Goal: Task Accomplishment & Management: Manage account settings

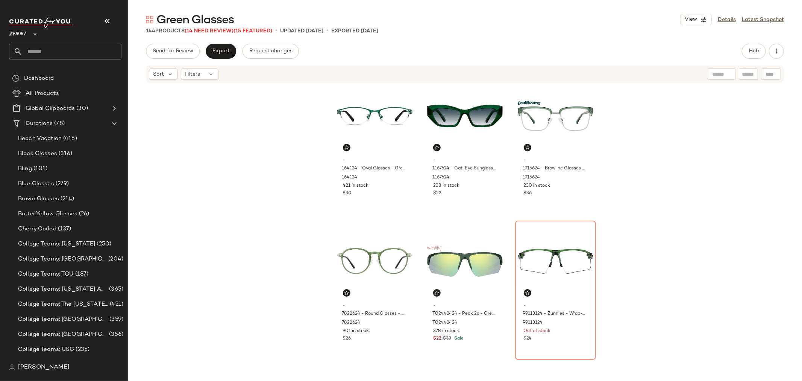
scroll to position [465, 0]
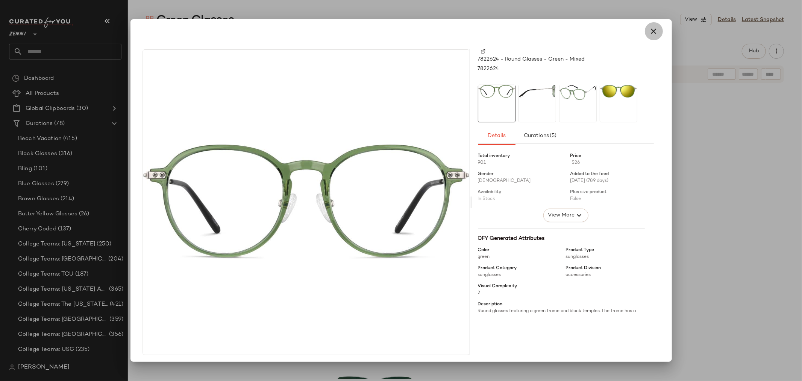
click at [649, 33] on icon "button" at bounding box center [653, 31] width 9 height 9
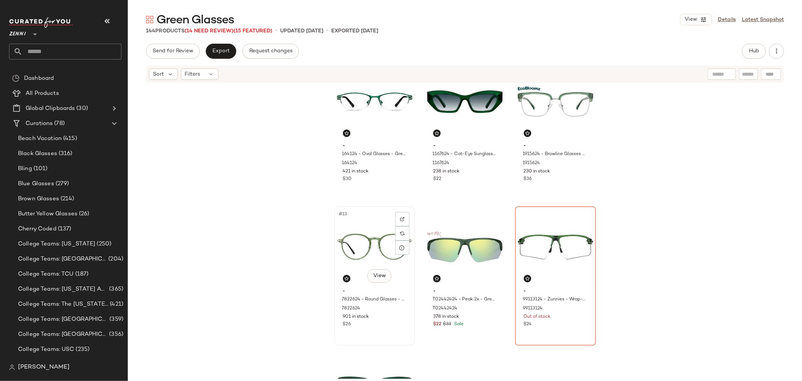
click at [390, 324] on div "$26" at bounding box center [375, 324] width 64 height 7
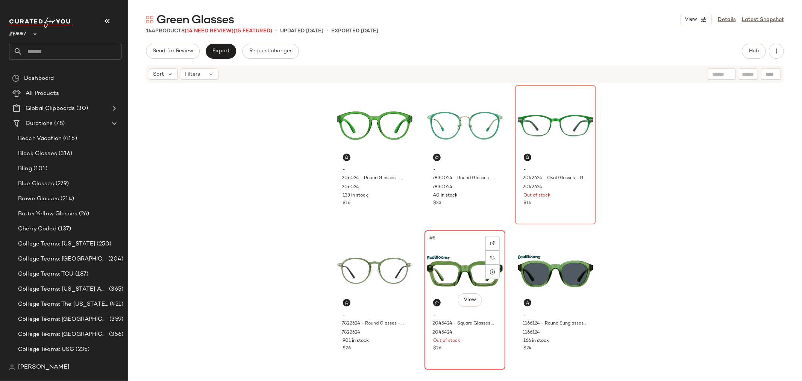
click at [444, 270] on div "#5 View" at bounding box center [465, 271] width 76 height 76
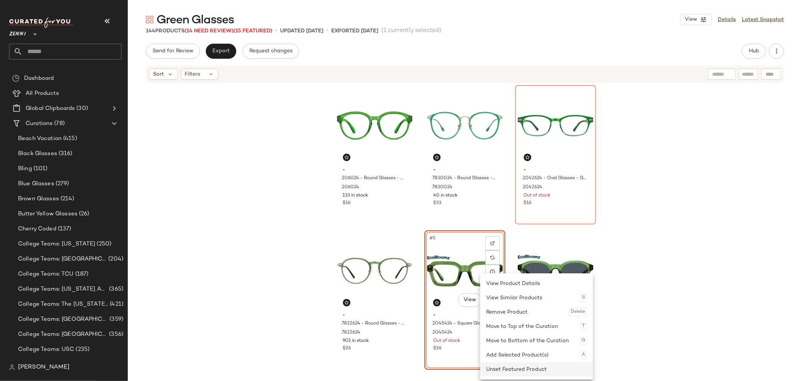
click at [506, 366] on div "Unset Featured Product" at bounding box center [536, 369] width 101 height 14
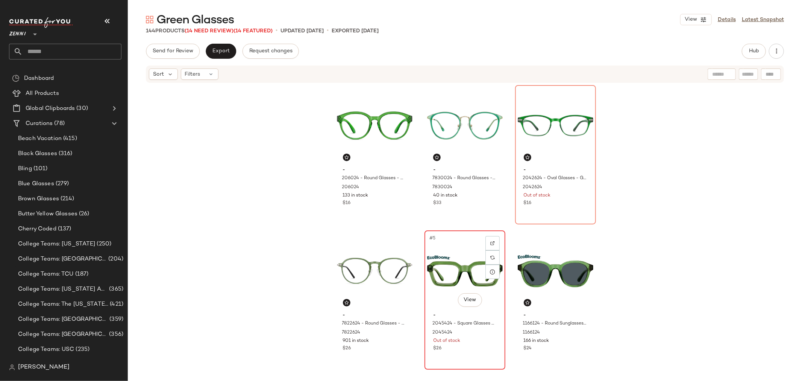
click at [473, 346] on div "$26" at bounding box center [465, 348] width 64 height 7
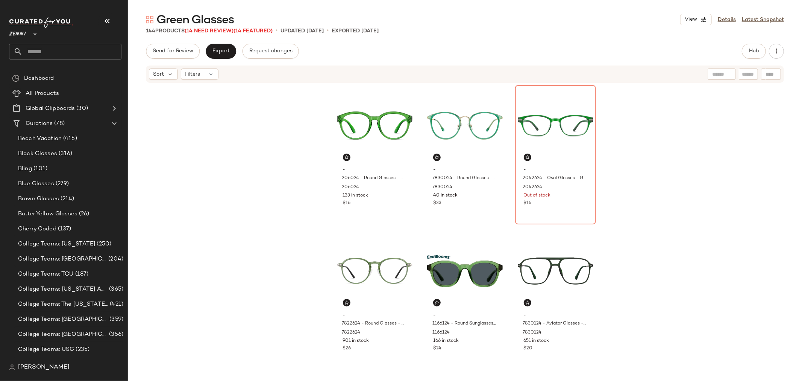
click at [650, 285] on div "- 206024 - Round Glasses - Green - Plastic 206024 133 in stock $16 - 7830024 - …" at bounding box center [465, 230] width 674 height 295
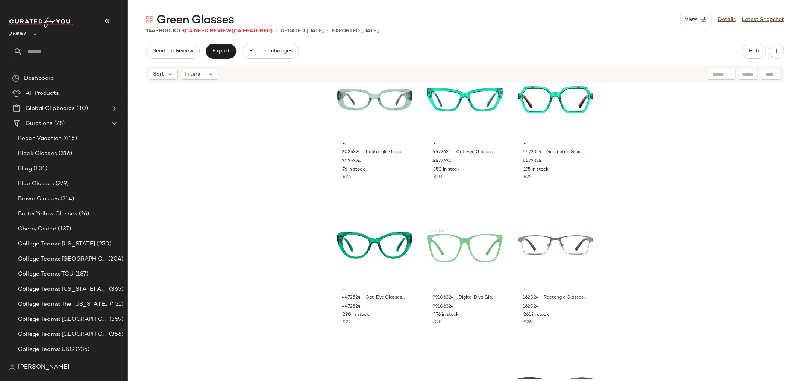
scroll to position [758, 0]
click at [375, 242] on div "#19 View" at bounding box center [375, 244] width 76 height 76
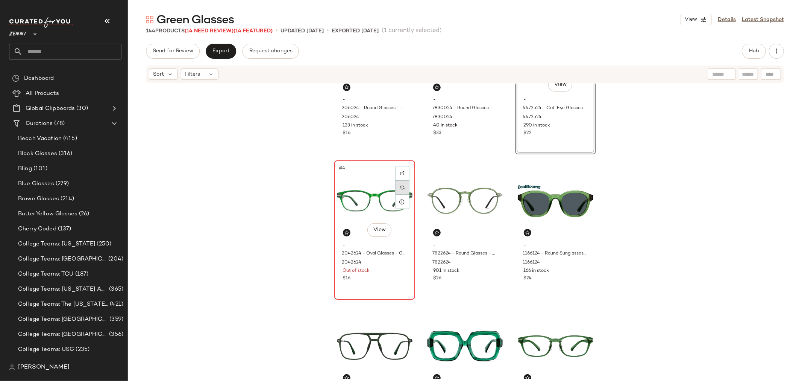
scroll to position [83, 0]
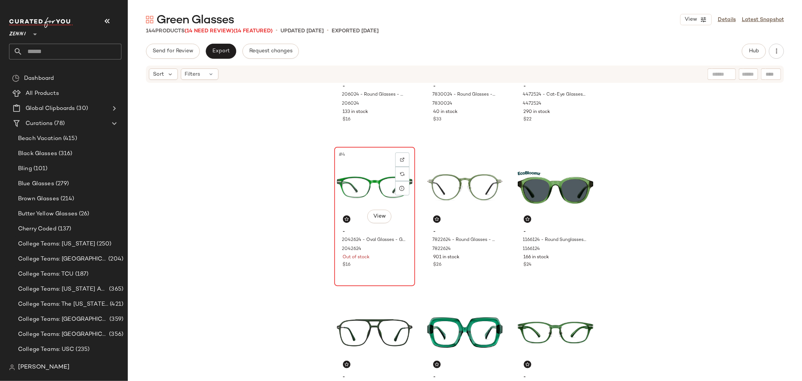
click at [381, 276] on div "#4 View - 2042624 - Oval Glasses - Green - Plastic 2042624 Out of stock $16" at bounding box center [374, 216] width 79 height 138
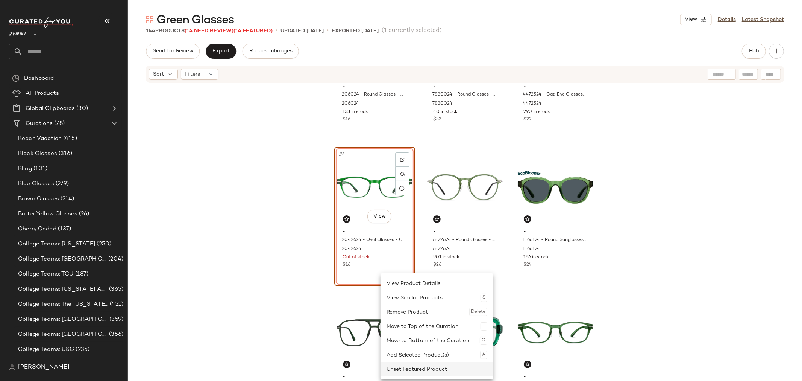
click at [394, 363] on div "Unset Featured Product" at bounding box center [437, 369] width 101 height 14
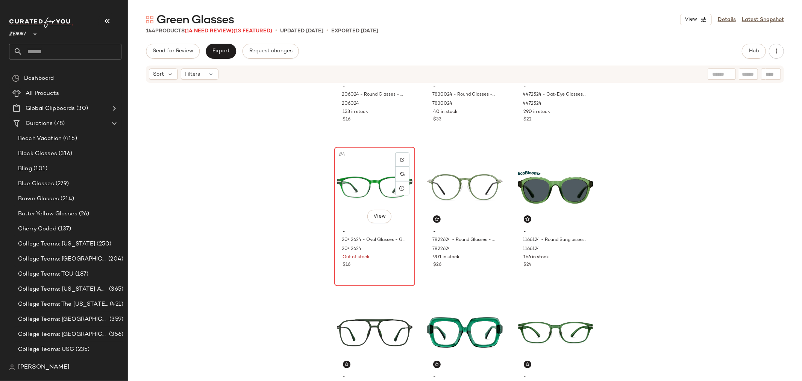
click at [391, 265] on div "$16" at bounding box center [375, 264] width 64 height 7
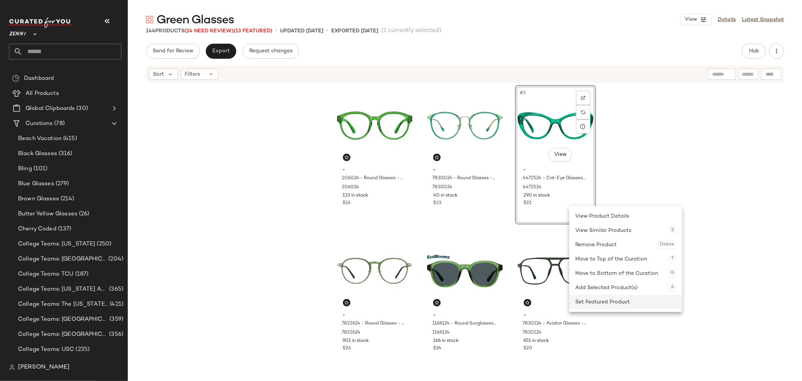
click at [598, 305] on div "Set Featured Product" at bounding box center [625, 301] width 101 height 14
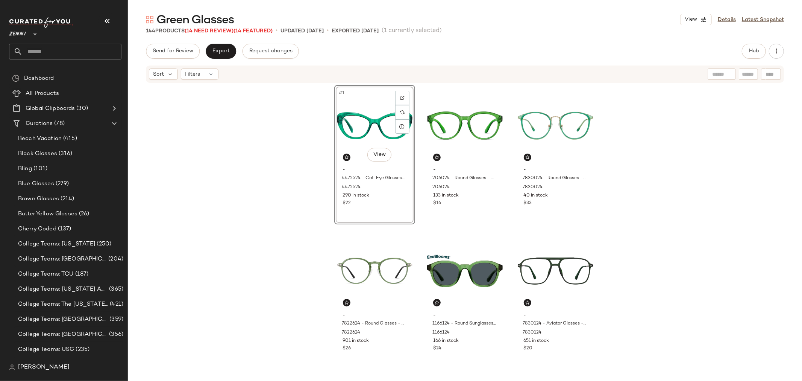
click at [683, 180] on div "#1 View - 4472524 - Cat-Eye Glasses - Green - Plastic 4472524 290 in stock $22 …" at bounding box center [465, 230] width 674 height 295
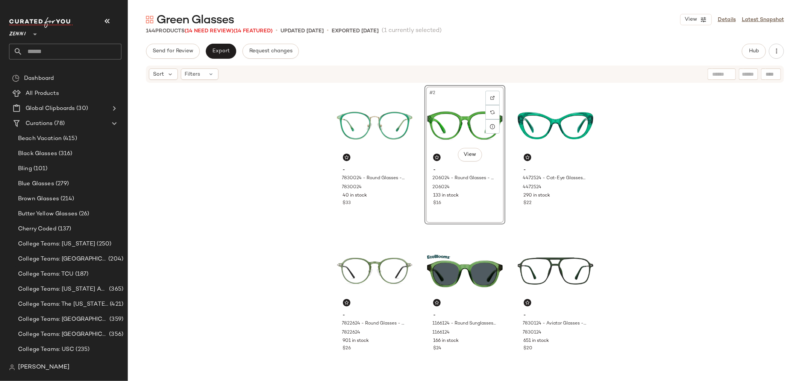
click at [418, 208] on div "- 7830024 - Round Glasses - Green - Mixed 7830024 40 in stock $33 #2 View - 206…" at bounding box center [465, 231] width 262 height 293
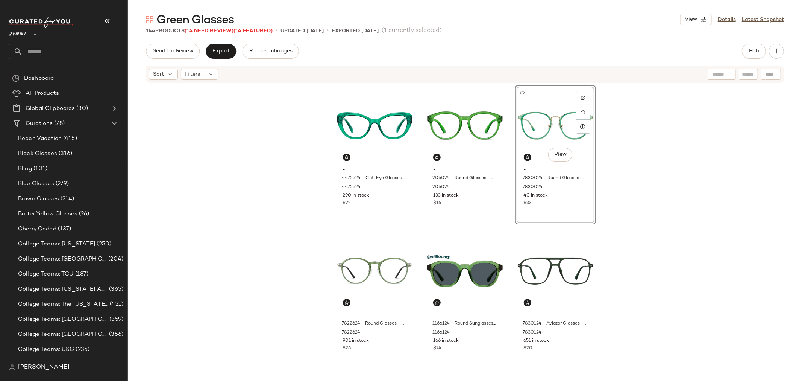
click at [622, 177] on div "- 4472524 - Cat-Eye Glasses - Green - Plastic 4472524 290 in stock $22 - 206024…" at bounding box center [465, 230] width 674 height 295
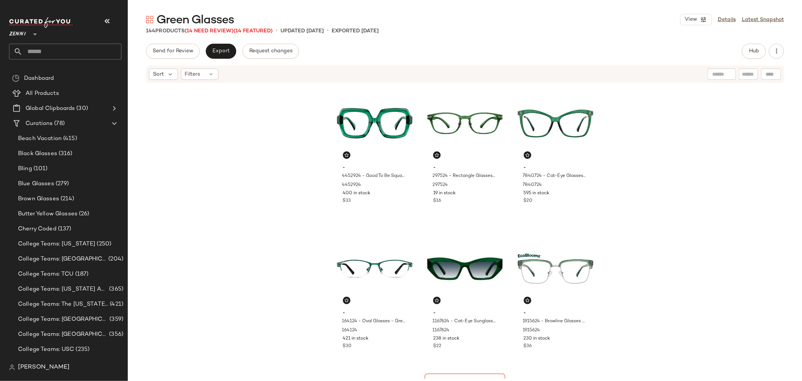
scroll to position [340, 0]
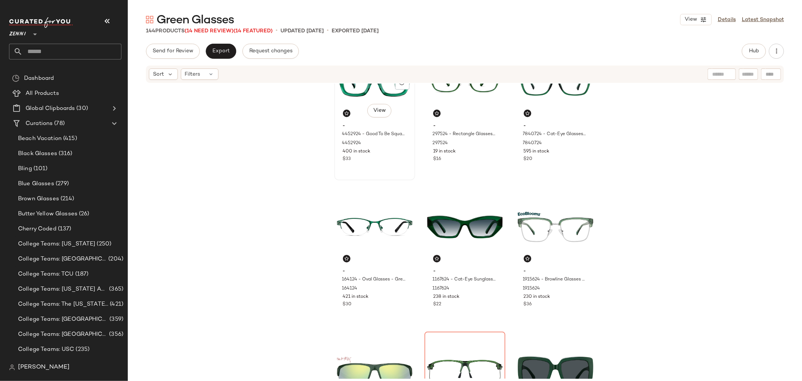
click at [395, 169] on div "#7 View - 4452924 - Good To Be Square Glasses - Emerald - Acetate 4452924 400 i…" at bounding box center [374, 111] width 79 height 138
click at [474, 165] on div "#8 View - 297524 - Rectangle Glasses - Green - Plastic 297524 19 in stock $16" at bounding box center [464, 111] width 79 height 138
click at [535, 165] on div "#9 View - 7840724 - Cat-Eye Glasses - Green - Mixed 7840724 595 in stock $20" at bounding box center [555, 111] width 79 height 138
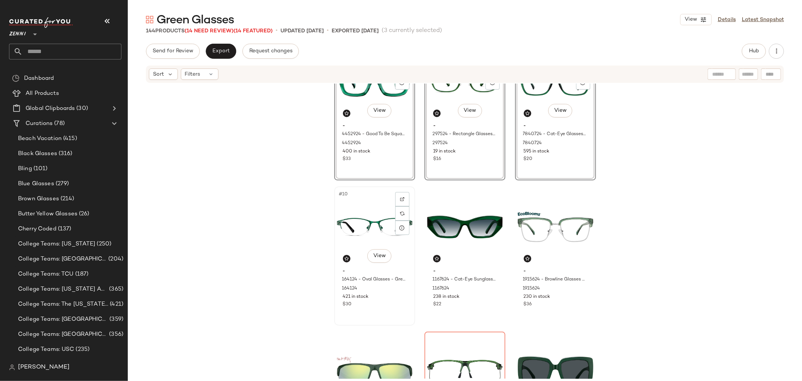
click at [395, 305] on div "$30" at bounding box center [375, 304] width 64 height 7
click at [465, 312] on div "#11 View - 1167624 - Cat-Eye Sunglasses - Green - Plastic 1167624 238 in stock …" at bounding box center [464, 256] width 79 height 138
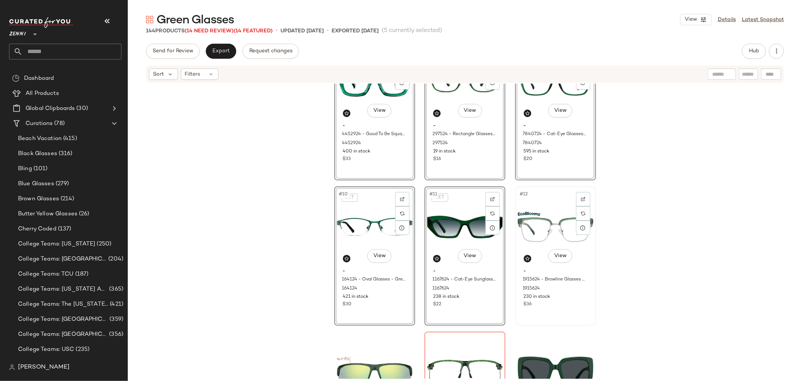
click at [568, 311] on div "#12 View - 1915624 - Browline Glasses - Green - recycled_metal_bio_base 1915624…" at bounding box center [555, 256] width 79 height 138
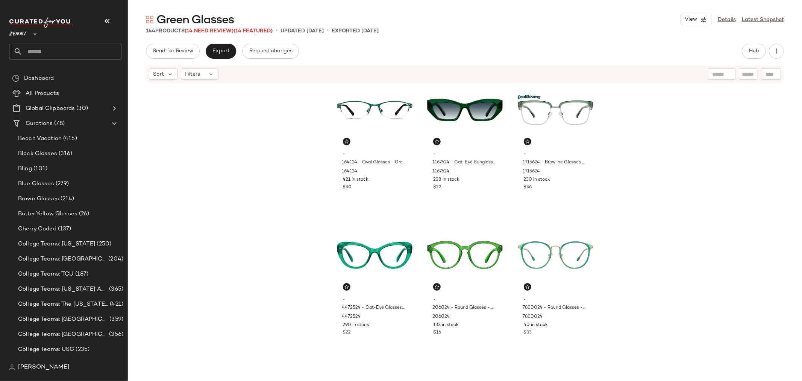
scroll to position [215, 0]
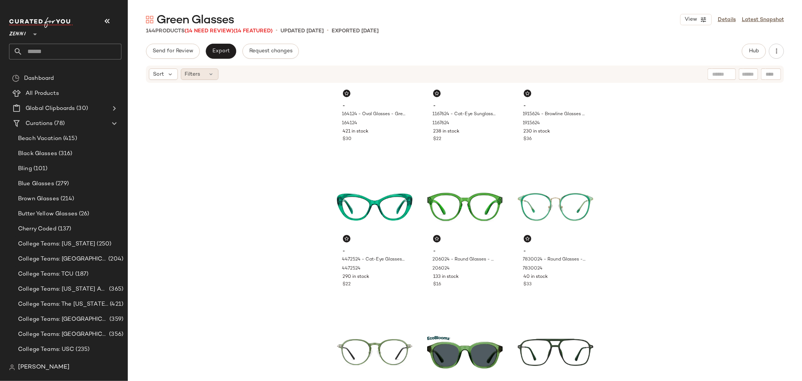
click at [192, 74] on span "Filters" at bounding box center [192, 74] width 15 height 8
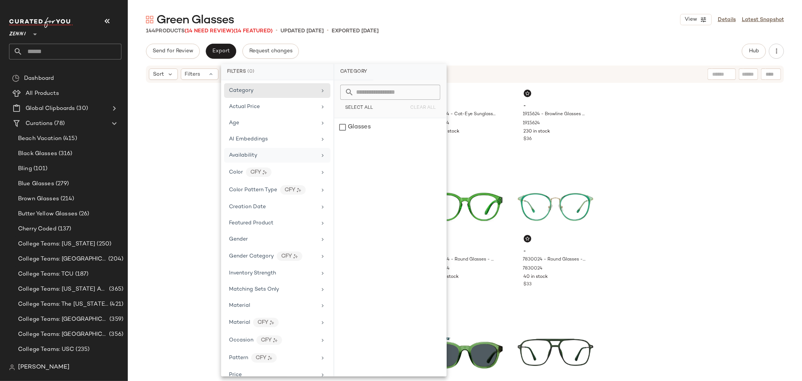
click at [241, 152] on span "Availability" at bounding box center [243, 155] width 28 height 6
click at [341, 147] on div "out_of_stock" at bounding box center [390, 145] width 112 height 18
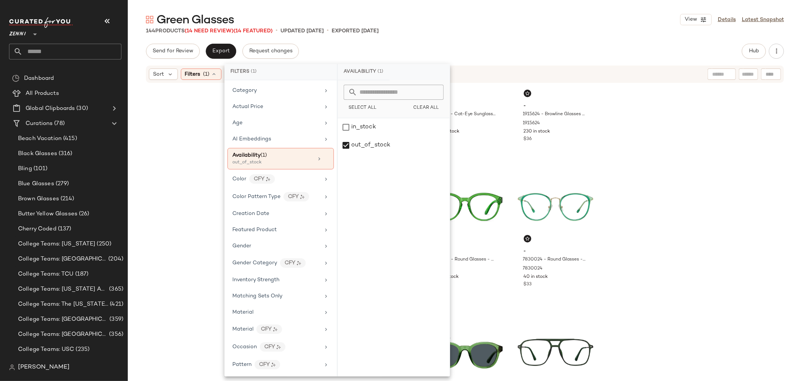
click at [194, 174] on div "- 164124 - Oval Glasses - Green - Stainless Steel 164124 421 in stock $30 - 116…" at bounding box center [465, 230] width 674 height 295
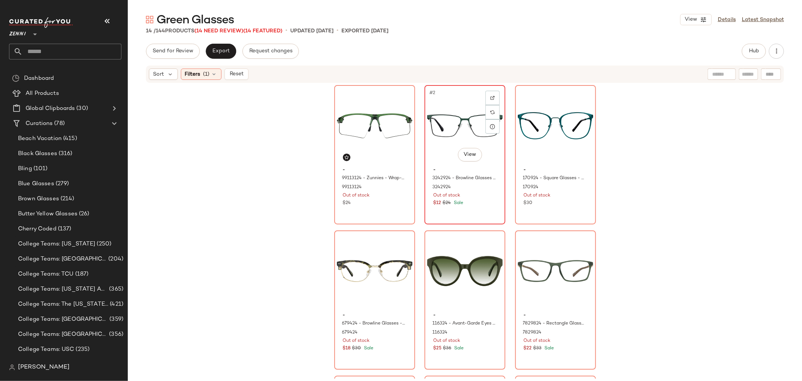
click at [441, 153] on div "#2 View" at bounding box center [465, 126] width 76 height 76
click at [438, 160] on div "#2 View" at bounding box center [465, 126] width 76 height 76
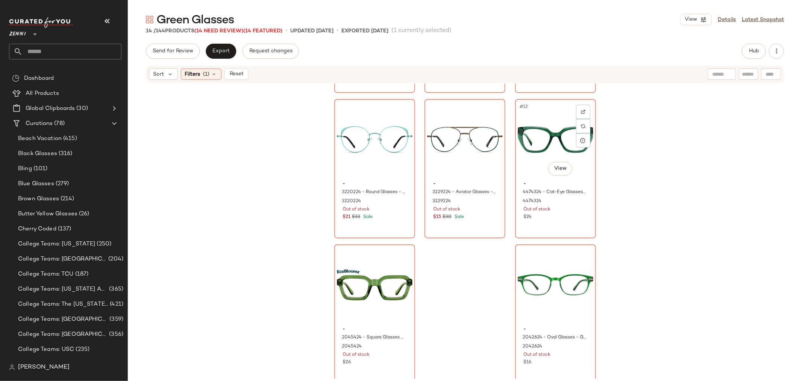
scroll to position [432, 0]
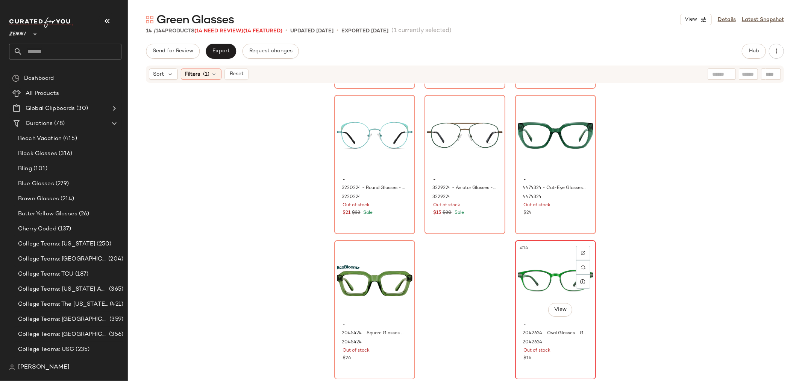
click at [561, 364] on div "#14 View - 2042624 - Oval Glasses - Green - Plastic 2042624 Out of stock $16" at bounding box center [555, 310] width 79 height 138
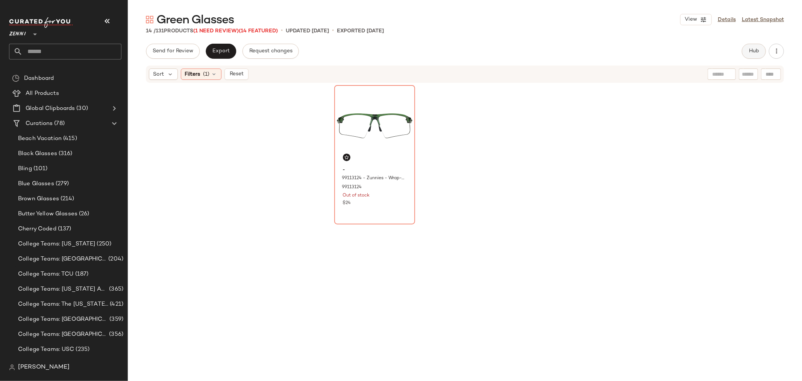
click at [757, 55] on button "Hub" at bounding box center [754, 51] width 24 height 15
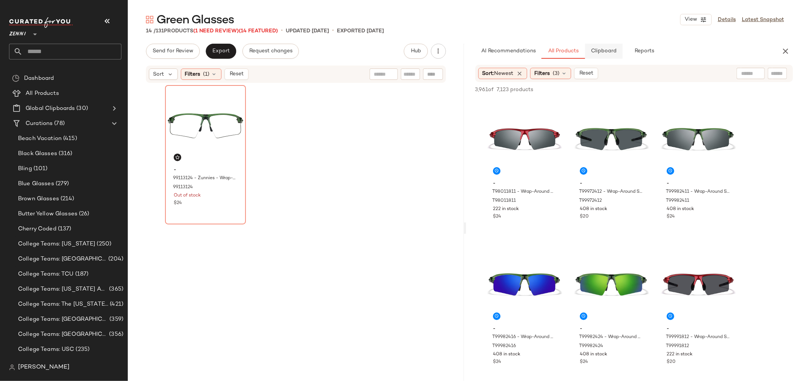
click at [601, 52] on span "Clipboard" at bounding box center [604, 51] width 26 height 6
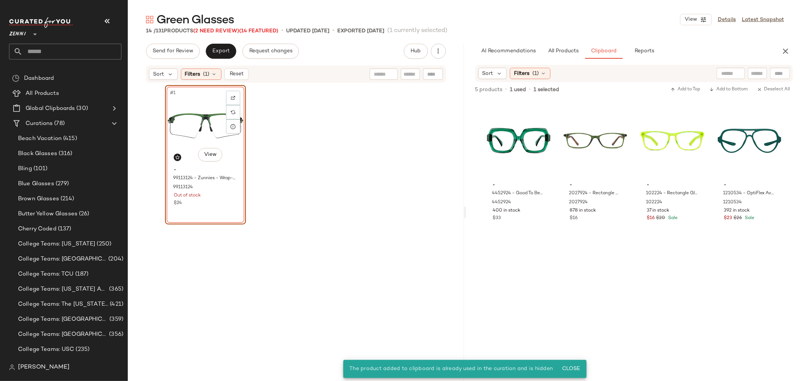
click at [181, 118] on div "#1 View" at bounding box center [206, 126] width 76 height 76
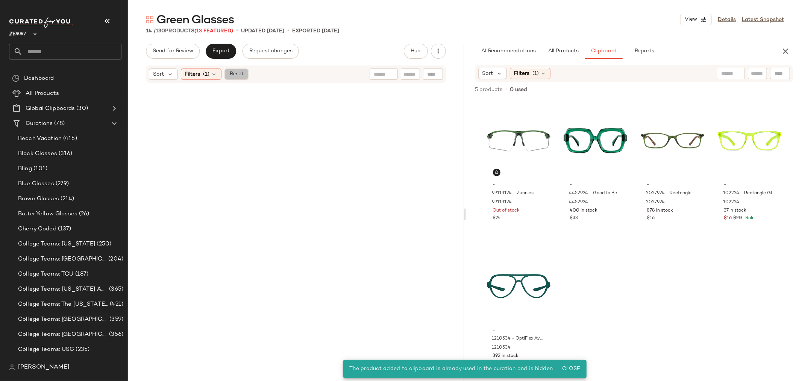
click at [245, 76] on button "Reset" at bounding box center [236, 73] width 24 height 11
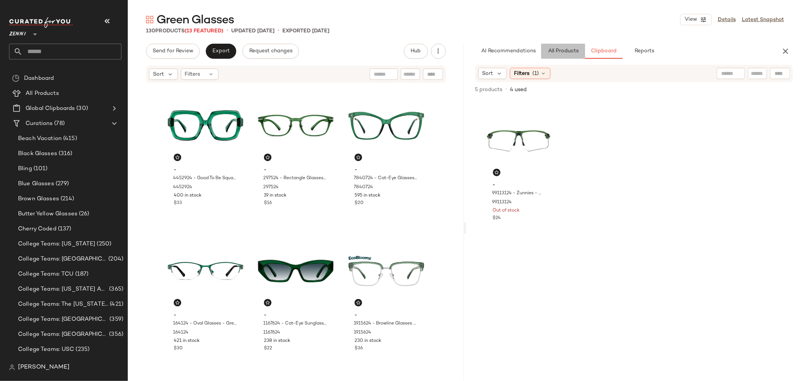
click at [561, 49] on span "All Products" at bounding box center [562, 51] width 31 height 6
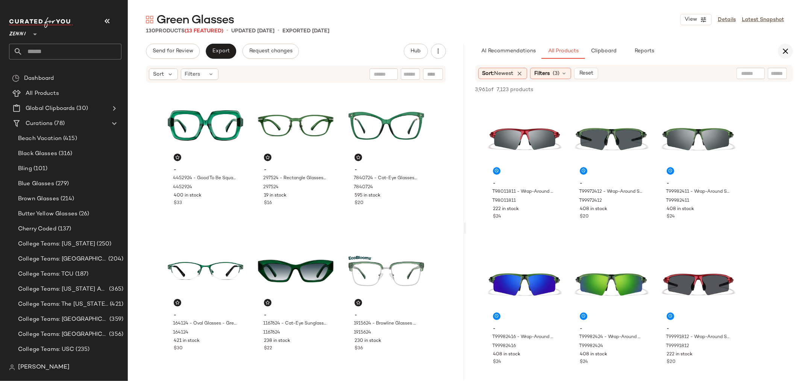
click at [786, 50] on icon "button" at bounding box center [785, 51] width 9 height 9
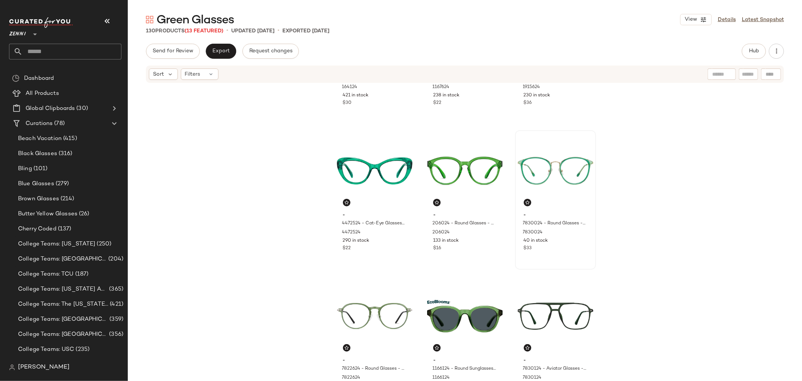
scroll to position [257, 0]
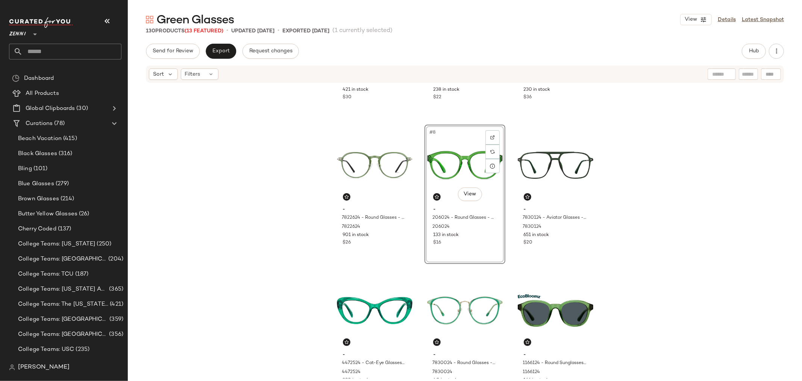
click at [508, 246] on div "- 164124 - Oval Glasses - Green - Stainless Steel 164124 421 in stock $30 - 116…" at bounding box center [465, 230] width 674 height 295
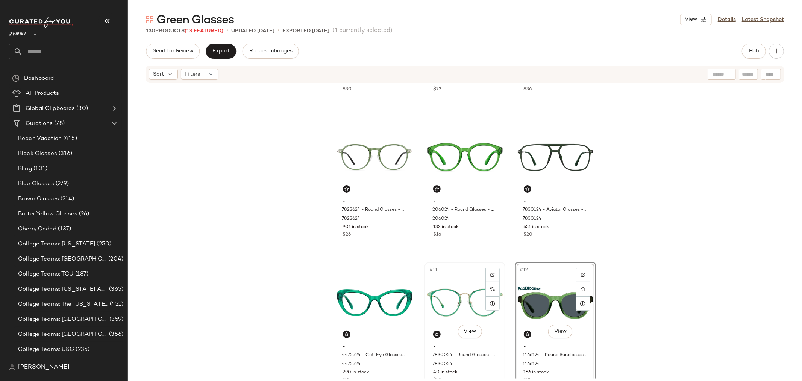
scroll to position [265, 0]
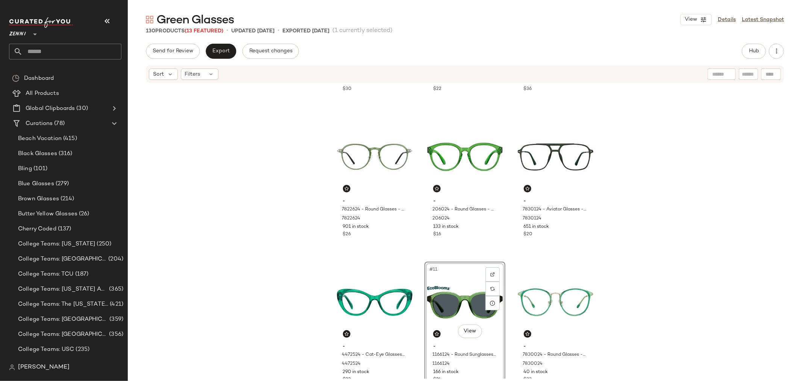
click at [418, 242] on div "- 164124 - Oval Glasses - Green - Stainless Steel 164124 421 in stock $30 - 116…" at bounding box center [465, 230] width 674 height 295
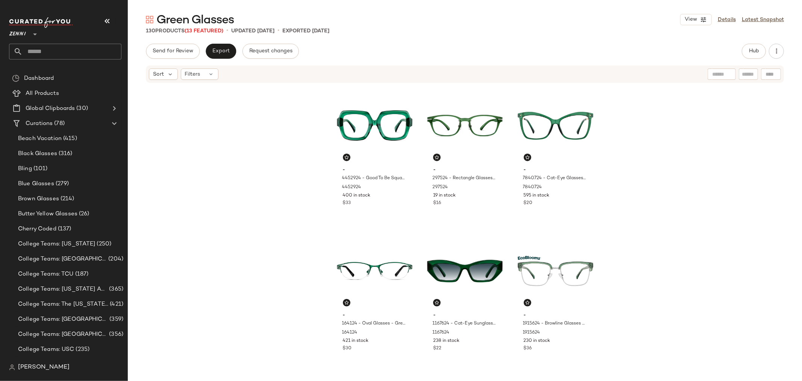
click at [765, 45] on div "Hub" at bounding box center [754, 51] width 24 height 15
click at [757, 49] on span "Hub" at bounding box center [754, 51] width 11 height 6
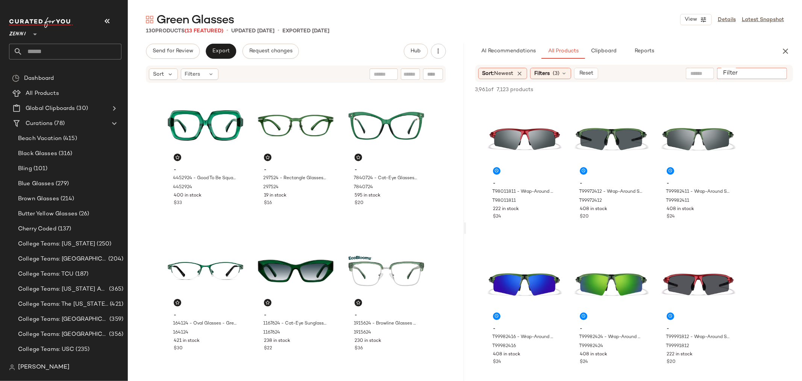
click at [773, 73] on input "Filter" at bounding box center [752, 74] width 64 height 8
type input "*****"
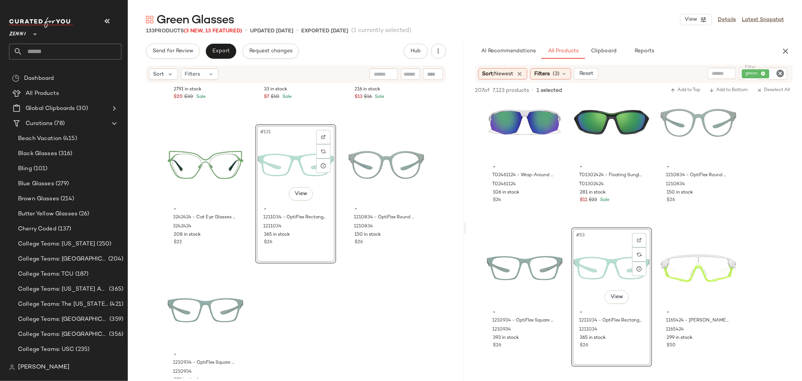
scroll to position [6218, 0]
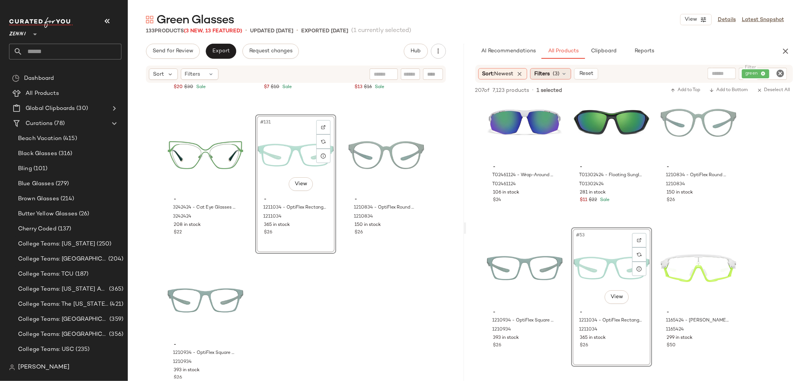
click at [565, 76] on icon at bounding box center [564, 74] width 6 height 6
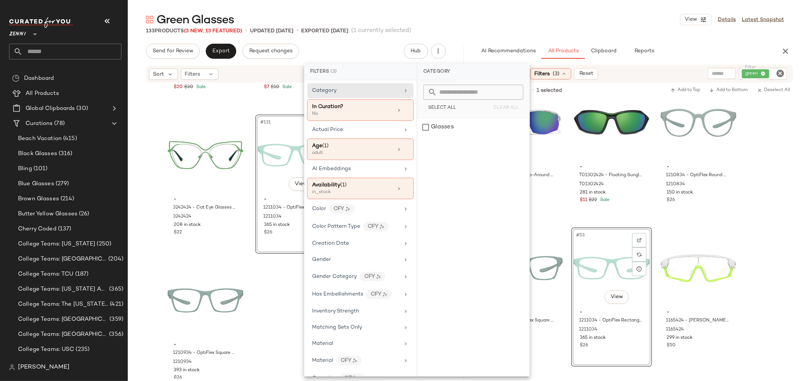
click at [565, 76] on icon at bounding box center [564, 74] width 6 height 6
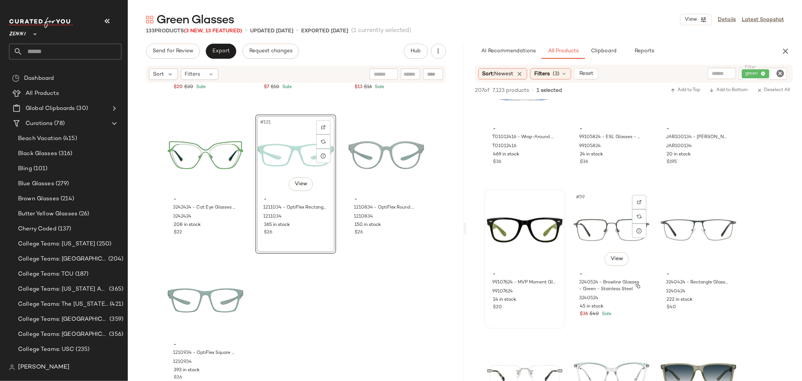
scroll to position [2674, 0]
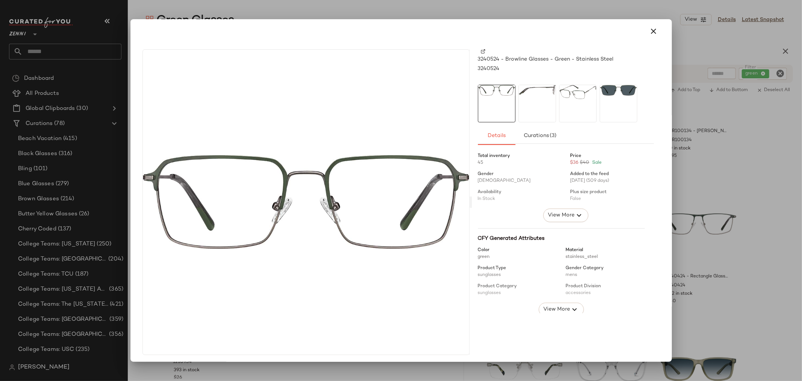
click at [538, 105] on div at bounding box center [538, 104] width 38 height 38
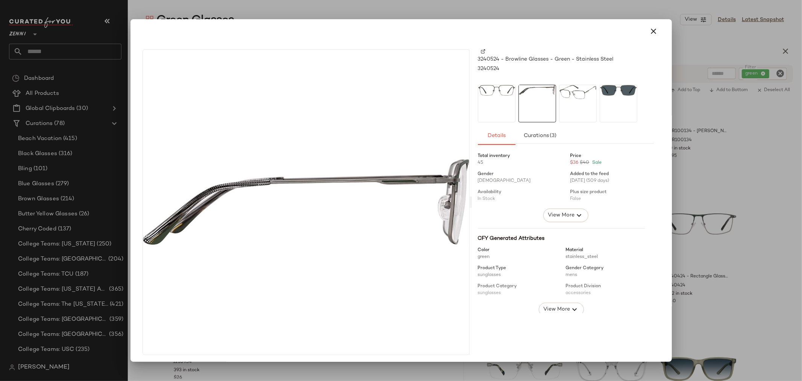
click at [573, 102] on div at bounding box center [578, 104] width 38 height 38
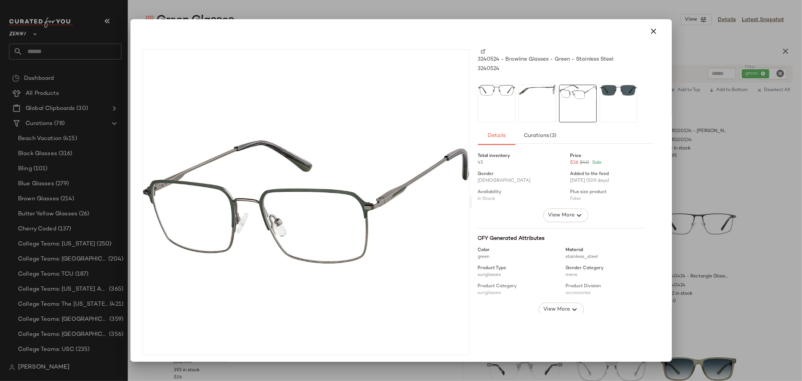
click at [612, 101] on div at bounding box center [619, 104] width 38 height 38
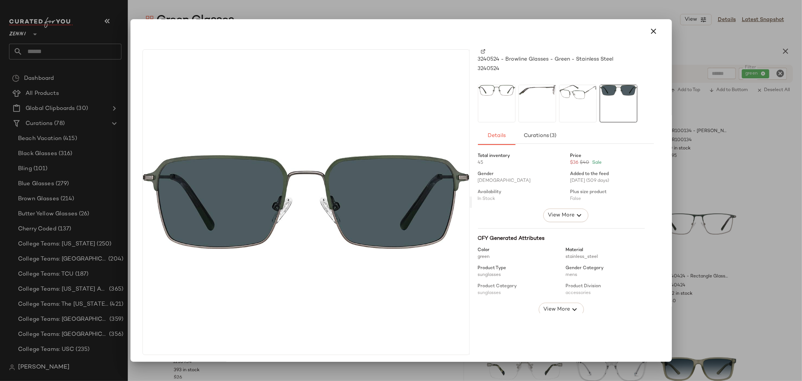
click at [503, 111] on div at bounding box center [497, 104] width 38 height 38
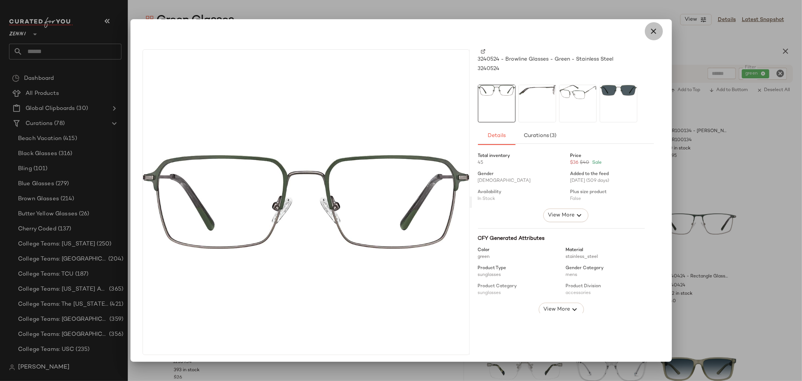
click at [649, 30] on icon "button" at bounding box center [653, 31] width 9 height 9
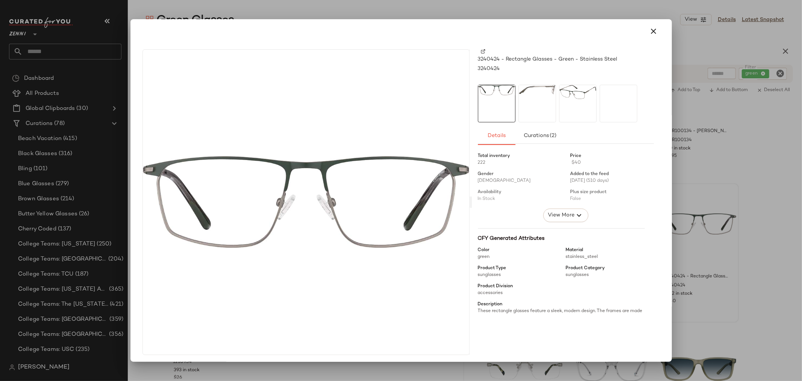
click at [523, 102] on div at bounding box center [538, 104] width 38 height 38
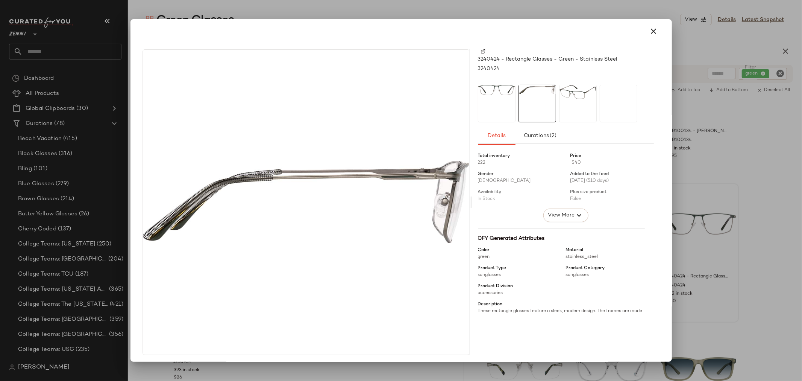
click at [569, 103] on div at bounding box center [578, 104] width 38 height 38
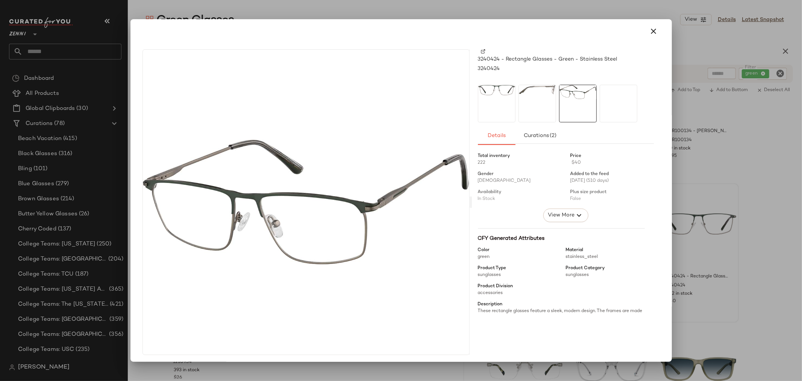
click at [609, 99] on div at bounding box center [619, 104] width 38 height 38
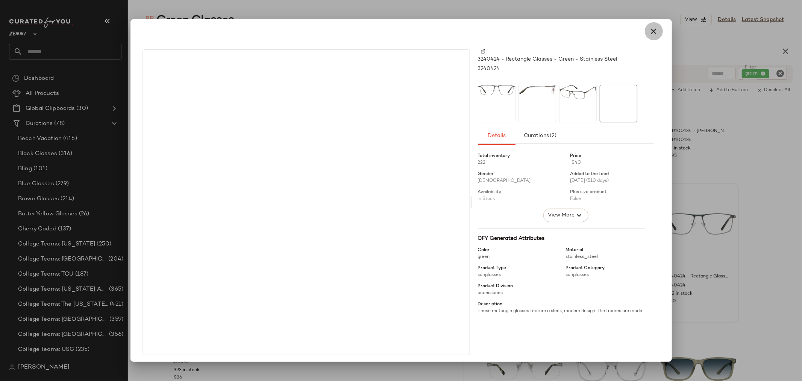
click at [649, 27] on icon "button" at bounding box center [653, 31] width 9 height 9
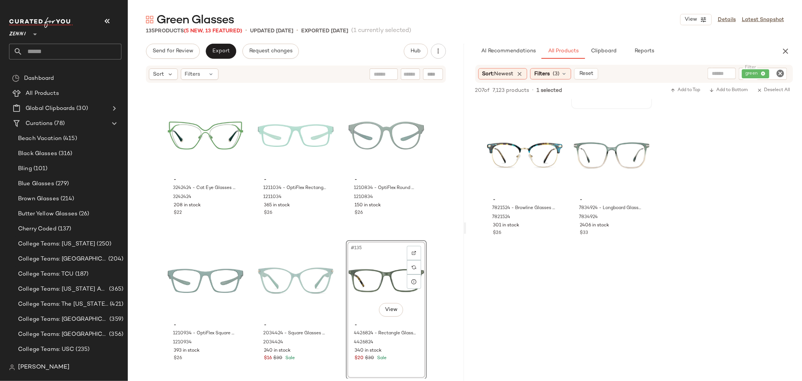
scroll to position [4052, 0]
click at [781, 73] on icon "Clear Filter" at bounding box center [780, 73] width 9 height 9
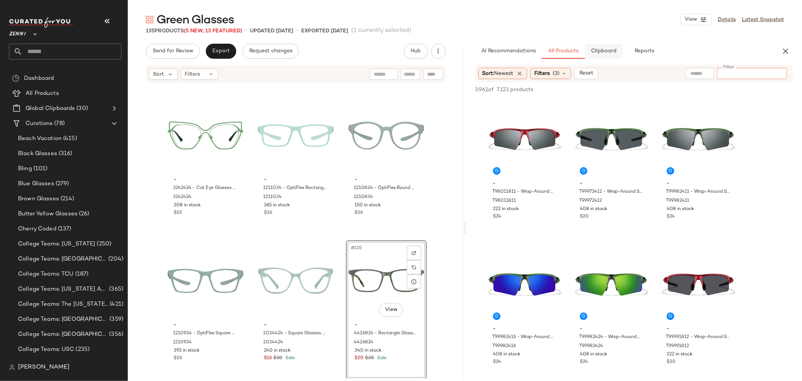
click at [601, 58] on button "Clipboard" at bounding box center [604, 51] width 38 height 15
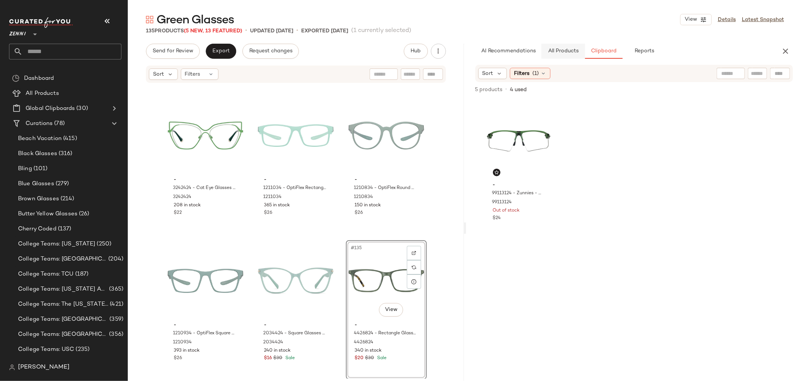
click at [570, 55] on button "All Products" at bounding box center [563, 51] width 44 height 15
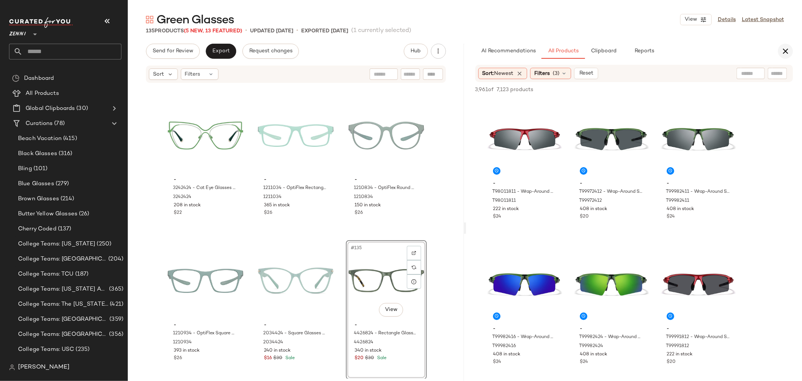
click at [785, 53] on icon "button" at bounding box center [785, 51] width 9 height 9
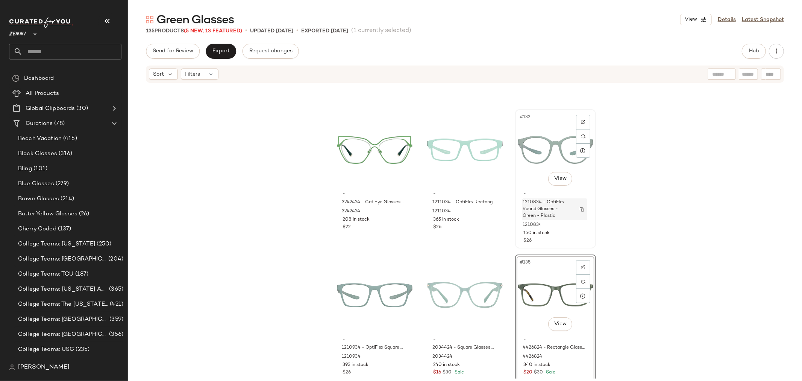
scroll to position [6237, 0]
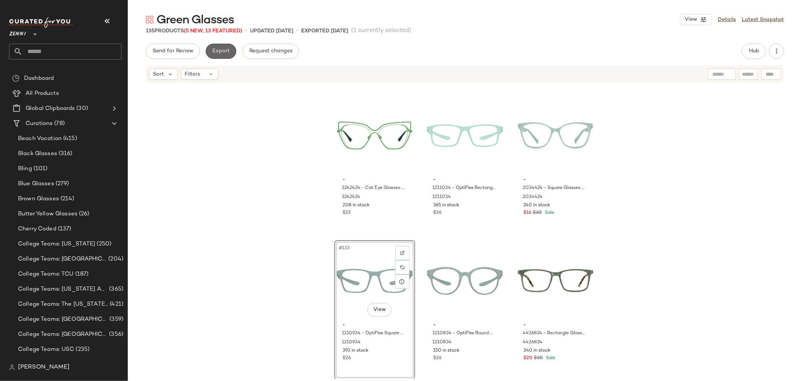
click at [222, 55] on button "Export" at bounding box center [221, 51] width 30 height 15
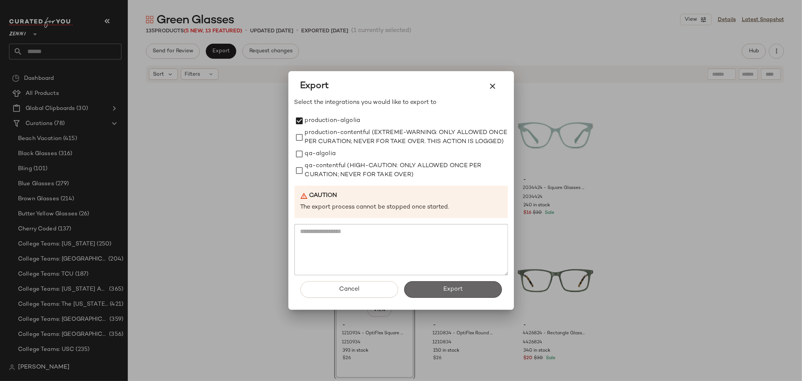
click at [452, 291] on span "Export" at bounding box center [453, 288] width 20 height 7
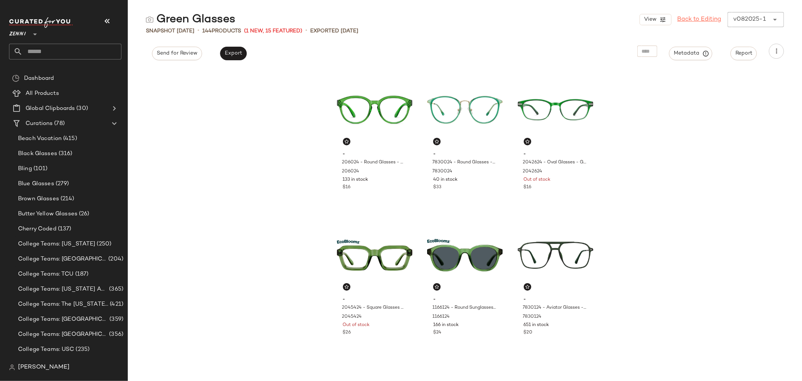
click at [702, 19] on link "Back to Editing" at bounding box center [700, 19] width 44 height 9
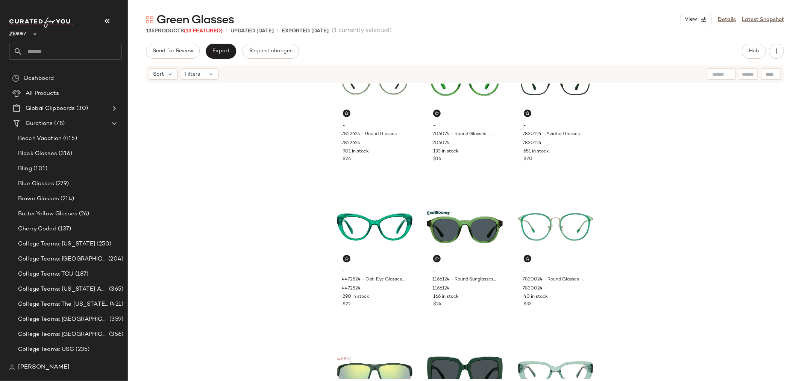
scroll to position [382, 0]
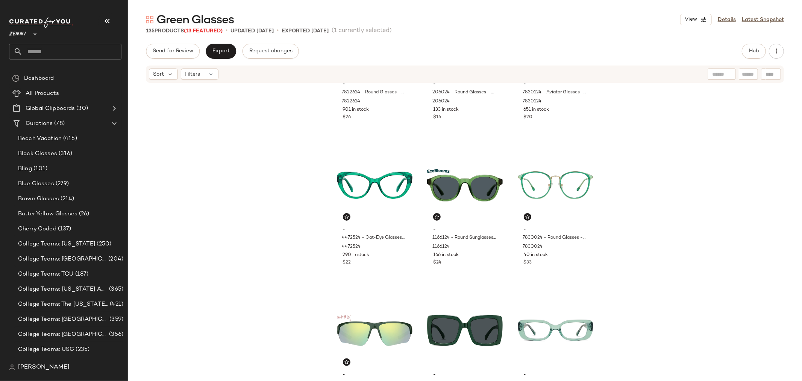
click at [50, 49] on input "text" at bounding box center [72, 52] width 99 height 16
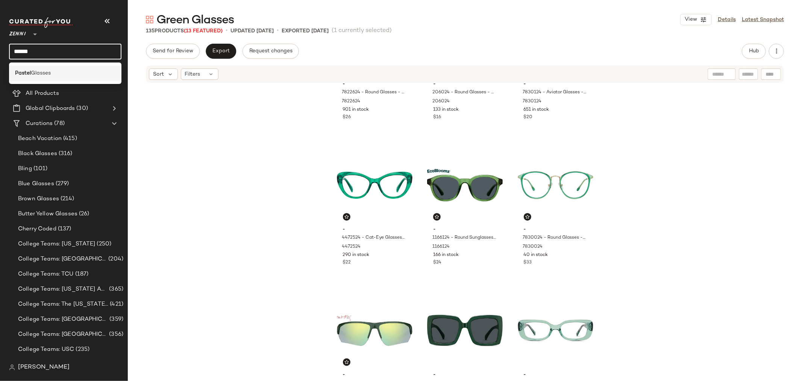
type input "******"
click at [48, 72] on span "Glasses" at bounding box center [41, 73] width 20 height 8
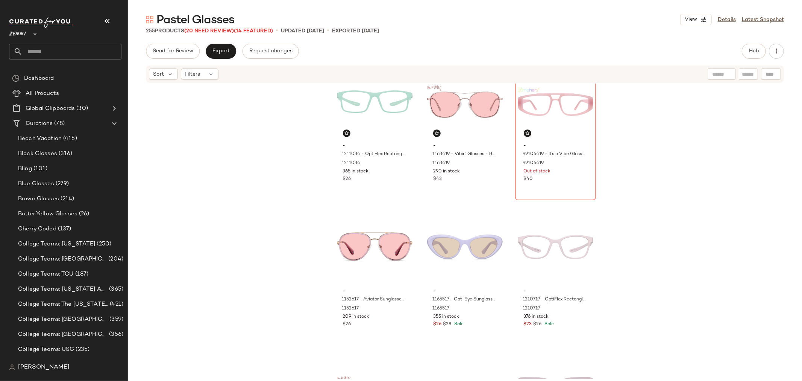
scroll to position [549, 0]
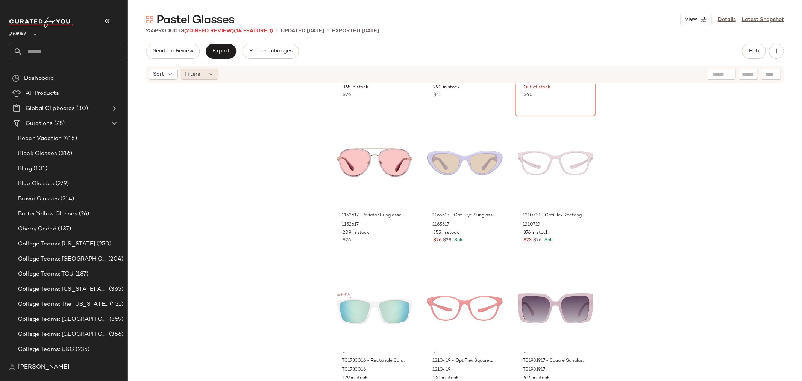
click at [205, 73] on div "Filters" at bounding box center [200, 73] width 38 height 11
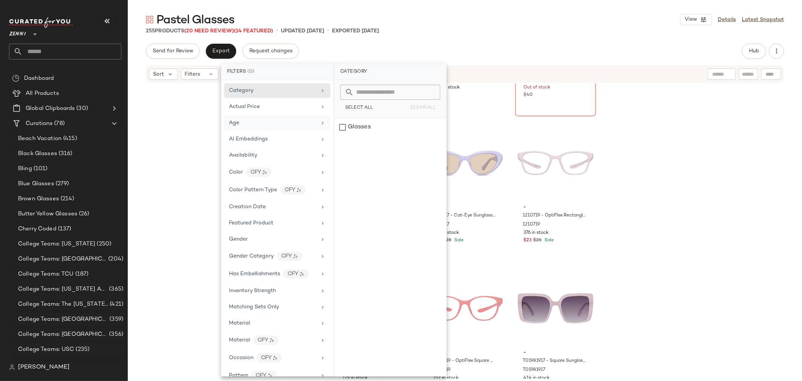
click at [252, 119] on div "Age" at bounding box center [273, 123] width 88 height 8
click at [178, 127] on div "- 1211034 - OptiFlex Rectangle Glasses - Green - Plastic 1211034 365 in stock $…" at bounding box center [465, 230] width 674 height 295
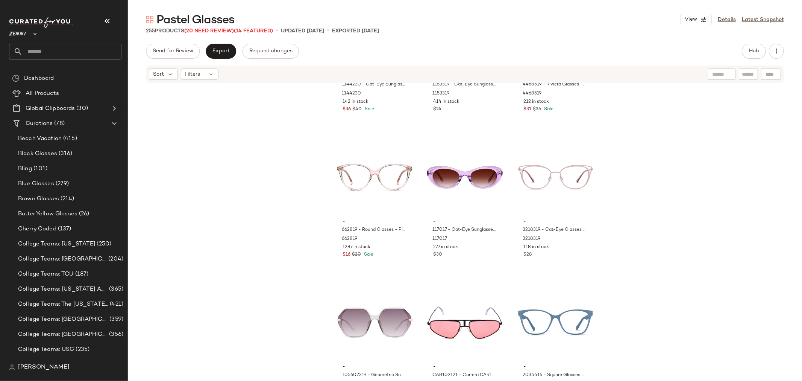
scroll to position [1552, 0]
click at [529, 194] on div "#36 View" at bounding box center [556, 176] width 76 height 76
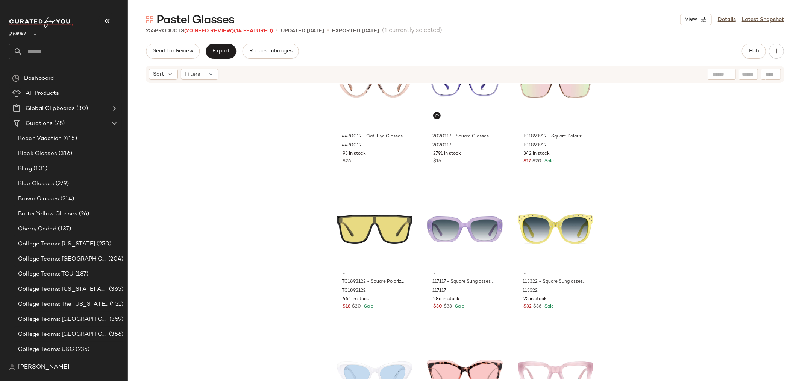
scroll to position [1217, 0]
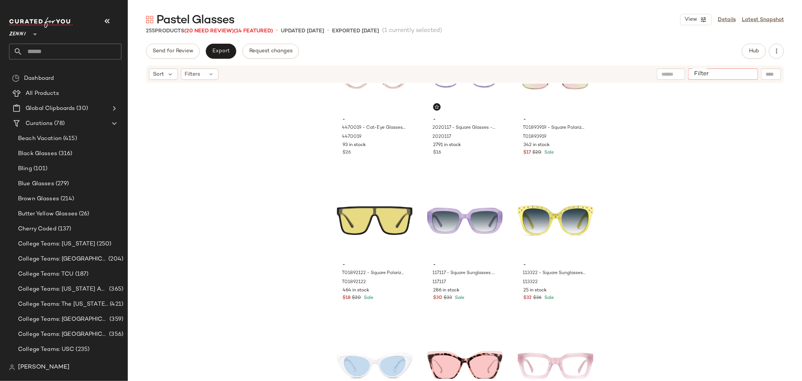
click at [746, 76] on input "Filter" at bounding box center [723, 74] width 64 height 8
type input "********"
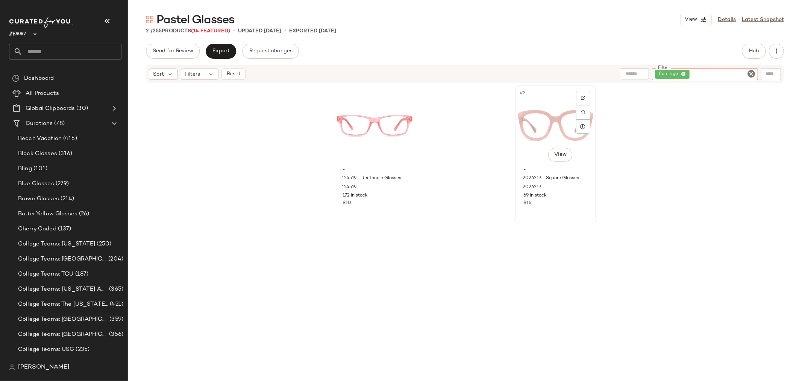
click at [534, 132] on div "#2 View" at bounding box center [556, 126] width 76 height 76
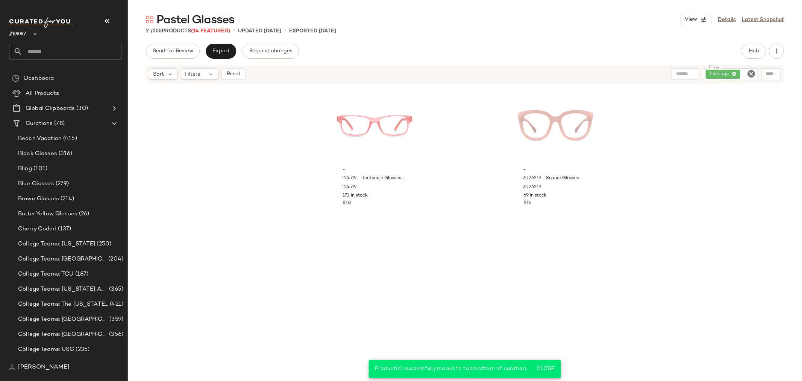
click at [753, 73] on icon "Clear Filter" at bounding box center [751, 73] width 9 height 9
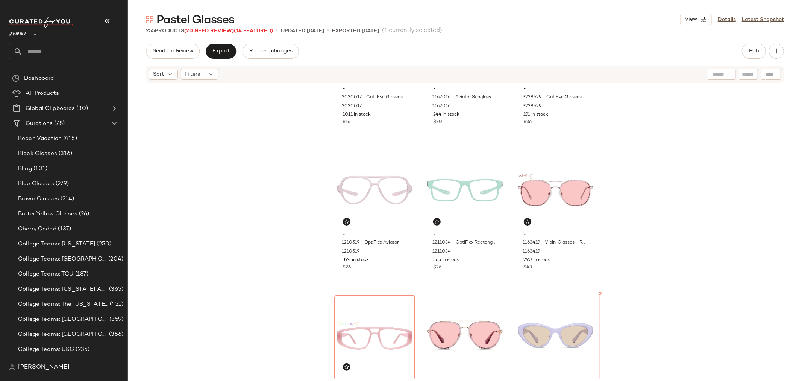
scroll to position [389, 0]
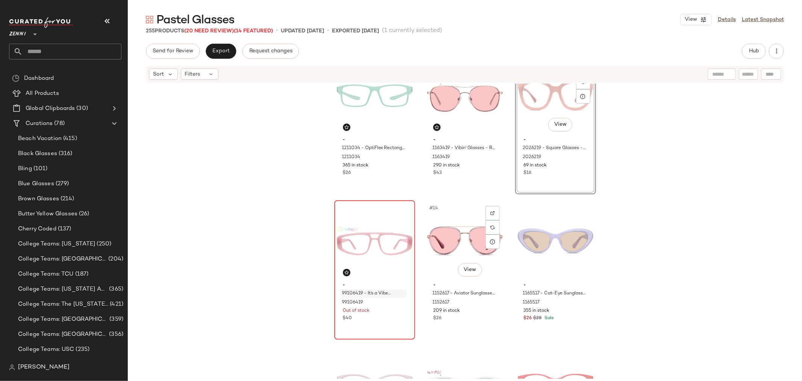
scroll to position [472, 0]
click at [387, 321] on div "#13 View - 99106419 - It’s a Vibe Glasses - Pink - Plastic 99106419 Out of stoc…" at bounding box center [374, 269] width 79 height 138
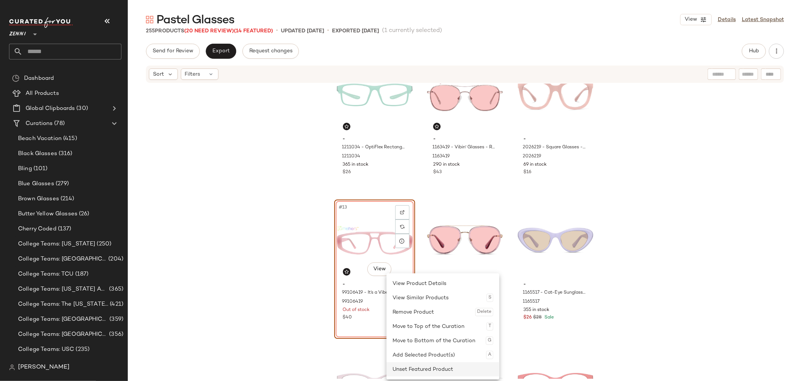
click at [402, 371] on div "Unset Featured Product" at bounding box center [443, 369] width 101 height 14
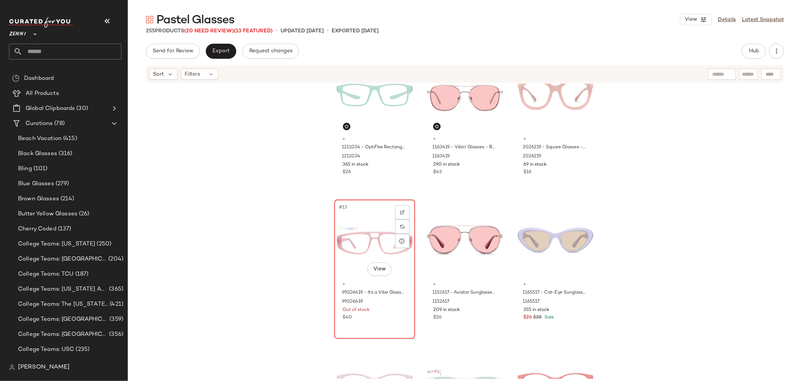
click at [388, 322] on div "#13 View - 99106419 - It’s a Vibe Glasses - Pink - Plastic 99106419 Out of stoc…" at bounding box center [374, 269] width 79 height 138
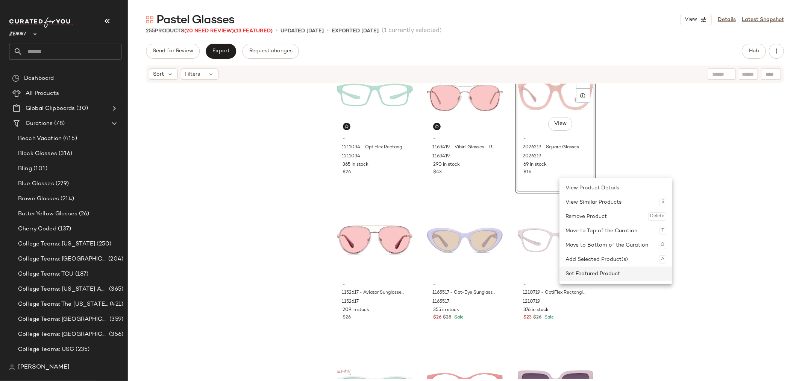
click at [603, 274] on div "Set Featured Product" at bounding box center [616, 273] width 101 height 14
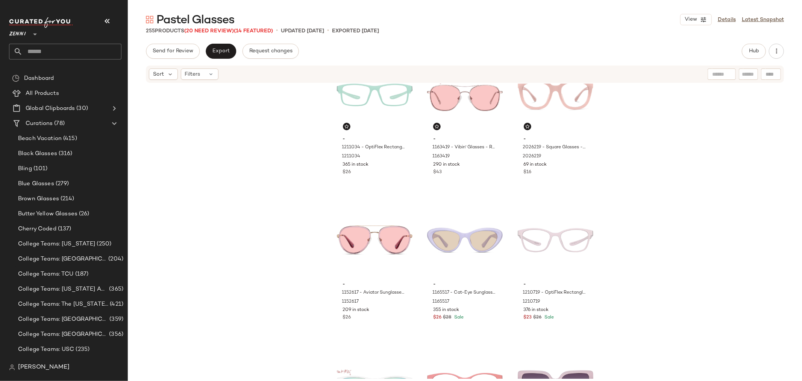
click at [715, 223] on div "- 1211034 - OptiFlex Rectangle Glasses - Green - Plastic 1211034 365 in stock $…" at bounding box center [465, 230] width 674 height 295
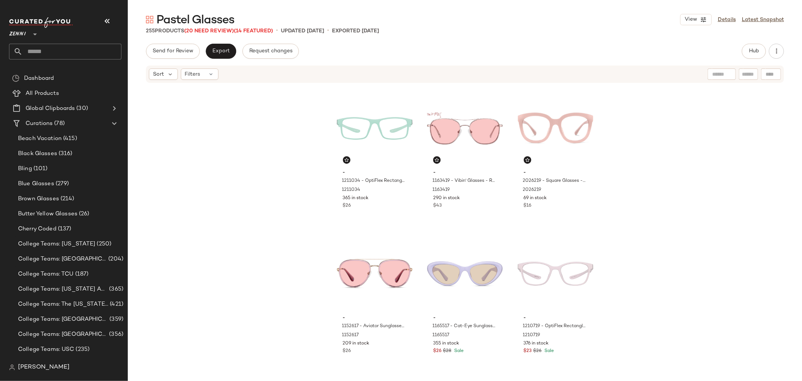
scroll to position [465, 0]
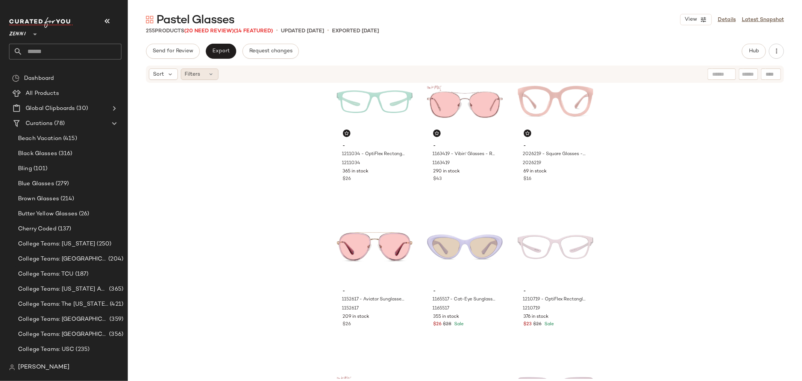
click at [211, 74] on icon at bounding box center [211, 74] width 6 height 6
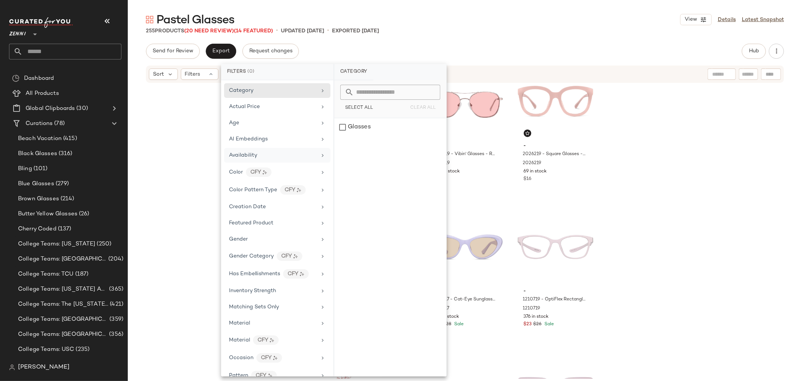
click at [246, 156] on span "Availability" at bounding box center [243, 155] width 28 height 6
click at [343, 146] on div "out_of_stock" at bounding box center [390, 145] width 112 height 18
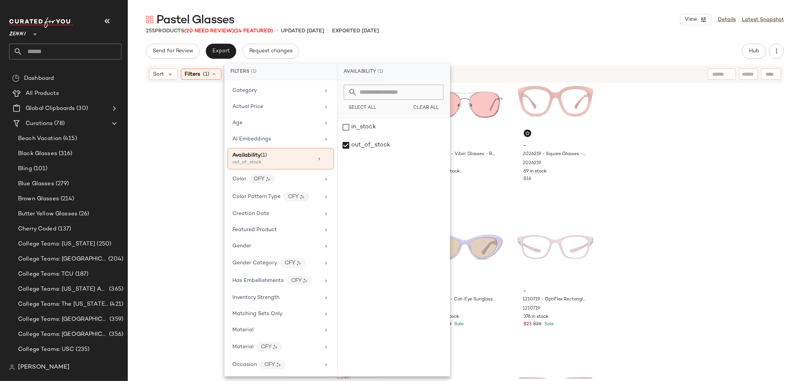
click at [182, 167] on div "- 1162016 - Aviator Sunglasses - Blue - Stainless Steel 1162016 244 in stock $3…" at bounding box center [465, 230] width 674 height 295
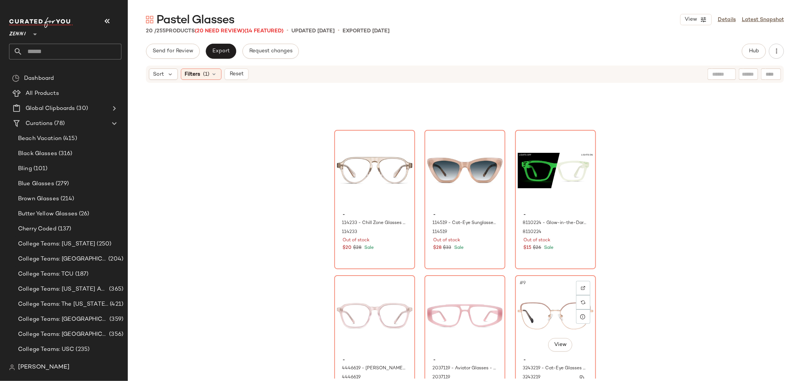
scroll to position [96, 0]
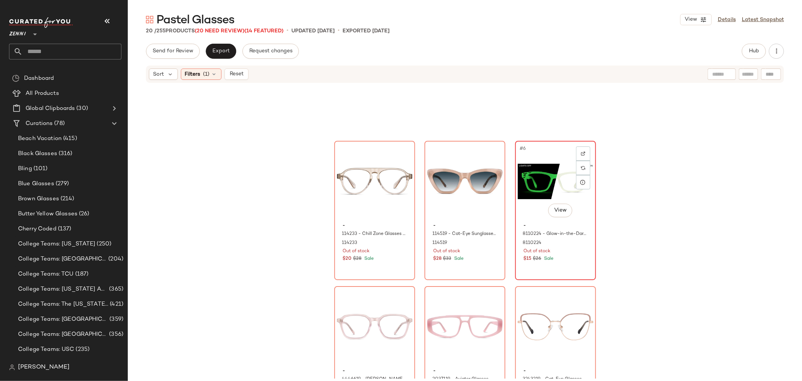
click at [563, 265] on div "#6 View - 8110224 - Glow-in-the-Dark Rectangle Glasses - Pale Green - Plastic 8…" at bounding box center [555, 210] width 79 height 138
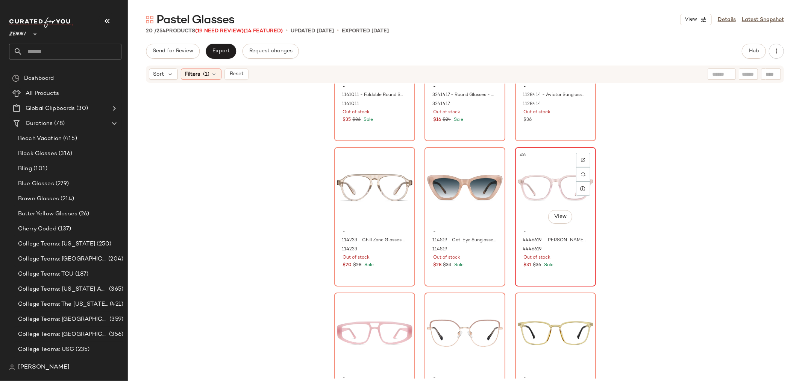
scroll to position [83, 0]
click at [531, 207] on div "#6 View" at bounding box center [556, 187] width 76 height 76
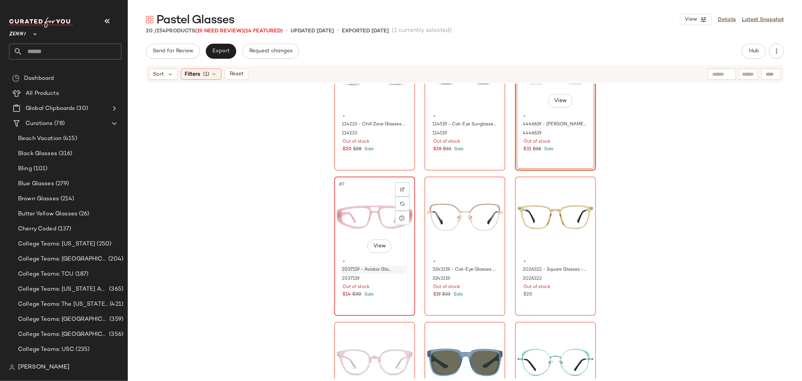
scroll to position [215, 0]
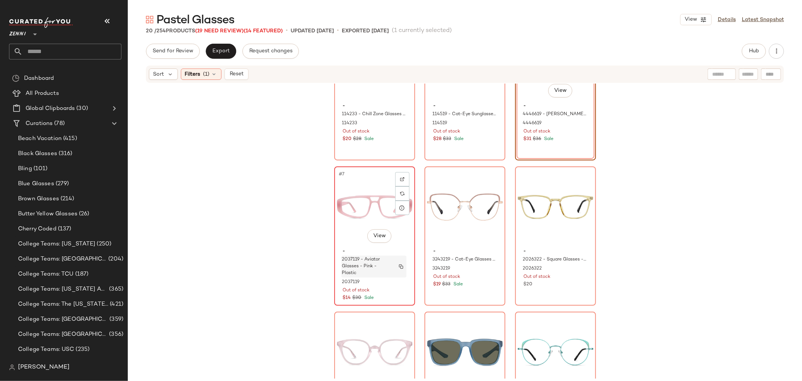
click at [374, 276] on span "2037119 - Aviator Glasses - Pink - Plastic" at bounding box center [366, 266] width 49 height 20
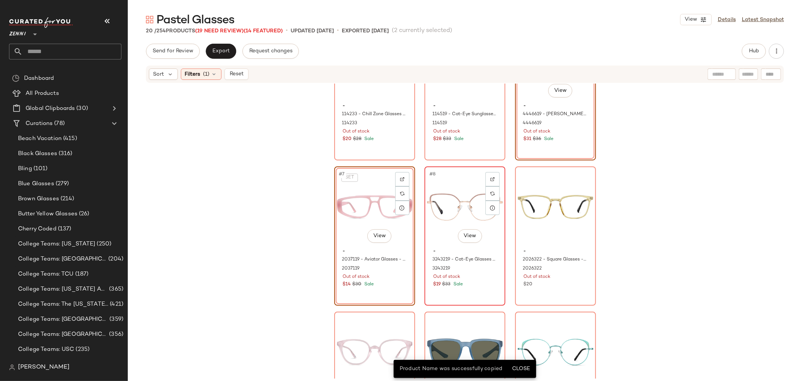
click at [486, 288] on div "- 3243219 - Cat-Eye Glasses - Pink - Stainless Steel 3243219 Out of stock $19 $…" at bounding box center [465, 267] width 76 height 44
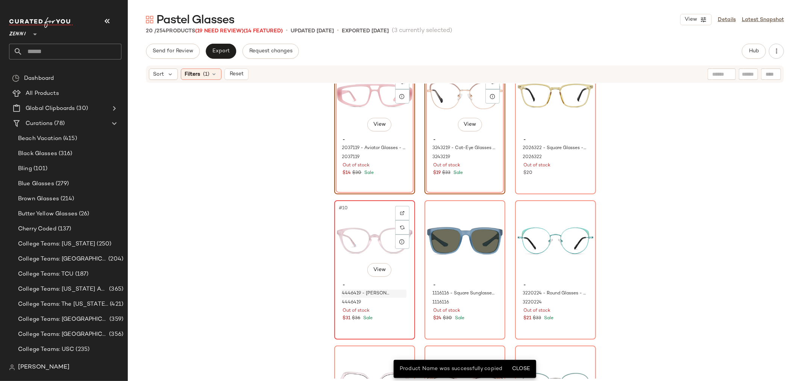
scroll to position [340, 0]
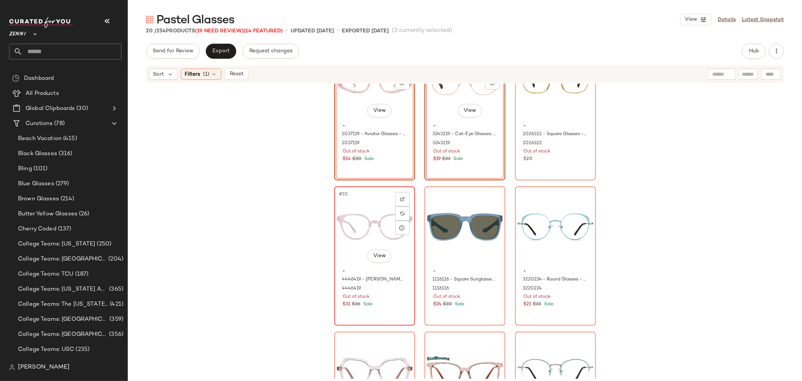
click at [391, 308] on div "#10 View - 4446419 - Iris Glasses - Pink - Acetate 4446419 Out of stock $31 $36…" at bounding box center [374, 256] width 79 height 138
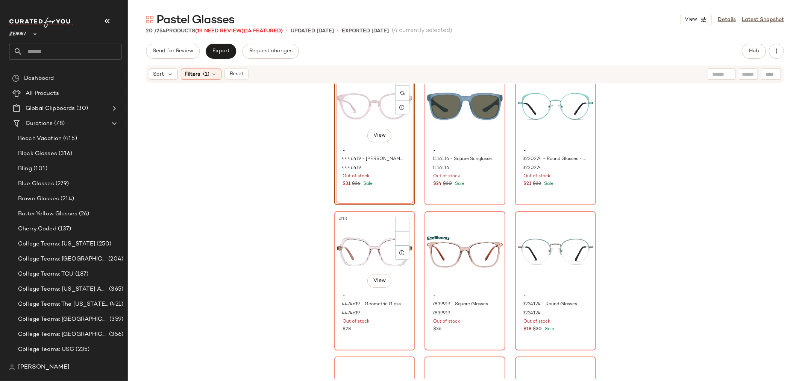
scroll to position [549, 0]
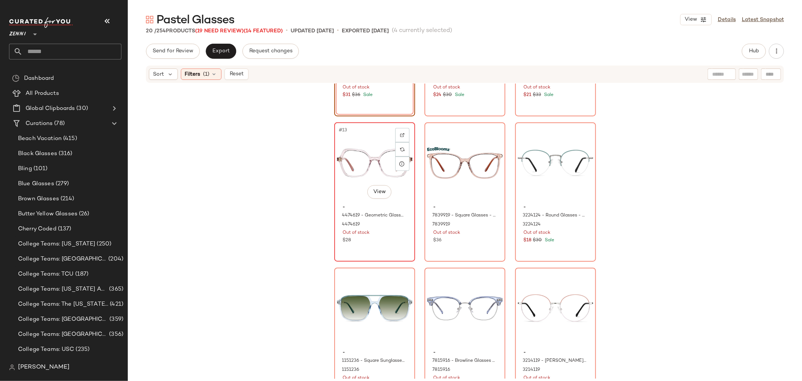
click at [390, 253] on div "#13 View - 4474619 - Geometric Glasses - Pink - Acetate 4474619 Out of stock $28" at bounding box center [374, 192] width 79 height 138
click at [473, 248] on div "#14 View - 7839919 - Square Glasses - Pink - recycled_metal_bio_base 7839919 Ou…" at bounding box center [464, 192] width 79 height 138
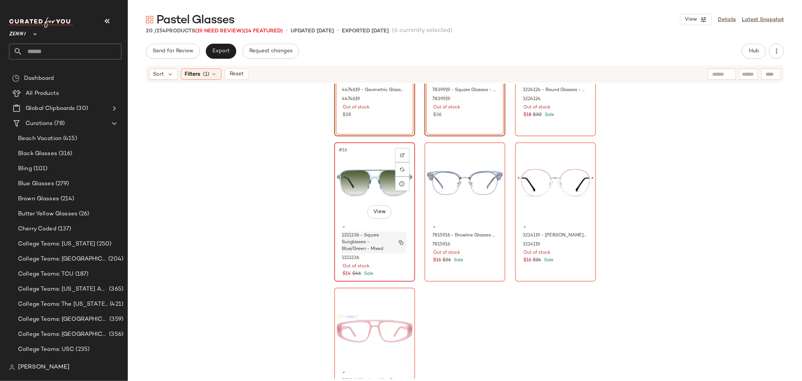
scroll to position [722, 0]
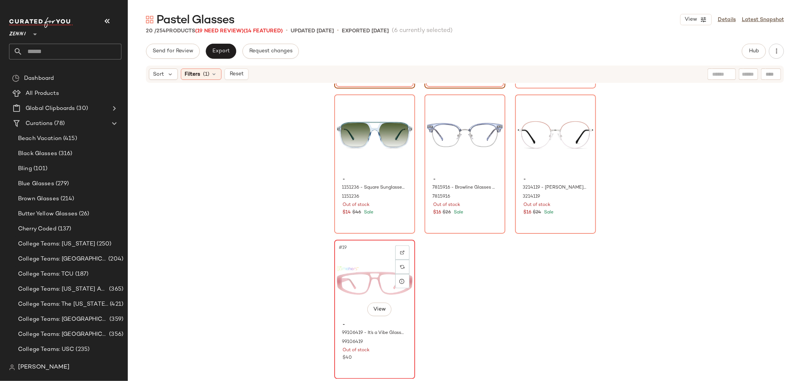
click at [343, 309] on div "#19 View" at bounding box center [375, 280] width 76 height 76
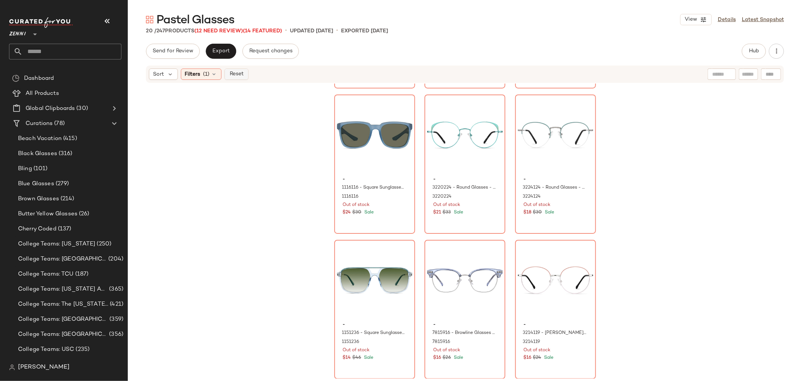
click at [237, 74] on span "Reset" at bounding box center [236, 74] width 14 height 6
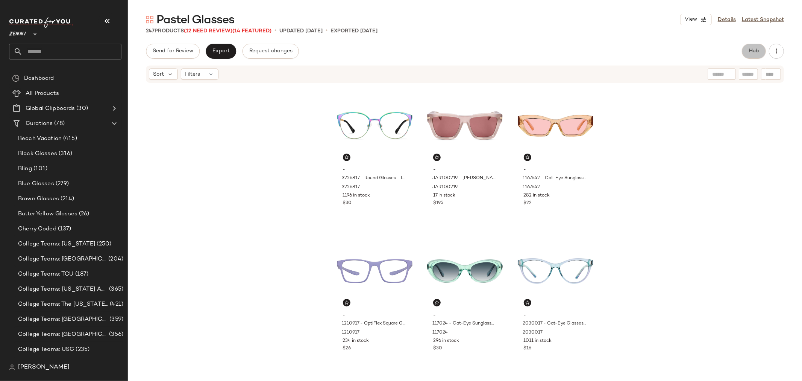
click at [758, 44] on button "Hub" at bounding box center [754, 51] width 24 height 15
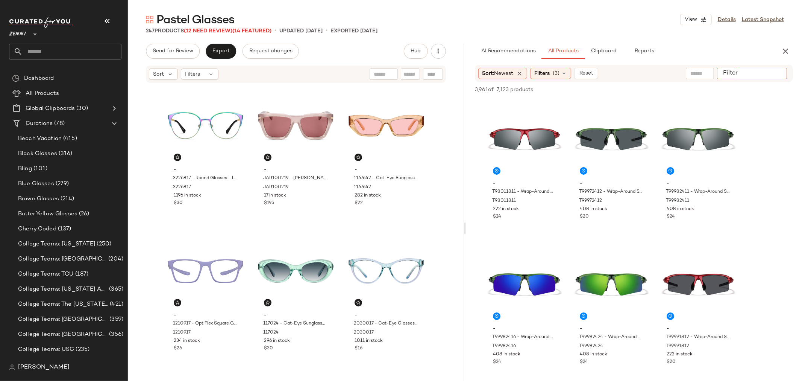
click at [773, 72] on input "Filter" at bounding box center [752, 74] width 64 height 8
type input "****"
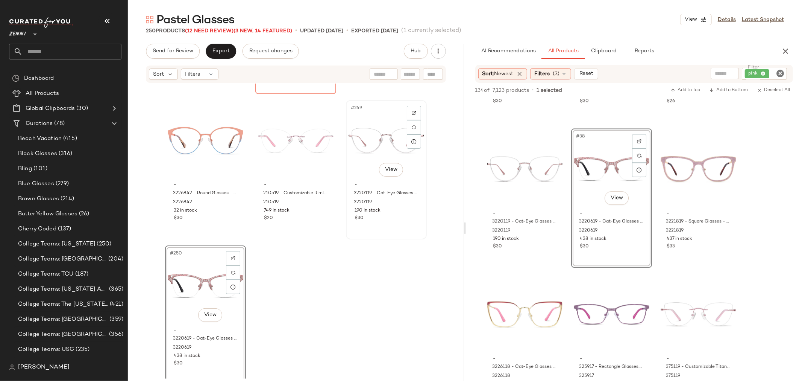
scroll to position [11898, 0]
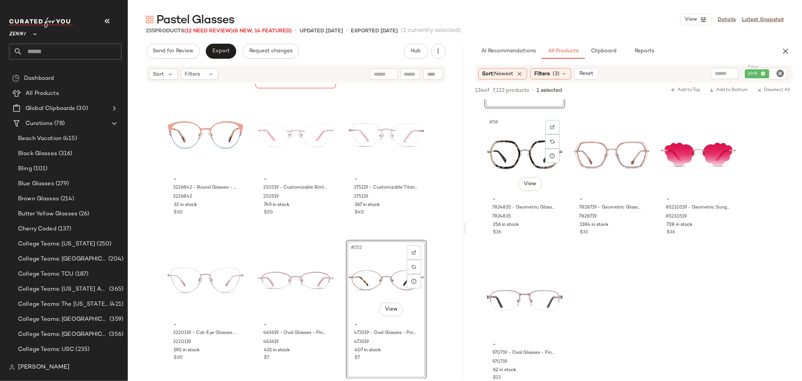
scroll to position [2757, 0]
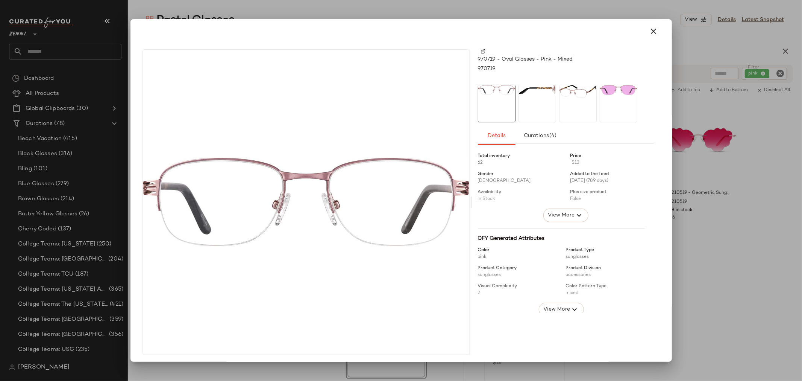
click at [527, 103] on div at bounding box center [538, 104] width 38 height 38
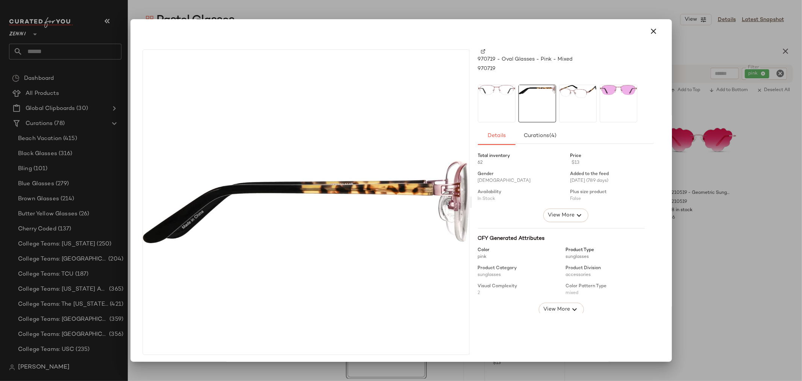
click at [497, 102] on div at bounding box center [497, 104] width 38 height 38
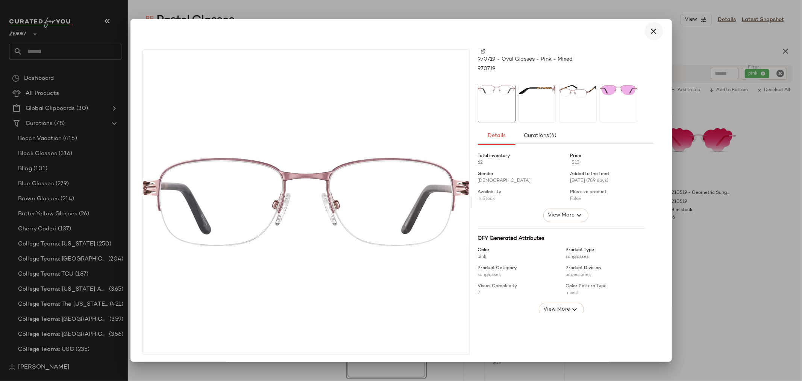
click at [649, 28] on icon "button" at bounding box center [653, 31] width 9 height 9
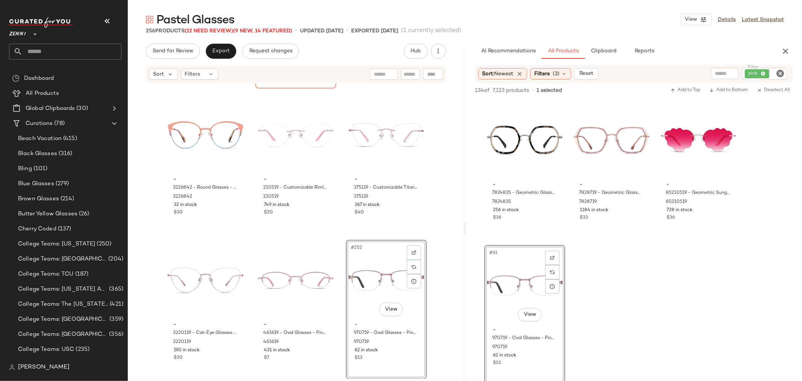
click at [779, 73] on icon "Clear Filter" at bounding box center [780, 73] width 9 height 9
click at [784, 53] on icon "button" at bounding box center [785, 51] width 9 height 9
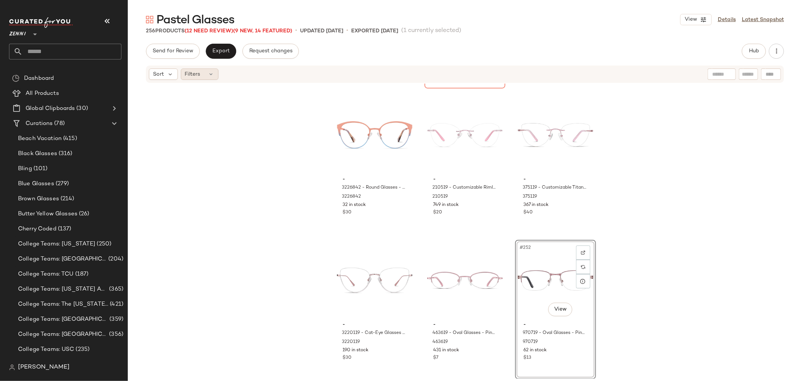
click at [204, 74] on div "Filters" at bounding box center [200, 73] width 38 height 11
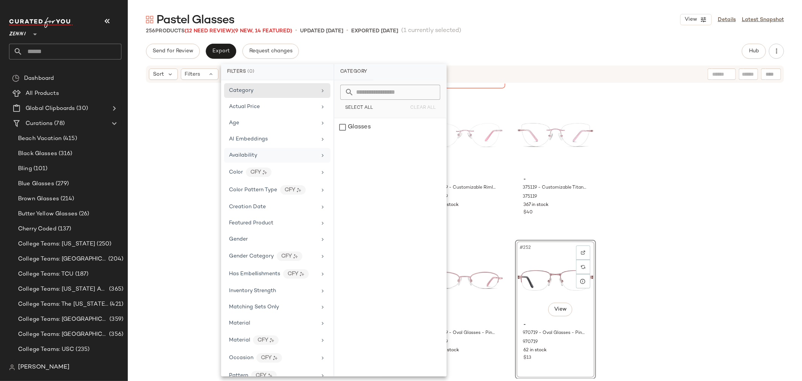
click at [273, 158] on div "Availability" at bounding box center [273, 155] width 88 height 8
click at [341, 144] on div "out_of_stock" at bounding box center [390, 145] width 112 height 18
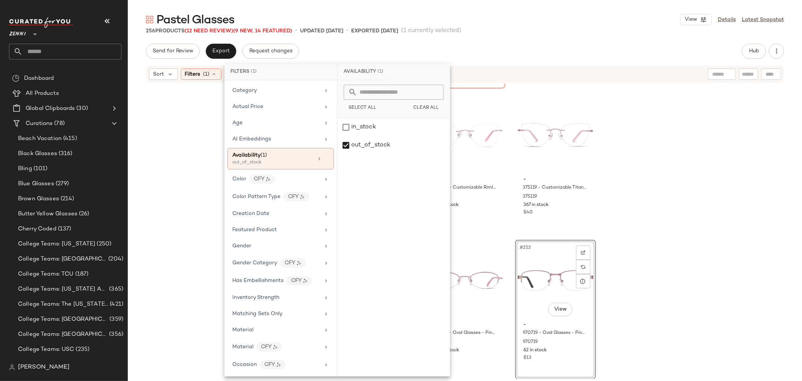
click at [190, 165] on div "- 4421029 - I Love SF Glasses - Pattern - Acetate 4421029 285 in stock $20 - 32…" at bounding box center [465, 230] width 674 height 295
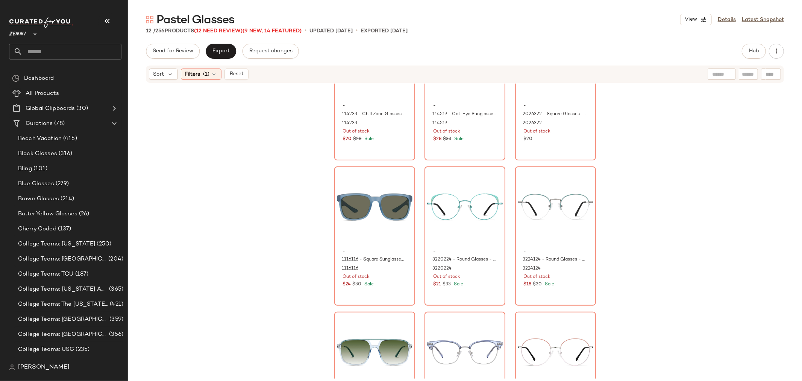
scroll to position [257, 0]
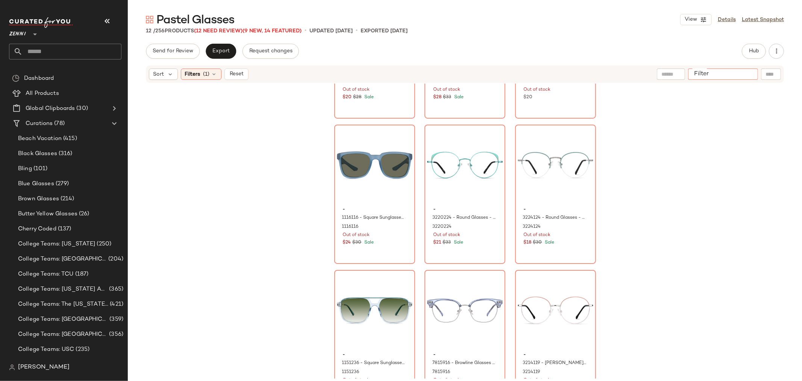
click at [745, 76] on input "Filter" at bounding box center [723, 74] width 64 height 8
type input "****"
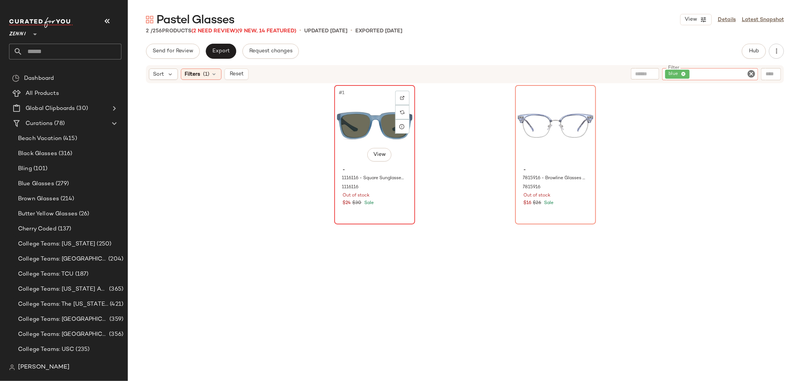
click at [357, 128] on div "#1 View" at bounding box center [375, 126] width 76 height 76
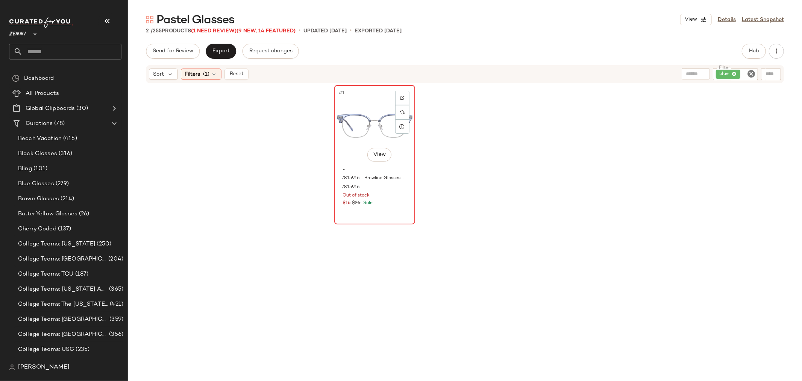
click at [371, 130] on div "#1 View" at bounding box center [375, 126] width 76 height 76
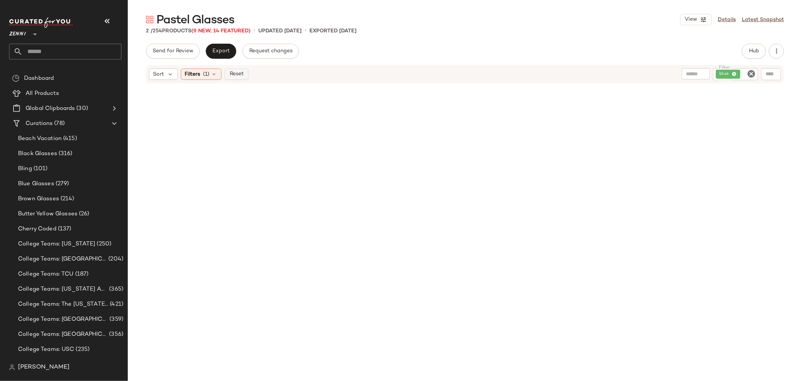
click at [235, 71] on span "Reset" at bounding box center [236, 74] width 14 height 6
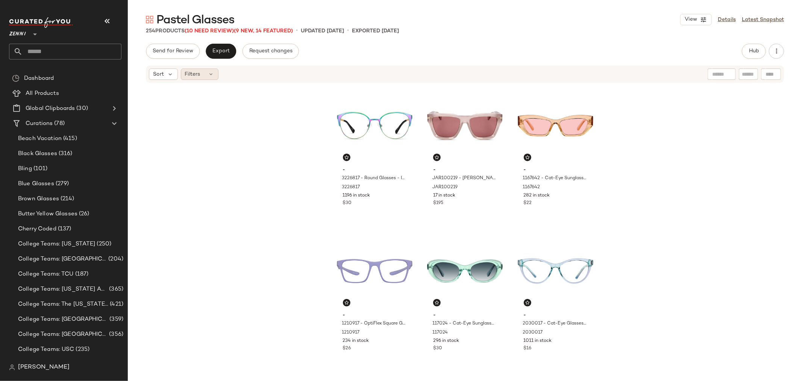
click at [187, 78] on div "Filters" at bounding box center [200, 73] width 38 height 11
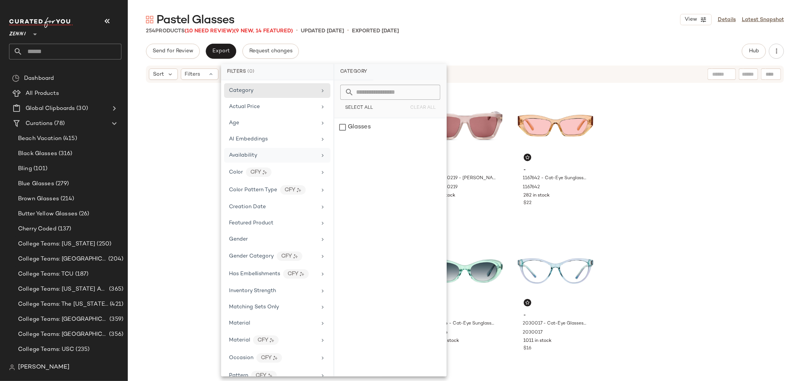
click at [238, 155] on span "Availability" at bounding box center [243, 155] width 28 height 6
click at [345, 145] on div "out_of_stock" at bounding box center [390, 145] width 112 height 18
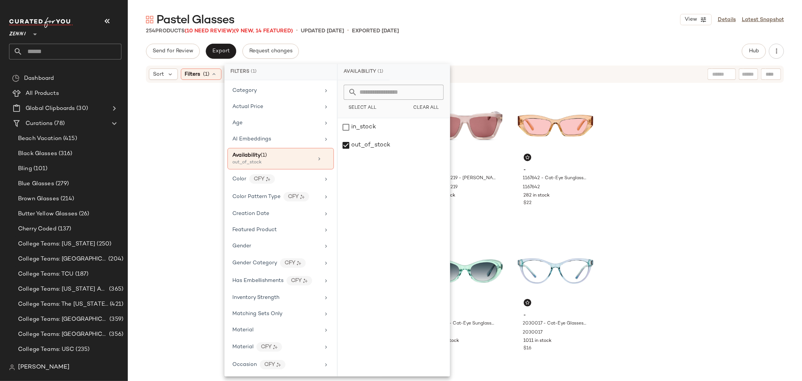
click at [165, 167] on div "- 3226817 - Round Glasses - Iridescent - Stainless Steel 3226817 1196 in stock …" at bounding box center [465, 230] width 674 height 295
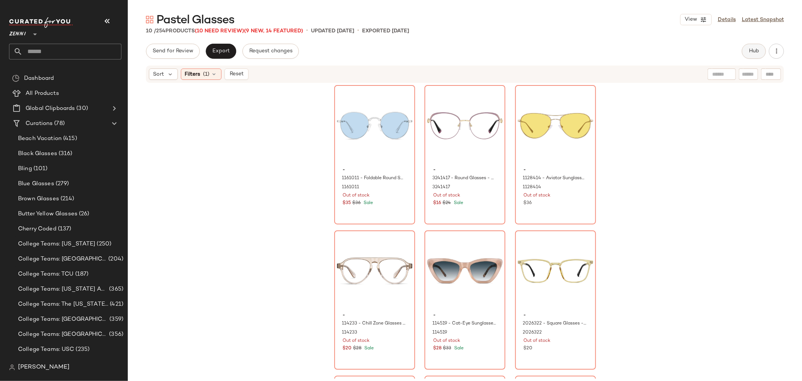
click at [751, 49] on span "Hub" at bounding box center [754, 51] width 11 height 6
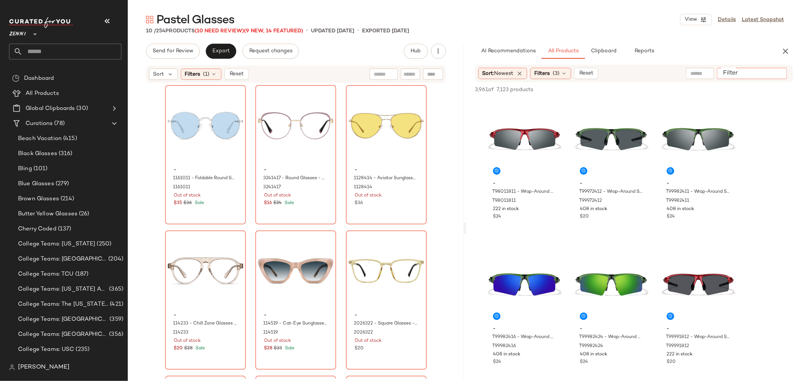
click at [773, 72] on input "Filter" at bounding box center [752, 74] width 64 height 8
click at [692, 70] on input "text" at bounding box center [717, 74] width 65 height 8
type input "**********"
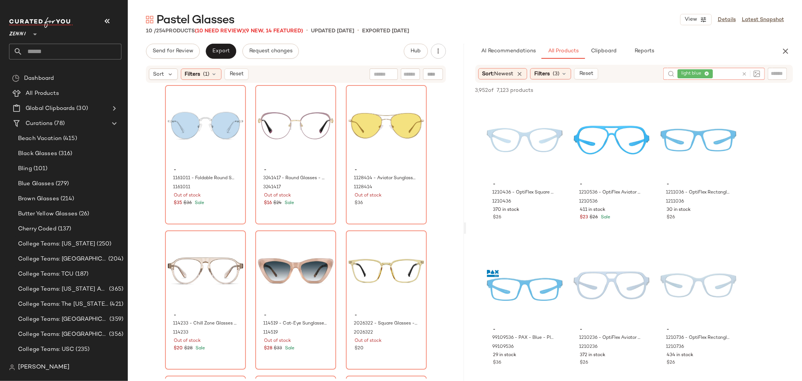
click at [746, 73] on icon at bounding box center [744, 74] width 6 height 6
click at [772, 70] on input "Filter" at bounding box center [752, 74] width 64 height 8
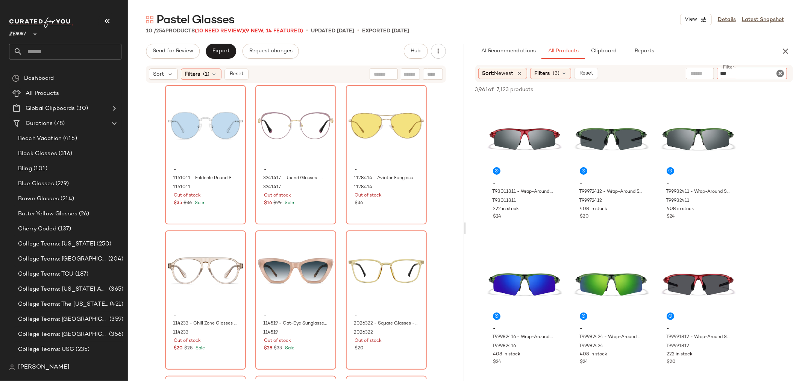
type input "****"
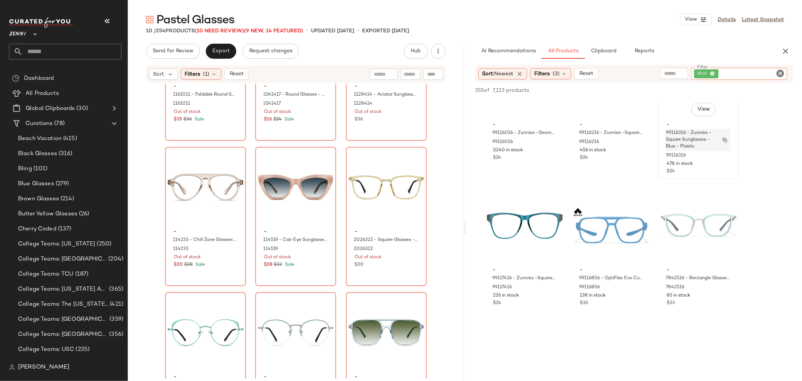
scroll to position [668, 0]
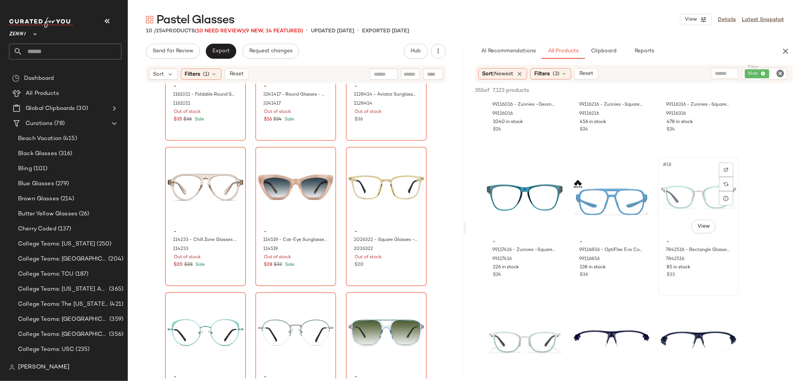
click at [684, 209] on div "#18 View" at bounding box center [699, 197] width 76 height 76
click at [724, 89] on span "Add to Bottom" at bounding box center [728, 90] width 39 height 5
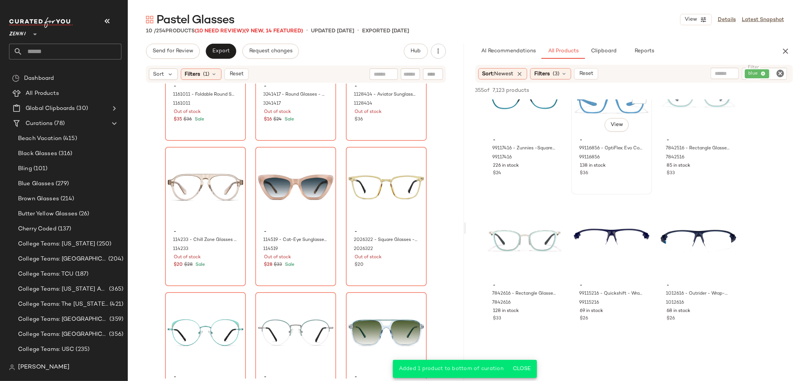
scroll to position [794, 0]
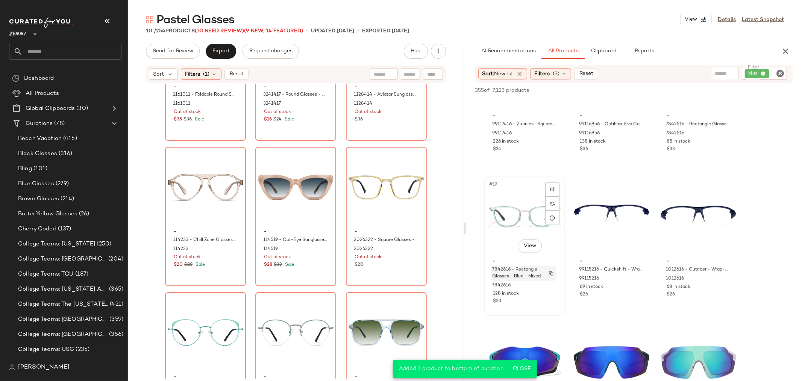
click at [521, 279] on span "7842616 - Rectangle Glasses - Blue - Mixed" at bounding box center [516, 273] width 49 height 14
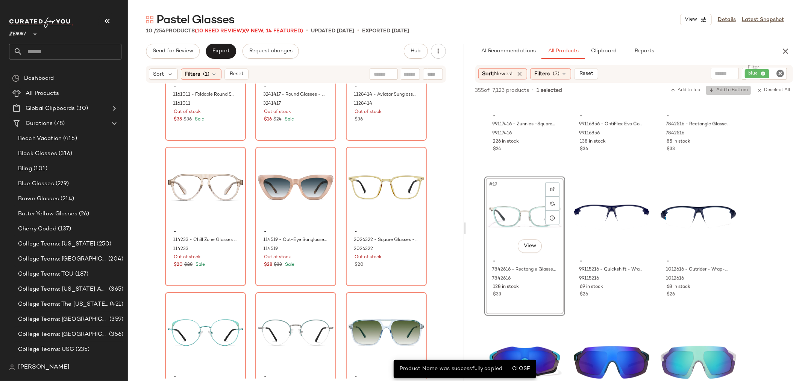
click at [726, 88] on span "Add to Bottom" at bounding box center [728, 90] width 39 height 5
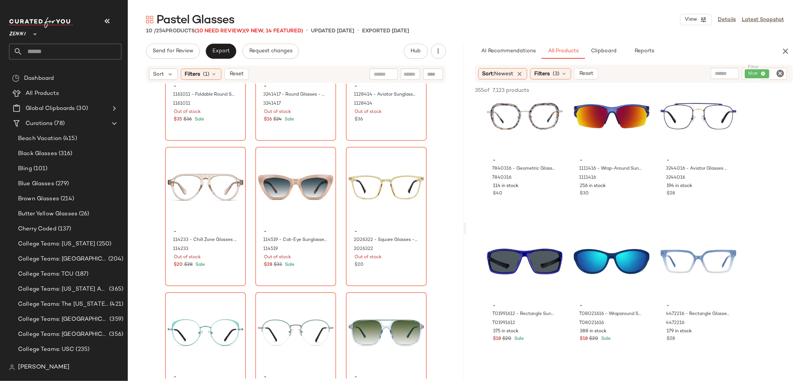
scroll to position [3258, 0]
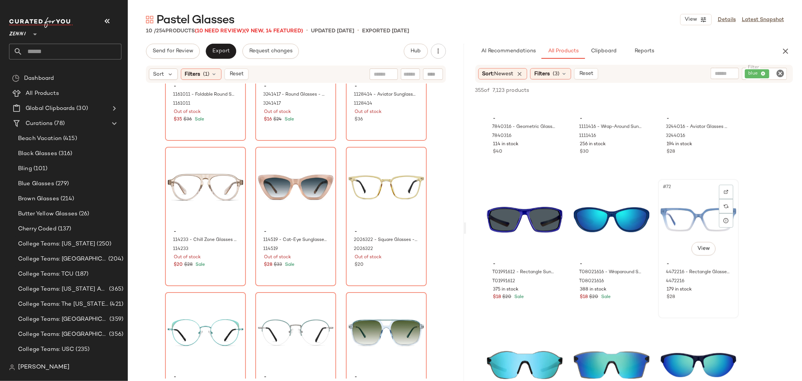
click at [696, 223] on div "#72 View" at bounding box center [699, 220] width 76 height 76
click at [733, 91] on span "Add to Bottom" at bounding box center [728, 90] width 39 height 5
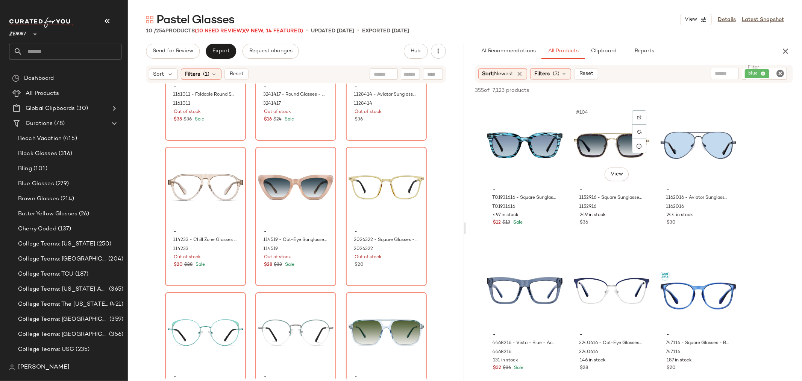
scroll to position [4930, 0]
click at [671, 141] on div "#105 View" at bounding box center [699, 145] width 76 height 76
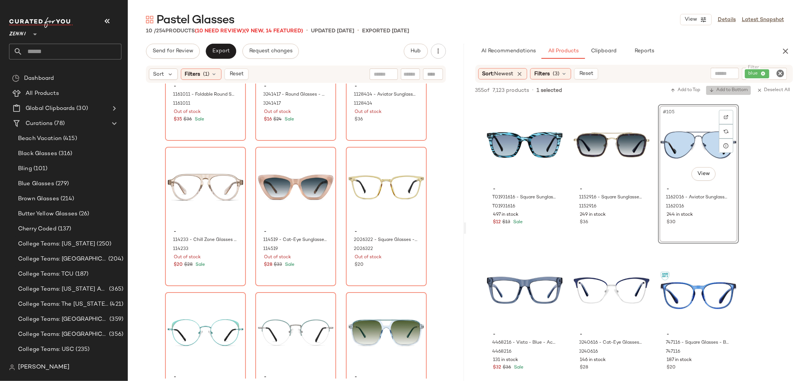
click at [728, 91] on span "Add to Bottom" at bounding box center [728, 90] width 39 height 5
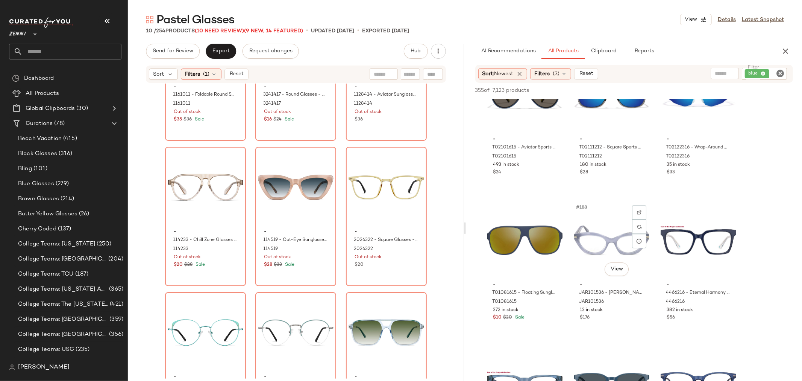
scroll to position [8982, 0]
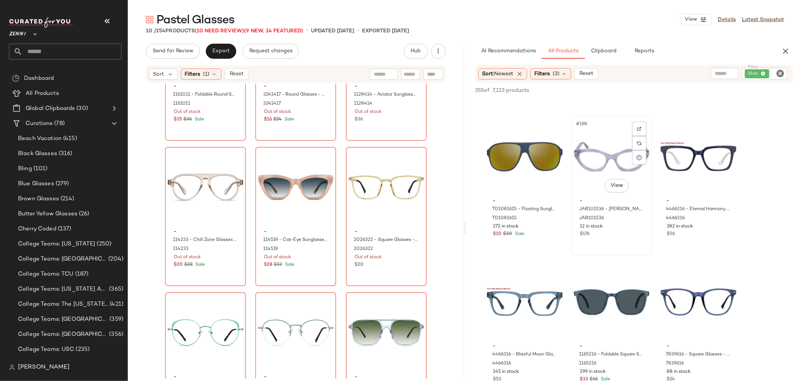
click at [589, 171] on div "#188 View" at bounding box center [612, 156] width 76 height 76
click at [728, 89] on span "Add to Bottom" at bounding box center [728, 90] width 39 height 5
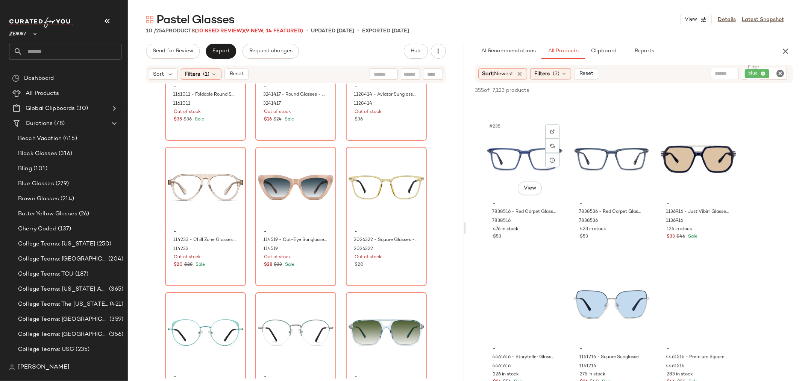
scroll to position [11363, 0]
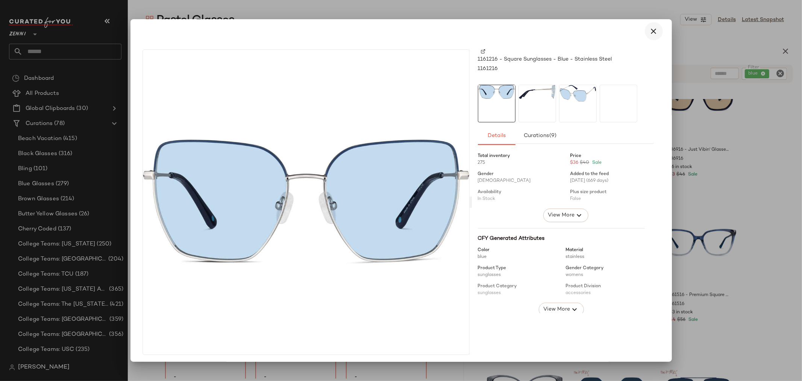
click at [649, 32] on icon "button" at bounding box center [653, 31] width 9 height 9
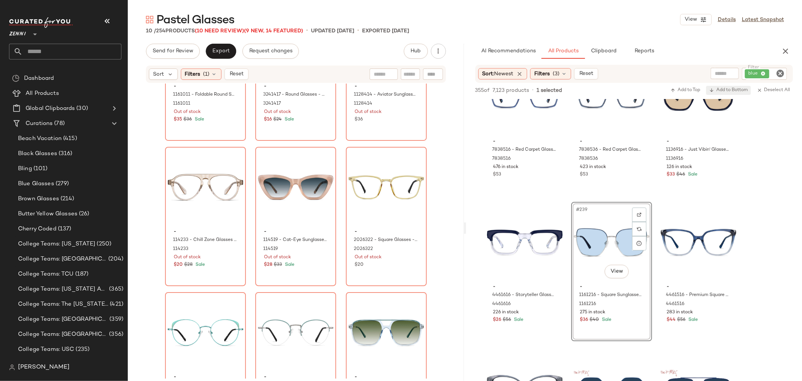
click at [727, 90] on span "Add to Bottom" at bounding box center [728, 90] width 39 height 5
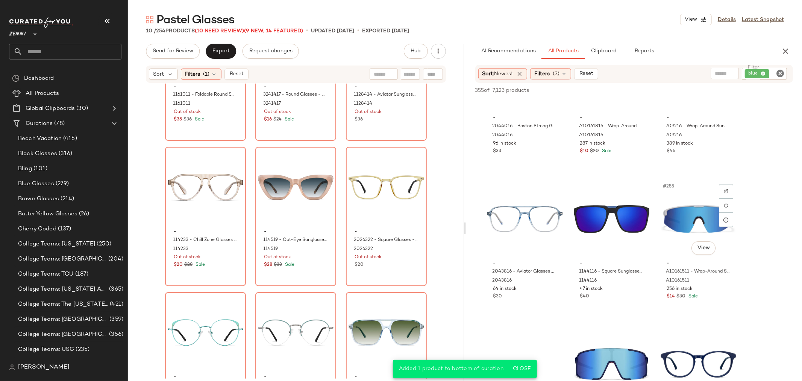
scroll to position [12115, 0]
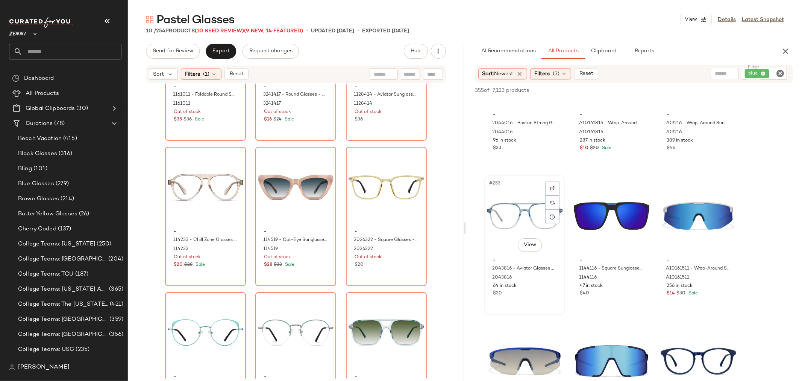
click at [505, 229] on div "#253 View" at bounding box center [525, 216] width 76 height 76
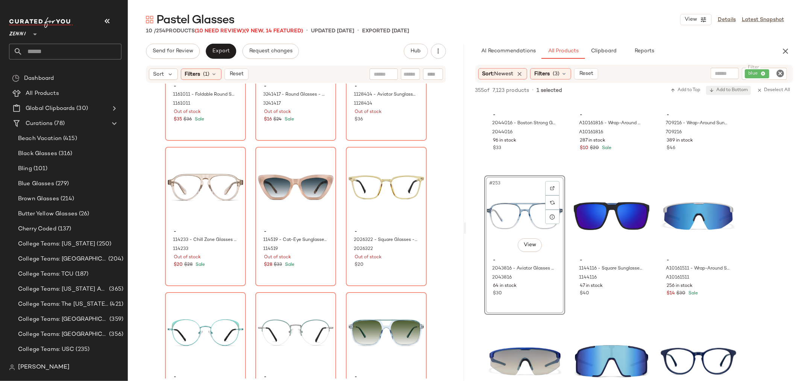
click at [725, 89] on span "Add to Bottom" at bounding box center [728, 90] width 39 height 5
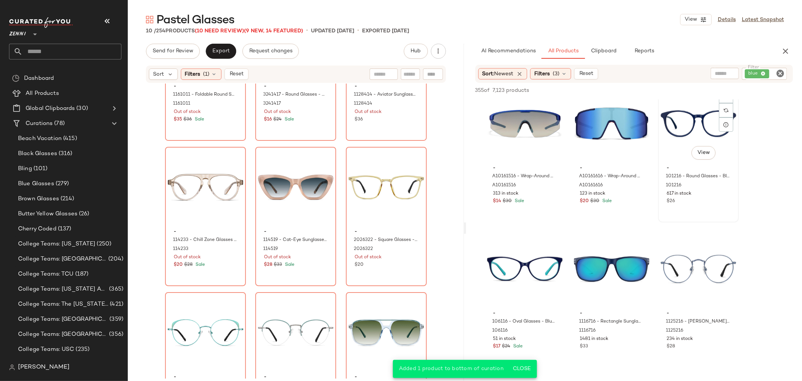
scroll to position [12408, 0]
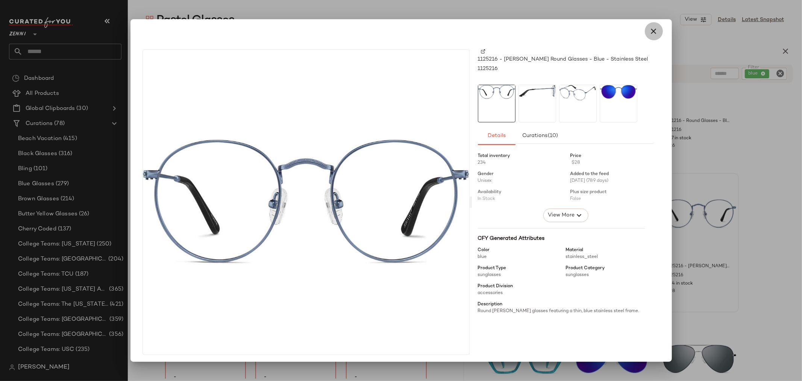
click at [652, 29] on icon "button" at bounding box center [653, 31] width 9 height 9
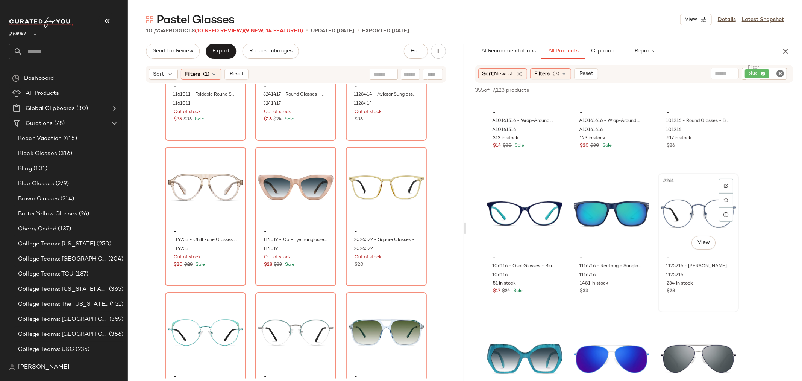
click at [671, 197] on div "#261 View" at bounding box center [699, 214] width 76 height 76
click at [720, 94] on button "Add to Bottom" at bounding box center [728, 90] width 45 height 9
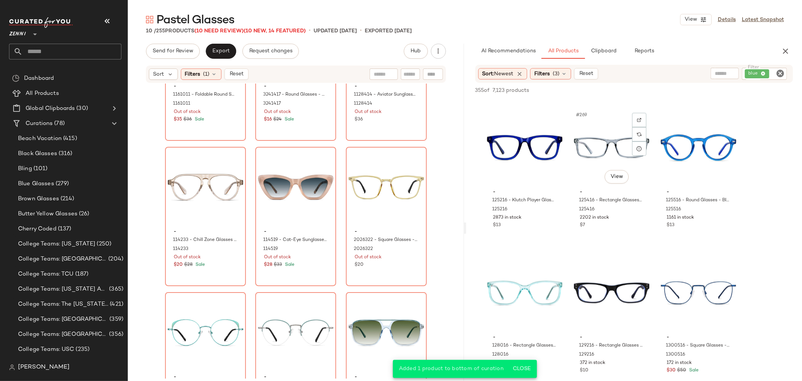
scroll to position [12951, 0]
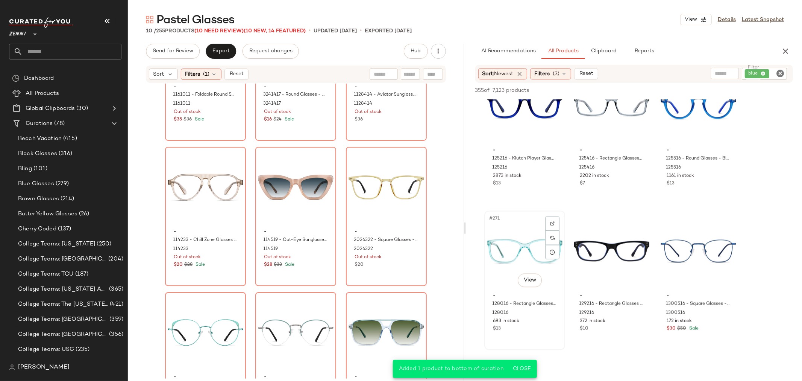
click at [512, 258] on div "#271 View" at bounding box center [525, 251] width 76 height 76
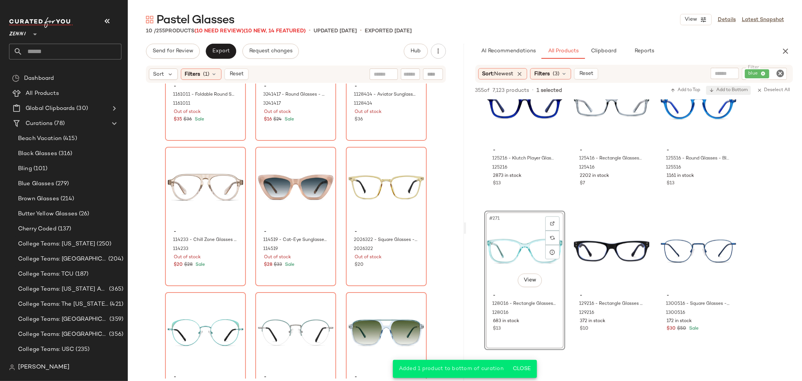
click at [723, 91] on span "Add to Bottom" at bounding box center [728, 90] width 39 height 5
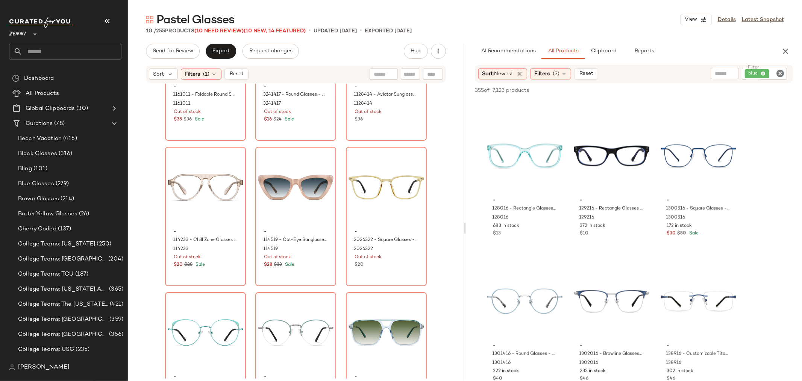
scroll to position [13118, 0]
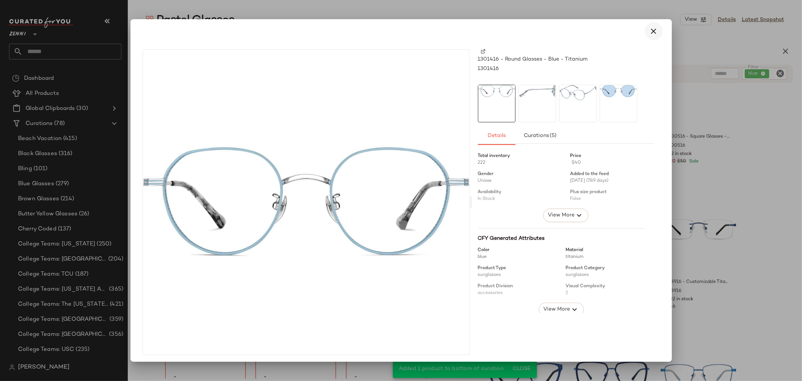
click at [651, 30] on icon "button" at bounding box center [653, 31] width 9 height 9
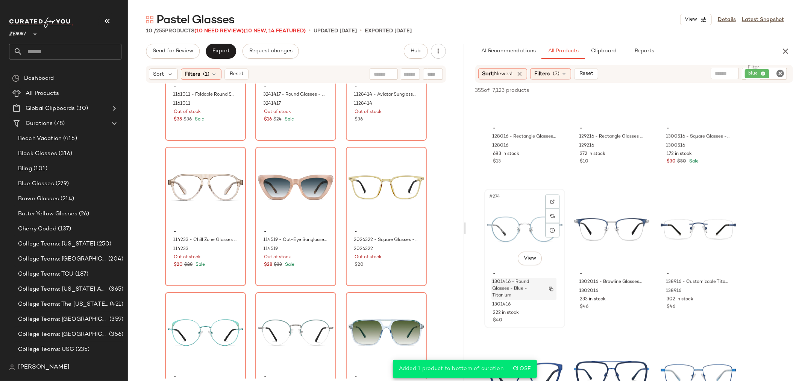
click at [528, 294] on span "1301416 - Round Glasses - Blue - Titanium" at bounding box center [516, 289] width 49 height 20
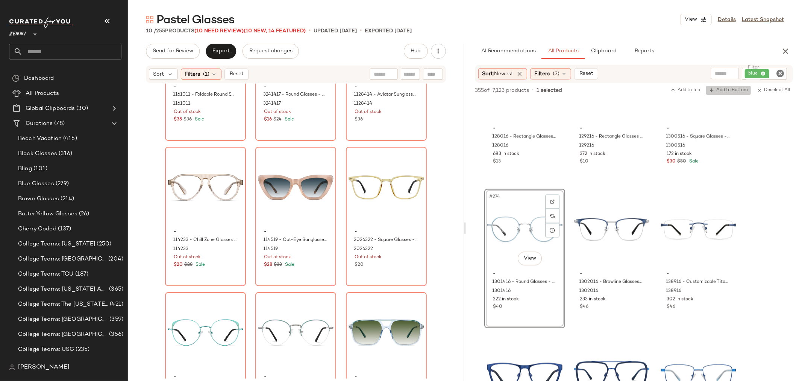
click at [728, 89] on span "Add to Bottom" at bounding box center [728, 90] width 39 height 5
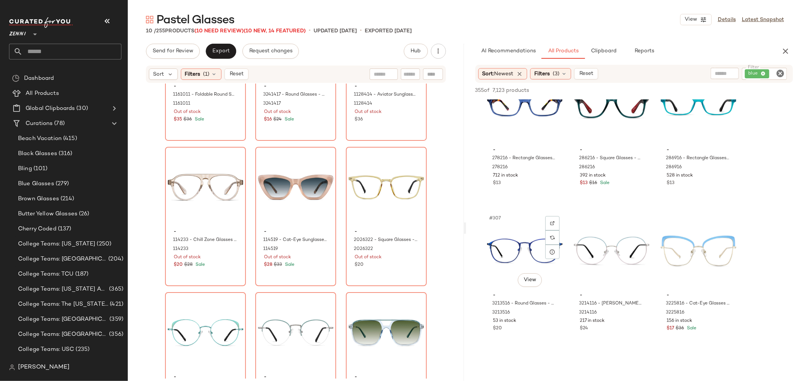
scroll to position [14706, 0]
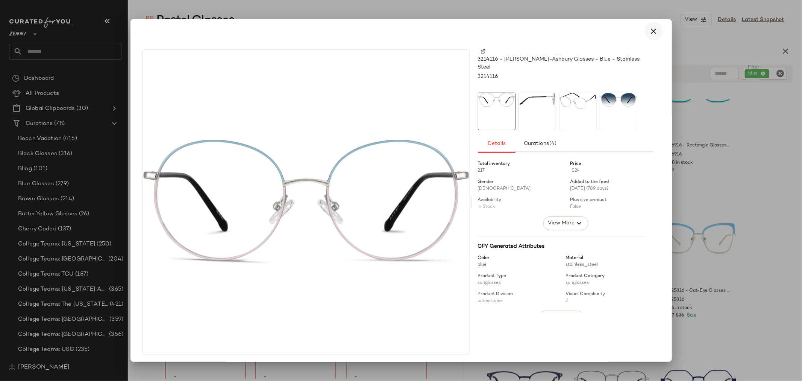
click at [649, 29] on icon "button" at bounding box center [653, 31] width 9 height 9
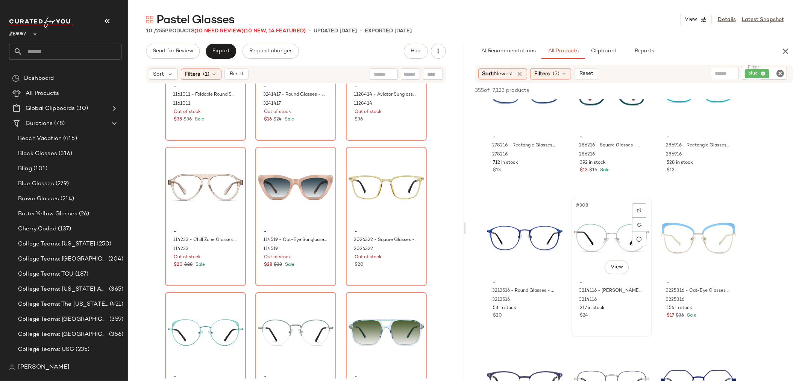
click at [588, 222] on div "#308 View" at bounding box center [612, 238] width 76 height 76
click at [722, 91] on span "Add to Bottom" at bounding box center [728, 90] width 39 height 5
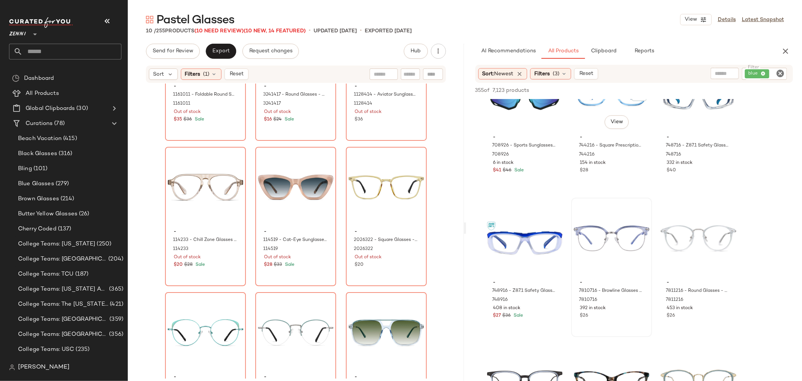
scroll to position [16460, 0]
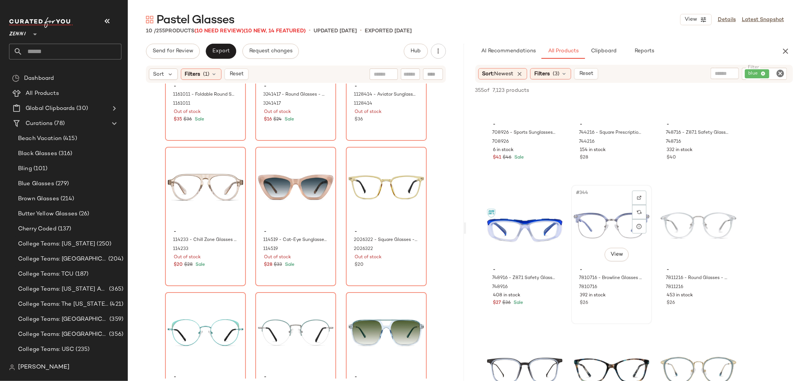
click at [619, 299] on div "$26" at bounding box center [612, 302] width 64 height 7
click at [724, 91] on span "Add to Bottom" at bounding box center [728, 90] width 39 height 5
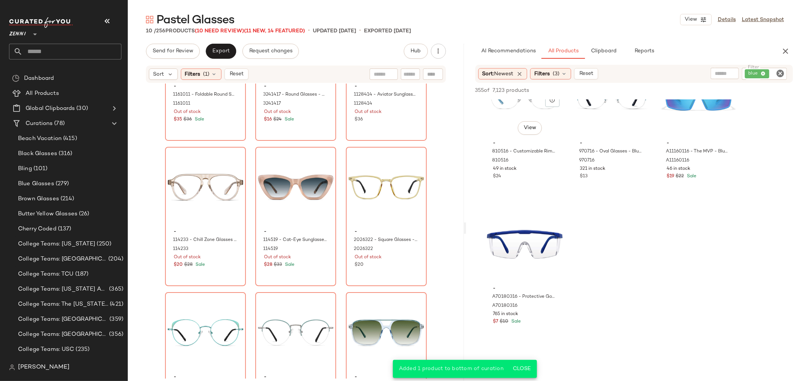
scroll to position [17045, 0]
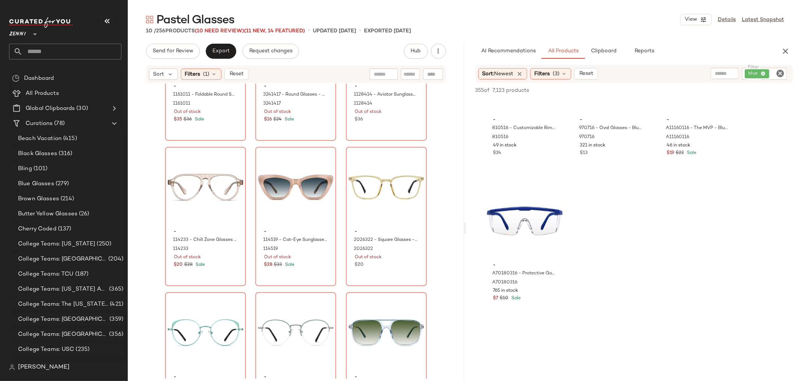
click at [781, 75] on icon "Clear Filter" at bounding box center [780, 73] width 9 height 9
click at [784, 48] on icon "button" at bounding box center [785, 51] width 9 height 9
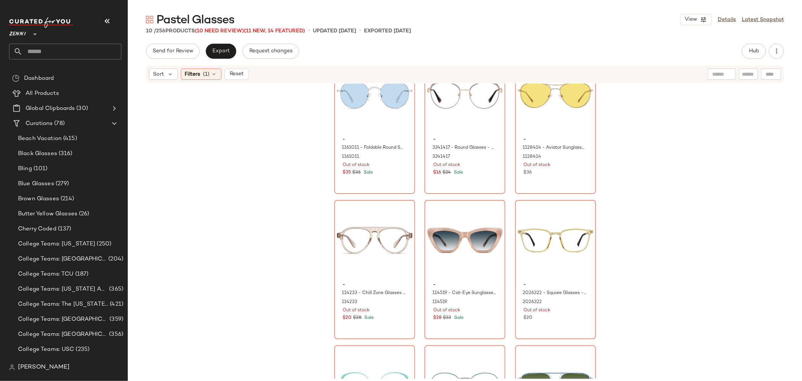
scroll to position [0, 0]
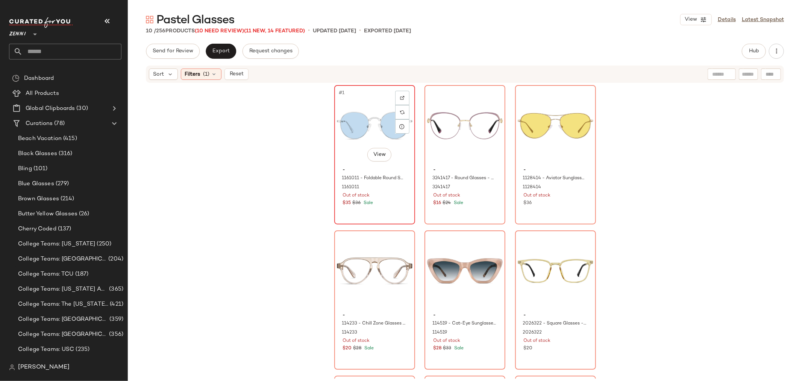
click at [343, 150] on div "#1 View" at bounding box center [375, 126] width 76 height 76
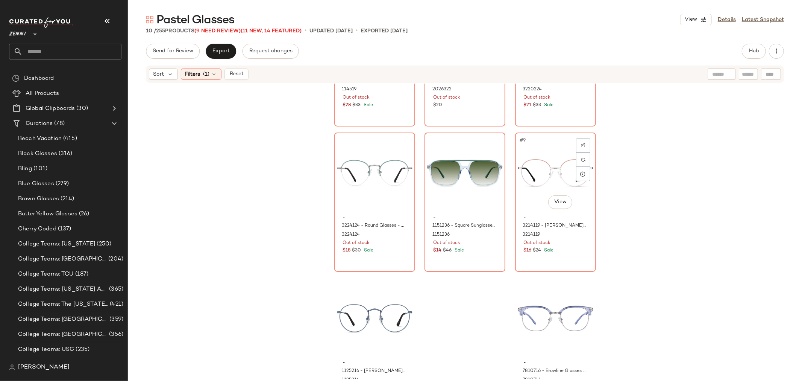
scroll to position [257, 0]
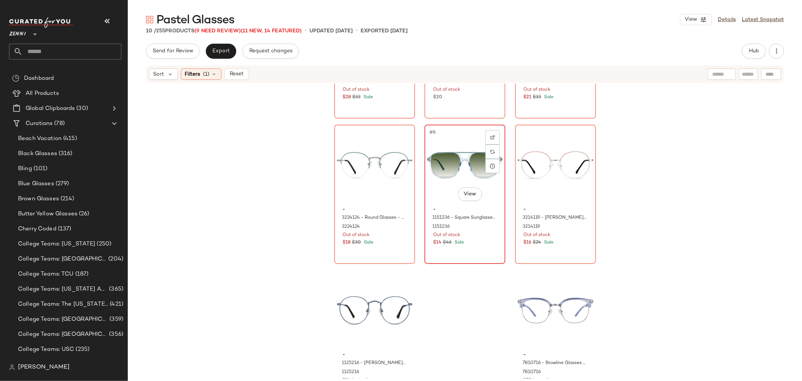
click at [435, 198] on div "#8 View" at bounding box center [465, 165] width 76 height 76
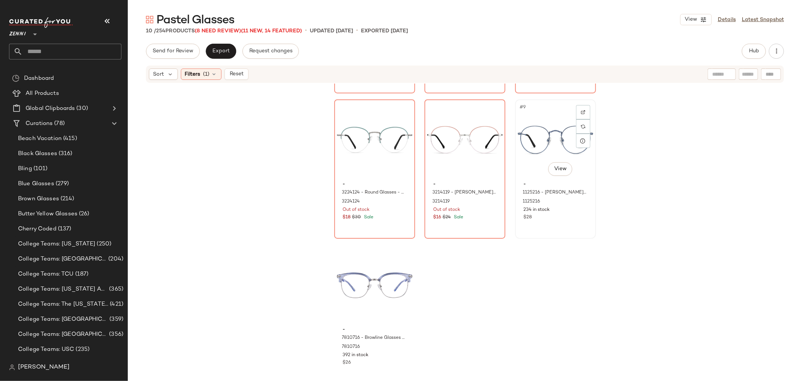
scroll to position [287, 0]
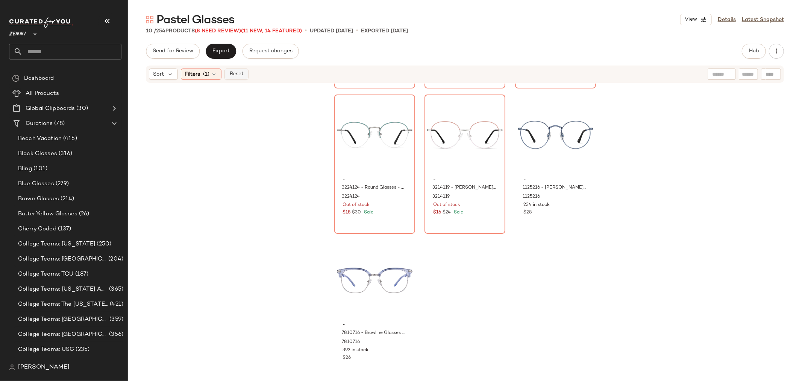
click at [236, 73] on span "Reset" at bounding box center [236, 74] width 14 height 6
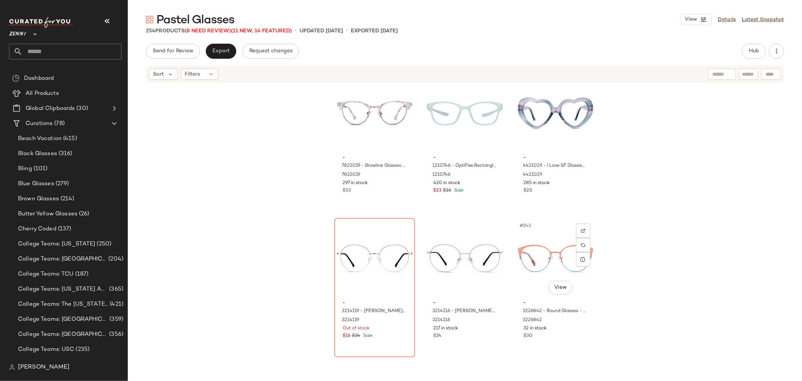
scroll to position [11458, 0]
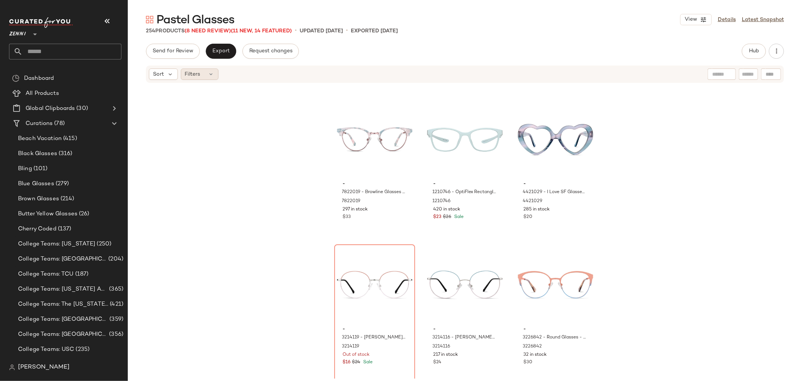
click at [201, 73] on div "Filters" at bounding box center [200, 73] width 38 height 11
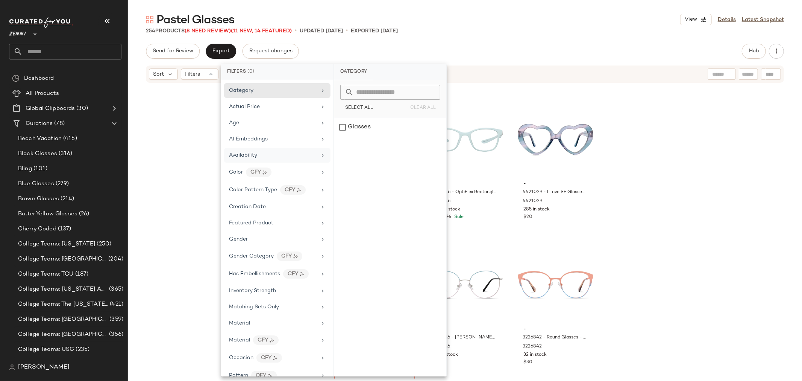
click at [259, 156] on div "Availability" at bounding box center [273, 155] width 88 height 8
click at [340, 144] on div "out_of_stock" at bounding box center [390, 145] width 112 height 18
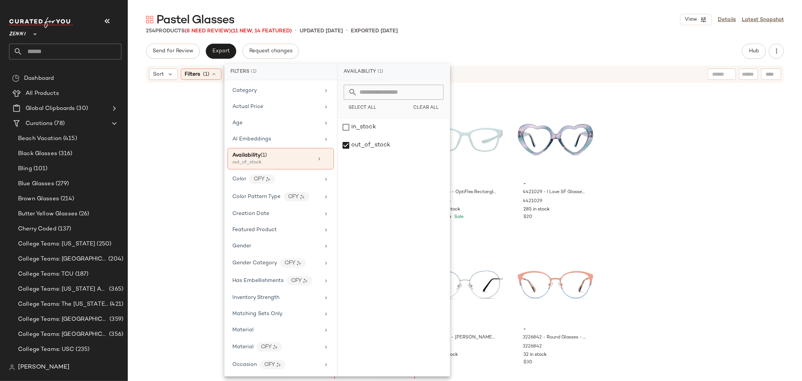
click at [181, 133] on div "- 7822019 - Browline Glasses - Pink Tortoiseshell - Mixed 7822019 297 in stock …" at bounding box center [465, 230] width 674 height 295
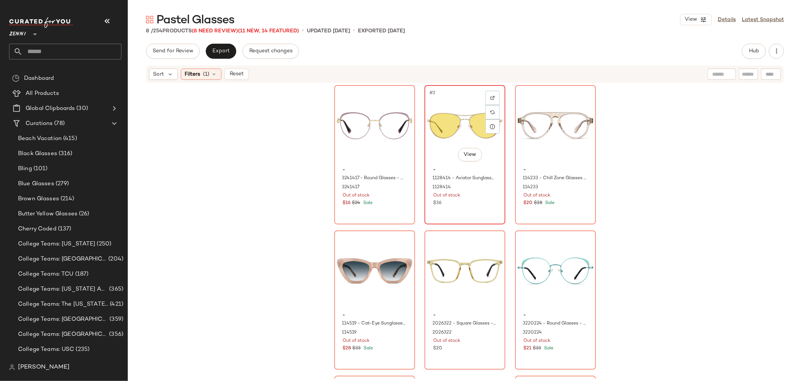
click at [480, 210] on div "#2 View - 1128414 - Aviator Sunglasses - Gold - Stainless Steel 1128414 Out of …" at bounding box center [464, 155] width 79 height 138
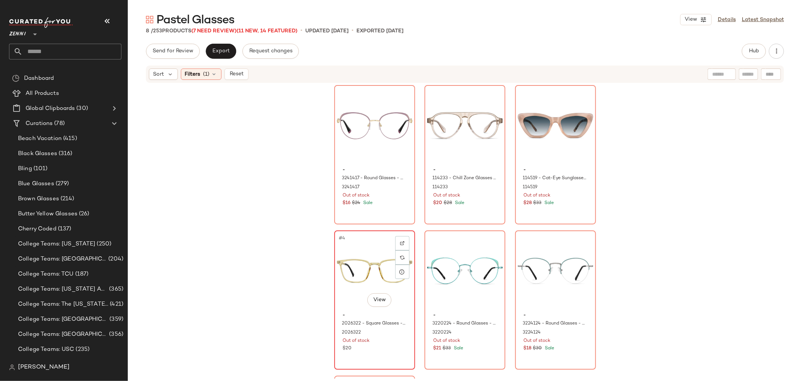
click at [386, 346] on div "$20" at bounding box center [375, 348] width 64 height 7
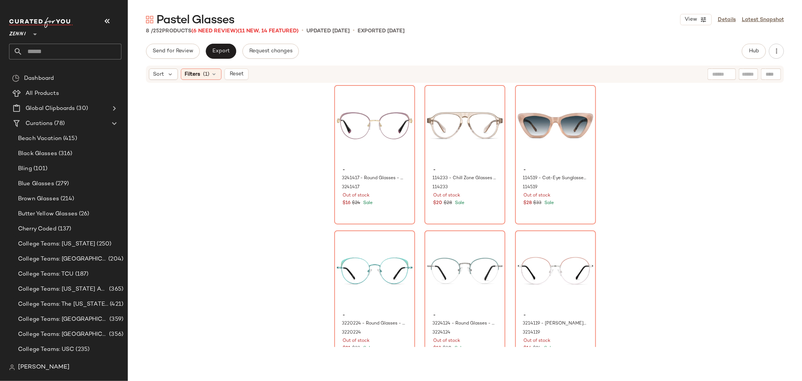
scroll to position [23, 0]
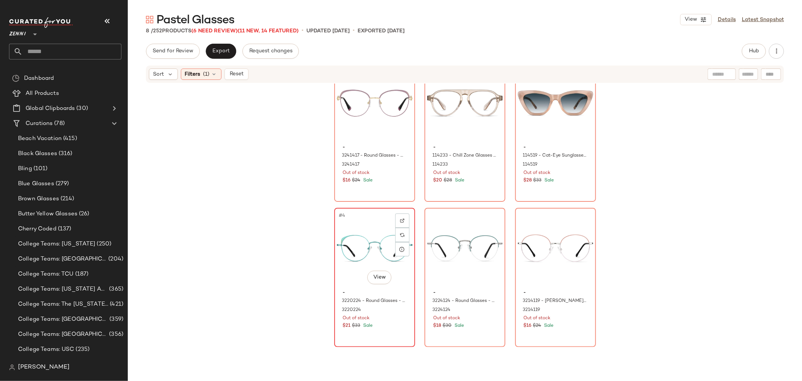
click at [388, 331] on div "#4 View - 3220224 - Round Glasses - Green - Stainless Steel 3220224 Out of stoc…" at bounding box center [374, 277] width 79 height 138
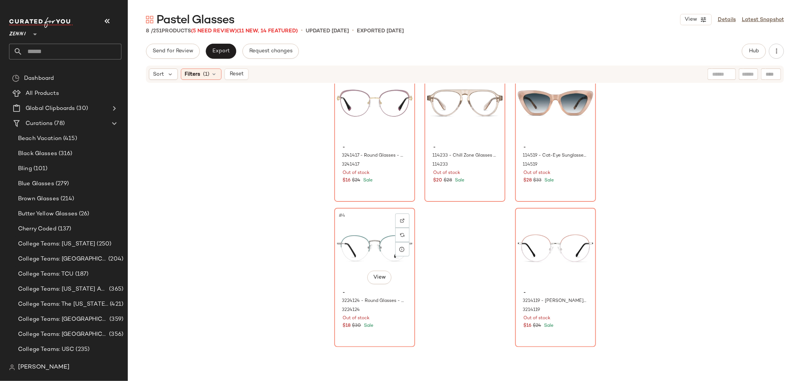
click at [388, 331] on div "#4 View - 3224124 - Round Glasses - Green - Stainless Steel 3224124 Out of stoc…" at bounding box center [374, 277] width 79 height 138
click at [385, 335] on div "#4 View - 3214119 - Haight-Ashbury Glasses - Peach - Stainless Steel 3214119 Ou…" at bounding box center [374, 277] width 79 height 138
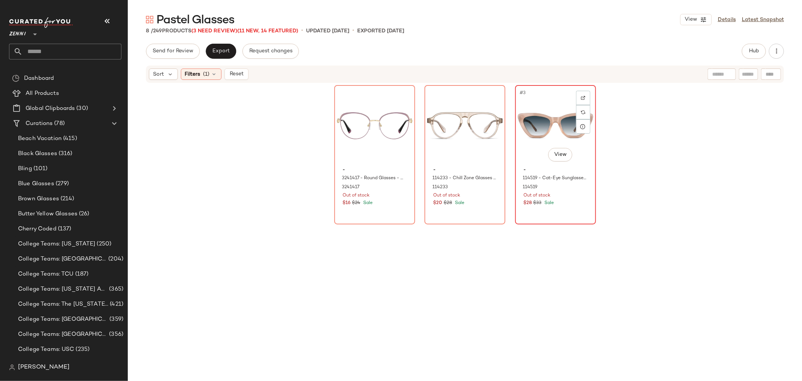
click at [569, 215] on div "#3 View - 114519 - Cat-Eye Sunglasses - Mauve - Acetate 114519 Out of stock $28…" at bounding box center [555, 155] width 79 height 138
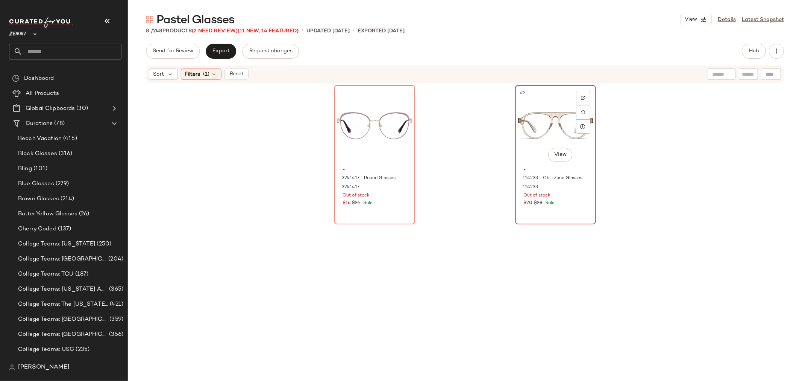
click at [568, 207] on div "- 114233 - Chill Zone Glasses - Tawny - Acetate 114233 Out of stock $20 $28 Sale" at bounding box center [556, 186] width 76 height 44
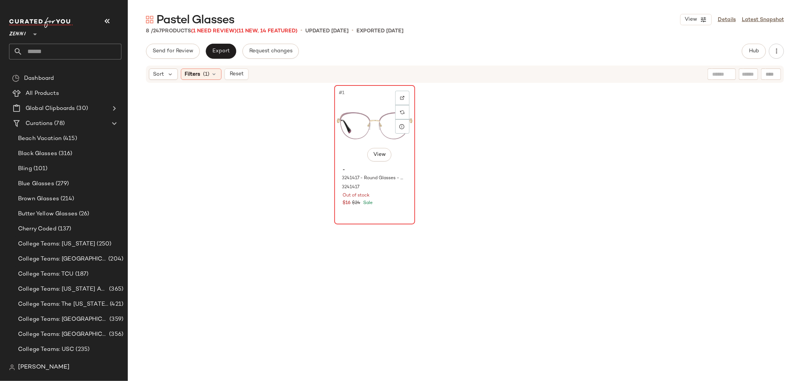
click at [385, 215] on div "#1 View - 3241417 - Round Glasses - Purple - Stainless Steel 3241417 Out of sto…" at bounding box center [374, 155] width 79 height 138
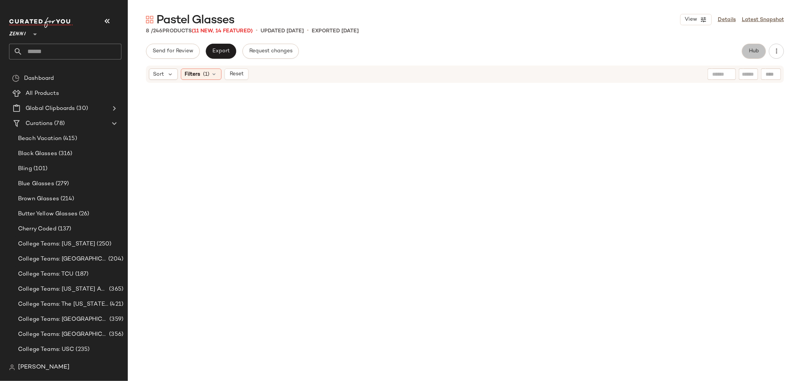
click at [754, 49] on span "Hub" at bounding box center [754, 51] width 11 height 6
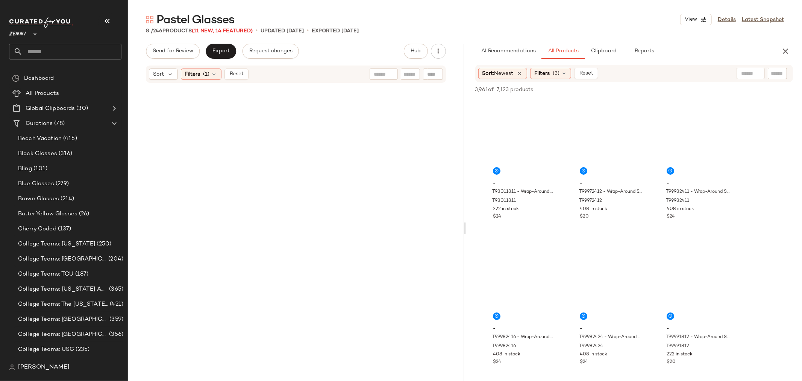
click at [772, 71] on input "text" at bounding box center [777, 74] width 13 height 8
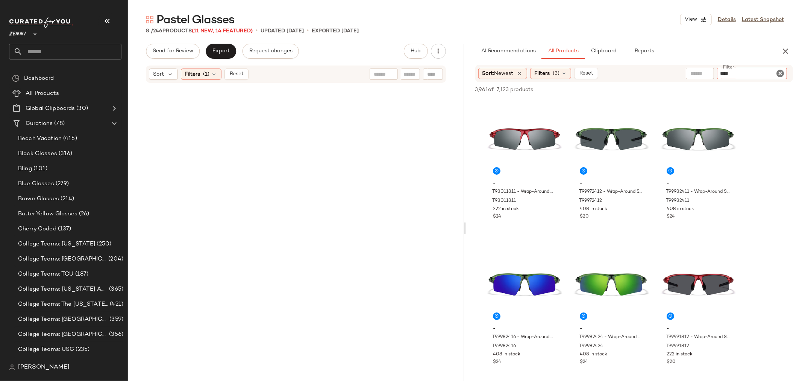
type input "*****"
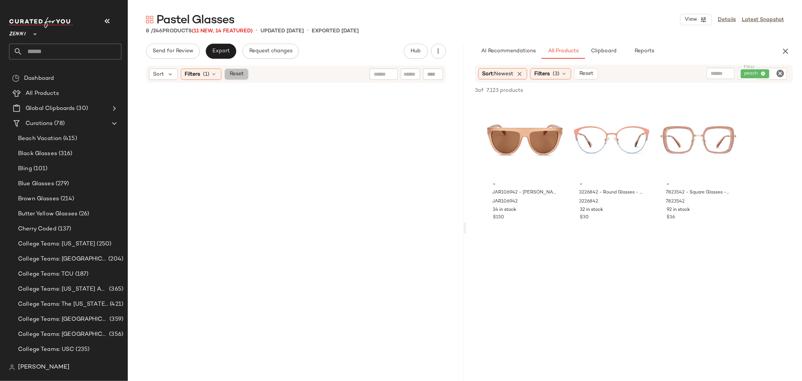
click at [240, 71] on span "Reset" at bounding box center [236, 74] width 14 height 6
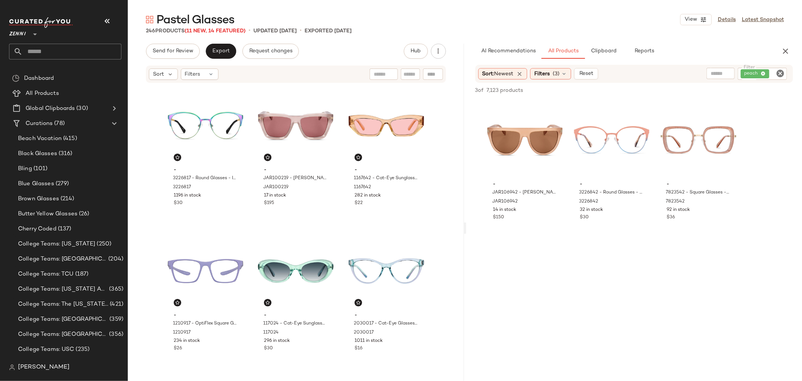
drag, startPoint x: 461, startPoint y: 83, endPoint x: 444, endPoint y: 351, distance: 268.2
click at [444, 351] on div "- 3226817 - Round Glasses - Iridescent - Stainless Steel 3226817 1196 in stock …" at bounding box center [296, 230] width 336 height 295
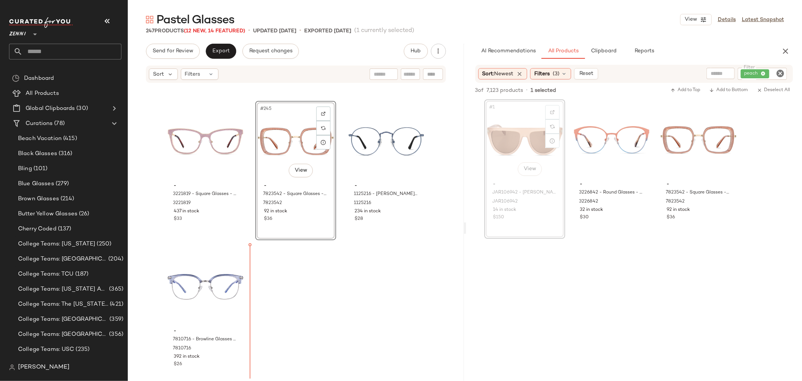
scroll to position [11753, 0]
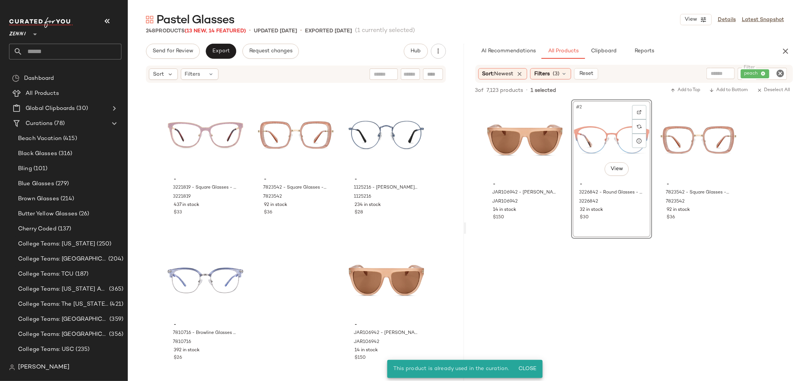
drag, startPoint x: 783, startPoint y: 73, endPoint x: 766, endPoint y: 76, distance: 16.8
click at [779, 74] on icon "Clear Filter" at bounding box center [780, 73] width 9 height 9
click at [766, 76] on input "Filter" at bounding box center [752, 74] width 64 height 8
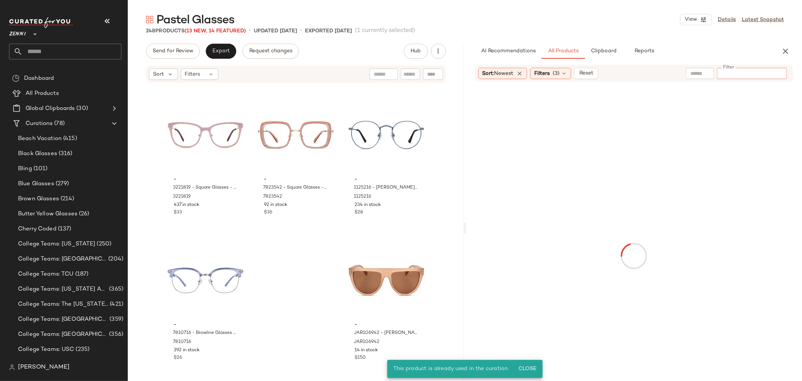
click at [766, 74] on input "Filter" at bounding box center [752, 74] width 64 height 8
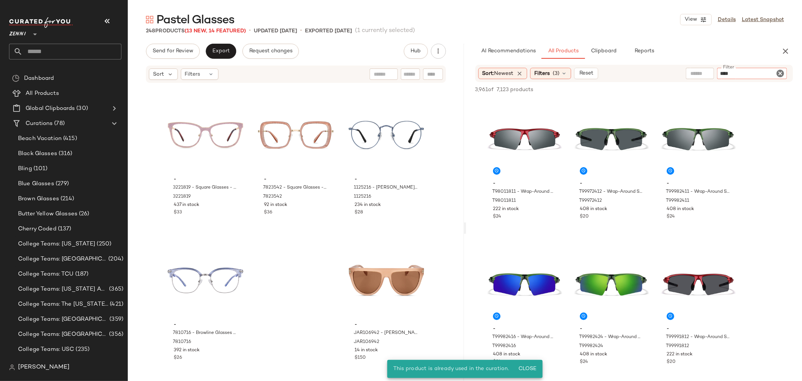
type input "*****"
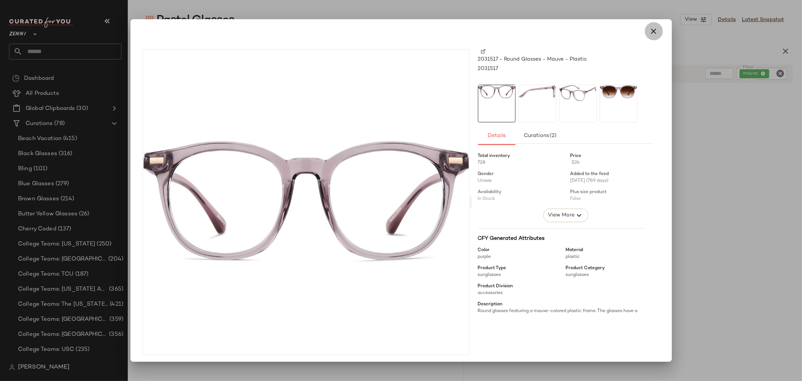
click at [649, 27] on icon "button" at bounding box center [653, 31] width 9 height 9
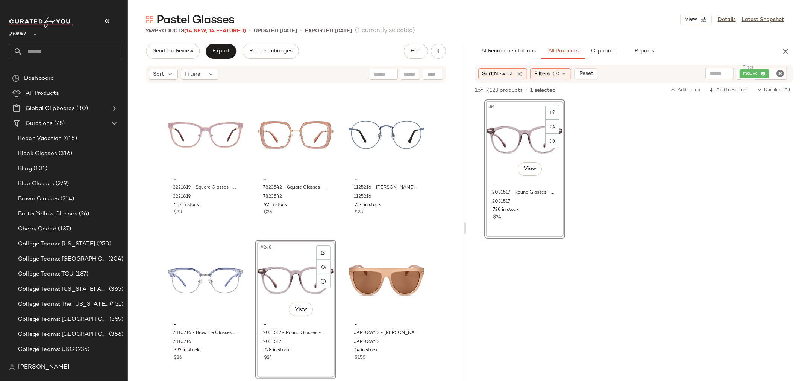
click at [782, 72] on icon "Clear Filter" at bounding box center [780, 73] width 9 height 9
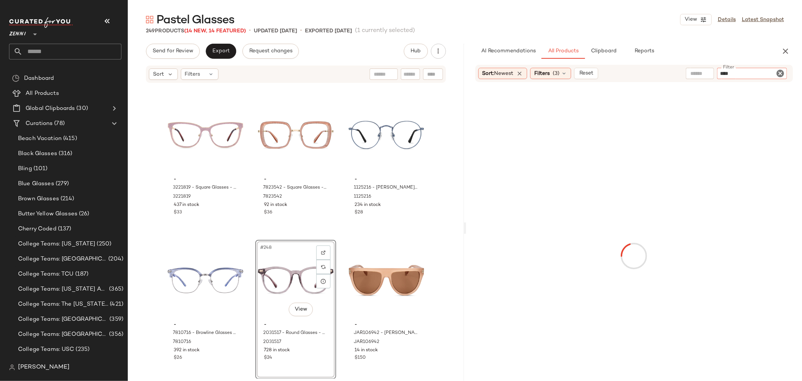
type input "*****"
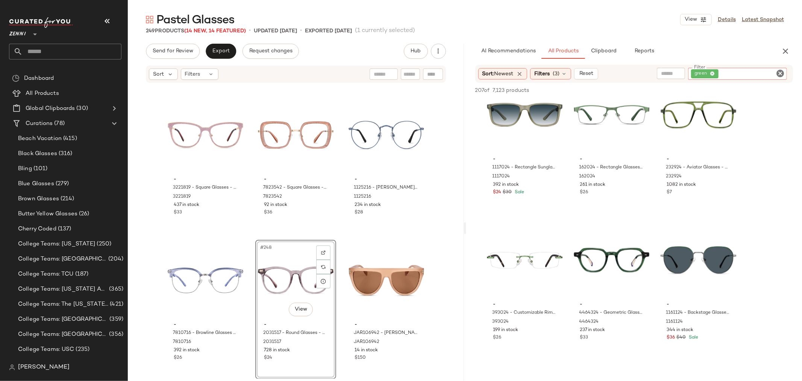
scroll to position [6266, 0]
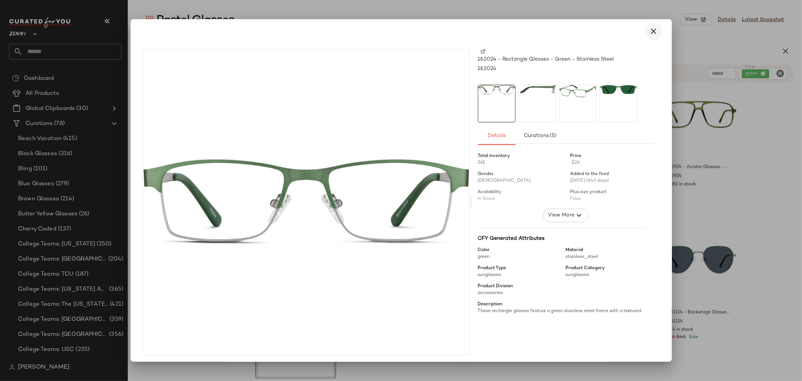
click at [650, 24] on button "button" at bounding box center [654, 31] width 18 height 18
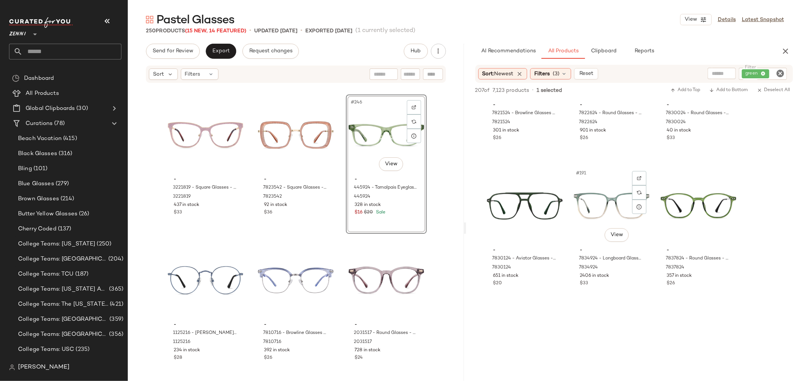
scroll to position [9107, 0]
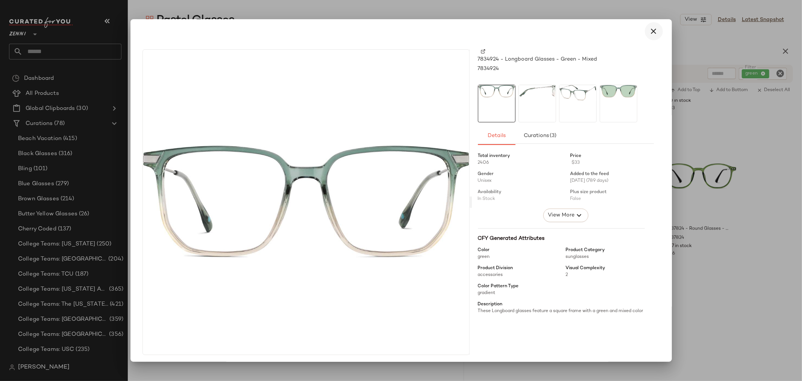
click at [650, 33] on icon "button" at bounding box center [653, 31] width 9 height 9
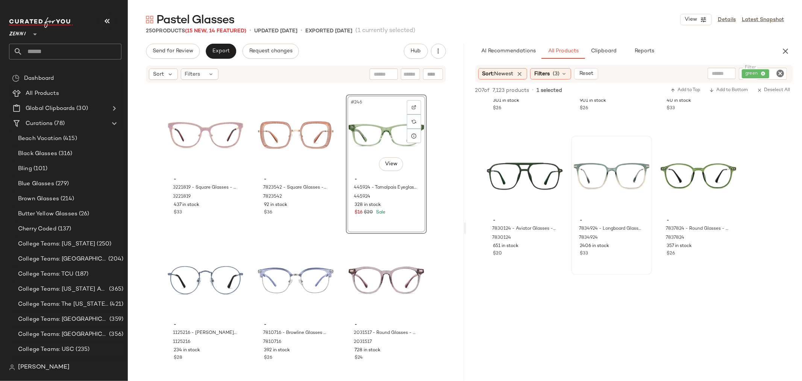
click at [780, 69] on icon "Clear Filter" at bounding box center [780, 73] width 9 height 9
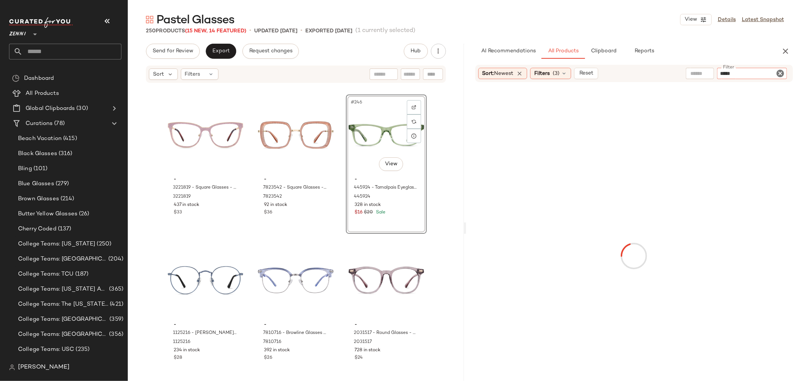
type input "******"
click at [418, 50] on span "Hub" at bounding box center [415, 51] width 11 height 6
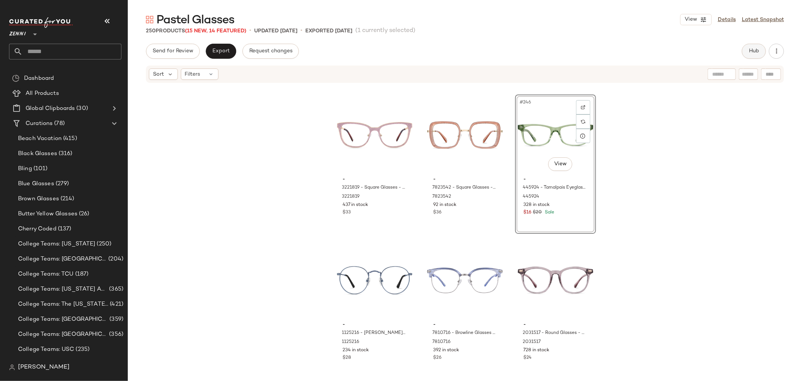
click at [753, 50] on span "Hub" at bounding box center [754, 51] width 11 height 6
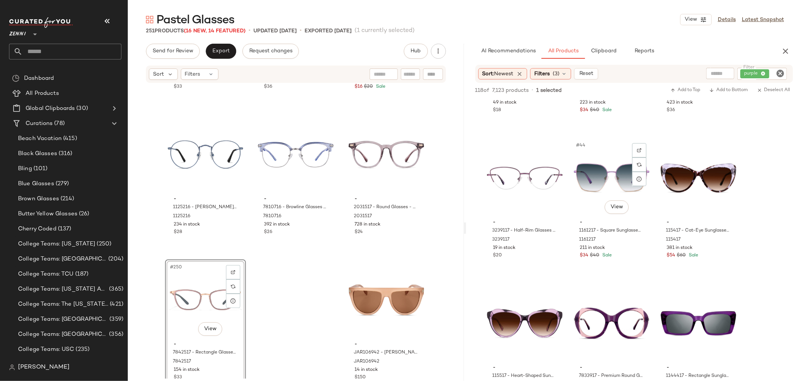
scroll to position [2005, 0]
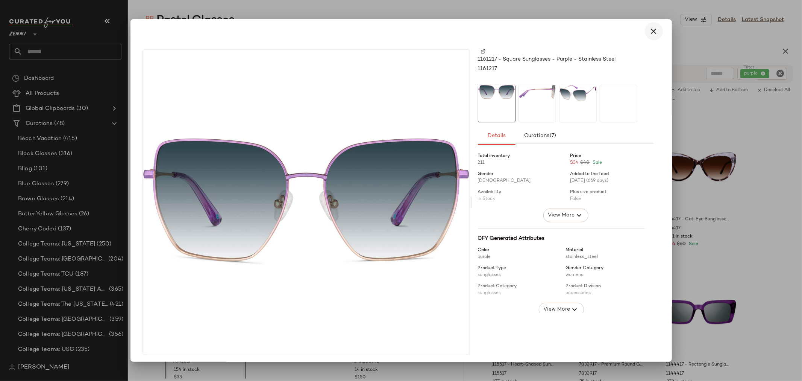
click at [649, 30] on icon "button" at bounding box center [653, 31] width 9 height 9
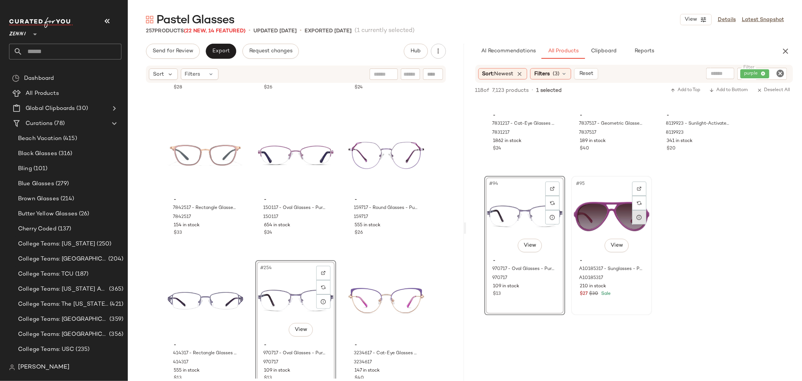
scroll to position [4470, 0]
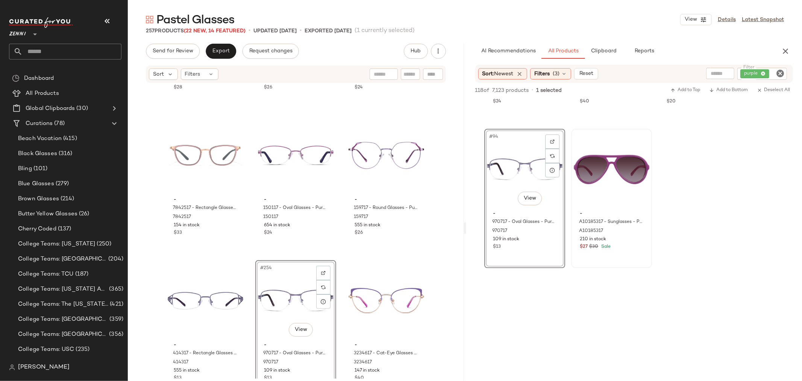
click at [781, 73] on icon "Clear Filter" at bounding box center [780, 73] width 9 height 9
click at [785, 50] on icon "button" at bounding box center [785, 51] width 9 height 9
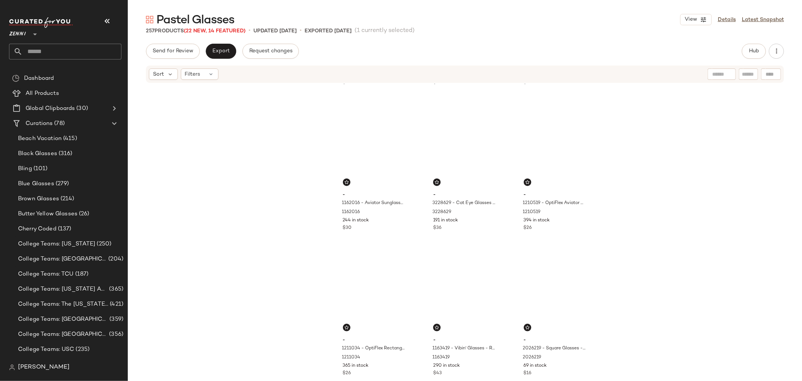
scroll to position [0, 0]
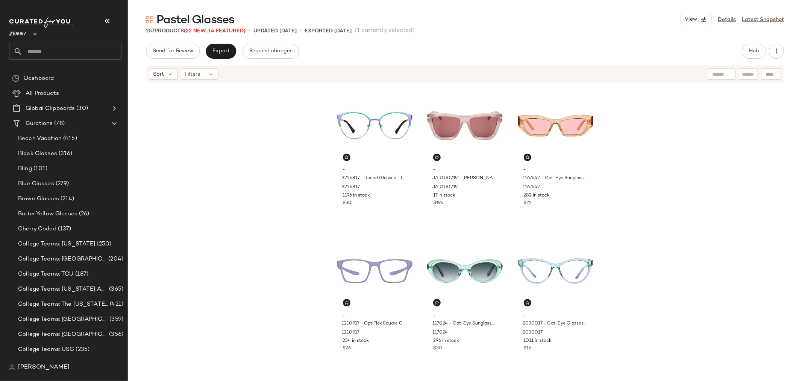
click at [262, 167] on div "- 3226817 - Round Glasses - Iridescent - Stainless Steel 3226817 1196 in stock …" at bounding box center [465, 230] width 674 height 295
click at [219, 50] on span "Export" at bounding box center [221, 51] width 18 height 6
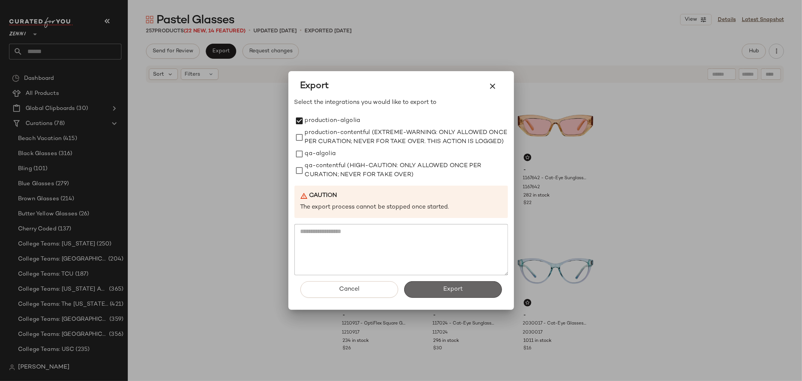
click at [446, 291] on span "Export" at bounding box center [453, 288] width 20 height 7
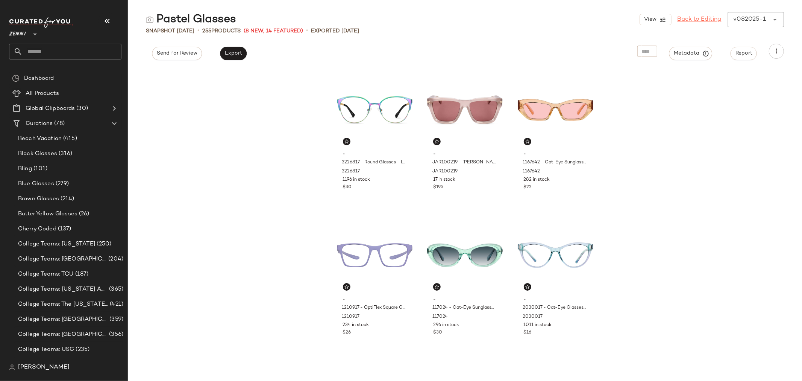
click at [692, 16] on link "Back to Editing" at bounding box center [700, 19] width 44 height 9
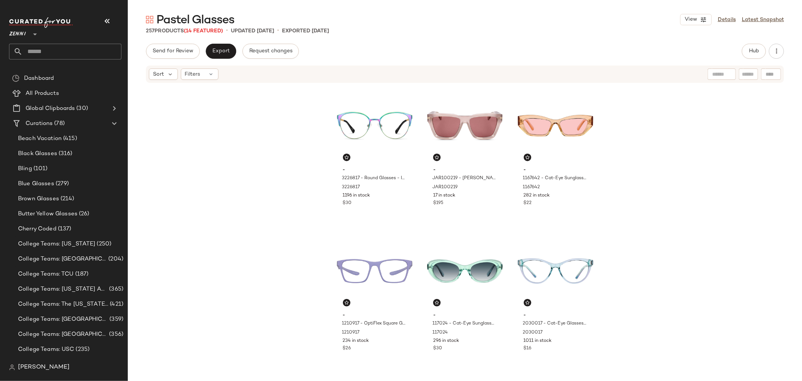
click at [53, 47] on input "text" at bounding box center [72, 52] width 99 height 16
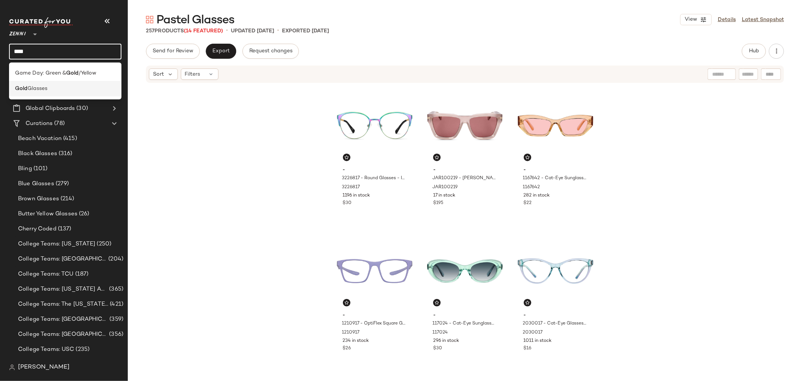
type input "****"
click at [56, 88] on div "Gold Glasses" at bounding box center [65, 89] width 100 height 8
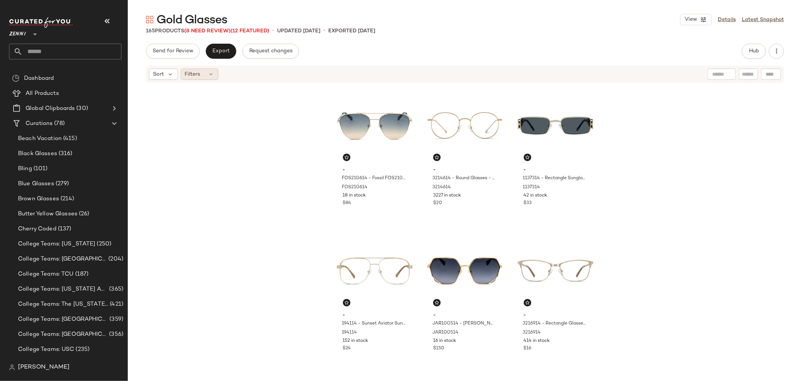
click at [197, 71] on span "Filters" at bounding box center [192, 74] width 15 height 8
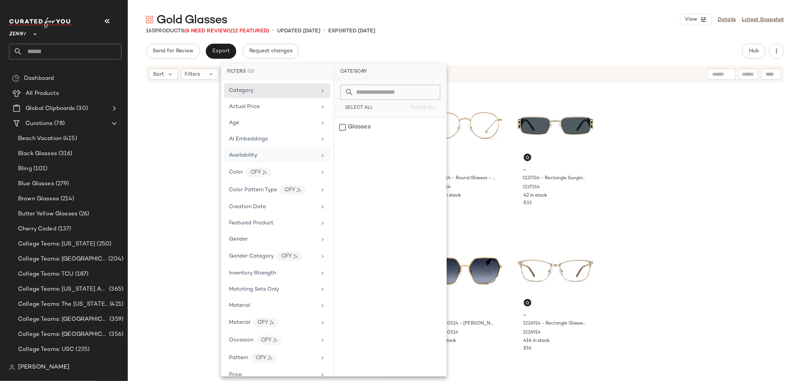
click at [243, 151] on div "Availability" at bounding box center [277, 155] width 106 height 15
click at [341, 145] on div "out_of_stock" at bounding box center [390, 145] width 112 height 18
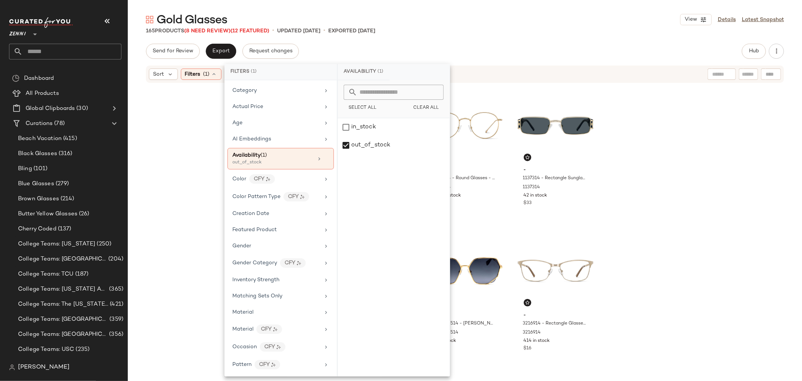
click at [187, 149] on div "- FOS210614 - Fossil FOS2106 - Gold - Stainless Steel FOS210614 18 in stock $84…" at bounding box center [465, 230] width 674 height 295
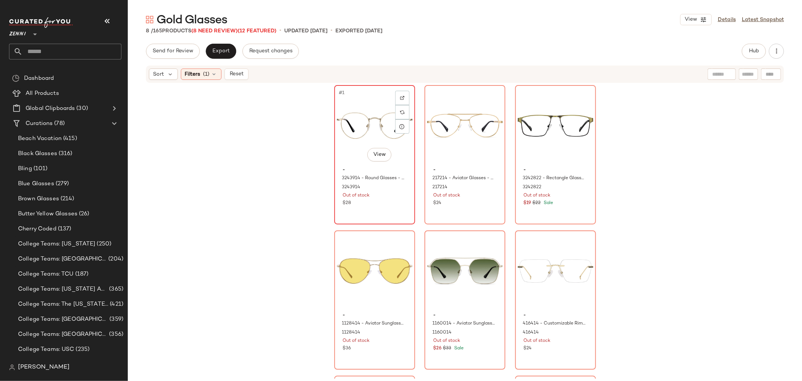
click at [380, 211] on div "#1 View - 3243914 - Round Glasses - Gold - Stainless Steel 3243914 Out of stock…" at bounding box center [374, 155] width 79 height 138
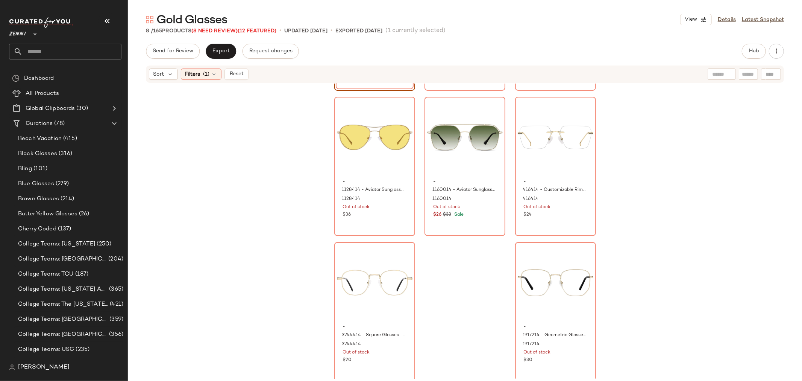
scroll to position [136, 0]
click at [544, 361] on div "- 1917214 - Geometric Glasses - Gold - Mixed 1917214 Out of stock $30" at bounding box center [556, 340] width 76 height 44
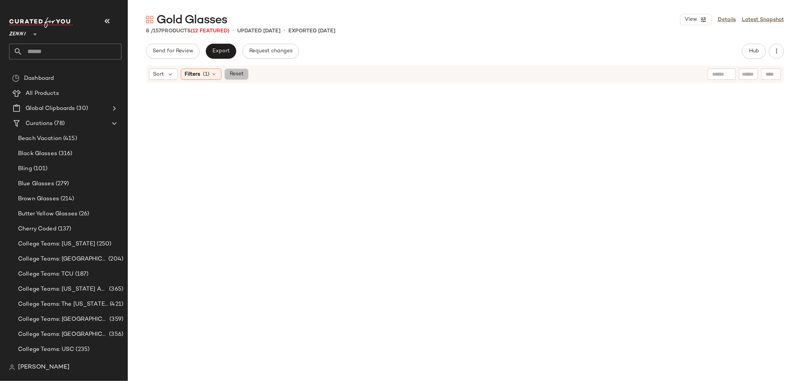
click at [236, 74] on span "Reset" at bounding box center [236, 74] width 14 height 6
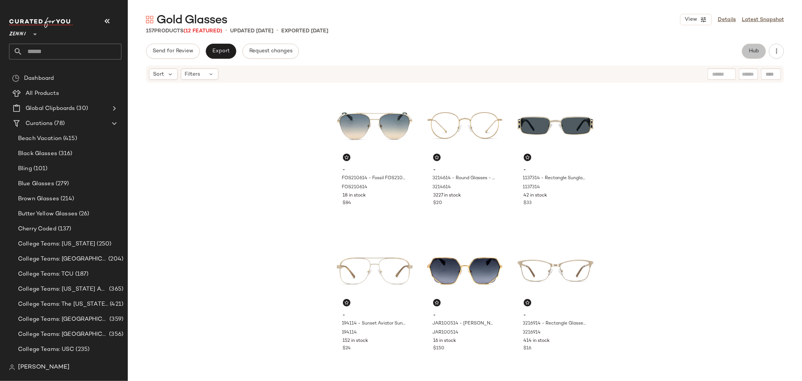
click at [753, 50] on span "Hub" at bounding box center [754, 51] width 11 height 6
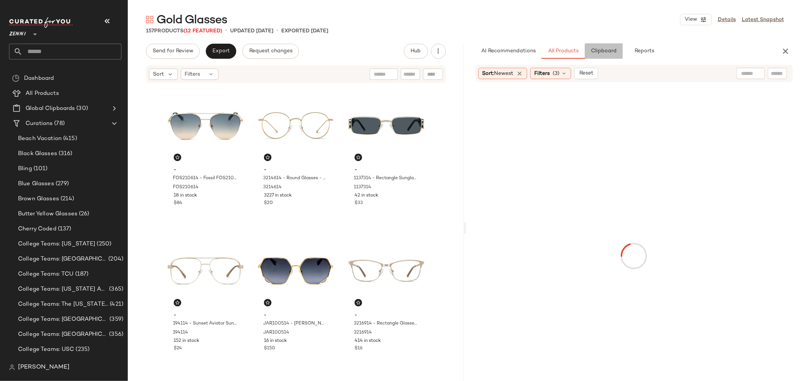
click at [607, 57] on button "Clipboard" at bounding box center [604, 51] width 38 height 15
click at [567, 53] on span "All Products" at bounding box center [562, 51] width 31 height 6
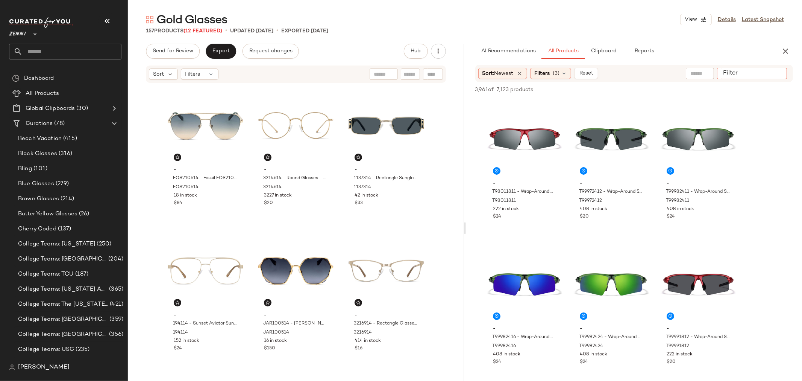
click at [777, 73] on input "Filter" at bounding box center [752, 74] width 64 height 8
type input "****"
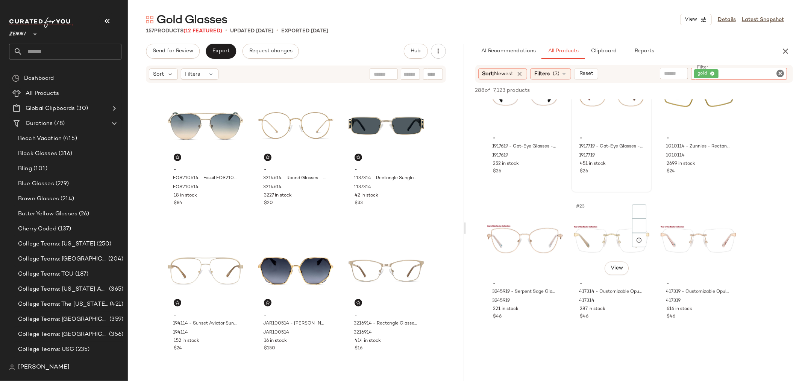
scroll to position [919, 0]
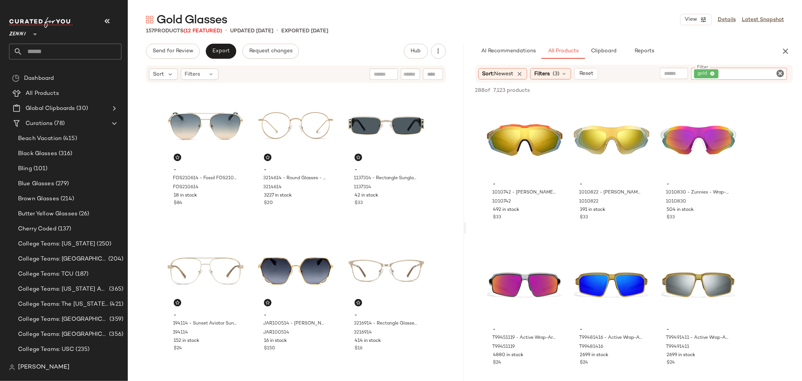
scroll to position [919, 0]
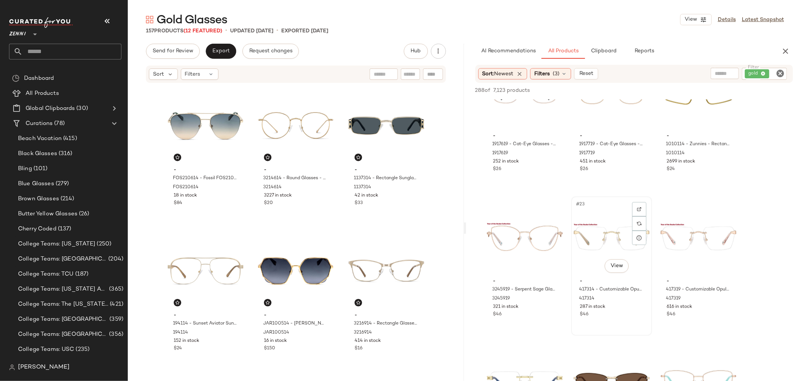
click at [599, 238] on div "#23 View" at bounding box center [612, 237] width 76 height 76
click at [732, 91] on span "Add to Bottom" at bounding box center [728, 90] width 39 height 5
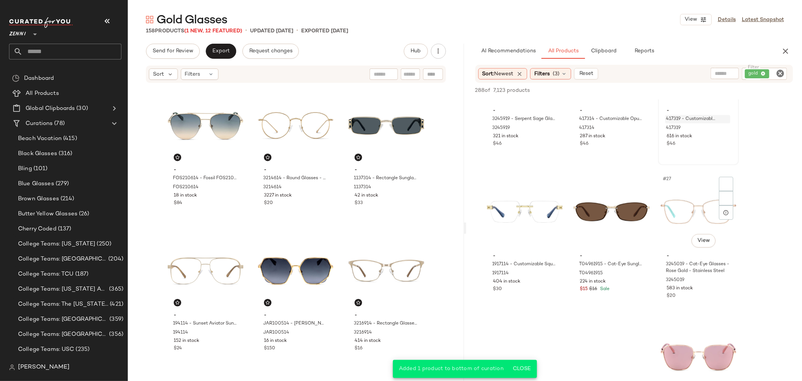
scroll to position [1128, 0]
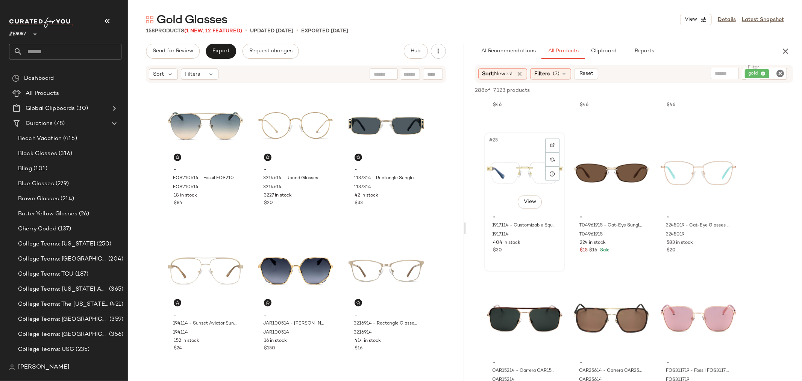
click at [532, 254] on div "- 1917114 - Customizable Square Glasses - Gold - Mixed 1917114 404 in stock $30" at bounding box center [525, 233] width 76 height 44
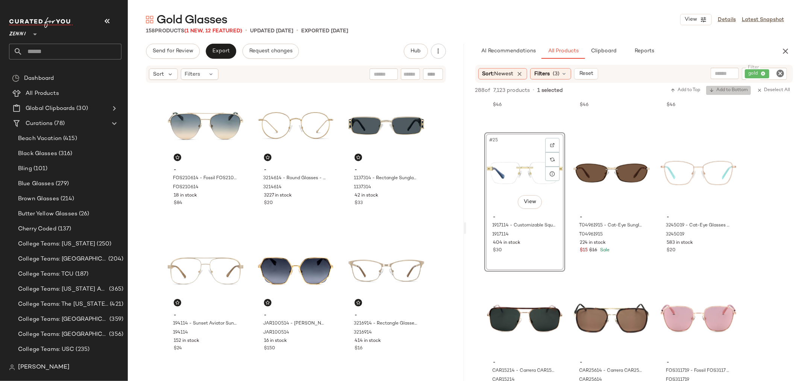
click at [730, 89] on span "Add to Bottom" at bounding box center [728, 90] width 39 height 5
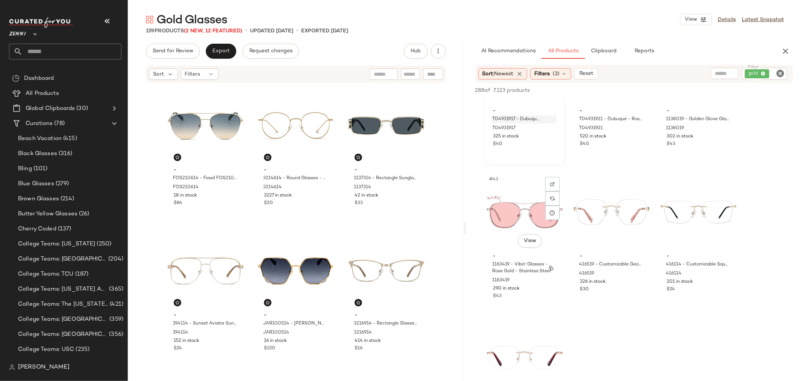
scroll to position [1963, 0]
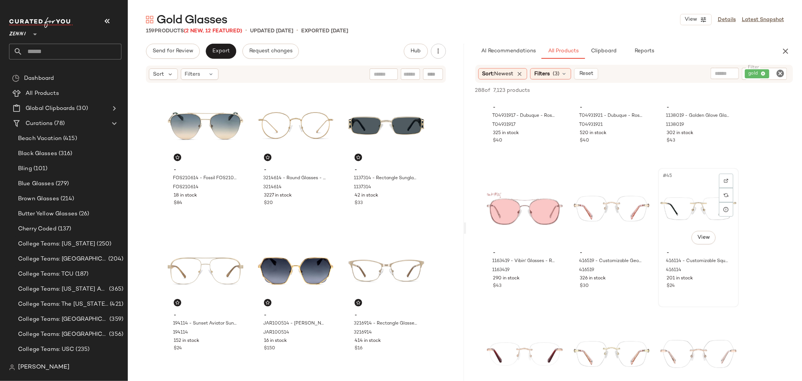
click at [672, 238] on div "#45 View" at bounding box center [699, 208] width 76 height 76
click at [726, 92] on span "Add to Bottom" at bounding box center [728, 90] width 39 height 5
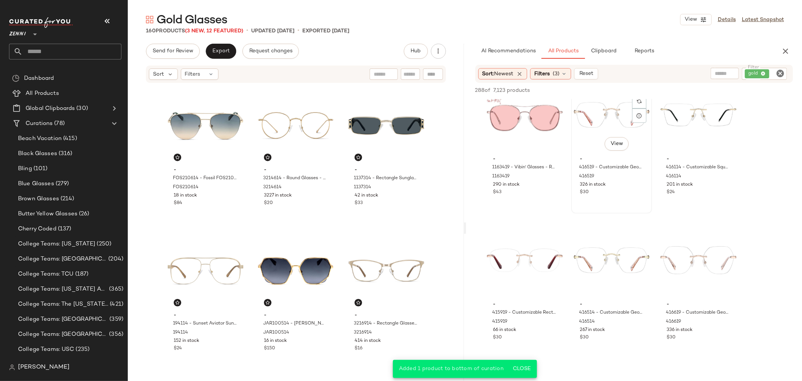
scroll to position [2130, 0]
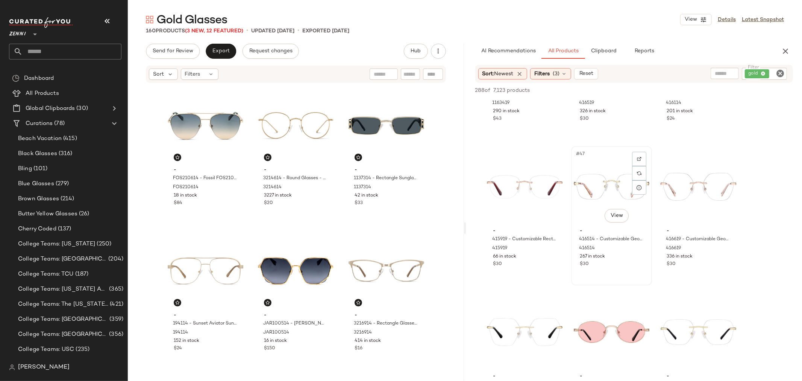
click at [623, 268] on div "#47 View - 416514 - Customizable Geometric Rimless Glasses - Gold - Metal 41651…" at bounding box center [611, 216] width 79 height 138
click at [726, 91] on span "Add to Bottom" at bounding box center [728, 90] width 39 height 5
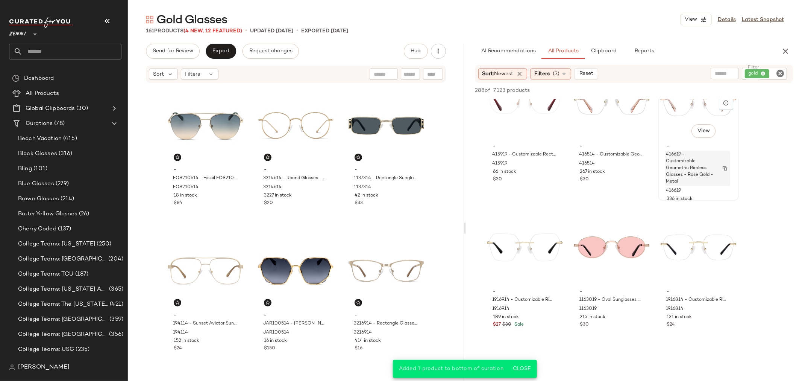
scroll to position [2256, 0]
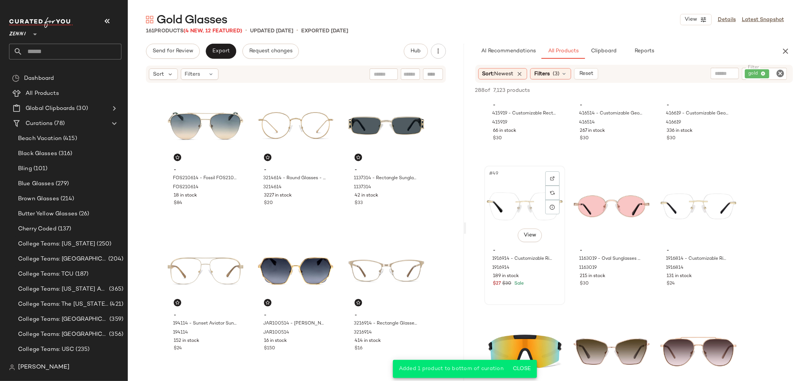
click at [502, 239] on div "#49 View" at bounding box center [525, 206] width 76 height 76
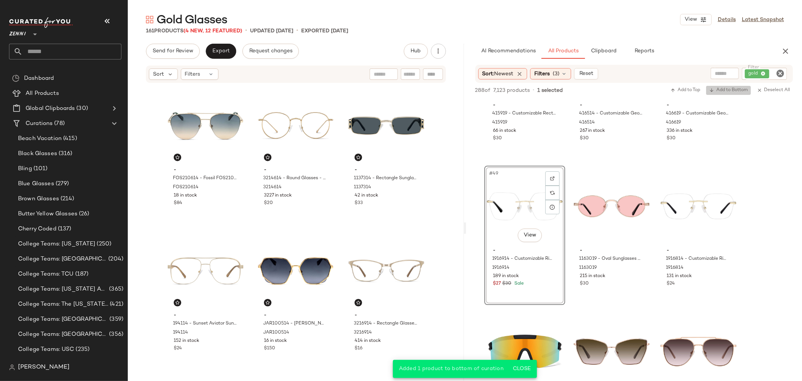
click at [735, 89] on span "Add to Bottom" at bounding box center [728, 90] width 39 height 5
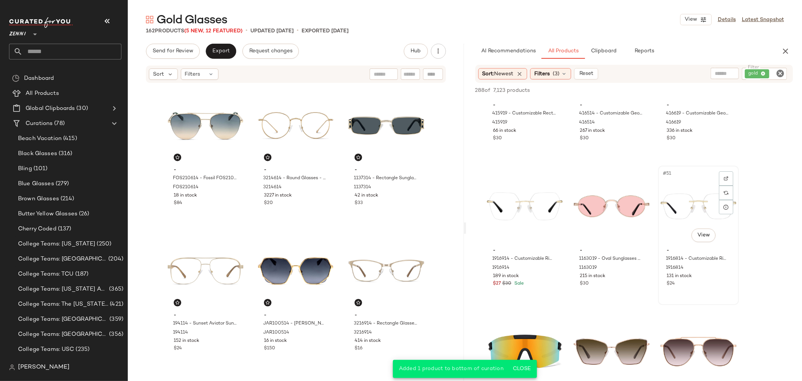
click at [704, 284] on div "$24" at bounding box center [699, 283] width 64 height 7
click at [721, 89] on span "Add to Bottom" at bounding box center [728, 90] width 39 height 5
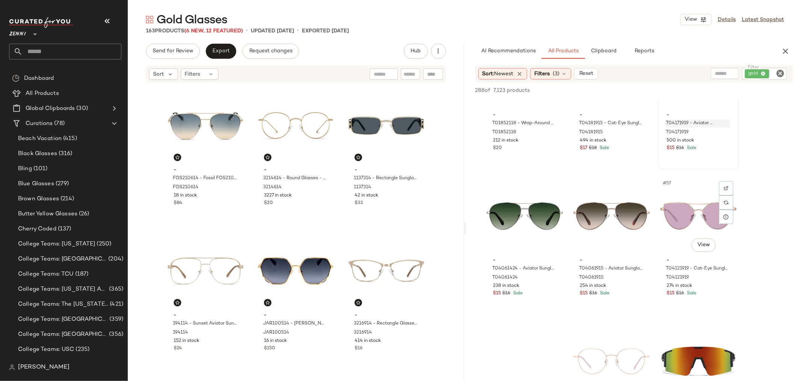
scroll to position [2548, 0]
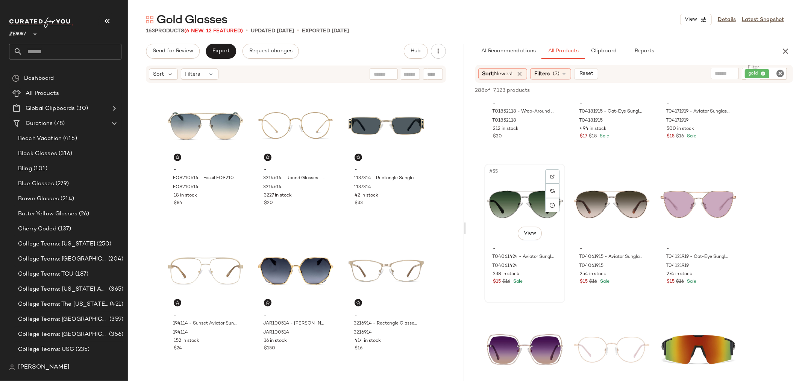
click at [534, 285] on div "#55 View - T04061424 - Aviator Sunglasses - Gold - Metal T04061424 238 in stock…" at bounding box center [524, 233] width 79 height 138
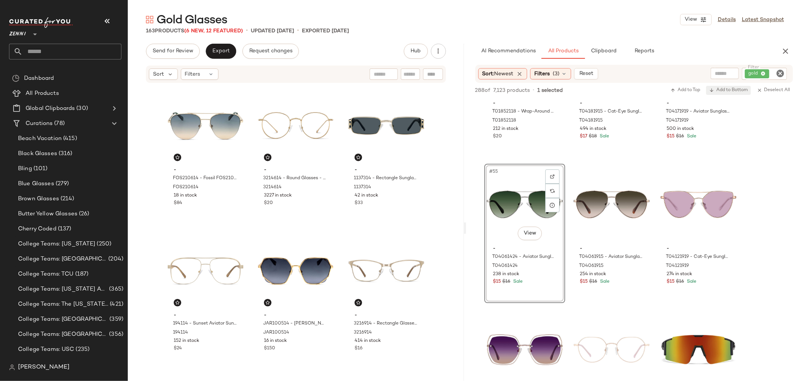
click at [727, 88] on span "Add to Bottom" at bounding box center [728, 90] width 39 height 5
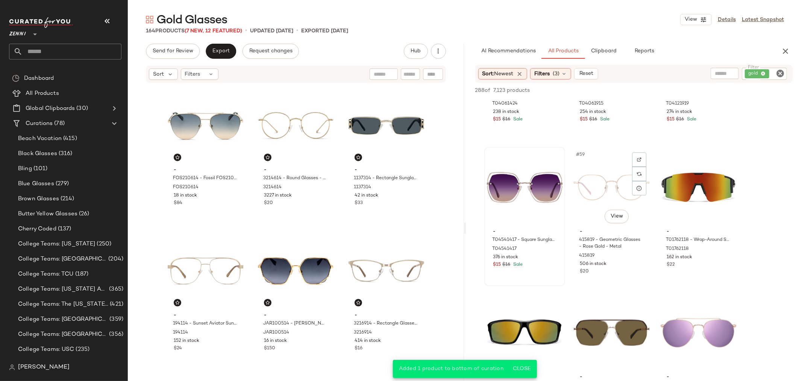
scroll to position [2715, 0]
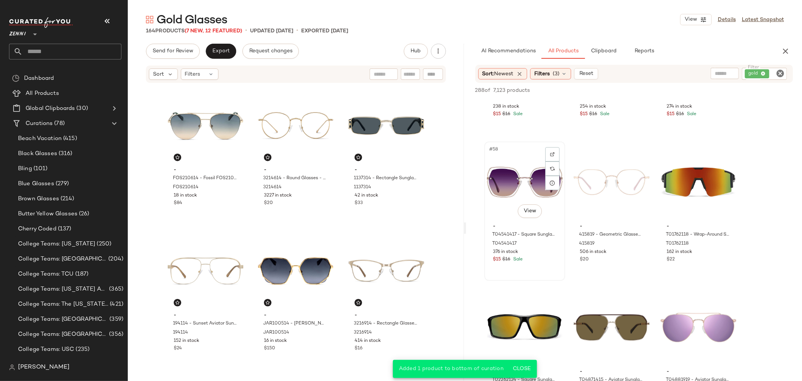
click at [538, 266] on div "#58 View - T04541417 - Square Sunglasses - Gold - Stainless Steel T04541417 376…" at bounding box center [524, 211] width 79 height 138
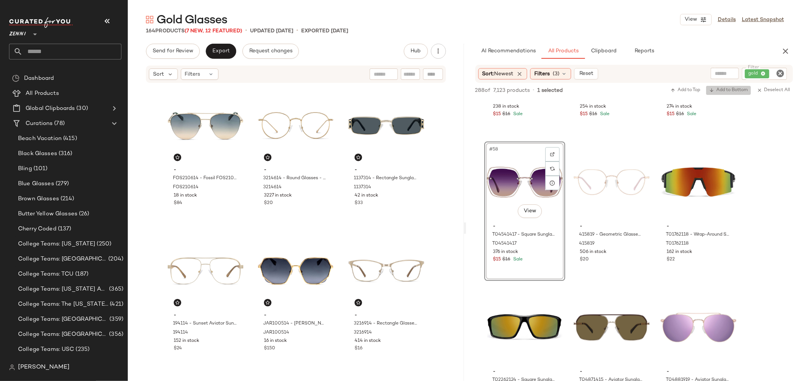
click at [725, 88] on span "Add to Bottom" at bounding box center [728, 90] width 39 height 5
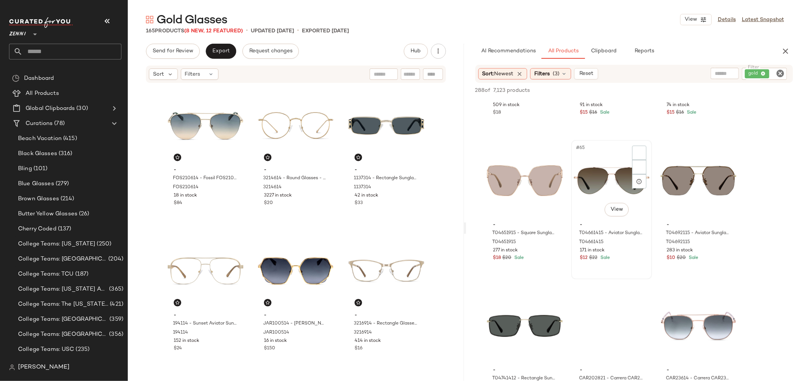
scroll to position [3008, 0]
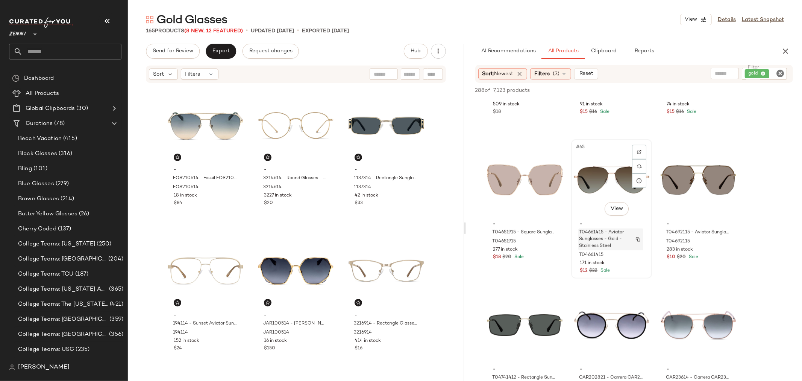
click at [618, 247] on span "T04661415 - Aviator Sunglasses - Gold - Stainless Steel" at bounding box center [603, 239] width 49 height 20
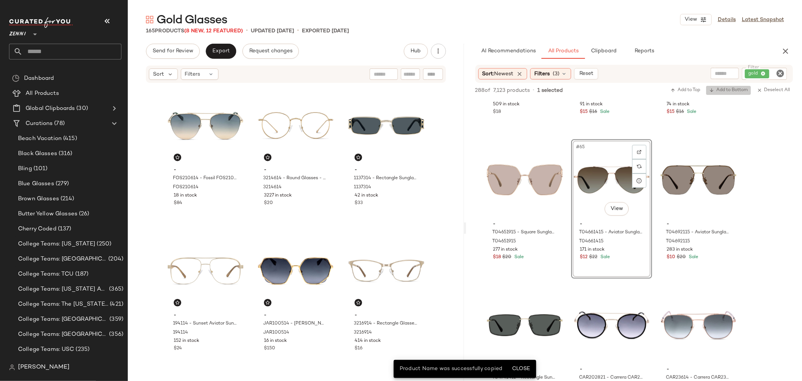
click at [723, 91] on span "Add to Bottom" at bounding box center [728, 90] width 39 height 5
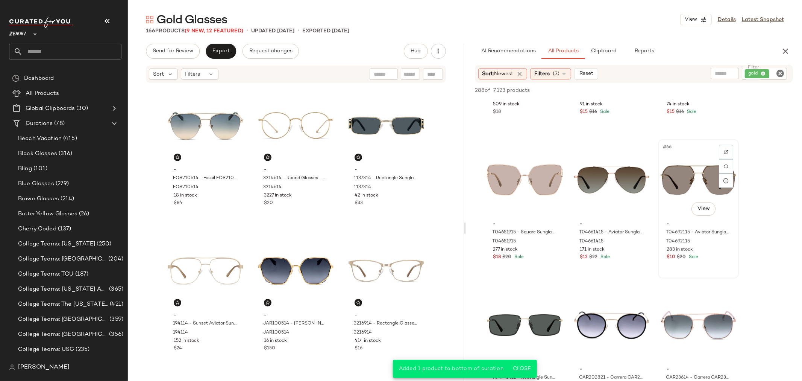
click at [707, 257] on div "$10 $20 Sale" at bounding box center [699, 257] width 64 height 7
click at [719, 88] on span "Add to Bottom" at bounding box center [728, 90] width 39 height 5
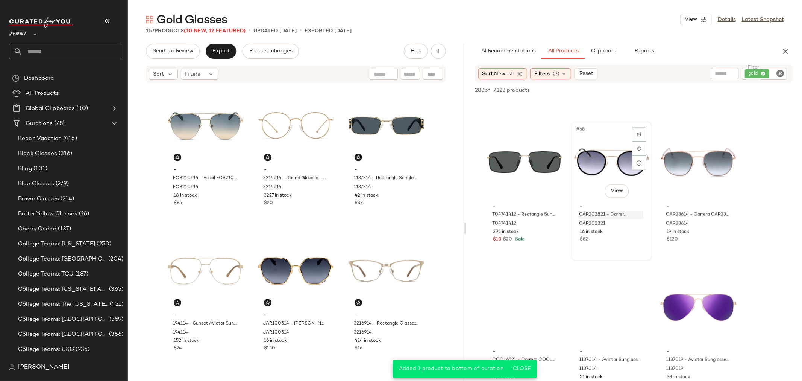
scroll to position [3175, 0]
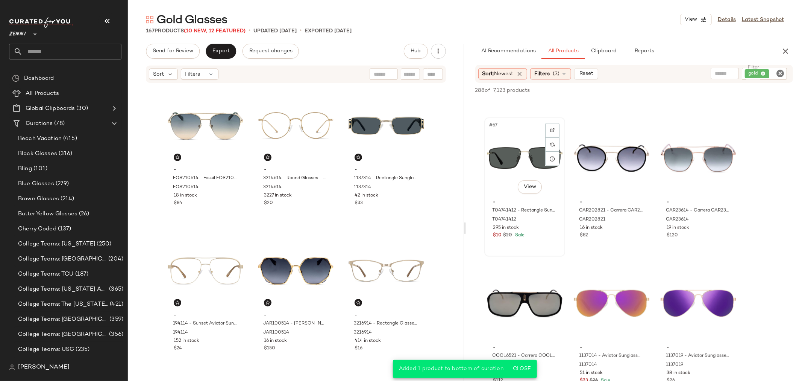
click at [538, 242] on div "#67 View - T04741412 - Rectangle Sunglasses - Gold - Stainless Steel T04741412 …" at bounding box center [524, 187] width 79 height 138
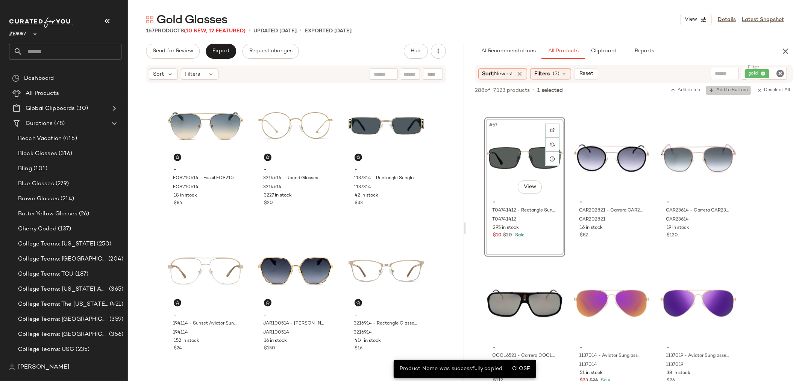
click at [737, 89] on span "Add to Bottom" at bounding box center [728, 90] width 39 height 5
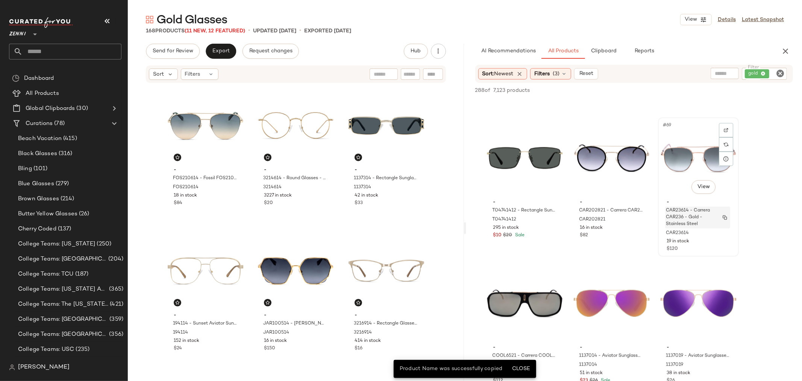
click at [702, 225] on span "CAR23614 - Carrera CAR236 - Gold - Stainless Steel" at bounding box center [690, 217] width 49 height 20
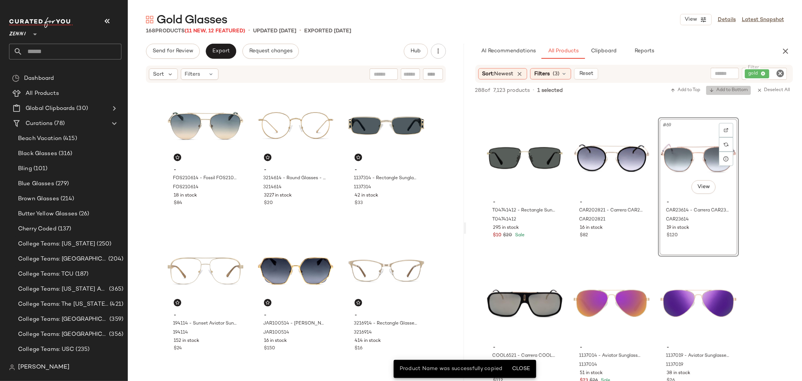
click at [735, 91] on span "Add to Bottom" at bounding box center [728, 90] width 39 height 5
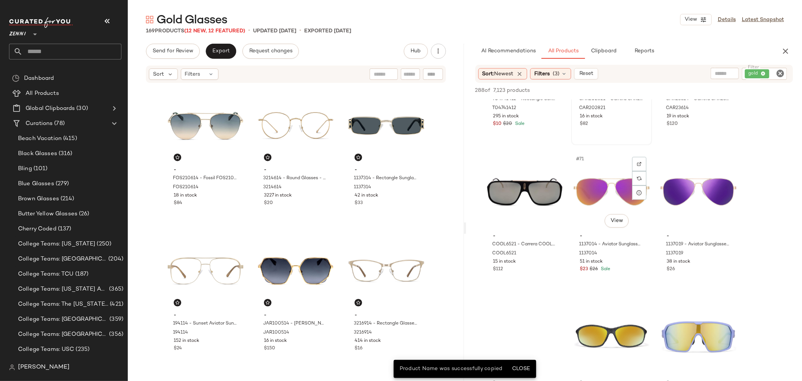
scroll to position [3300, 0]
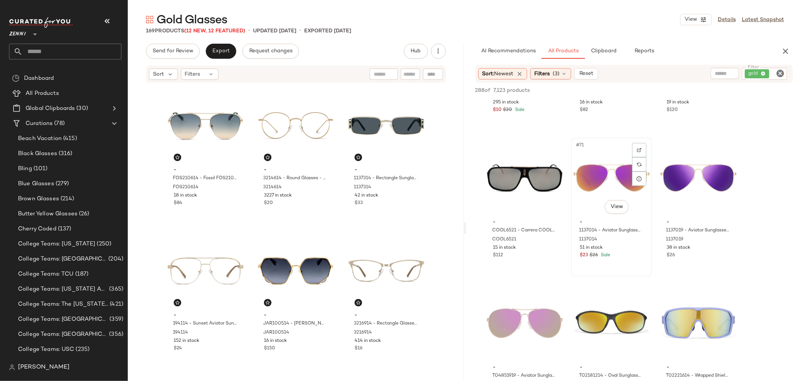
click at [622, 262] on div "#71 View - 1137014 - Aviator Sunglasses - Gold - Mixed 1137014 51 in stock $23 …" at bounding box center [611, 207] width 79 height 138
click at [730, 89] on span "Add to Bottom" at bounding box center [728, 90] width 39 height 5
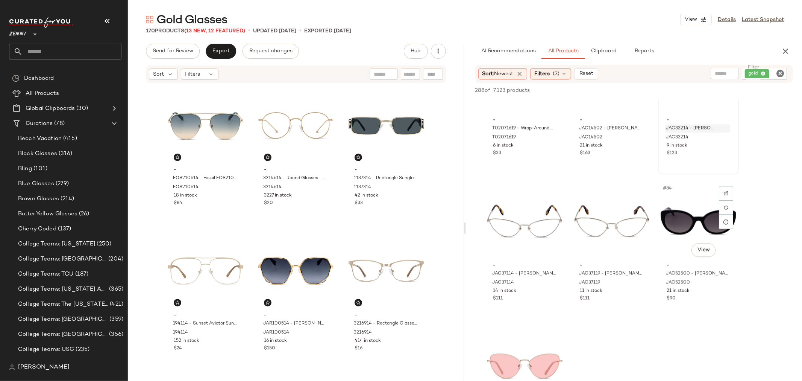
scroll to position [3885, 0]
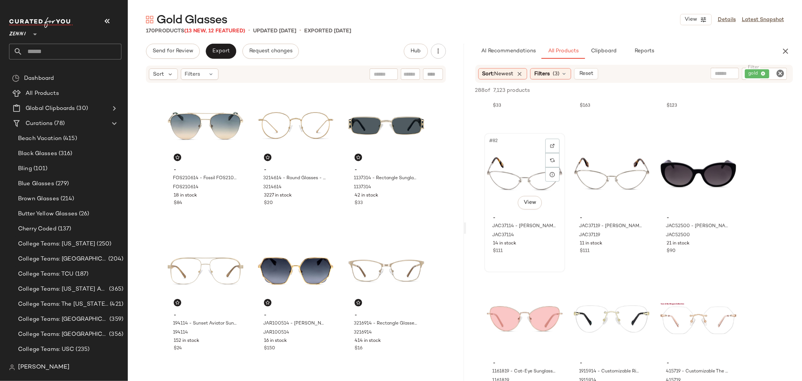
click at [542, 213] on div "- JAC37114 - Marc Jacobs MARC 371 - Gold - Stainless Steel JAC37114 14 in stock…" at bounding box center [525, 233] width 76 height 44
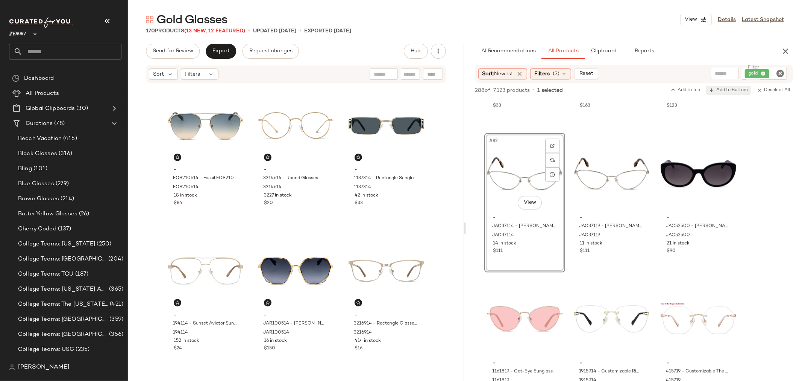
click at [724, 88] on span "Add to Bottom" at bounding box center [728, 90] width 39 height 5
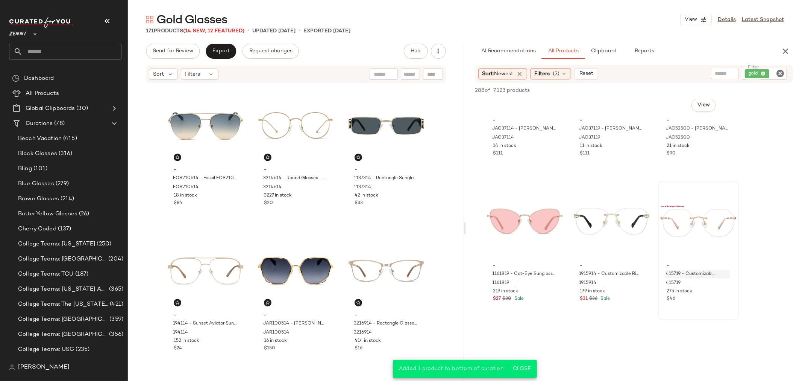
scroll to position [4010, 0]
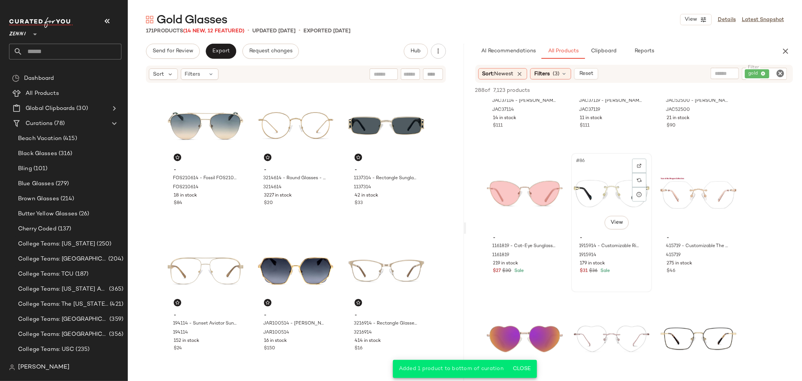
click at [625, 274] on div "#86 View - 1915914 - Customizable Rimless Glasses - Gold - Mixed 1915914 179 in…" at bounding box center [611, 222] width 79 height 138
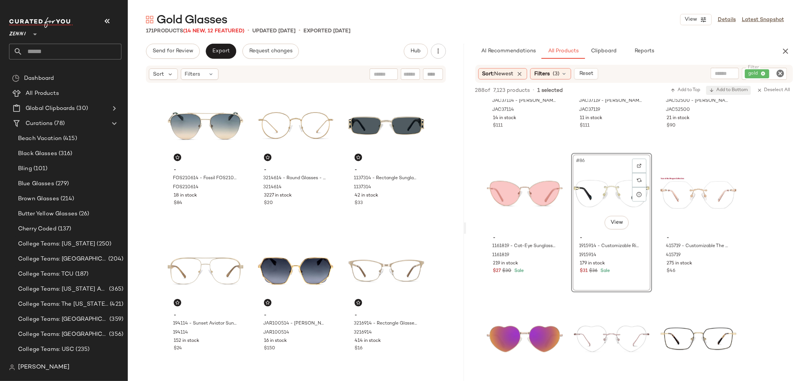
click at [724, 91] on span "Add to Bottom" at bounding box center [728, 90] width 39 height 5
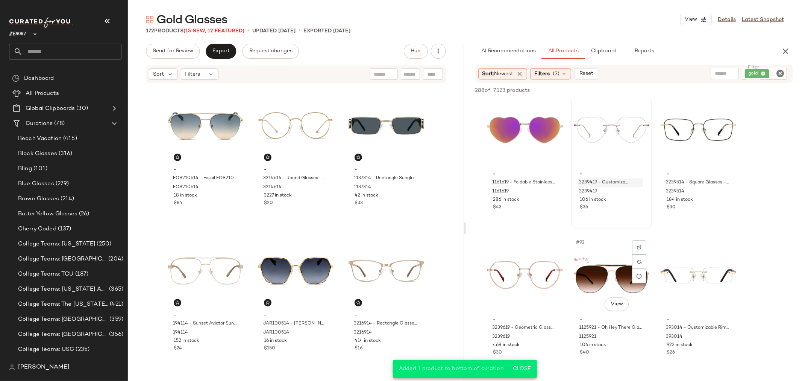
scroll to position [4261, 0]
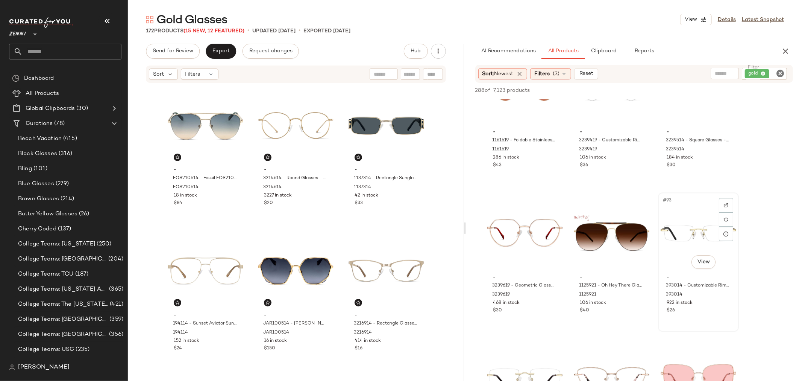
click at [705, 314] on div "#93 View - 393014 - Customizable Rimless Glasses - Gold - Mixed 393014 922 in s…" at bounding box center [698, 262] width 79 height 138
click at [728, 88] on span "Add to Bottom" at bounding box center [728, 90] width 39 height 5
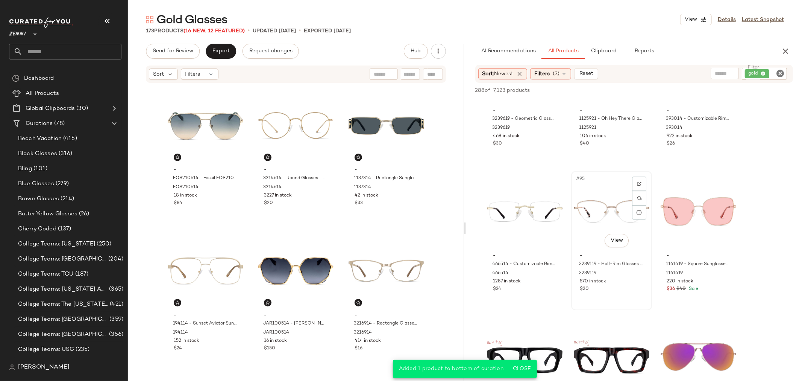
scroll to position [4428, 0]
click at [537, 293] on div "#94 View - 466514 - Customizable Rimless Glasses - Gold - Stainless Steel 46651…" at bounding box center [524, 240] width 79 height 138
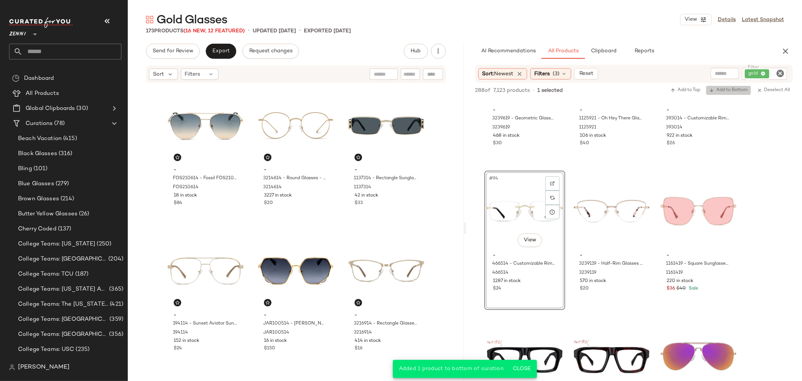
click at [728, 88] on span "Add to Bottom" at bounding box center [728, 90] width 39 height 5
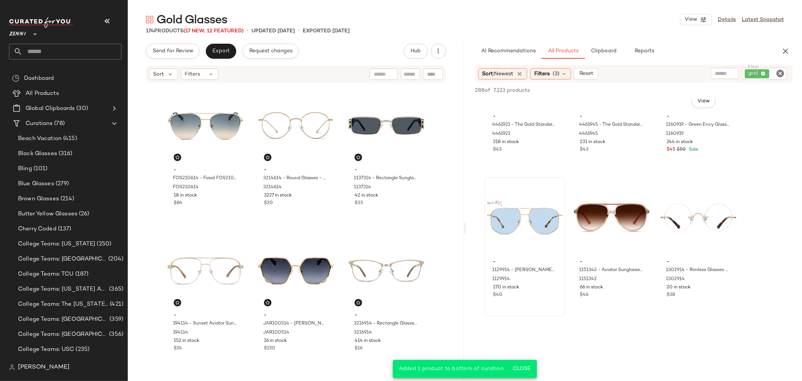
scroll to position [4721, 0]
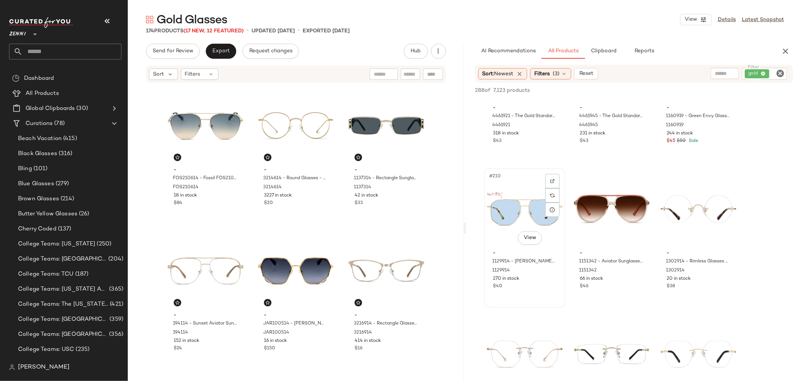
click at [529, 287] on div "$40" at bounding box center [525, 286] width 64 height 7
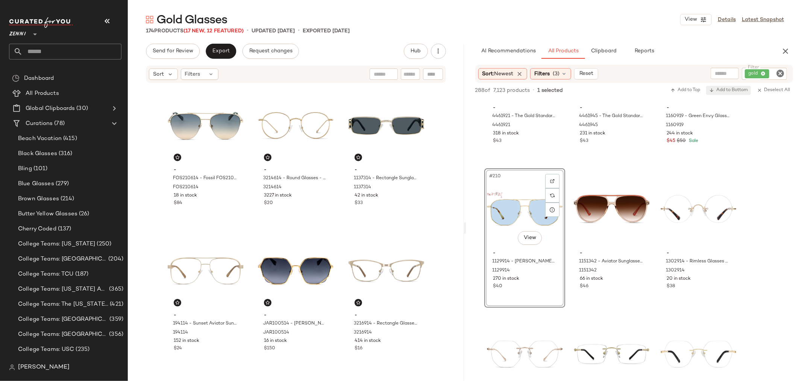
click at [722, 90] on span "Add to Bottom" at bounding box center [728, 90] width 39 height 5
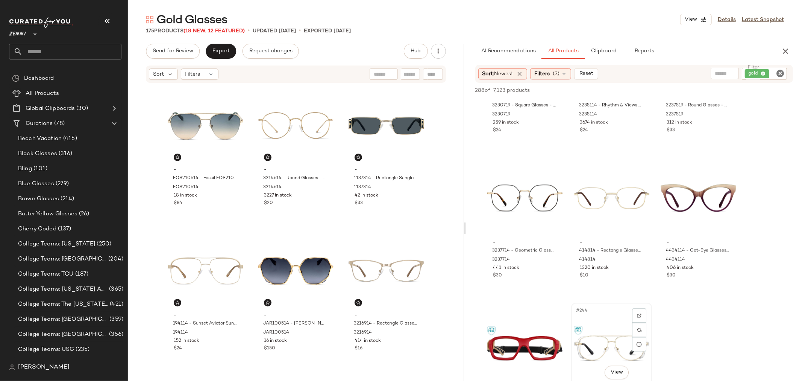
scroll to position [6225, 0]
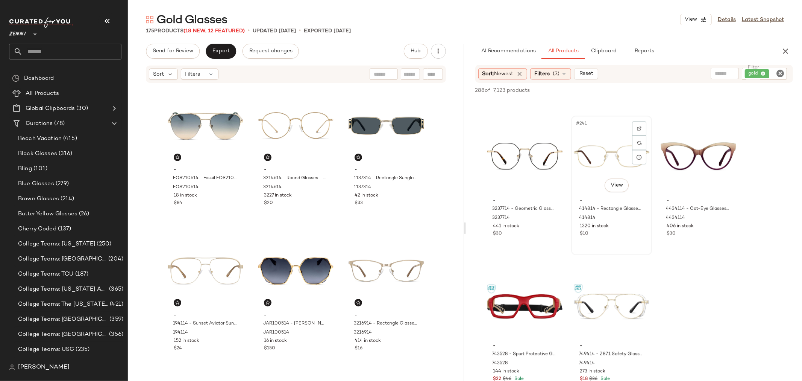
click at [621, 239] on div "#241 View - 414814 - Rectangle Glasses - Gold - Stainless Steel 414814 1320 in …" at bounding box center [611, 185] width 79 height 138
click at [718, 89] on span "Add to Bottom" at bounding box center [728, 90] width 39 height 5
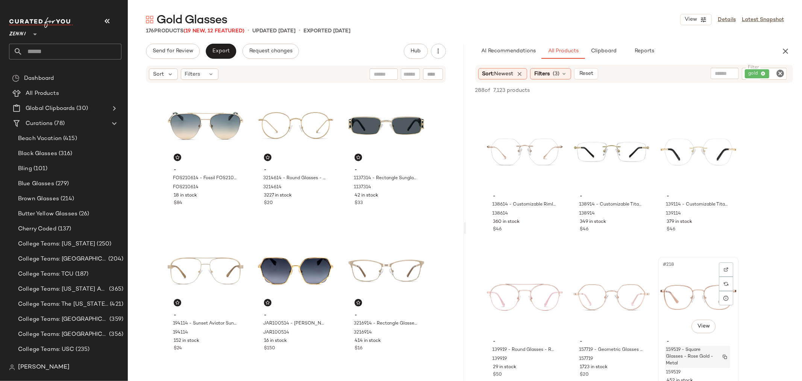
scroll to position [4888, 0]
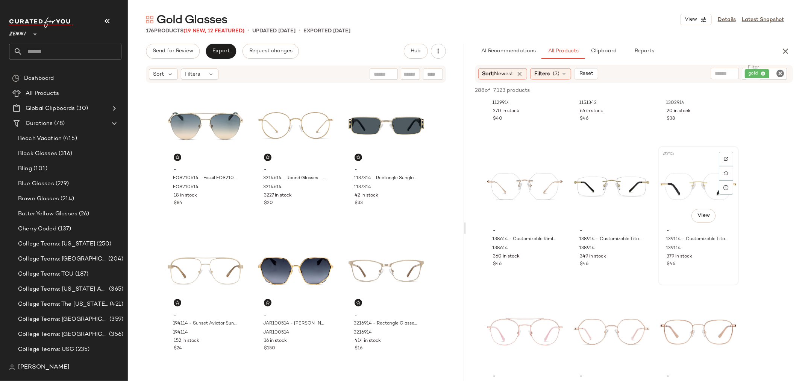
click at [680, 224] on div "- 139114 - Customizable Titanium Rimless Glasses - Gold - Titanium 139114 379 i…" at bounding box center [699, 246] width 76 height 44
click at [728, 90] on span "Add to Bottom" at bounding box center [728, 90] width 39 height 5
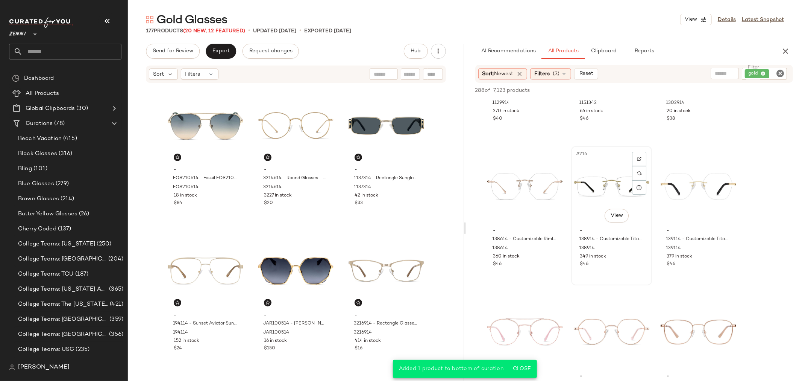
click at [626, 270] on div "#214 View - 138914 - Customizable Titanium Rimless Glasses - Gold - Titanium 13…" at bounding box center [611, 216] width 79 height 138
click at [731, 90] on span "Add to Bottom" at bounding box center [728, 90] width 39 height 5
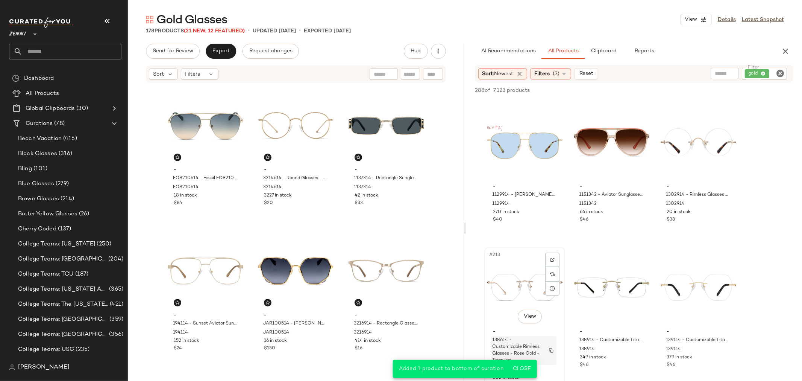
scroll to position [4762, 0]
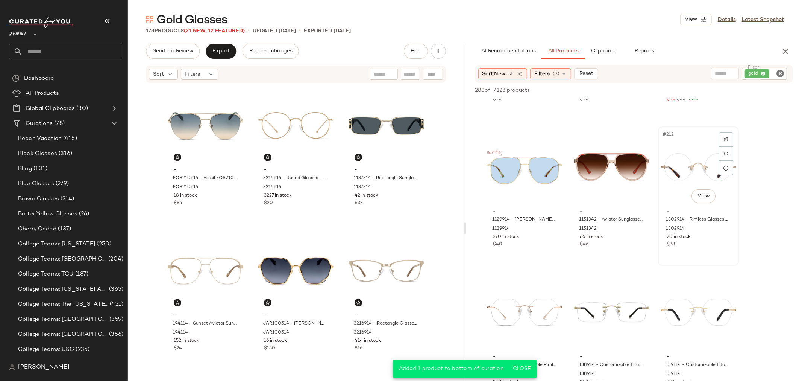
click at [707, 241] on div "$38" at bounding box center [699, 244] width 64 height 7
click at [727, 91] on span "Add to Bottom" at bounding box center [728, 90] width 39 height 5
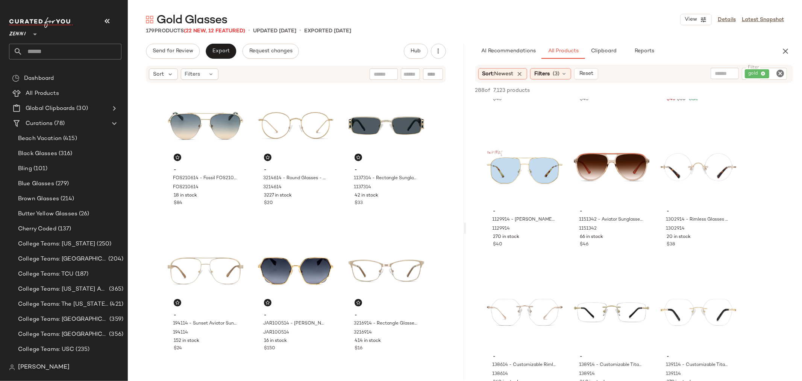
click at [779, 70] on icon "Clear Filter" at bounding box center [780, 73] width 9 height 9
click at [604, 47] on button "Clipboard" at bounding box center [604, 51] width 38 height 15
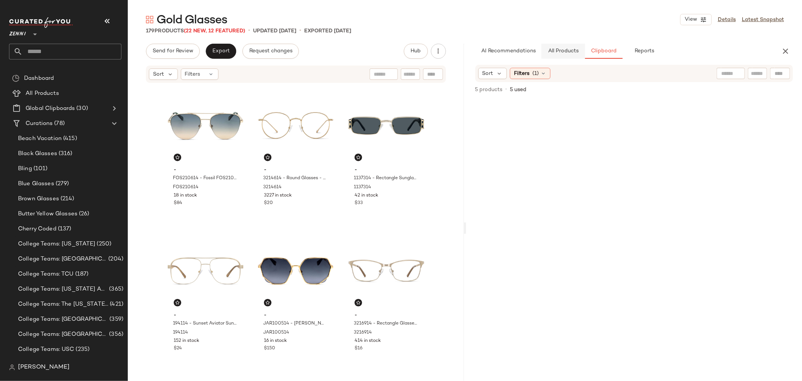
click at [562, 48] on span "All Products" at bounding box center [562, 51] width 31 height 6
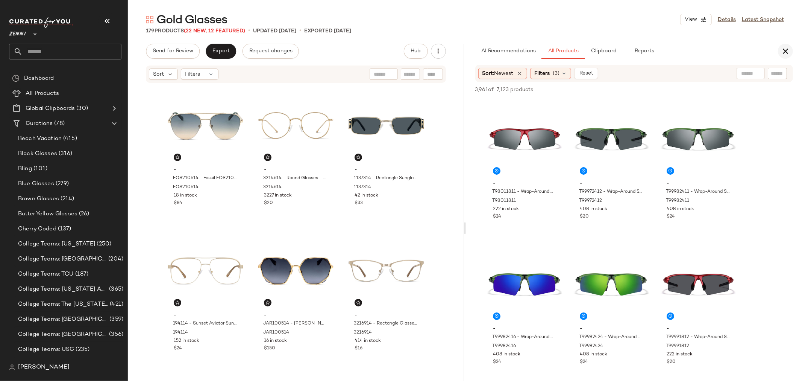
click at [786, 46] on button "button" at bounding box center [785, 51] width 15 height 15
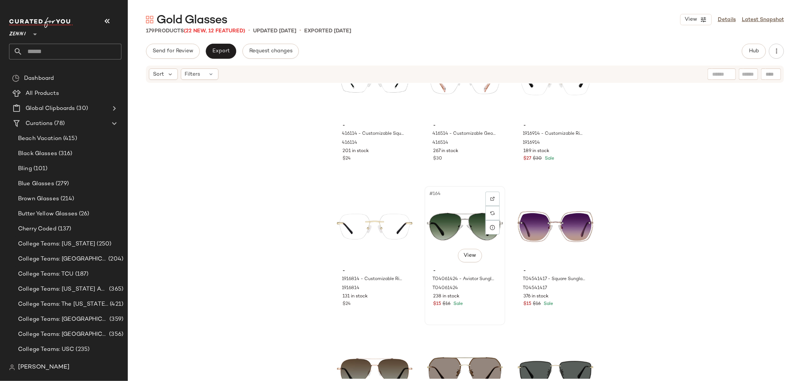
scroll to position [7746, 0]
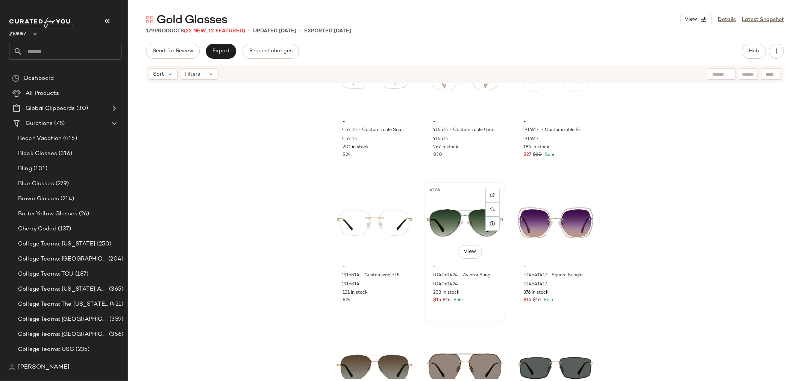
click at [478, 298] on div "$15 $16 Sale" at bounding box center [465, 300] width 64 height 7
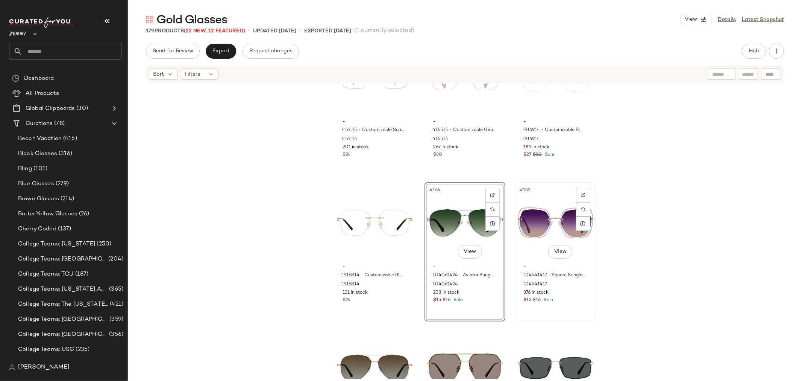
click at [562, 311] on div "#165 View - T04541417 - Square Sunglasses - Gold - Stainless Steel T04541417 37…" at bounding box center [555, 252] width 79 height 138
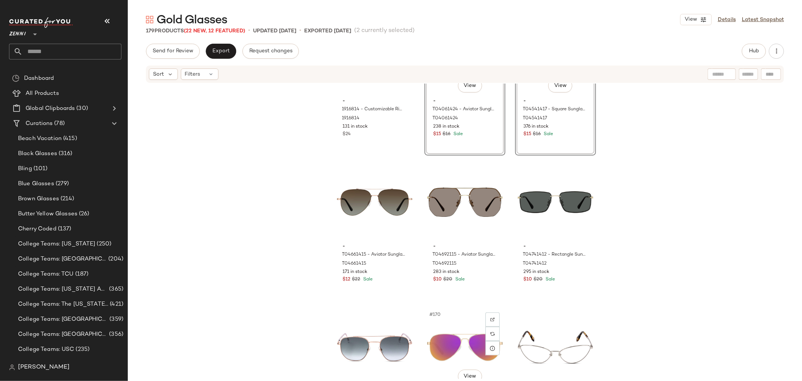
scroll to position [7913, 0]
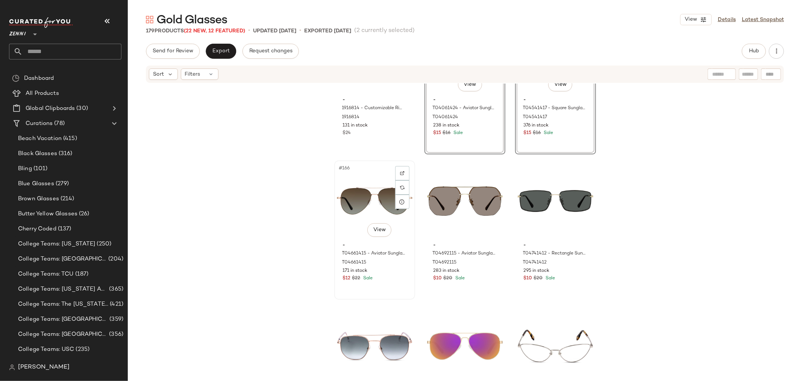
click at [397, 279] on div "$12 $22 Sale" at bounding box center [375, 278] width 64 height 7
click at [486, 279] on div "$10 $20 Sale" at bounding box center [465, 278] width 64 height 7
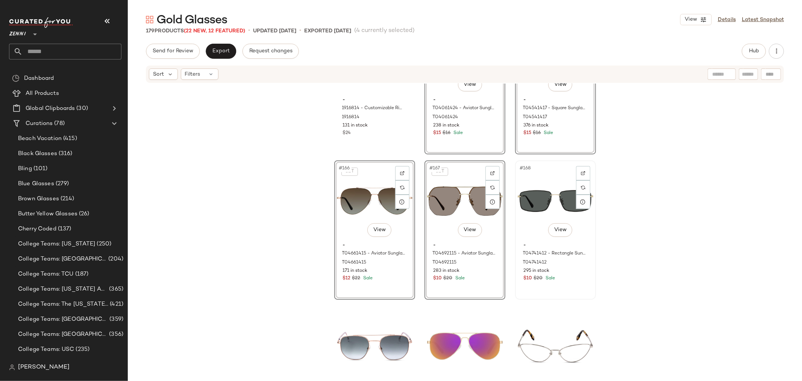
click at [541, 291] on div "#168 View - T04741412 - Rectangle Sunglasses - Gold - Stainless Steel T04741412…" at bounding box center [555, 230] width 79 height 138
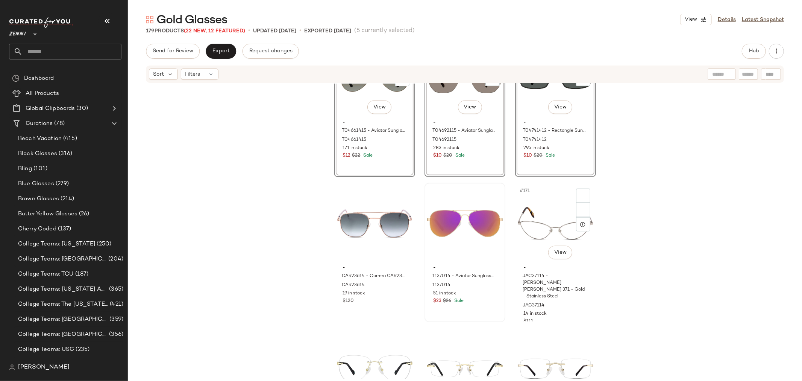
scroll to position [8039, 0]
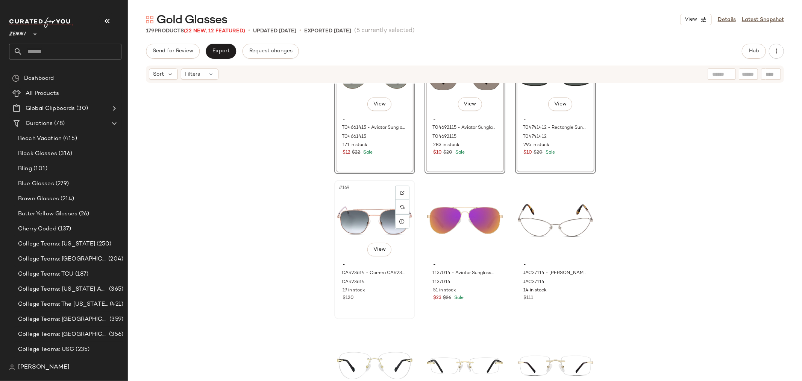
click at [391, 302] on div "#169 View - CAR23614 - Carrera CAR236 - Gold - Stainless Steel CAR23614 19 in s…" at bounding box center [374, 249] width 79 height 138
click at [477, 313] on div "#170 View - 1137014 - Aviator Sunglasses - Gold - Mixed 1137014 51 in stock $23…" at bounding box center [464, 249] width 79 height 138
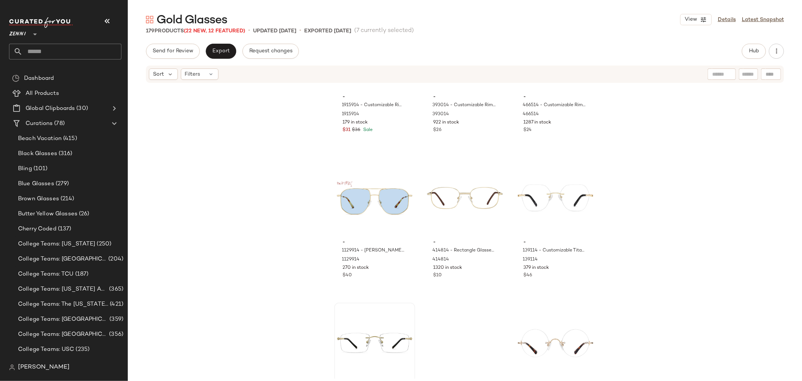
scroll to position [8373, 0]
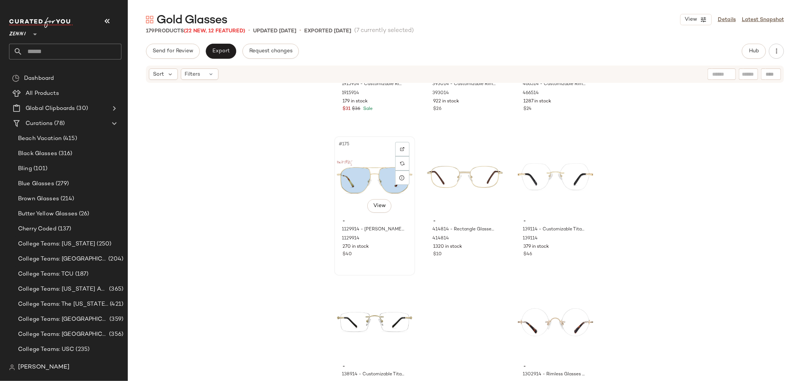
click at [400, 260] on div "#175 View - 1129914 - Hayden Glasses - Gold - Stainless Steel 1129914 270 in st…" at bounding box center [374, 206] width 79 height 138
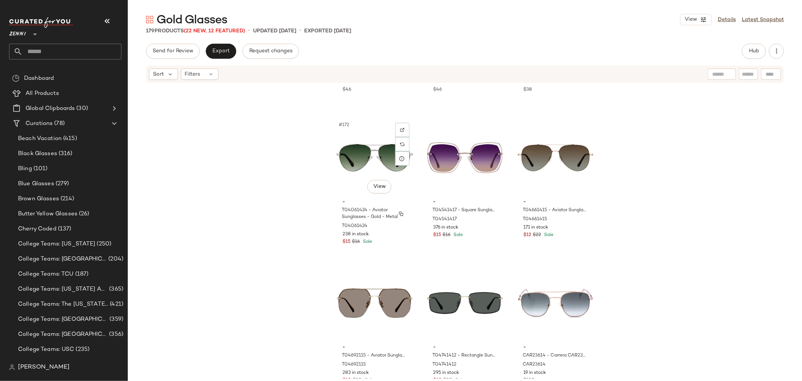
scroll to position [8247, 0]
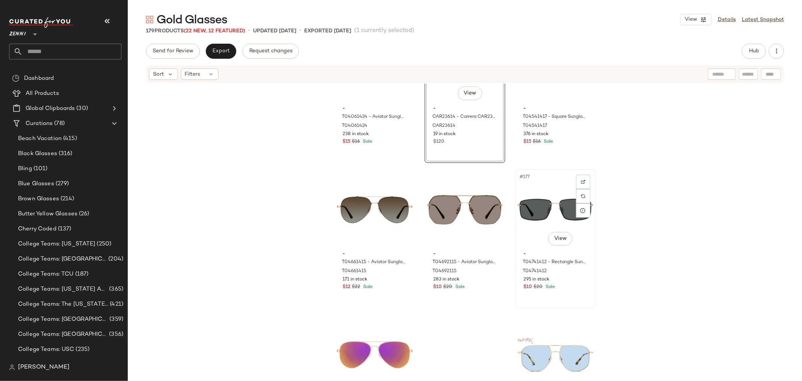
scroll to position [8372, 0]
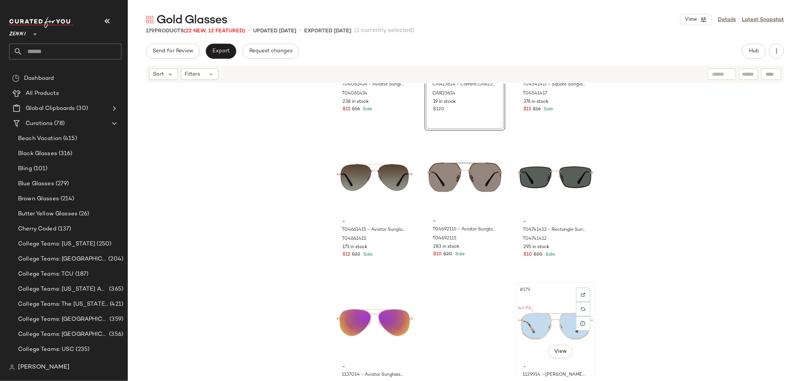
click at [544, 317] on div "#179 View" at bounding box center [556, 322] width 76 height 76
click at [371, 307] on div "#178 View" at bounding box center [375, 322] width 76 height 76
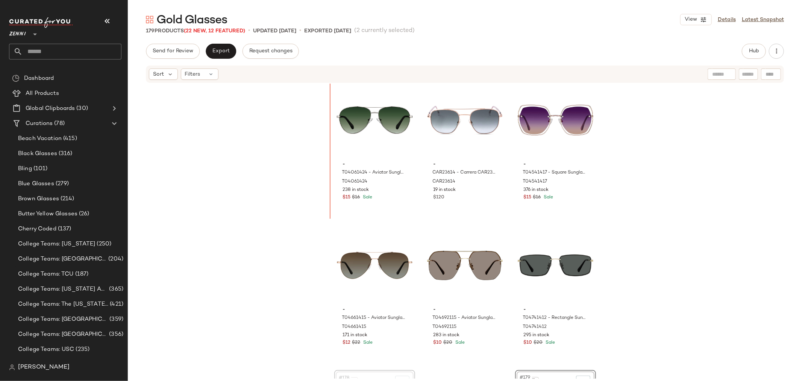
scroll to position [8257, 0]
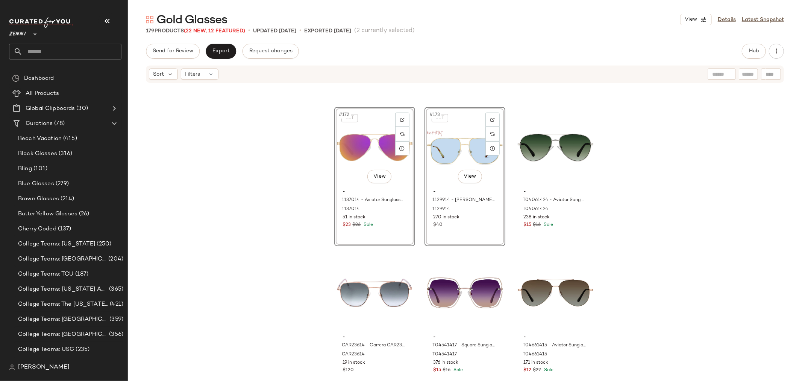
click at [415, 258] on div "- 139114 - Customizable Titanium Rimless Glasses - Gold - Titanium 139114 379 i…" at bounding box center [465, 230] width 674 height 295
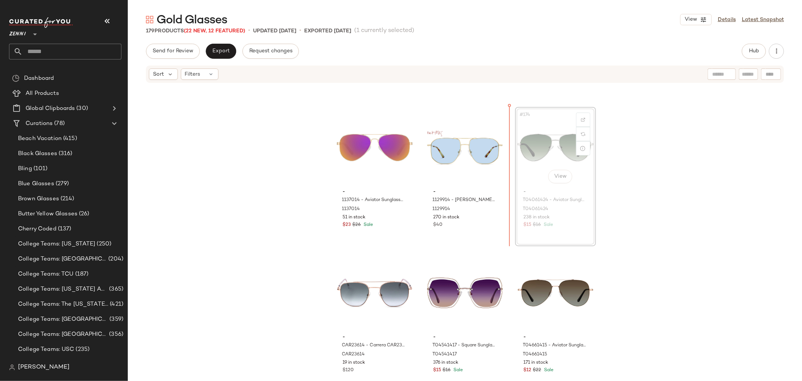
scroll to position [8256, 0]
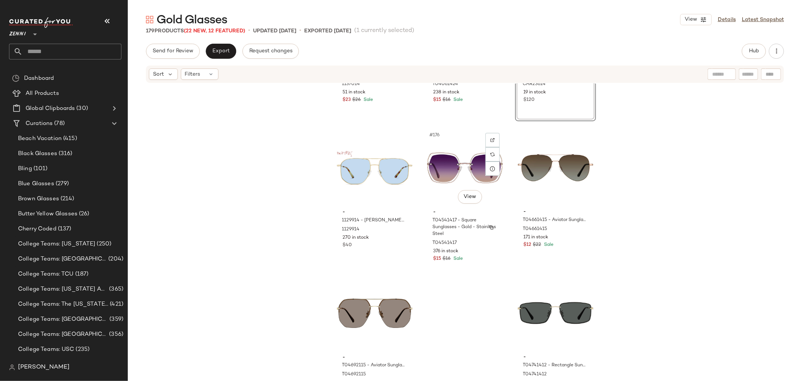
scroll to position [8414, 0]
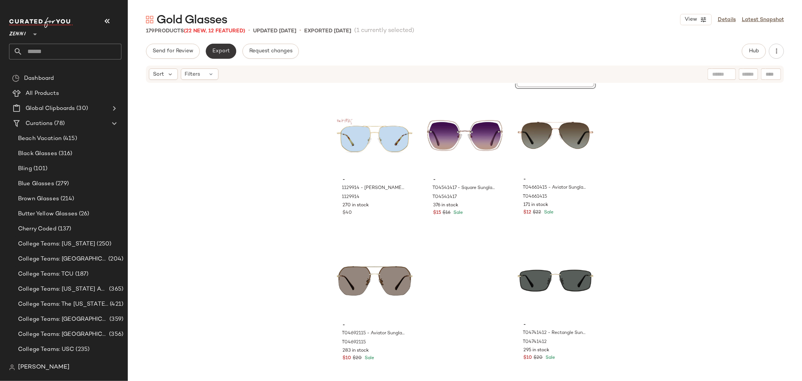
click at [224, 53] on span "Export" at bounding box center [221, 51] width 18 height 6
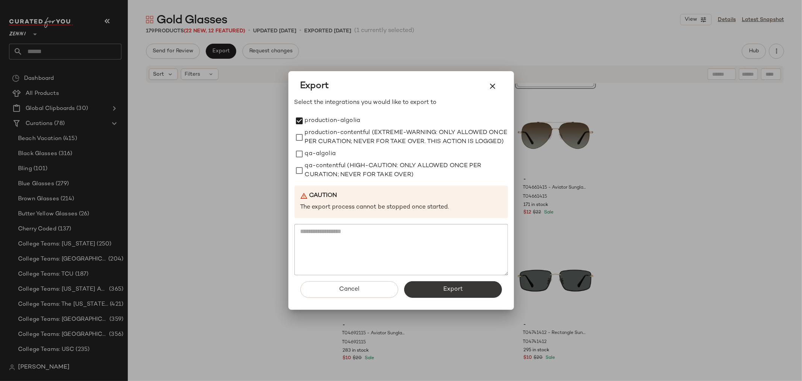
click at [469, 294] on button "Export" at bounding box center [453, 289] width 98 height 17
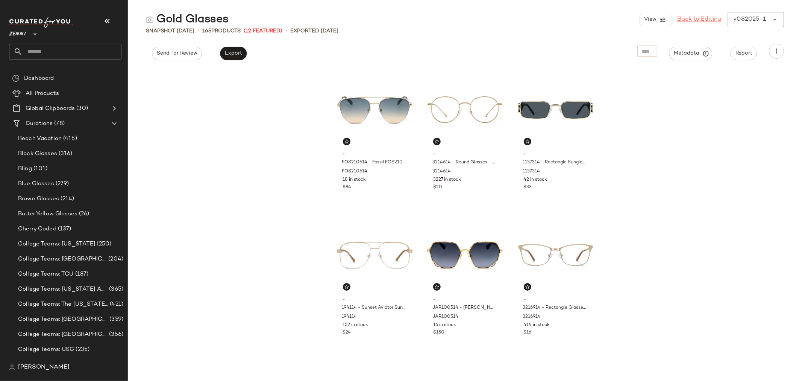
click at [698, 20] on link "Back to Editing" at bounding box center [700, 19] width 44 height 9
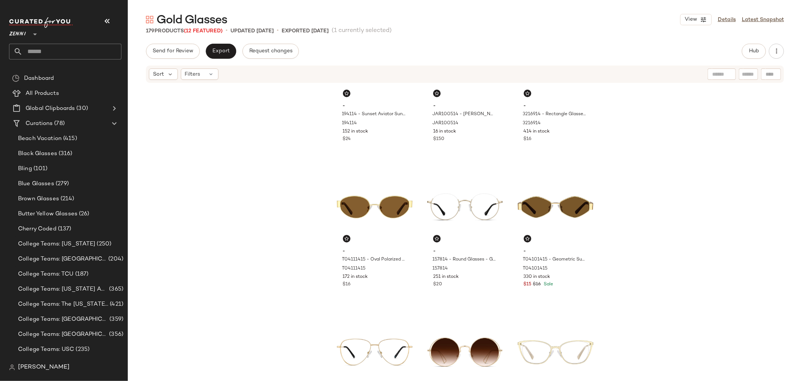
scroll to position [257, 0]
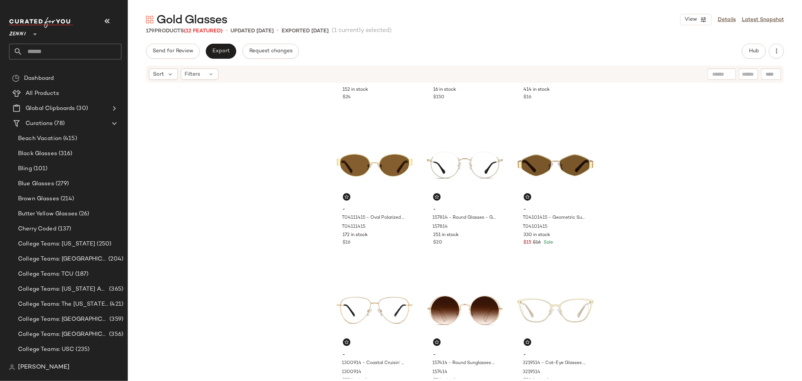
click at [66, 45] on input "text" at bounding box center [72, 52] width 99 height 16
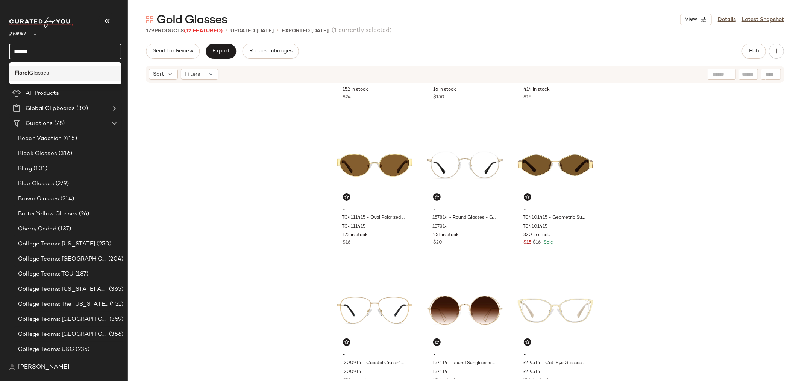
type input "******"
click at [53, 66] on div "Floral Glasses" at bounding box center [65, 72] width 112 height 15
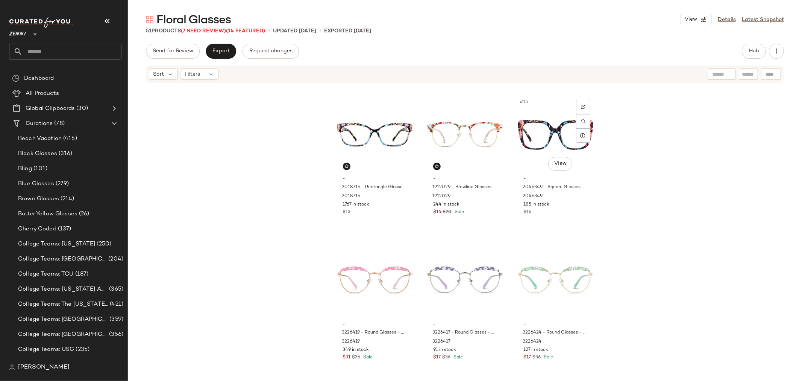
scroll to position [591, 0]
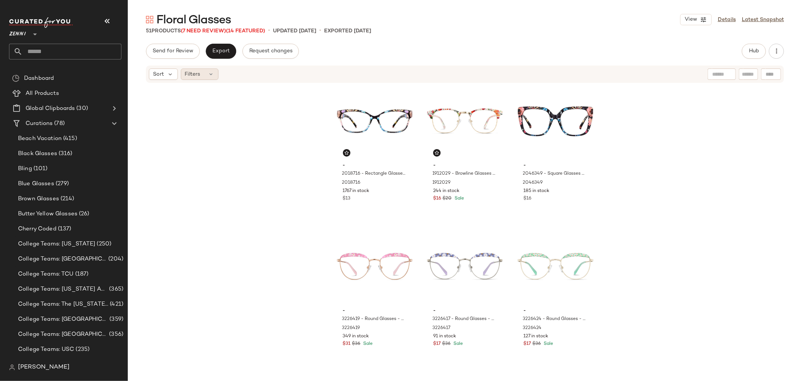
click at [211, 75] on icon at bounding box center [211, 74] width 6 height 6
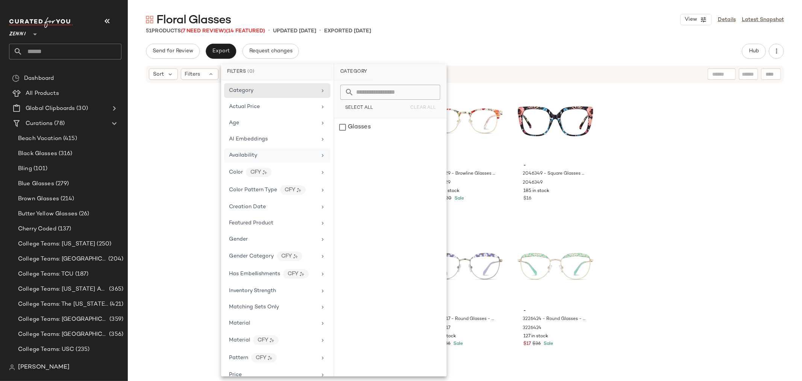
click at [259, 152] on div "Availability" at bounding box center [273, 155] width 88 height 8
click at [342, 144] on div "out_of_stock" at bounding box center [390, 145] width 112 height 18
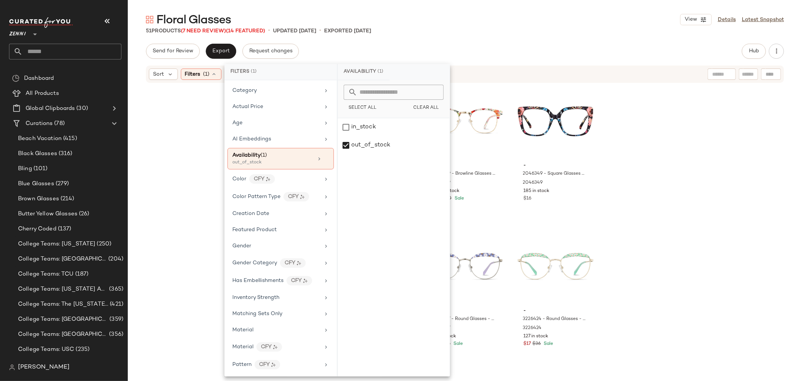
click at [171, 168] on div "- 3227139 - Round Glasses - Floral - Stainless Steel 3227139 52 in stock $33 - …" at bounding box center [465, 230] width 674 height 295
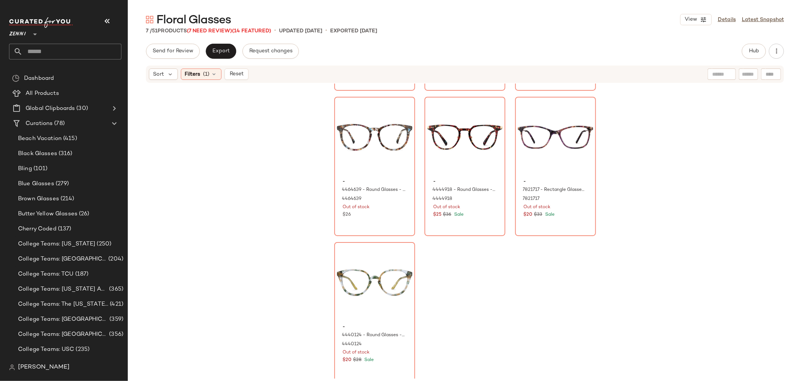
scroll to position [136, 0]
click at [388, 359] on div "$20 $28 Sale" at bounding box center [375, 357] width 64 height 7
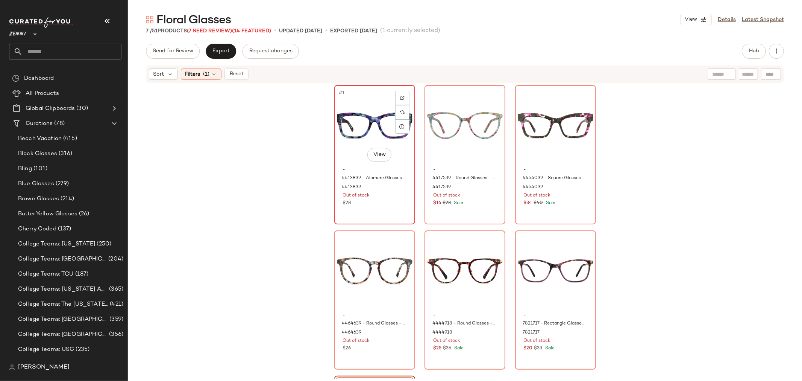
click at [382, 208] on div "#1 View - 4413839 - Alamere Glasses - Cosmic - Acetate 4413839 Out of stock $28" at bounding box center [374, 155] width 79 height 138
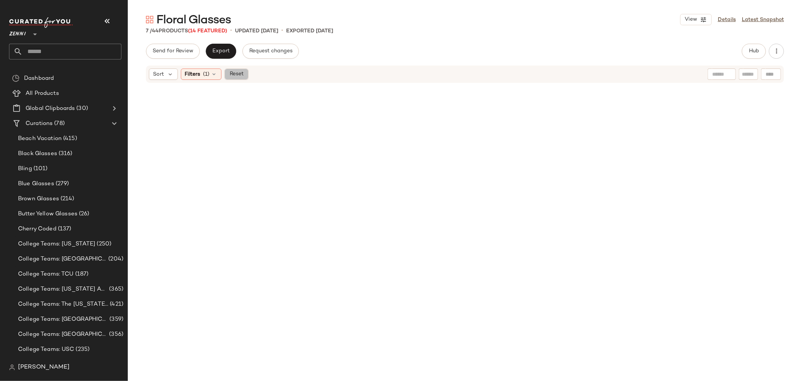
click at [238, 71] on span "Reset" at bounding box center [236, 74] width 14 height 6
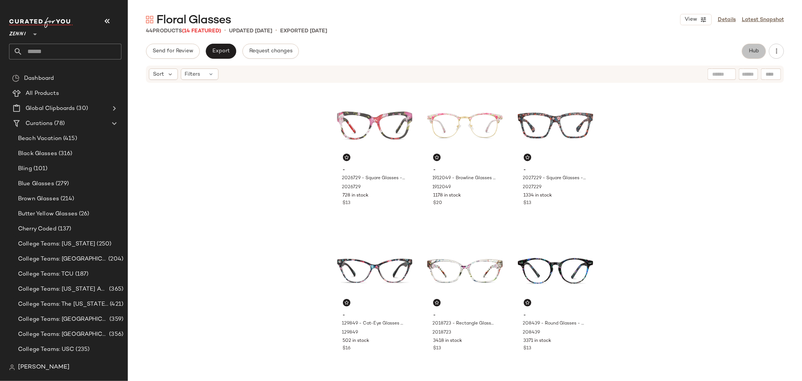
click at [749, 51] on span "Hub" at bounding box center [754, 51] width 11 height 6
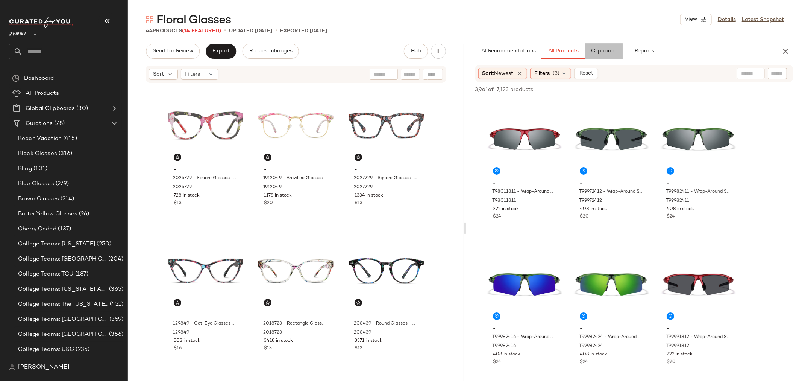
click at [609, 53] on span "Clipboard" at bounding box center [604, 51] width 26 height 6
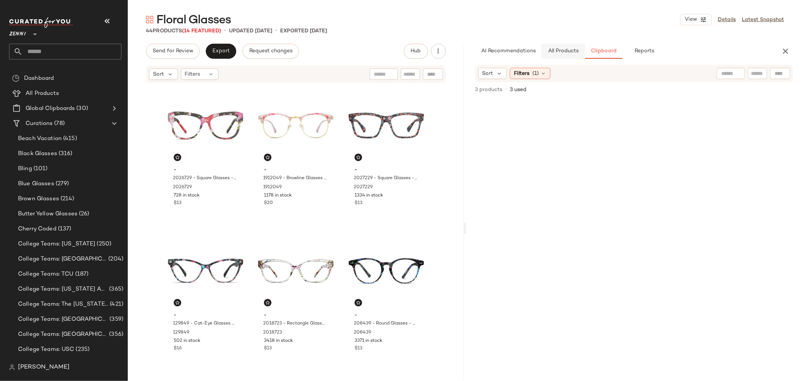
click at [572, 50] on span "All Products" at bounding box center [562, 51] width 31 height 6
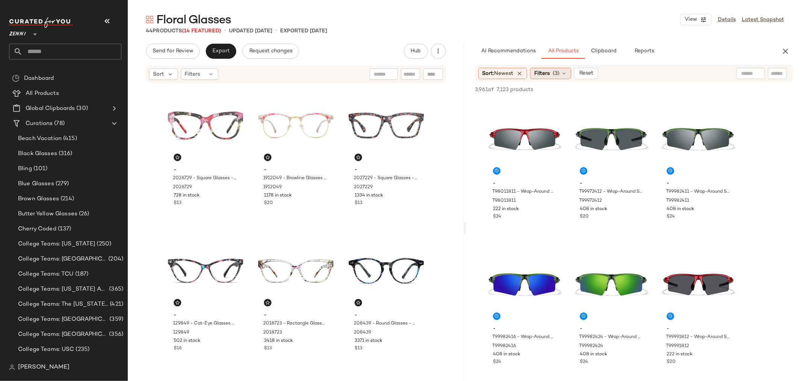
click at [555, 74] on div "Filters (3)" at bounding box center [550, 73] width 41 height 11
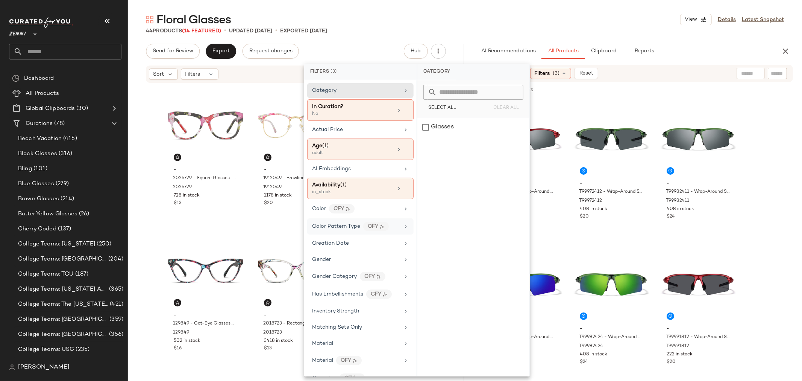
click at [353, 226] on span "Color Pattern Type" at bounding box center [336, 226] width 48 height 6
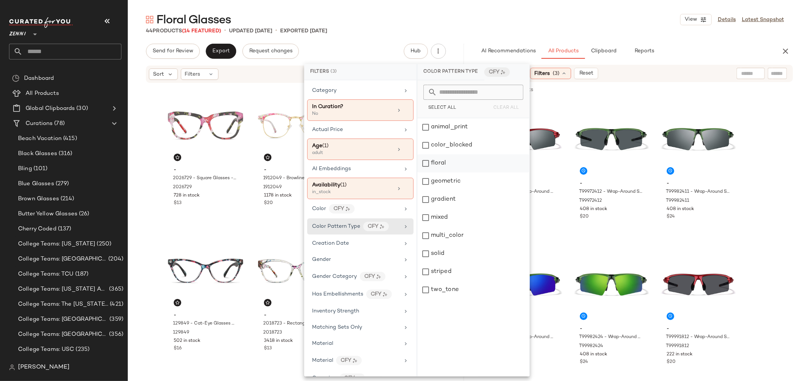
click at [428, 162] on div "floral" at bounding box center [473, 163] width 112 height 18
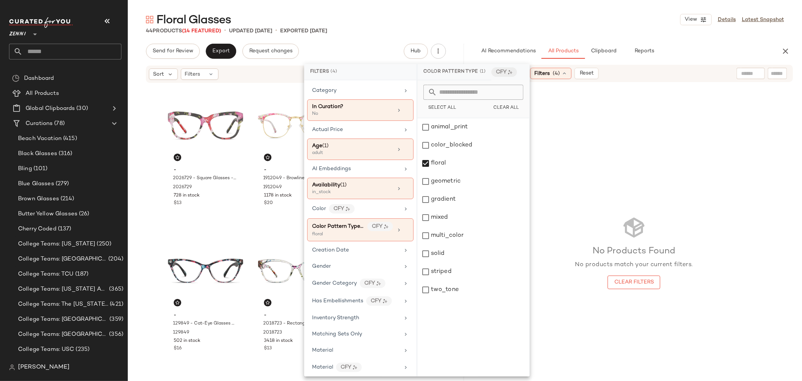
click at [743, 183] on div "No Products Found No products match your current filters. Clear Filters" at bounding box center [634, 252] width 336 height 307
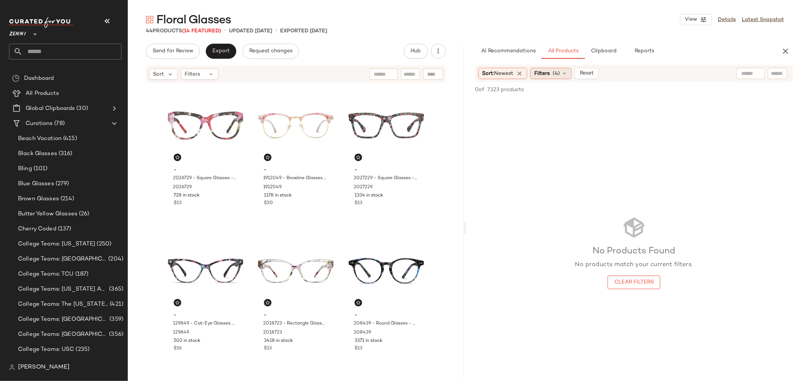
click at [567, 74] on icon at bounding box center [564, 73] width 6 height 6
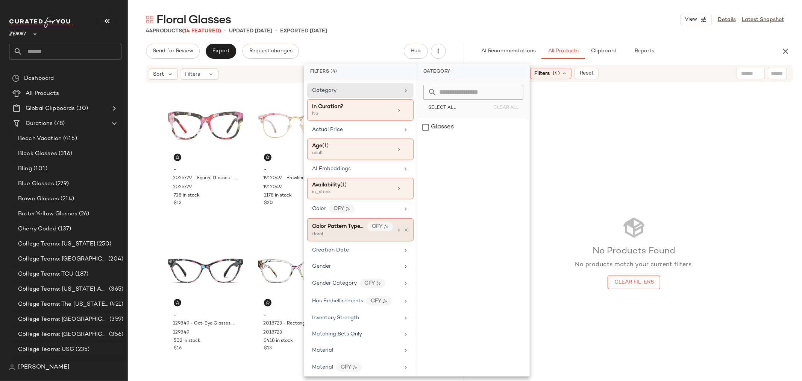
click at [405, 226] on div "Color Pattern Type (1) CFY floral" at bounding box center [360, 229] width 106 height 23
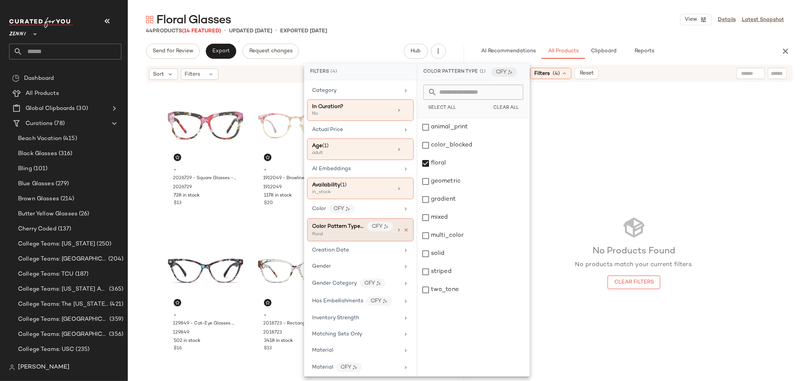
click at [403, 229] on icon at bounding box center [405, 229] width 5 height 5
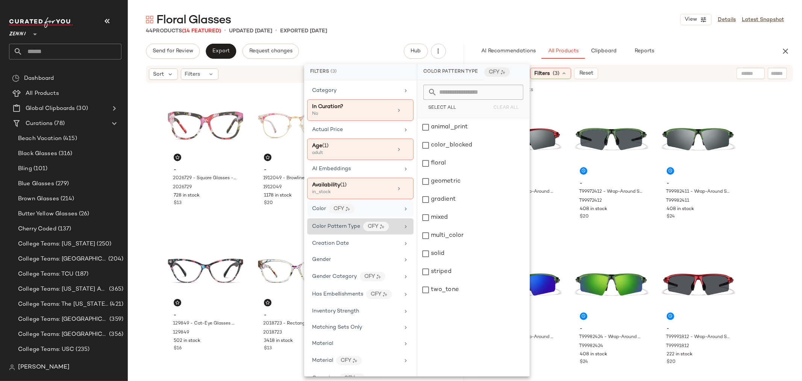
click at [374, 208] on div "Color CFY" at bounding box center [356, 208] width 88 height 9
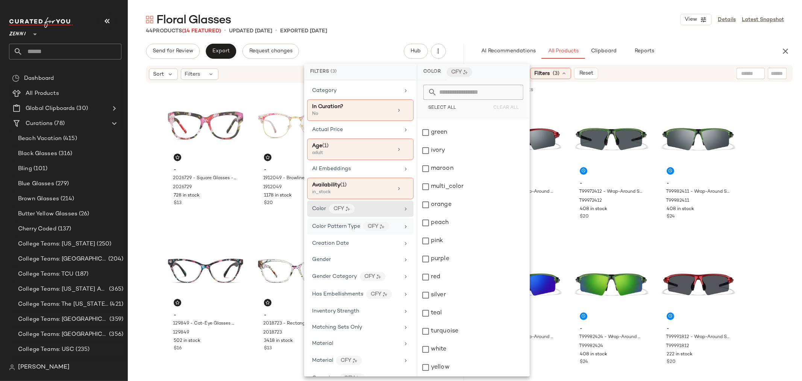
click at [743, 70] on input "text" at bounding box center [750, 74] width 19 height 8
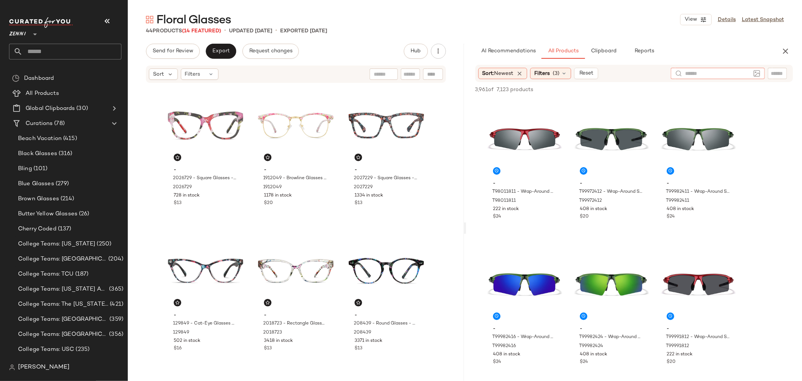
click at [775, 70] on input "text" at bounding box center [777, 74] width 13 height 8
type input "******"
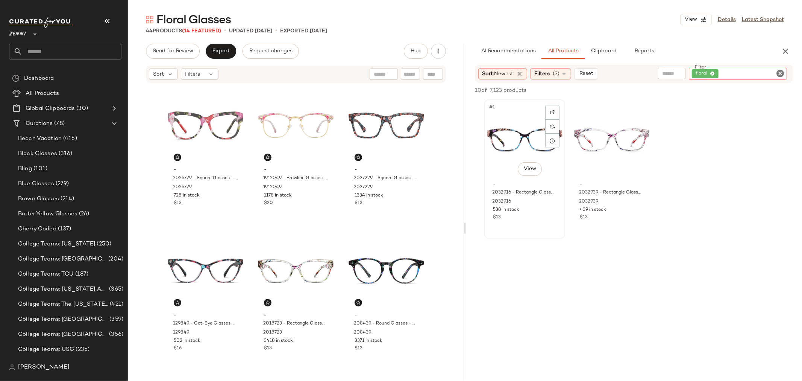
click at [525, 146] on div "#1 View" at bounding box center [525, 140] width 76 height 76
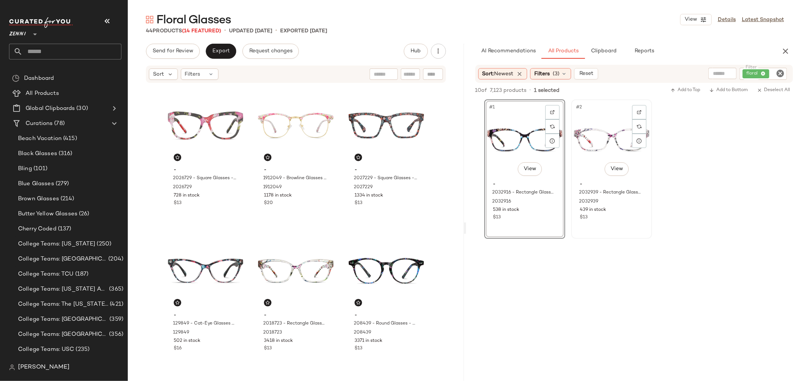
click at [596, 146] on div "#2 View" at bounding box center [612, 140] width 76 height 76
click at [728, 93] on button "Add to Bottom" at bounding box center [728, 90] width 45 height 9
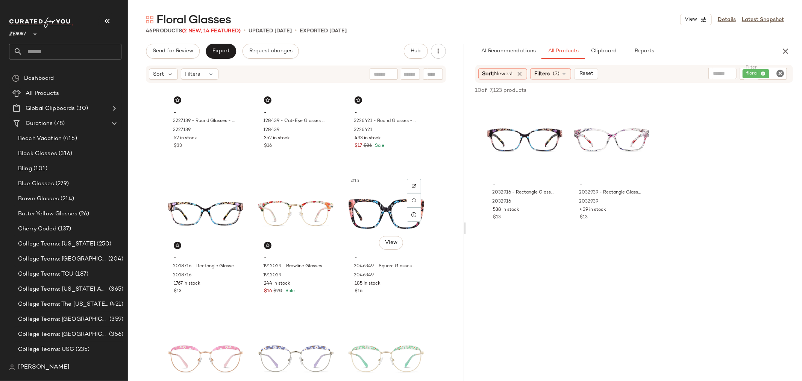
scroll to position [508, 0]
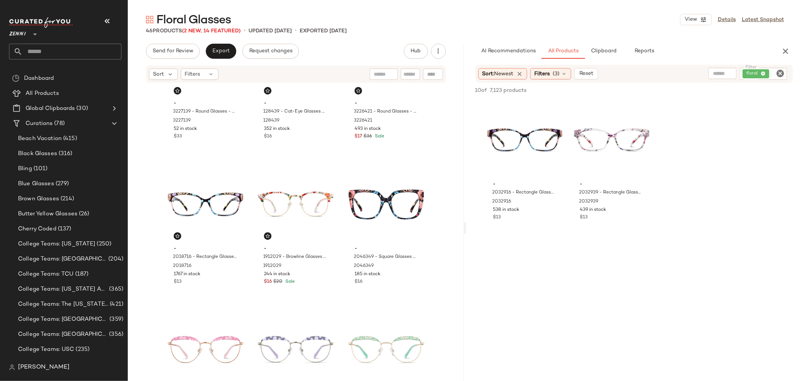
click at [779, 69] on icon "Clear Filter" at bounding box center [780, 73] width 9 height 9
click at [788, 50] on icon "button" at bounding box center [785, 51] width 9 height 9
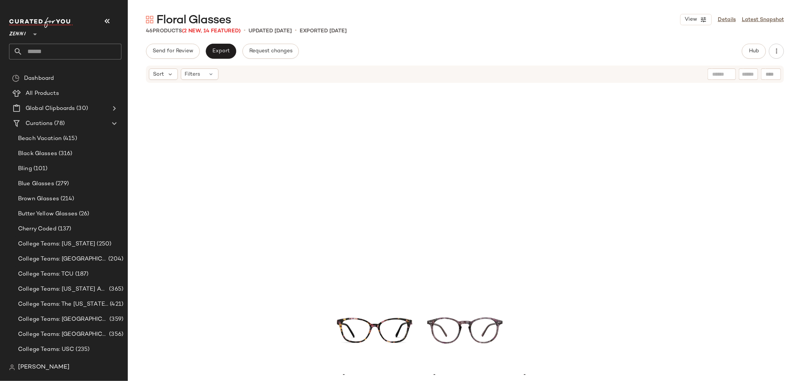
scroll to position [2029, 0]
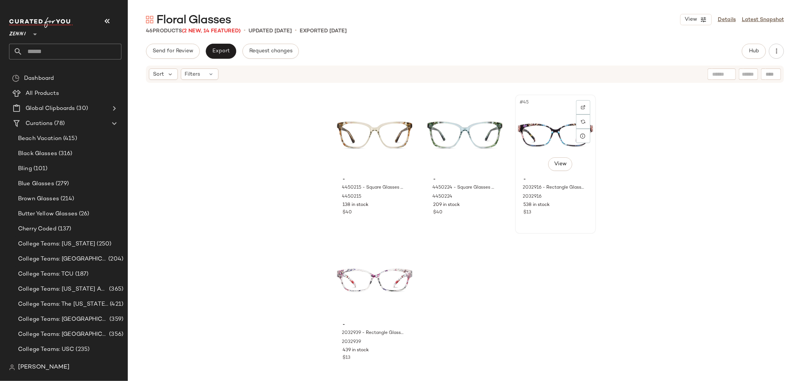
click at [525, 131] on div "#45 View" at bounding box center [556, 135] width 76 height 76
click at [359, 290] on div "#46 View" at bounding box center [375, 280] width 76 height 76
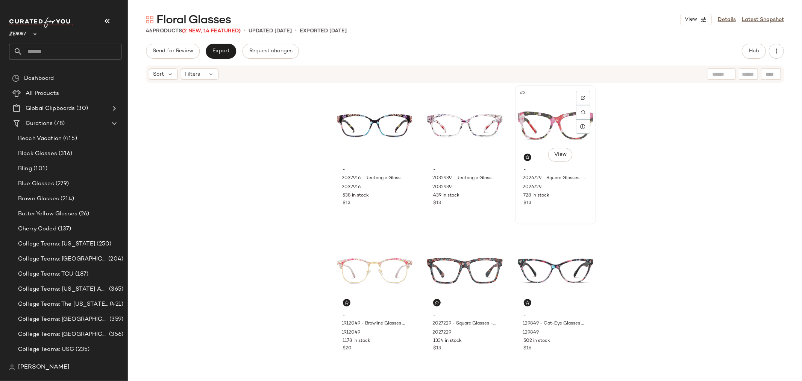
click at [547, 118] on div "#3 View" at bounding box center [556, 126] width 76 height 76
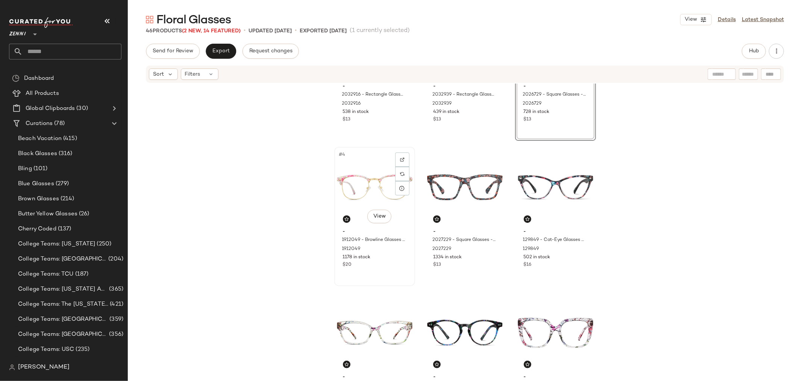
click at [376, 265] on div "$20" at bounding box center [375, 264] width 64 height 7
click at [467, 273] on div "#5 View - 2027229 - Square Glasses - Floral - Plastic 2027229 1334 in stock $13" at bounding box center [464, 216] width 79 height 138
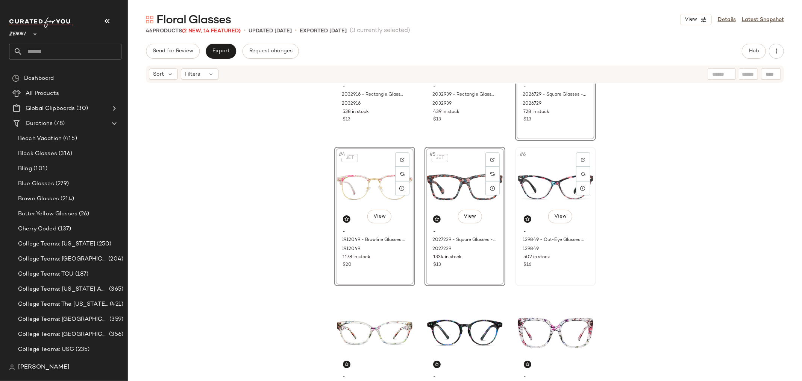
click at [540, 274] on div "#6 View - 129849 - Cat-Eye Glasses - Pattern - Plastic 129849 502 in stock $16" at bounding box center [555, 216] width 79 height 138
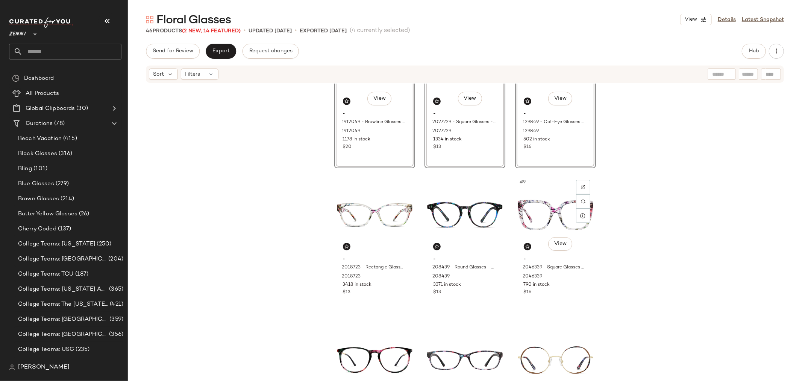
scroll to position [215, 0]
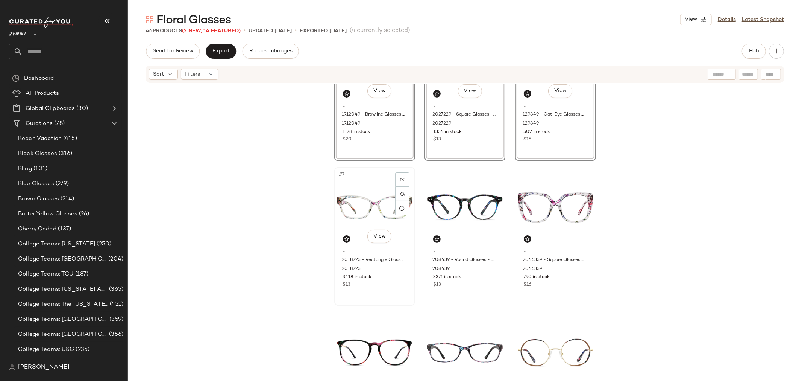
click at [393, 290] on div "#7 View - 2018723 - Rectangle Glasses - Floral - Plastic 2018723 3418 in stock …" at bounding box center [374, 236] width 79 height 138
click at [460, 299] on div "#8 View - 208439 - Round Glasses - Midnight - Plastic 208439 3371 in stock $13" at bounding box center [464, 236] width 79 height 138
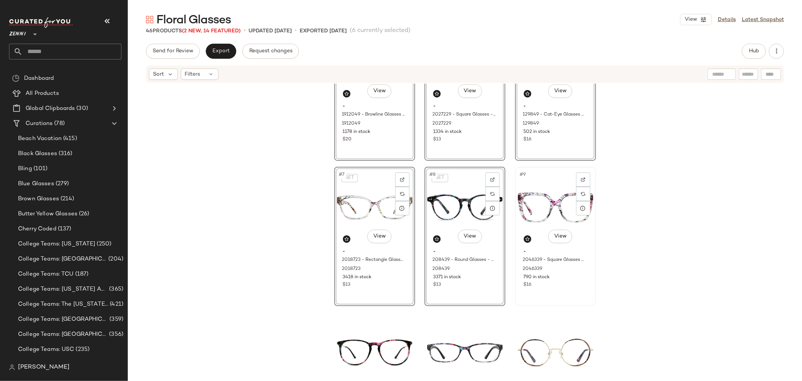
click at [540, 298] on div "#9 View - 2046339 - Square Glasses - Pattern - Plastic 2046339 790 in stock $16" at bounding box center [555, 236] width 79 height 138
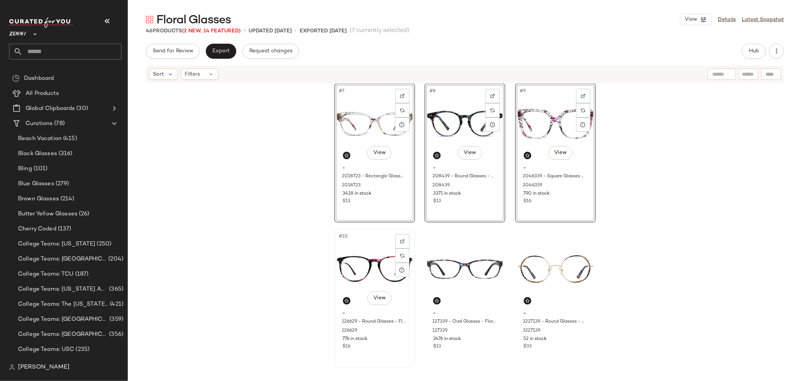
scroll to position [382, 0]
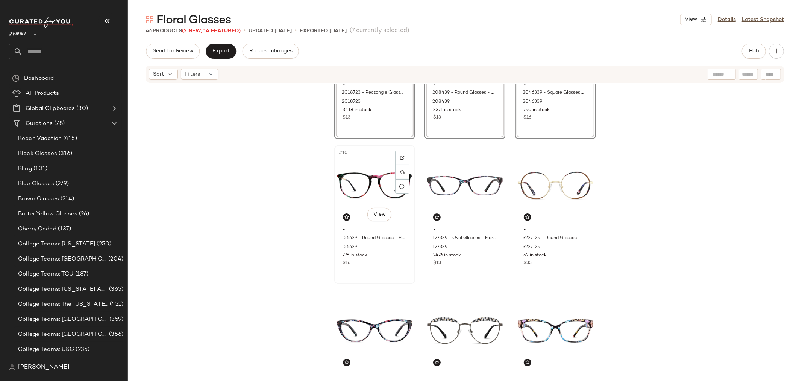
click at [394, 276] on div "#10 View - 126629 - Round Glasses - Floral - Mixed 126629 776 in stock $16" at bounding box center [374, 215] width 79 height 138
click at [444, 271] on div "#11 View - 127339 - Oval Glasses - Floral - Plastic 127339 2476 in stock $13" at bounding box center [464, 215] width 79 height 138
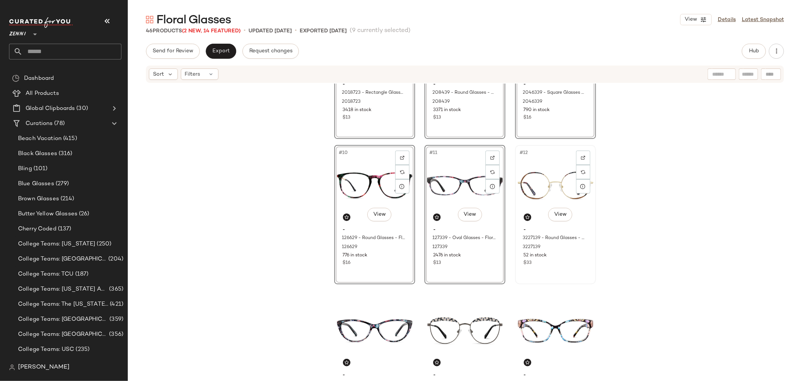
click at [535, 272] on div "#12 View - 3227139 - Round Glasses - Floral - Stainless Steel 3227139 52 in sto…" at bounding box center [555, 215] width 79 height 138
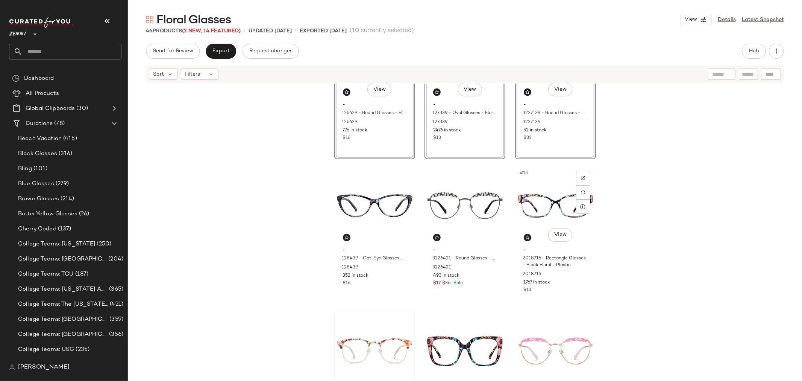
scroll to position [507, 0]
click at [389, 292] on div "#13 View - 128439 - Cat-Eye Glasses - Black Floral - Plastic 128439 352 in stoc…" at bounding box center [374, 234] width 79 height 138
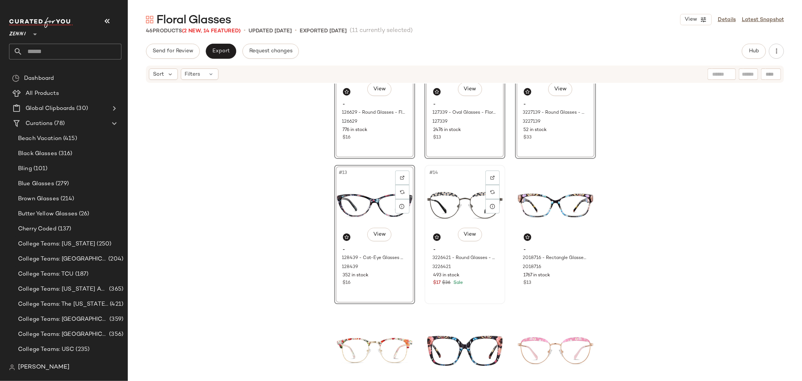
click at [482, 294] on div "#14 View - 3226421 - Round Glasses - Black/Dark Gray - Stainless Steel 3226421 …" at bounding box center [464, 234] width 79 height 138
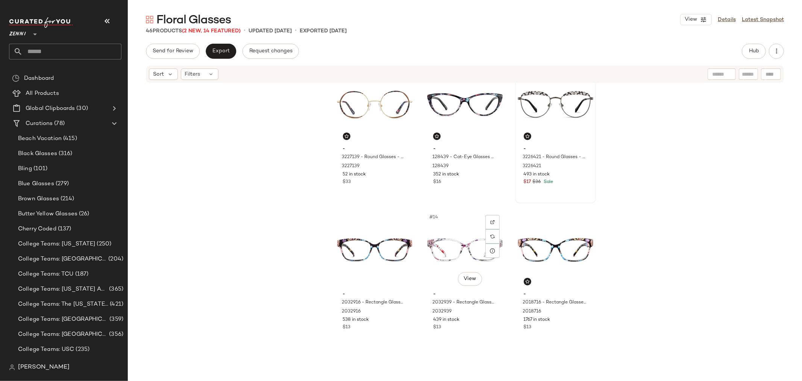
scroll to position [507, 0]
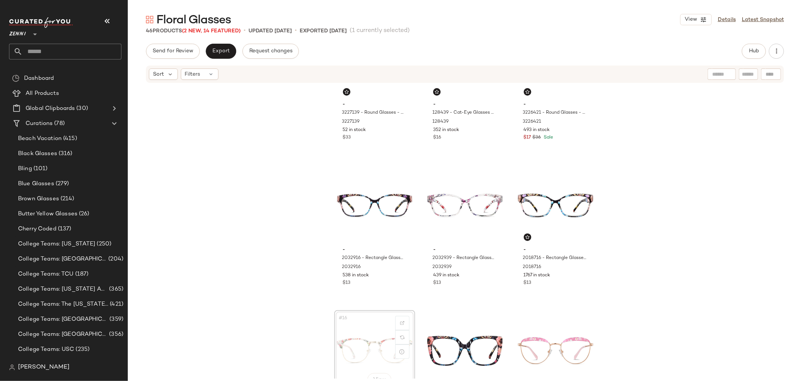
scroll to position [508, 0]
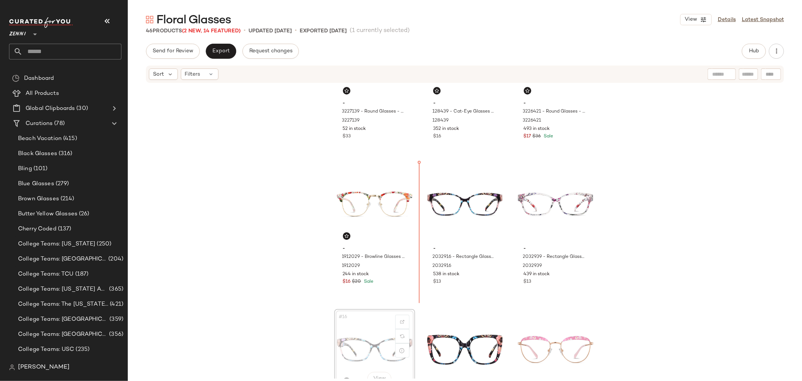
scroll to position [509, 0]
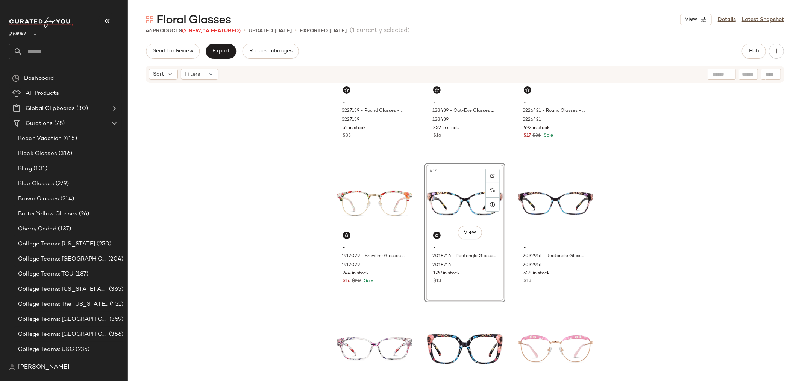
click at [420, 300] on div "- 3227139 - Round Glasses - Floral - Stainless Steel 3227139 52 in stock $33 - …" at bounding box center [465, 230] width 674 height 295
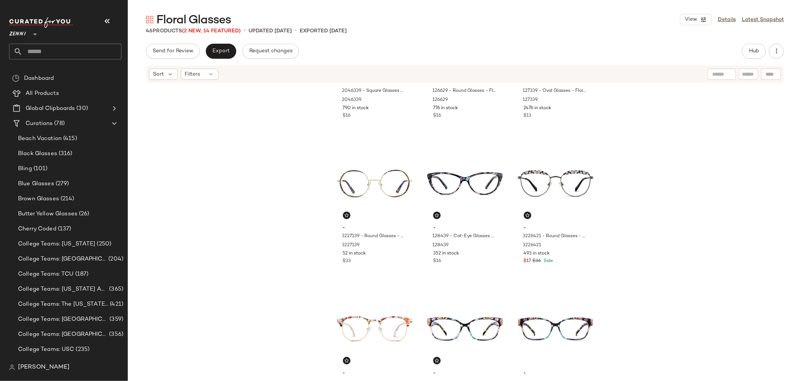
scroll to position [425, 0]
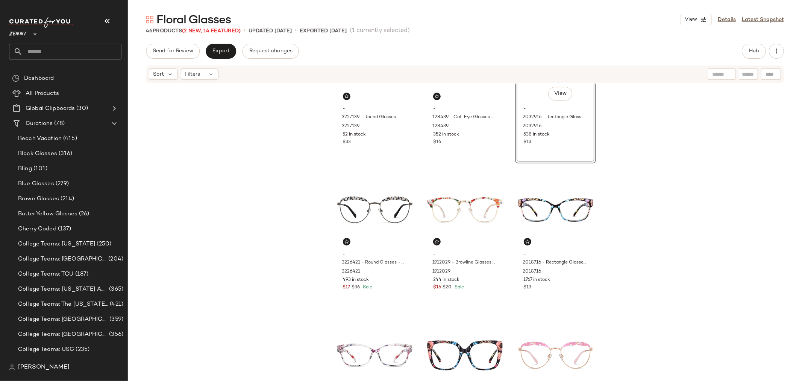
scroll to position [509, 0]
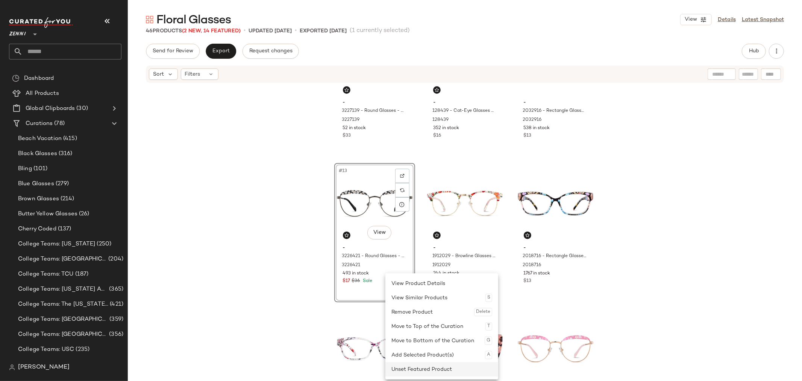
click at [414, 365] on div "Unset Featured Product" at bounding box center [441, 369] width 101 height 14
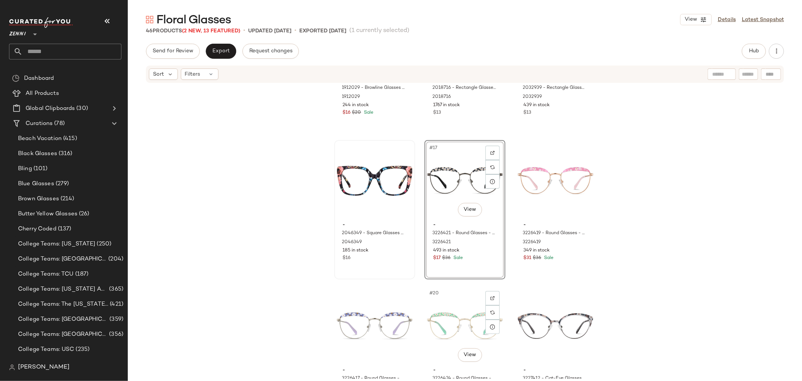
scroll to position [684, 0]
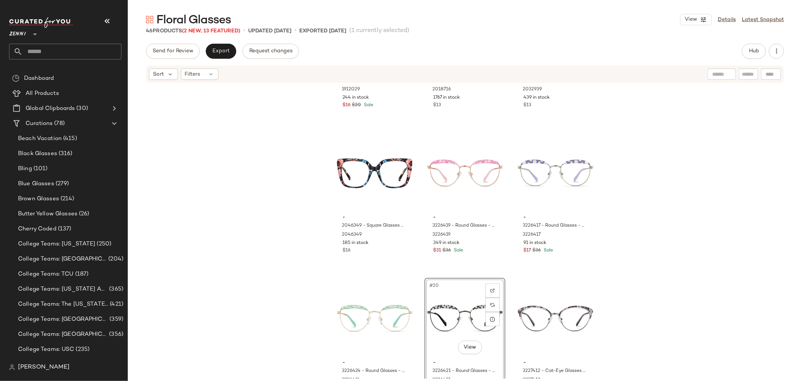
click at [418, 258] on div "- 1912029 - Browline Glasses - Multi - Mixed 1912029 244 in stock $16 $20 Sale …" at bounding box center [465, 230] width 674 height 295
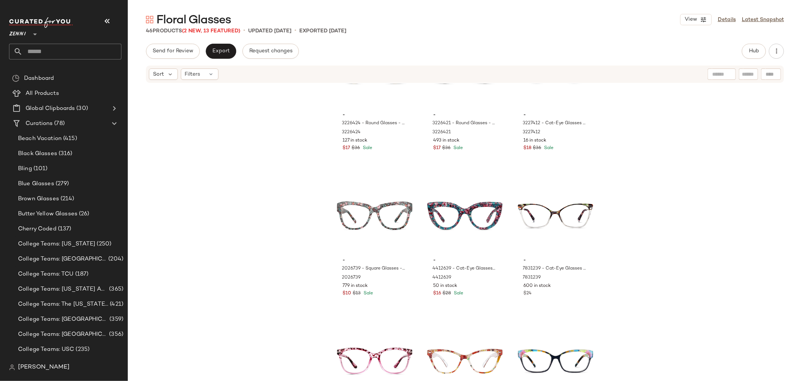
scroll to position [935, 0]
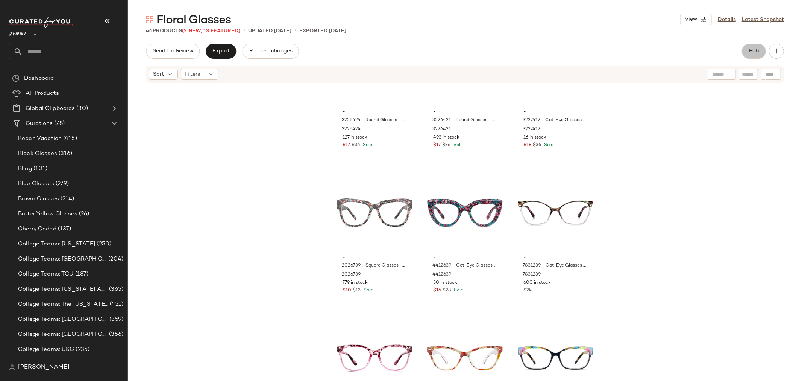
click at [753, 52] on span "Hub" at bounding box center [754, 51] width 11 height 6
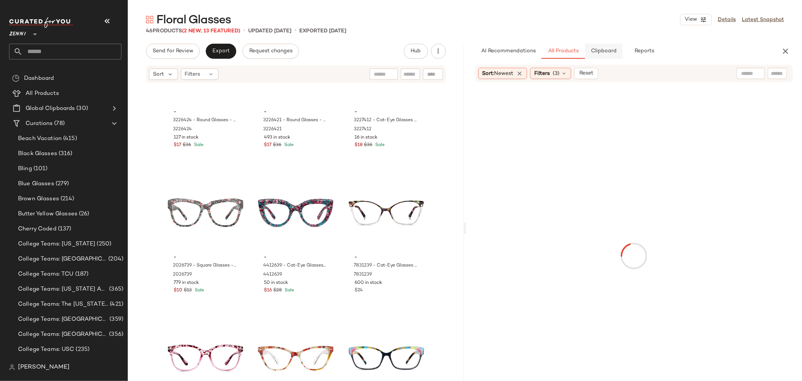
click at [612, 51] on span "Clipboard" at bounding box center [604, 51] width 26 height 6
click at [569, 48] on span "All Products" at bounding box center [562, 51] width 31 height 6
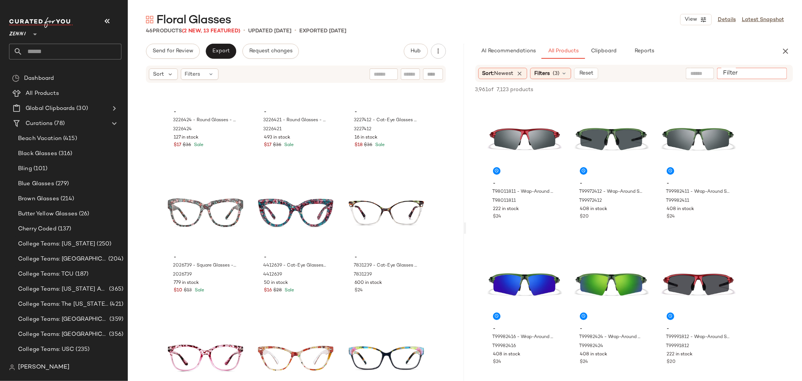
click at [777, 72] on input "Filter" at bounding box center [752, 74] width 64 height 8
type input "******"
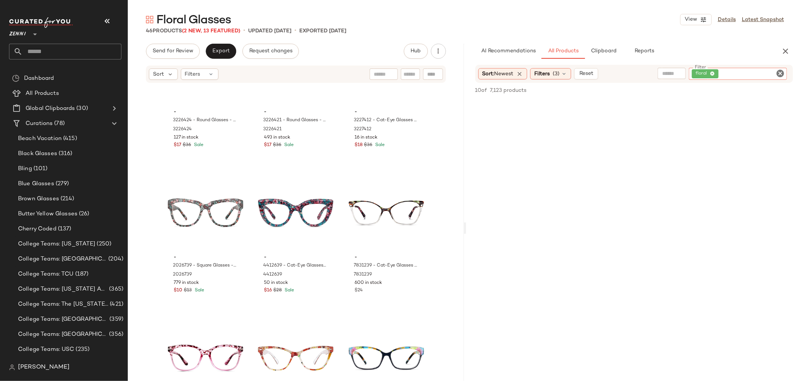
click at [777, 72] on icon "Clear Filter" at bounding box center [780, 73] width 9 height 9
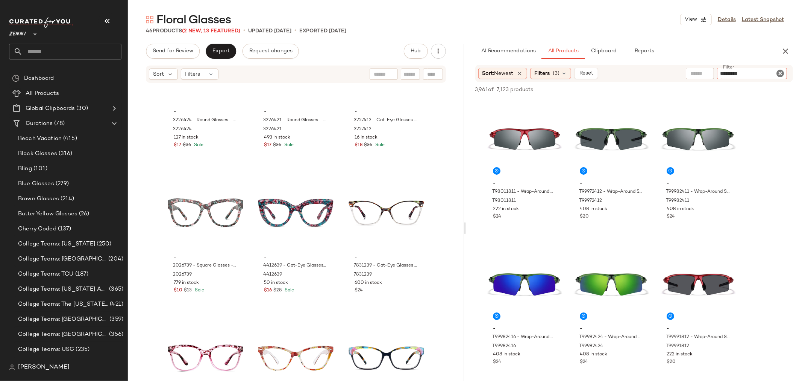
type input "**********"
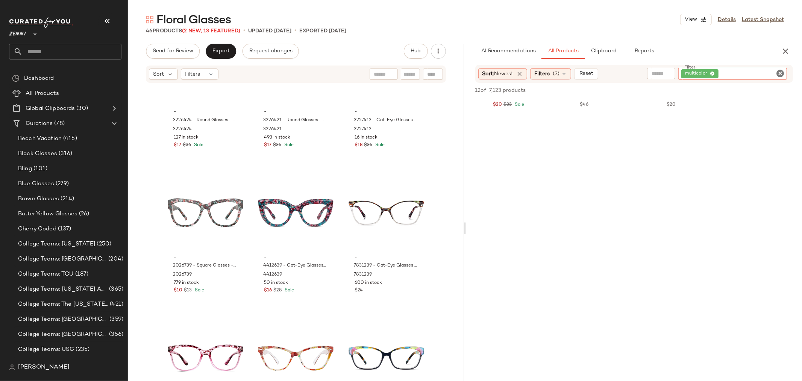
scroll to position [585, 0]
click at [780, 73] on icon "Clear Filter" at bounding box center [780, 73] width 9 height 9
click at [699, 71] on input "text" at bounding box center [717, 74] width 65 height 8
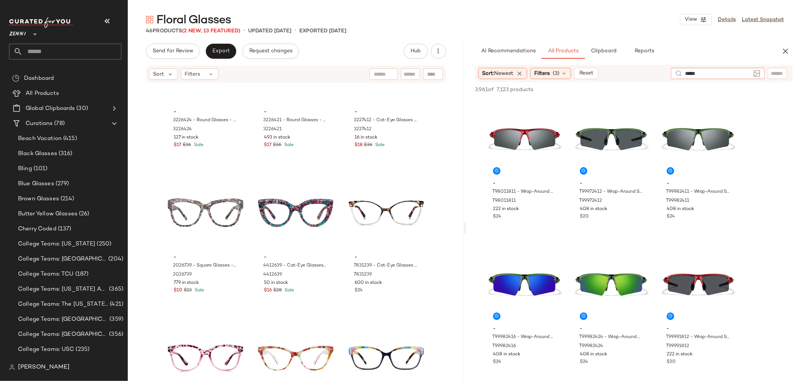
type input "******"
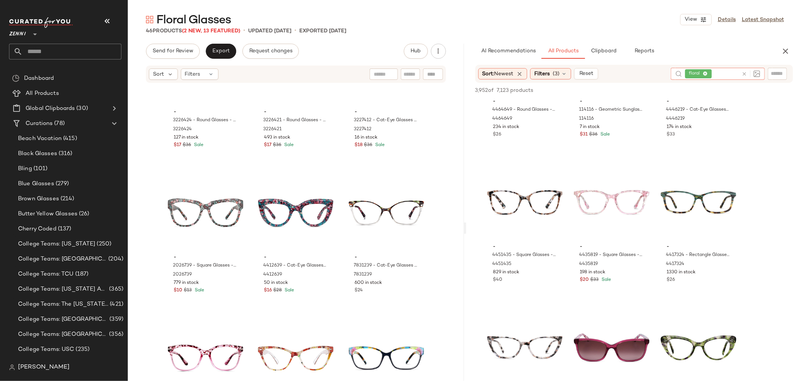
scroll to position [125, 0]
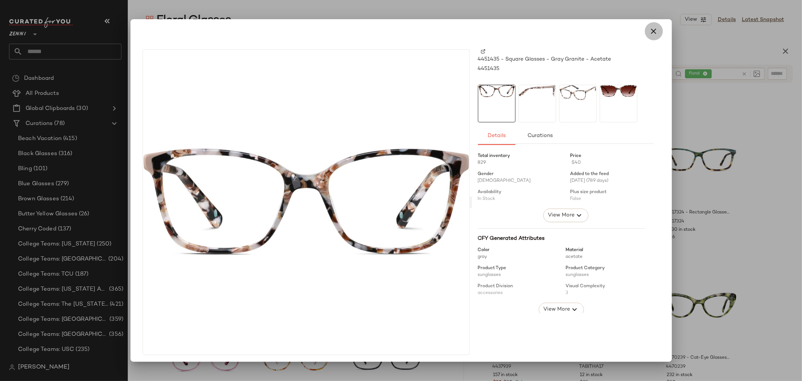
click at [650, 32] on icon "button" at bounding box center [653, 31] width 9 height 9
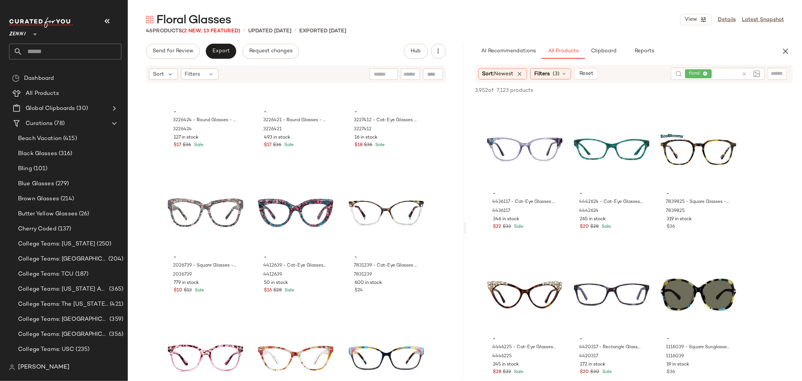
scroll to position [2506, 0]
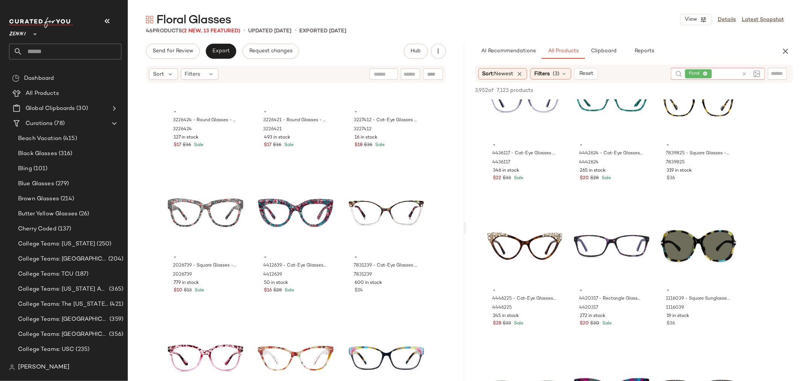
click at [745, 73] on icon at bounding box center [744, 74] width 6 height 6
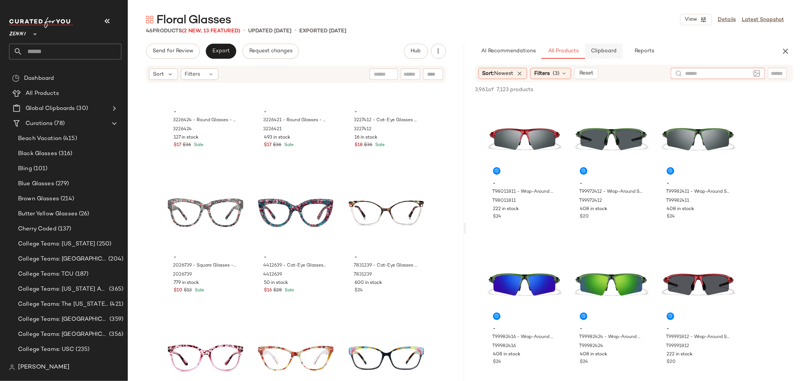
click at [599, 51] on span "Clipboard" at bounding box center [604, 51] width 26 height 6
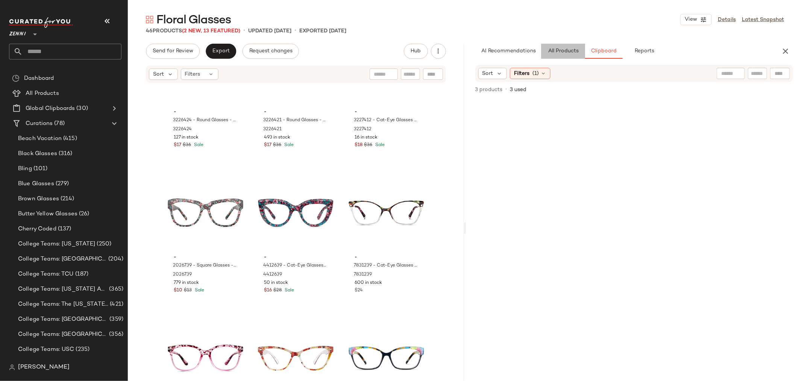
click at [565, 51] on span "All Products" at bounding box center [562, 51] width 31 height 6
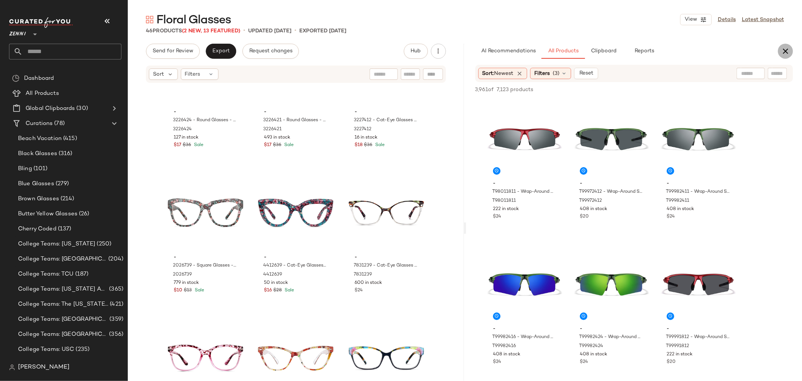
click at [788, 50] on icon "button" at bounding box center [785, 51] width 9 height 9
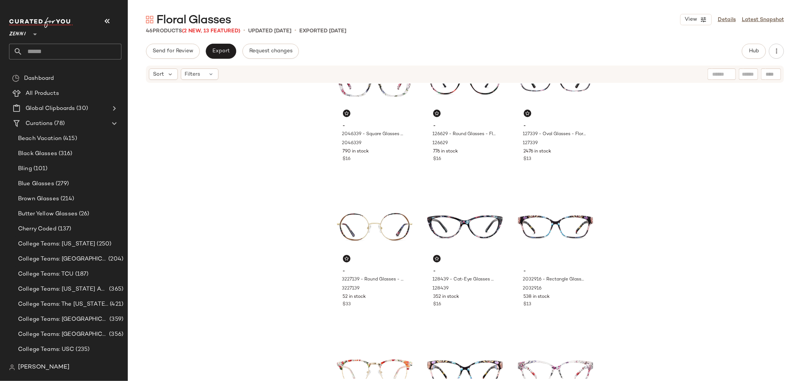
scroll to position [382, 0]
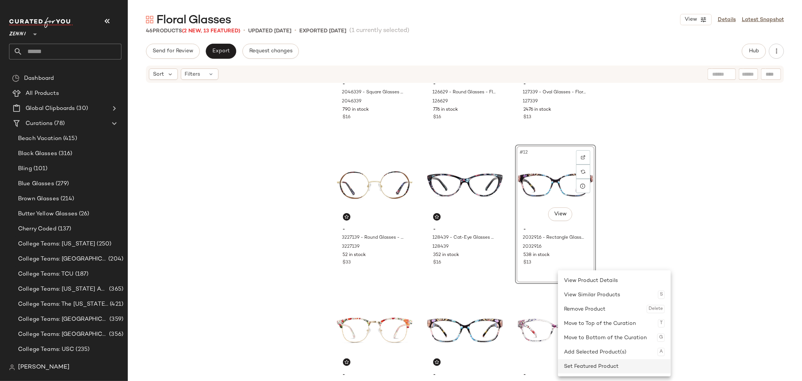
click at [575, 367] on div "Set Featured Product" at bounding box center [614, 366] width 101 height 14
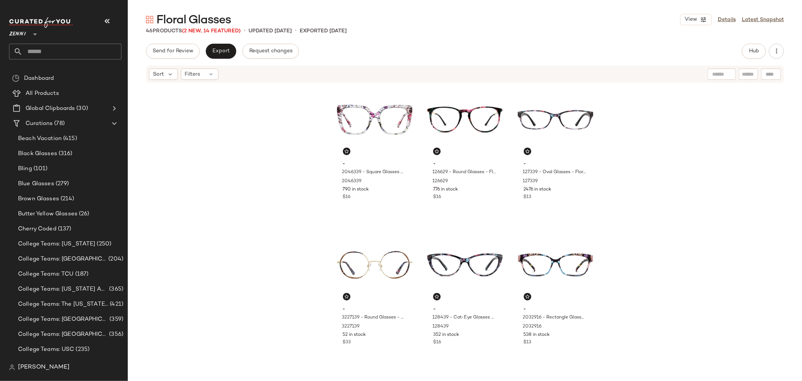
scroll to position [340, 0]
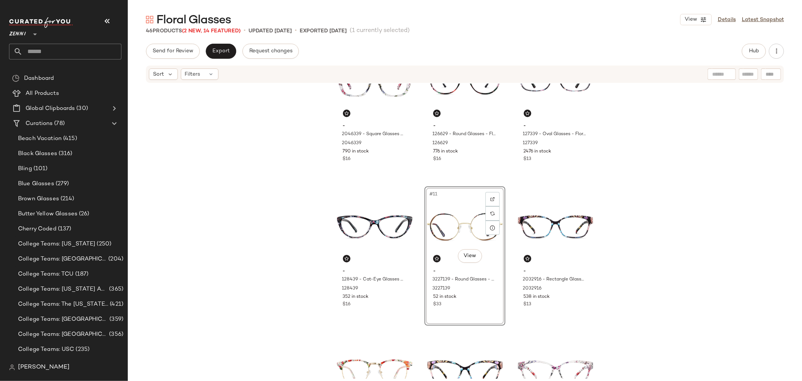
click at [647, 231] on div "- 2046339 - Square Glasses - Pattern - Plastic 2046339 790 in stock $16 - 12662…" at bounding box center [465, 230] width 674 height 295
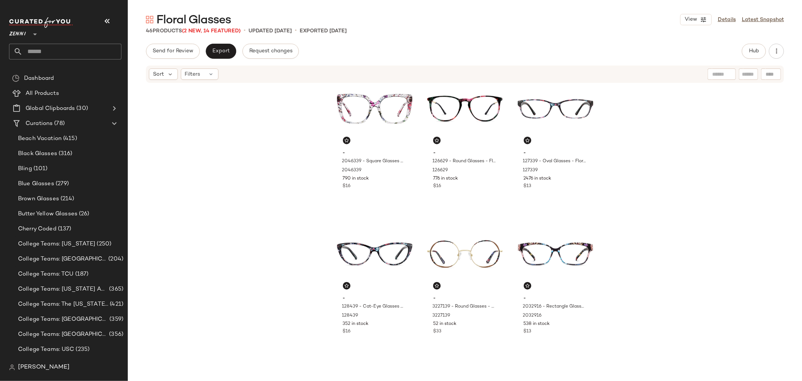
scroll to position [299, 0]
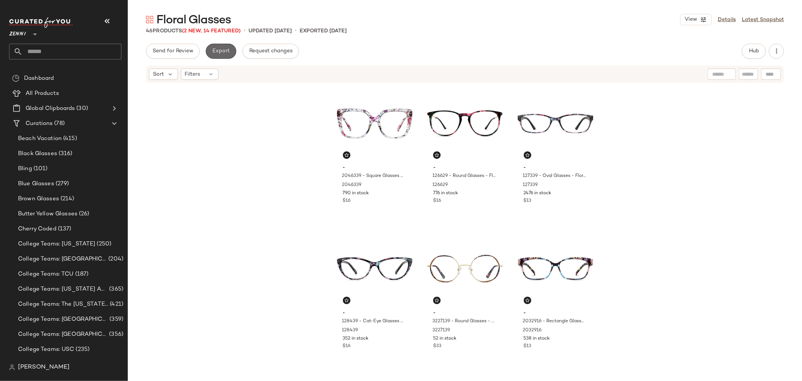
click at [224, 49] on span "Export" at bounding box center [221, 51] width 18 height 6
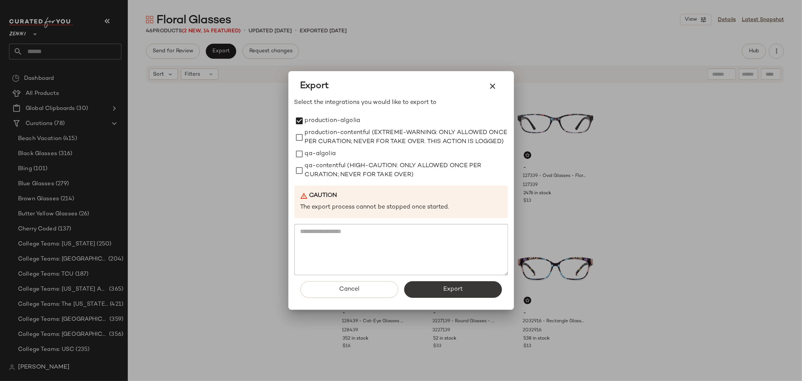
click at [482, 290] on button "Export" at bounding box center [453, 289] width 98 height 17
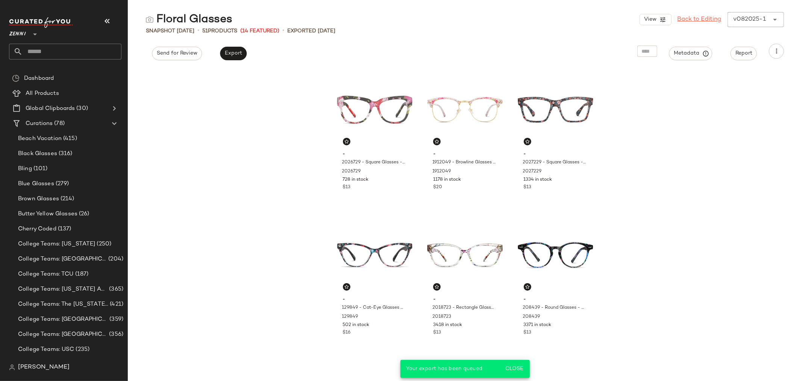
click at [701, 17] on link "Back to Editing" at bounding box center [700, 19] width 44 height 9
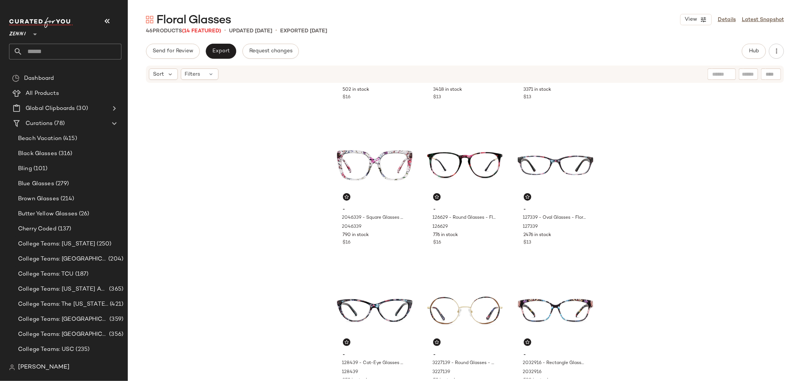
scroll to position [340, 0]
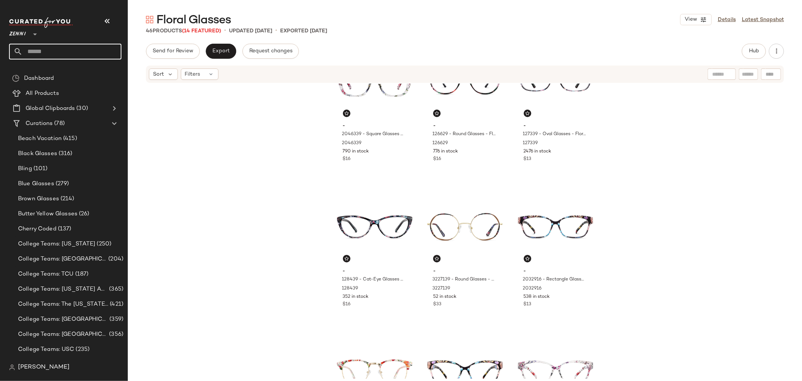
click at [76, 45] on input "text" at bounding box center [72, 52] width 99 height 16
type input "*******"
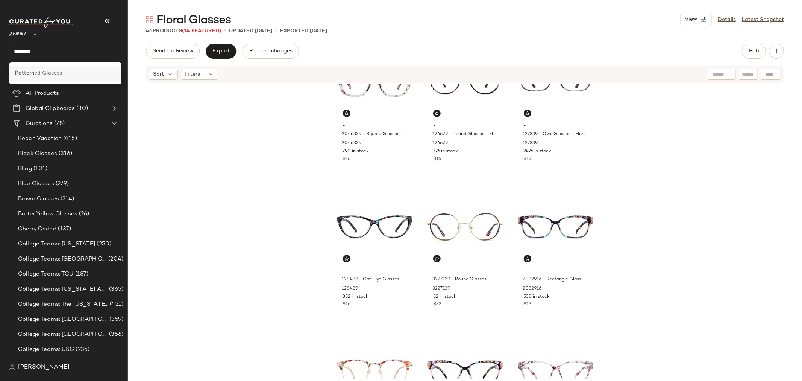
click at [21, 72] on b "Pattern" at bounding box center [24, 73] width 19 height 8
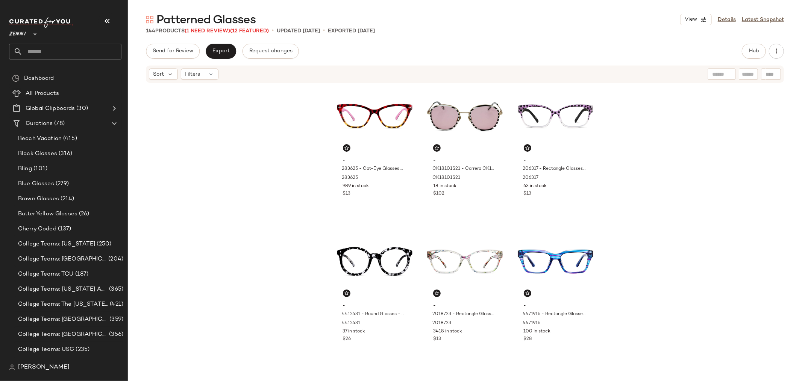
scroll to position [340, 0]
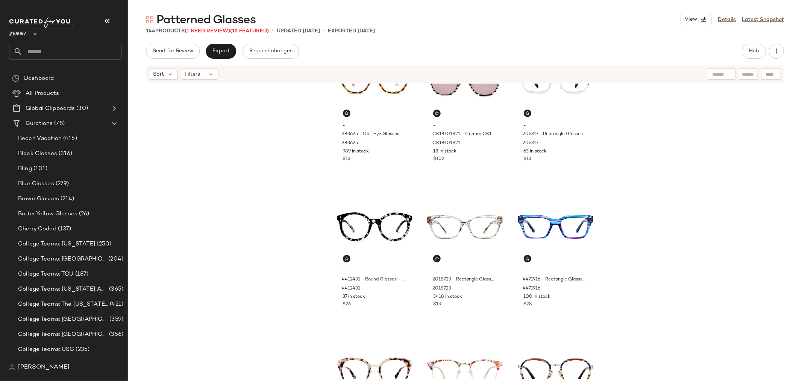
click at [750, 74] on input "text" at bounding box center [748, 74] width 13 height 8
type input "******"
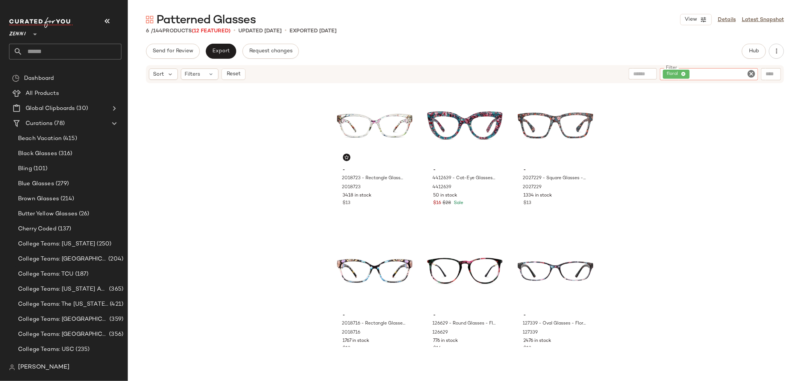
scroll to position [23, 0]
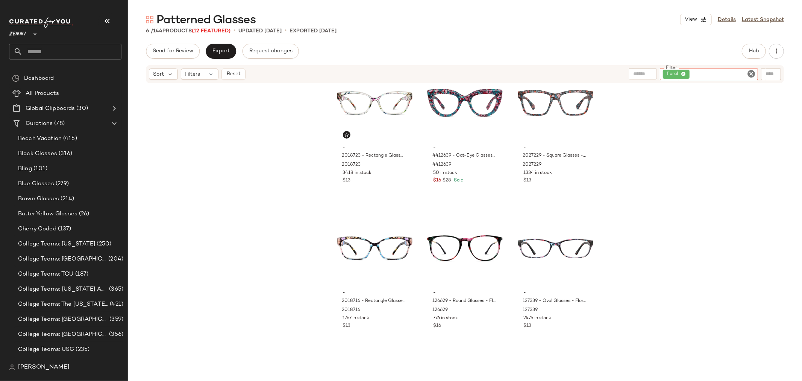
click at [750, 73] on icon "Clear Filter" at bounding box center [751, 73] width 9 height 9
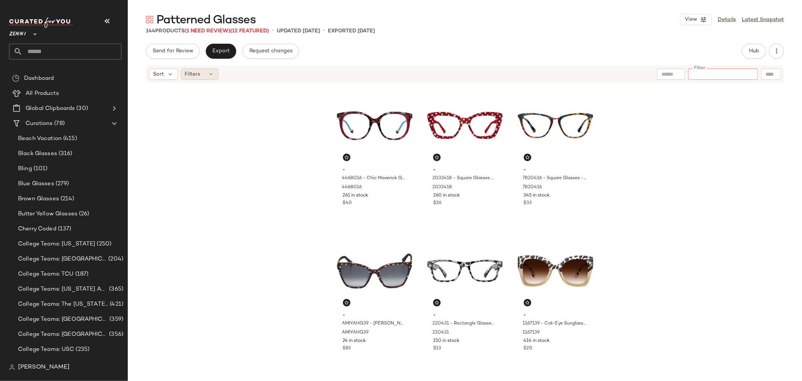
click at [211, 70] on div "Filters" at bounding box center [200, 73] width 38 height 11
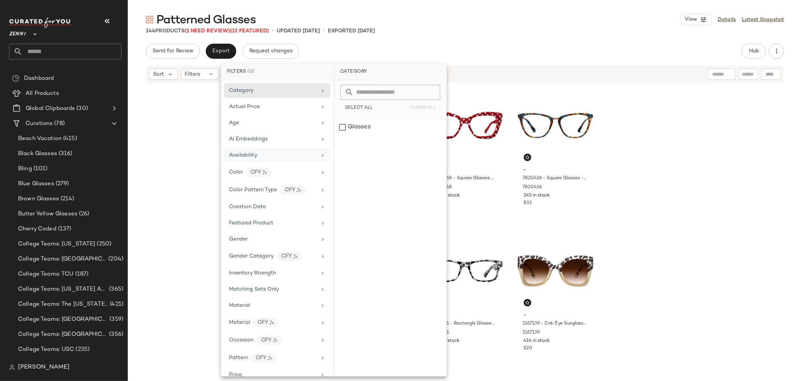
click at [243, 155] on span "Availability" at bounding box center [243, 155] width 28 height 6
click at [340, 145] on div "out_of_stock" at bounding box center [390, 145] width 112 height 18
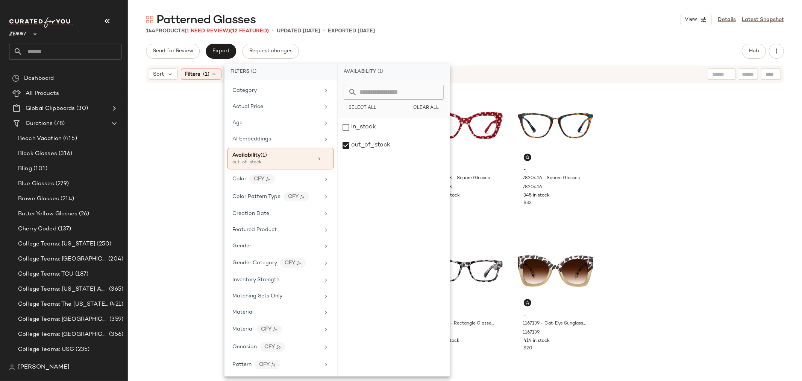
click at [171, 169] on div "- 4468016 - Chic Maverick Glasses - Pattern - Acetate 4468016 261 in stock $40 …" at bounding box center [465, 230] width 674 height 295
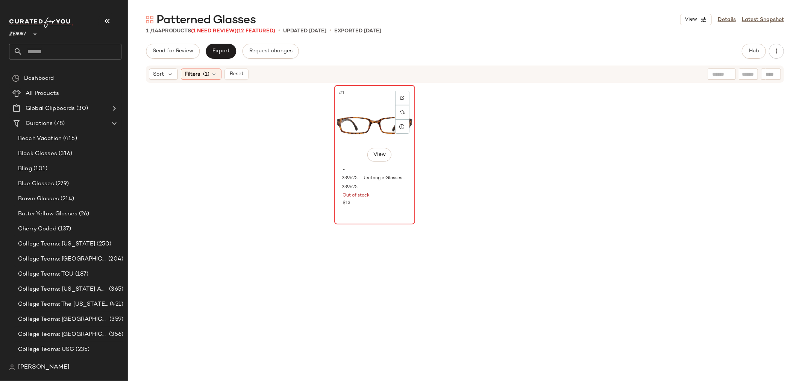
click at [367, 133] on div "#1 View" at bounding box center [375, 126] width 76 height 76
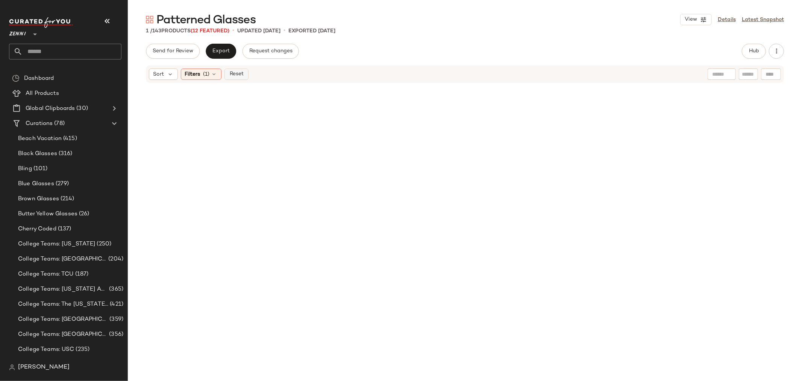
click at [237, 74] on span "Reset" at bounding box center [236, 74] width 14 height 6
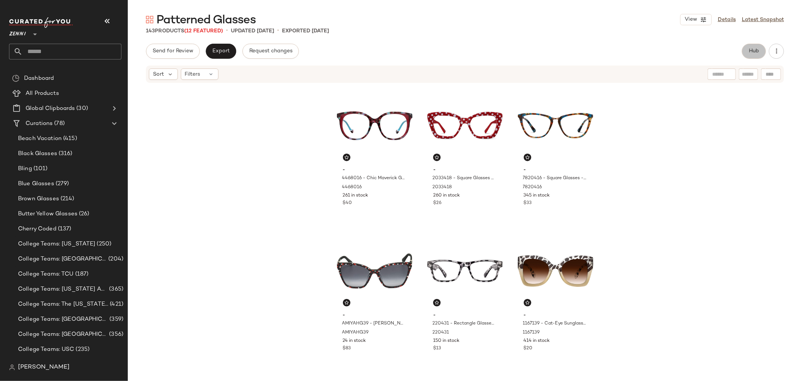
click at [759, 53] on span "Hub" at bounding box center [754, 51] width 11 height 6
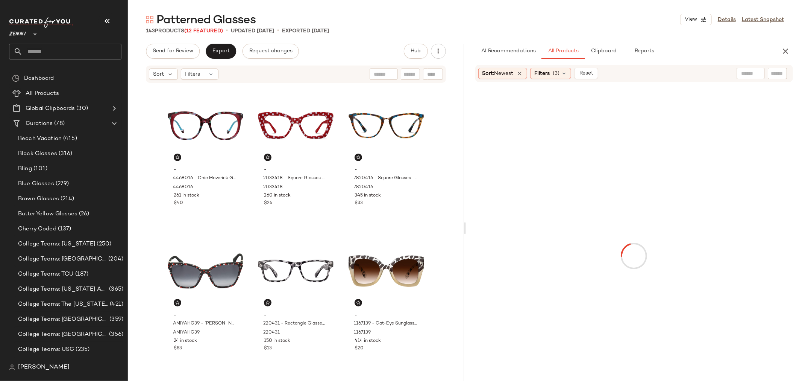
click at [775, 71] on input "text" at bounding box center [777, 74] width 13 height 8
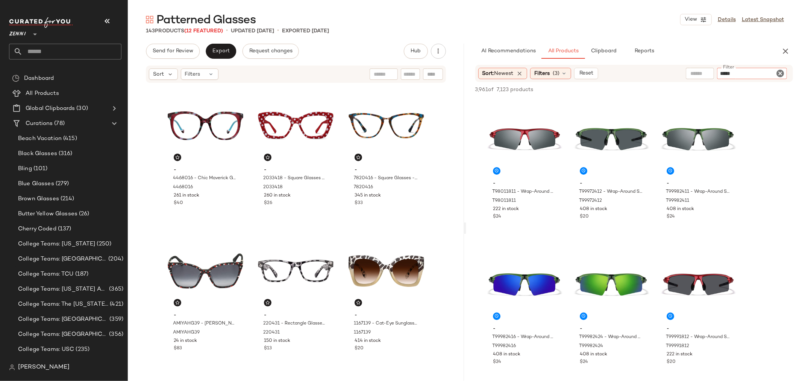
type input "******"
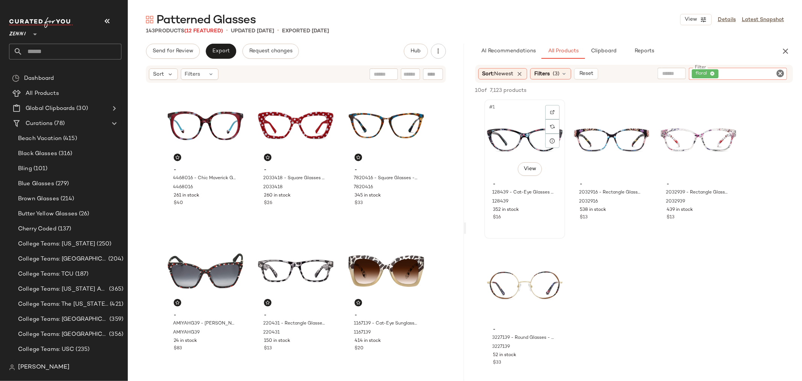
click at [512, 140] on div "#1 View" at bounding box center [525, 140] width 76 height 76
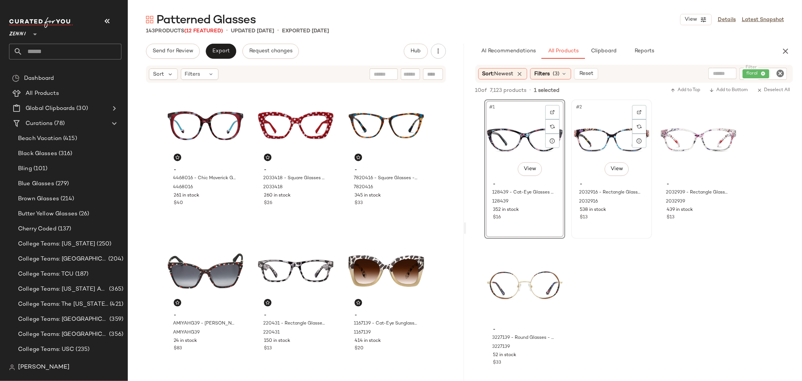
click at [595, 140] on div "#2 View" at bounding box center [612, 140] width 76 height 76
click at [690, 141] on div "#3 View" at bounding box center [699, 140] width 76 height 76
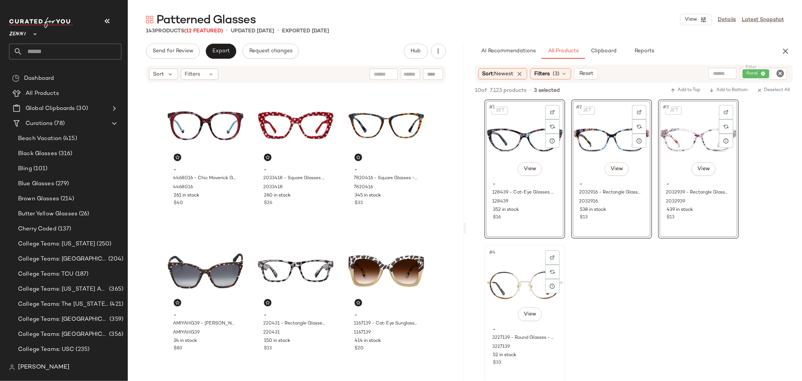
click at [512, 294] on div "#4 View" at bounding box center [525, 285] width 76 height 76
click at [735, 93] on button "Add to Bottom" at bounding box center [728, 90] width 45 height 9
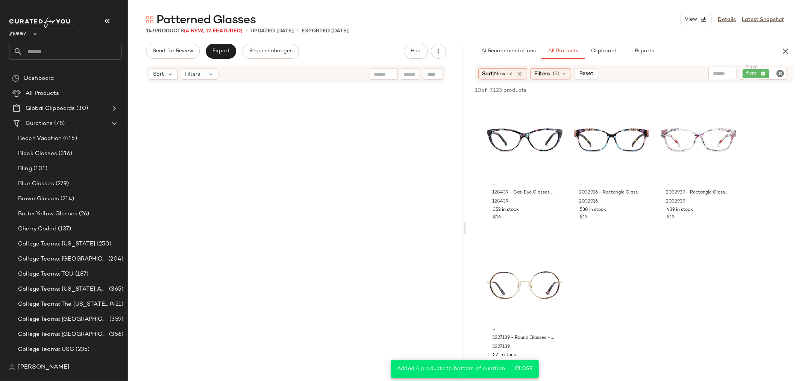
scroll to position [6818, 0]
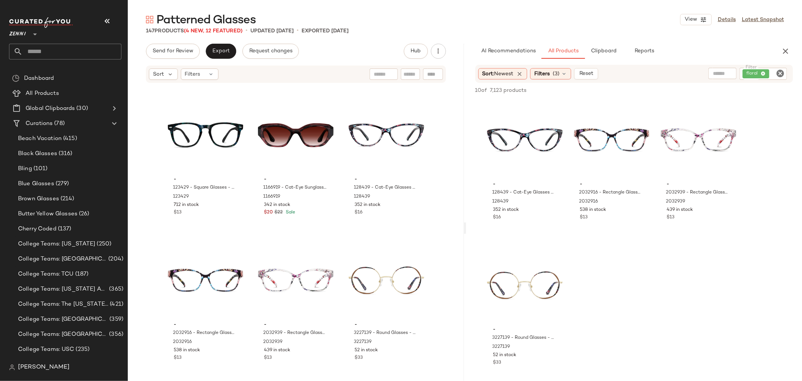
click at [780, 73] on icon "Clear Filter" at bounding box center [780, 73] width 9 height 9
click at [608, 52] on span "Clipboard" at bounding box center [604, 51] width 26 height 6
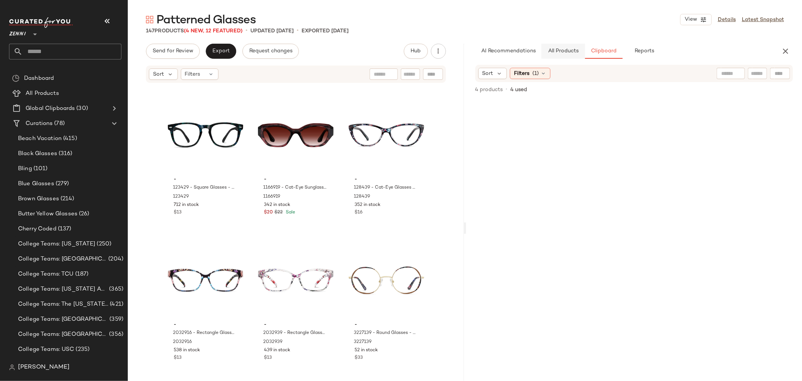
click at [576, 50] on span "All Products" at bounding box center [562, 51] width 31 height 6
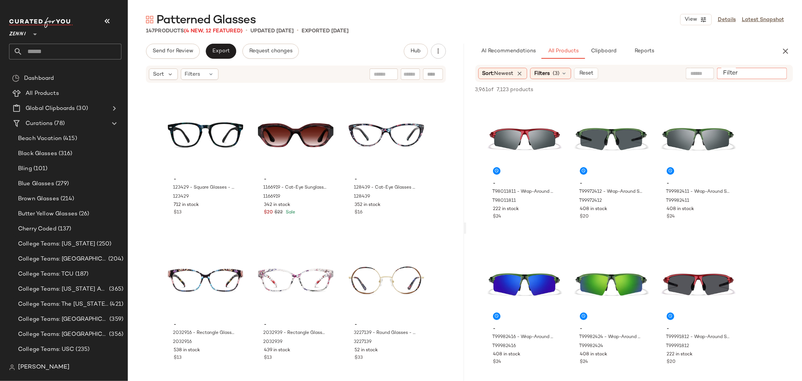
click at [773, 73] on input "Filter" at bounding box center [752, 74] width 64 height 8
type input "*******"
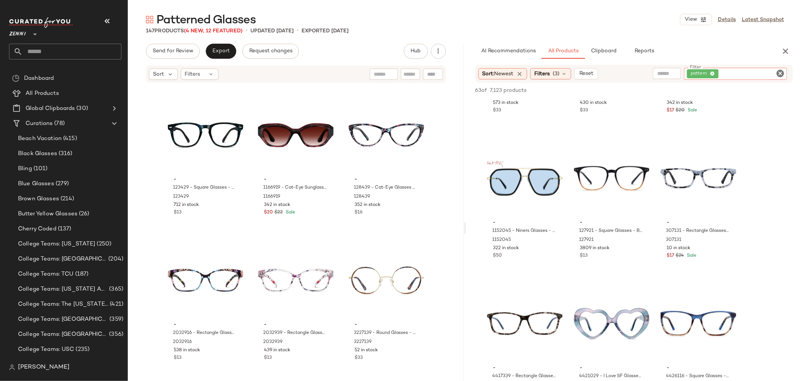
scroll to position [418, 0]
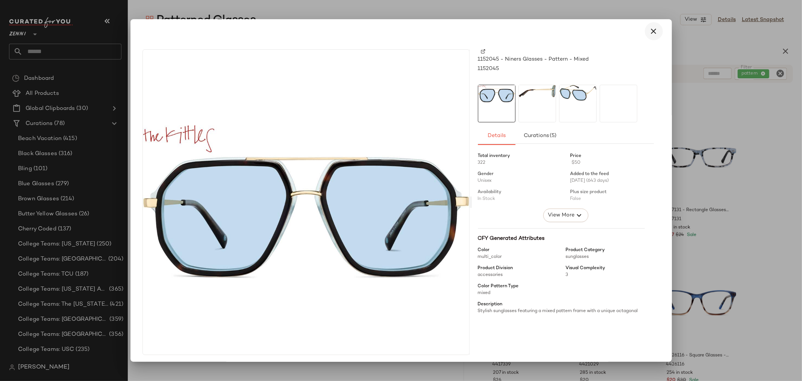
click at [649, 29] on icon "button" at bounding box center [653, 31] width 9 height 9
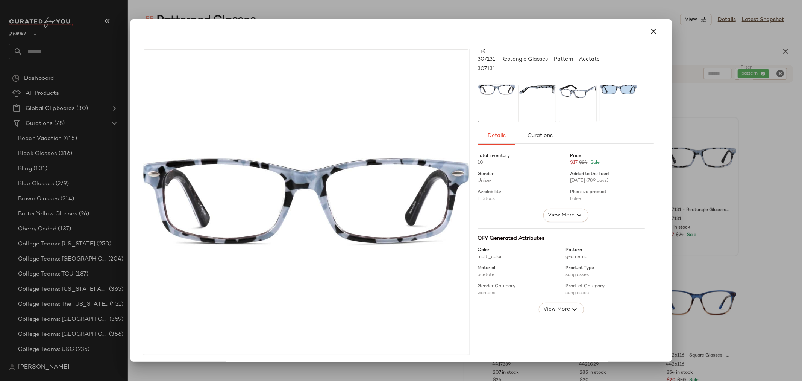
click at [519, 92] on img at bounding box center [537, 89] width 37 height 9
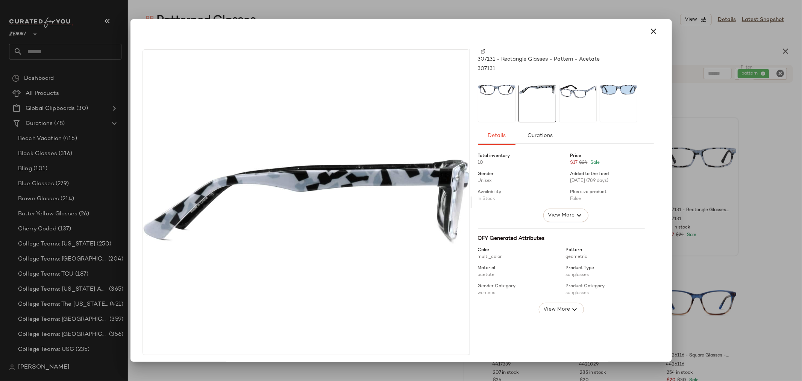
click at [577, 97] on img at bounding box center [577, 91] width 37 height 13
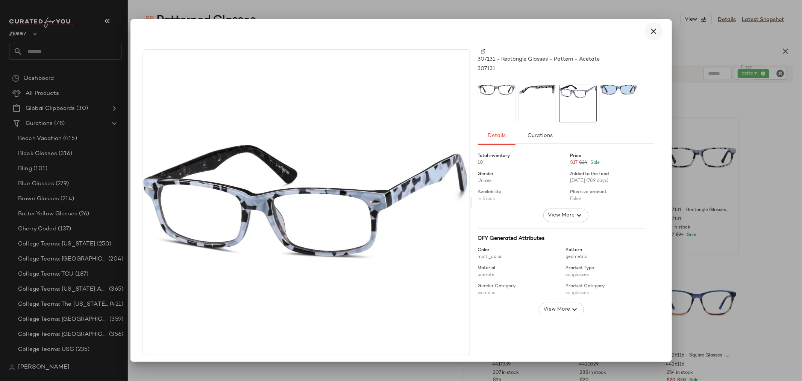
click at [651, 28] on icon "button" at bounding box center [653, 31] width 9 height 9
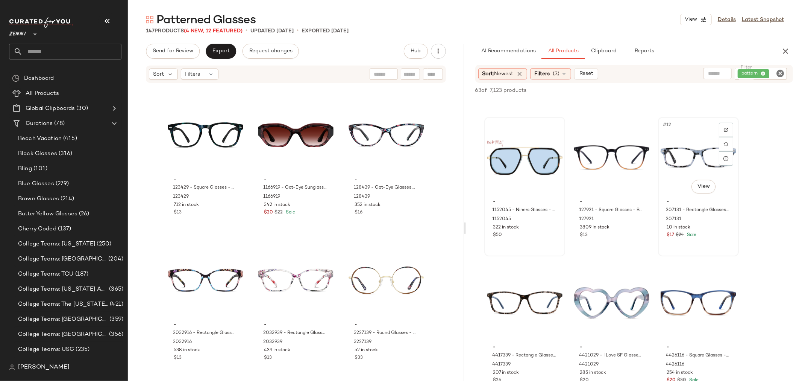
click at [678, 153] on div "#12 View" at bounding box center [699, 158] width 76 height 76
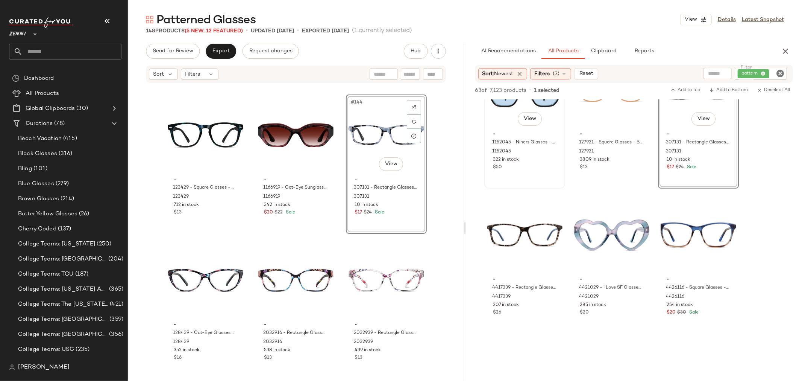
scroll to position [501, 0]
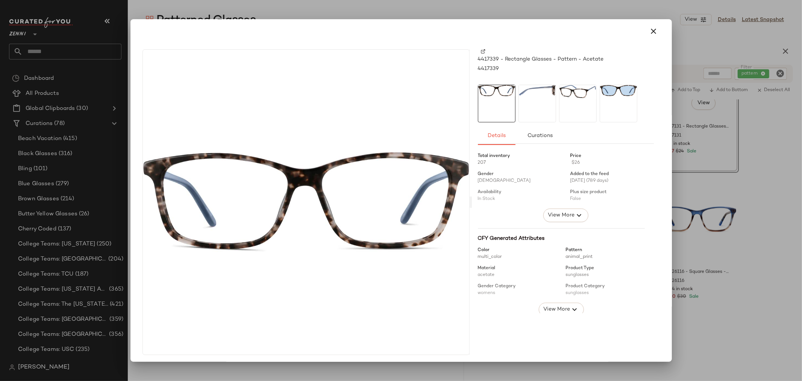
click at [529, 97] on div at bounding box center [538, 104] width 38 height 38
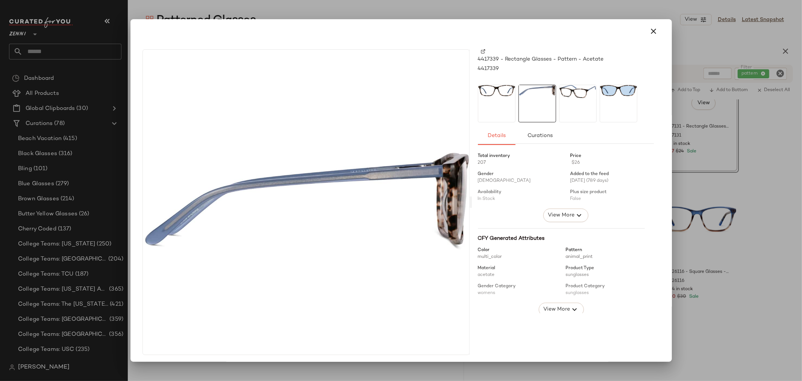
click at [569, 98] on div at bounding box center [578, 104] width 38 height 38
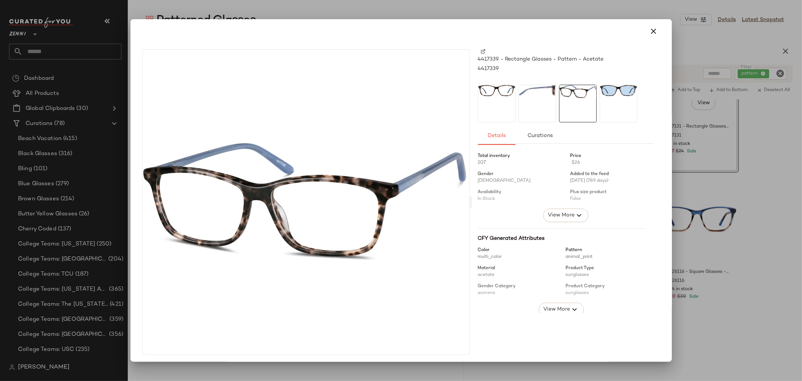
click at [617, 100] on div at bounding box center [619, 104] width 38 height 38
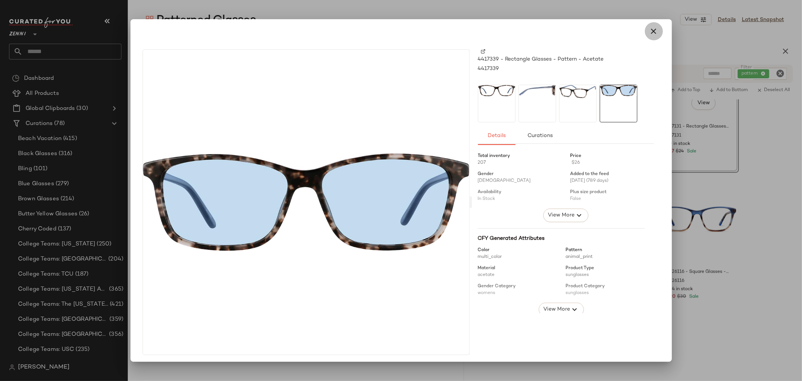
click at [651, 27] on icon "button" at bounding box center [653, 31] width 9 height 9
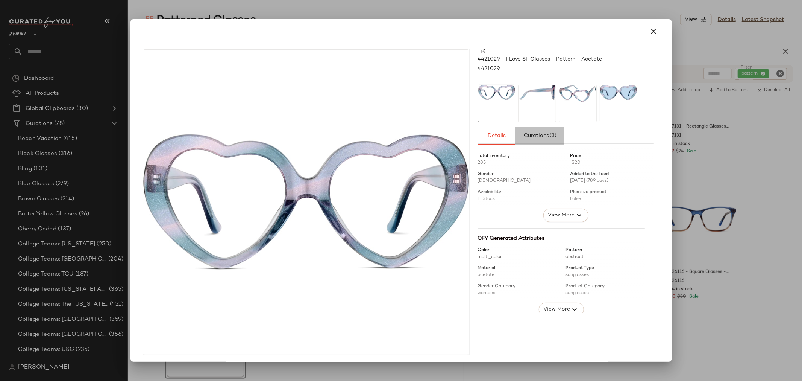
click at [538, 133] on span "Curations (3)" at bounding box center [539, 136] width 33 height 6
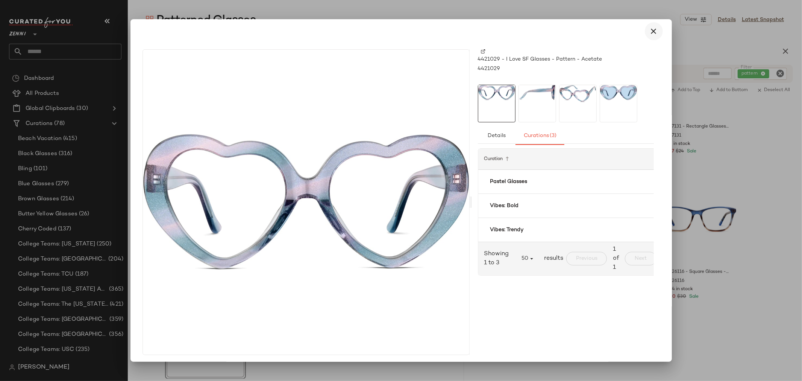
click at [649, 30] on icon "button" at bounding box center [653, 31] width 9 height 9
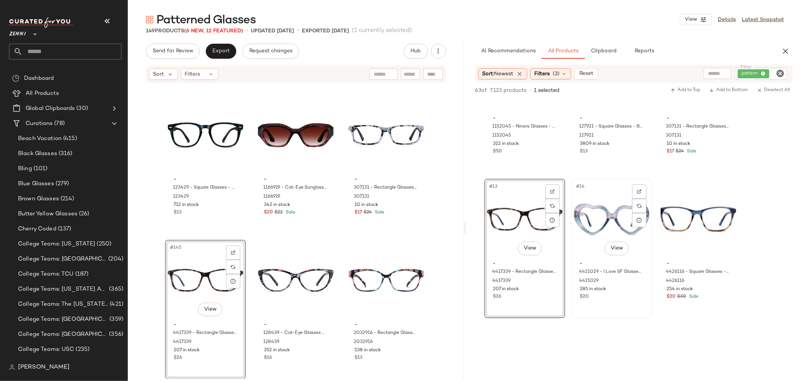
click at [582, 218] on div "#14 View" at bounding box center [612, 219] width 76 height 76
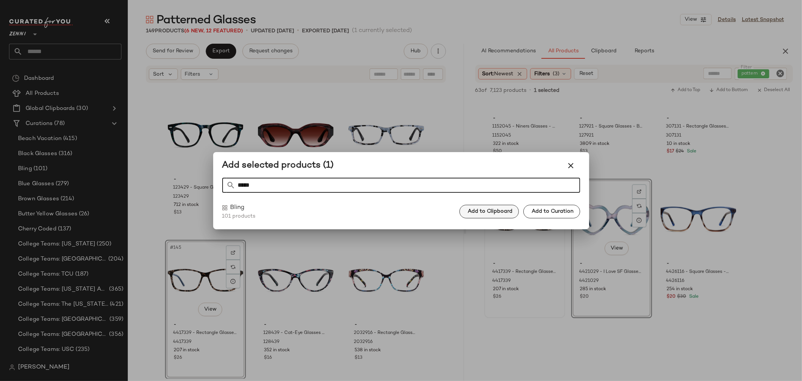
type input "*****"
click at [488, 216] on button "Add to Clipboard" at bounding box center [488, 212] width 59 height 14
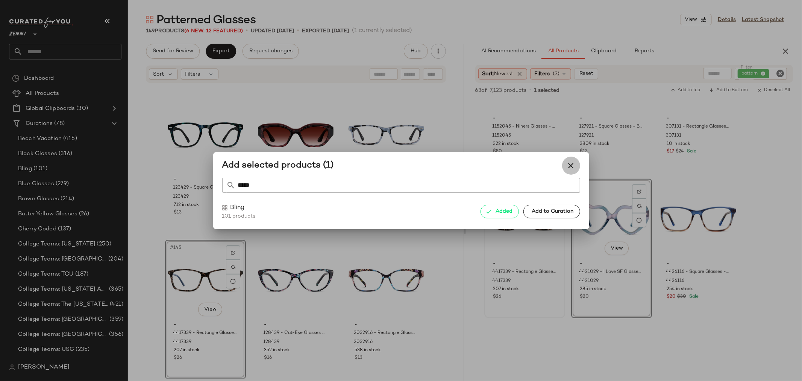
click at [573, 163] on icon "button" at bounding box center [571, 165] width 9 height 9
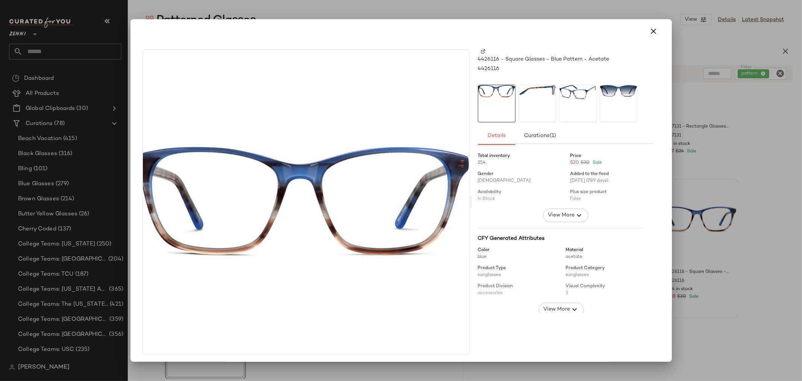
click at [538, 99] on div at bounding box center [538, 104] width 38 height 38
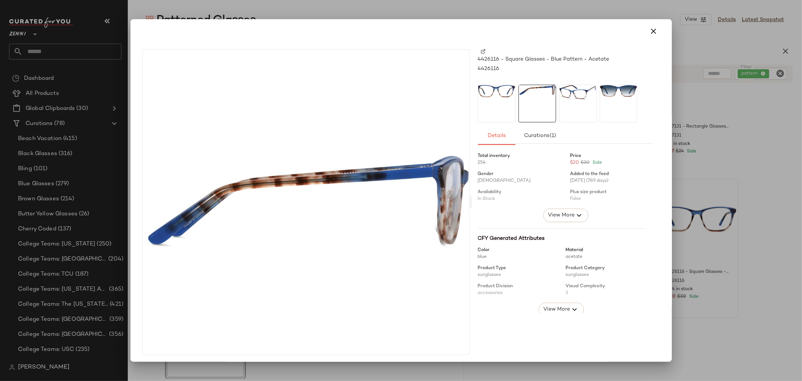
click at [575, 103] on div at bounding box center [578, 104] width 38 height 38
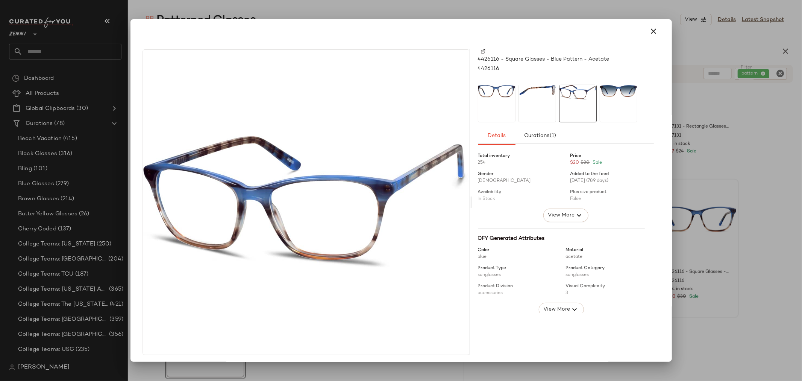
click at [608, 106] on div at bounding box center [619, 104] width 38 height 38
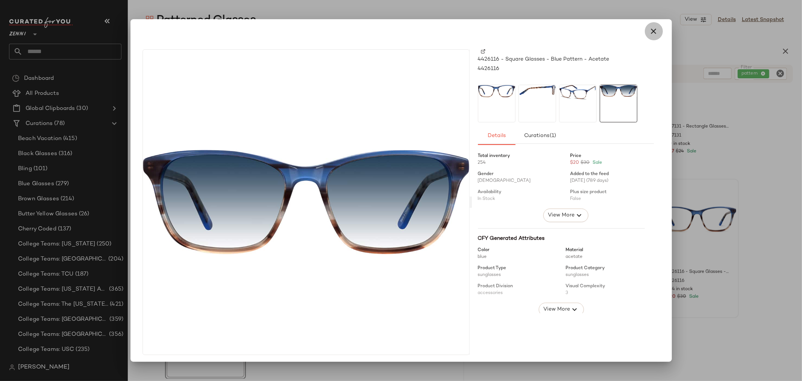
click at [652, 34] on icon "button" at bounding box center [653, 31] width 9 height 9
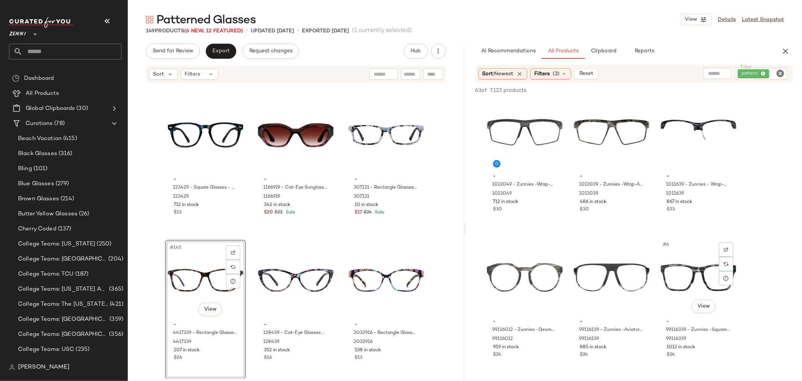
scroll to position [0, 0]
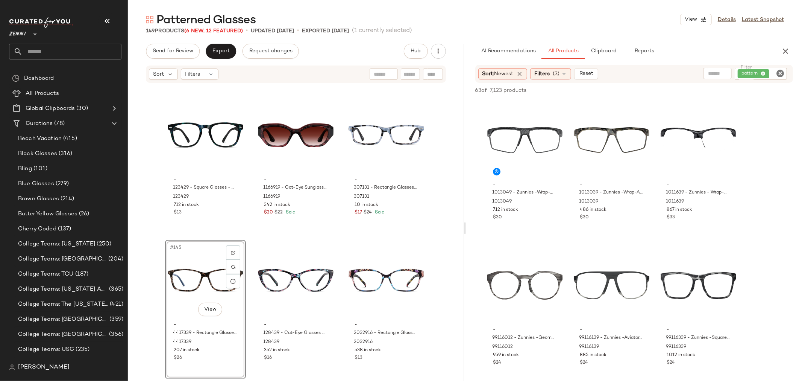
click at [780, 72] on icon "Clear Filter" at bounding box center [780, 73] width 9 height 9
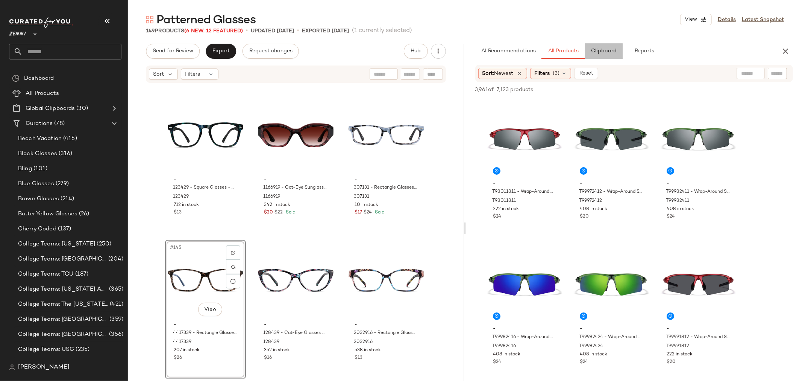
click at [608, 52] on span "Clipboard" at bounding box center [604, 51] width 26 height 6
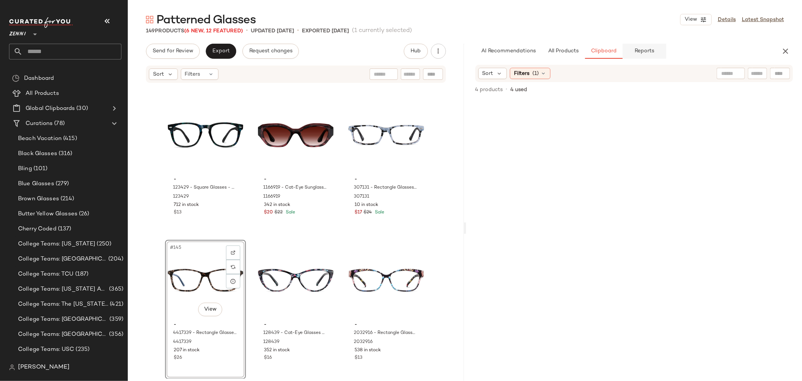
click at [641, 49] on span "Reports" at bounding box center [644, 51] width 20 height 6
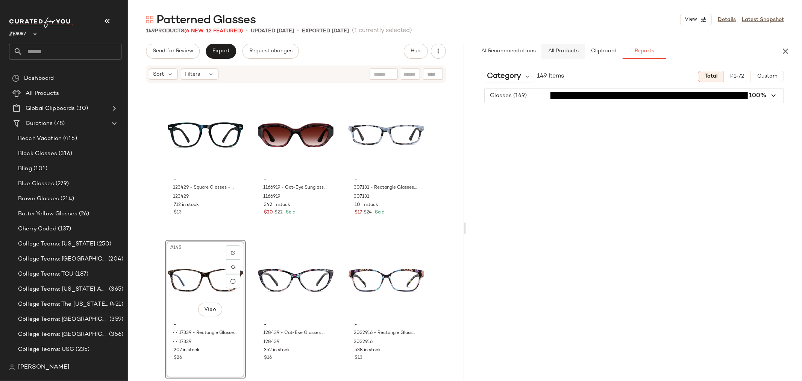
click at [563, 52] on span "All Products" at bounding box center [562, 51] width 31 height 6
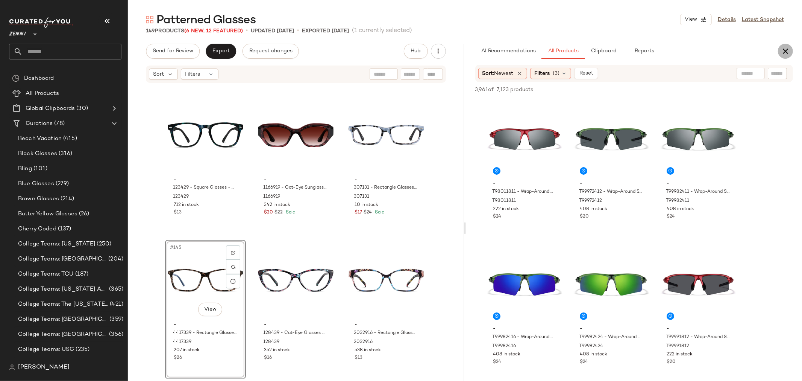
click at [783, 51] on icon "button" at bounding box center [785, 51] width 9 height 9
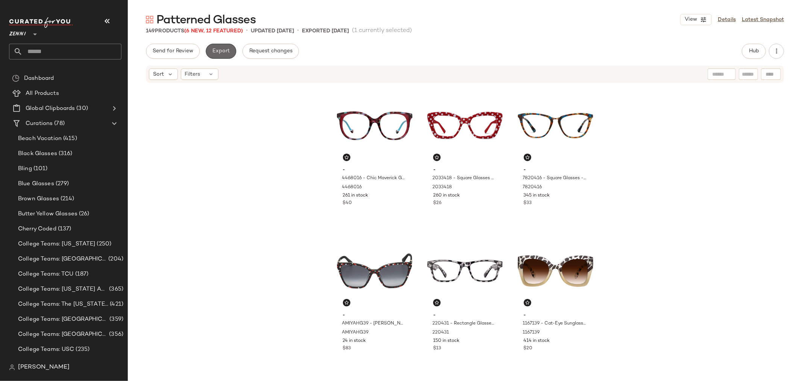
click at [215, 52] on span "Export" at bounding box center [221, 51] width 18 height 6
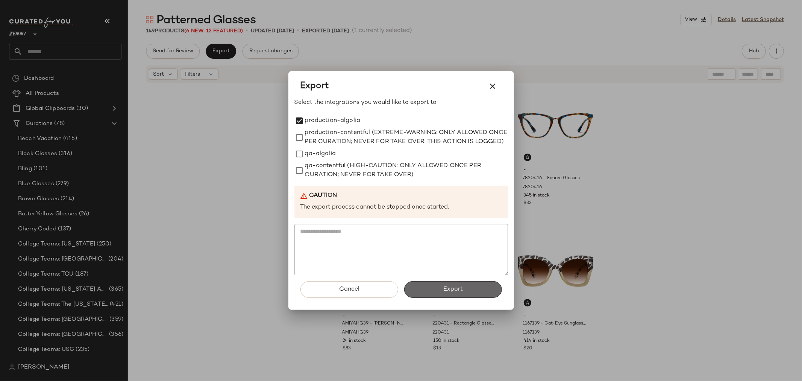
click at [426, 296] on button "Export" at bounding box center [453, 289] width 98 height 17
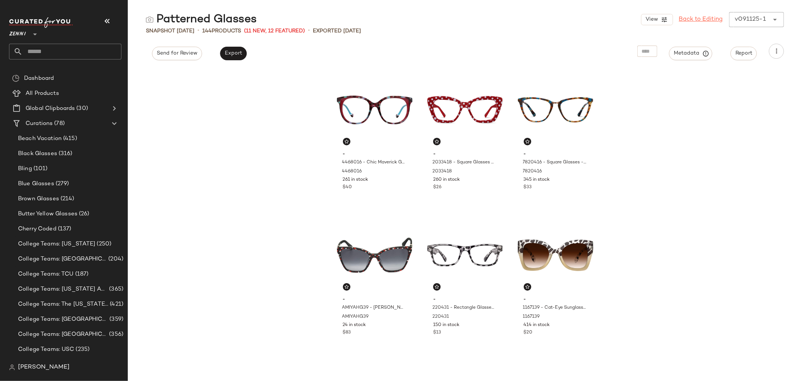
click at [698, 20] on link "Back to Editing" at bounding box center [701, 19] width 44 height 9
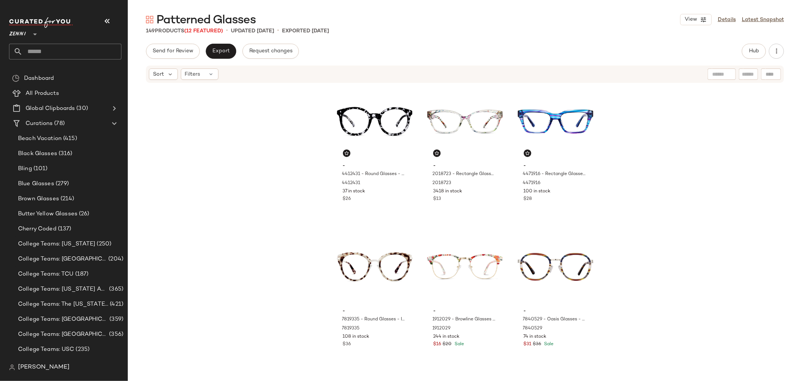
scroll to position [465, 0]
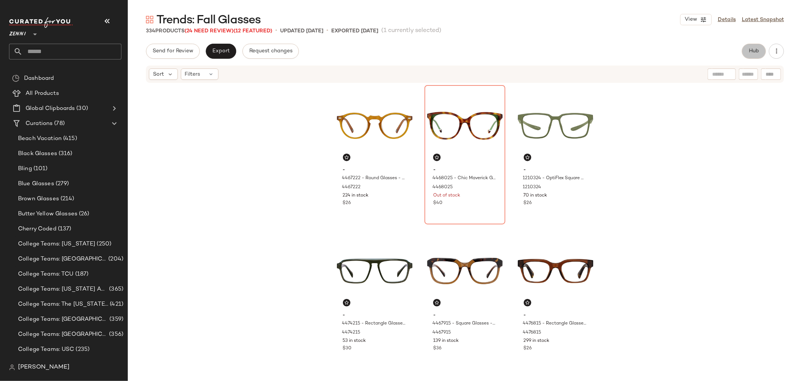
click at [755, 45] on button "Hub" at bounding box center [754, 51] width 24 height 15
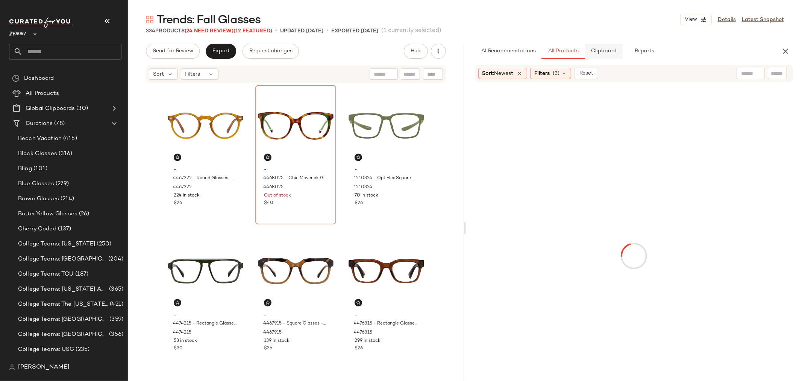
click at [605, 51] on span "Clipboard" at bounding box center [604, 51] width 26 height 6
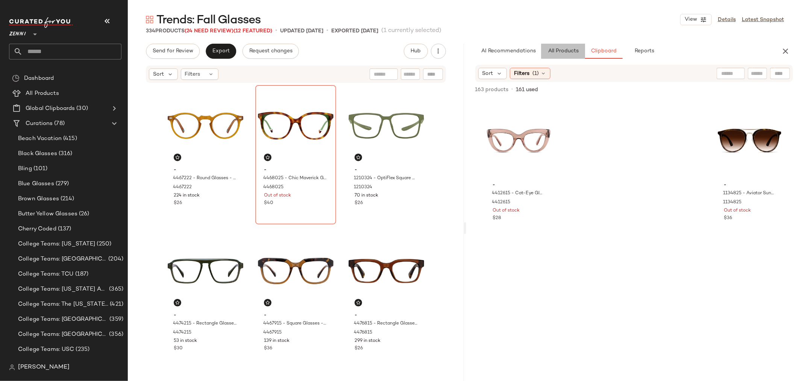
click at [567, 50] on span "All Products" at bounding box center [562, 51] width 31 height 6
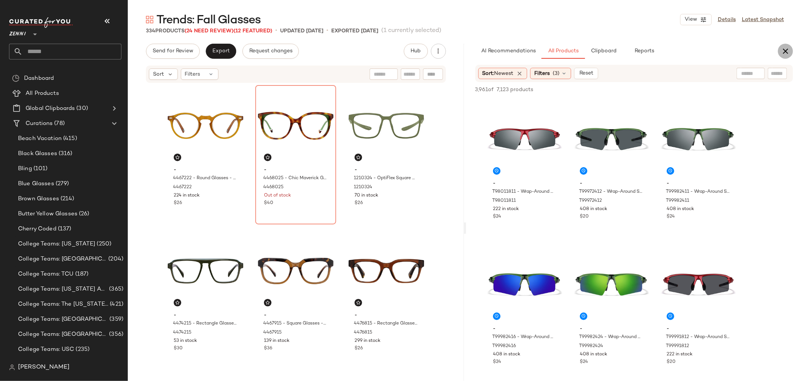
click at [784, 53] on icon "button" at bounding box center [785, 51] width 9 height 9
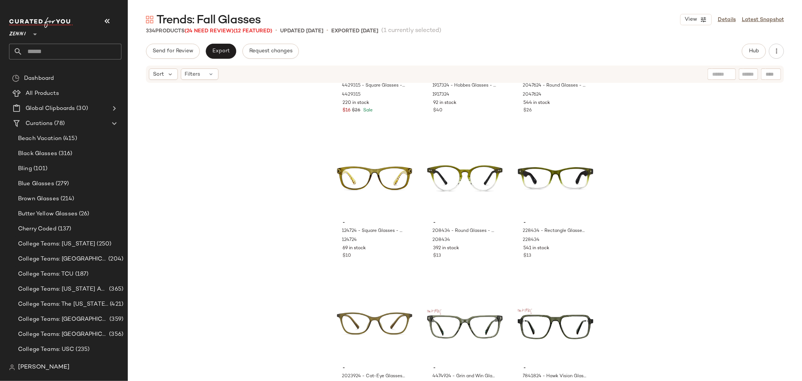
scroll to position [14336, 0]
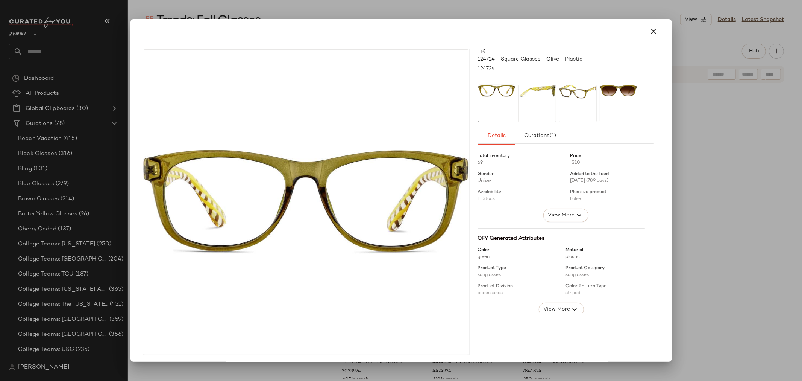
click at [530, 97] on div at bounding box center [538, 104] width 38 height 38
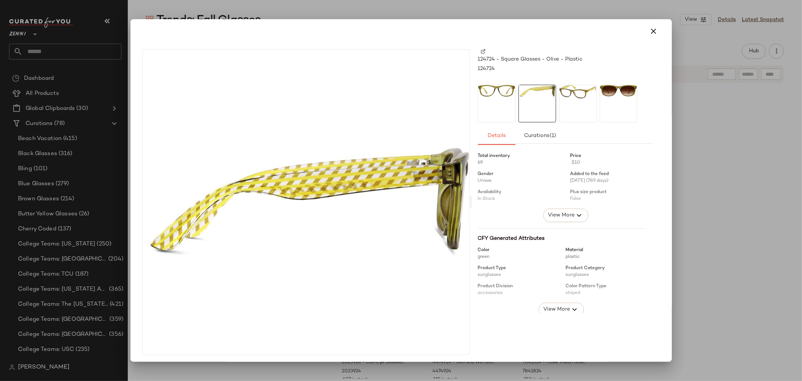
click at [565, 103] on div at bounding box center [578, 104] width 38 height 38
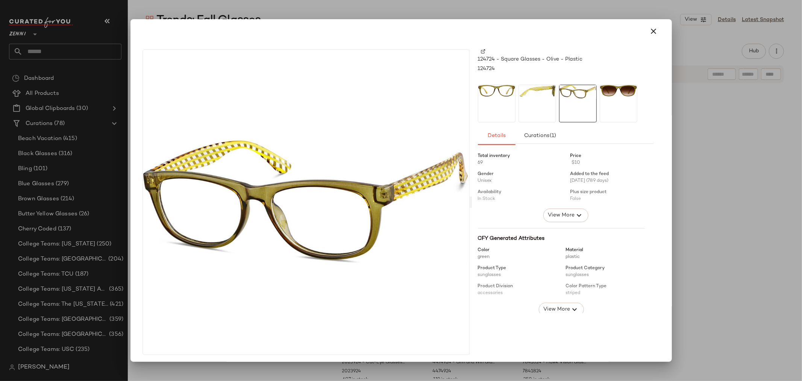
click at [602, 104] on div at bounding box center [619, 104] width 38 height 38
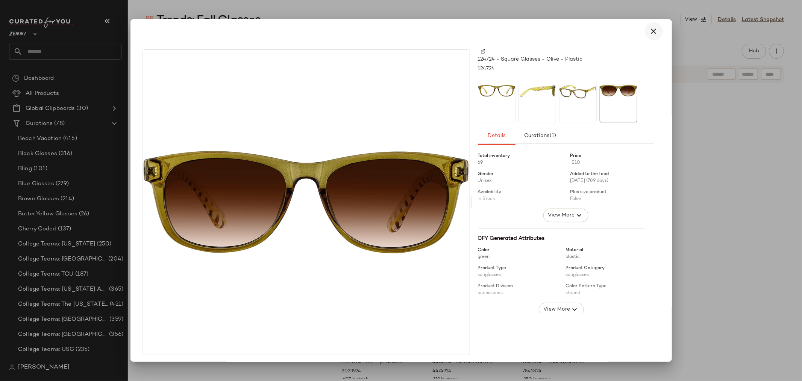
click at [654, 29] on button "button" at bounding box center [654, 31] width 18 height 18
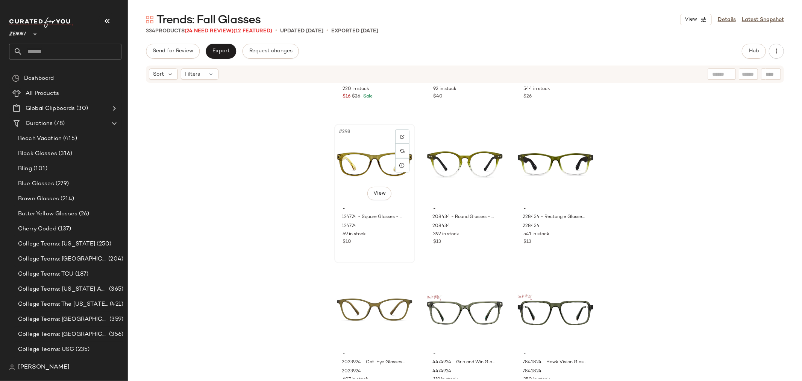
click at [362, 160] on div "#298 View" at bounding box center [375, 164] width 76 height 76
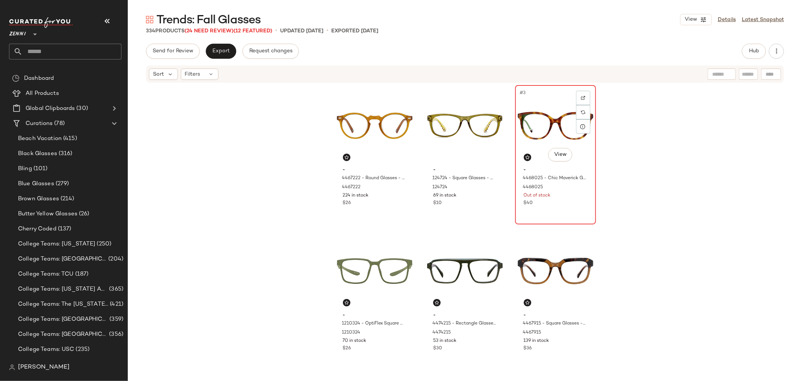
click at [525, 132] on div "#3 View" at bounding box center [556, 126] width 76 height 76
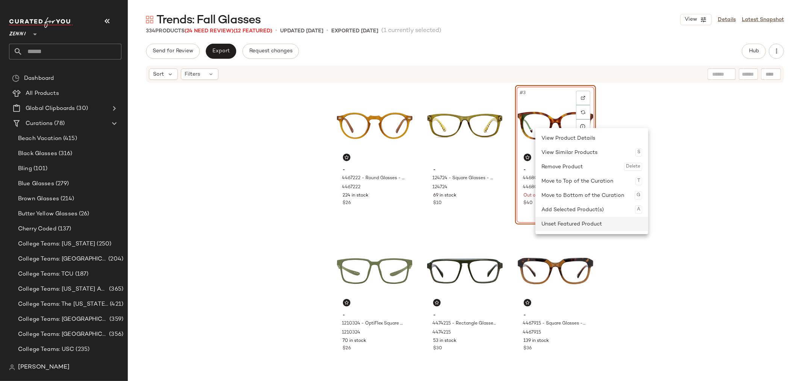
click at [564, 219] on div "Unset Featured Product" at bounding box center [591, 224] width 101 height 14
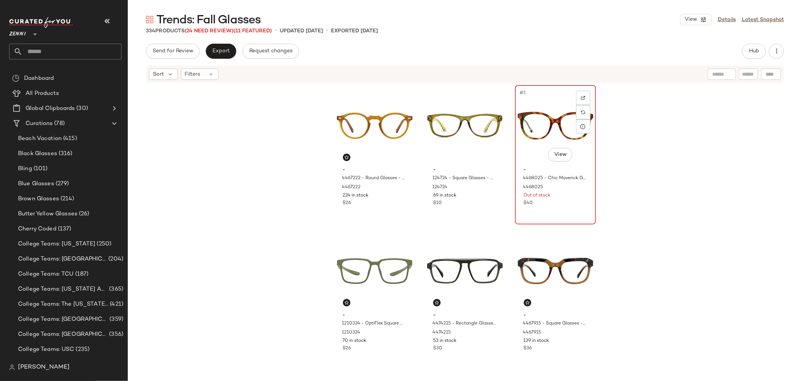
click at [535, 123] on div "#3 View" at bounding box center [556, 126] width 76 height 76
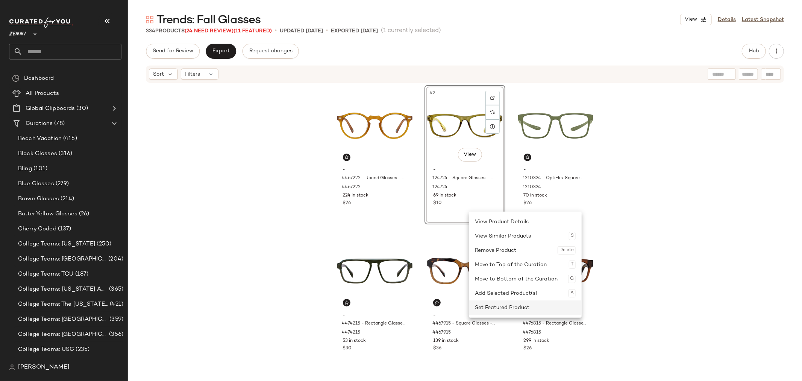
click at [510, 303] on div "Set Featured Product" at bounding box center [525, 307] width 101 height 14
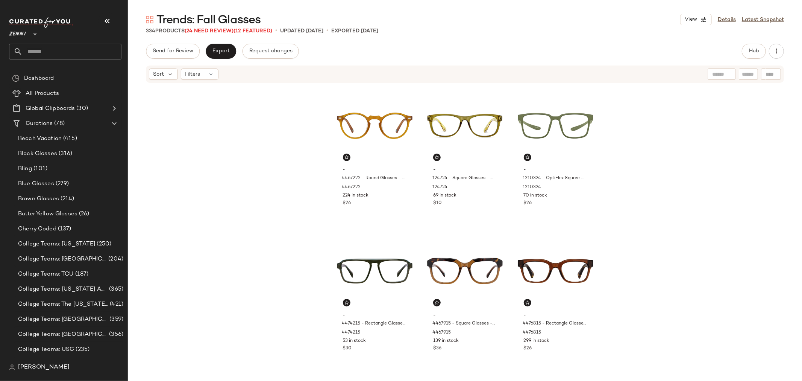
click at [743, 71] on input "text" at bounding box center [748, 74] width 13 height 8
type input "**********"
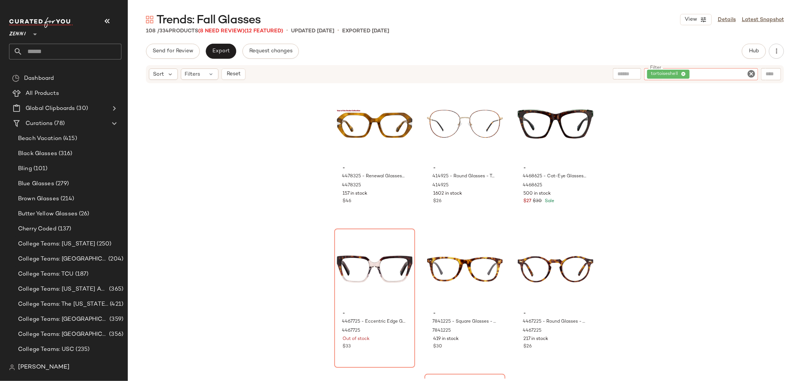
scroll to position [132, 0]
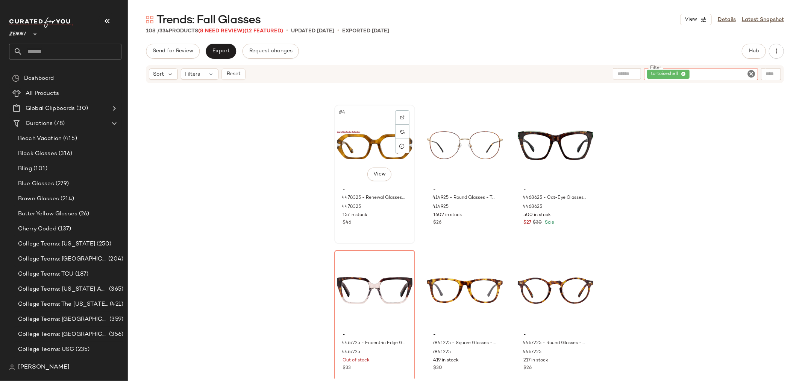
click at [381, 221] on div "$46" at bounding box center [375, 222] width 64 height 7
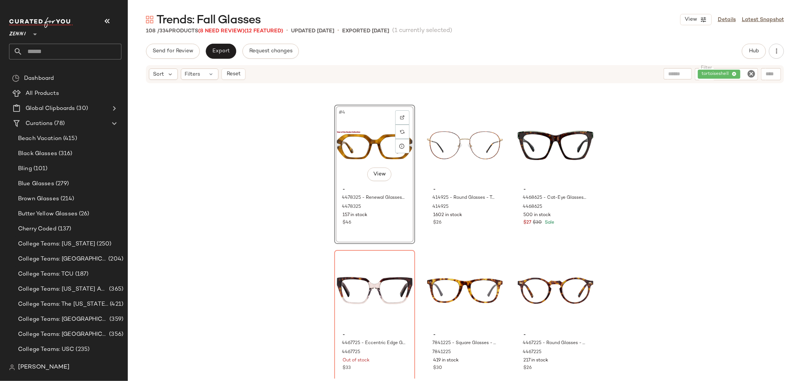
click at [753, 73] on icon "Clear Filter" at bounding box center [751, 73] width 9 height 9
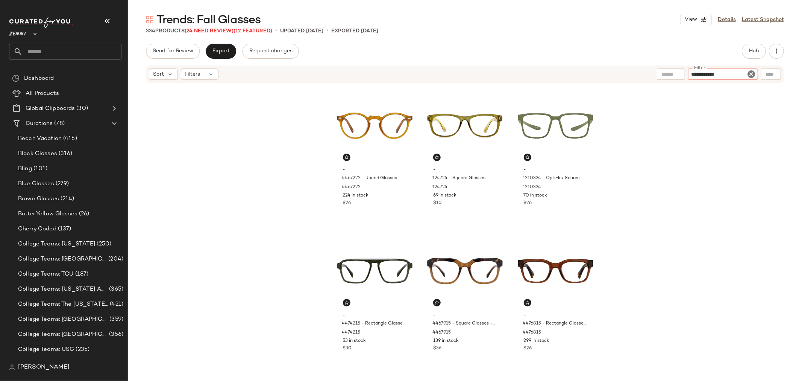
type input "**********"
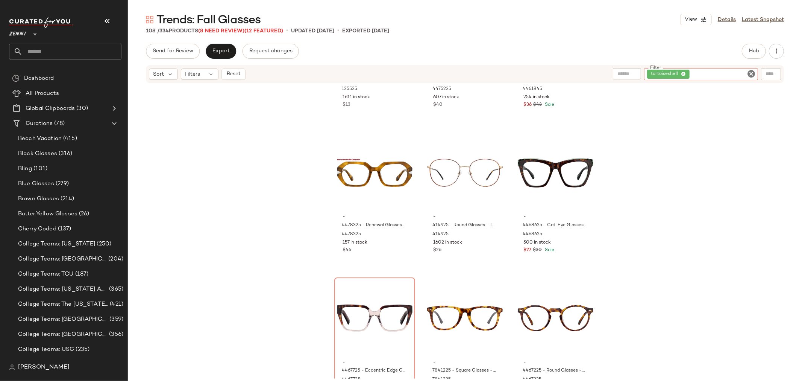
scroll to position [125, 0]
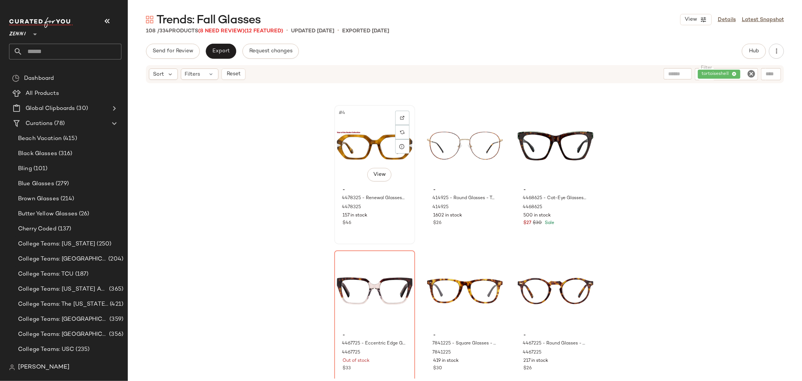
click at [382, 220] on div "$46" at bounding box center [375, 223] width 64 height 7
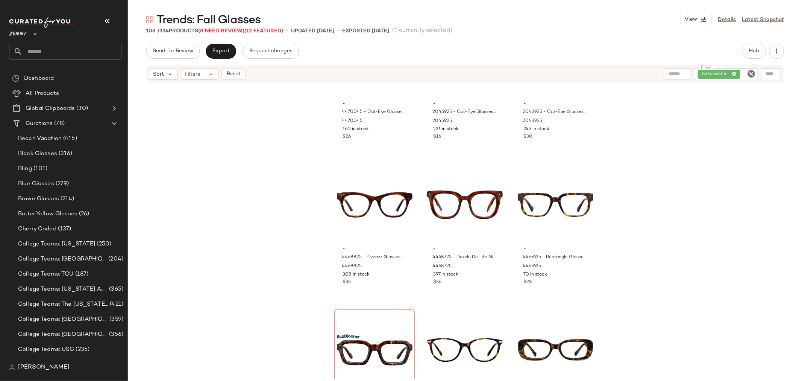
scroll to position [799, 0]
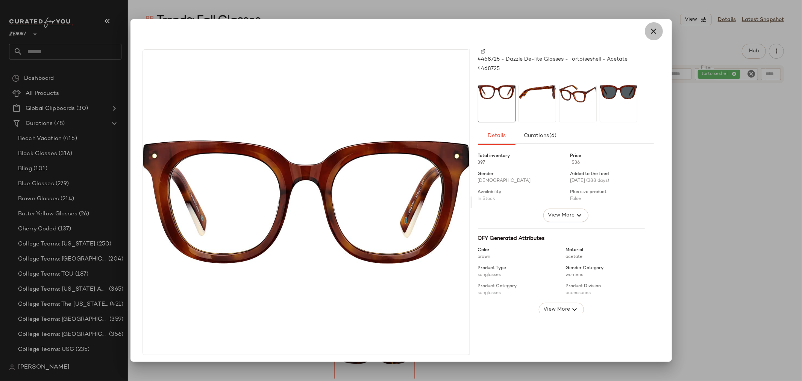
click at [649, 28] on icon "button" at bounding box center [653, 31] width 9 height 9
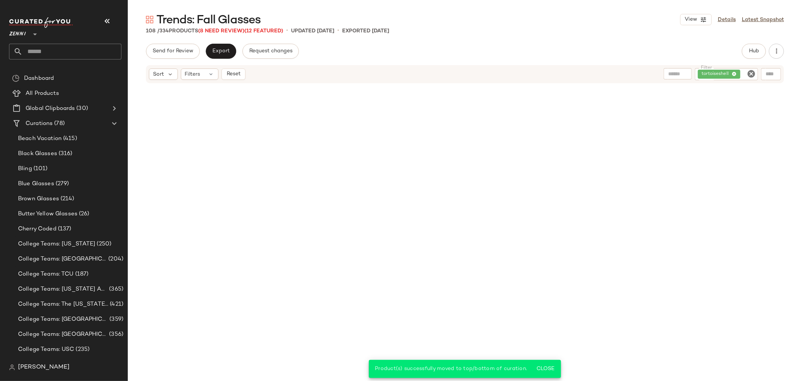
scroll to position [0, 0]
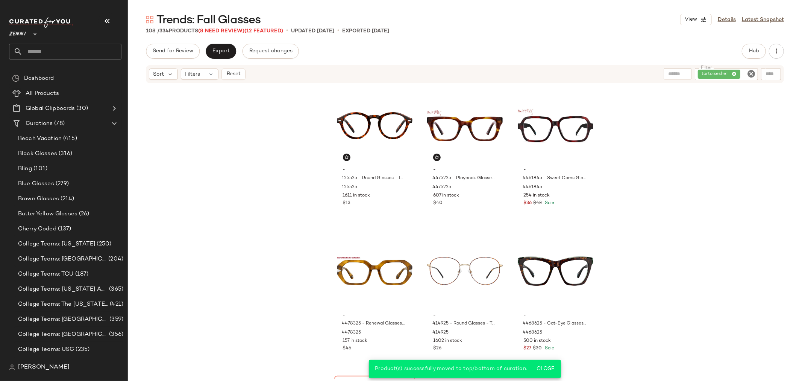
click at [753, 72] on icon "Clear Filter" at bounding box center [751, 73] width 9 height 9
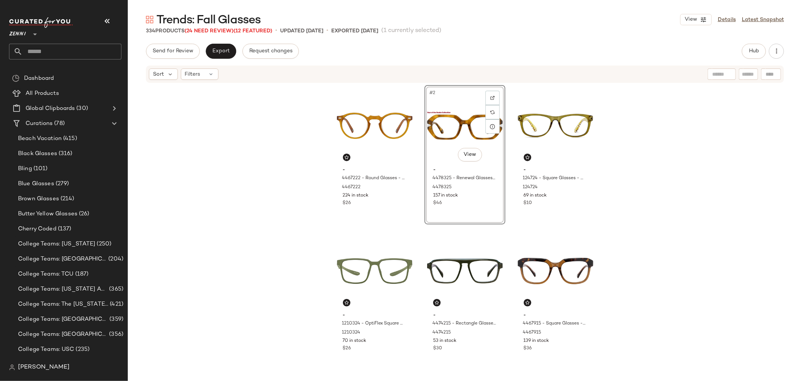
click at [506, 225] on div "- 4467222 - Round Glasses - Honey - Acetate 4467222 224 in stock $26 #2 View - …" at bounding box center [465, 231] width 262 height 293
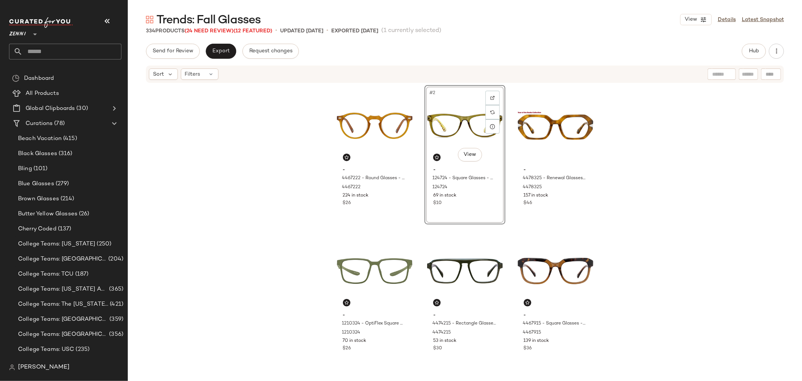
click at [414, 223] on div "- 4467222 - Round Glasses - Honey - Acetate 4467222 224 in stock $26 #2 View - …" at bounding box center [465, 231] width 262 height 293
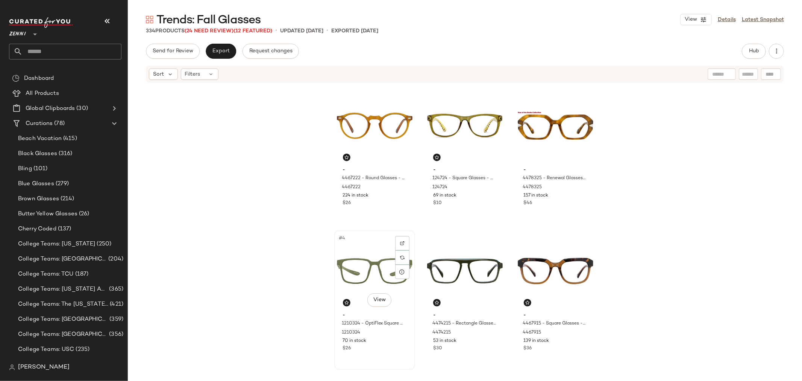
click at [392, 349] on div "$26" at bounding box center [375, 348] width 64 height 7
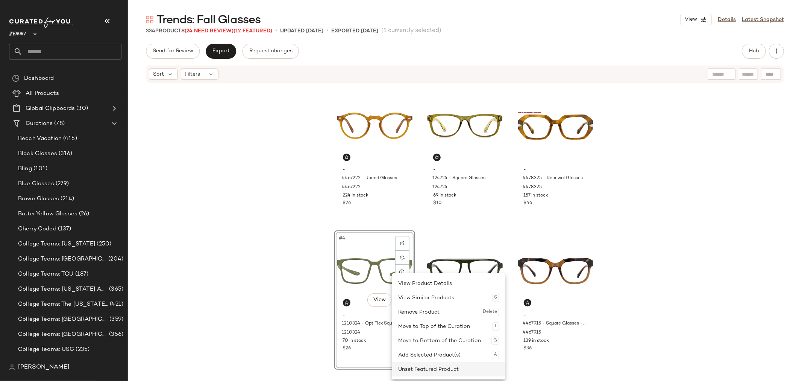
click at [408, 365] on div "Unset Featured Product" at bounding box center [448, 369] width 101 height 14
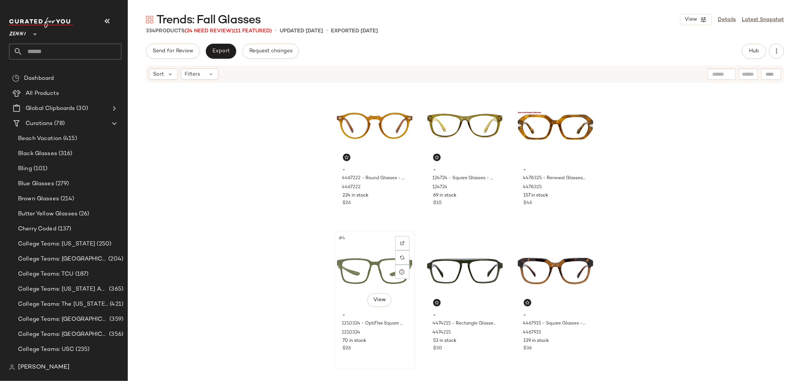
click at [376, 340] on div "70 in stock" at bounding box center [375, 340] width 64 height 7
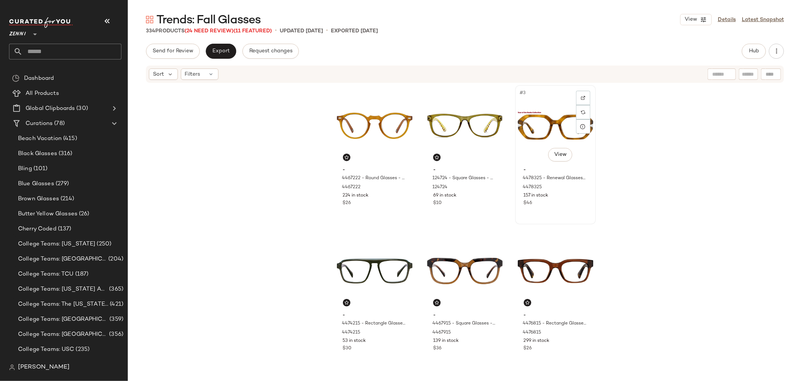
click at [550, 206] on div "- 4478325 - Renewal Glasses - Tortoiseshell - Acetate 4478325 157 in stock $46" at bounding box center [556, 186] width 76 height 44
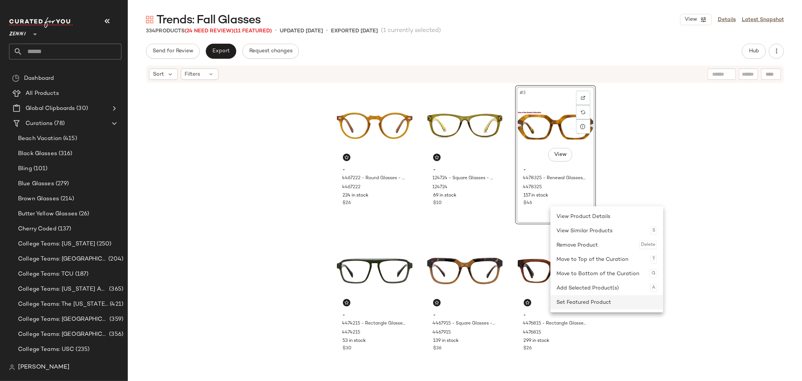
click at [580, 303] on div "Set Featured Product" at bounding box center [606, 302] width 101 height 14
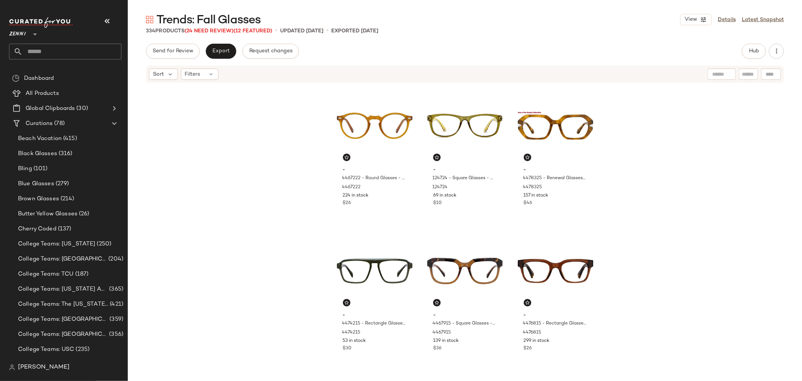
click at [676, 240] on div "- 4467222 - Round Glasses - Honey - Acetate 4467222 224 in stock $26 - 124724 -…" at bounding box center [465, 230] width 674 height 295
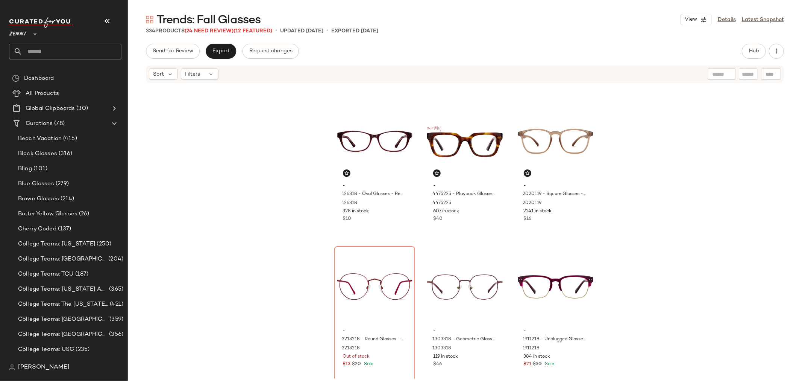
scroll to position [465, 0]
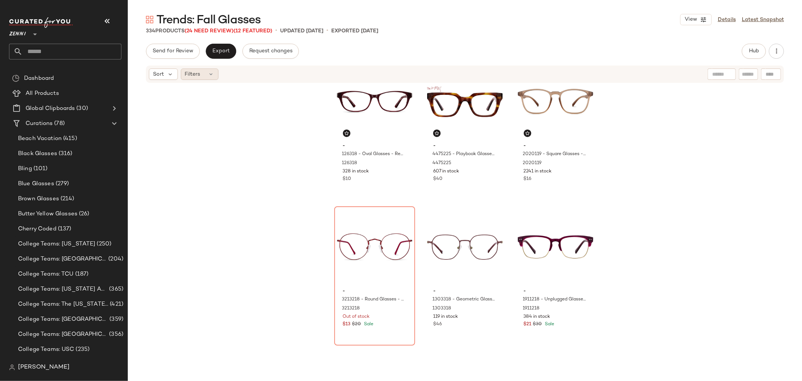
click at [212, 75] on icon at bounding box center [211, 74] width 6 height 6
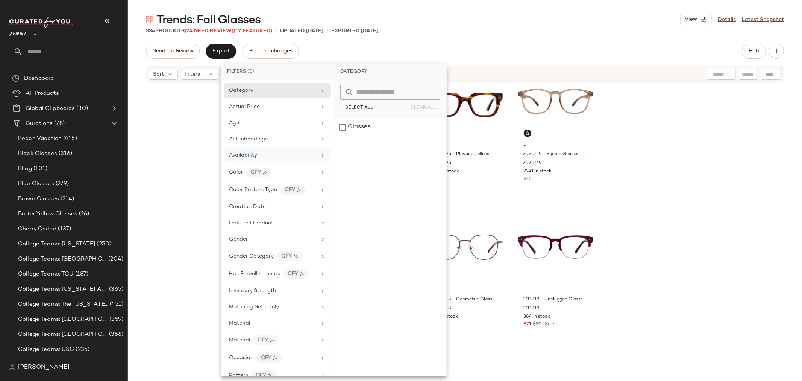
click at [257, 153] on div "Availability" at bounding box center [273, 155] width 88 height 8
click at [342, 144] on div "out_of_stock" at bounding box center [390, 145] width 112 height 18
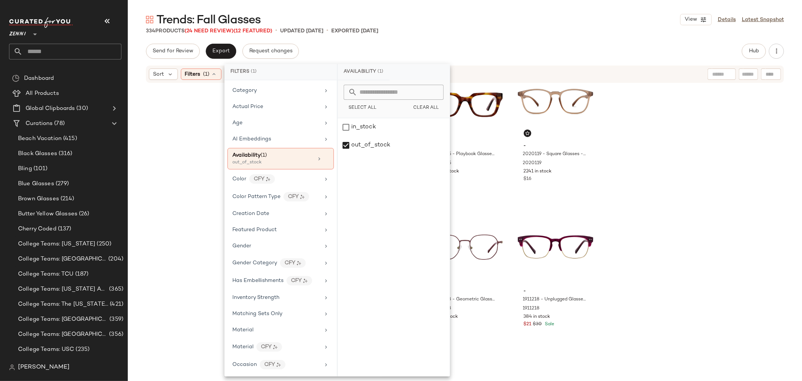
click at [190, 163] on div "- 126318 - Oval Glasses - Red - Plastic 126318 328 in stock $10 - 4475225 - Pla…" at bounding box center [465, 230] width 674 height 295
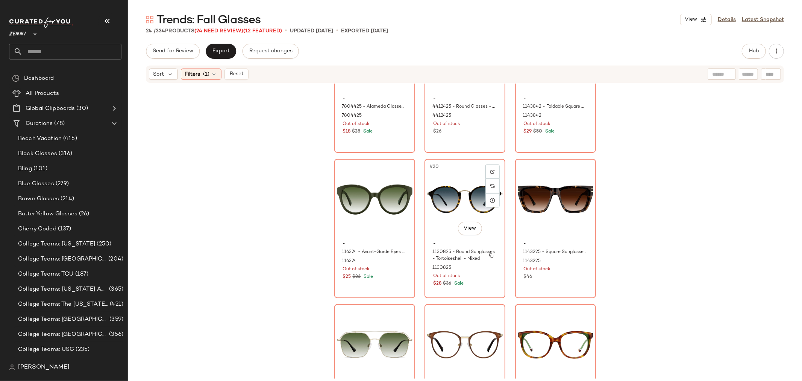
scroll to position [867, 0]
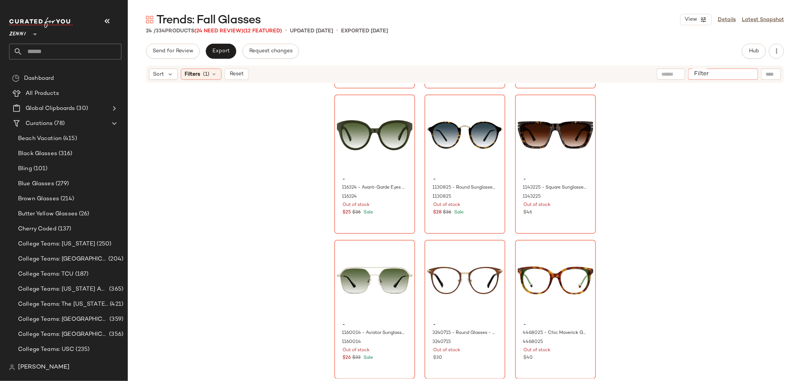
click at [745, 76] on input "Filter" at bounding box center [723, 74] width 64 height 8
type input "*****"
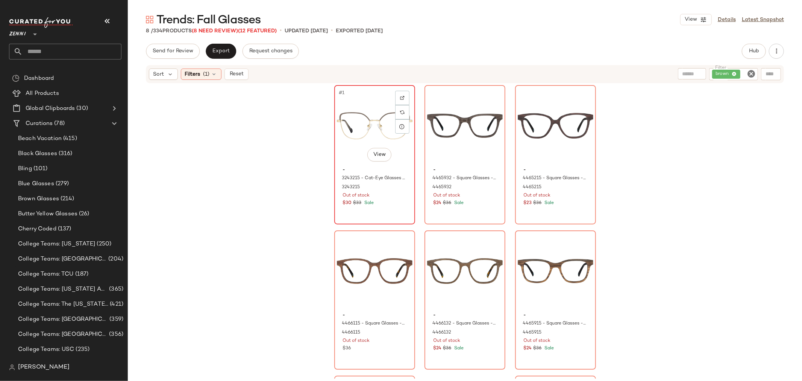
click at [390, 209] on div "#1 View - 3243215 - Cat-Eye Glasses - Brown - Stainless Steel 3243215 Out of st…" at bounding box center [374, 155] width 79 height 138
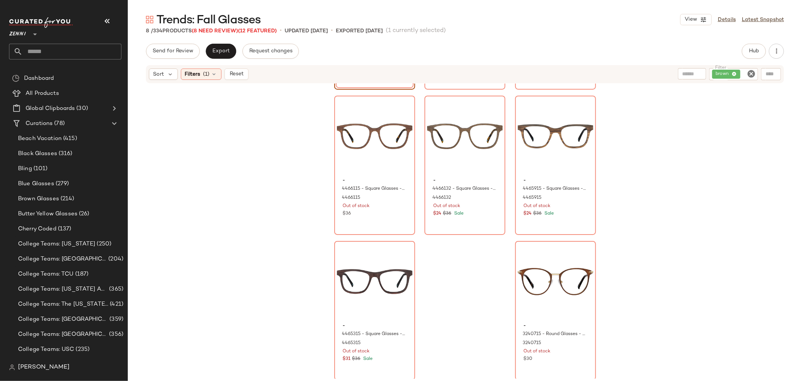
scroll to position [136, 0]
click at [582, 368] on div "#8 View - 3240715 - Round Glasses - Brown - Stainless Steel 3240715 Out of stoc…" at bounding box center [555, 309] width 79 height 138
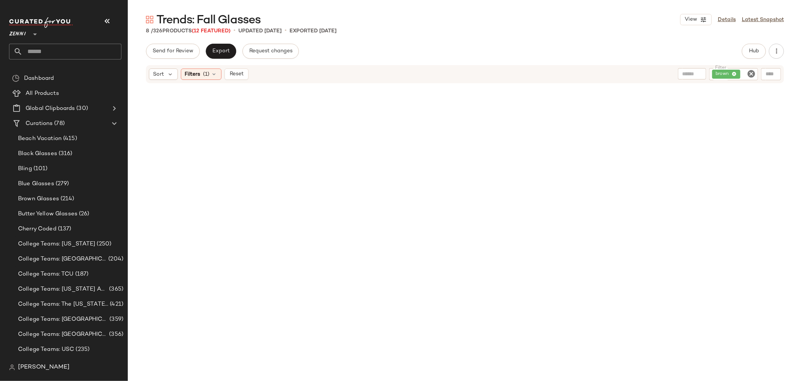
click at [751, 73] on icon "Clear Filter" at bounding box center [751, 73] width 9 height 9
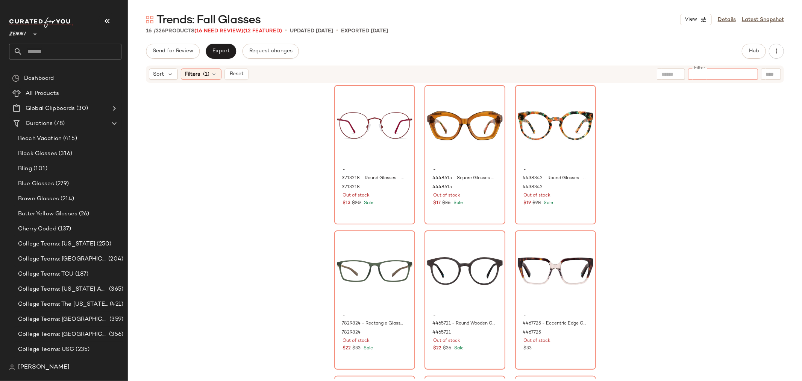
click at [735, 74] on input "Filter" at bounding box center [723, 74] width 64 height 8
type input "**********"
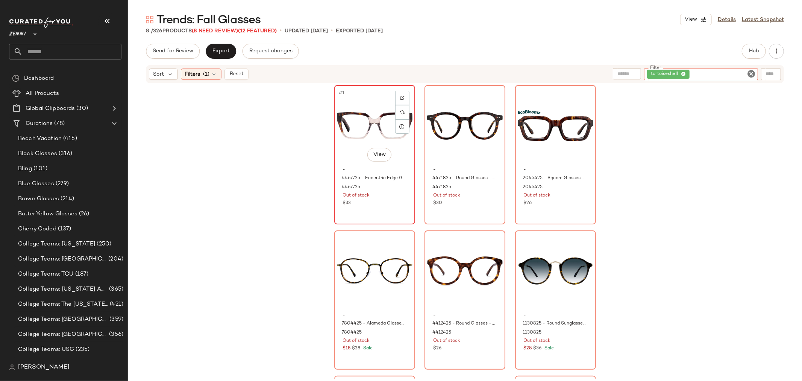
click at [359, 157] on div "#1 View" at bounding box center [375, 126] width 76 height 76
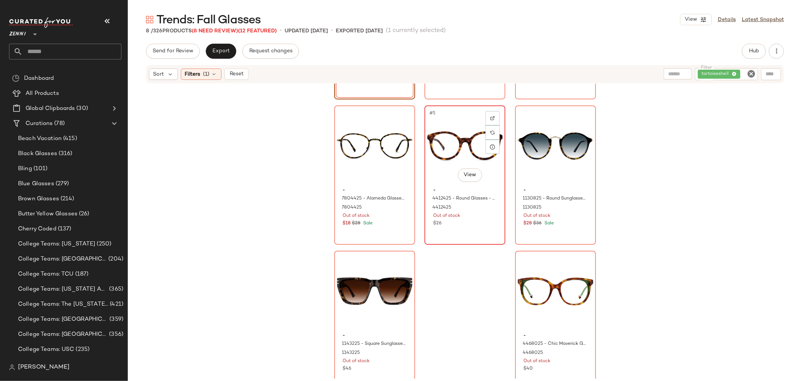
scroll to position [136, 0]
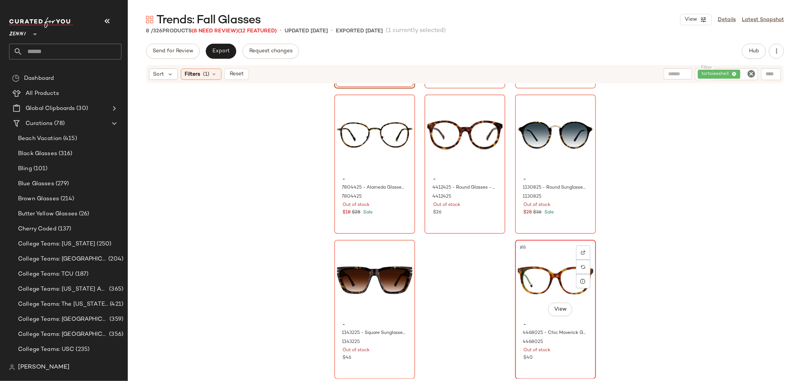
click at [570, 359] on div "$40" at bounding box center [556, 357] width 64 height 7
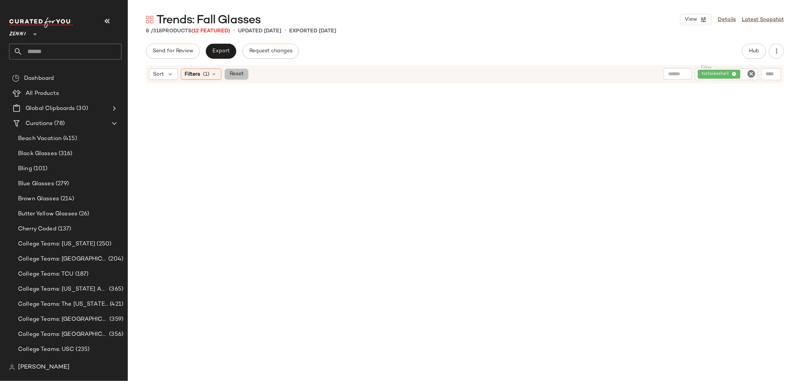
click at [238, 73] on span "Reset" at bounding box center [236, 74] width 14 height 6
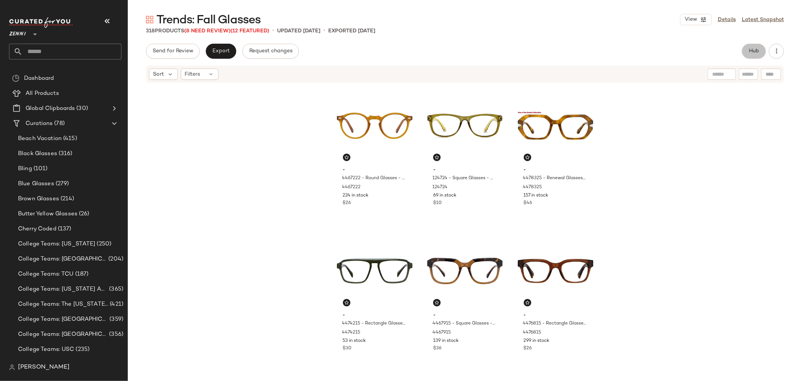
click at [750, 53] on span "Hub" at bounding box center [754, 51] width 11 height 6
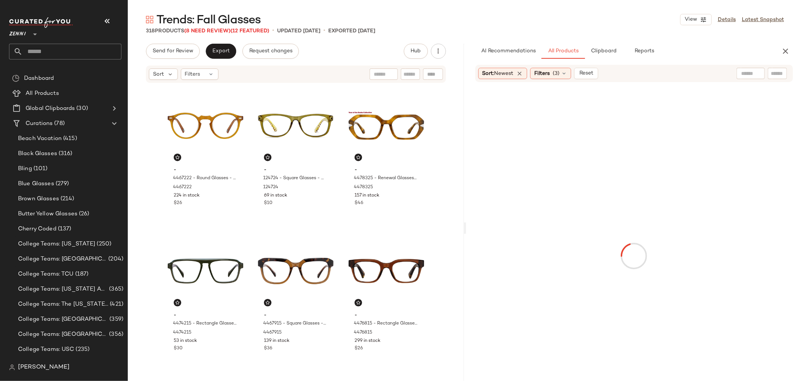
click at [773, 73] on input "text" at bounding box center [777, 74] width 13 height 8
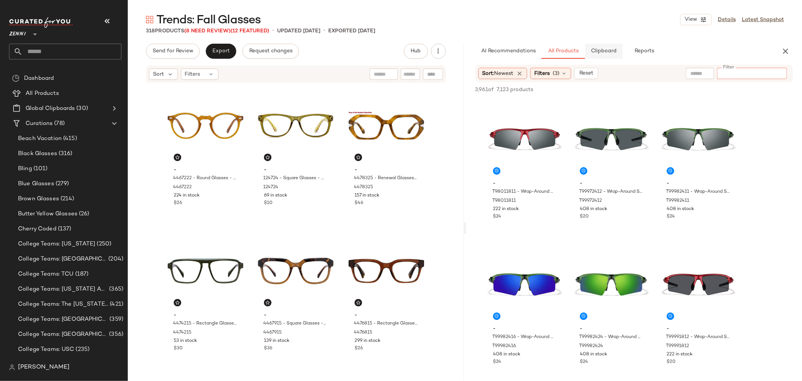
click at [593, 50] on span "Clipboard" at bounding box center [604, 51] width 26 height 6
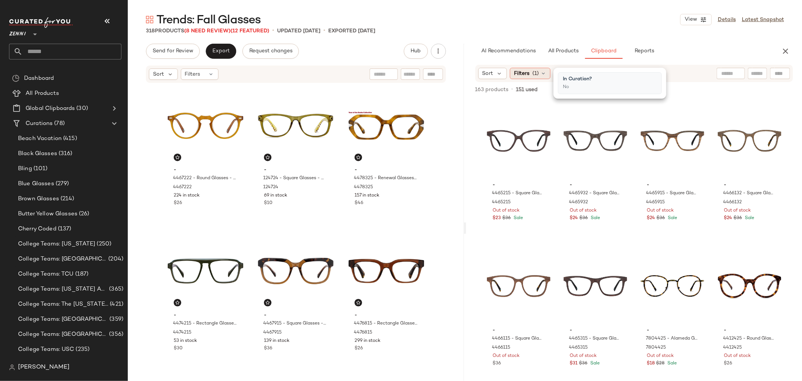
click at [544, 74] on icon at bounding box center [543, 73] width 6 height 6
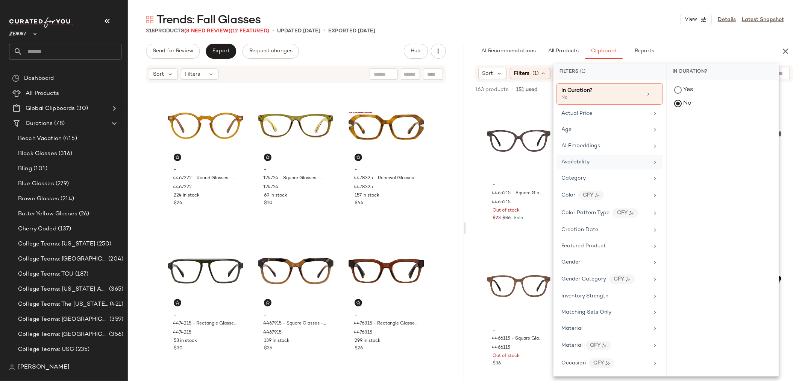
click at [592, 157] on div "Availability" at bounding box center [609, 162] width 106 height 15
click at [676, 144] on div "out_of_stock" at bounding box center [723, 145] width 112 height 18
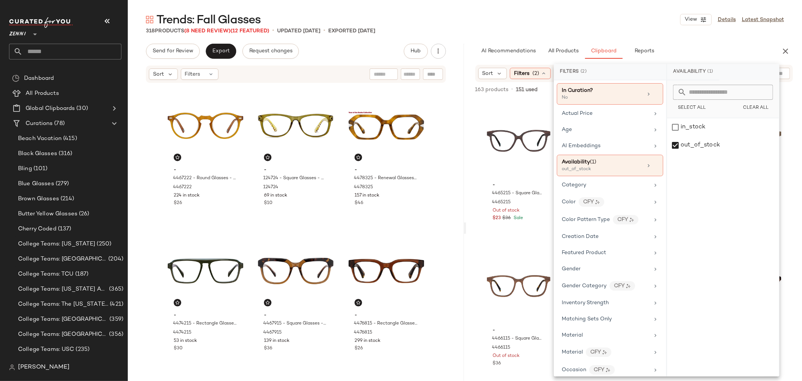
click at [475, 141] on div "- 4465215 - Square Glasses - Brown - Mixed 4465215 Out of stock $23 $36 Sale - …" at bounding box center [634, 256] width 336 height 314
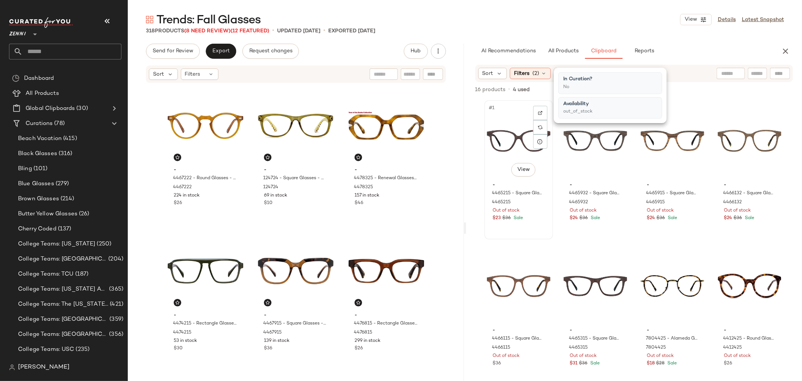
click at [505, 136] on div "#1 View" at bounding box center [519, 141] width 64 height 76
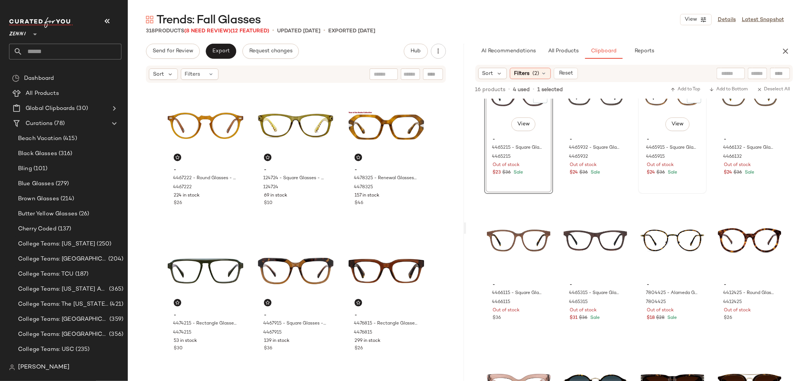
scroll to position [117, 0]
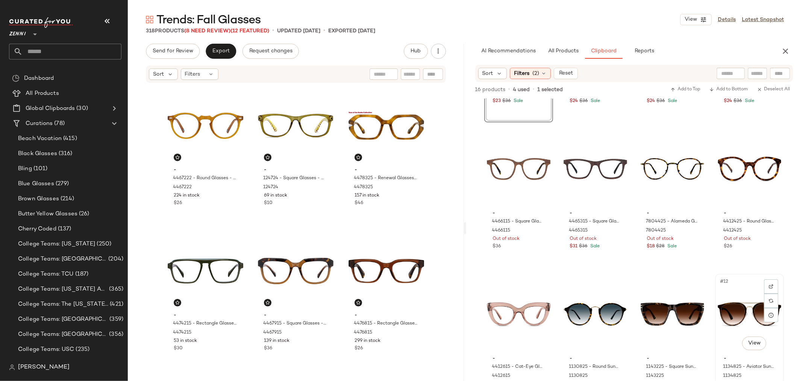
click at [718, 352] on div "- 1134825 - Aviator Sunglasses - Tortoiseshell - Mixed 1134825 Out of stock $36" at bounding box center [750, 374] width 64 height 44
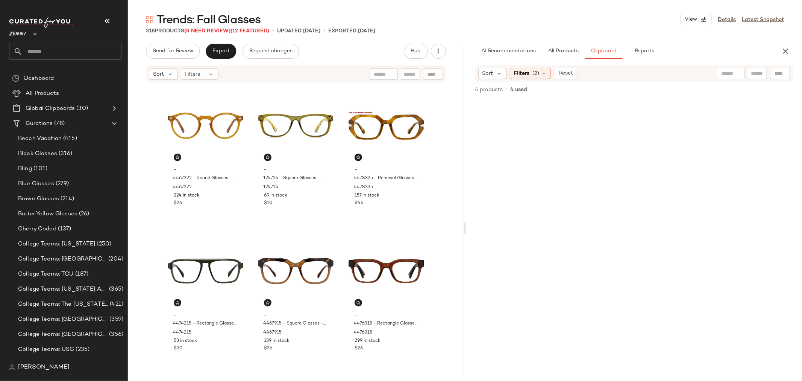
scroll to position [0, 0]
click at [567, 71] on span "Reset" at bounding box center [566, 73] width 14 height 6
click at [561, 52] on span "All Products" at bounding box center [562, 51] width 31 height 6
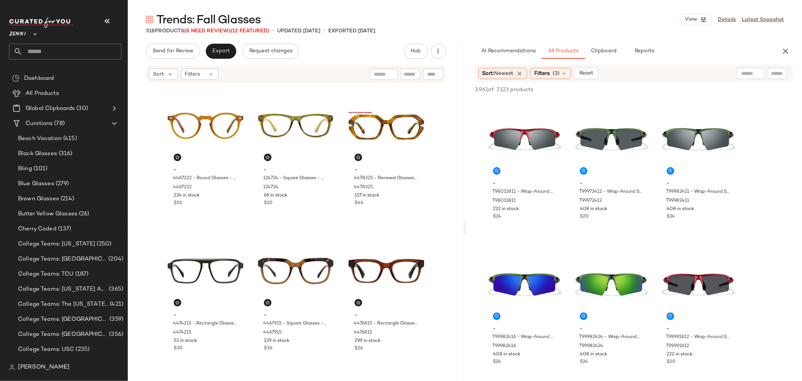
click at [773, 70] on input "text" at bounding box center [777, 74] width 13 height 8
type input "**********"
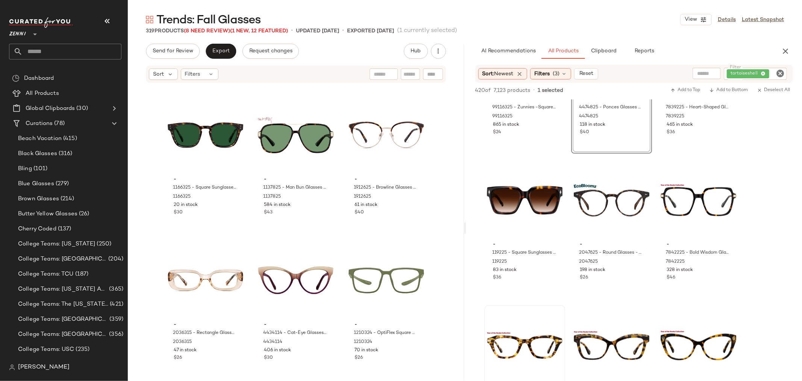
scroll to position [376, 0]
click at [499, 202] on div "#10 View" at bounding box center [525, 199] width 76 height 76
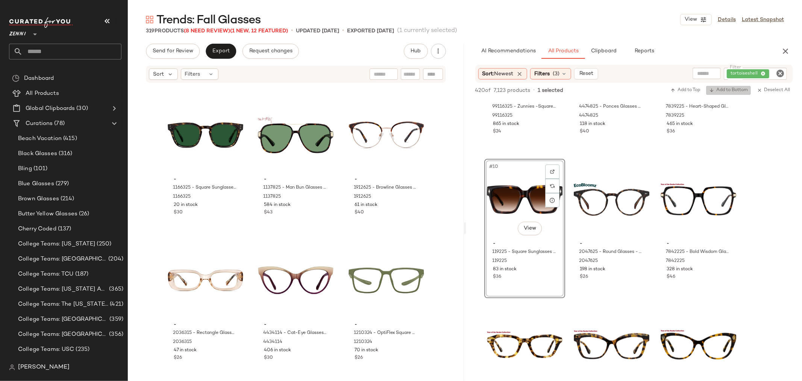
click at [736, 91] on span "Add to Bottom" at bounding box center [728, 90] width 39 height 5
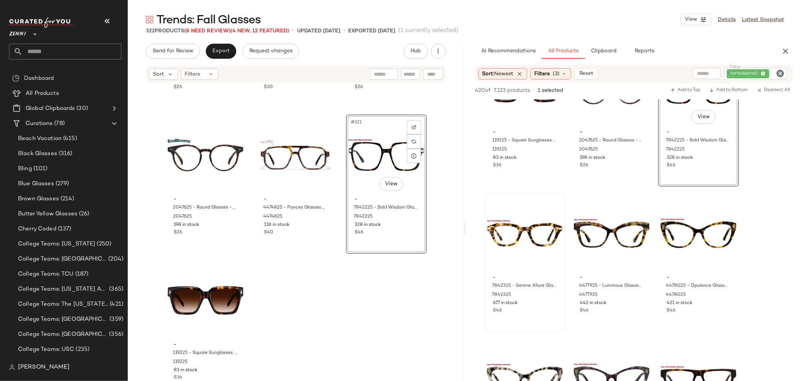
scroll to position [501, 0]
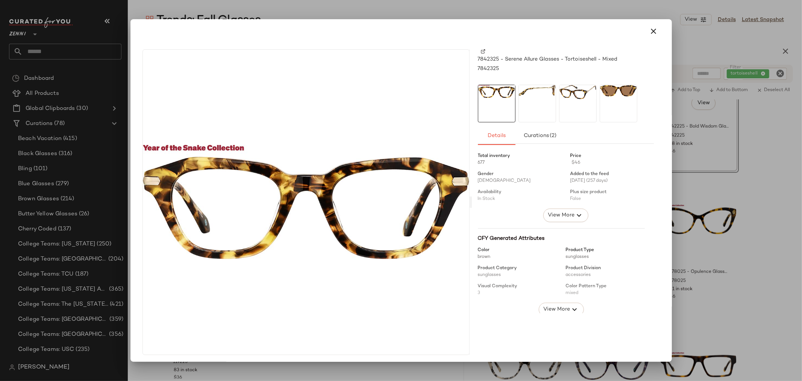
click at [530, 97] on div at bounding box center [538, 104] width 38 height 38
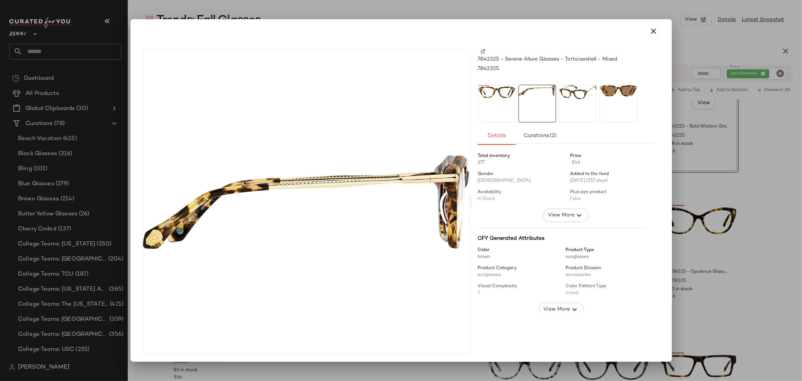
click at [572, 96] on img at bounding box center [577, 92] width 37 height 14
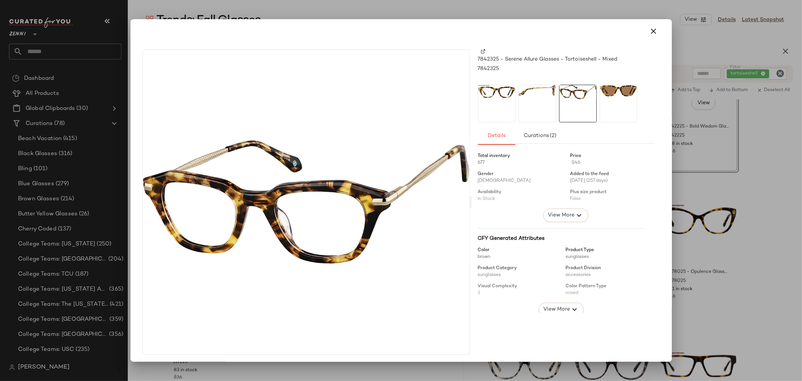
click at [613, 102] on div at bounding box center [619, 104] width 38 height 38
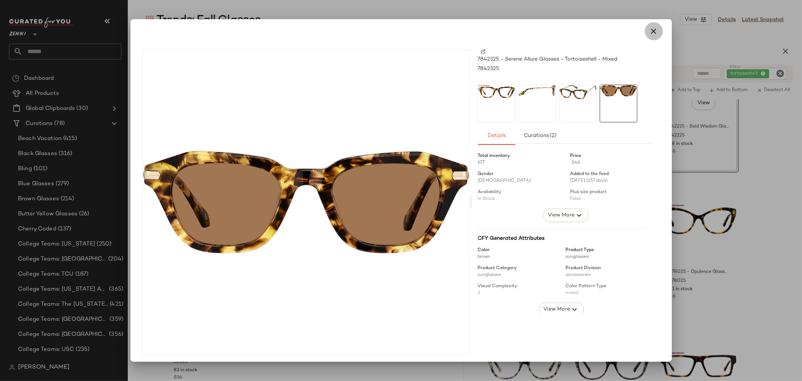
click at [651, 30] on icon "button" at bounding box center [653, 31] width 9 height 9
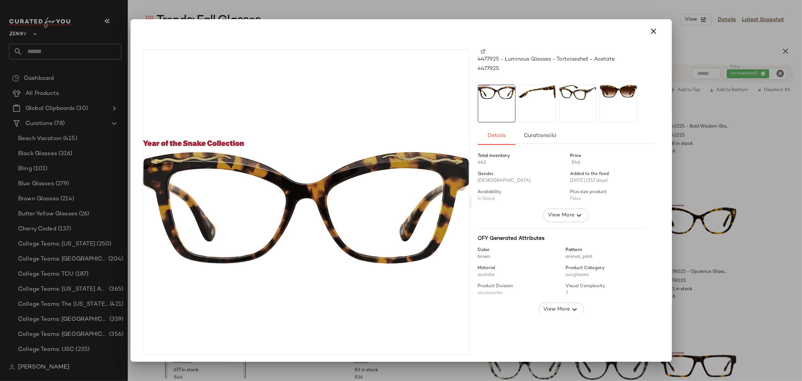
click at [541, 100] on div at bounding box center [538, 104] width 38 height 38
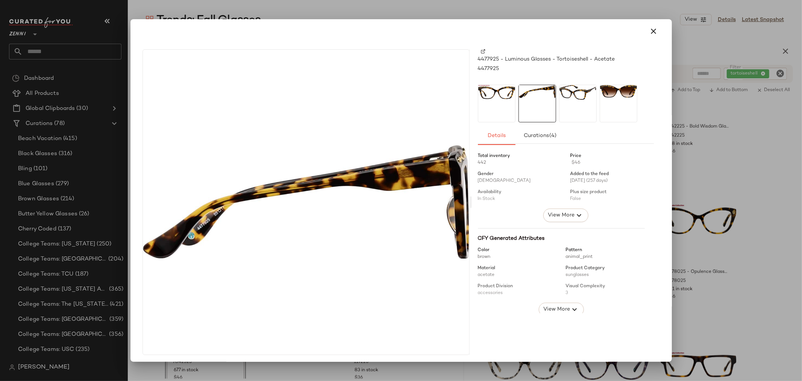
click at [563, 108] on div at bounding box center [578, 104] width 38 height 38
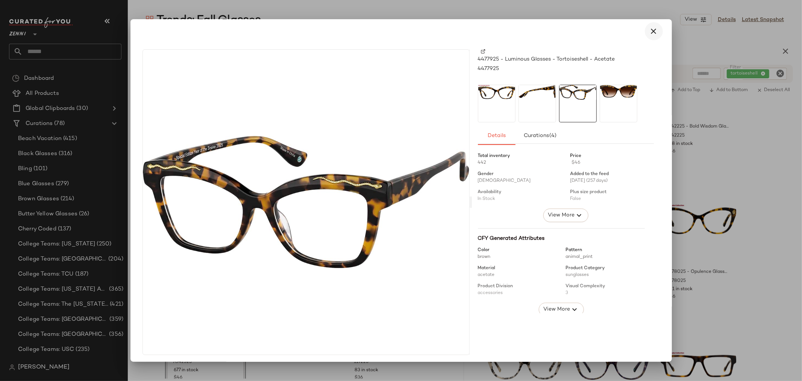
click at [649, 29] on icon "button" at bounding box center [653, 31] width 9 height 9
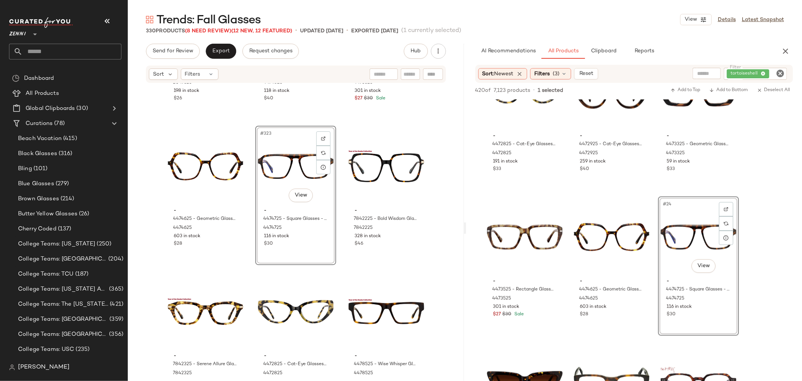
scroll to position [15526, 0]
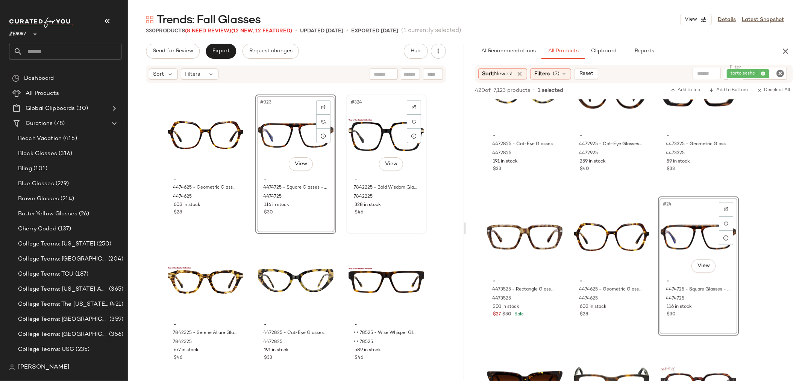
click at [371, 143] on div "#324 View" at bounding box center [387, 135] width 76 height 76
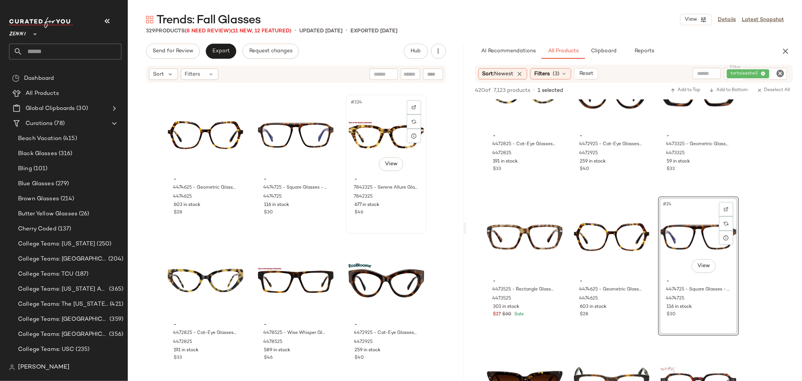
click at [362, 148] on div "#324 View" at bounding box center [387, 135] width 76 height 76
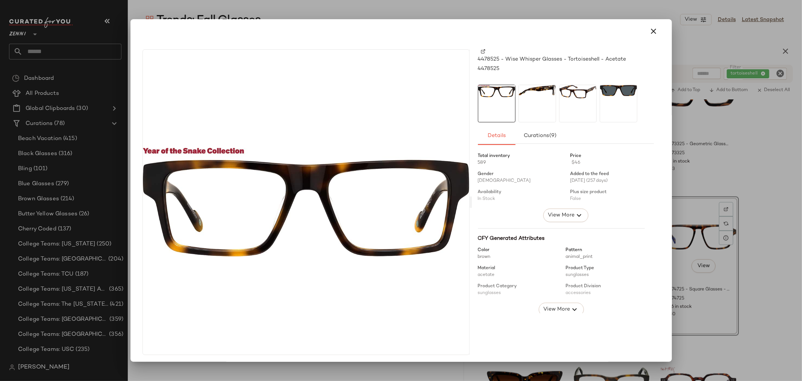
click at [526, 103] on div at bounding box center [538, 104] width 38 height 38
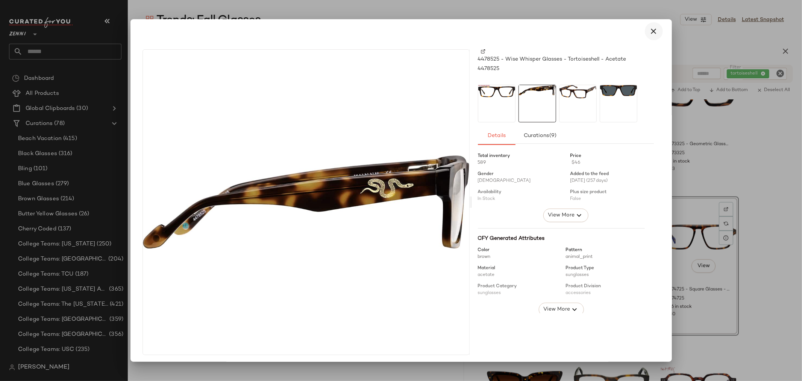
click at [649, 32] on icon "button" at bounding box center [653, 31] width 9 height 9
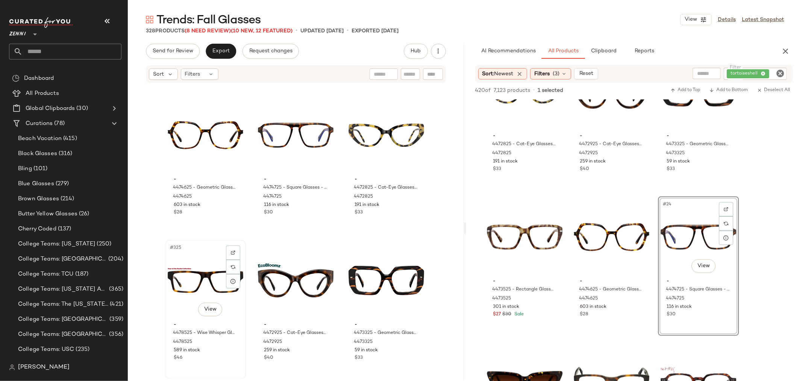
click at [216, 359] on div "$46" at bounding box center [206, 357] width 64 height 7
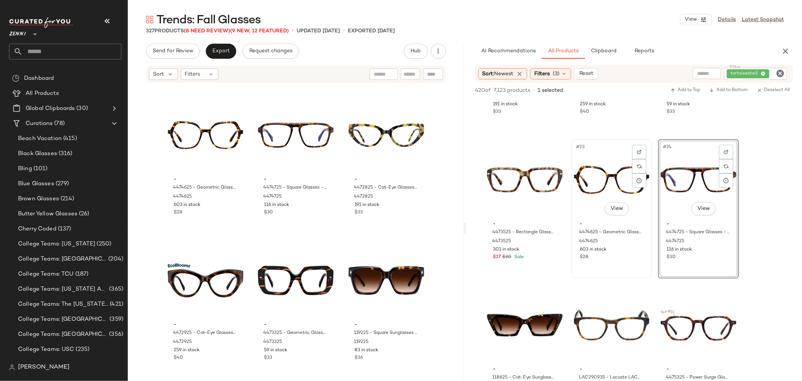
scroll to position [1002, 0]
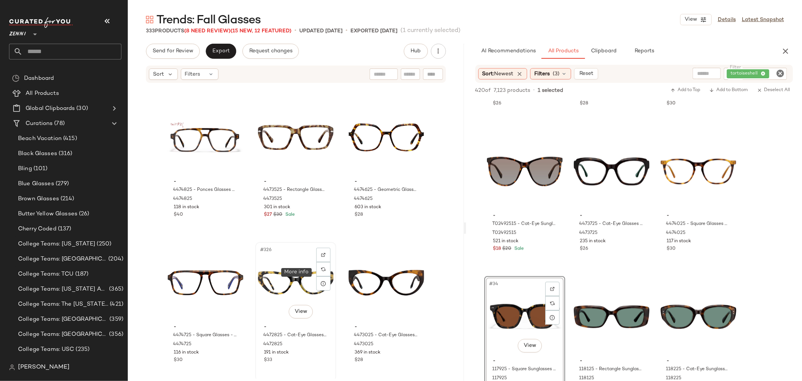
scroll to position [15608, 0]
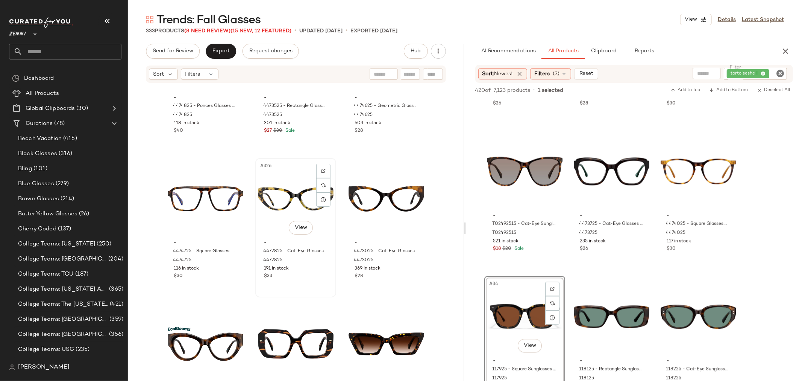
click at [309, 279] on div "- 4472825 - Cat-Eye Glasses - Tortoiseshell - Acetate 4472825 191 in stock $33" at bounding box center [296, 259] width 76 height 44
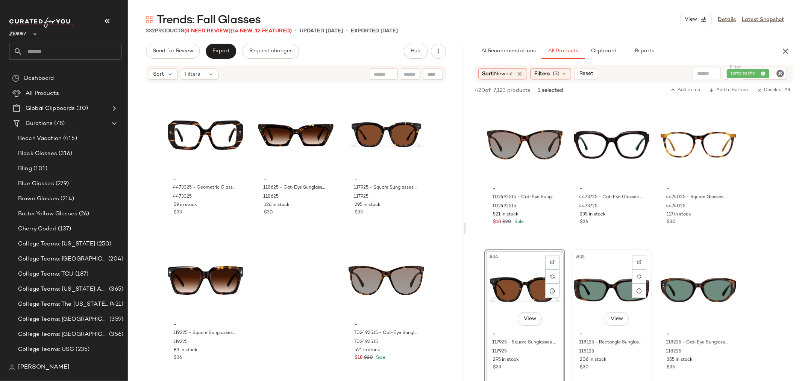
scroll to position [1504, 0]
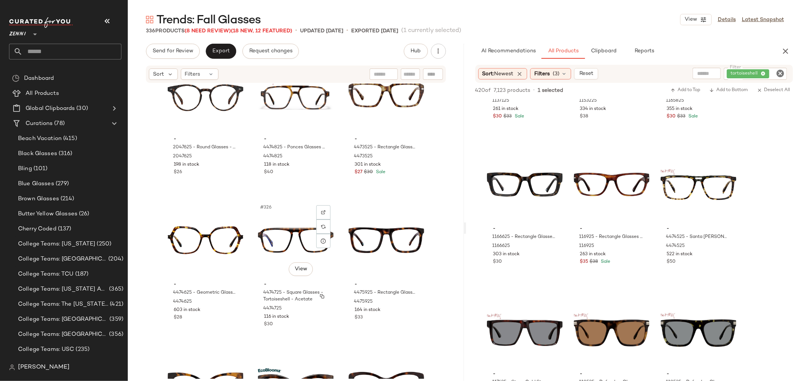
scroll to position [15566, 0]
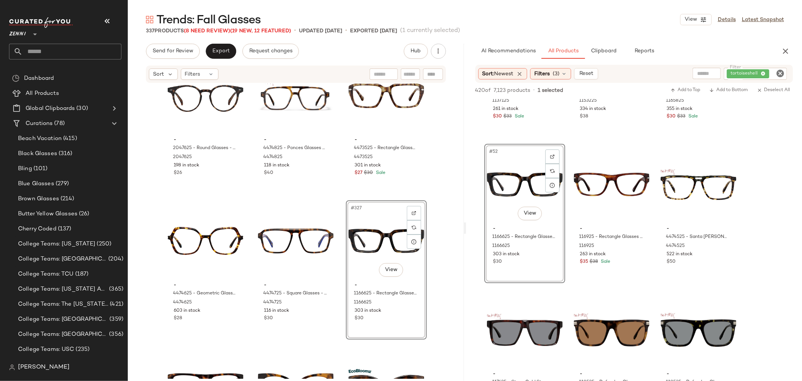
drag, startPoint x: 781, startPoint y: 72, endPoint x: 757, endPoint y: 74, distance: 24.1
click at [770, 76] on div "Filter tortoiseshell Filter" at bounding box center [755, 74] width 63 height 12
click at [757, 74] on input "Filter" at bounding box center [752, 74] width 64 height 8
click at [711, 74] on icon at bounding box center [712, 73] width 5 height 5
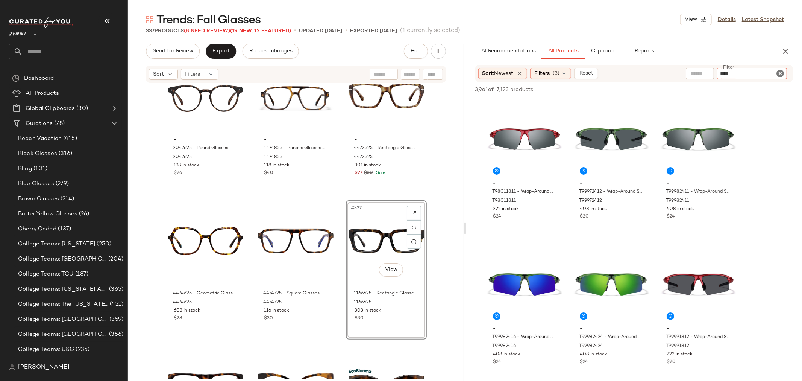
type input "*****"
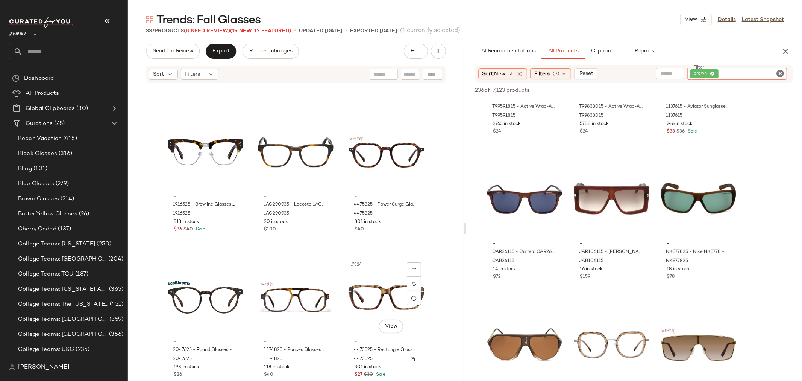
scroll to position [15355, 0]
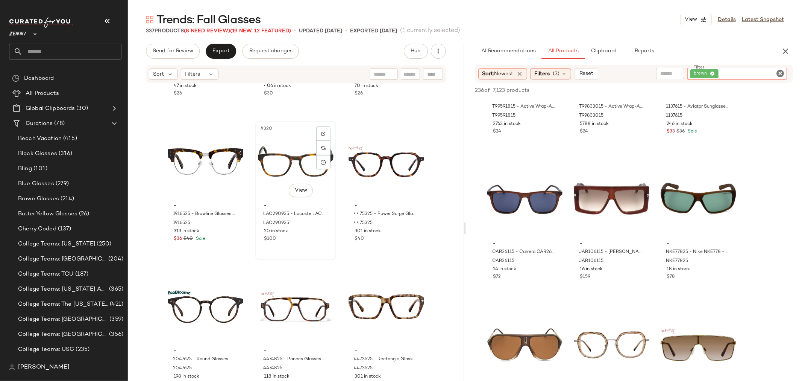
click at [280, 169] on div "#320 View" at bounding box center [296, 161] width 76 height 76
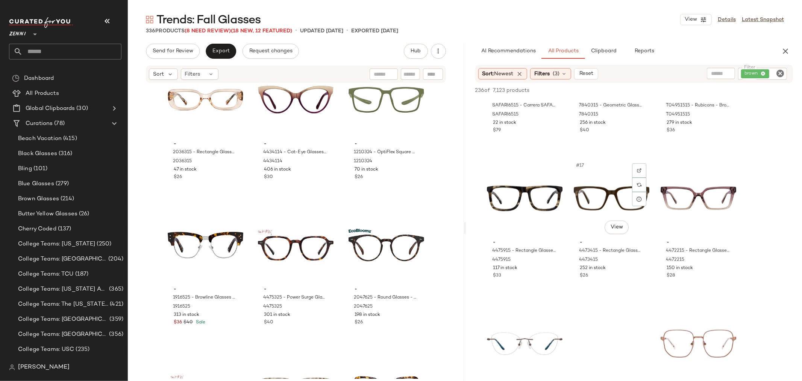
scroll to position [668, 0]
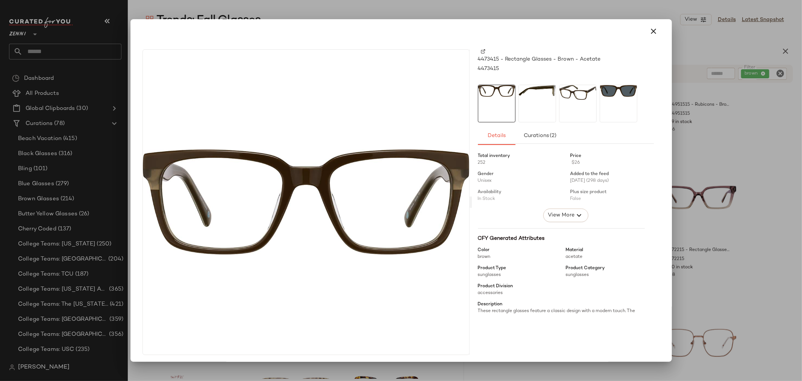
click at [542, 102] on div at bounding box center [538, 104] width 38 height 38
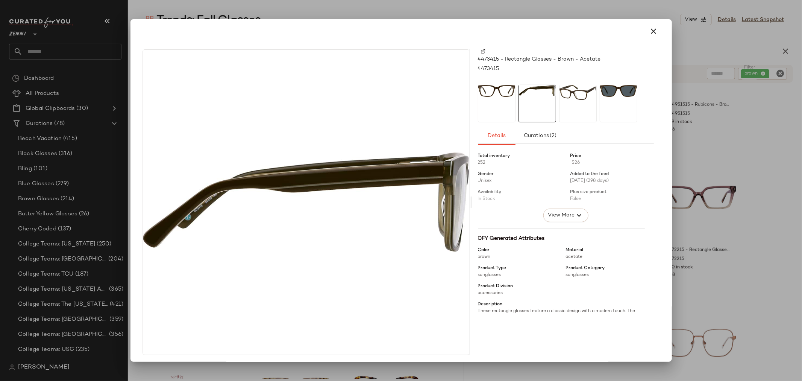
click at [585, 102] on div at bounding box center [578, 104] width 38 height 38
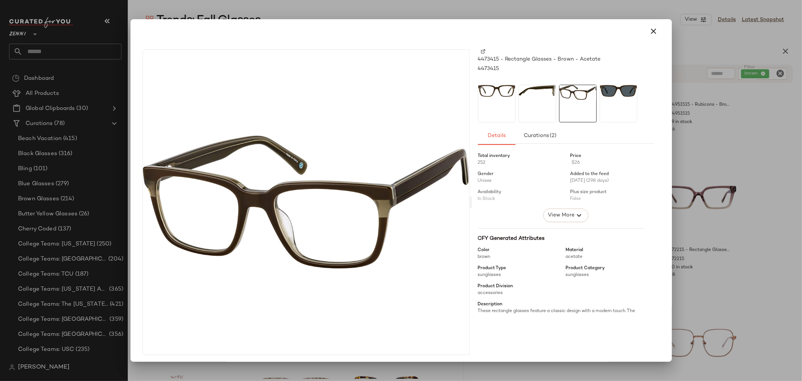
click at [628, 99] on div at bounding box center [619, 104] width 38 height 38
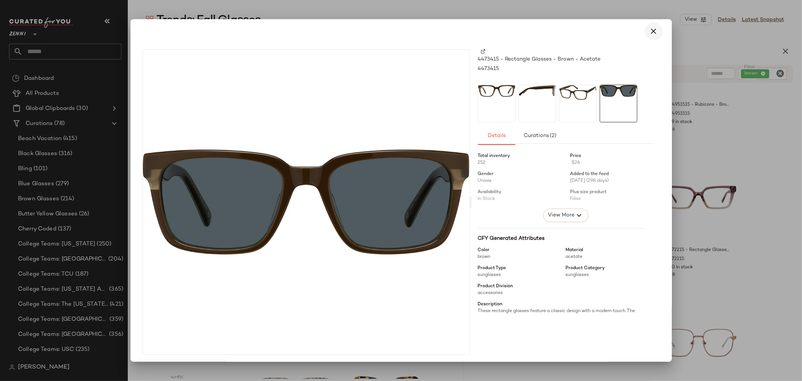
click at [649, 32] on icon "button" at bounding box center [653, 31] width 9 height 9
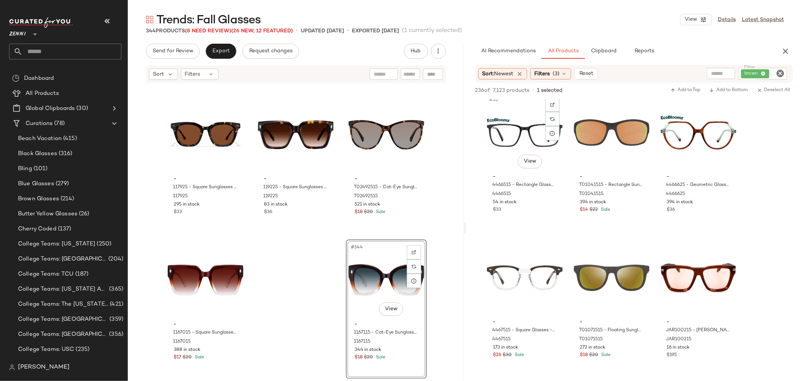
scroll to position [2632, 0]
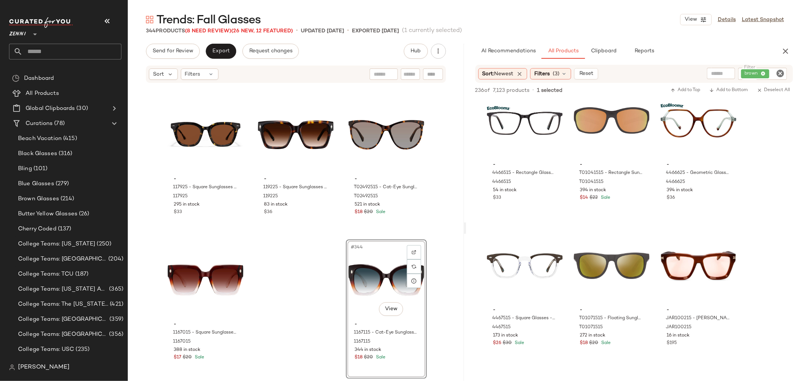
click at [781, 71] on icon "Clear Filter" at bounding box center [780, 73] width 9 height 9
click at [788, 50] on icon "button" at bounding box center [785, 51] width 9 height 9
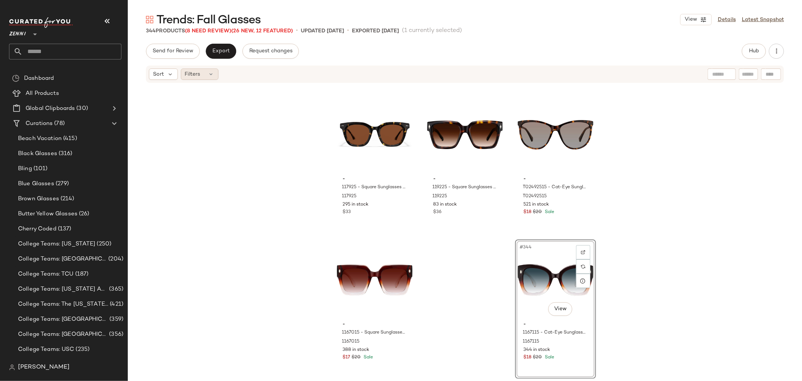
click at [211, 72] on icon at bounding box center [211, 74] width 6 height 6
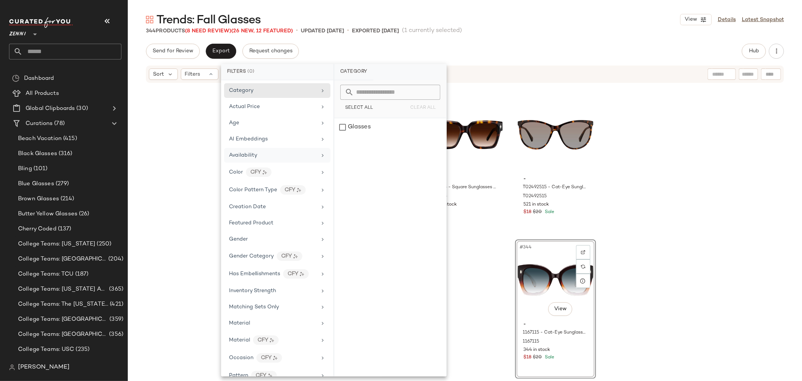
click at [251, 155] on span "Availability" at bounding box center [243, 155] width 28 height 6
click at [344, 144] on div "out_of_stock" at bounding box center [390, 145] width 112 height 18
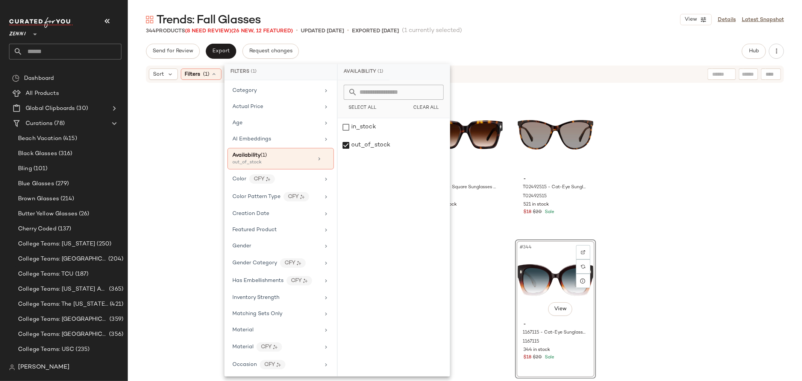
click at [155, 152] on div "- 1167215 - Cat-Eye Sunglasses - Brown - Plastic 1167215 345 in stock $20 $22 S…" at bounding box center [465, 230] width 674 height 295
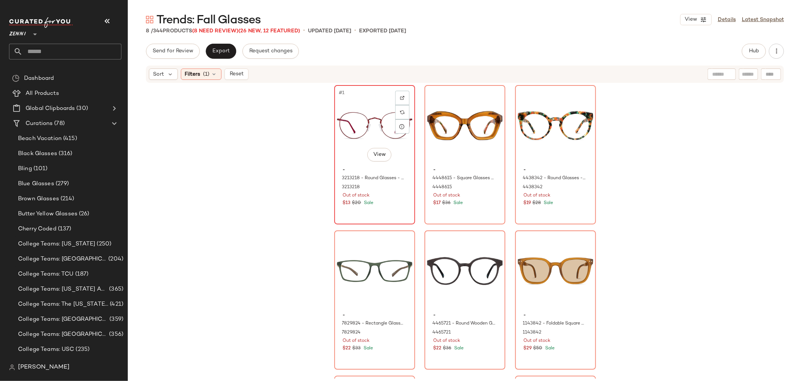
click at [388, 204] on div "$13 $20 Sale" at bounding box center [375, 203] width 64 height 7
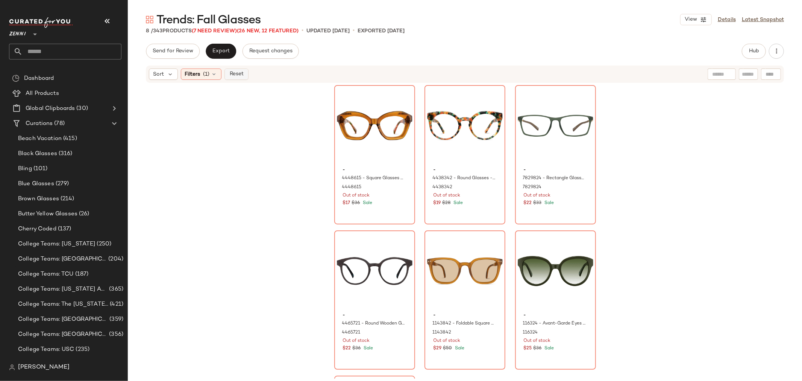
click at [231, 73] on span "Reset" at bounding box center [236, 74] width 14 height 6
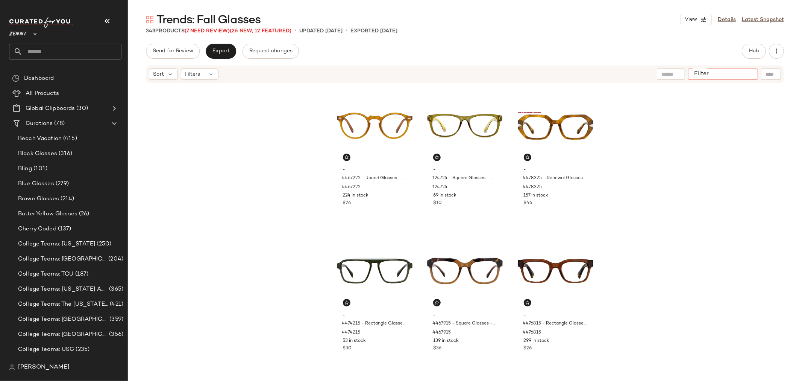
click at [746, 73] on input "Filter" at bounding box center [723, 74] width 64 height 8
type input "**********"
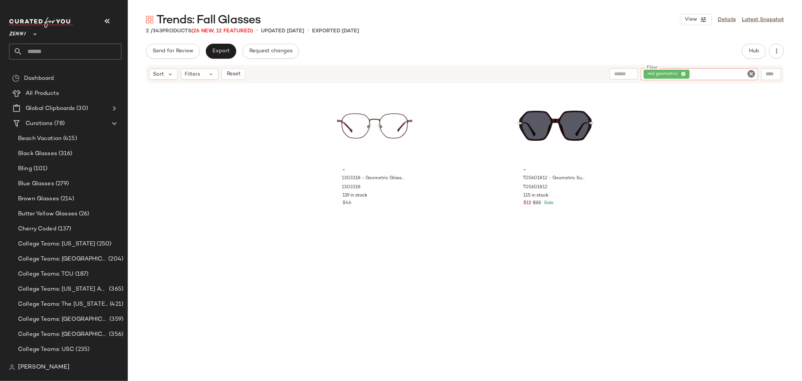
click at [749, 73] on icon "Clear Filter" at bounding box center [751, 73] width 9 height 9
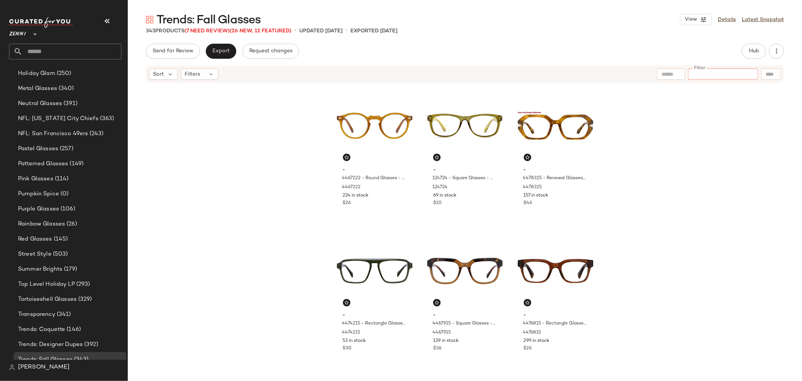
scroll to position [714, 0]
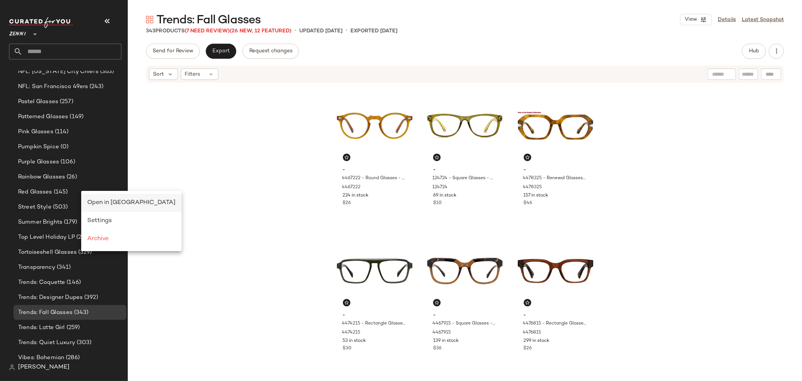
click at [108, 202] on span "Open in Split View" at bounding box center [131, 202] width 88 height 6
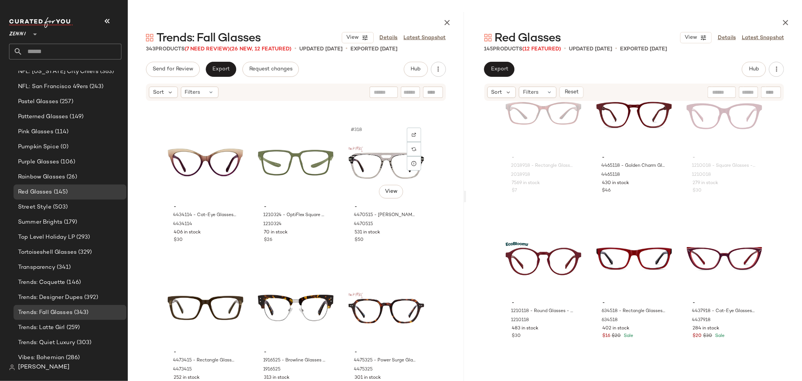
scroll to position [15186, 0]
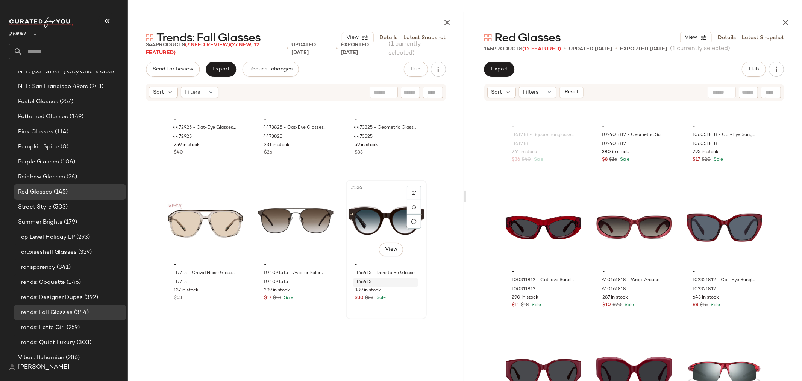
scroll to position [16105, 0]
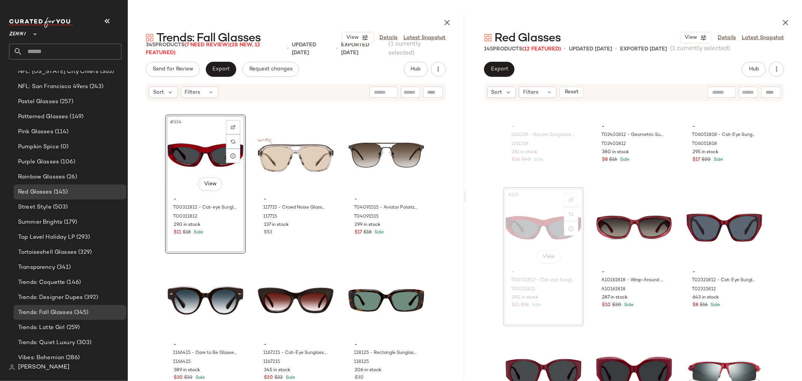
click at [247, 264] on div "- 4472925 - Cat-Eye Glasses - Tortoiseshell - bio_based 4472925 259 in stock $4…" at bounding box center [296, 249] width 336 height 295
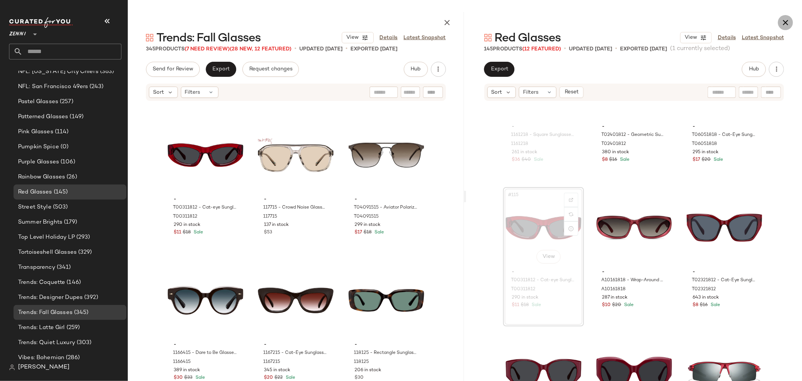
click at [788, 21] on icon "button" at bounding box center [785, 22] width 9 height 9
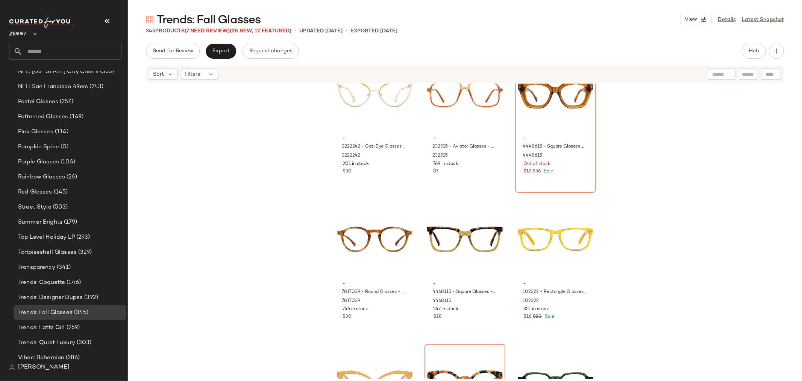
scroll to position [1928, 0]
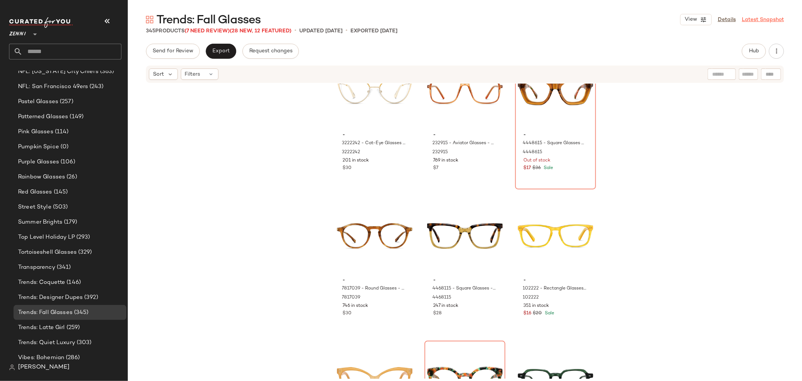
click at [757, 19] on link "Latest Snapshot" at bounding box center [763, 20] width 42 height 8
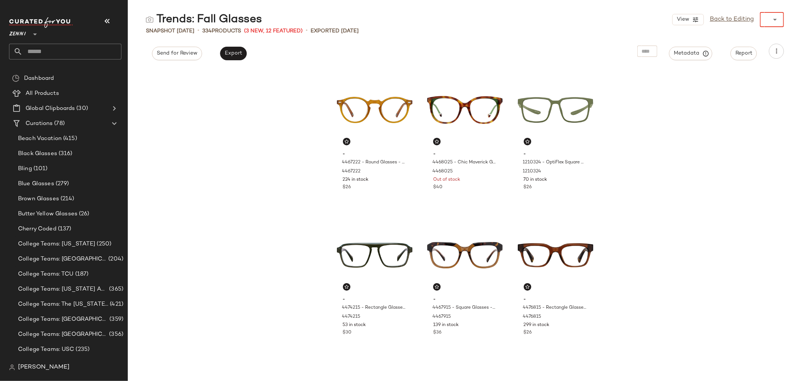
click at [772, 24] on div at bounding box center [774, 19] width 11 height 15
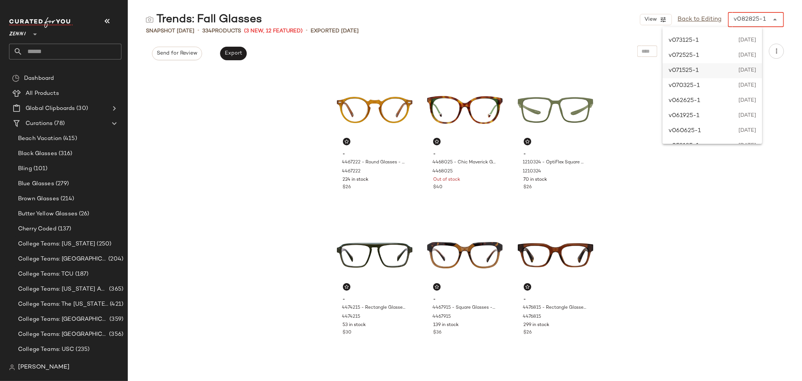
scroll to position [42, 0]
click at [748, 67] on span "[DATE]" at bounding box center [746, 71] width 19 height 9
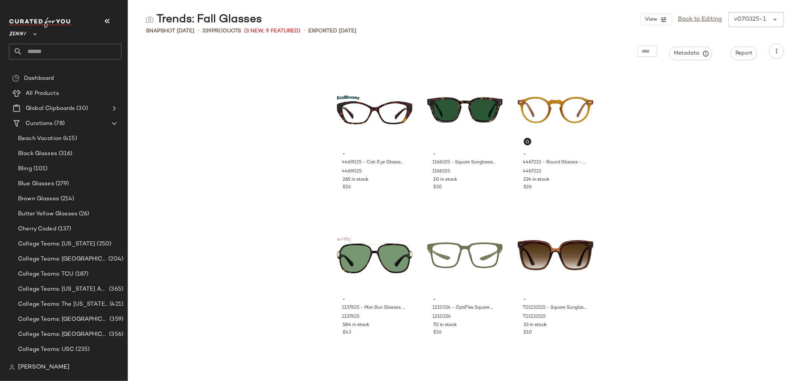
click at [776, 23] on icon at bounding box center [774, 19] width 9 height 9
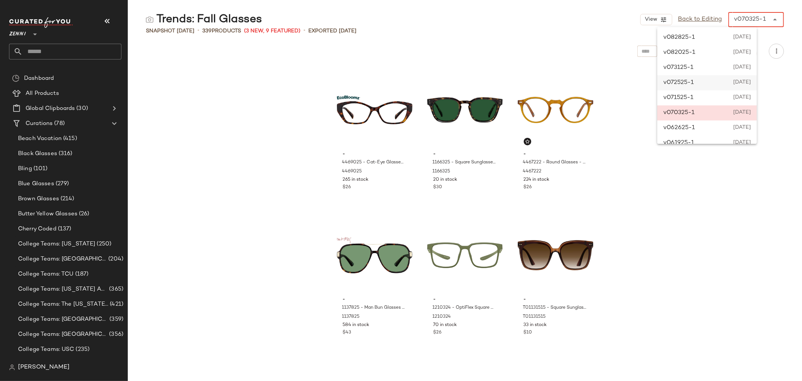
click at [751, 79] on span "[DATE]" at bounding box center [741, 82] width 20 height 9
click at [774, 19] on icon at bounding box center [774, 19] width 9 height 9
click at [751, 55] on span "[DATE]" at bounding box center [742, 52] width 18 height 9
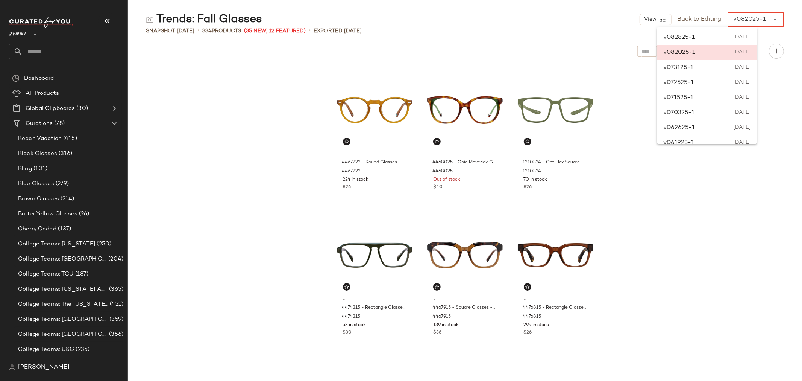
click at [772, 20] on icon at bounding box center [774, 19] width 9 height 9
click at [751, 68] on span "[DATE]" at bounding box center [741, 67] width 20 height 9
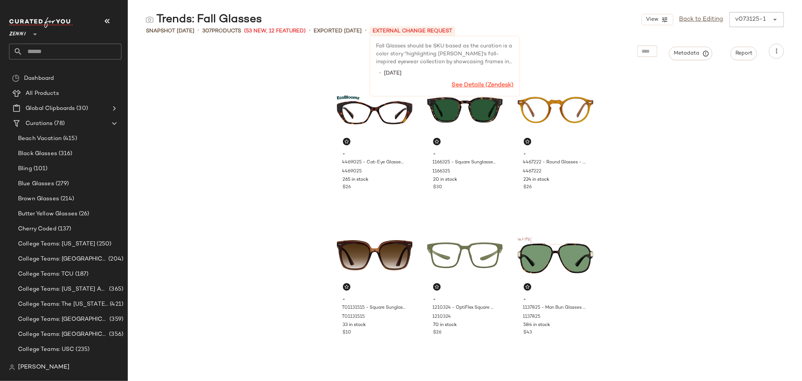
click at [484, 83] on link "See Details (Zendesk)" at bounding box center [483, 85] width 62 height 6
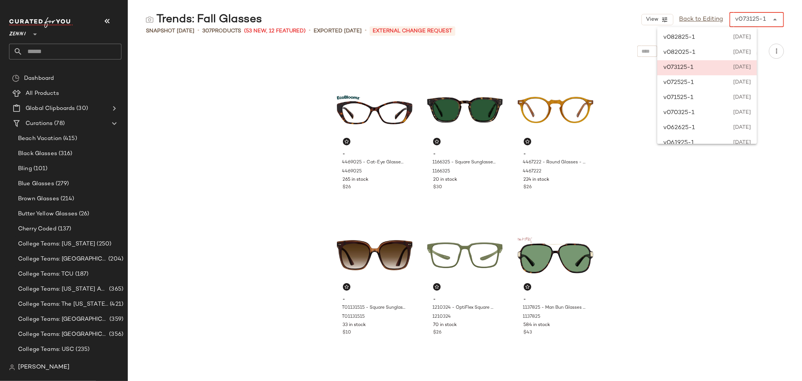
click at [773, 18] on icon at bounding box center [774, 19] width 9 height 9
click at [736, 50] on span "[DATE]" at bounding box center [742, 52] width 18 height 9
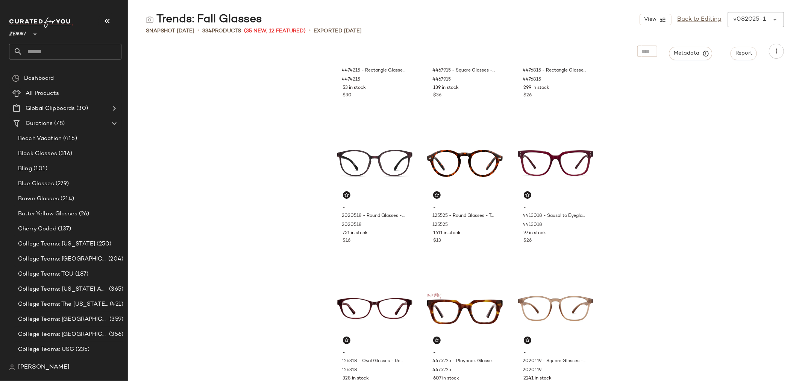
scroll to position [299, 0]
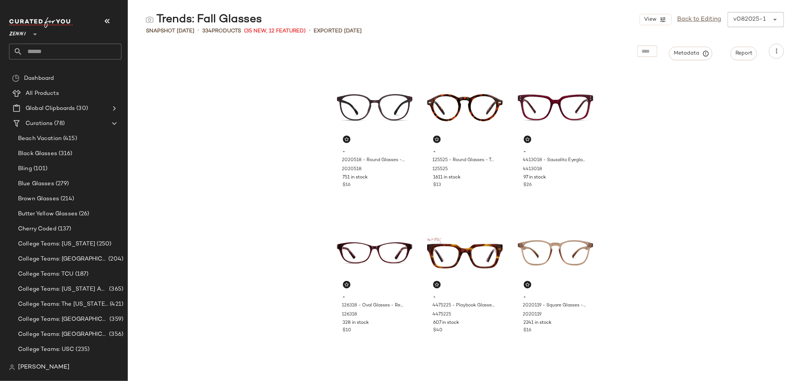
click at [776, 20] on icon at bounding box center [774, 19] width 9 height 9
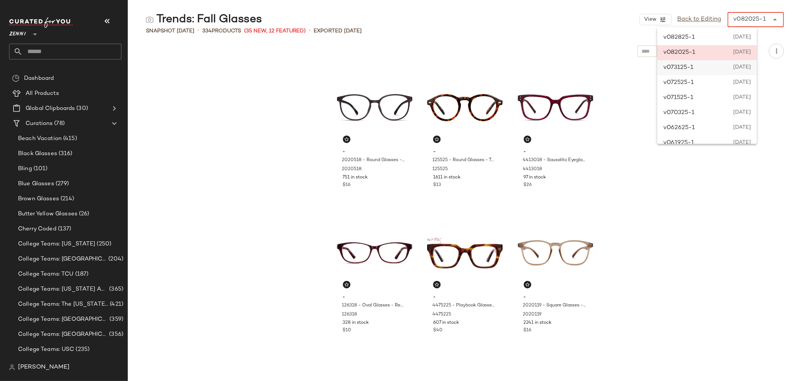
click at [735, 70] on span "[DATE]" at bounding box center [741, 67] width 20 height 9
type input "******"
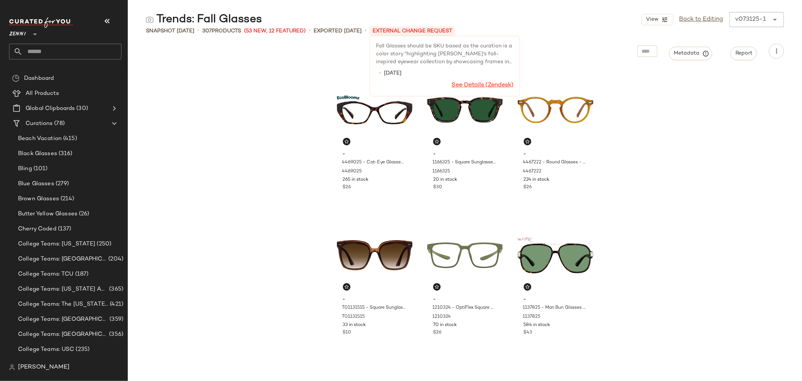
click at [472, 85] on link "See Details (Zendesk)" at bounding box center [483, 85] width 62 height 6
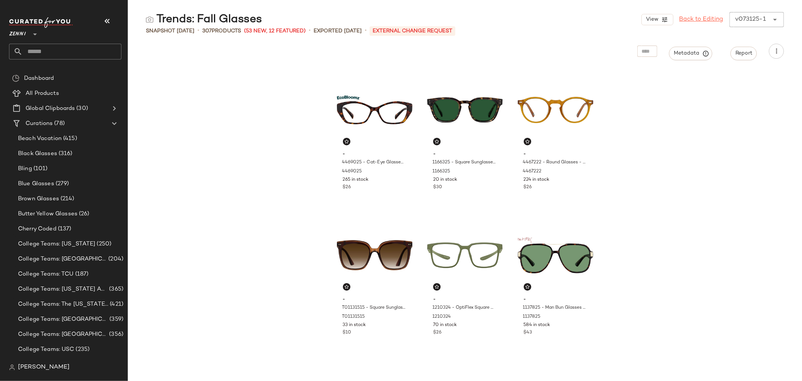
click at [689, 21] on link "Back to Editing" at bounding box center [701, 19] width 44 height 9
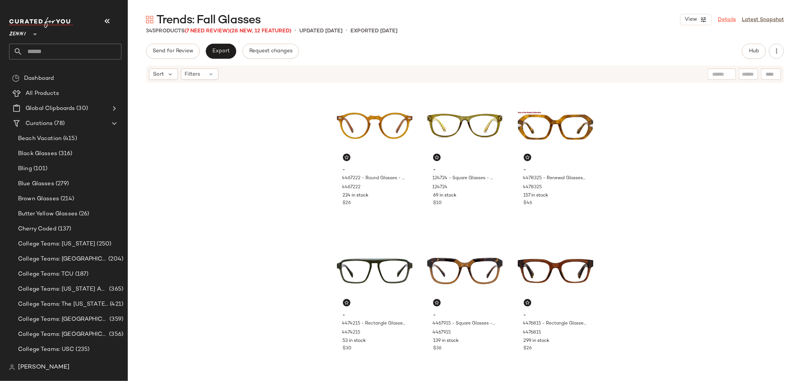
click at [727, 21] on link "Details" at bounding box center [727, 20] width 18 height 8
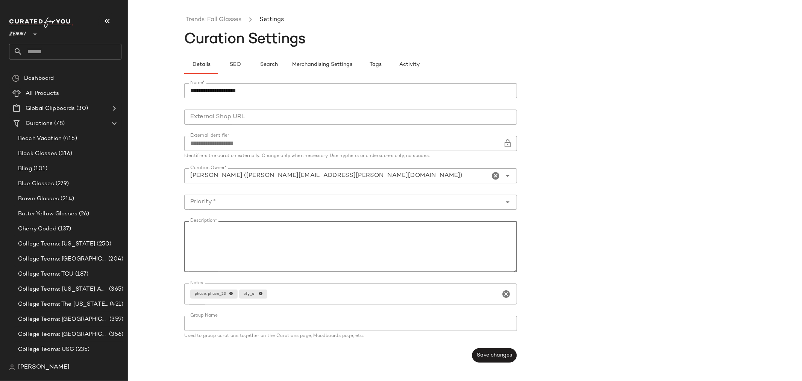
click at [236, 230] on textarea "Description*" at bounding box center [350, 246] width 333 height 51
paste textarea "**********"
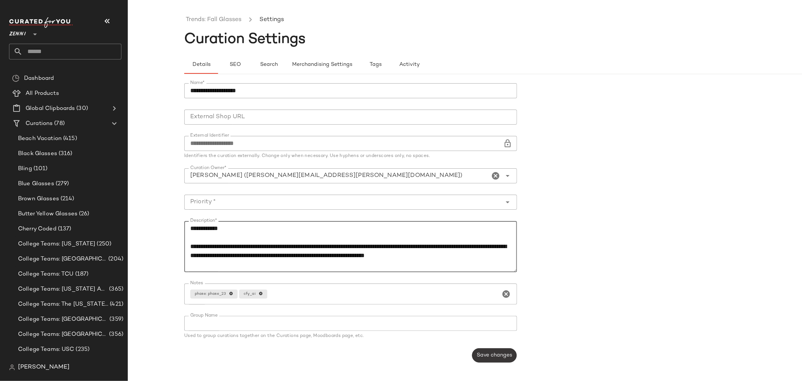
type textarea "**********"
click at [500, 350] on button "Save changes" at bounding box center [494, 355] width 45 height 14
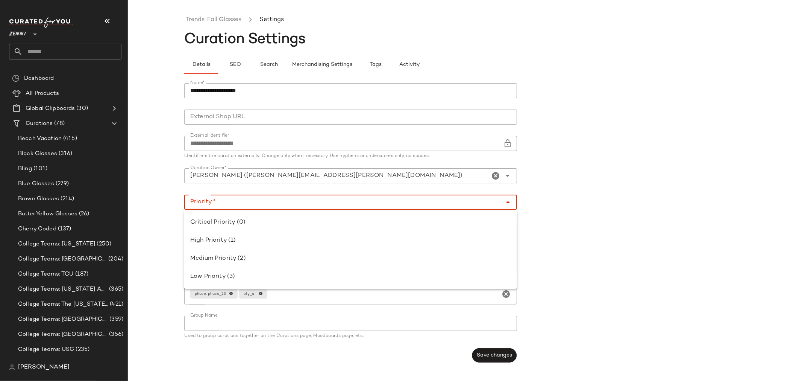
click at [508, 200] on icon "Close" at bounding box center [507, 201] width 9 height 9
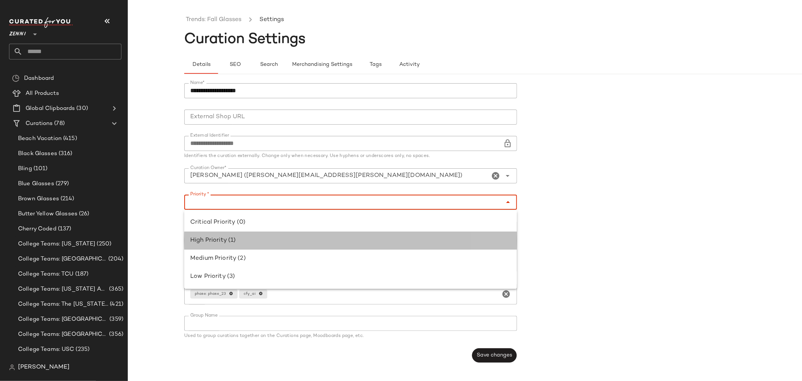
click at [443, 245] on div "High Priority (1)" at bounding box center [350, 240] width 333 height 18
type input "**********"
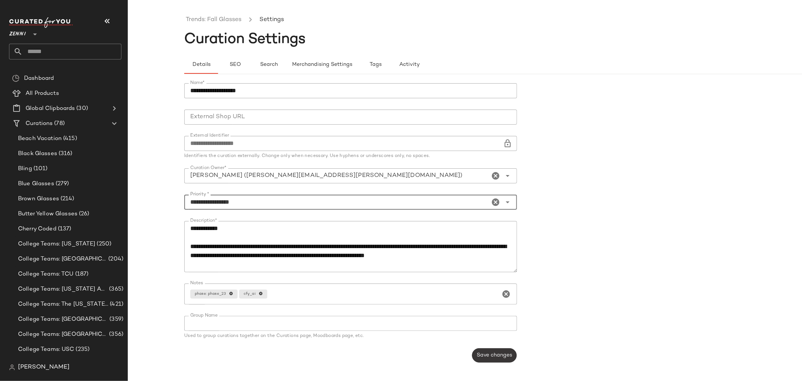
click at [505, 358] on span "Save changes" at bounding box center [494, 355] width 36 height 6
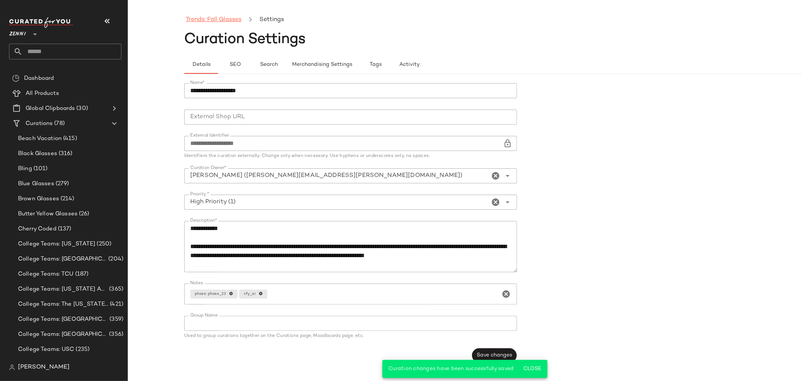
click at [208, 21] on link "Trends: Fall Glasses" at bounding box center [214, 20] width 56 height 10
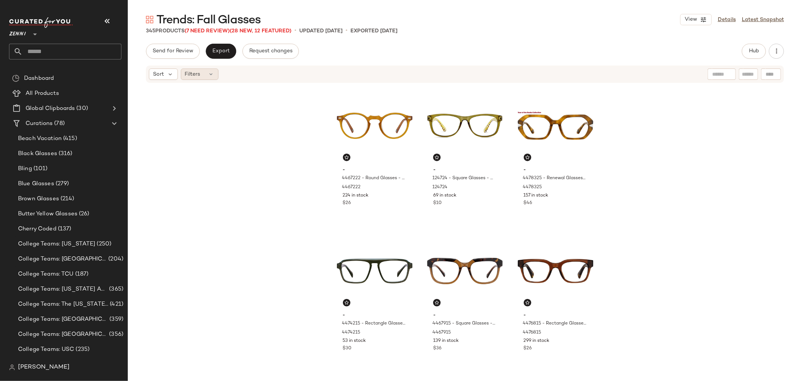
click at [208, 74] on icon at bounding box center [211, 74] width 6 height 6
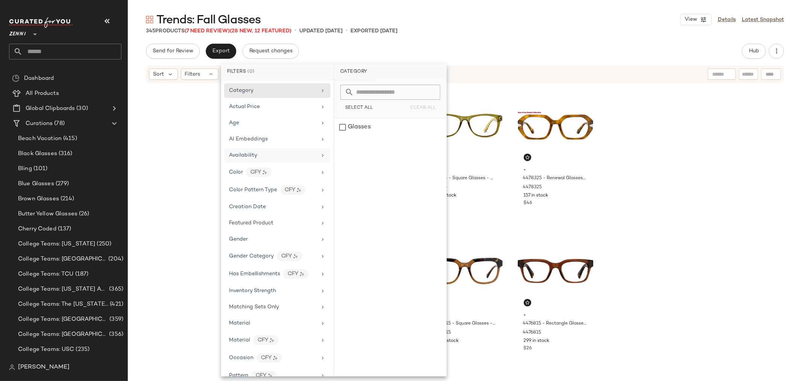
click at [269, 153] on div "Availability" at bounding box center [273, 155] width 88 height 8
click at [343, 144] on div "out_of_stock" at bounding box center [390, 145] width 112 height 18
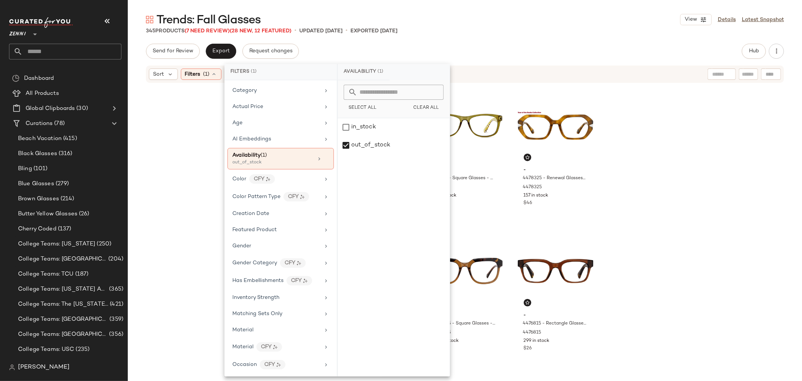
click at [198, 167] on div "- 4467222 - Round Glasses - Honey - Acetate 4467222 224 in stock $26 - 124724 -…" at bounding box center [465, 230] width 674 height 295
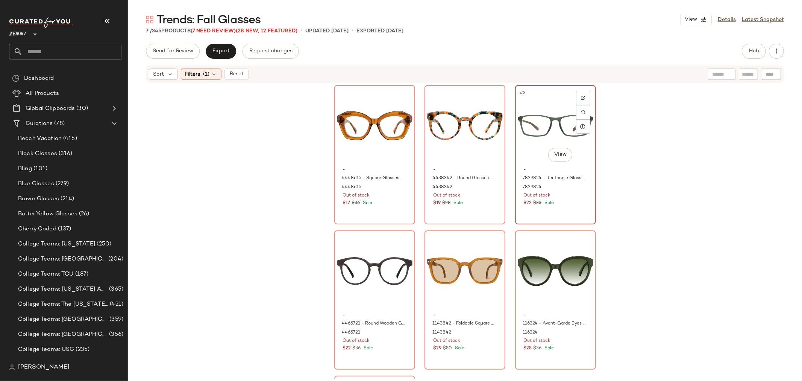
click at [563, 209] on div "#3 View - 7829824 - Rectangle Glasses - Green - Mixed 7829824 Out of stock $22 …" at bounding box center [555, 155] width 79 height 138
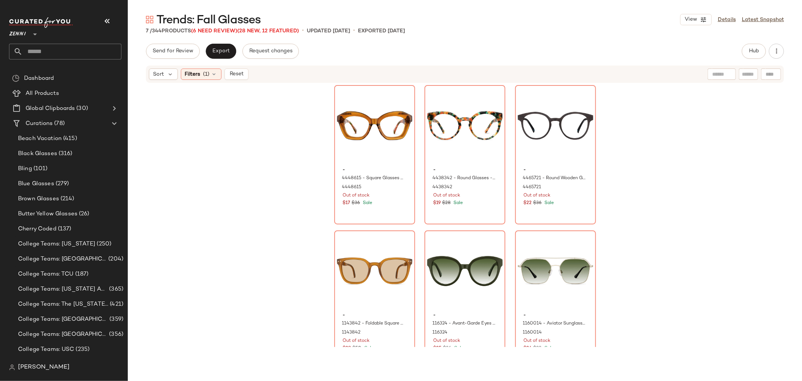
scroll to position [23, 0]
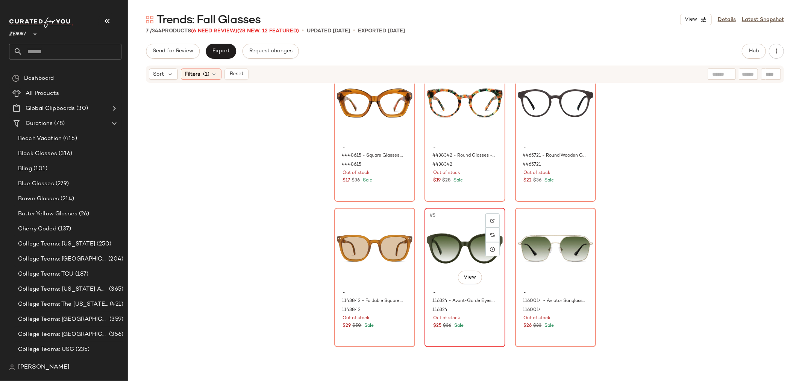
click at [482, 317] on div "Out of stock" at bounding box center [465, 318] width 64 height 7
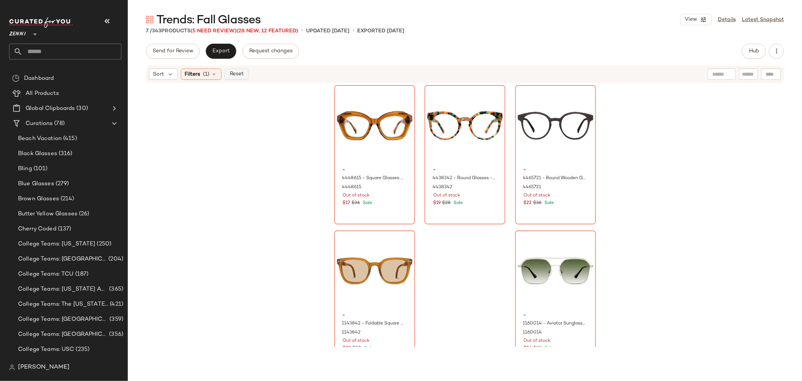
click at [242, 71] on span "Reset" at bounding box center [236, 74] width 14 height 6
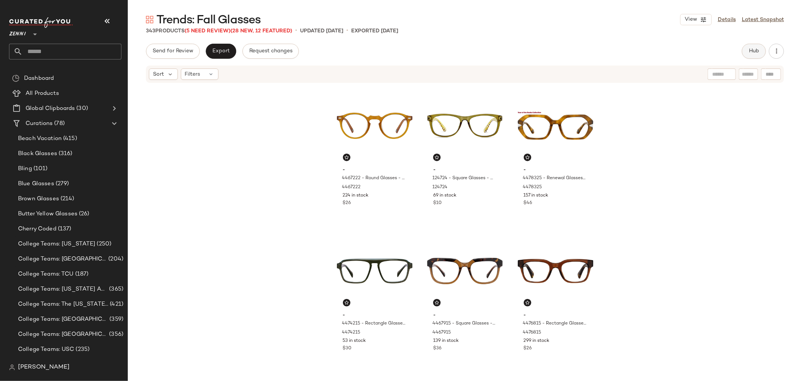
click at [756, 50] on span "Hub" at bounding box center [754, 51] width 11 height 6
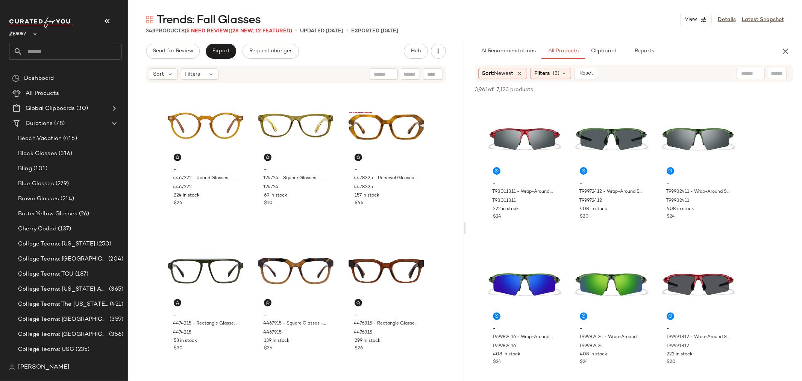
click at [775, 68] on div at bounding box center [777, 73] width 19 height 11
type input "*"
type input "*****"
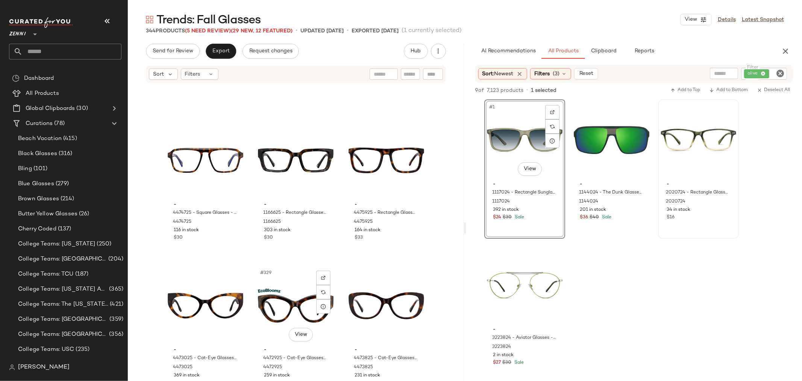
scroll to position [15645, 0]
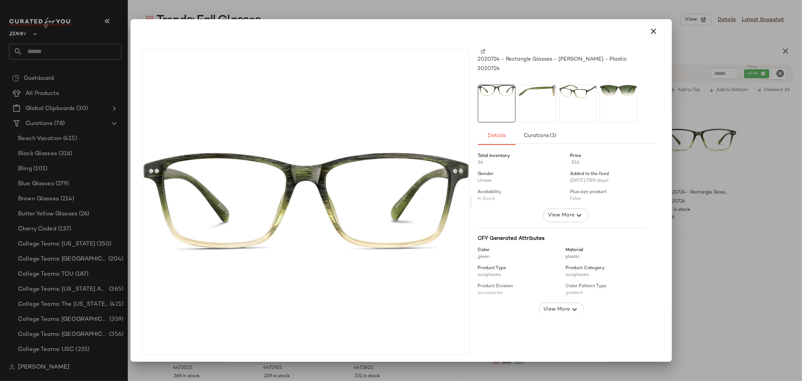
click at [528, 96] on div at bounding box center [538, 104] width 38 height 38
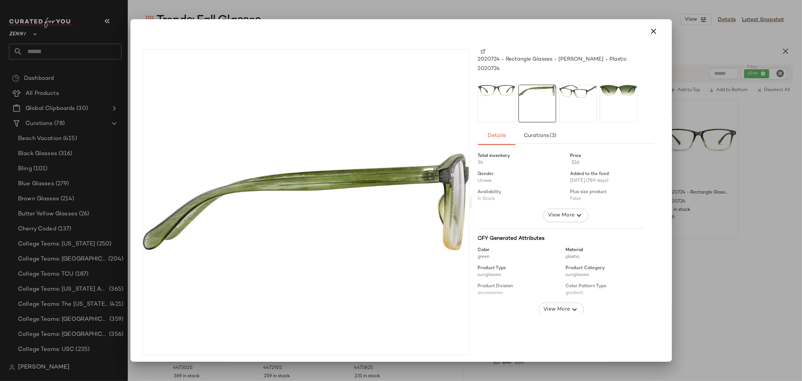
click at [487, 96] on div at bounding box center [497, 104] width 38 height 38
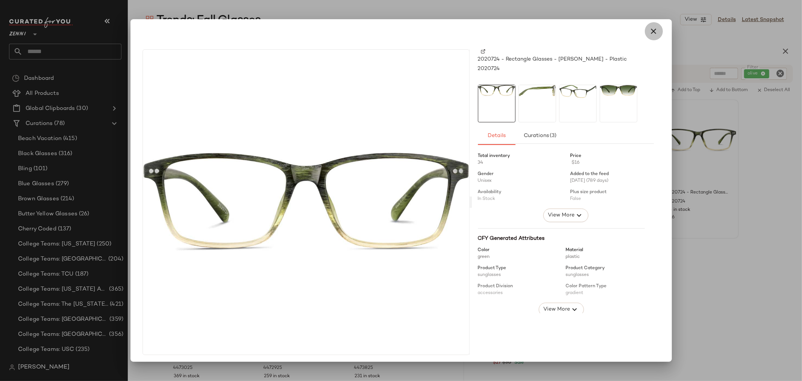
click at [652, 30] on icon "button" at bounding box center [653, 31] width 9 height 9
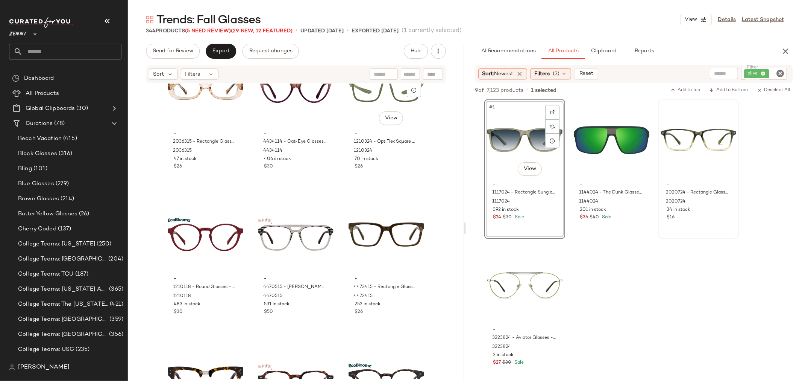
scroll to position [15144, 0]
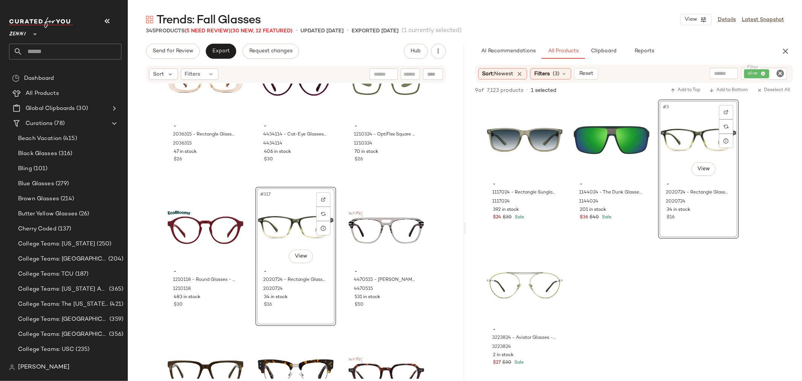
click at [780, 71] on icon "Clear Filter" at bounding box center [780, 73] width 9 height 9
click at [784, 51] on icon "button" at bounding box center [785, 51] width 9 height 9
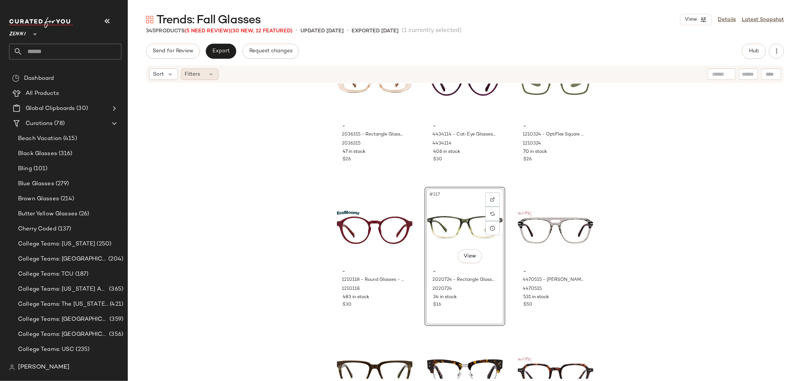
click at [200, 71] on div "Filters" at bounding box center [200, 73] width 38 height 11
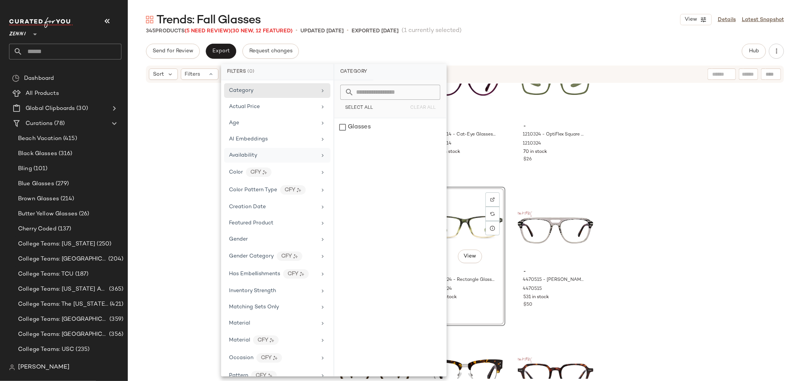
click at [252, 154] on span "Availability" at bounding box center [243, 155] width 28 height 6
click at [341, 145] on div "out_of_stock" at bounding box center [390, 145] width 112 height 18
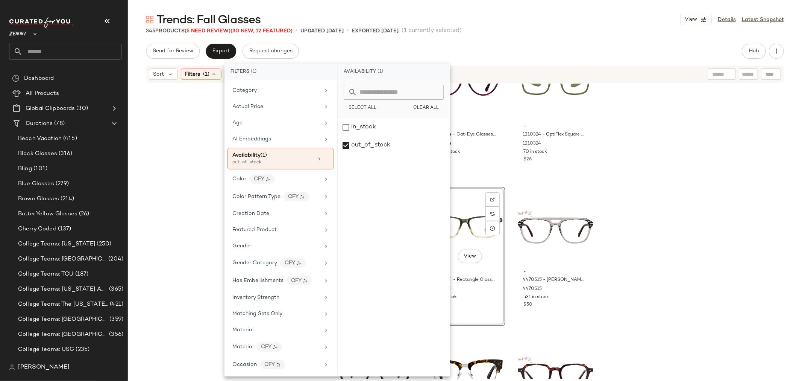
click at [204, 179] on div "- 2036315 - Rectangle Glasses - Beige - Plastic 2036315 47 in stock $26 - 44341…" at bounding box center [465, 230] width 674 height 295
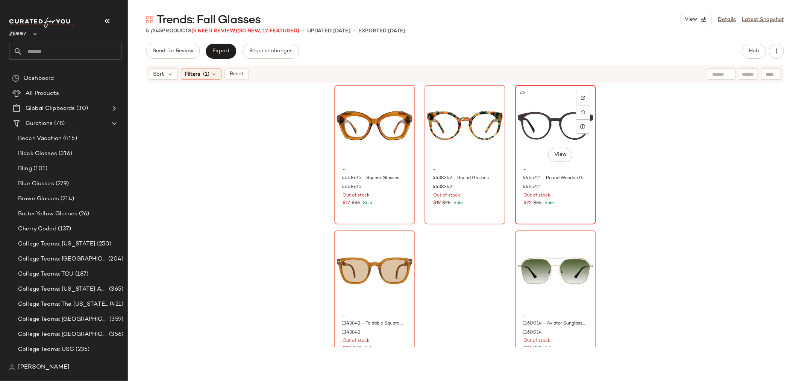
click at [535, 139] on div "#3 View" at bounding box center [556, 126] width 76 height 76
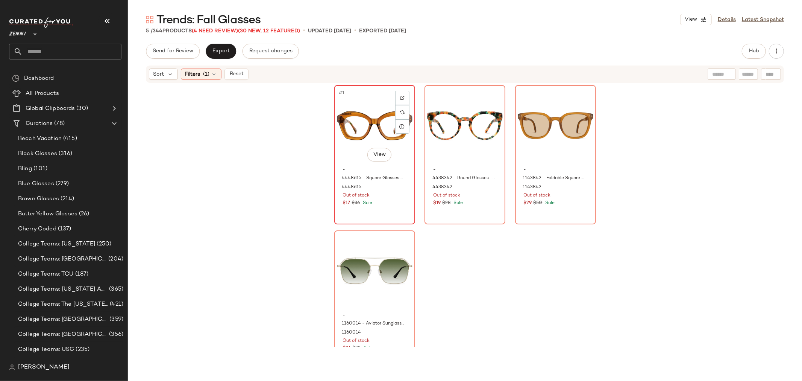
click at [358, 129] on div "#1 View" at bounding box center [375, 126] width 76 height 76
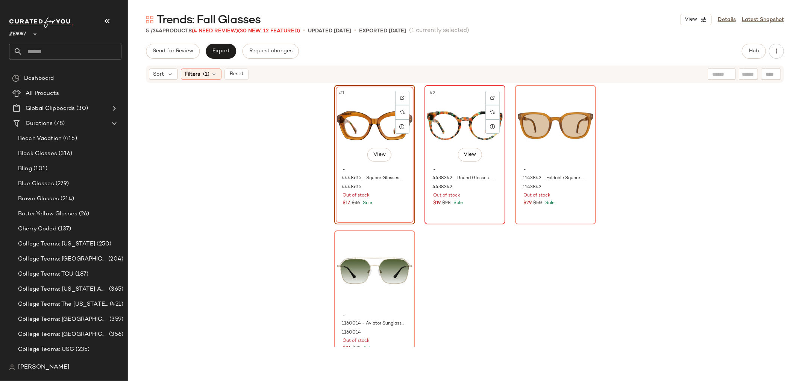
click at [441, 123] on div "#2 View" at bounding box center [465, 126] width 76 height 76
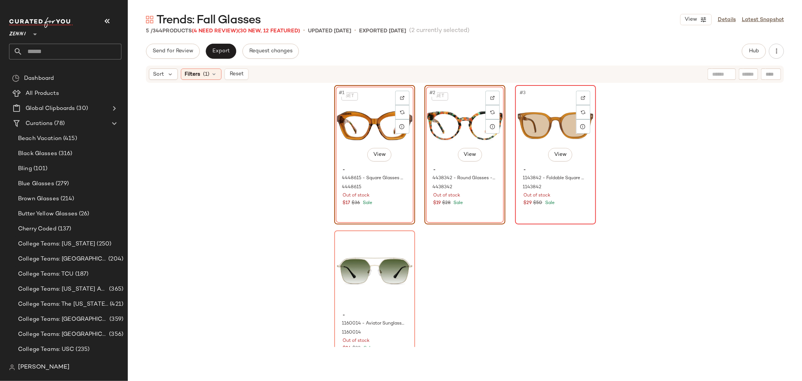
click at [528, 126] on div "#3 View" at bounding box center [556, 126] width 76 height 76
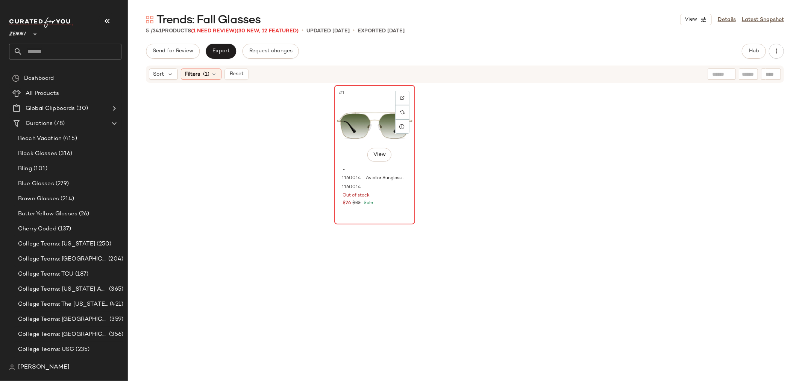
click at [372, 123] on div "#1 View" at bounding box center [375, 126] width 76 height 76
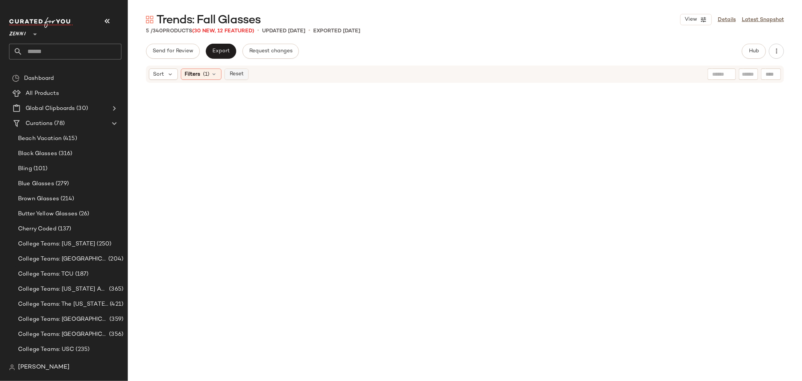
click at [232, 71] on span "Reset" at bounding box center [236, 74] width 14 height 6
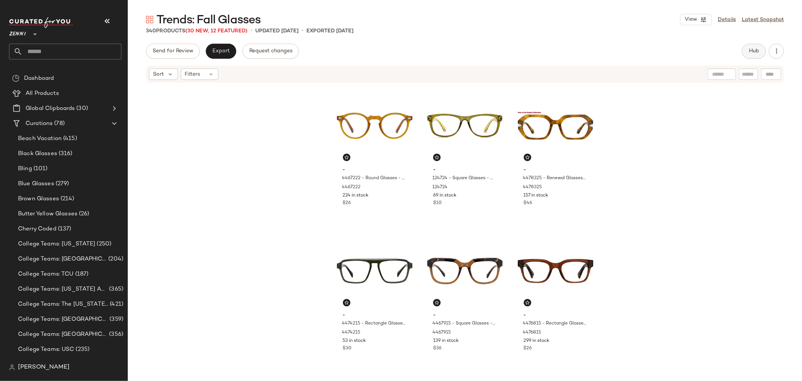
click at [757, 53] on span "Hub" at bounding box center [754, 51] width 11 height 6
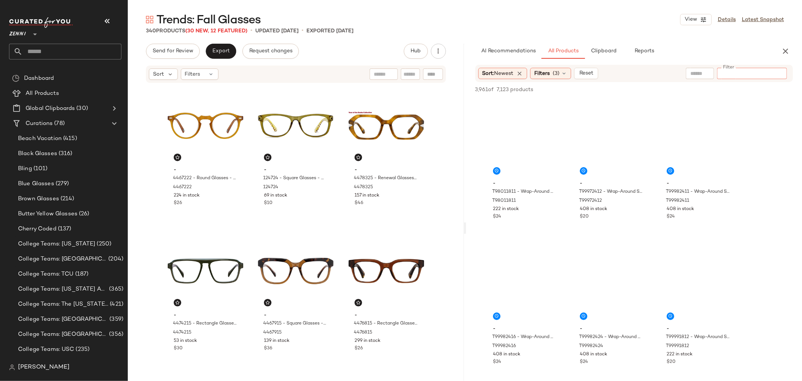
click at [771, 71] on input "Filter" at bounding box center [752, 74] width 64 height 8
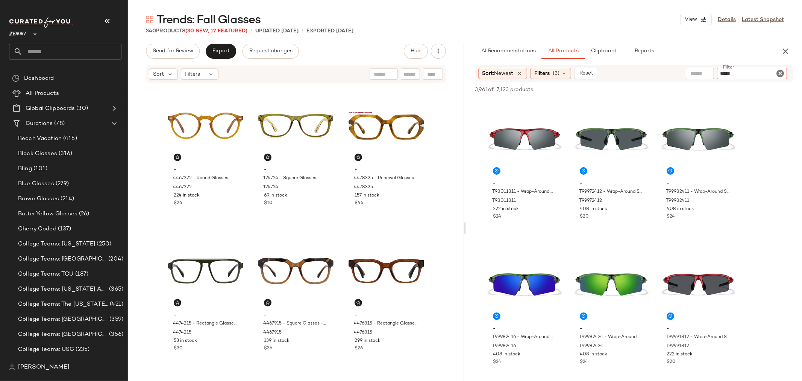
type input "******"
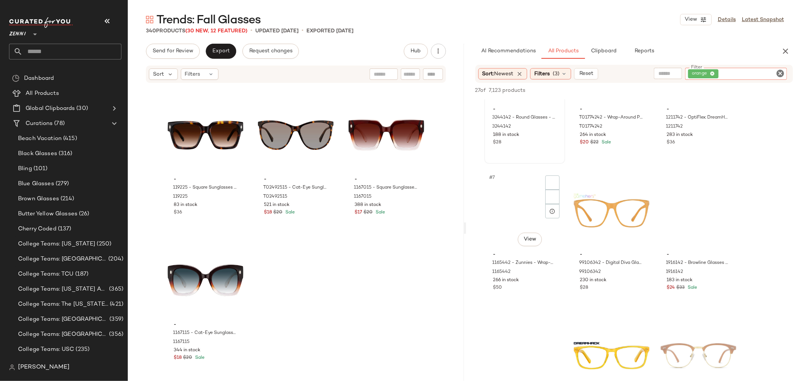
scroll to position [250, 0]
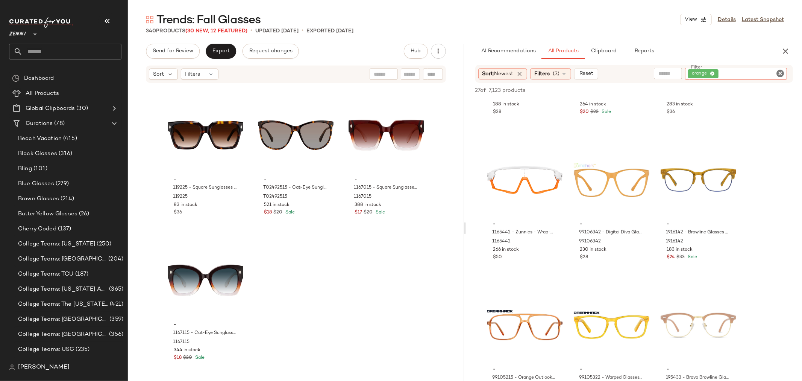
click at [410, 76] on input "text" at bounding box center [410, 74] width 13 height 8
type input "******"
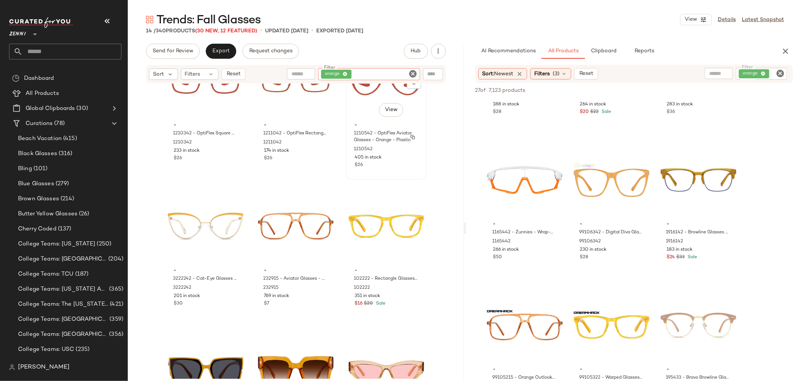
scroll to position [215, 0]
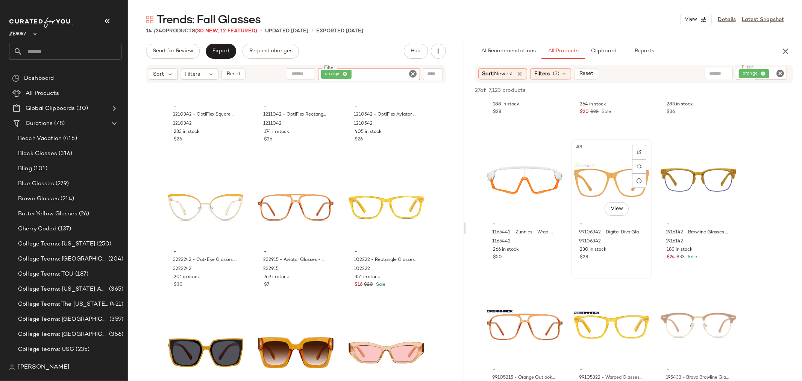
click at [593, 191] on div "#8 View" at bounding box center [612, 180] width 76 height 76
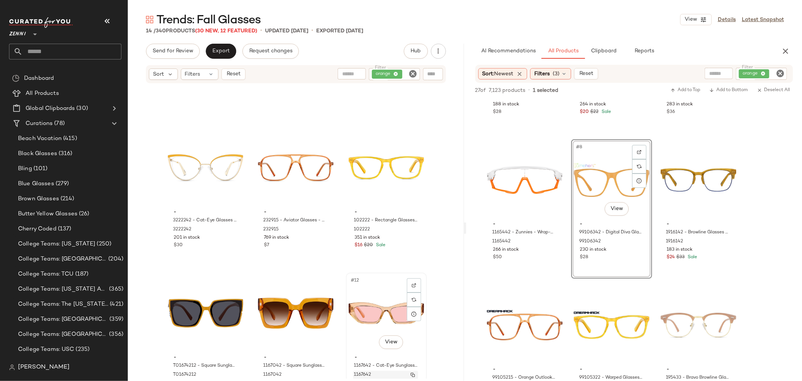
scroll to position [223, 0]
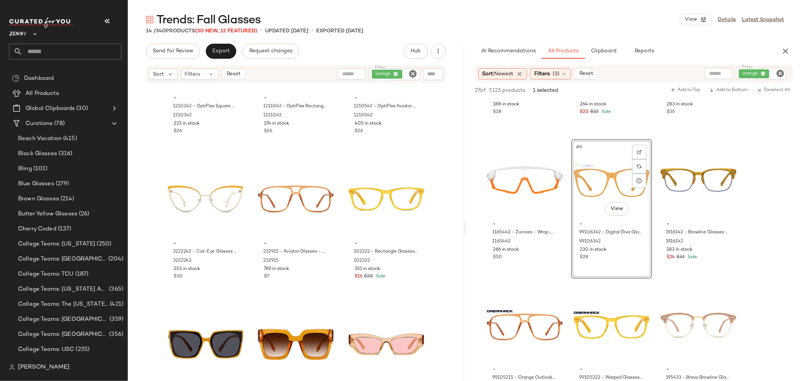
click at [415, 73] on icon "Clear Filter" at bounding box center [413, 73] width 9 height 9
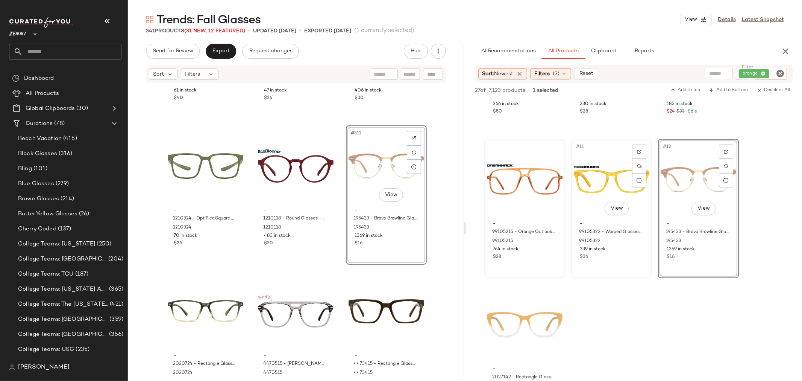
scroll to position [459, 0]
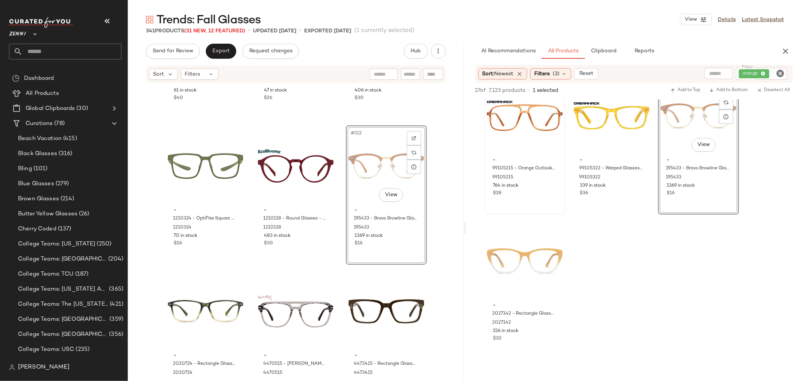
click at [779, 70] on icon "Clear Filter" at bounding box center [780, 73] width 9 height 9
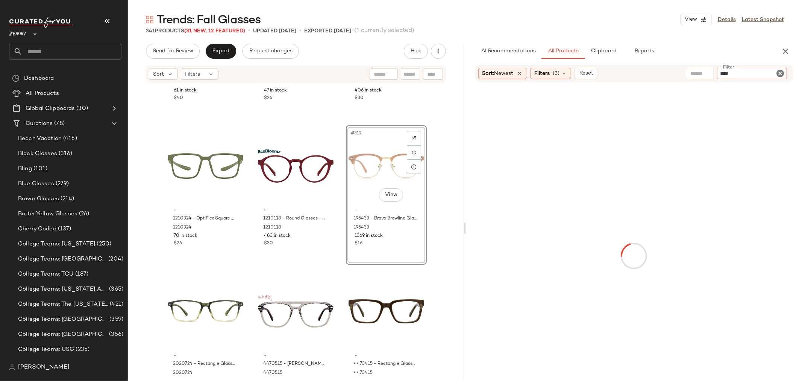
type input "*****"
click at [779, 70] on icon "Clear Filter" at bounding box center [780, 73] width 9 height 9
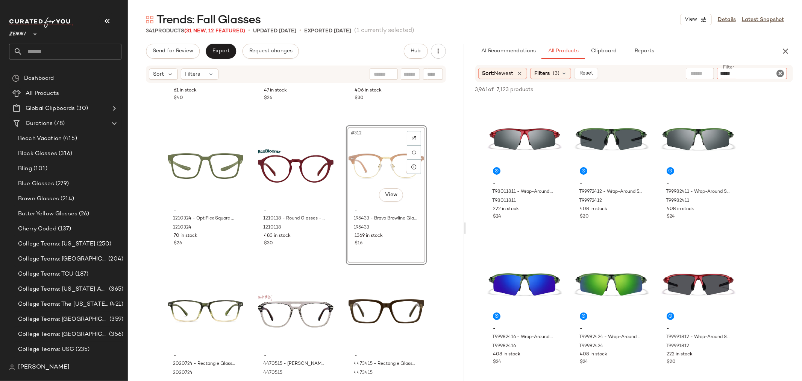
type input "****"
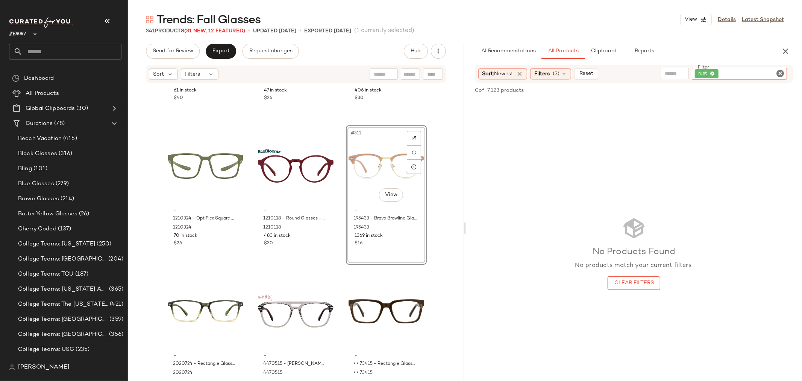
click at [779, 70] on icon "Clear Filter" at bounding box center [780, 73] width 9 height 9
click at [702, 73] on input "text" at bounding box center [699, 74] width 19 height 8
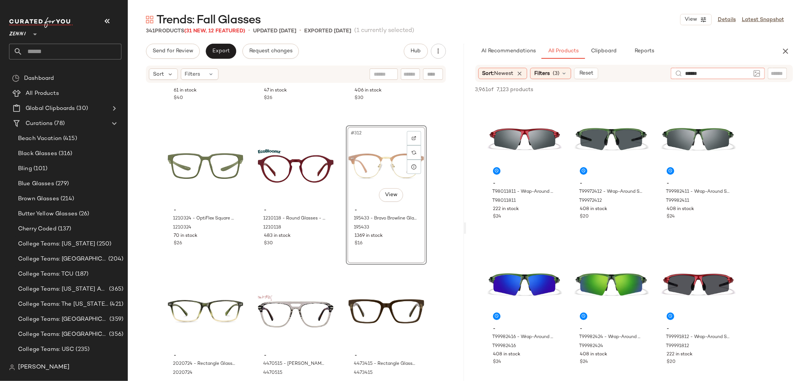
type input "*******"
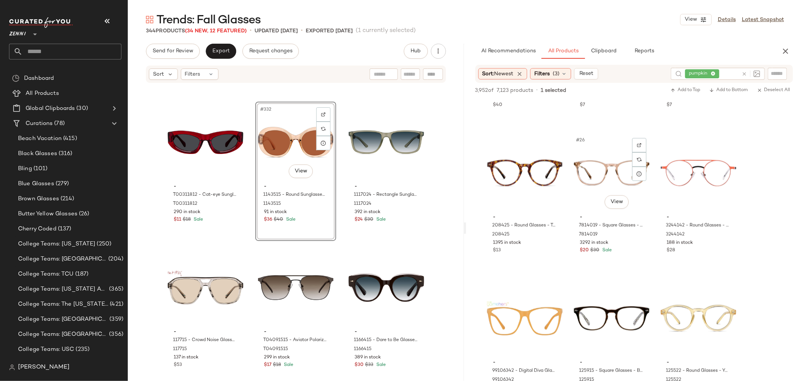
scroll to position [1211, 0]
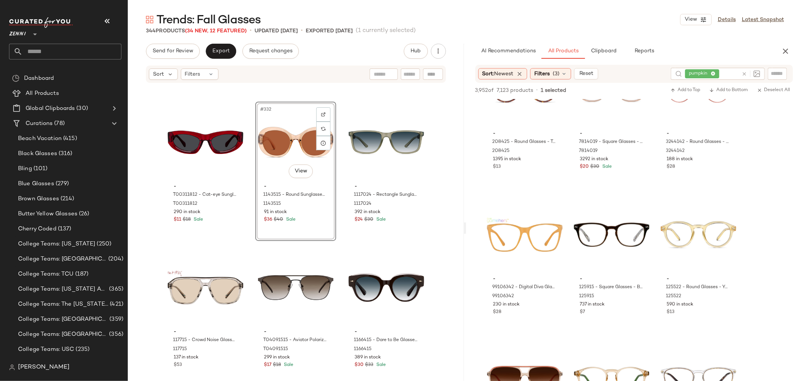
click at [744, 74] on icon at bounding box center [744, 74] width 6 height 6
click at [785, 51] on icon "button" at bounding box center [785, 51] width 9 height 9
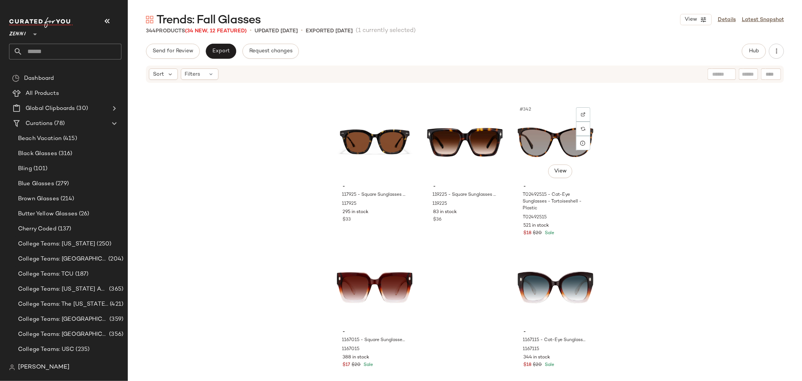
scroll to position [16397, 0]
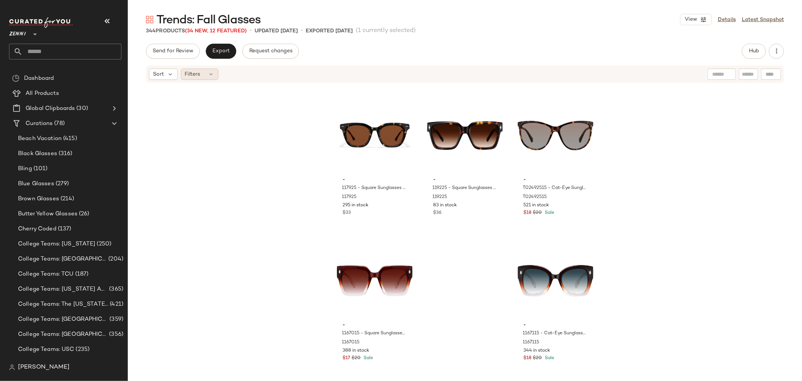
click at [211, 76] on icon at bounding box center [211, 74] width 6 height 6
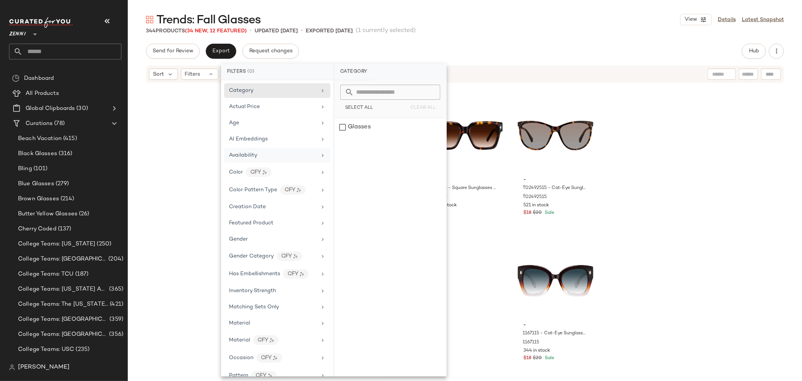
click at [242, 150] on div "Availability" at bounding box center [277, 155] width 106 height 15
click at [341, 142] on div "out_of_stock" at bounding box center [390, 145] width 112 height 18
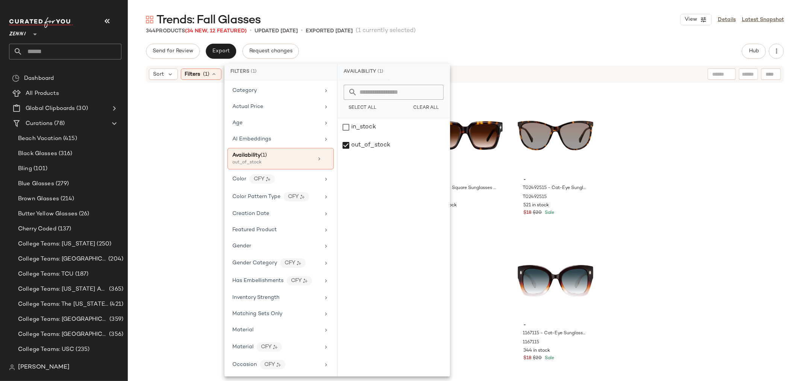
click at [204, 153] on div "- 1167215 - Cat-Eye Sunglasses - Brown - Plastic 1167215 345 in stock $20 $22 S…" at bounding box center [465, 230] width 674 height 295
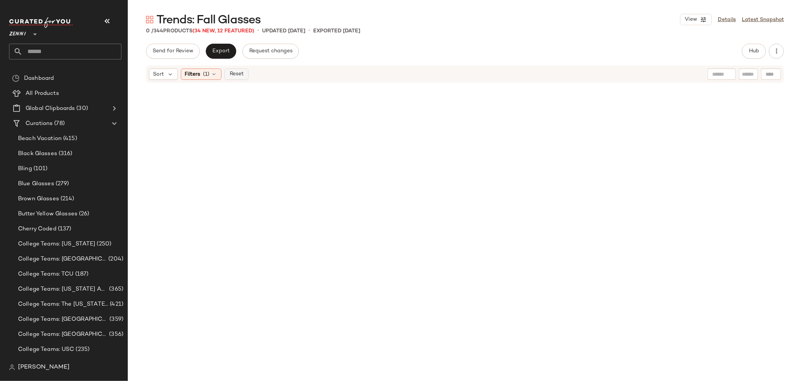
click at [237, 74] on span "Reset" at bounding box center [236, 74] width 14 height 6
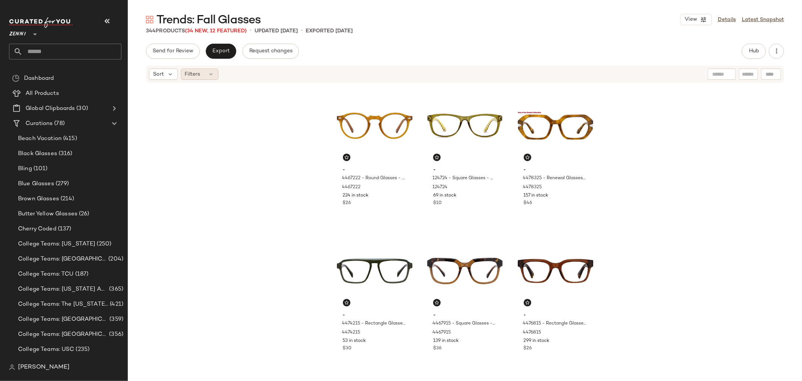
click at [209, 74] on icon at bounding box center [211, 74] width 6 height 6
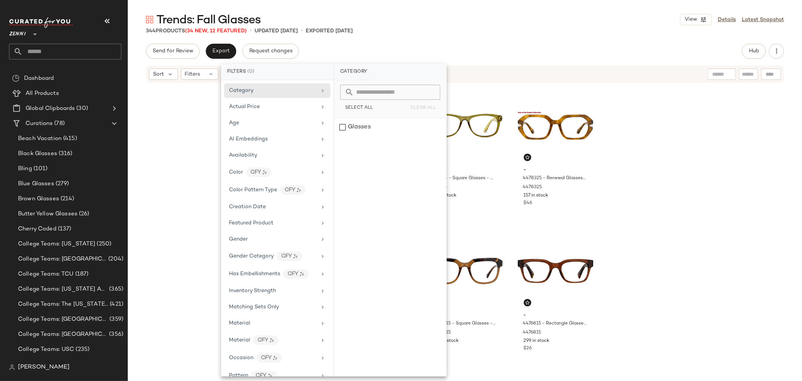
click at [184, 129] on div "- 4467222 - Round Glasses - Honey - Acetate 4467222 224 in stock $26 - 124724 -…" at bounding box center [465, 230] width 674 height 295
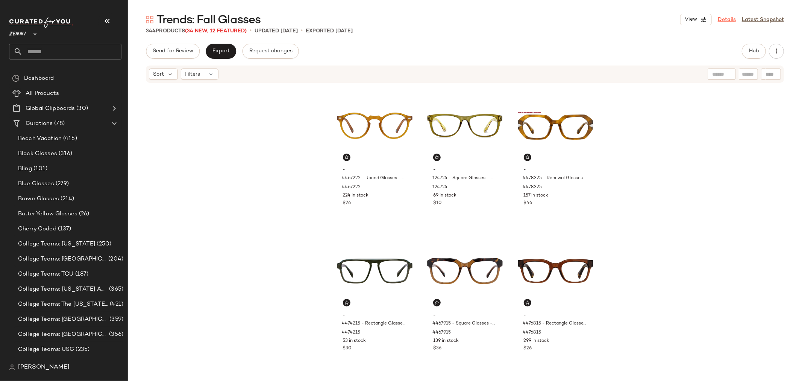
click at [730, 17] on link "Details" at bounding box center [727, 20] width 18 height 8
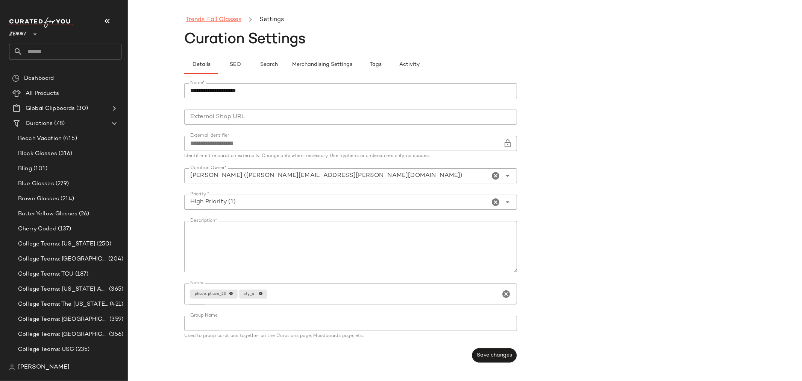
click at [220, 18] on link "Trends: Fall Glasses" at bounding box center [214, 20] width 56 height 10
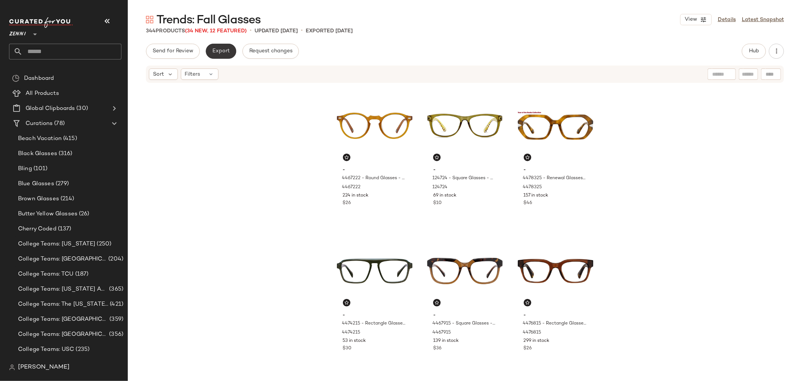
click at [227, 54] on span "Export" at bounding box center [221, 51] width 18 height 6
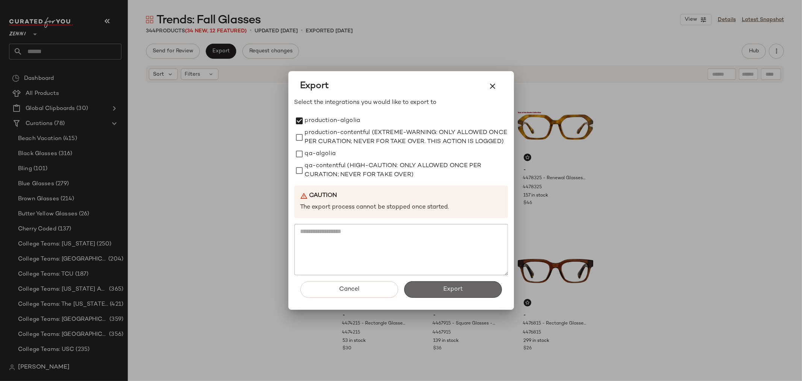
click at [438, 291] on button "Export" at bounding box center [453, 289] width 98 height 17
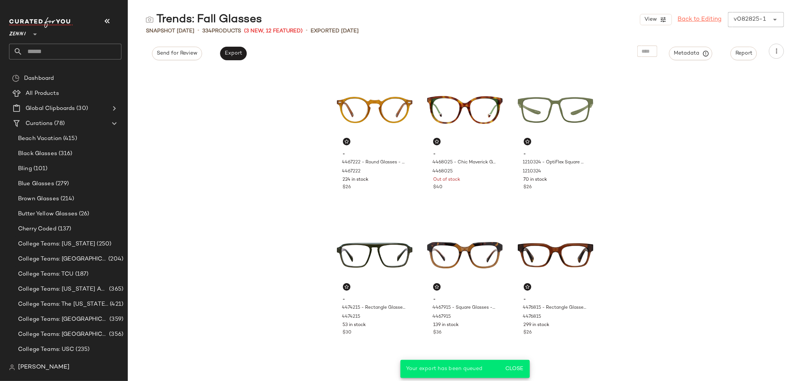
click at [705, 20] on link "Back to Editing" at bounding box center [700, 19] width 44 height 9
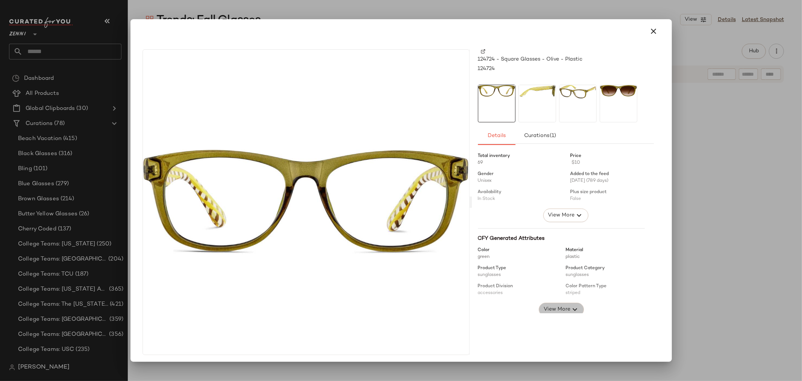
click at [555, 308] on span "View More" at bounding box center [556, 309] width 27 height 9
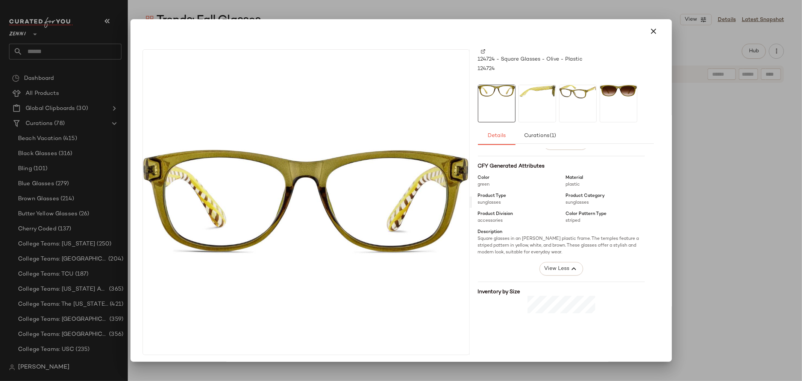
scroll to position [120, 0]
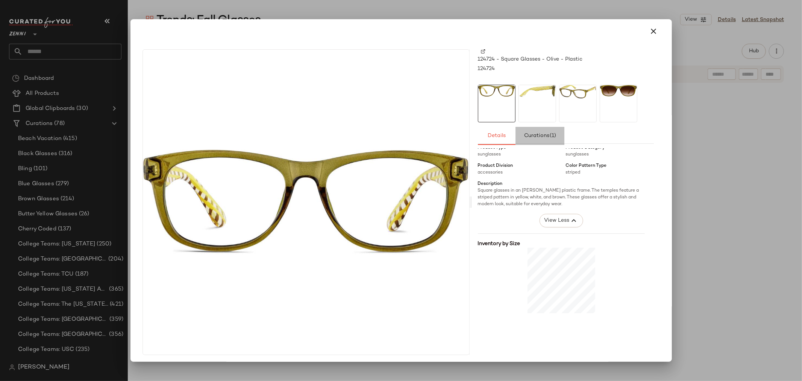
click at [540, 136] on span "Curations (1)" at bounding box center [539, 136] width 33 height 6
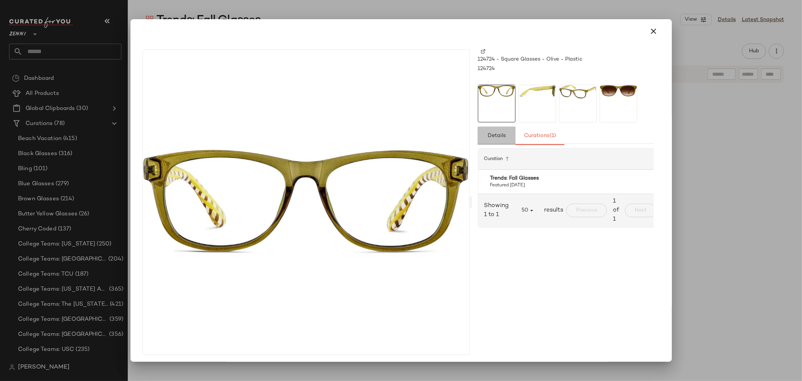
click at [490, 133] on span "Details" at bounding box center [496, 136] width 18 height 6
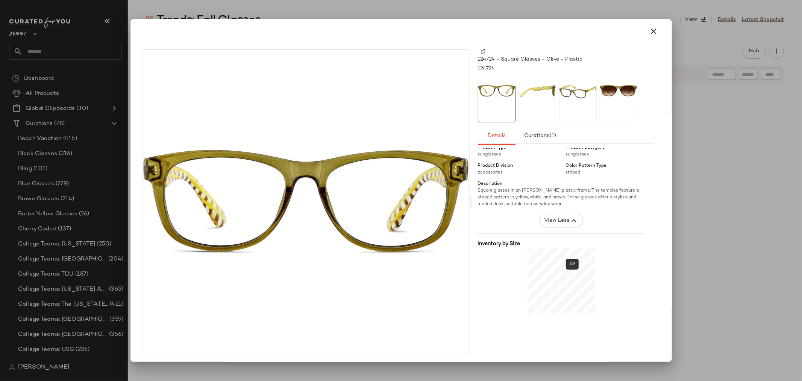
scroll to position [2, 0]
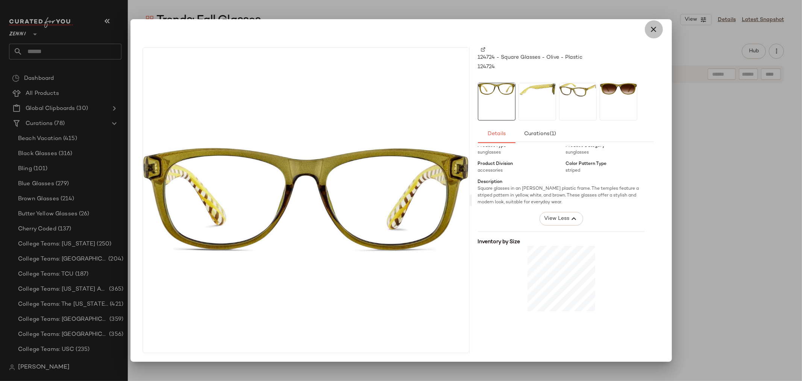
click at [653, 28] on icon "button" at bounding box center [653, 29] width 9 height 9
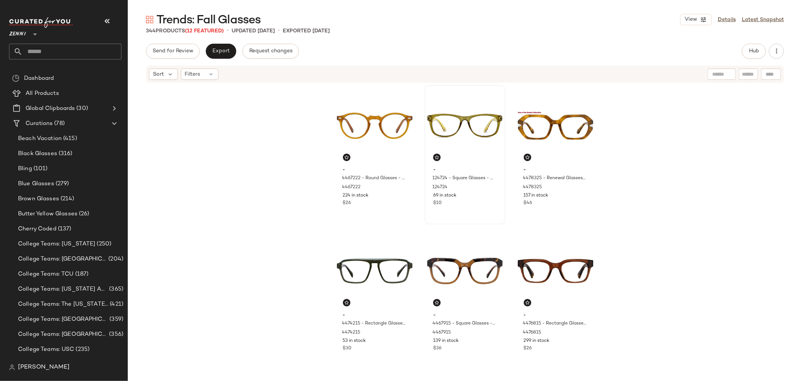
click at [61, 55] on input "text" at bounding box center [72, 52] width 99 height 16
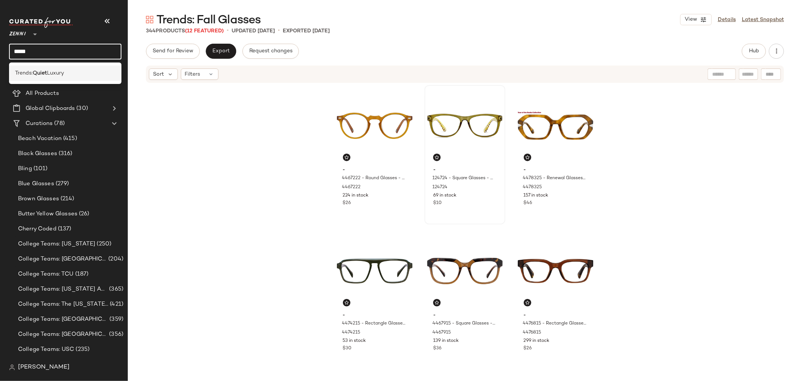
type input "*****"
click at [29, 75] on span "Trends:" at bounding box center [24, 73] width 18 height 8
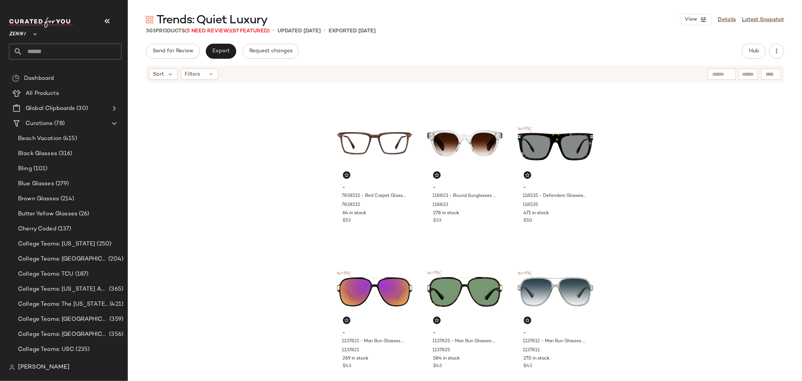
scroll to position [508, 0]
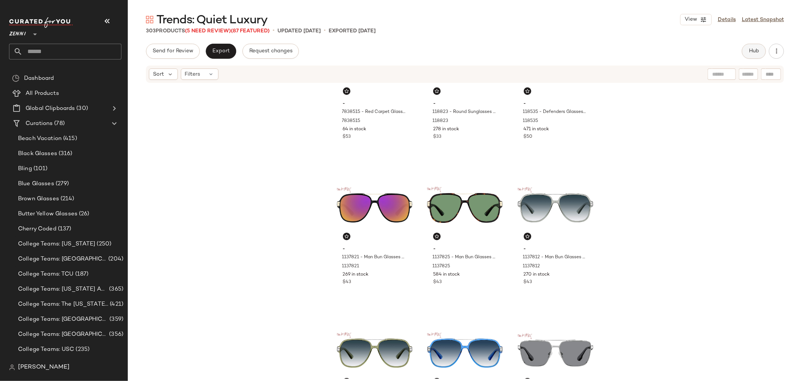
click at [747, 53] on button "Hub" at bounding box center [754, 51] width 24 height 15
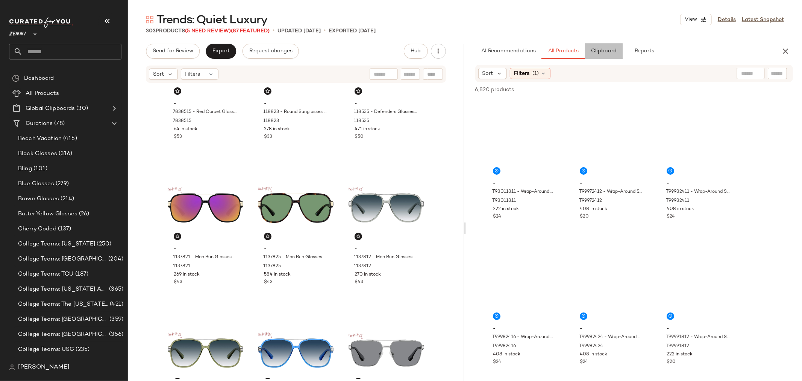
click at [600, 50] on span "Clipboard" at bounding box center [604, 51] width 26 height 6
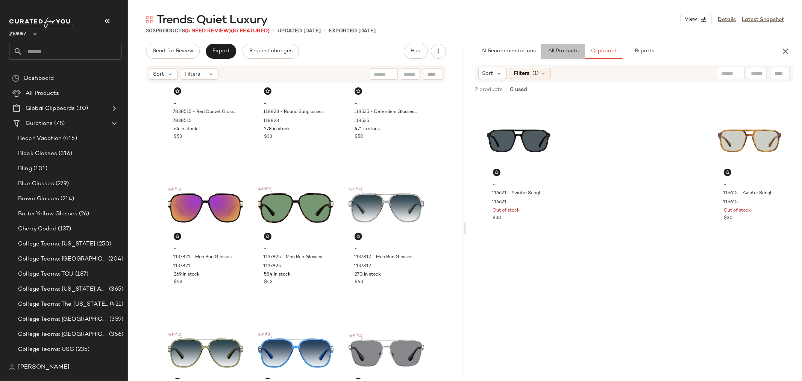
click at [550, 48] on span "All Products" at bounding box center [562, 51] width 31 height 6
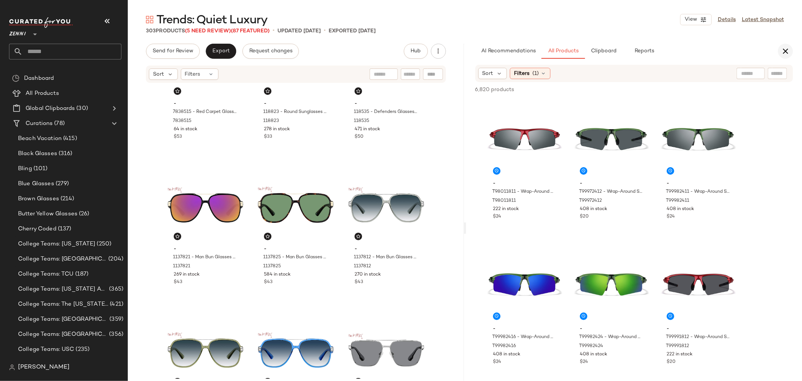
click at [790, 53] on icon "button" at bounding box center [785, 51] width 9 height 9
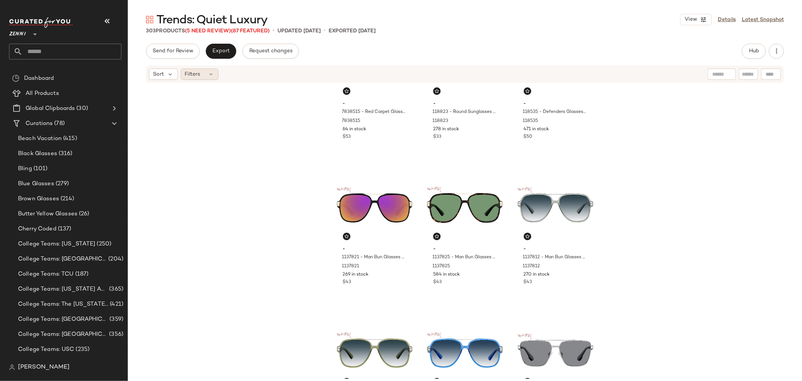
click at [207, 73] on div "Filters" at bounding box center [200, 73] width 38 height 11
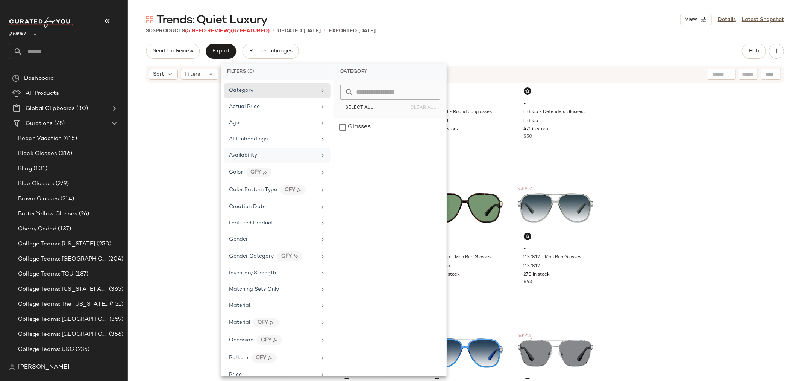
click at [252, 157] on span "Availability" at bounding box center [243, 155] width 28 height 6
click at [341, 145] on div "out_of_stock" at bounding box center [390, 145] width 112 height 18
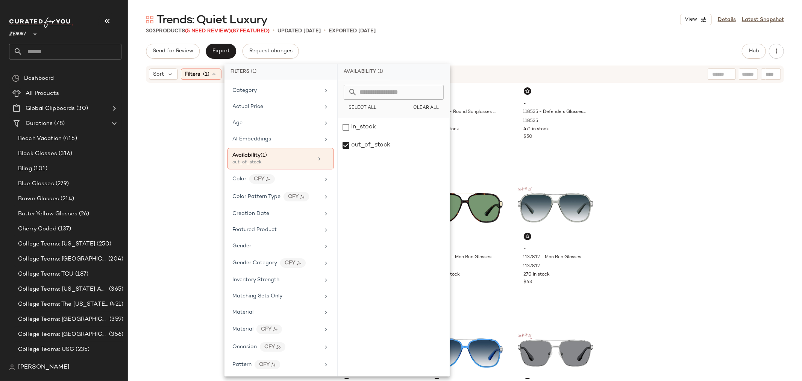
click at [190, 170] on div "- 7838515 - Red Carpet Glasses - Brown - Mixed 7838515 64 in stock $53 - 118823…" at bounding box center [465, 230] width 674 height 295
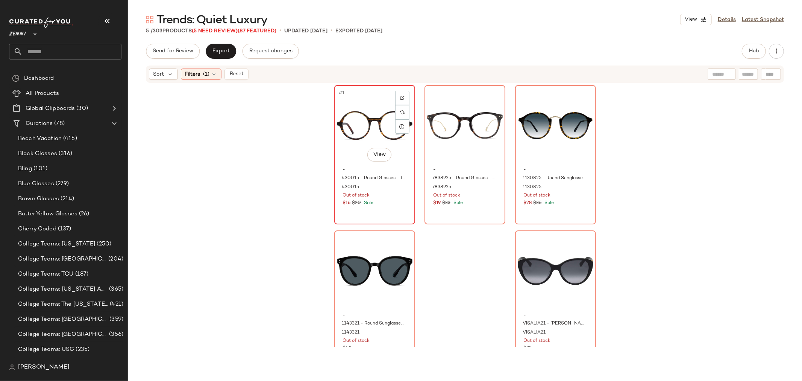
click at [362, 134] on div "#1 View" at bounding box center [375, 126] width 76 height 76
click at [442, 149] on div "#2 View" at bounding box center [465, 126] width 76 height 76
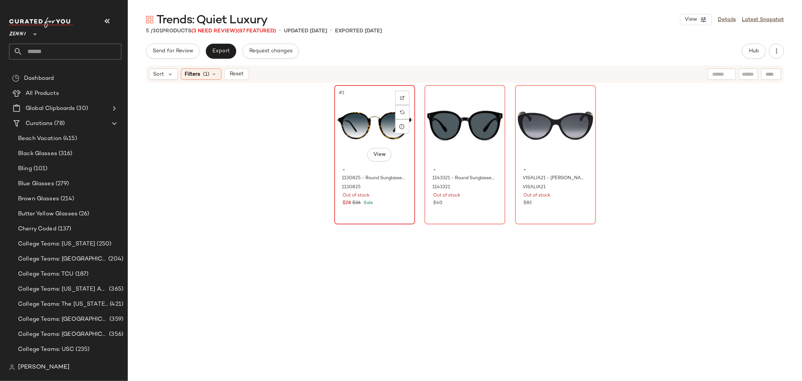
click at [355, 155] on div "#1 View" at bounding box center [375, 126] width 76 height 76
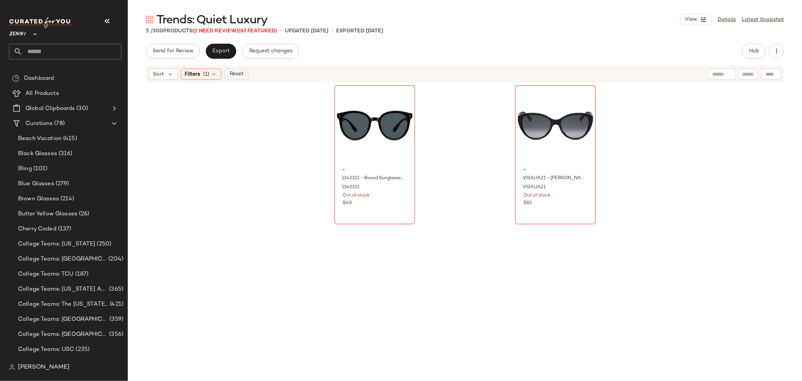
click at [239, 71] on span "Reset" at bounding box center [236, 74] width 14 height 6
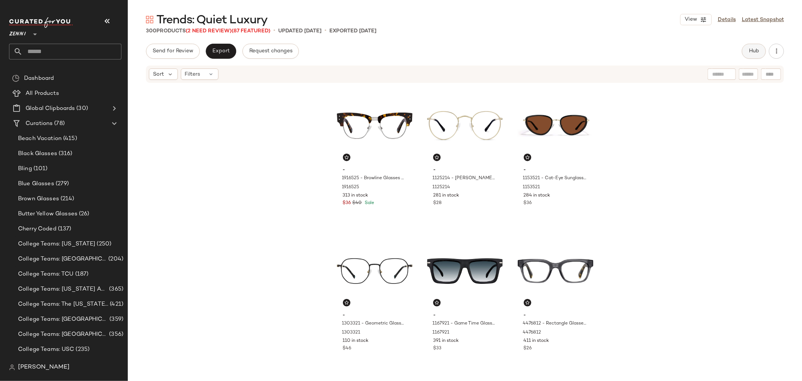
click at [750, 47] on button "Hub" at bounding box center [754, 51] width 24 height 15
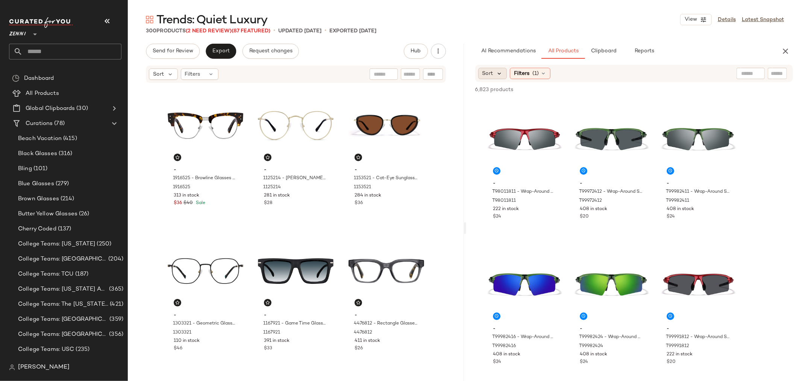
click at [497, 73] on icon at bounding box center [499, 73] width 7 height 7
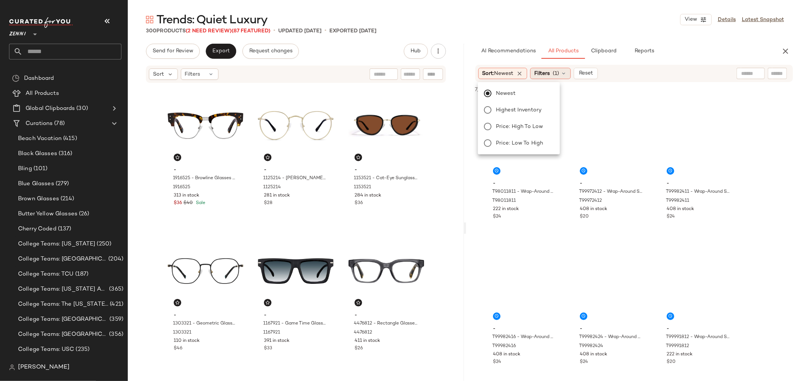
click at [559, 73] on span "(1)" at bounding box center [556, 74] width 6 height 8
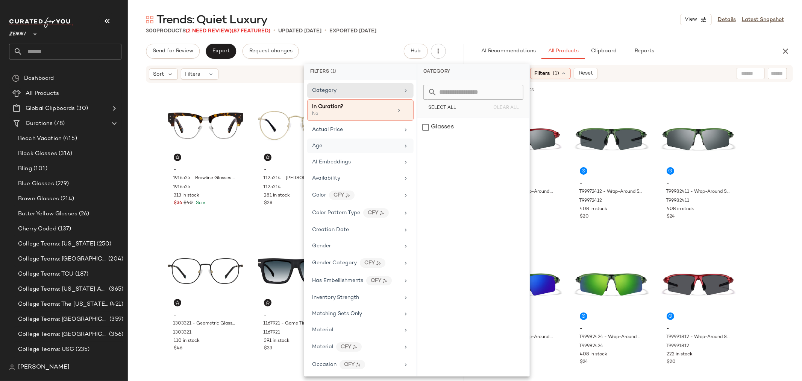
click at [344, 149] on div "Age" at bounding box center [356, 146] width 88 height 8
click at [420, 124] on div "adult" at bounding box center [473, 127] width 112 height 18
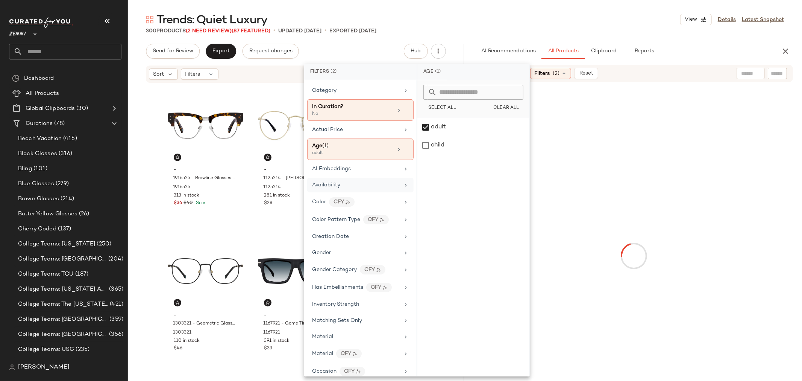
click at [382, 184] on div "Availability" at bounding box center [356, 185] width 88 height 8
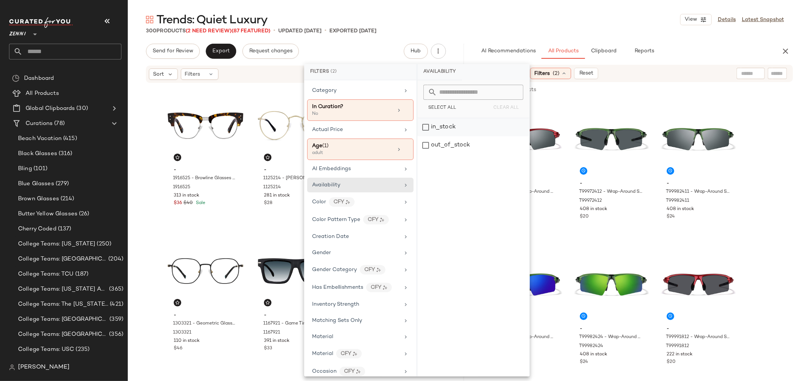
drag, startPoint x: 426, startPoint y: 122, endPoint x: 445, endPoint y: 132, distance: 21.5
click at [426, 122] on div "in_stock" at bounding box center [473, 127] width 112 height 18
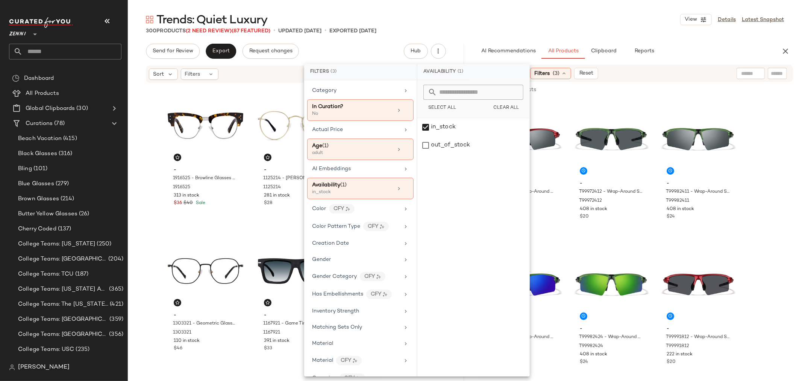
click at [772, 73] on input "text" at bounding box center [777, 74] width 13 height 8
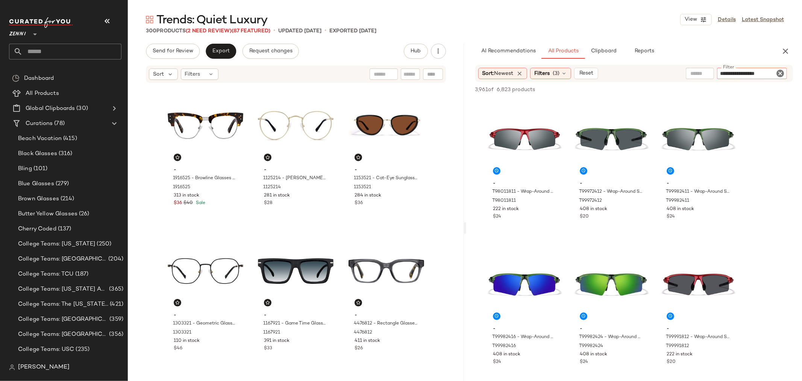
type input "**********"
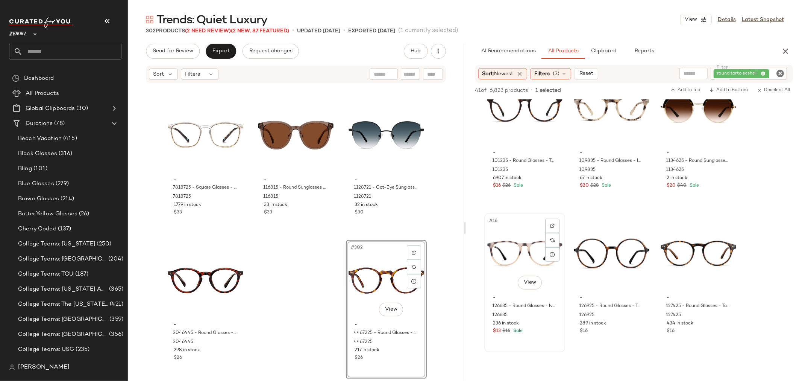
scroll to position [626, 0]
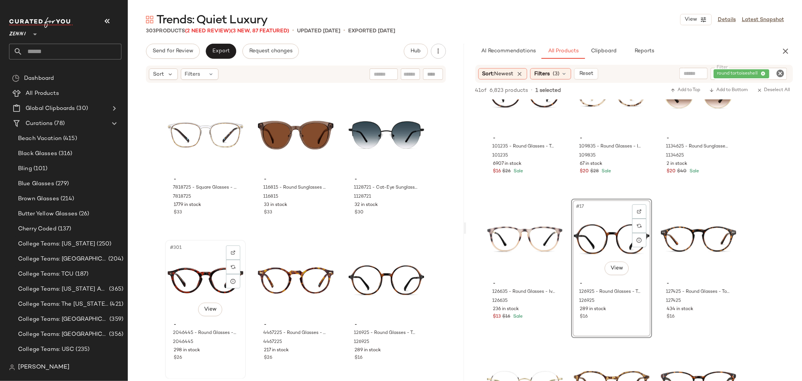
click at [174, 282] on div "#301 View" at bounding box center [206, 280] width 76 height 76
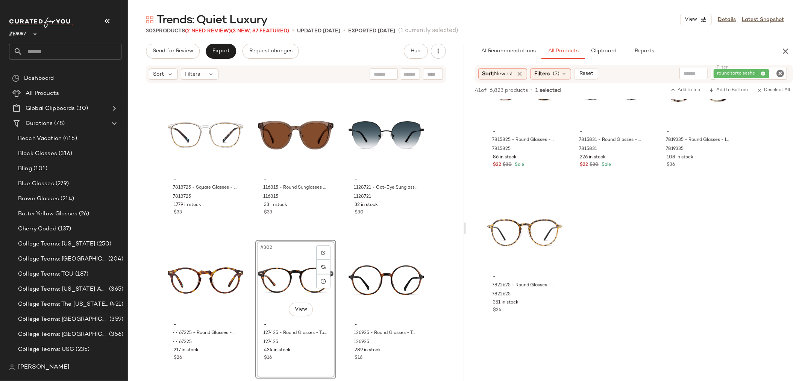
scroll to position [1546, 0]
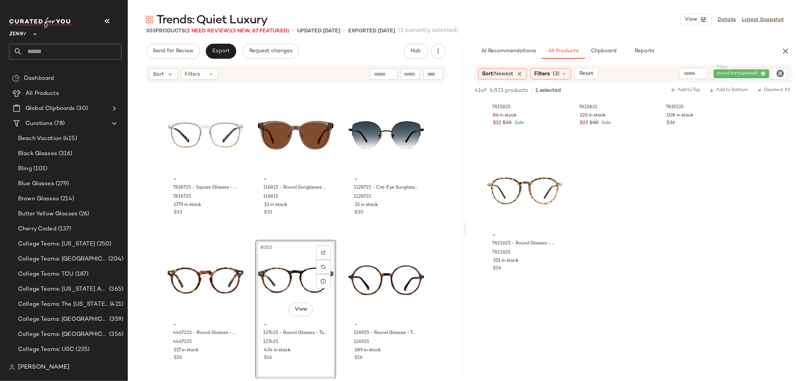
click at [780, 74] on icon "Clear Filter" at bounding box center [780, 73] width 9 height 9
click at [785, 49] on icon "button" at bounding box center [785, 51] width 9 height 9
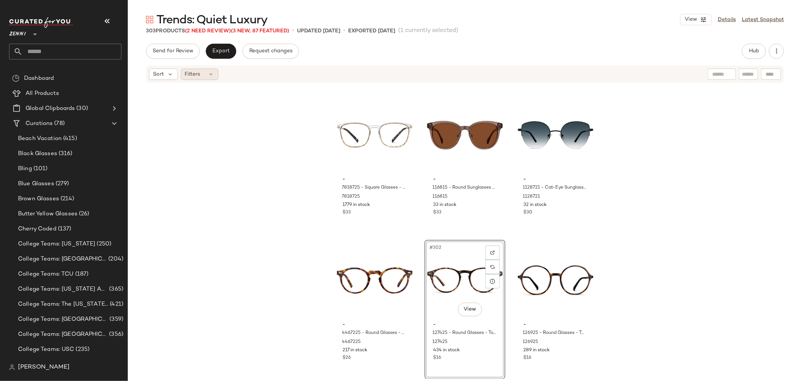
click at [206, 76] on div "Filters" at bounding box center [200, 73] width 38 height 11
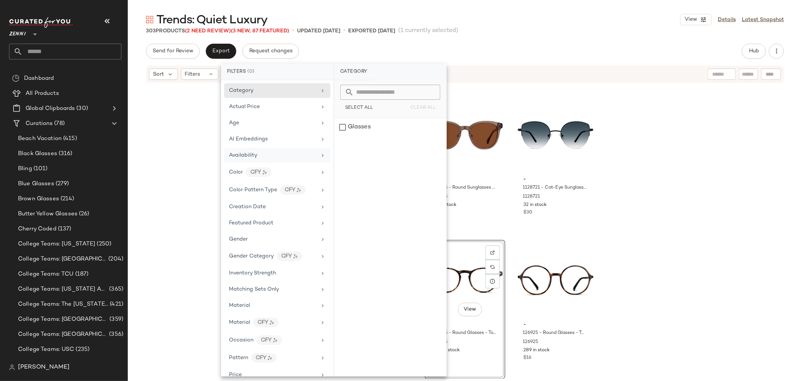
click at [257, 158] on span "Availability" at bounding box center [243, 155] width 28 height 6
click at [344, 147] on div "out_of_stock" at bounding box center [390, 145] width 112 height 18
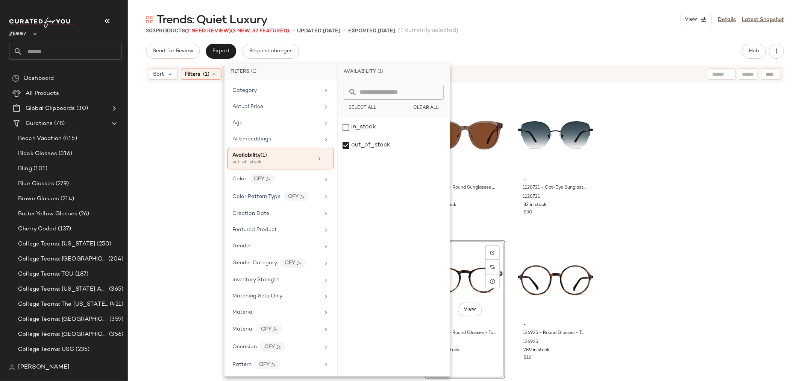
click at [179, 174] on div "- CAR27925 - Carrera CAR279 - Havana - Plastic CAR27925 16 in stock $74 - T0411…" at bounding box center [465, 230] width 674 height 295
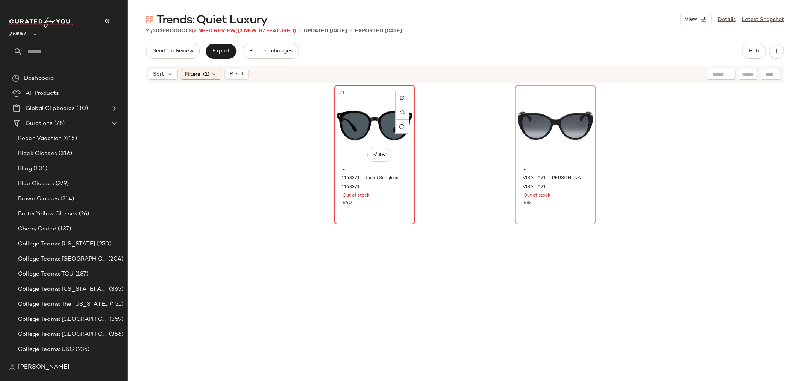
click at [370, 123] on div "#1 View" at bounding box center [375, 126] width 76 height 76
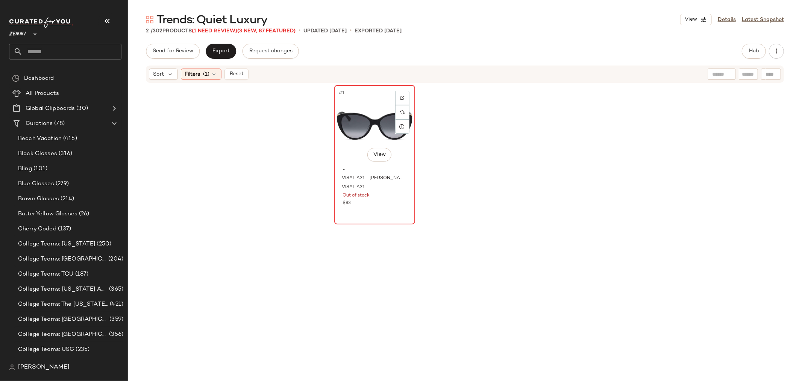
click at [358, 130] on div "#1 View" at bounding box center [375, 126] width 76 height 76
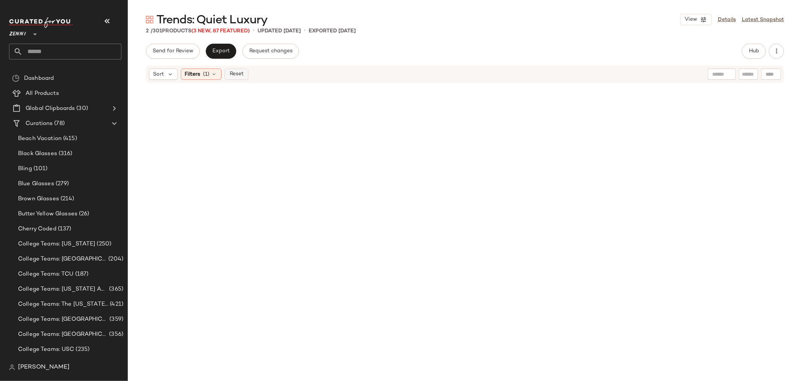
click at [237, 77] on span "Reset" at bounding box center [236, 74] width 14 height 6
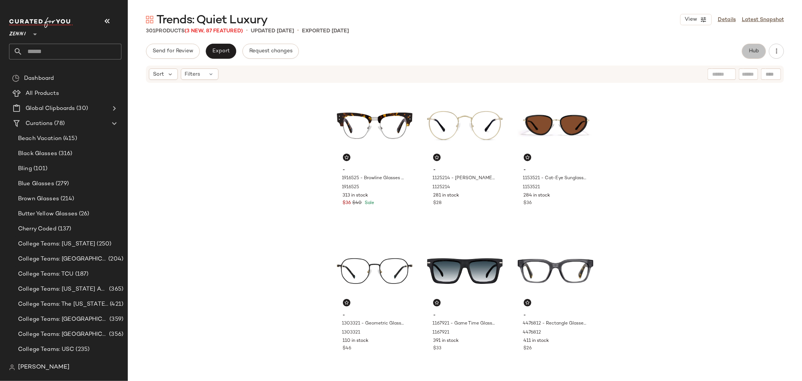
click at [749, 55] on button "Hub" at bounding box center [754, 51] width 24 height 15
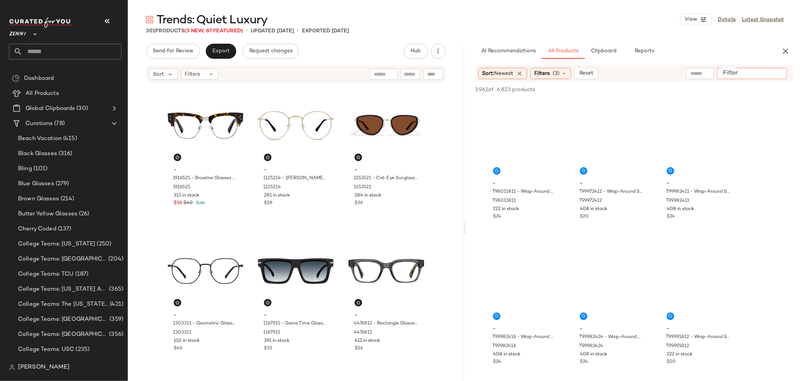
click at [772, 76] on input "Filter" at bounding box center [752, 74] width 64 height 8
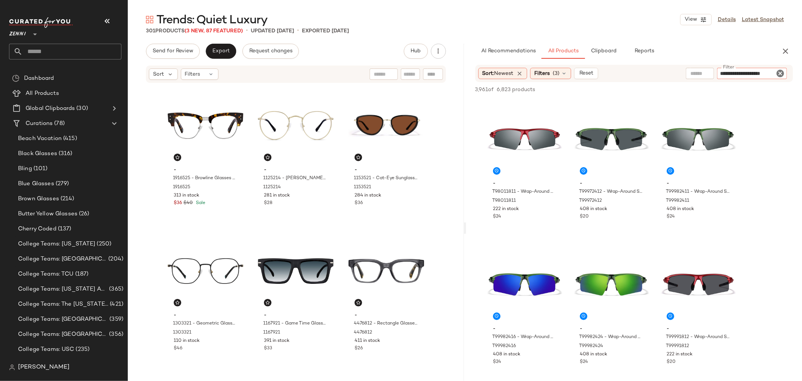
type input "**********"
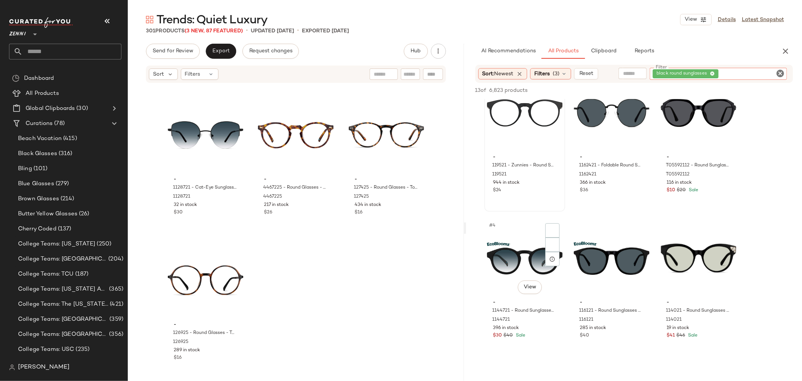
scroll to position [42, 0]
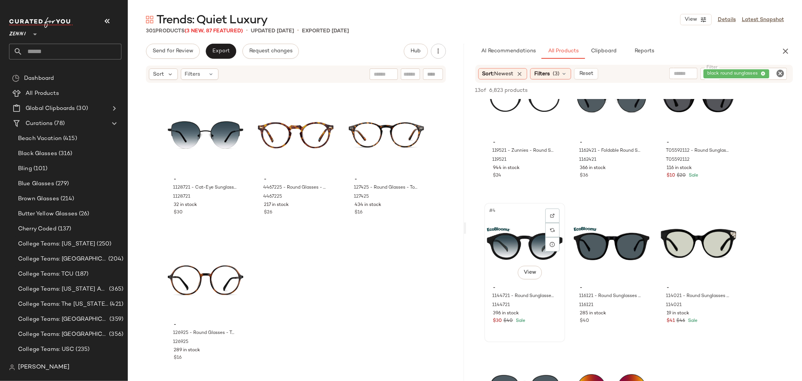
click at [508, 240] on div "#4 View" at bounding box center [525, 243] width 76 height 76
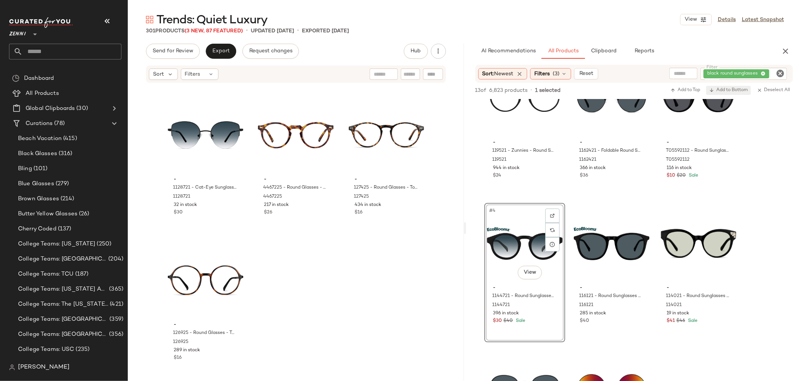
click at [736, 89] on span "Add to Bottom" at bounding box center [728, 90] width 39 height 5
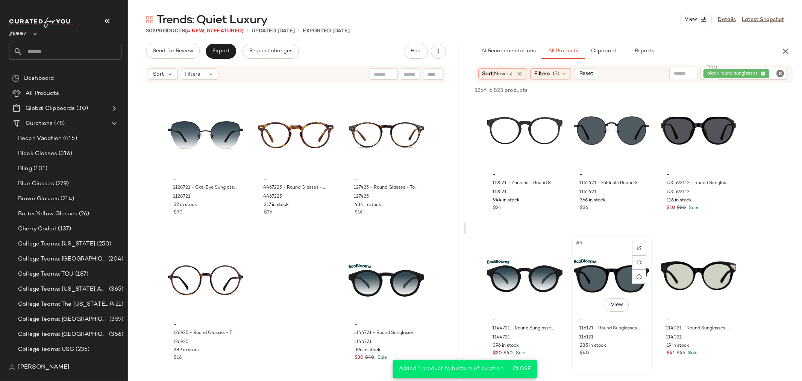
scroll to position [0, 0]
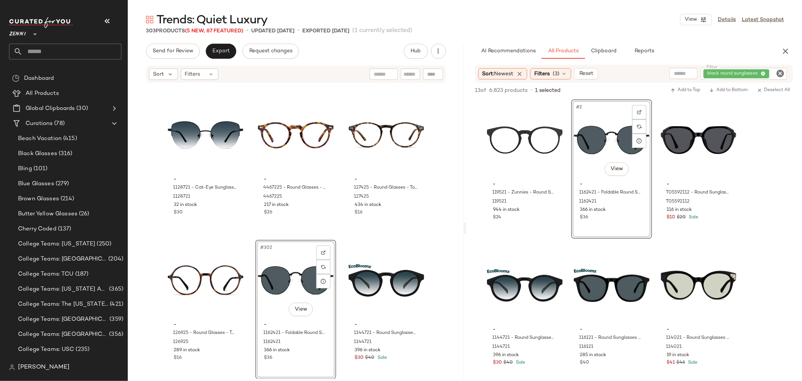
click at [337, 321] on div "- 1917811 - Aviator Glasses - Silver - Mixed 1917811 102 in stock $24 - 7818725…" at bounding box center [296, 230] width 336 height 295
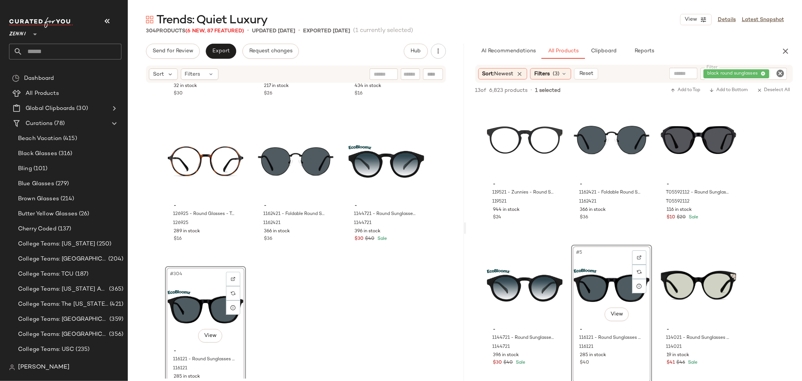
scroll to position [14490, 0]
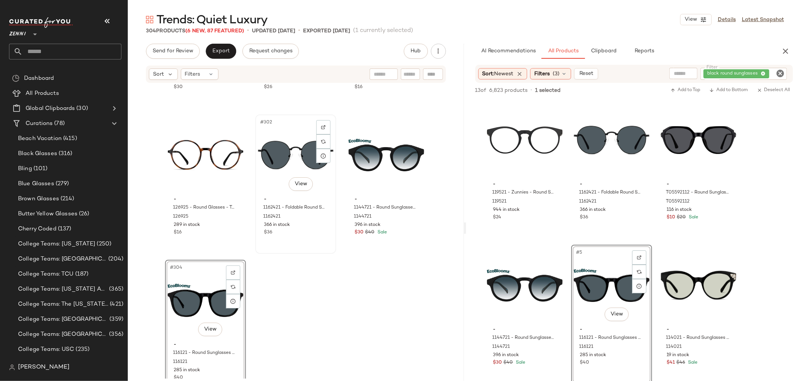
click at [284, 156] on div "#302 View" at bounding box center [296, 155] width 76 height 76
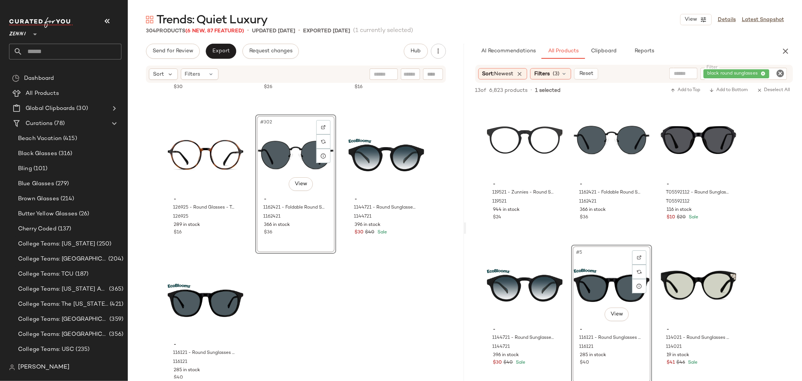
scroll to position [14365, 0]
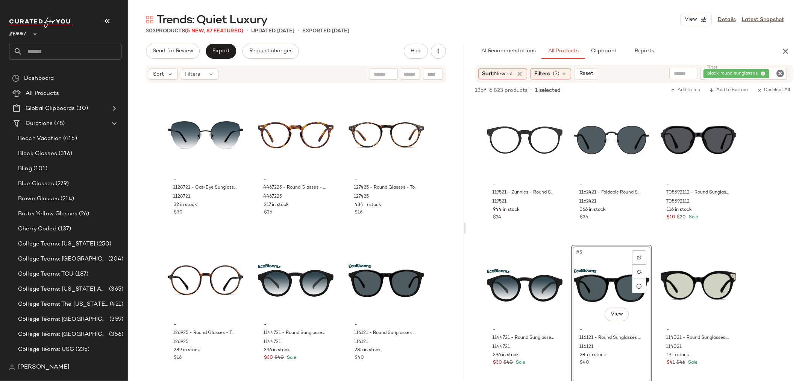
click at [777, 72] on icon "Clear Filter" at bounding box center [780, 73] width 9 height 9
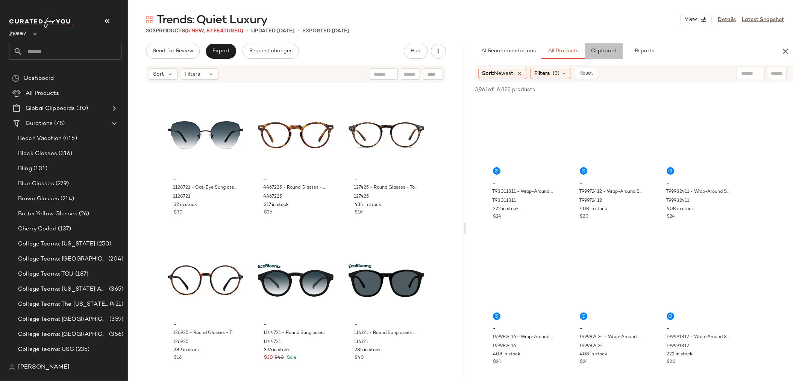
click at [600, 51] on span "Clipboard" at bounding box center [604, 51] width 26 height 6
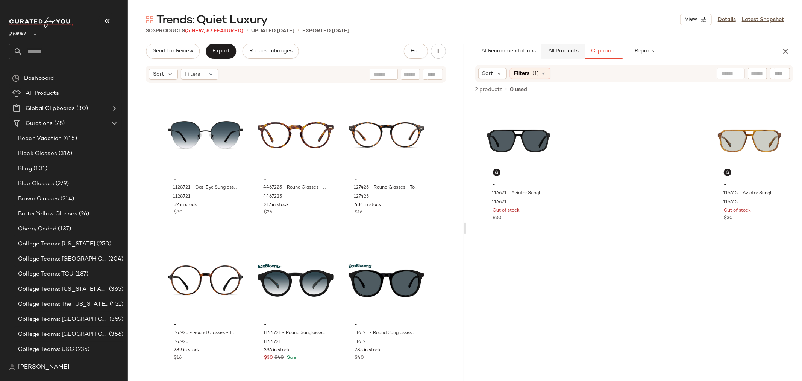
click at [559, 50] on span "All Products" at bounding box center [562, 51] width 31 height 6
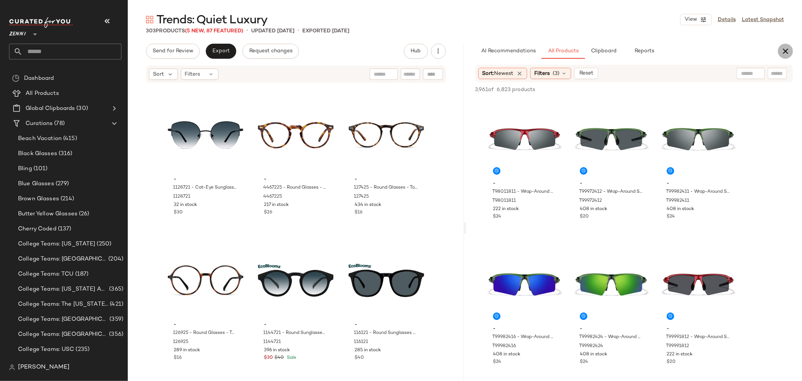
click at [787, 48] on icon "button" at bounding box center [785, 51] width 9 height 9
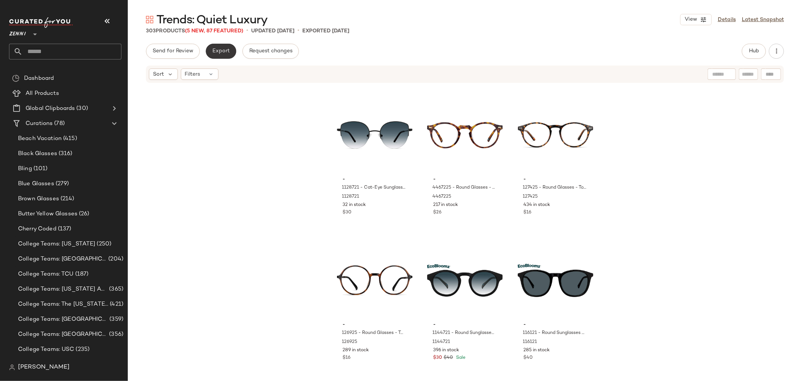
click at [223, 57] on button "Export" at bounding box center [221, 51] width 30 height 15
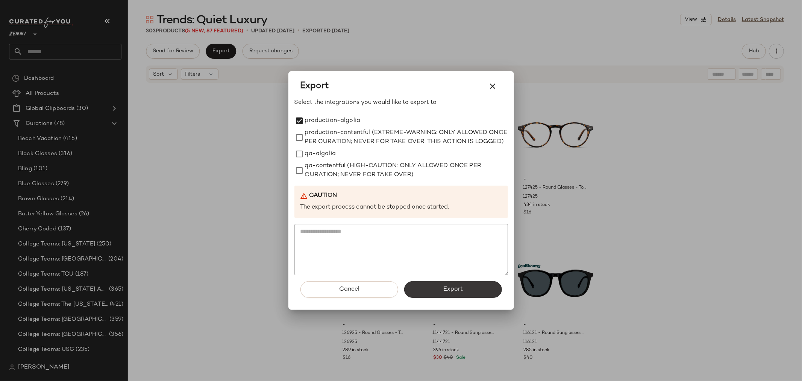
click at [441, 294] on button "Export" at bounding box center [453, 289] width 98 height 17
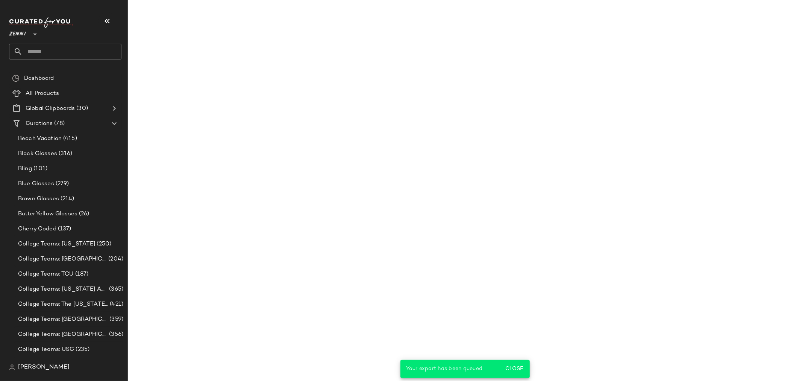
scroll to position [14490, 0]
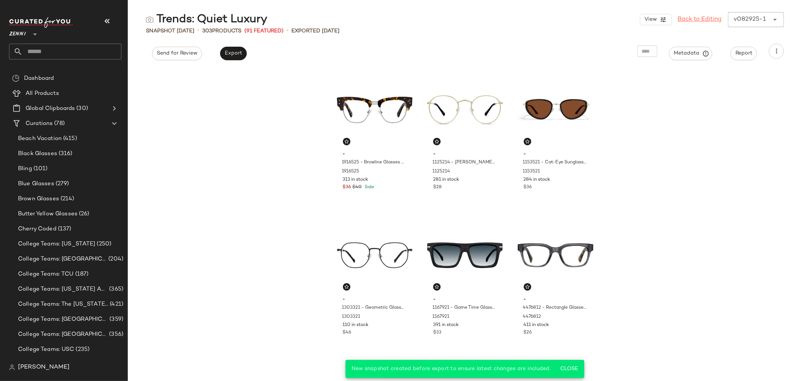
click at [693, 19] on link "Back to Editing" at bounding box center [700, 19] width 44 height 9
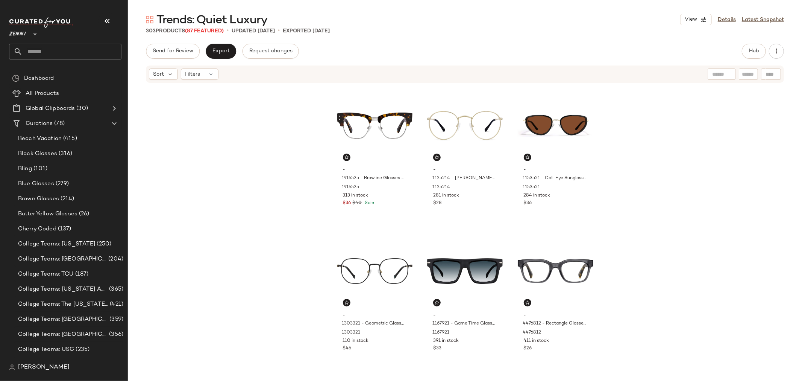
click at [67, 46] on input "text" at bounding box center [72, 52] width 99 height 16
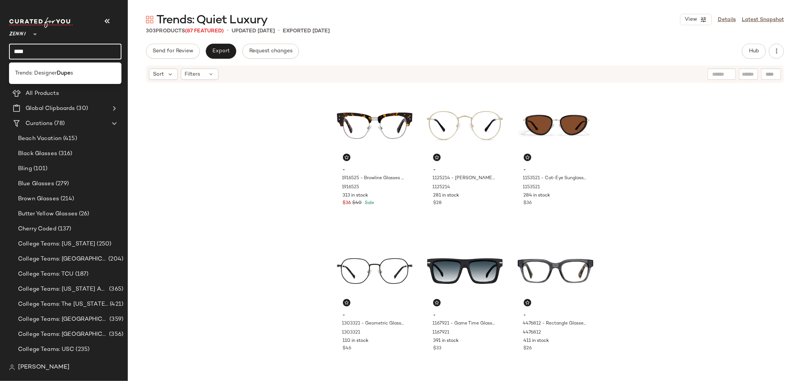
type input "****"
click at [61, 74] on b "Dupe" at bounding box center [64, 73] width 14 height 8
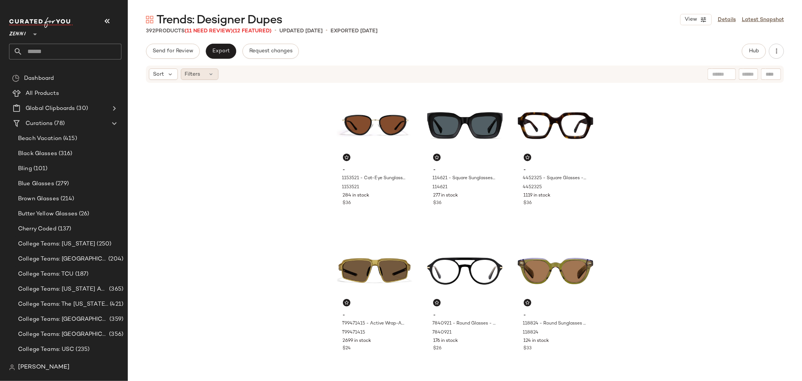
click at [203, 77] on div "Filters" at bounding box center [200, 73] width 38 height 11
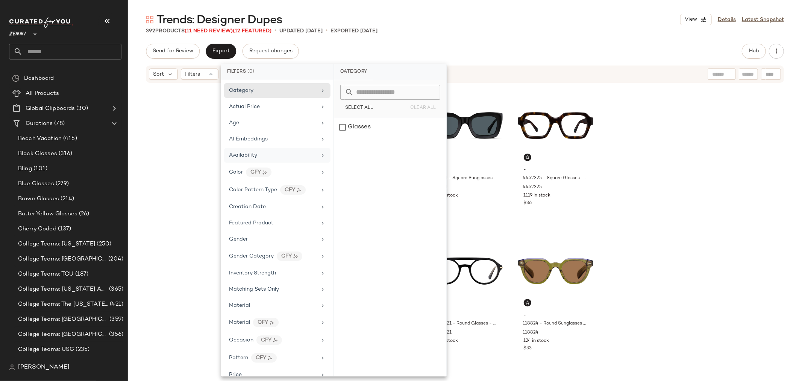
click at [249, 157] on span "Availability" at bounding box center [243, 155] width 28 height 6
click at [340, 146] on div "out_of_stock" at bounding box center [390, 145] width 112 height 18
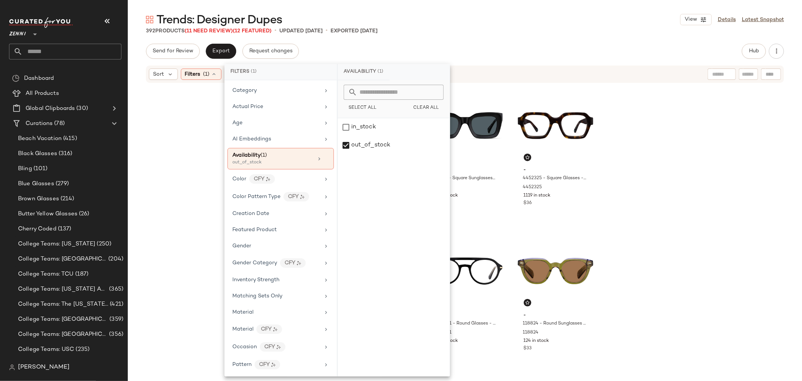
click at [210, 154] on div "- 1153521 - Cat-Eye Sunglasses - Black - Mixed 1153521 284 in stock $36 - 11462…" at bounding box center [465, 230] width 674 height 295
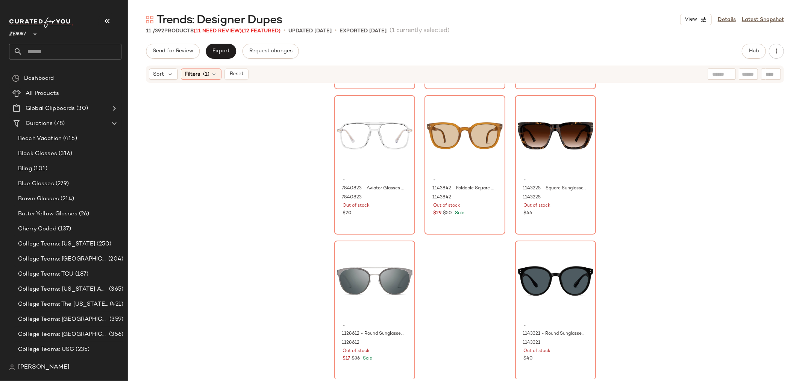
scroll to position [287, 0]
click at [569, 366] on div "#11 View - 1143321 - Round Sunglasses - Black - Plastic 1143321 Out of stock $40" at bounding box center [555, 309] width 79 height 138
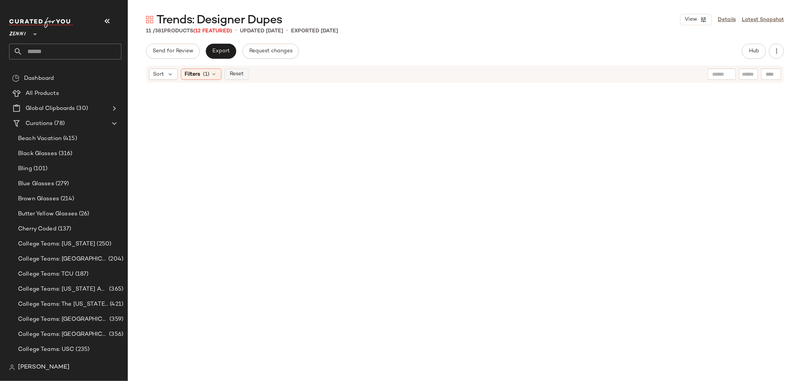
click at [233, 77] on button "Reset" at bounding box center [236, 73] width 24 height 11
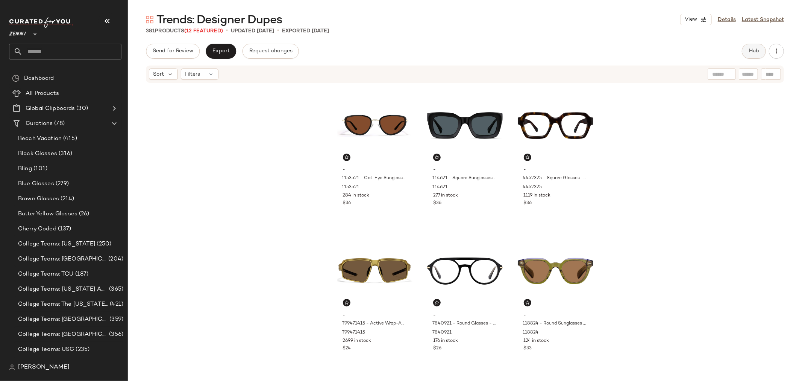
click at [755, 51] on span "Hub" at bounding box center [754, 51] width 11 height 6
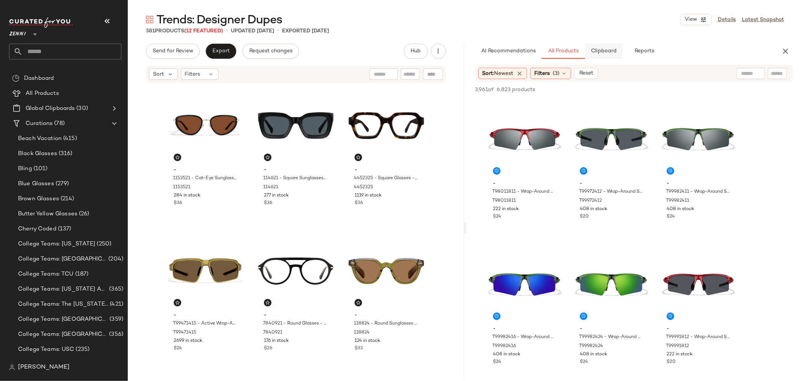
click at [598, 51] on span "Clipboard" at bounding box center [604, 51] width 26 height 6
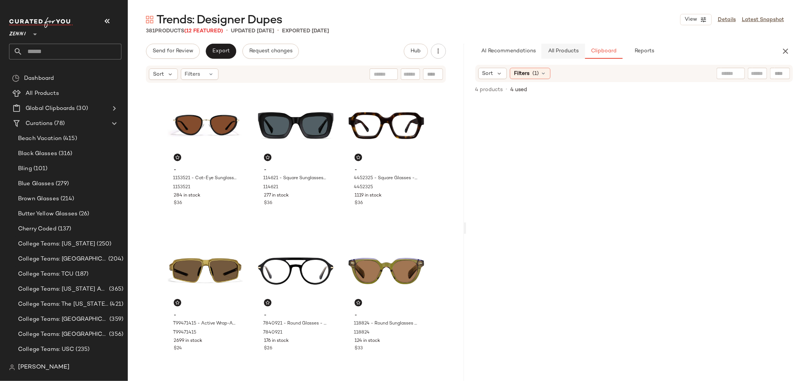
click at [572, 50] on span "All Products" at bounding box center [562, 51] width 31 height 6
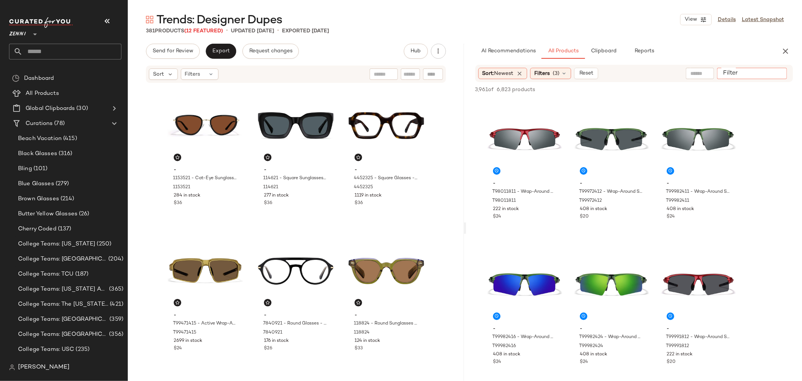
click at [771, 70] on input "Filter" at bounding box center [752, 74] width 64 height 8
type input "*****"
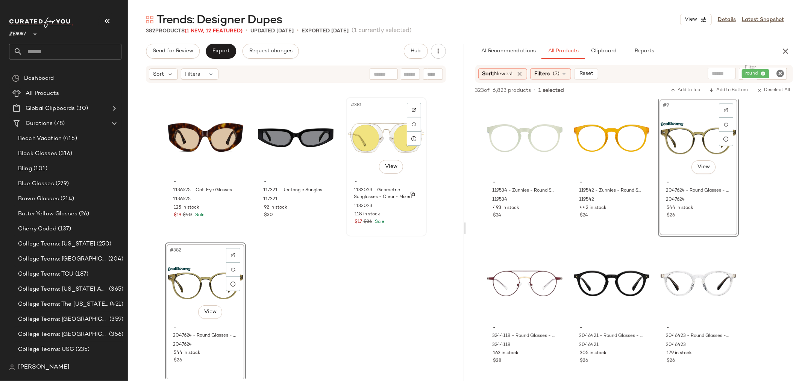
scroll to position [18284, 0]
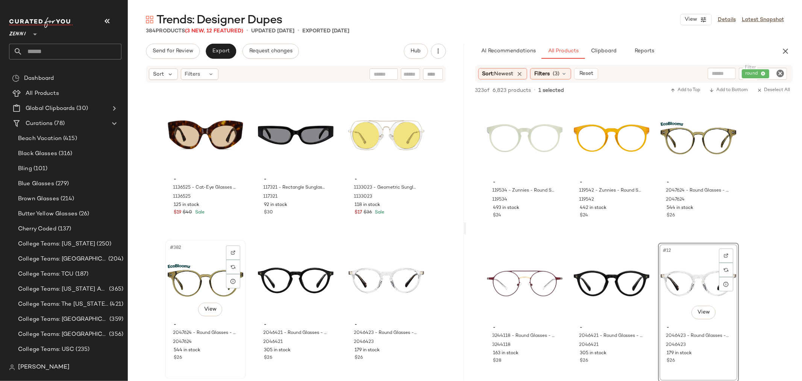
click at [198, 285] on div "#382 View" at bounding box center [206, 280] width 76 height 76
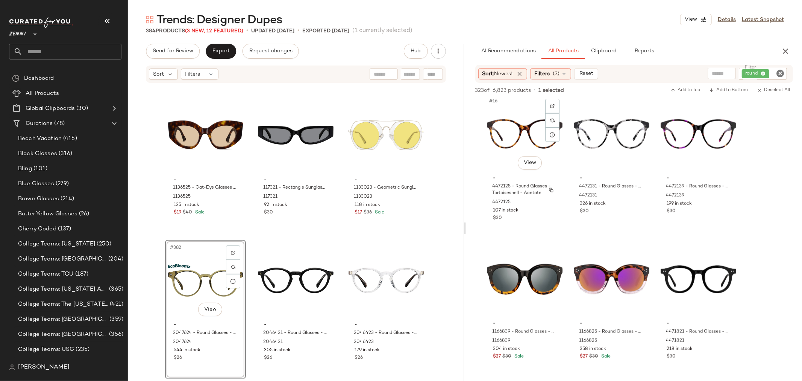
scroll to position [752, 0]
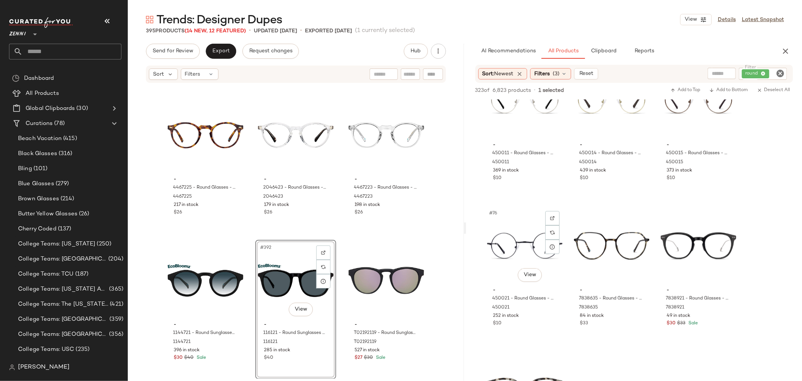
scroll to position [3551, 0]
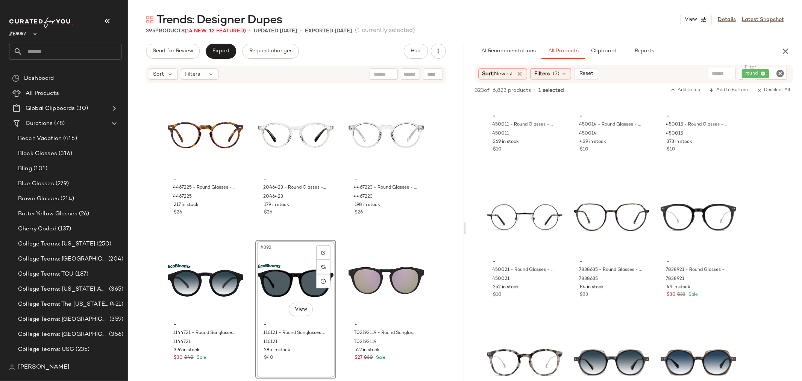
click at [780, 74] on icon "Clear Filter" at bounding box center [780, 73] width 9 height 9
click at [765, 72] on input "Filter" at bounding box center [752, 74] width 64 height 8
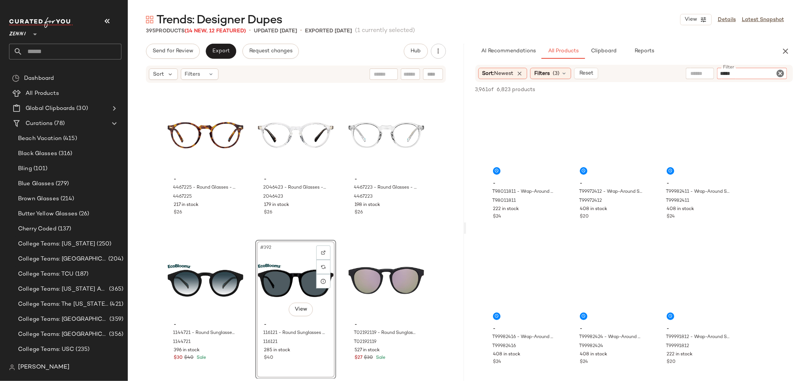
type input "******"
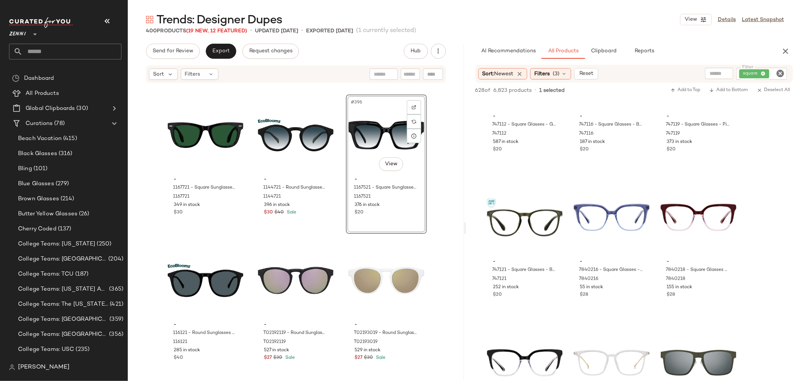
click at [780, 74] on icon "Clear Filter" at bounding box center [780, 73] width 9 height 9
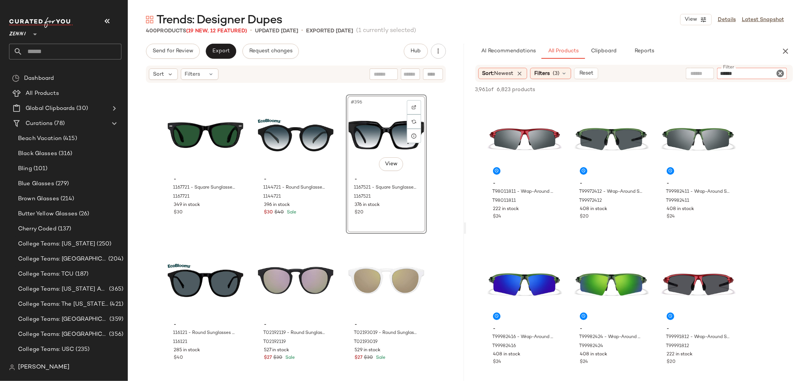
type input "*******"
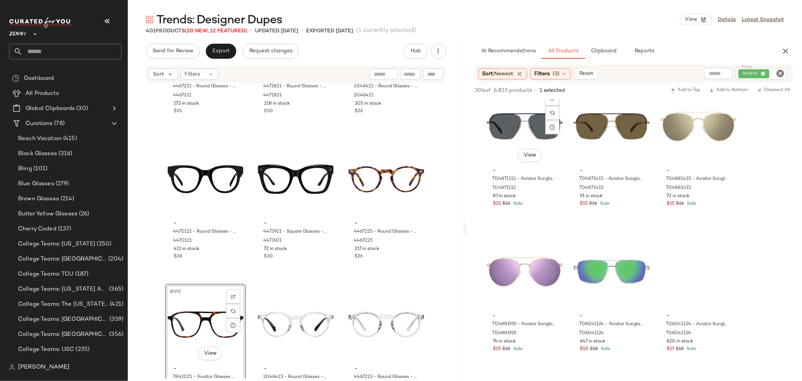
scroll to position [5389, 0]
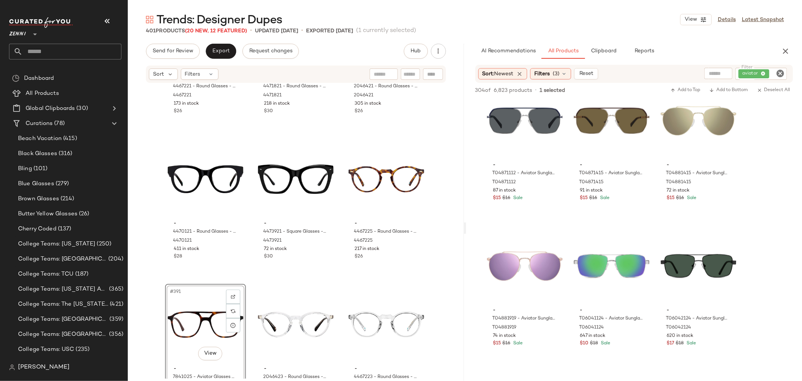
click at [780, 76] on icon "Clear Filter" at bounding box center [780, 73] width 9 height 9
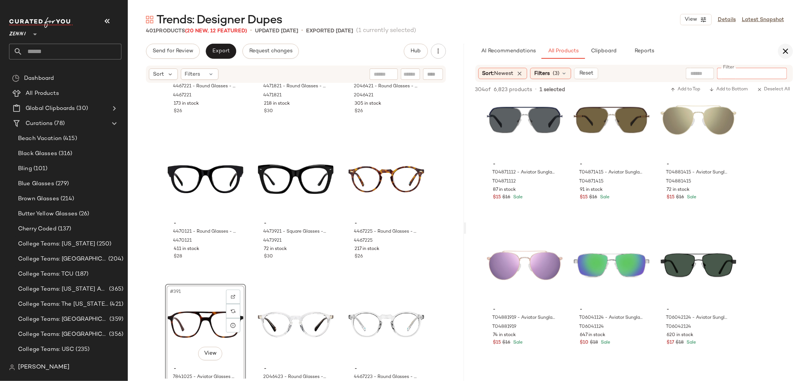
click at [788, 51] on icon "button" at bounding box center [785, 51] width 9 height 9
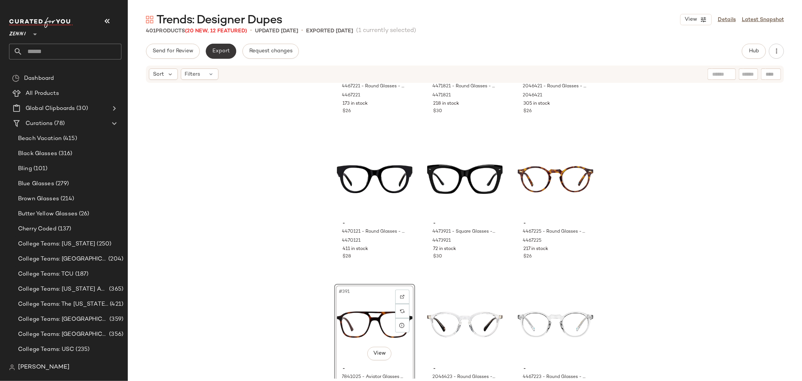
click at [220, 56] on button "Export" at bounding box center [221, 51] width 30 height 15
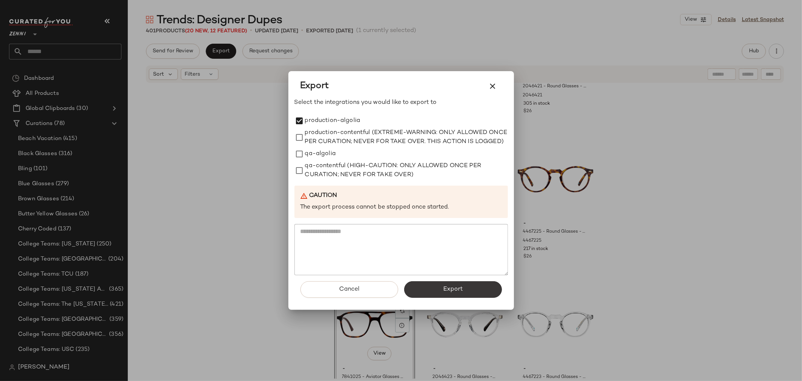
click at [455, 293] on span "Export" at bounding box center [453, 288] width 20 height 7
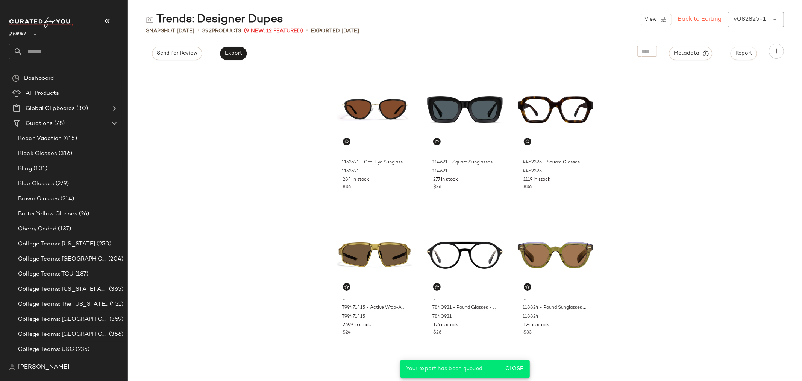
click at [711, 19] on link "Back to Editing" at bounding box center [700, 19] width 44 height 9
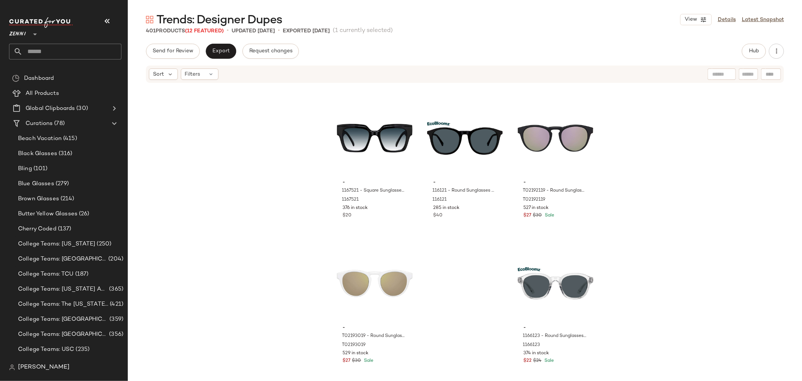
scroll to position [19155, 0]
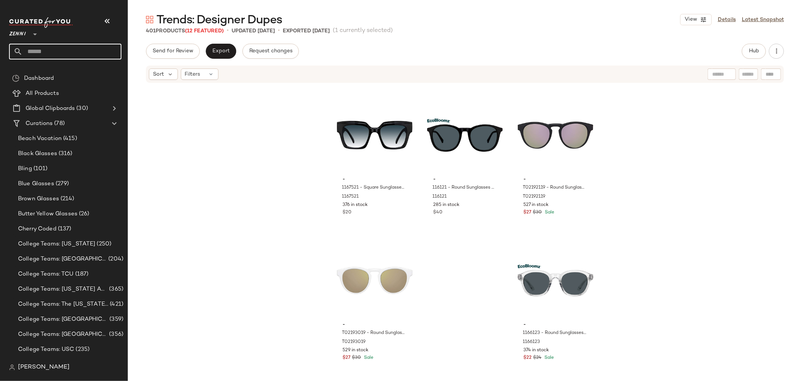
click at [87, 47] on input "text" at bounding box center [72, 52] width 99 height 16
type input "*****"
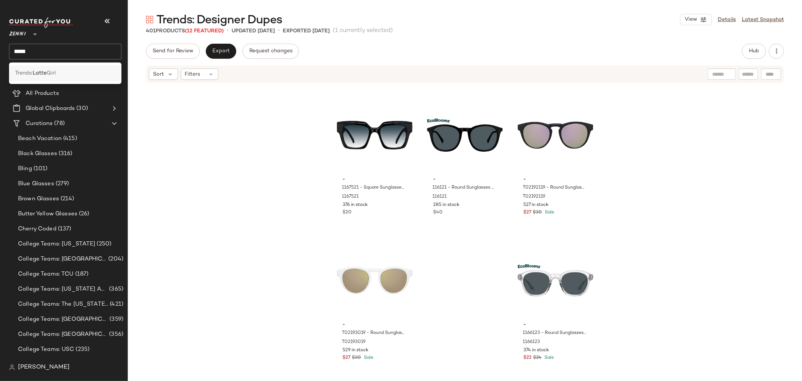
click at [61, 77] on div "Trends: Latte Girl" at bounding box center [65, 72] width 112 height 15
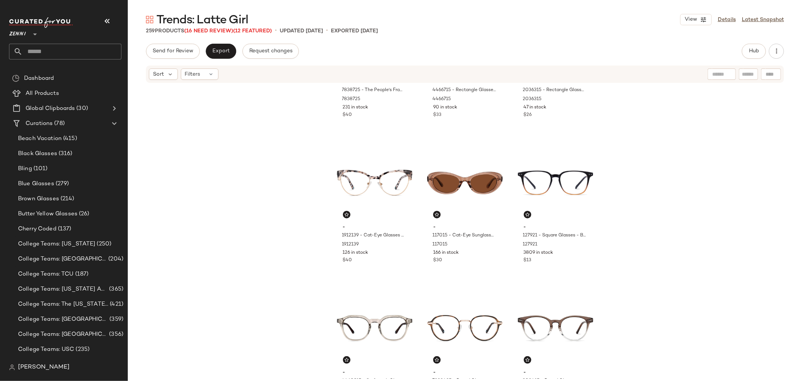
scroll to position [167, 0]
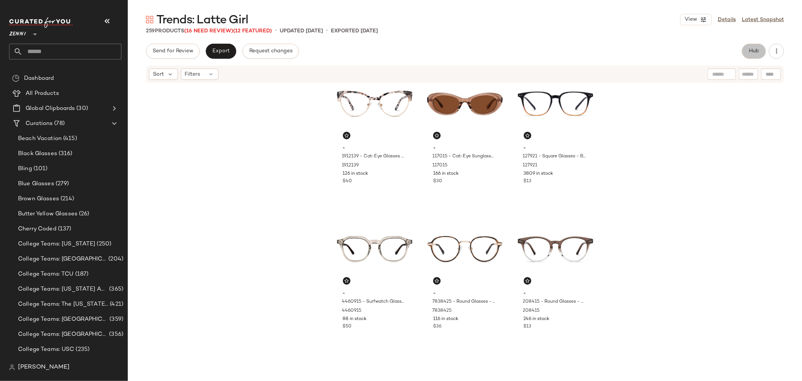
click at [758, 49] on span "Hub" at bounding box center [754, 51] width 11 height 6
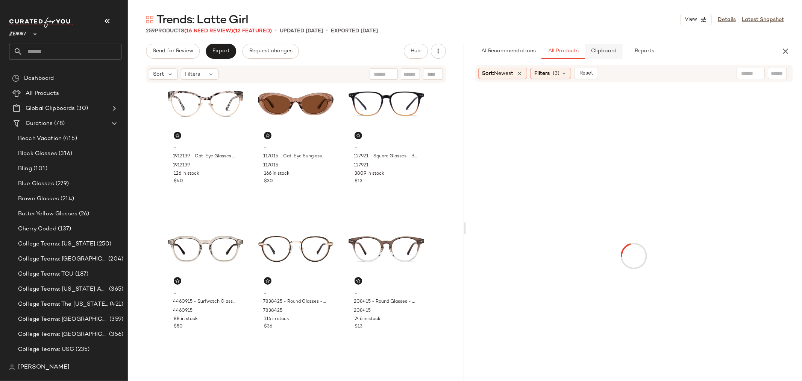
click at [596, 51] on span "Clipboard" at bounding box center [604, 51] width 26 height 6
click at [564, 53] on span "All Products" at bounding box center [562, 51] width 31 height 6
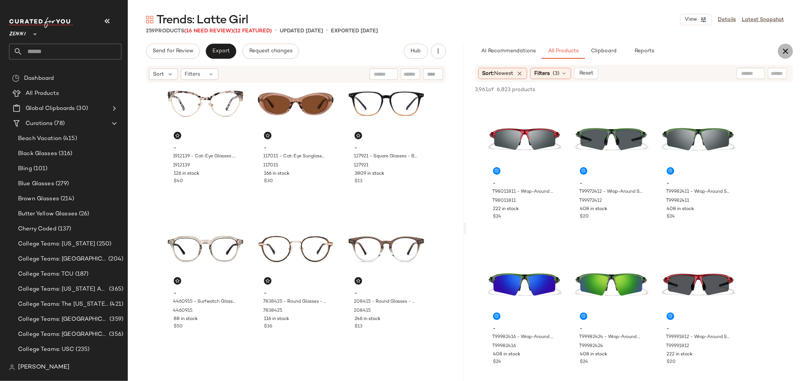
click at [783, 53] on icon "button" at bounding box center [785, 51] width 9 height 9
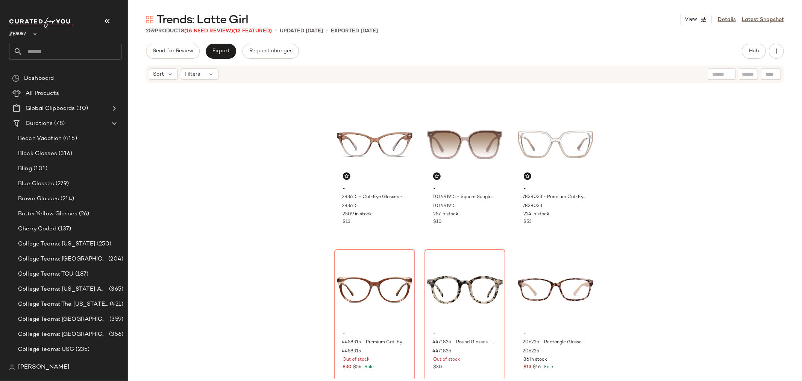
scroll to position [424, 0]
click at [211, 76] on icon at bounding box center [211, 74] width 6 height 6
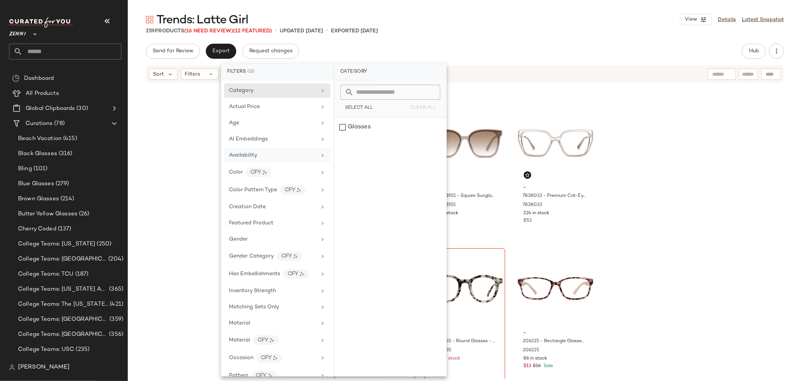
click at [251, 160] on div "Availability" at bounding box center [277, 155] width 106 height 15
click at [337, 142] on div "out_of_stock" at bounding box center [390, 145] width 112 height 18
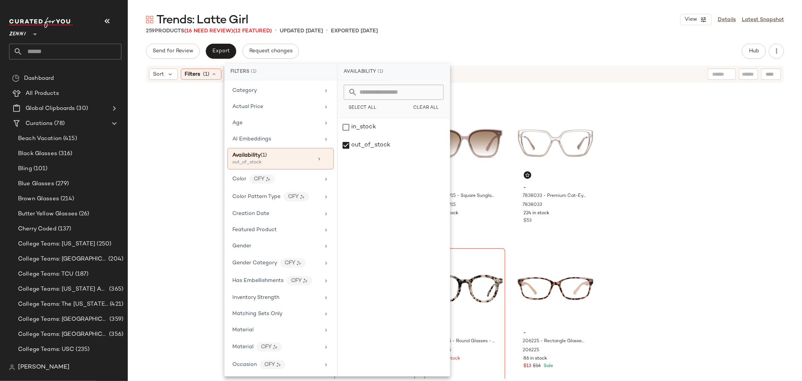
click at [194, 166] on div "- 4460915 - Surfwatch Glasses - Brown - Acetate 4460915 88 in stock $50 - 78384…" at bounding box center [465, 230] width 674 height 295
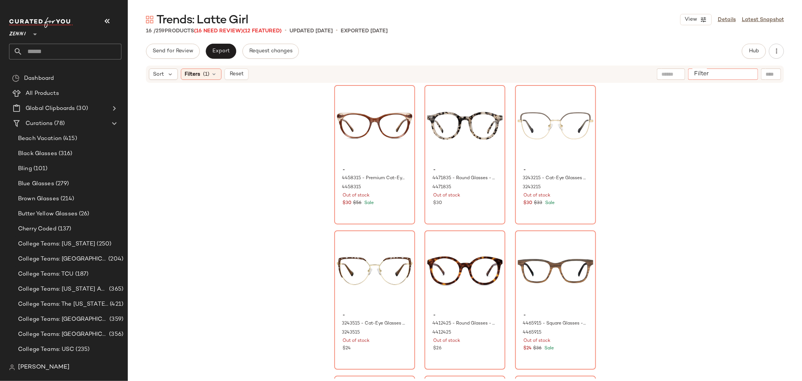
click at [746, 73] on input "Filter" at bounding box center [723, 74] width 64 height 8
type input "*****"
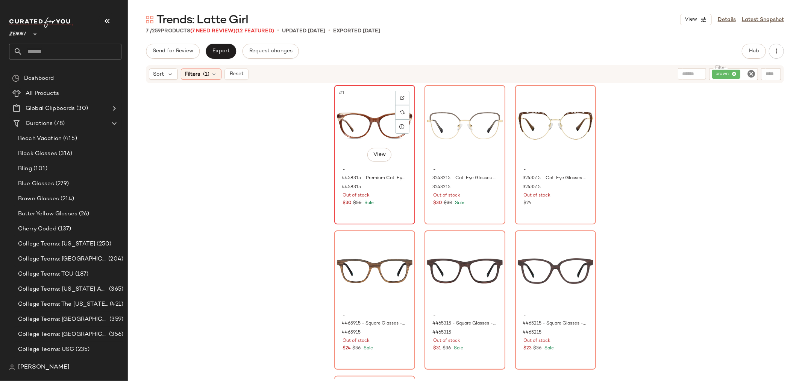
click at [393, 213] on div "#1 View - 4458315 - Premium Cat-Eye Glasses - Brown - Acetate 4458315 Out of st…" at bounding box center [374, 155] width 79 height 138
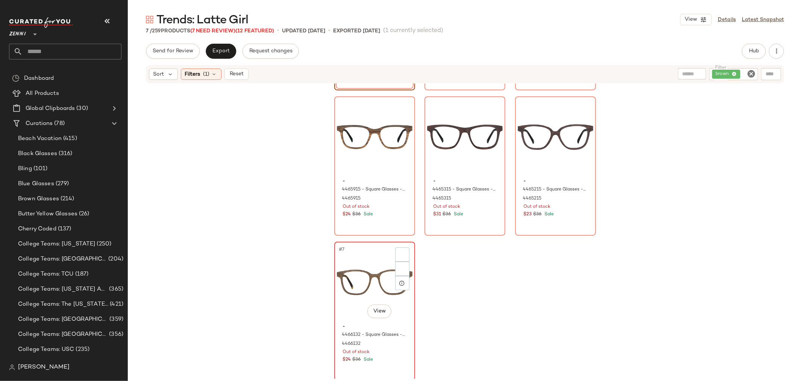
scroll to position [136, 0]
click at [390, 362] on div "#7 View - 4466132 - Square Glasses - Brown - Mixed 4466132 Out of stock $24 $36…" at bounding box center [374, 309] width 79 height 138
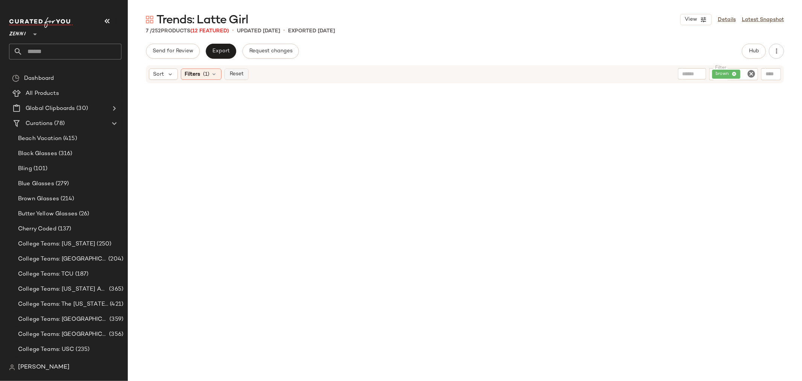
click at [236, 75] on span "Reset" at bounding box center [236, 74] width 14 height 6
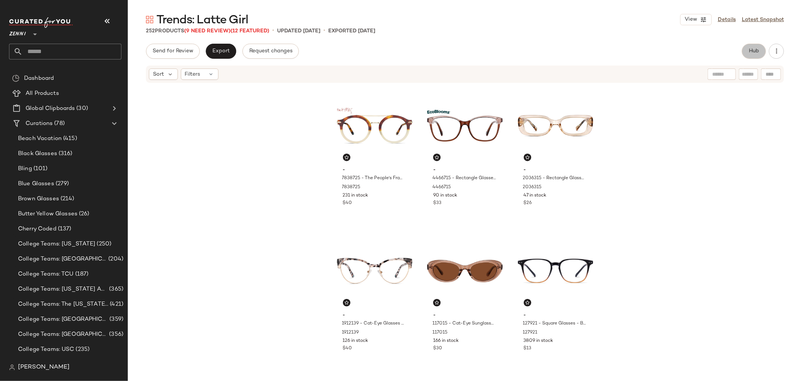
click at [743, 52] on button "Hub" at bounding box center [754, 51] width 24 height 15
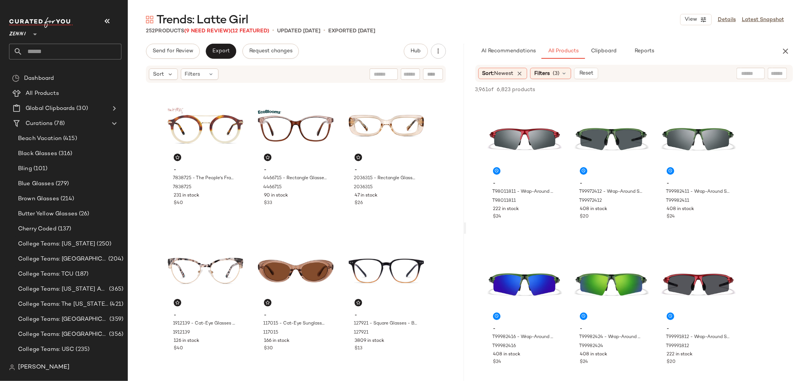
click at [773, 72] on input "text" at bounding box center [777, 74] width 13 height 8
type input "*****"
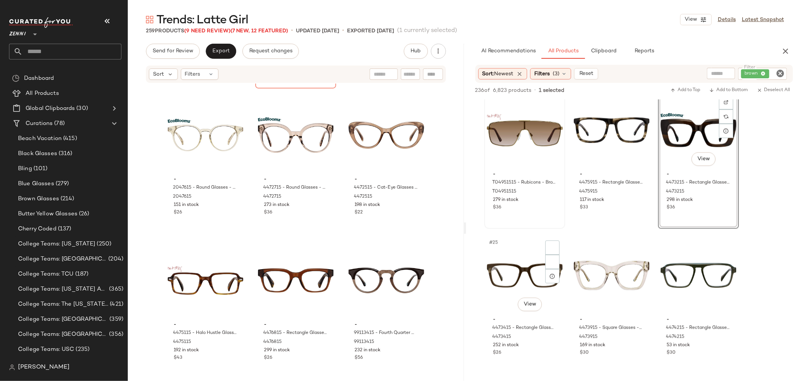
scroll to position [1044, 0]
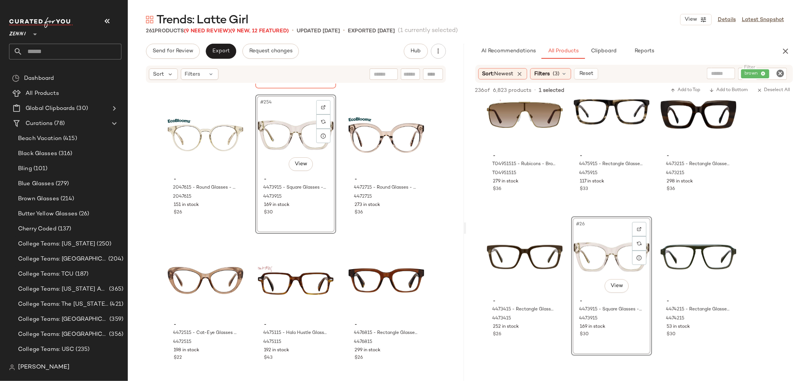
click at [780, 73] on icon "Clear Filter" at bounding box center [780, 73] width 9 height 9
click at [786, 52] on icon "button" at bounding box center [785, 51] width 9 height 9
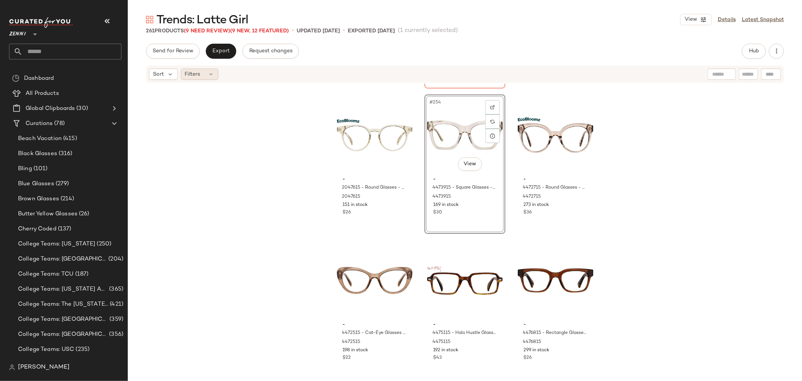
click at [206, 73] on div "Filters" at bounding box center [200, 73] width 38 height 11
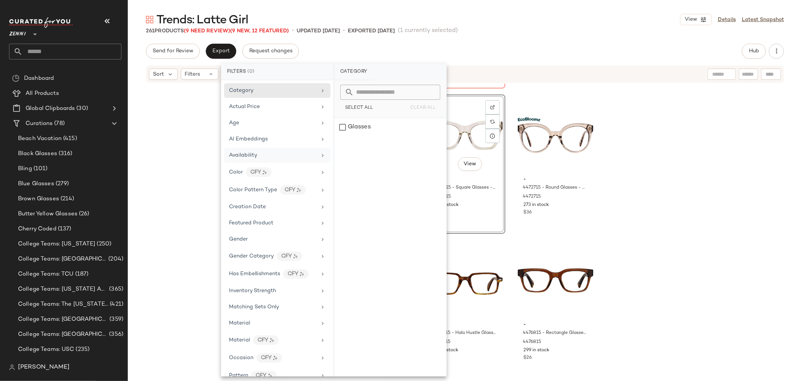
click at [272, 153] on div "Availability" at bounding box center [273, 155] width 88 height 8
click at [341, 145] on div "out_of_stock" at bounding box center [390, 145] width 112 height 18
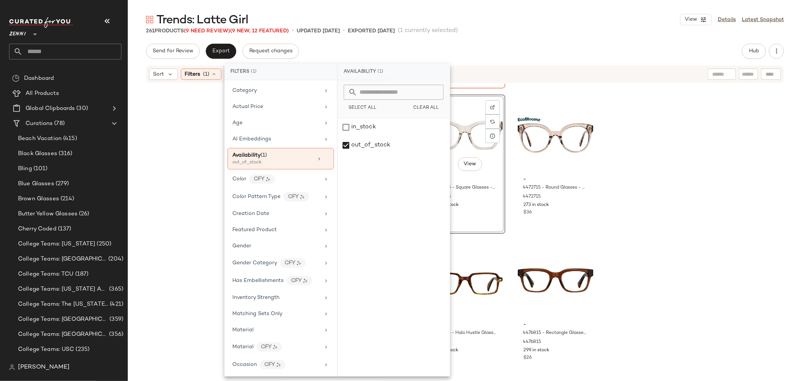
click at [171, 154] on div "- 4436025 - Square Glasses - Tortoiseshell - Acetate 4436025 397 in stock $28 -…" at bounding box center [465, 230] width 674 height 295
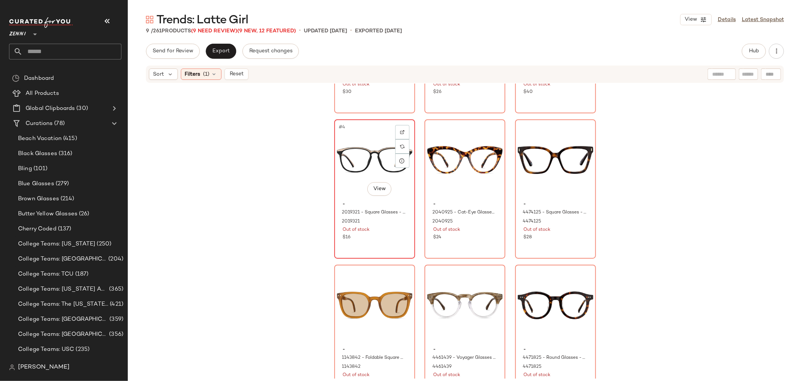
scroll to position [125, 0]
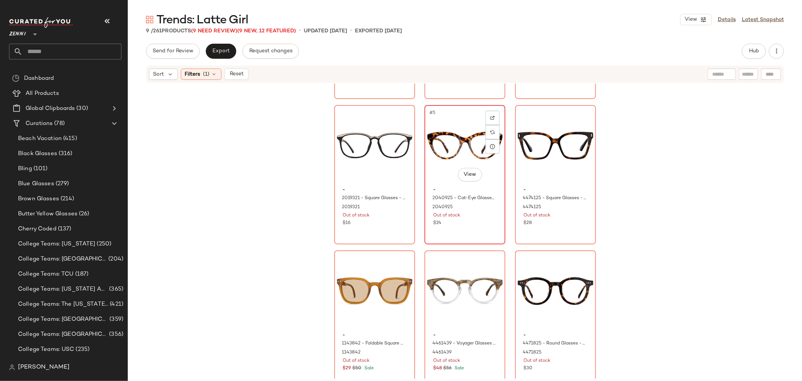
click at [463, 238] on div "#5 View - 2040925 - Cat-Eye Glasses - Tortoiseshell - Plastic 2040925 Out of st…" at bounding box center [464, 175] width 79 height 138
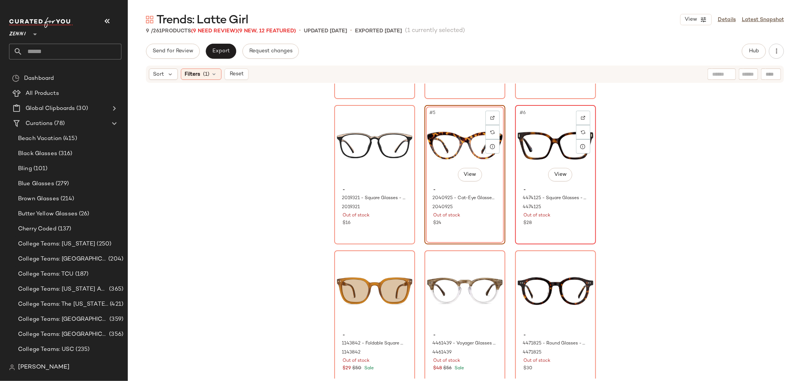
click at [542, 227] on div "#6 View - 4474125 - Square Glasses - Tortoiseshell - Acetate 4474125 Out of sto…" at bounding box center [555, 175] width 79 height 138
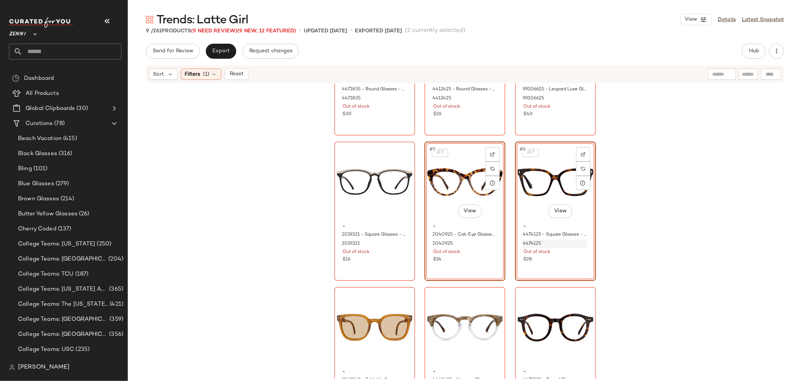
scroll to position [42, 0]
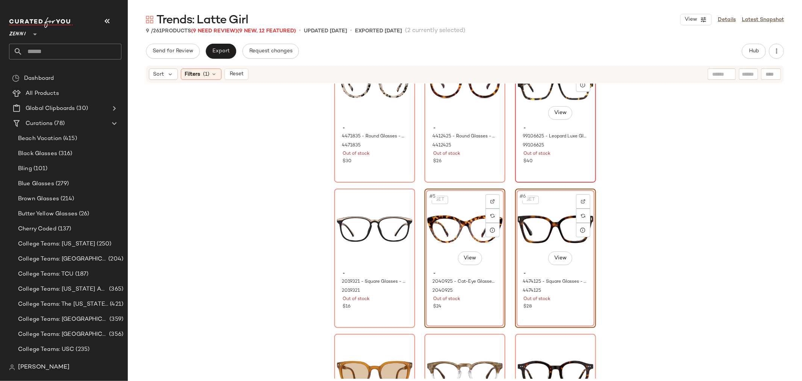
click at [544, 176] on div "#3 View - 99106625 - Leopard Luxe Glasses - Tortoiseshell - Acetate 99106625 Ou…" at bounding box center [555, 113] width 79 height 138
click at [479, 177] on div "#2 View - 4412425 - Round Glasses - Tortoiseshell - Acetate 4412425 Out of stoc…" at bounding box center [464, 113] width 79 height 138
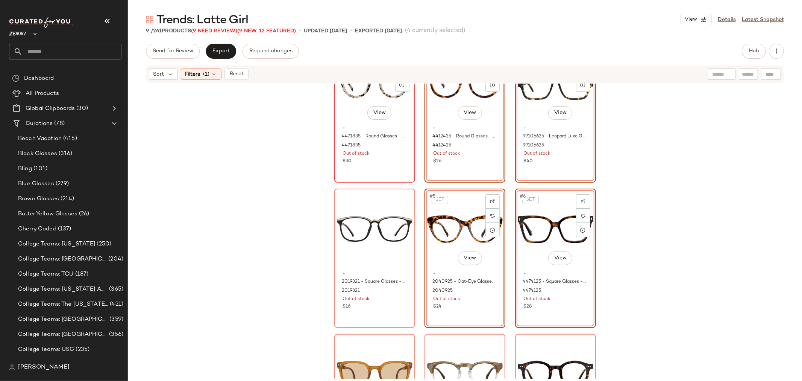
click at [386, 175] on div "#1 View - 4471835 - Round Glasses - Tortoiseshell - Acetate 4471835 Out of stoc…" at bounding box center [374, 113] width 79 height 138
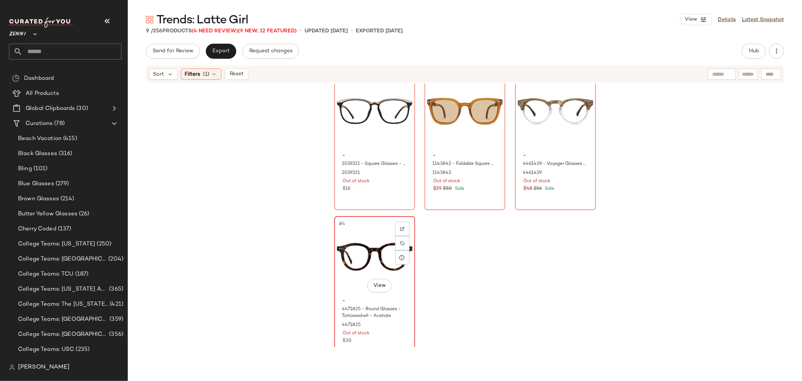
scroll to position [23, 0]
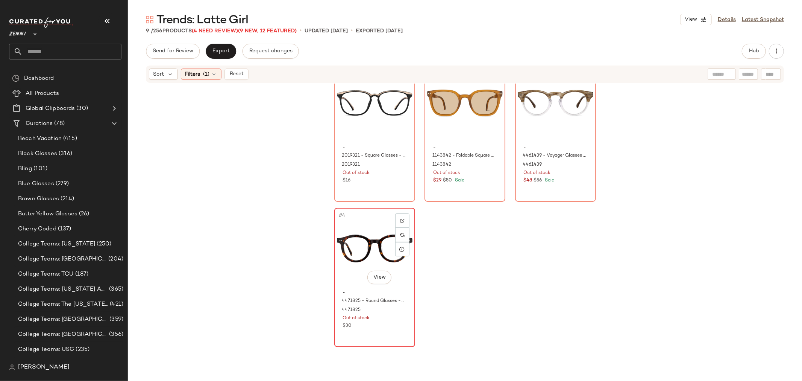
click at [348, 271] on div "#4 View" at bounding box center [375, 248] width 76 height 76
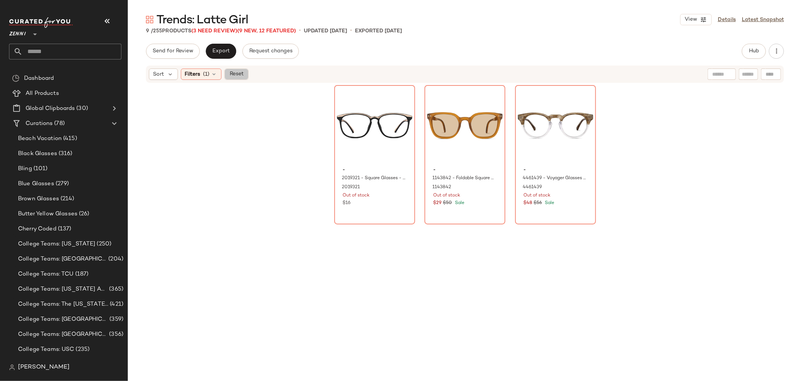
drag, startPoint x: 239, startPoint y: 74, endPoint x: 264, endPoint y: 76, distance: 24.9
click at [239, 73] on span "Reset" at bounding box center [236, 74] width 14 height 6
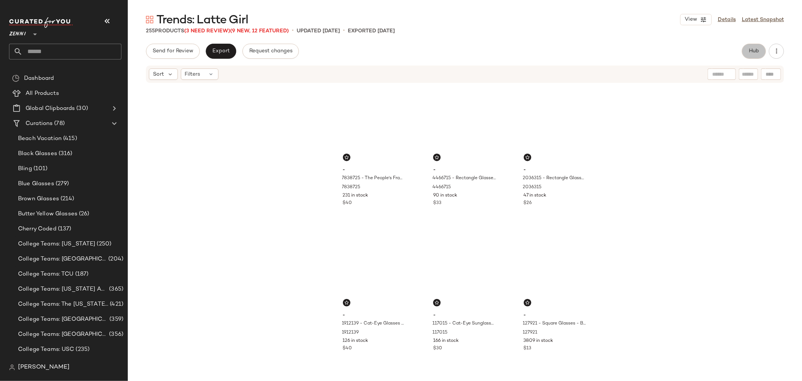
click at [757, 52] on span "Hub" at bounding box center [754, 51] width 11 height 6
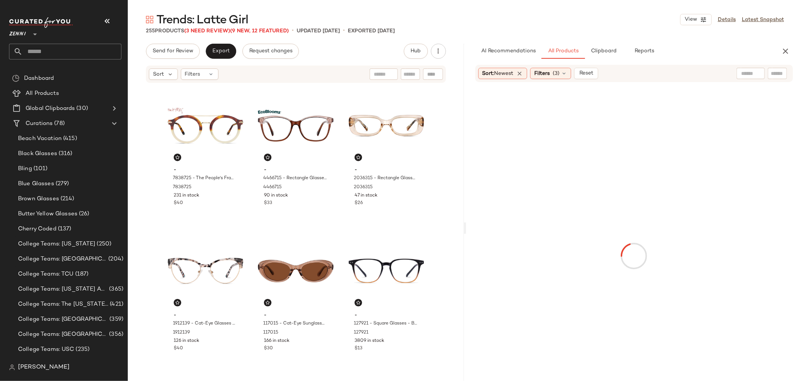
click at [775, 72] on input "text" at bounding box center [777, 74] width 13 height 8
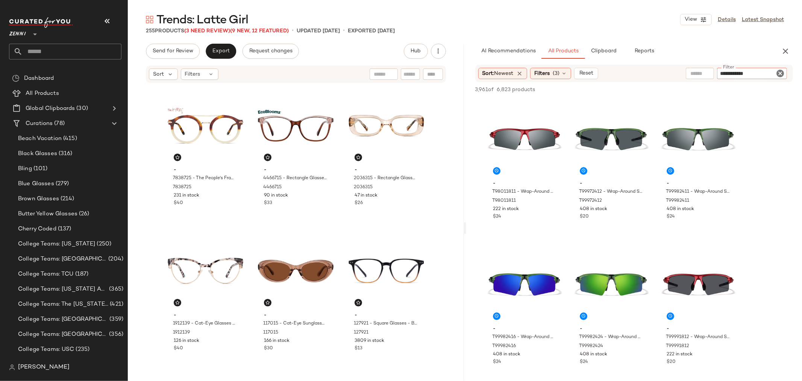
type input "**********"
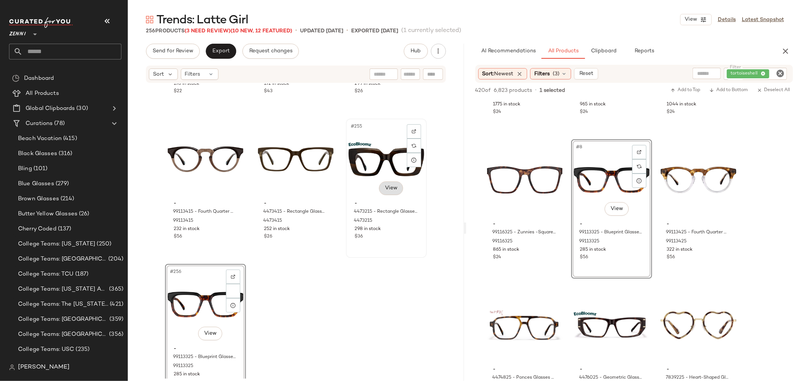
scroll to position [12188, 0]
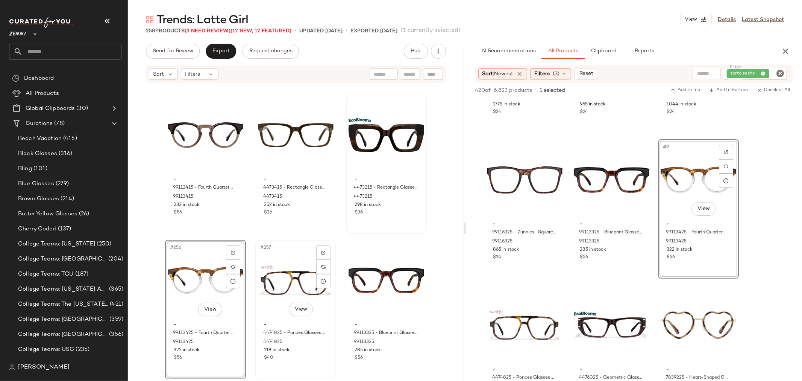
click at [275, 275] on div "#257 View" at bounding box center [296, 280] width 76 height 76
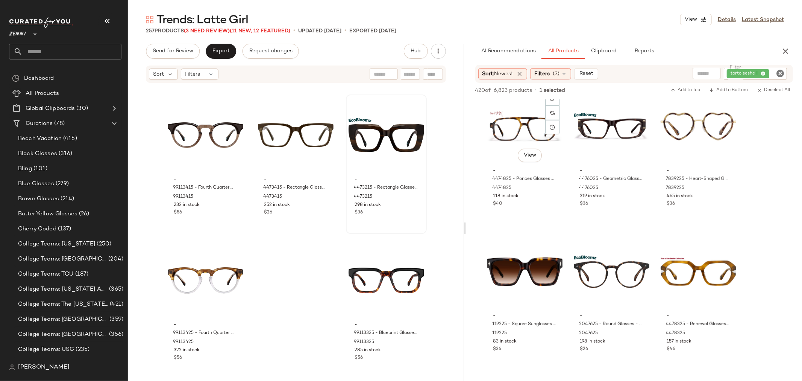
scroll to position [459, 0]
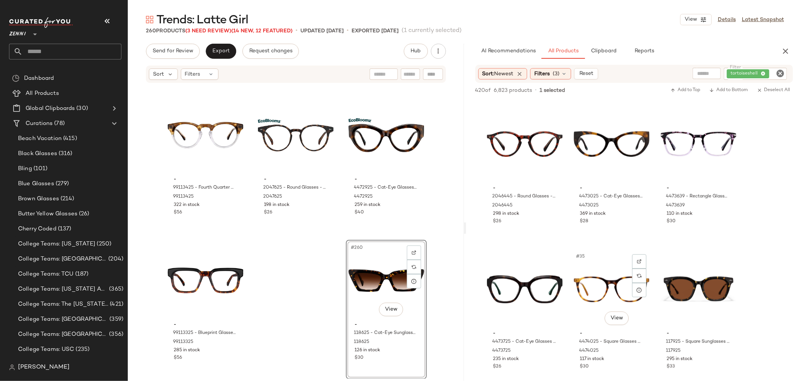
scroll to position [1462, 0]
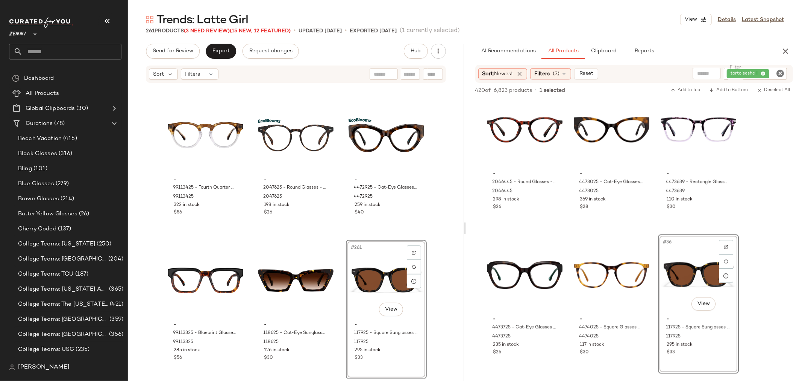
click at [781, 70] on icon "Clear Filter" at bounding box center [780, 73] width 9 height 9
click at [786, 50] on icon "button" at bounding box center [785, 51] width 9 height 9
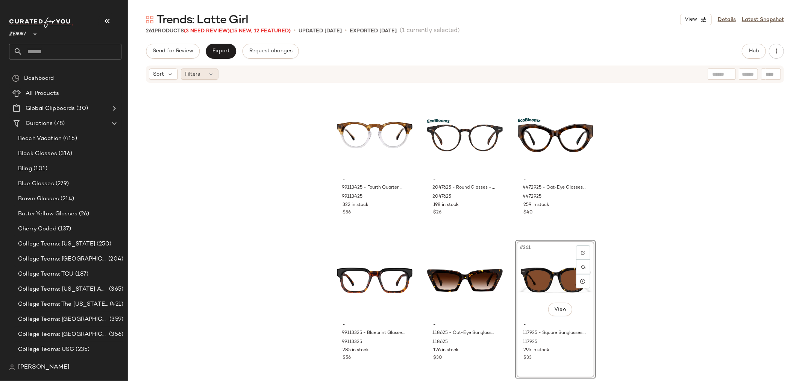
click at [202, 74] on div "Filters" at bounding box center [200, 73] width 38 height 11
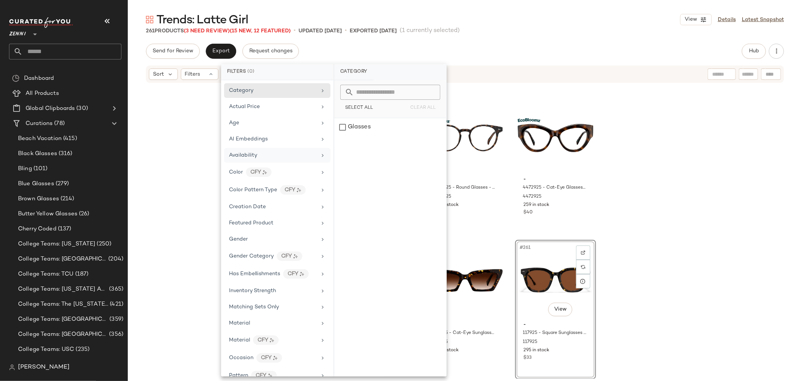
click at [268, 156] on div "Availability" at bounding box center [273, 155] width 88 height 8
click at [342, 144] on div "out_of_stock" at bounding box center [390, 145] width 112 height 18
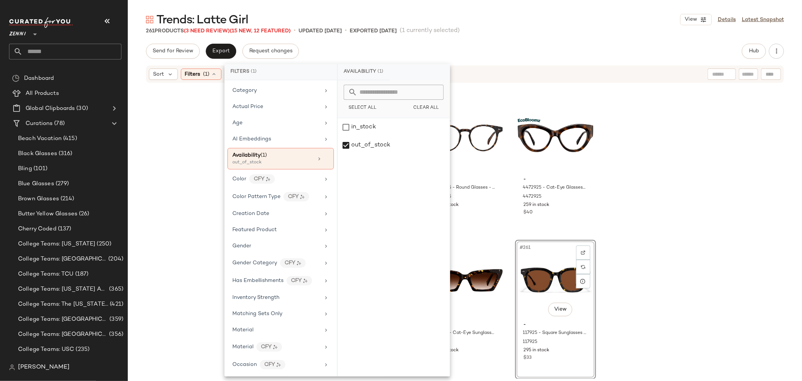
click at [196, 159] on div "- 99113415 - Fourth Quarter Glasses - Brown - Acetate 99113415 232 in stock $56…" at bounding box center [465, 230] width 674 height 295
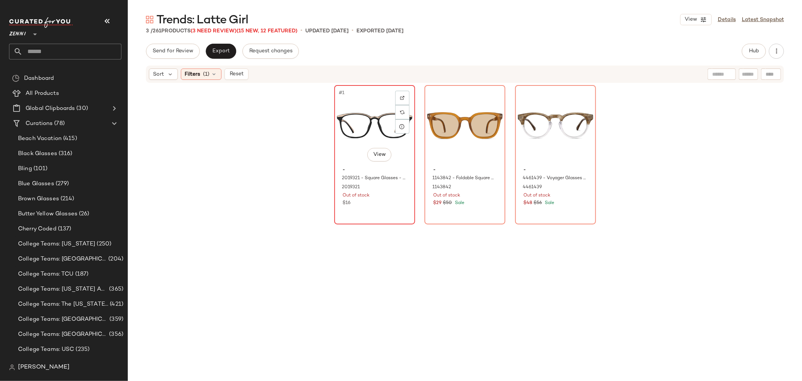
click at [380, 209] on div "#1 View - 2019321 - Square Glasses - Black - Plastic 2019321 Out of stock $16" at bounding box center [374, 155] width 79 height 138
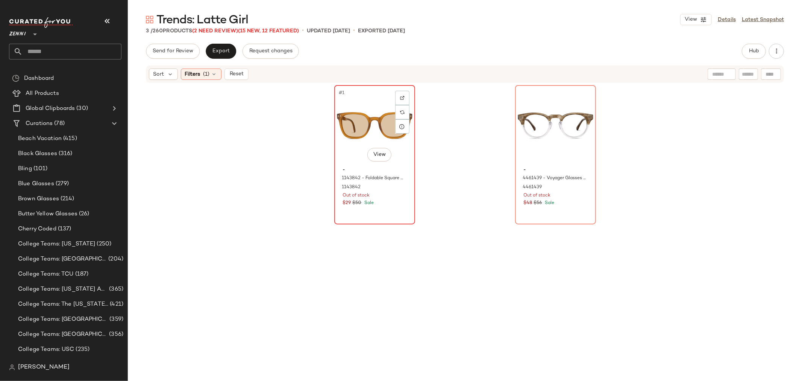
click at [396, 215] on div "#1 View - 1143842 - Foldable Square Sunglasses - Orange - Plastic 1143842 Out o…" at bounding box center [374, 155] width 79 height 138
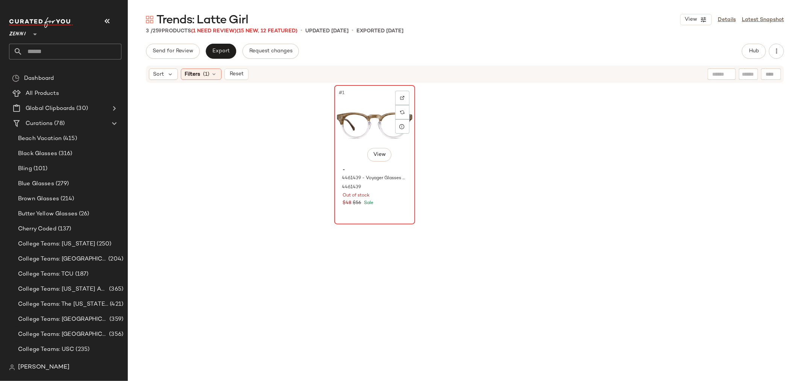
click at [391, 215] on div "#1 View - 4461439 - Voyager Glasses - Pattern - Acetate 4461439 Out of stock $4…" at bounding box center [374, 155] width 79 height 138
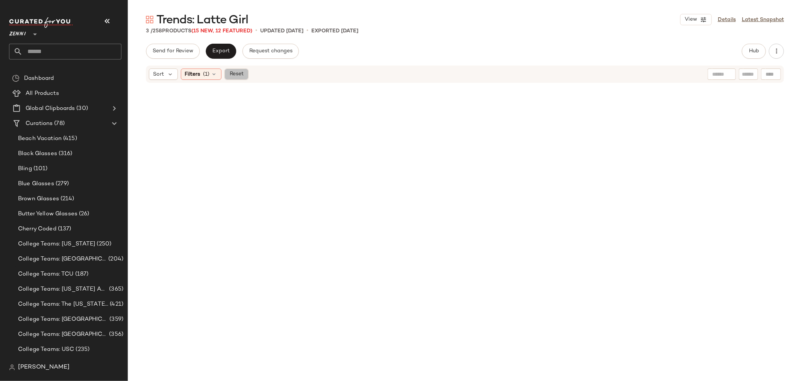
click at [233, 74] on span "Reset" at bounding box center [236, 74] width 14 height 6
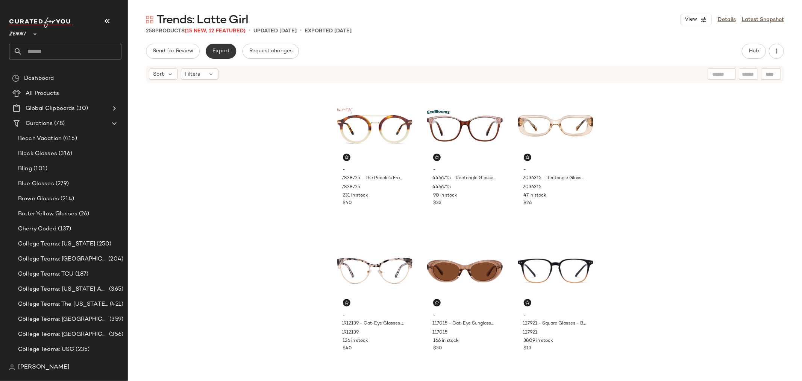
click at [224, 57] on button "Export" at bounding box center [221, 51] width 30 height 15
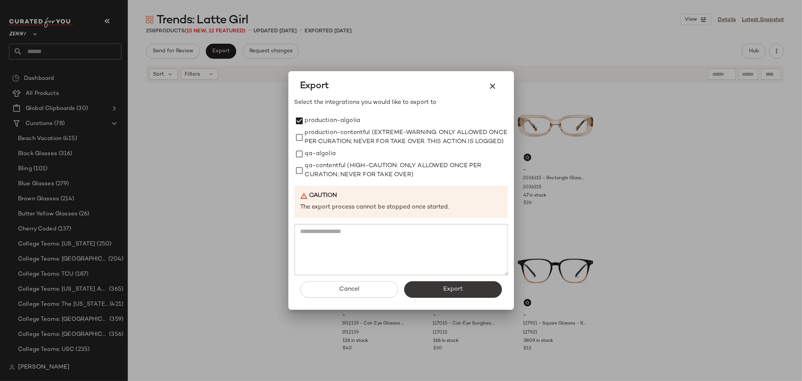
click at [445, 293] on span "Export" at bounding box center [453, 288] width 20 height 7
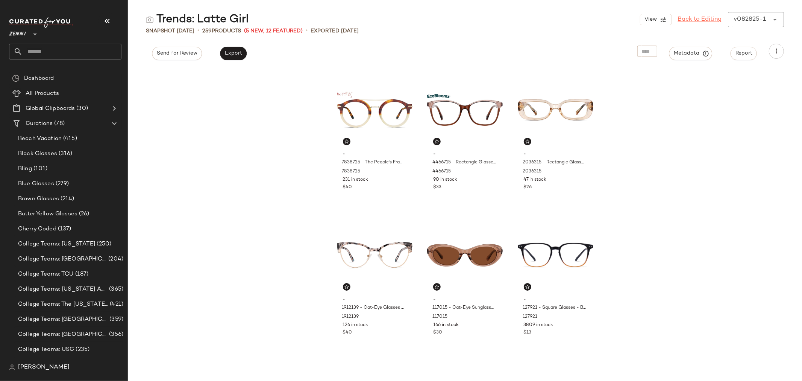
click at [693, 19] on link "Back to Editing" at bounding box center [700, 19] width 44 height 9
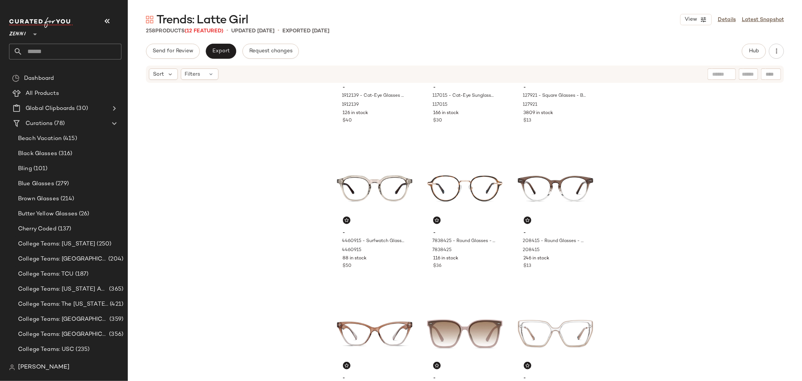
scroll to position [257, 0]
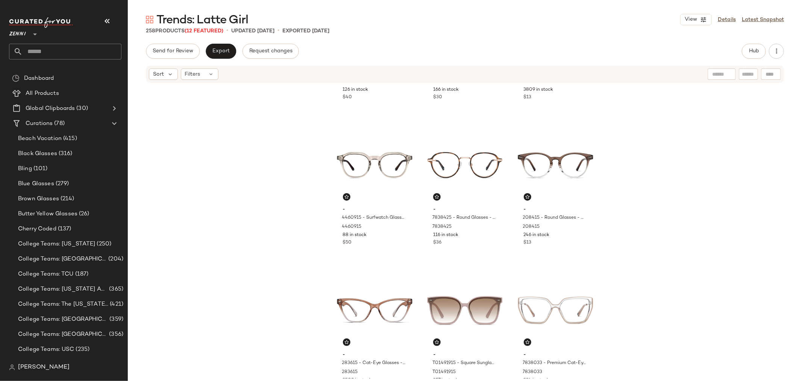
click at [50, 51] on input "text" at bounding box center [72, 52] width 99 height 16
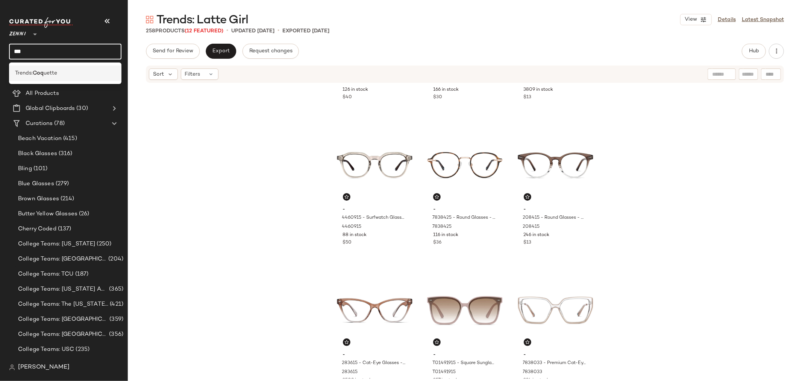
type input "***"
click at [35, 76] on b "Coq" at bounding box center [38, 73] width 11 height 8
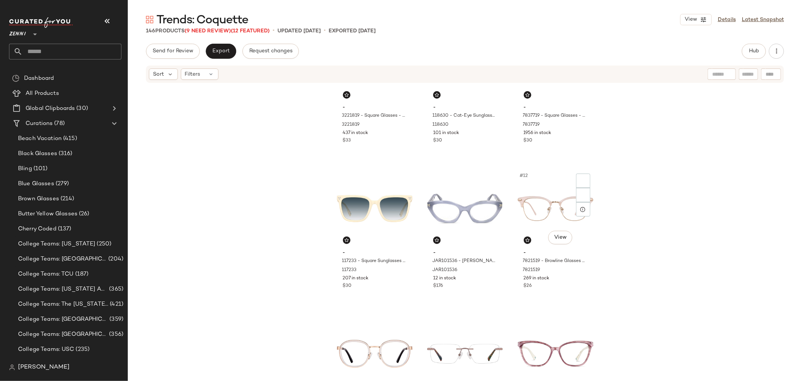
scroll to position [382, 0]
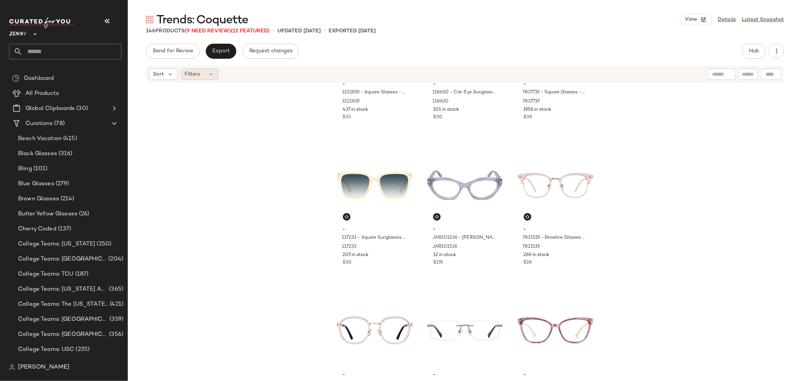
click at [203, 74] on div "Filters" at bounding box center [200, 73] width 38 height 11
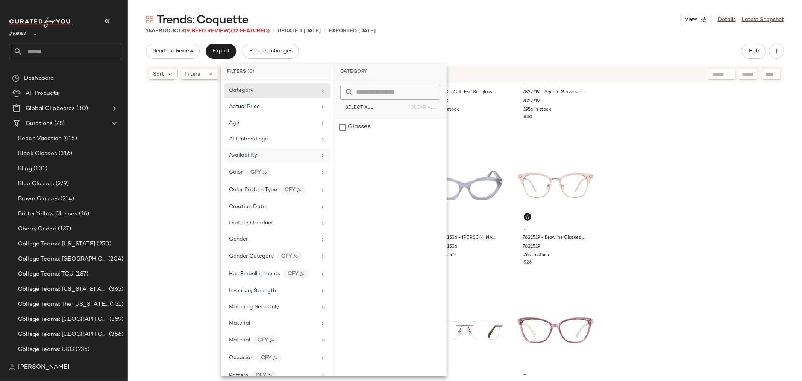
click at [238, 153] on span "Availability" at bounding box center [243, 155] width 28 height 6
click at [342, 145] on div "out_of_stock" at bounding box center [390, 145] width 112 height 18
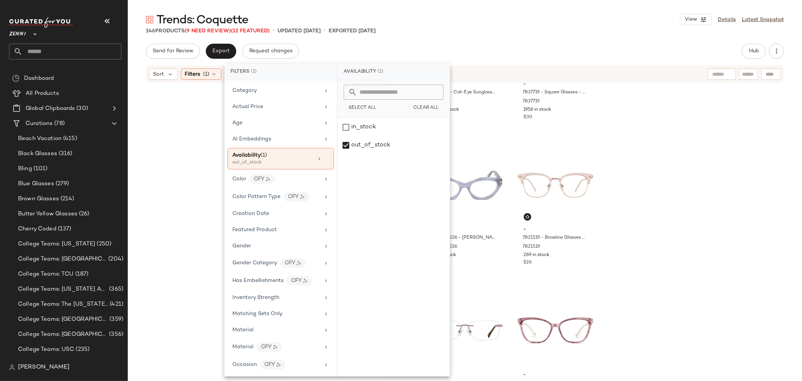
click at [202, 161] on div "- 3221819 - Square Glasses - Pink - Stainless Steel 3221819 437 in stock $33 - …" at bounding box center [465, 230] width 674 height 295
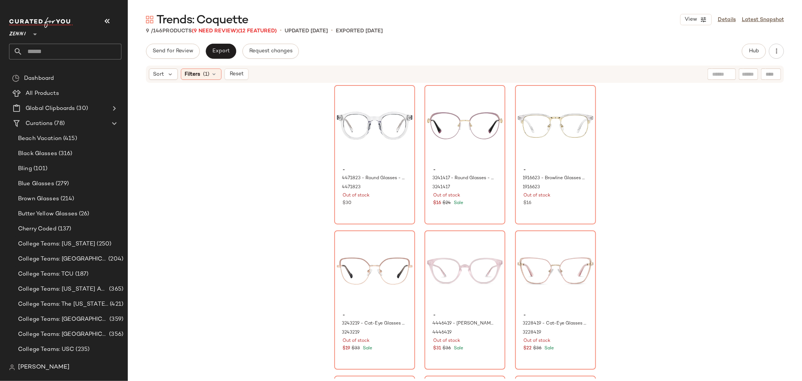
click at [749, 68] on div at bounding box center [748, 73] width 19 height 11
type input "****"
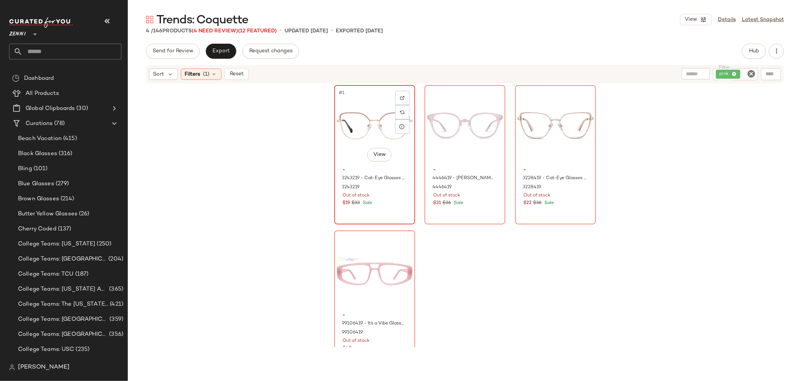
click at [347, 165] on div "- 3243219 - Cat-Eye Glasses - Pink - Stainless Steel 3243219 Out of stock $19 $…" at bounding box center [375, 186] width 76 height 44
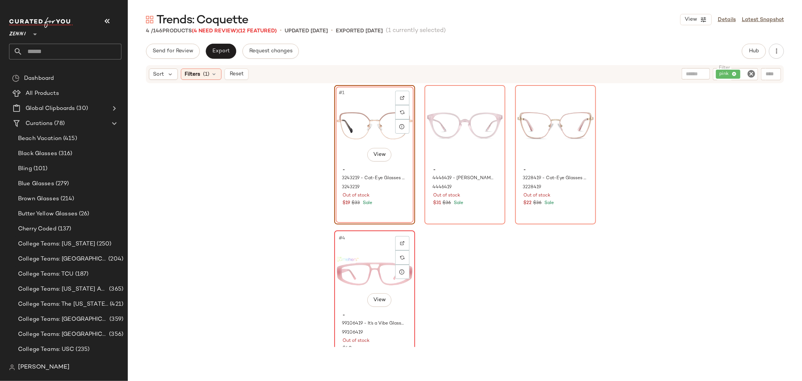
click at [389, 344] on div "- 99106419 - It’s a Vibe Glasses - Pink - Plastic 99106419 Out of stock $40" at bounding box center [375, 331] width 76 height 44
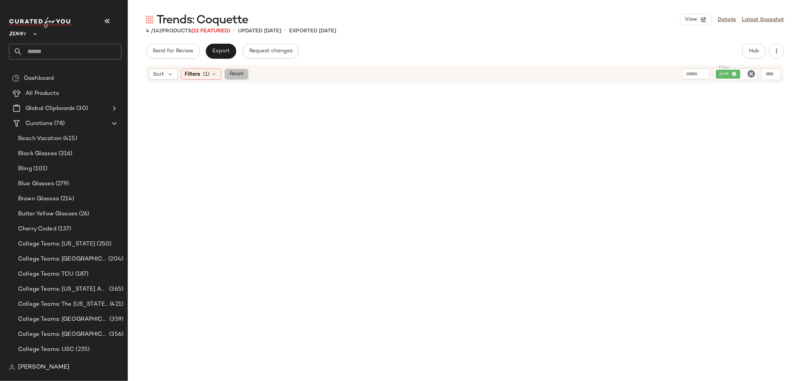
click at [239, 77] on button "Reset" at bounding box center [236, 73] width 24 height 11
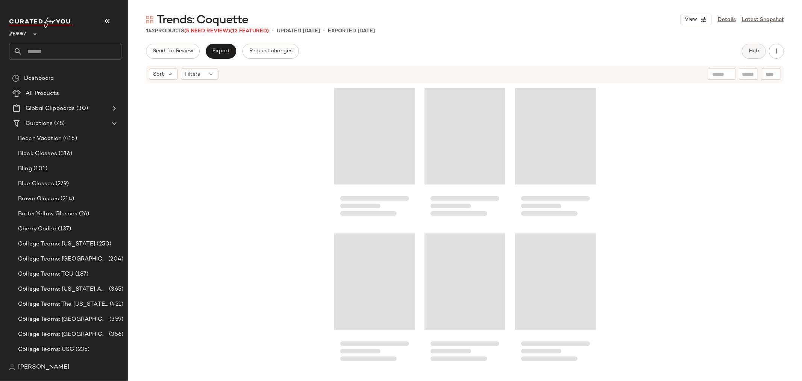
click at [756, 51] on span "Hub" at bounding box center [754, 51] width 11 height 6
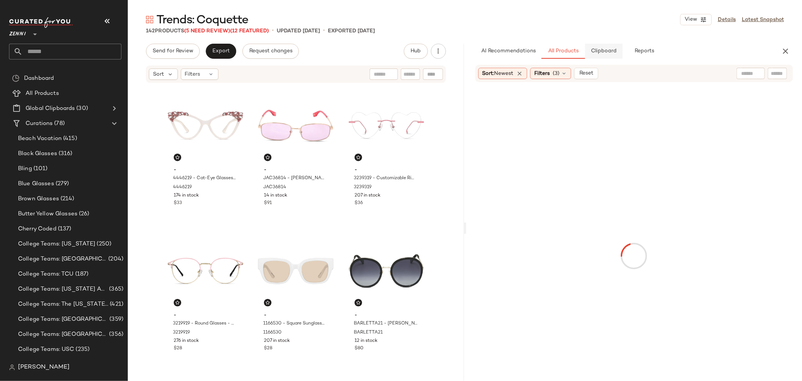
click at [608, 48] on span "Clipboard" at bounding box center [604, 51] width 26 height 6
click at [563, 53] on span "All Products" at bounding box center [562, 51] width 31 height 6
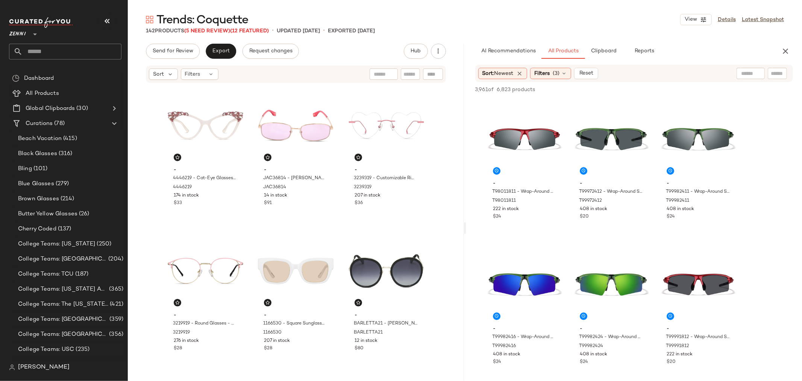
click at [770, 73] on div at bounding box center [777, 73] width 19 height 11
type input "****"
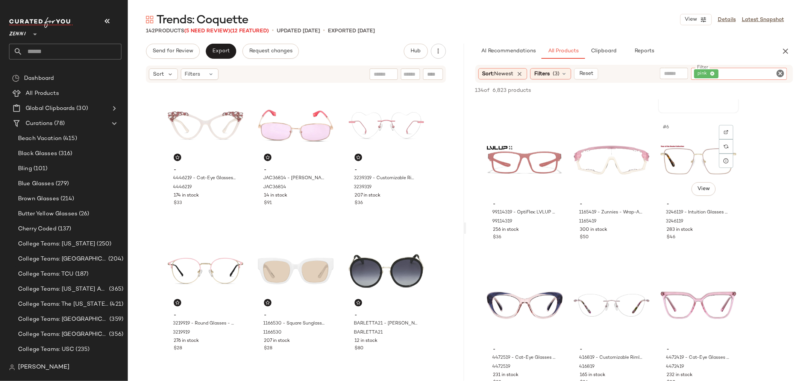
scroll to position [167, 0]
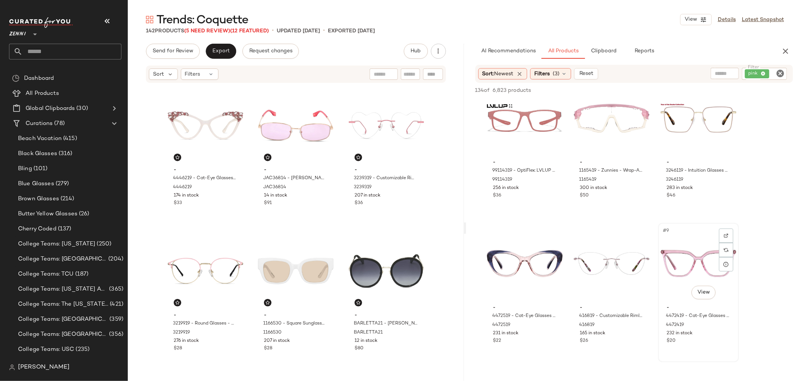
click at [690, 265] on div "#9 View" at bounding box center [699, 263] width 76 height 76
click at [730, 89] on span "Add to Bottom" at bounding box center [728, 90] width 39 height 5
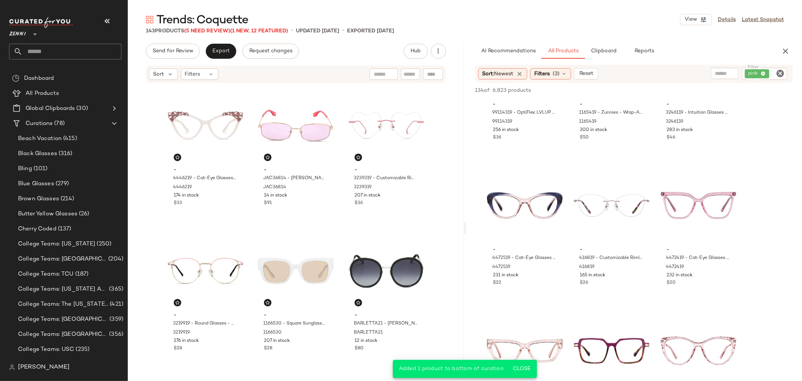
scroll to position [334, 0]
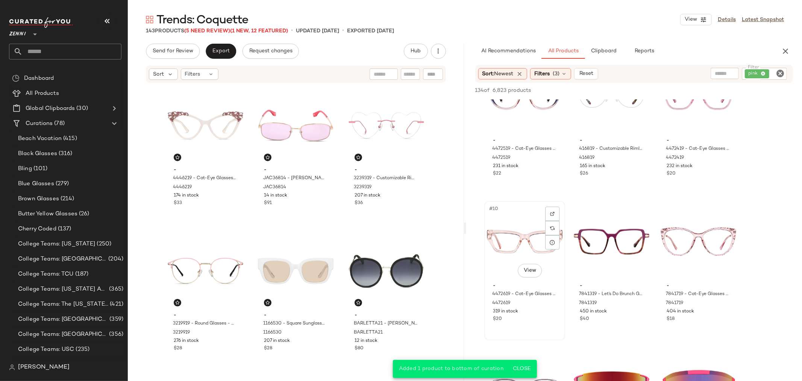
click at [505, 238] on div "#10 View" at bounding box center [525, 241] width 76 height 76
click at [728, 89] on span "Add to Bottom" at bounding box center [728, 90] width 39 height 5
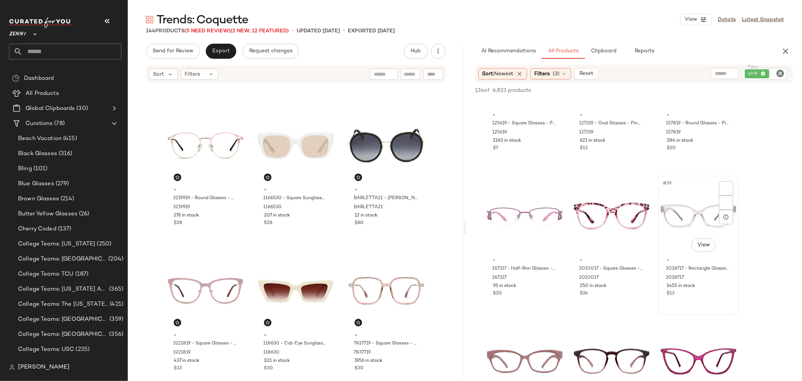
scroll to position [1671, 0]
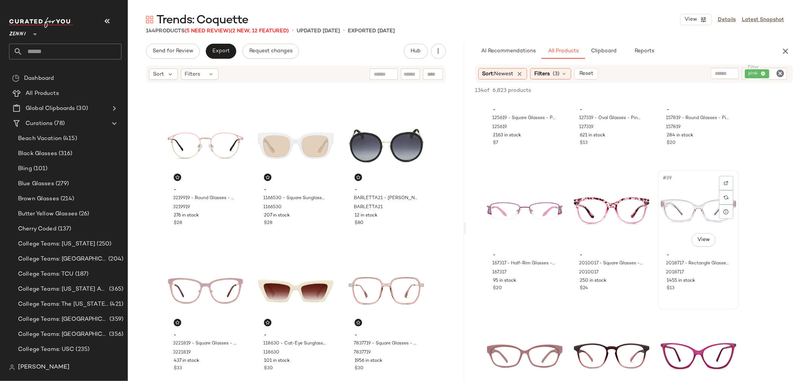
click at [683, 209] on div "#39 View" at bounding box center [699, 211] width 76 height 76
click at [727, 88] on span "Add to Bottom" at bounding box center [728, 90] width 39 height 5
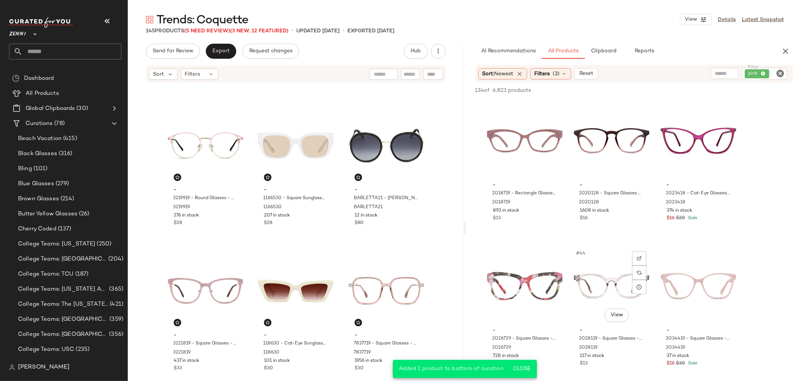
scroll to position [1922, 0]
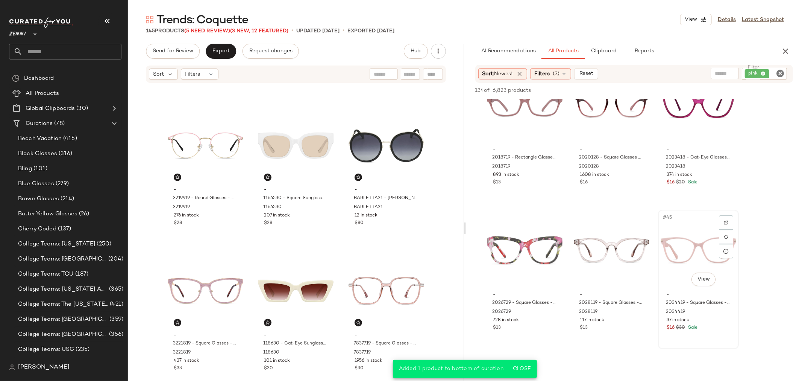
click at [671, 250] on div "#45 View" at bounding box center [699, 250] width 76 height 76
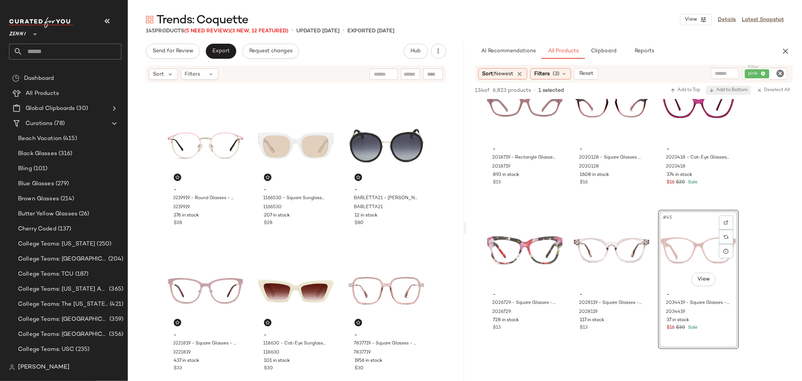
click at [732, 86] on button "Add to Bottom" at bounding box center [728, 90] width 45 height 9
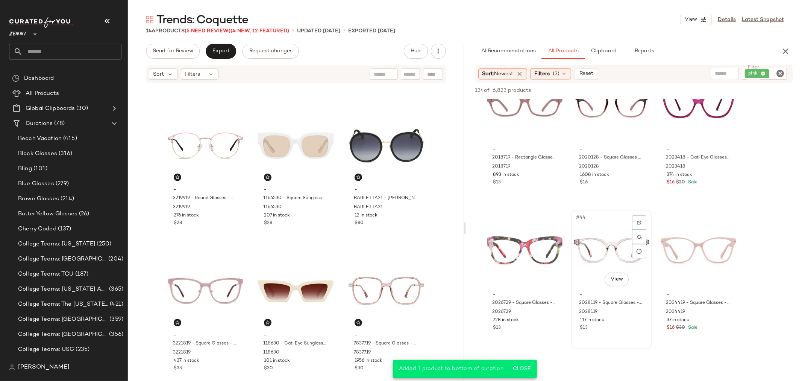
click at [590, 268] on div "#44 View" at bounding box center [612, 250] width 76 height 76
click at [731, 92] on span "Add to Bottom" at bounding box center [728, 90] width 39 height 5
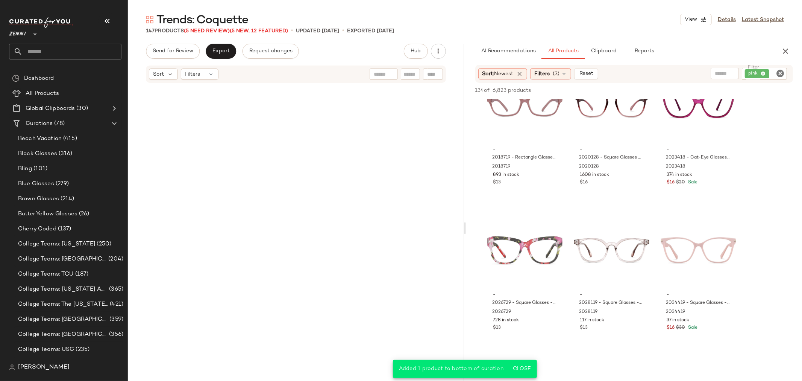
scroll to position [6818, 0]
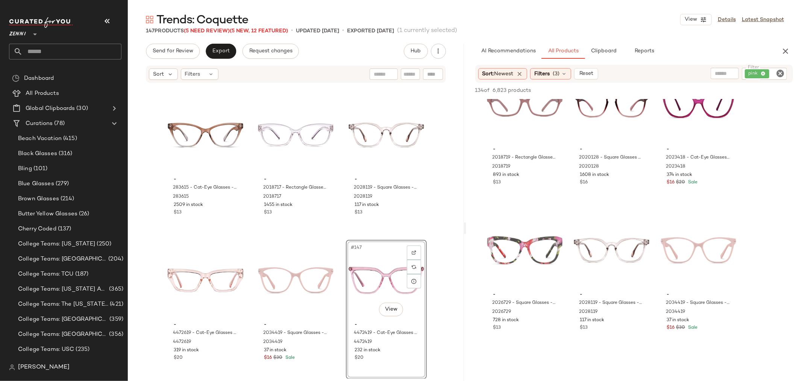
click at [778, 72] on icon "Clear Filter" at bounding box center [780, 73] width 9 height 9
click at [786, 49] on icon "button" at bounding box center [785, 51] width 9 height 9
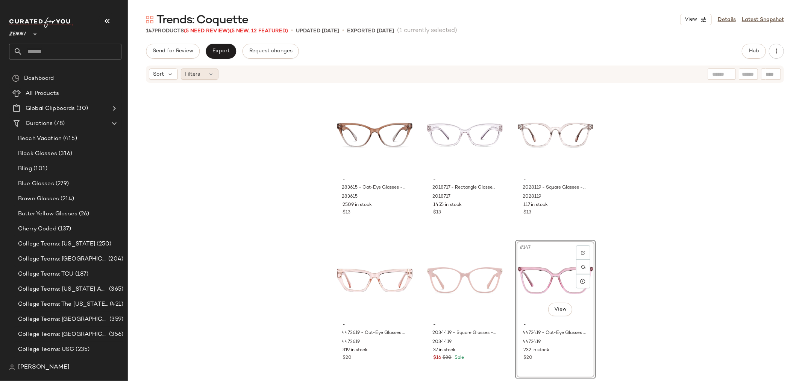
click at [211, 77] on div "Filters" at bounding box center [200, 73] width 38 height 11
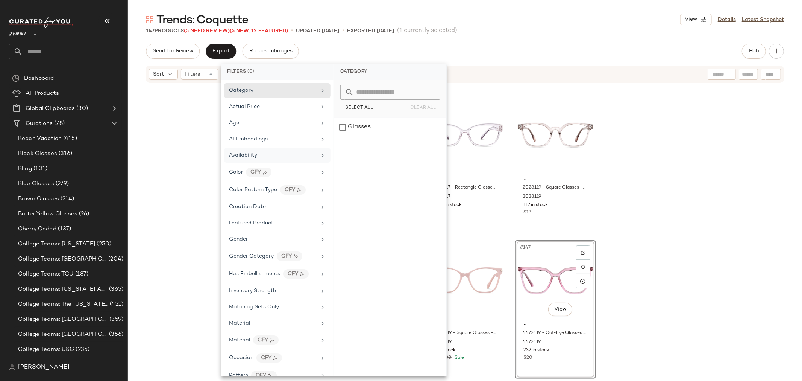
click at [250, 151] on div "Availability" at bounding box center [243, 155] width 28 height 8
click at [342, 146] on div "out_of_stock" at bounding box center [390, 145] width 112 height 18
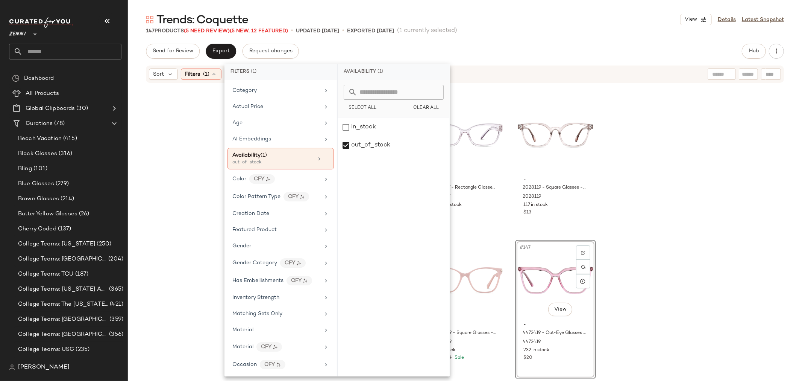
click at [144, 162] on div "- 7810115 - Round Glasses - Taupe - Mixed 7810115 128 in stock $26 - 3213419 - …" at bounding box center [465, 230] width 674 height 295
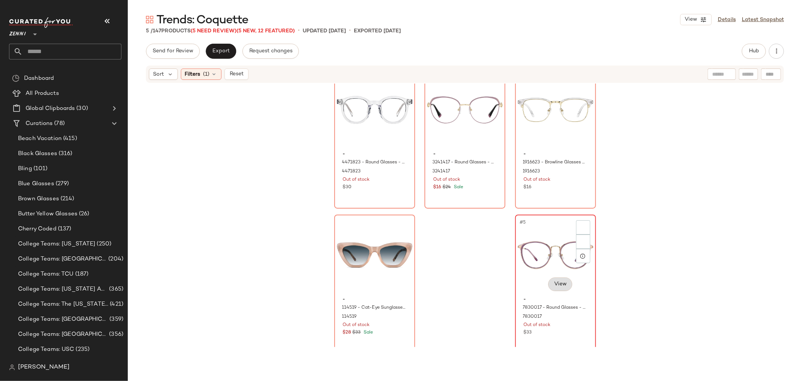
scroll to position [23, 0]
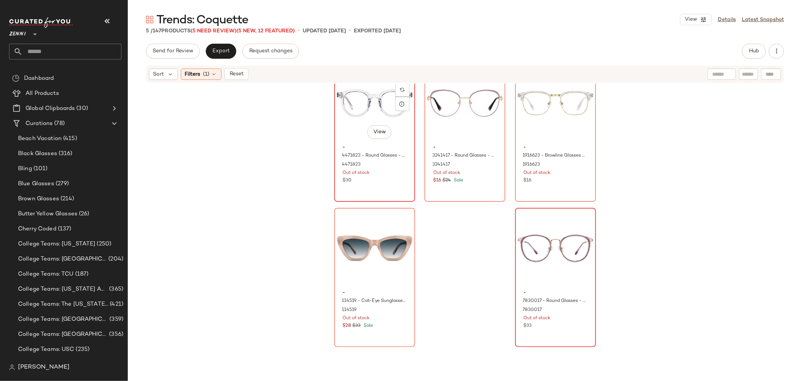
click at [380, 193] on div "#1 View - 4471823 - Round Glasses - Clear - Acetate 4471823 Out of stock $30" at bounding box center [374, 132] width 79 height 138
click at [468, 191] on div "#2 View - 3241417 - Round Glasses - Purple - Stainless Steel 3241417 Out of sto…" at bounding box center [464, 132] width 79 height 138
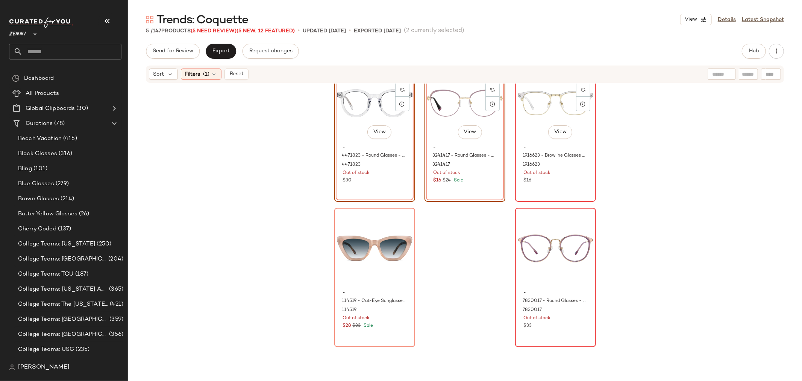
click at [532, 184] on div "- 1916623 - Browline Glasses - Clear - Mixed 1916623 Out of stock $16" at bounding box center [556, 163] width 76 height 44
click at [563, 327] on div "$33" at bounding box center [556, 325] width 64 height 7
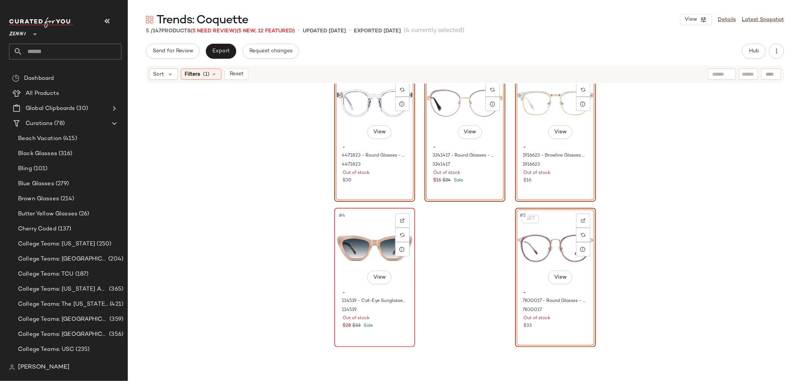
click at [396, 339] on div "#4 View - 114519 - Cat-Eye Sunglasses - Mauve - Acetate 114519 Out of stock $28…" at bounding box center [374, 277] width 79 height 138
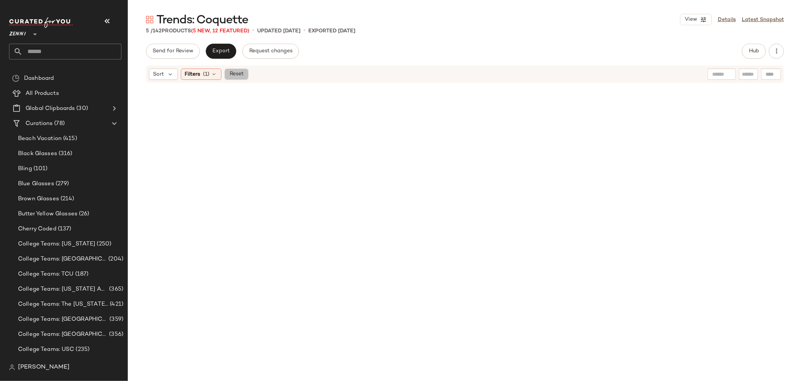
click at [242, 74] on span "Reset" at bounding box center [236, 74] width 14 height 6
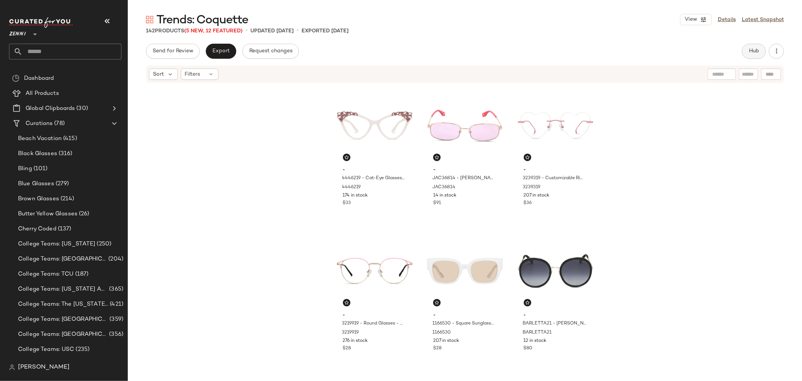
click at [751, 52] on span "Hub" at bounding box center [754, 51] width 11 height 6
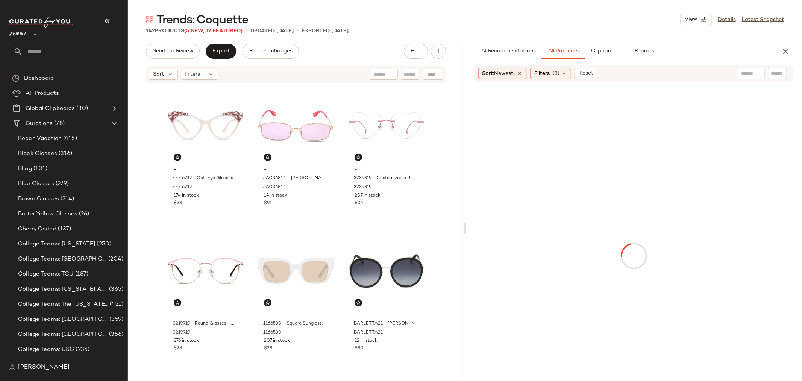
click at [776, 75] on input "text" at bounding box center [777, 74] width 13 height 8
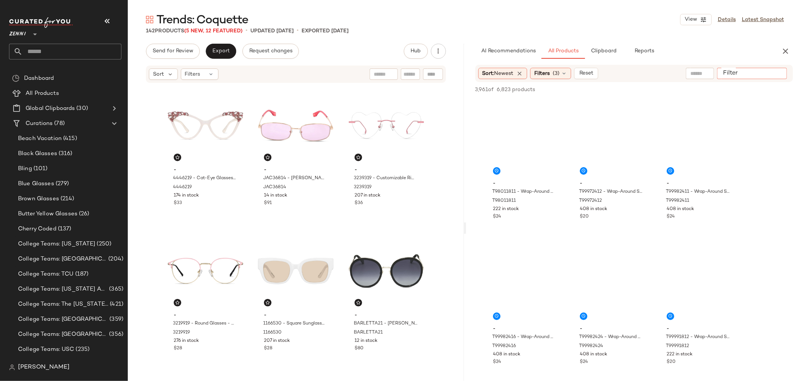
click at [776, 72] on input "Filter" at bounding box center [752, 74] width 64 height 8
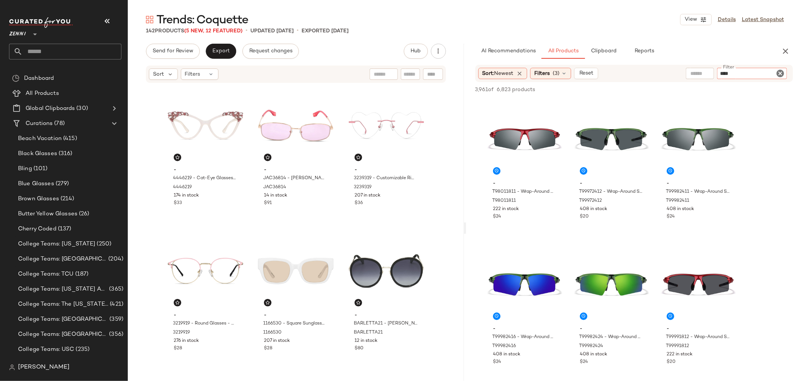
type input "*****"
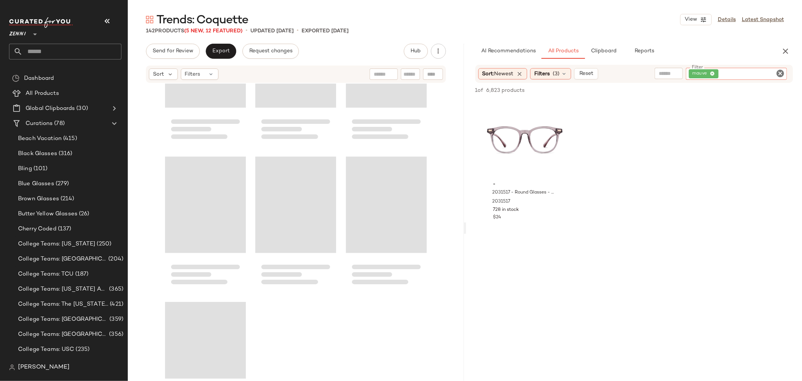
scroll to position [6673, 0]
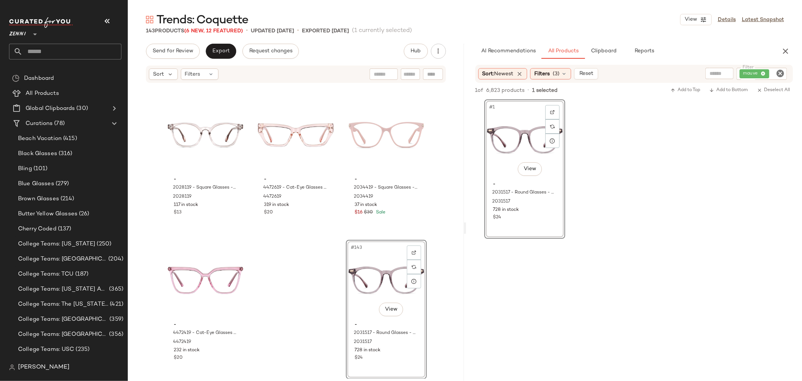
drag, startPoint x: 782, startPoint y: 71, endPoint x: 760, endPoint y: 71, distance: 22.2
click at [782, 71] on icon "Clear Filter" at bounding box center [780, 73] width 9 height 9
click at [760, 71] on input "Filter" at bounding box center [752, 74] width 64 height 8
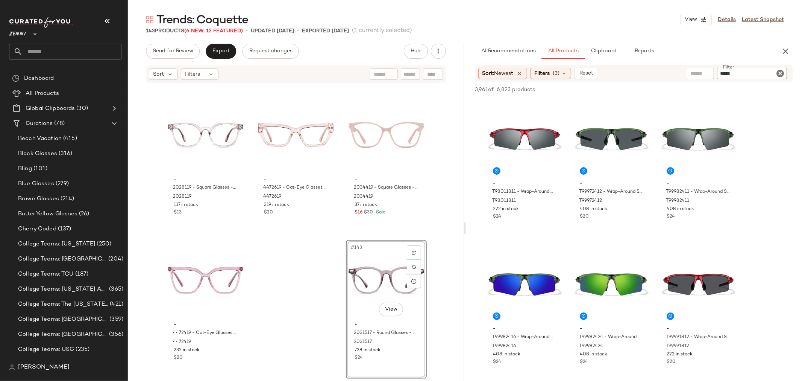
type input "******"
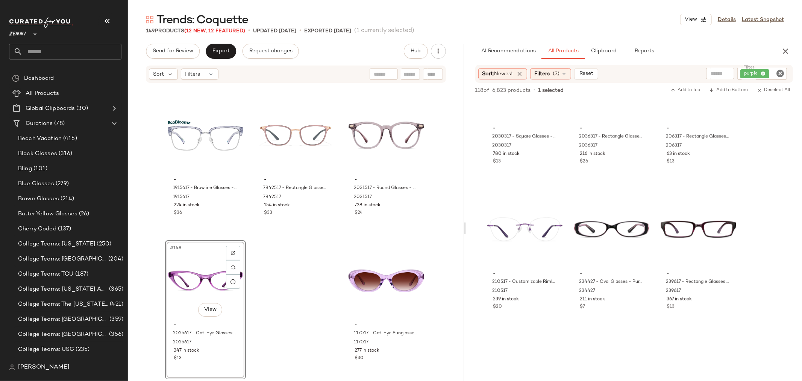
scroll to position [3843, 0]
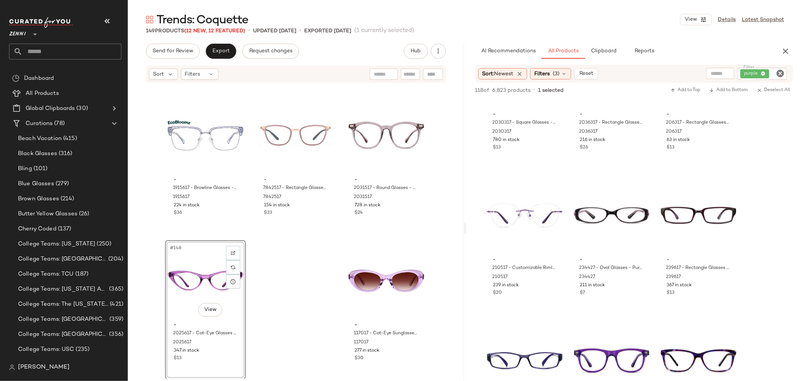
click at [781, 73] on icon "Clear Filter" at bounding box center [780, 73] width 9 height 9
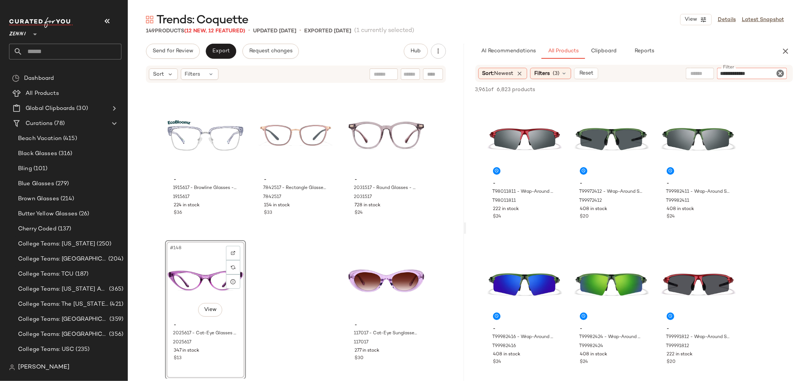
type input "**********"
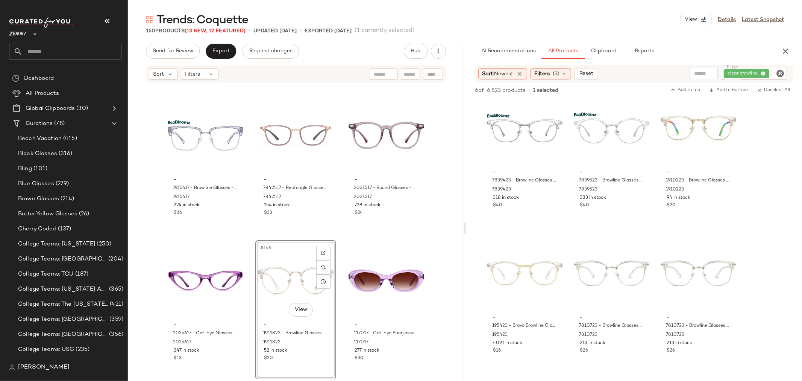
scroll to position [0, 0]
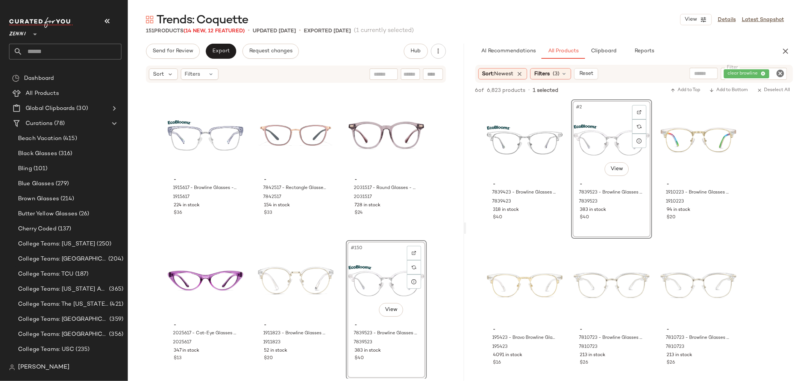
click at [779, 70] on icon "Clear Filter" at bounding box center [780, 73] width 9 height 9
click at [784, 51] on icon "button" at bounding box center [785, 51] width 9 height 9
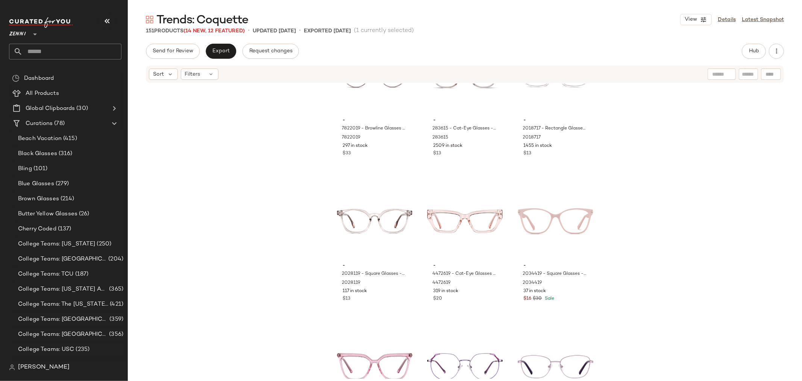
scroll to position [6629, 0]
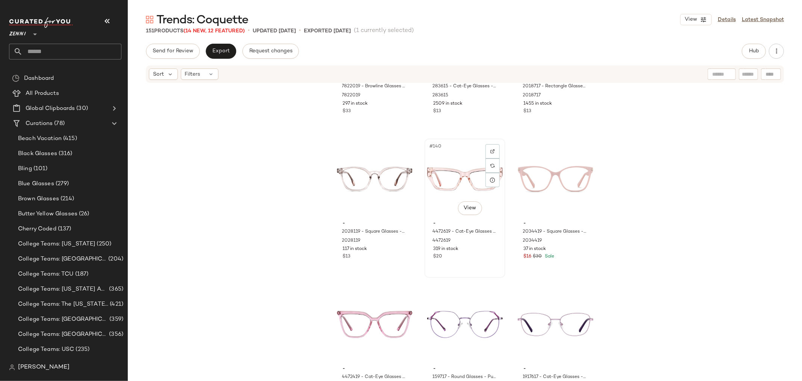
click at [457, 183] on div "#140 View" at bounding box center [465, 179] width 76 height 76
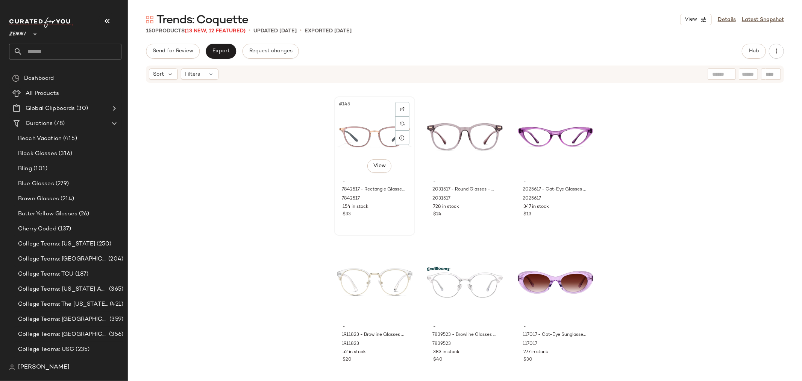
scroll to position [6963, 0]
click at [223, 51] on span "Export" at bounding box center [221, 51] width 18 height 6
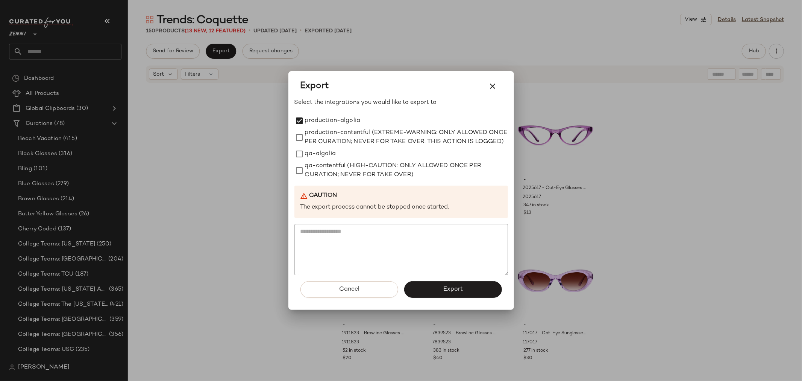
click at [431, 291] on button "Export" at bounding box center [453, 289] width 98 height 17
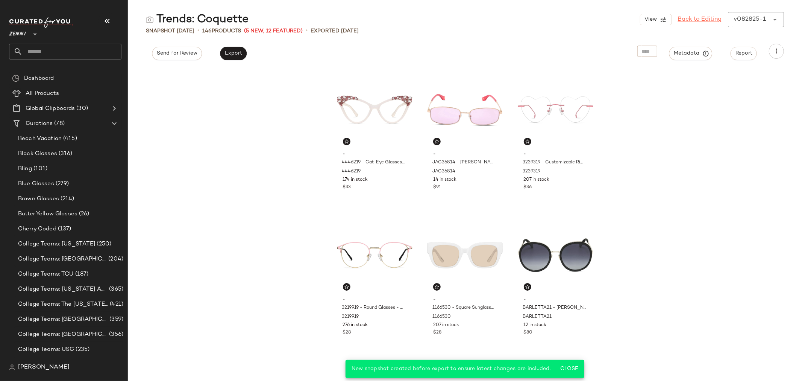
click at [692, 17] on link "Back to Editing" at bounding box center [700, 19] width 44 height 9
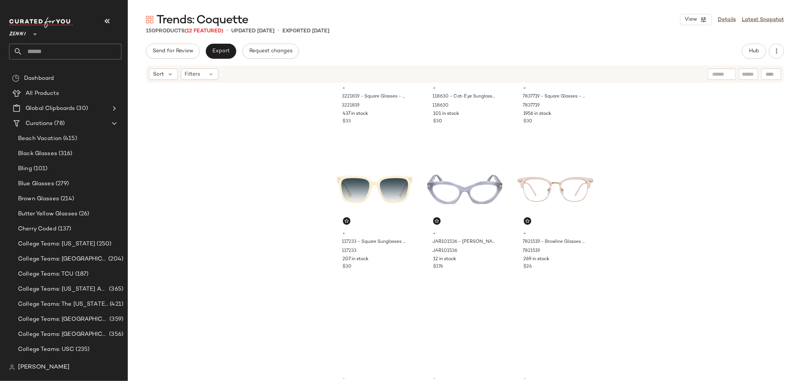
scroll to position [424, 0]
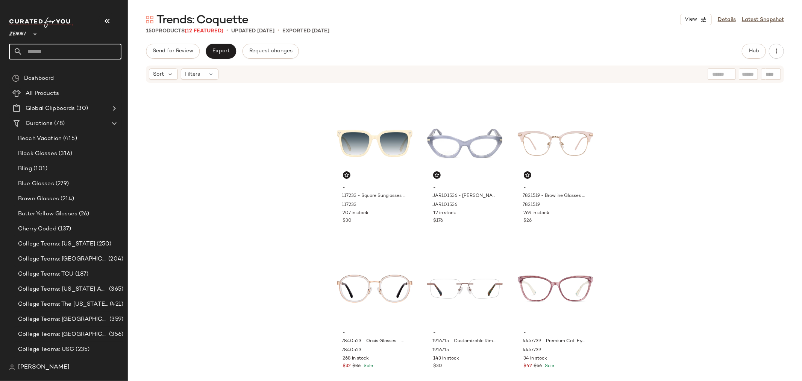
click at [48, 50] on input "text" at bounding box center [72, 52] width 99 height 16
type input "*****"
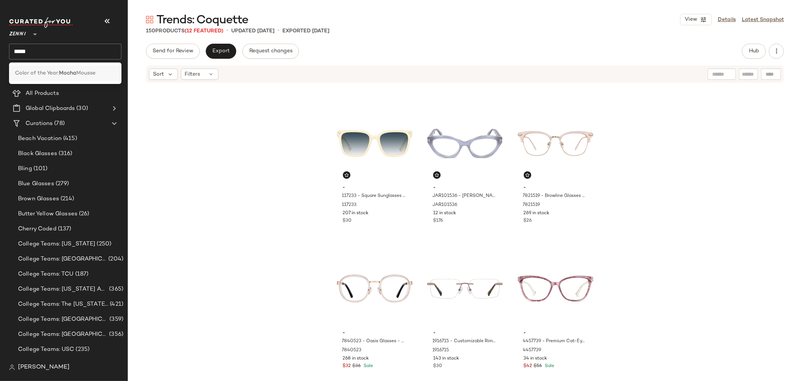
click at [46, 71] on span "Color of the Year:" at bounding box center [37, 73] width 44 height 8
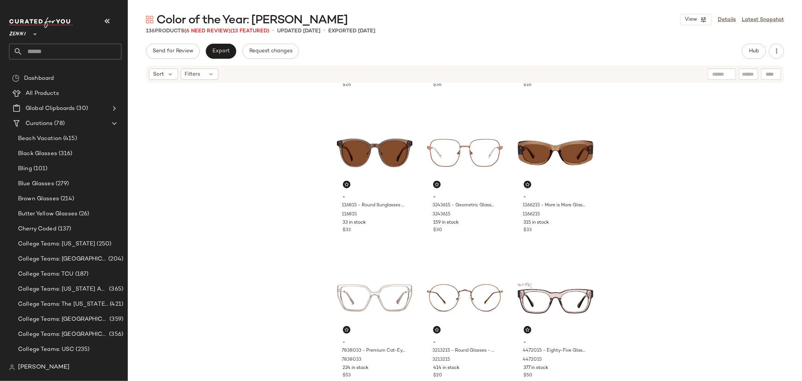
scroll to position [299, 0]
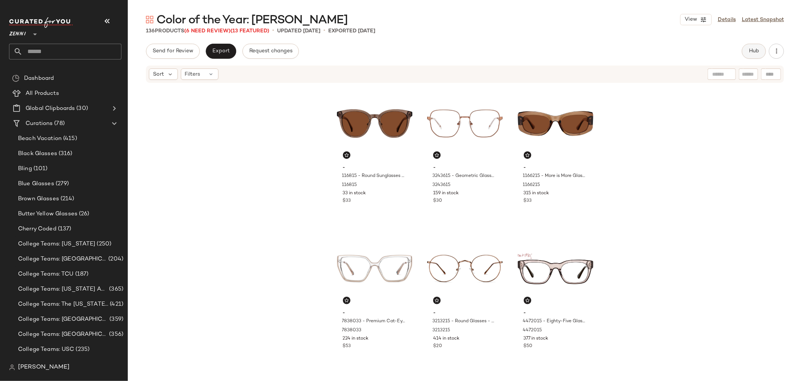
click at [758, 46] on button "Hub" at bounding box center [754, 51] width 24 height 15
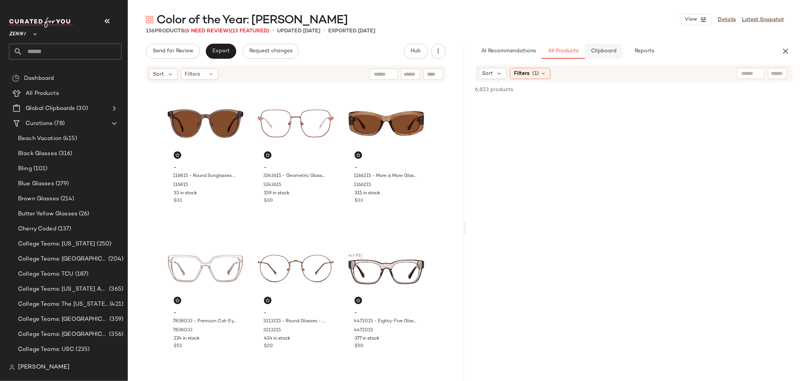
click at [611, 56] on button "Clipboard" at bounding box center [604, 51] width 38 height 15
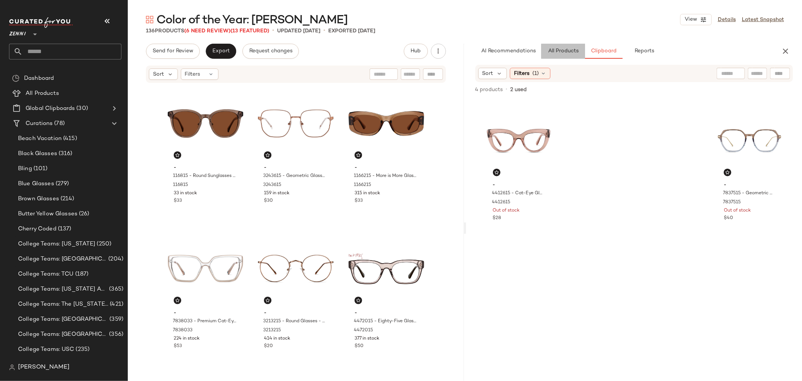
click at [563, 51] on span "All Products" at bounding box center [562, 51] width 31 height 6
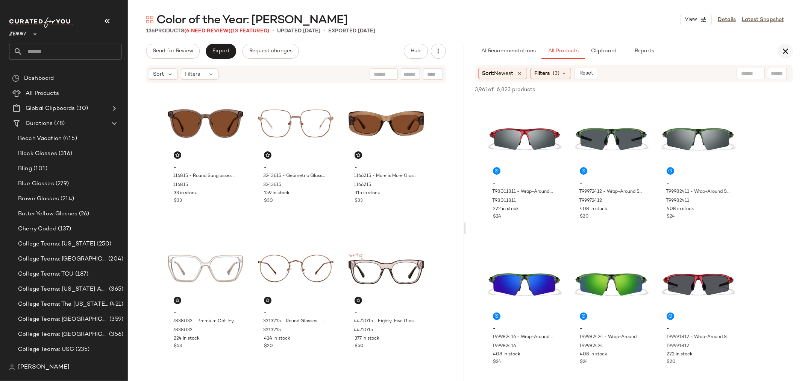
click at [782, 53] on icon "button" at bounding box center [785, 51] width 9 height 9
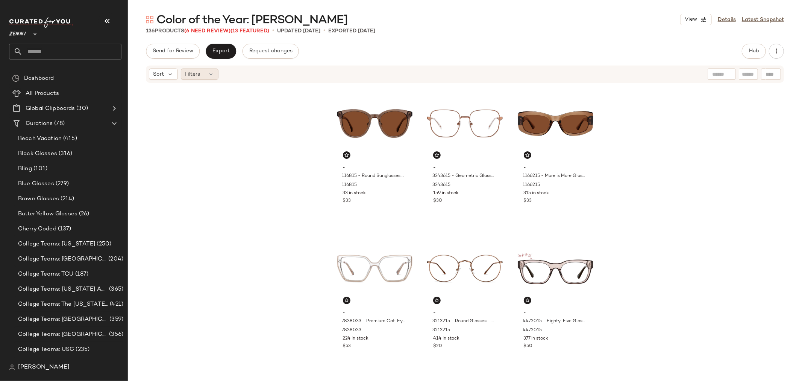
click at [209, 78] on div "Filters" at bounding box center [200, 73] width 38 height 11
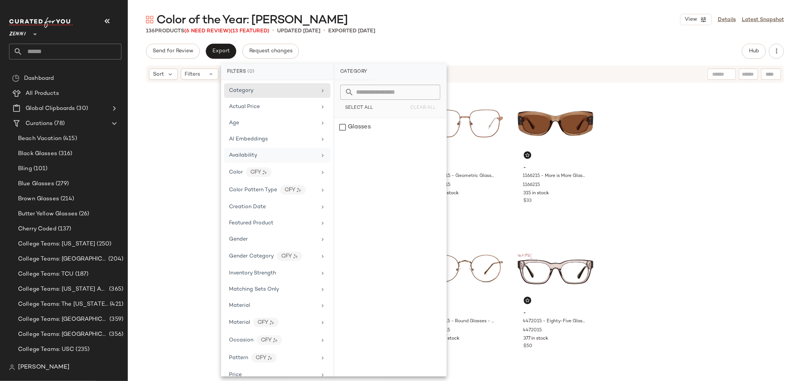
click at [258, 155] on div "Availability" at bounding box center [273, 155] width 88 height 8
click at [339, 143] on div "out_of_stock" at bounding box center [390, 145] width 112 height 18
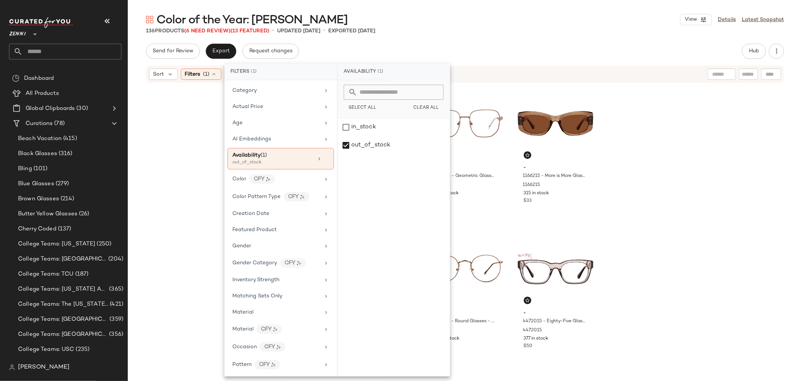
click at [168, 153] on div "- 7810015 - Round Glasses - Brown - Mixed 7810015 317 in stock $26 - 4472715 - …" at bounding box center [465, 230] width 674 height 295
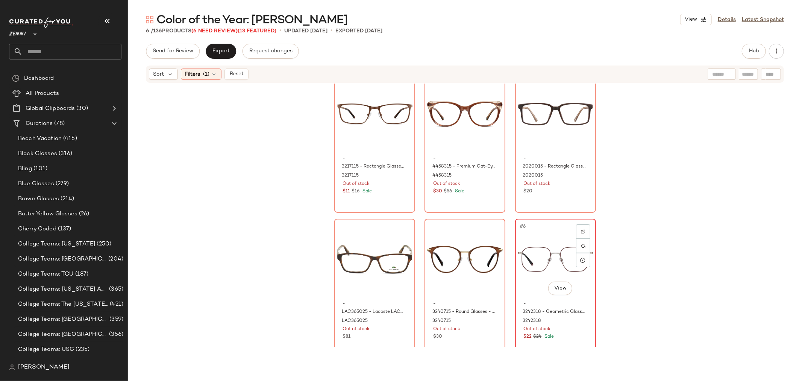
scroll to position [23, 0]
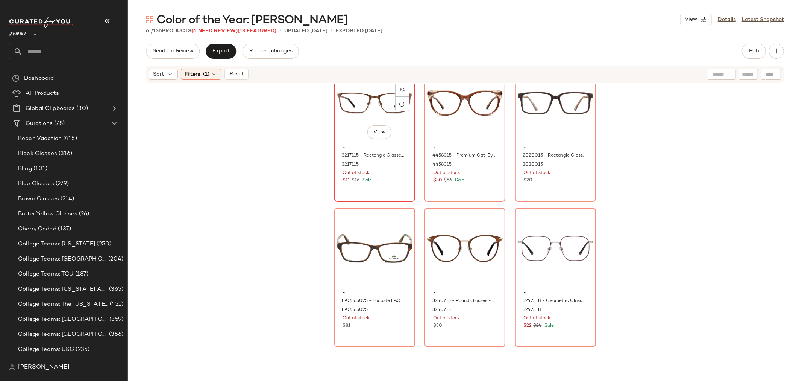
click at [375, 177] on div "$11 $16 Sale" at bounding box center [375, 180] width 64 height 7
click at [540, 287] on div "- 3242318 - Geometric Glasses - Red - Stainless Steel 3242318 Out of stock $22 …" at bounding box center [556, 308] width 76 height 44
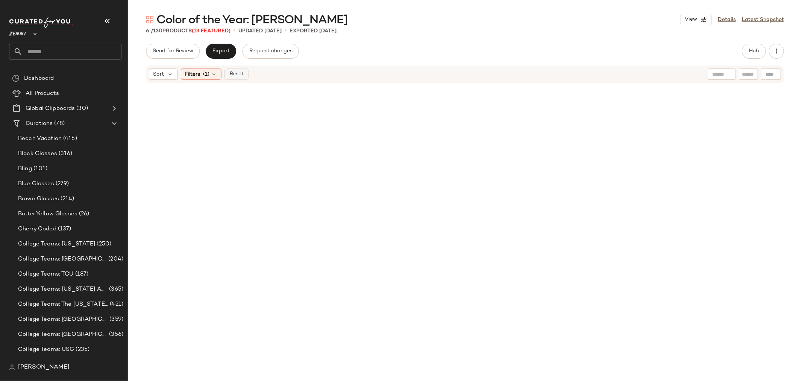
click at [238, 74] on span "Reset" at bounding box center [236, 74] width 14 height 6
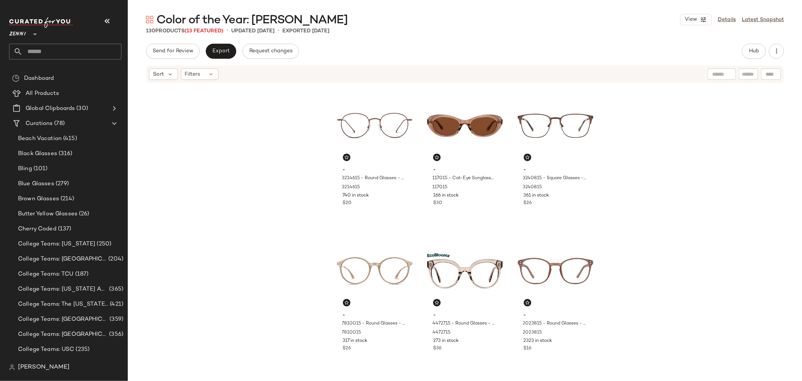
click at [740, 52] on div "Send for Review Export Request changes Hub" at bounding box center [465, 51] width 638 height 15
click at [746, 47] on button "Hub" at bounding box center [754, 51] width 24 height 15
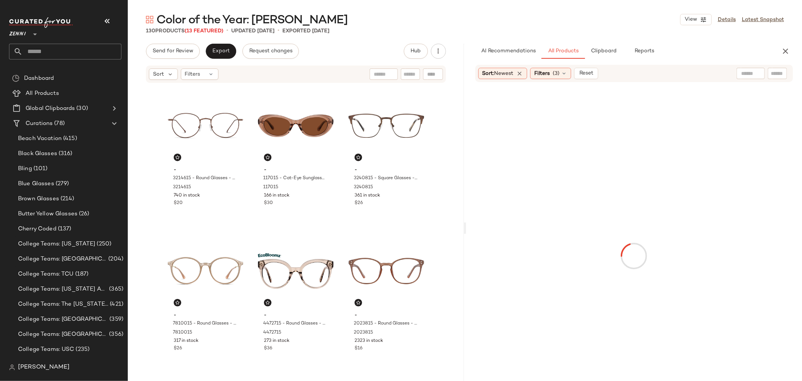
click at [779, 72] on input "text" at bounding box center [777, 74] width 13 height 8
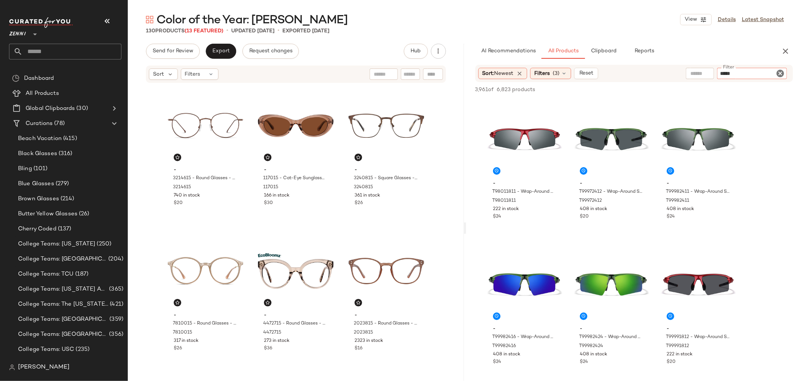
type input "******"
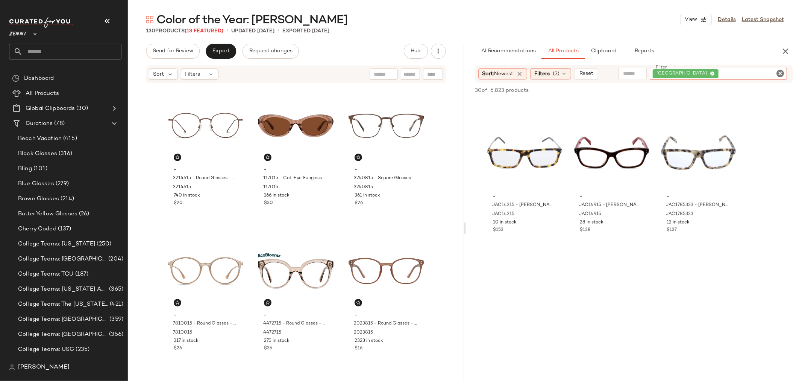
scroll to position [1295, 0]
click at [779, 70] on icon "Clear Filter" at bounding box center [780, 73] width 9 height 9
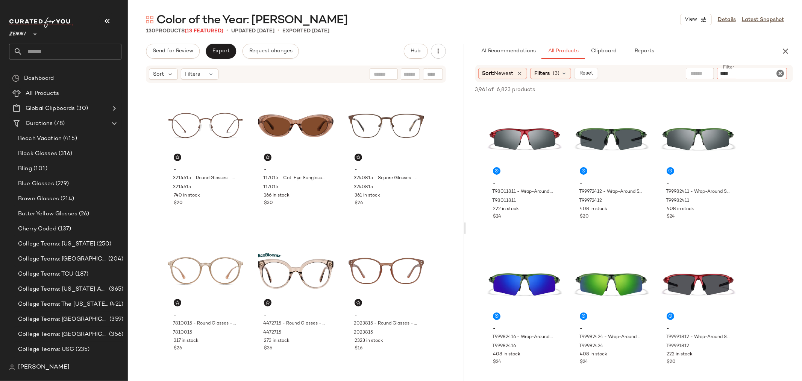
type input "*****"
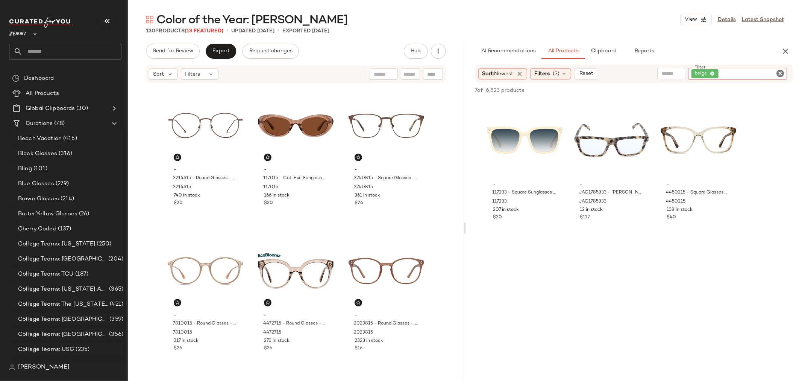
click at [778, 71] on icon "Clear Filter" at bounding box center [780, 73] width 9 height 9
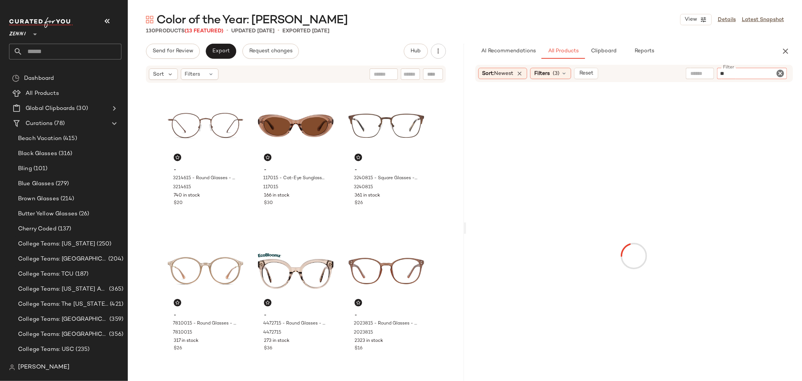
type input "***"
click at [783, 70] on icon "Clear Filter" at bounding box center [780, 73] width 9 height 9
type input "*****"
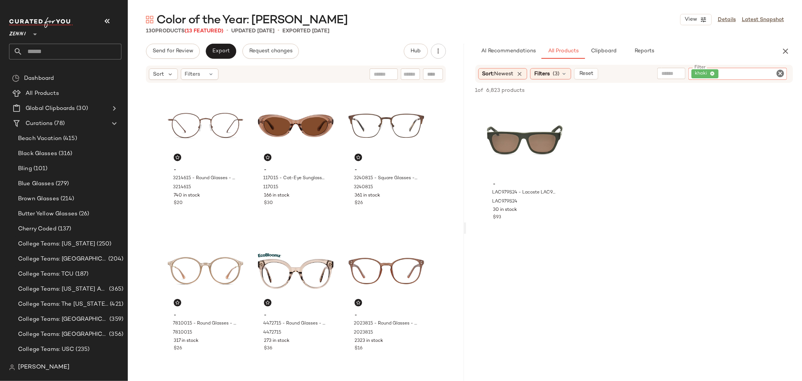
click at [781, 73] on icon "Clear Filter" at bounding box center [780, 73] width 9 height 9
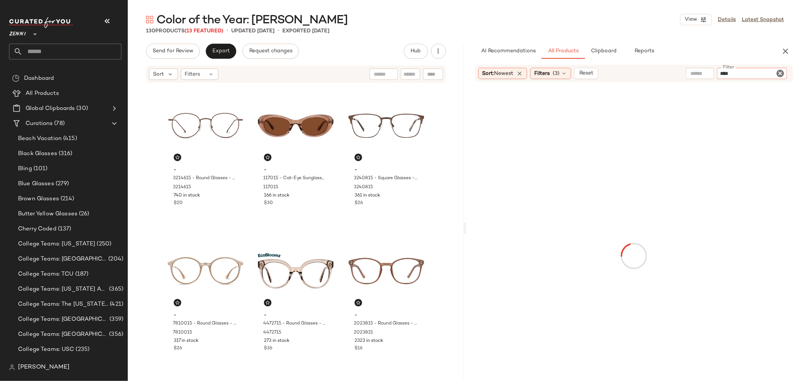
type input "*****"
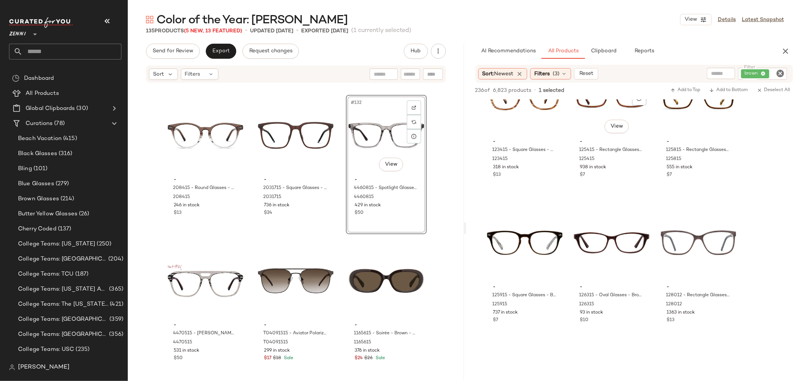
scroll to position [5013, 0]
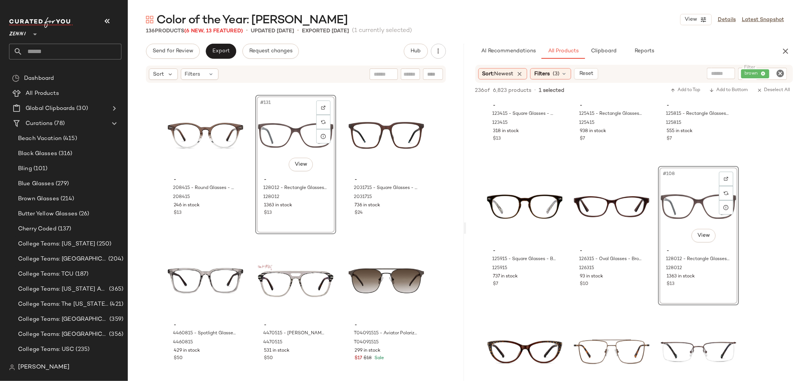
click at [781, 73] on icon "Clear Filter" at bounding box center [780, 73] width 9 height 9
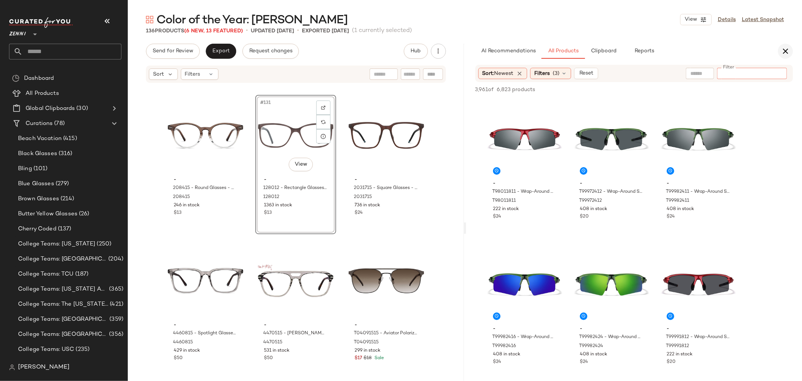
click at [785, 49] on icon "button" at bounding box center [785, 51] width 9 height 9
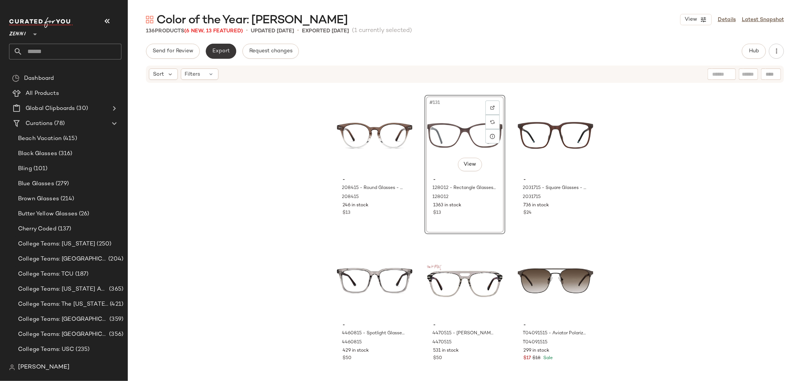
click at [220, 53] on span "Export" at bounding box center [221, 51] width 18 height 6
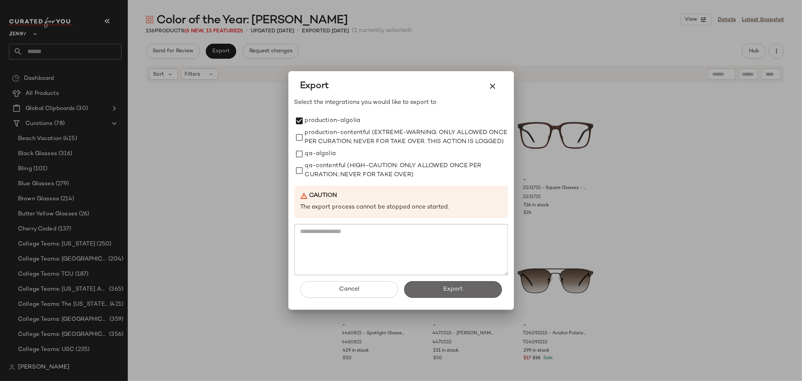
click at [476, 297] on button "Export" at bounding box center [453, 289] width 98 height 17
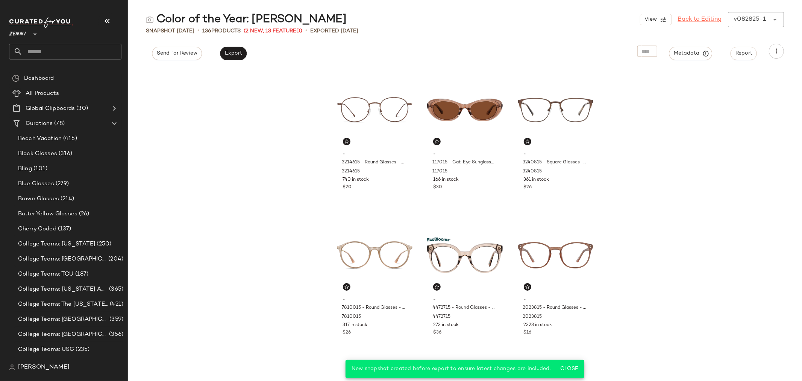
click at [686, 20] on link "Back to Editing" at bounding box center [700, 19] width 44 height 9
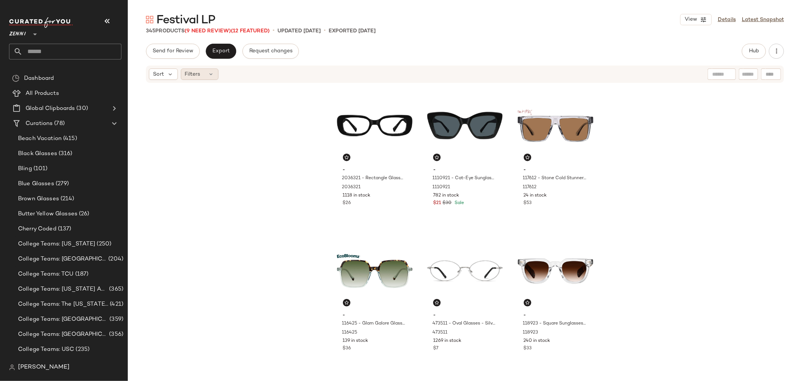
click at [209, 74] on icon at bounding box center [211, 74] width 6 height 6
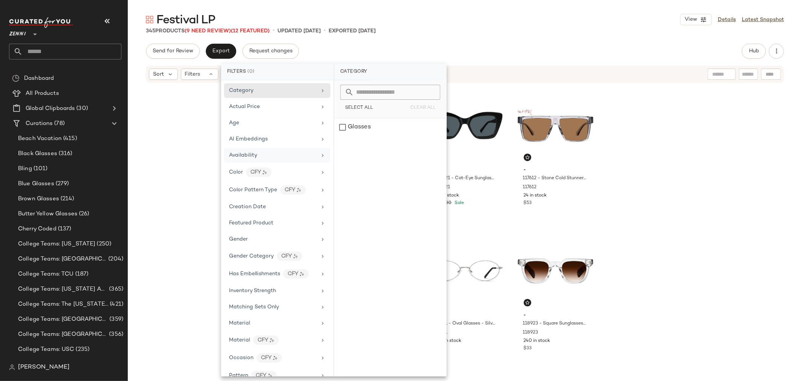
click at [238, 153] on span "Availability" at bounding box center [243, 155] width 28 height 6
click at [342, 144] on div "out_of_stock" at bounding box center [390, 145] width 112 height 18
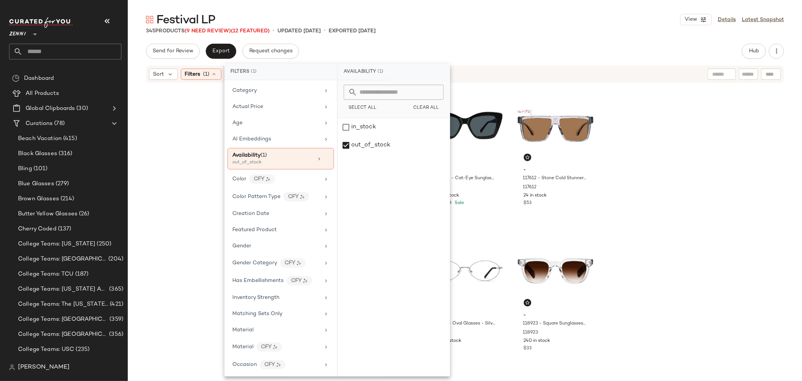
click at [197, 147] on div "- 2036321 - Rectangle Glasses - Black - Plastic 2036321 1118 in stock $26 - 111…" at bounding box center [465, 230] width 674 height 295
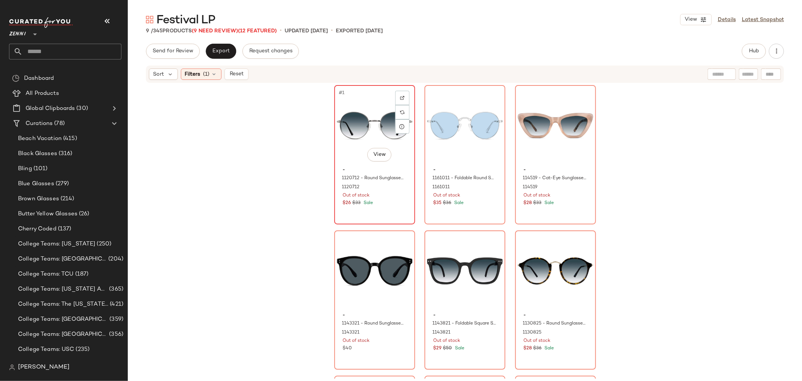
click at [350, 150] on div "#1 View" at bounding box center [375, 126] width 76 height 76
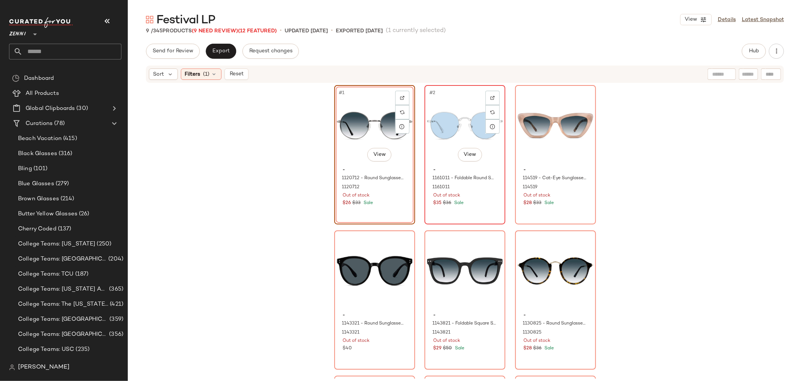
click at [446, 157] on div "#2 View" at bounding box center [465, 126] width 76 height 76
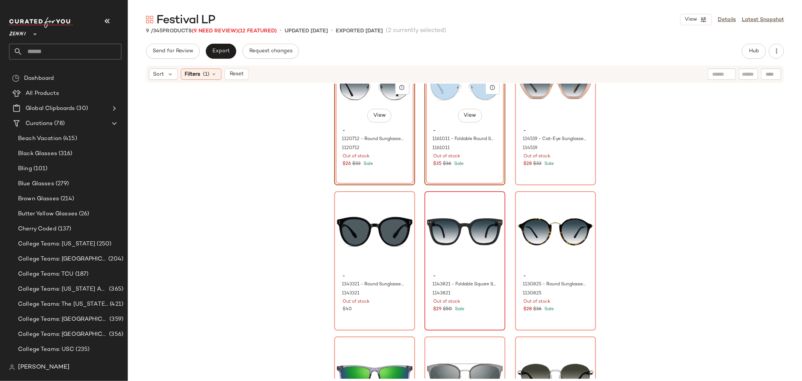
scroll to position [83, 0]
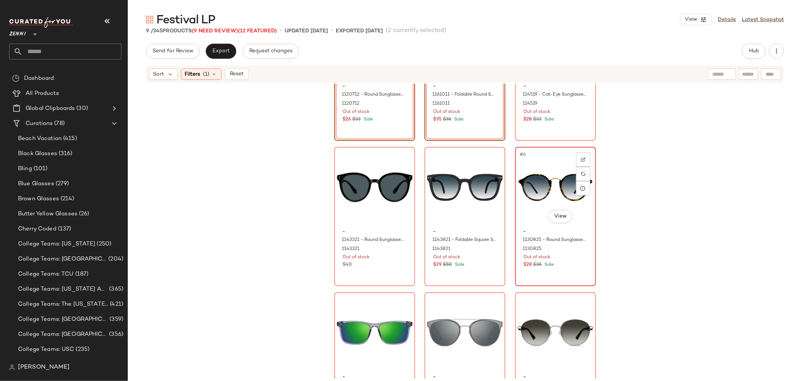
click at [536, 226] on div "- 1130825 - Round Sunglasses - Tortoiseshell - Mixed 1130825 Out of stock $28 $…" at bounding box center [556, 247] width 76 height 44
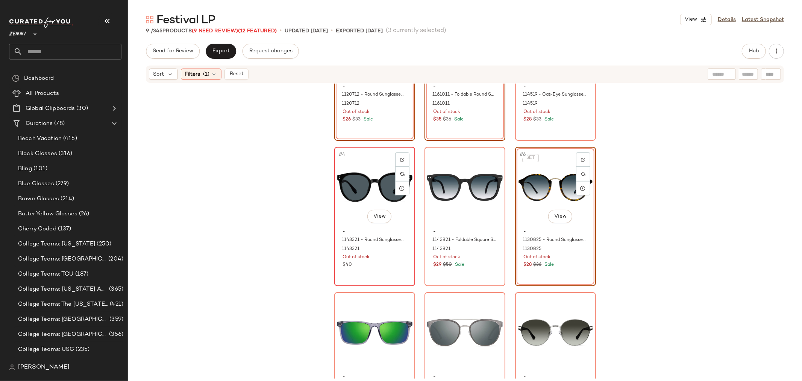
click at [370, 228] on span "-" at bounding box center [375, 231] width 64 height 7
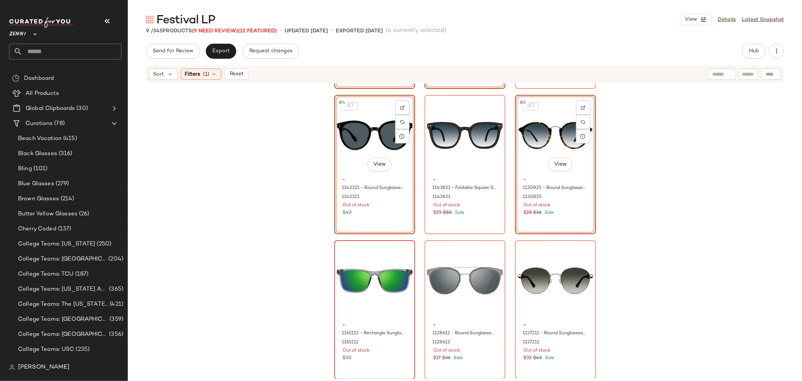
scroll to position [136, 0]
click at [432, 312] on div "#8 View" at bounding box center [465, 280] width 76 height 76
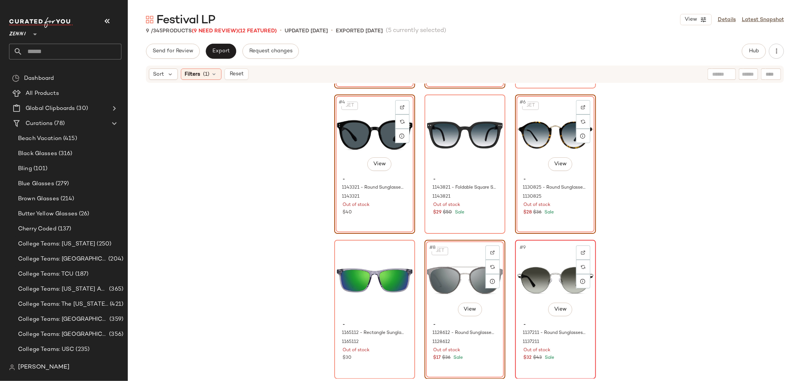
click at [563, 356] on div "$32 $43 Sale" at bounding box center [556, 357] width 64 height 7
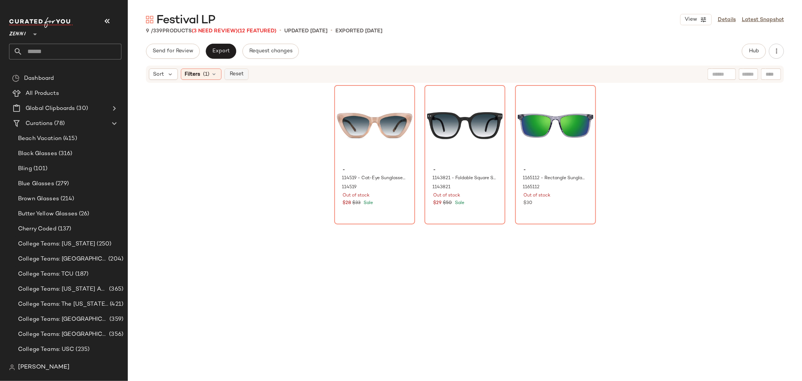
click at [234, 77] on span "Reset" at bounding box center [236, 74] width 14 height 6
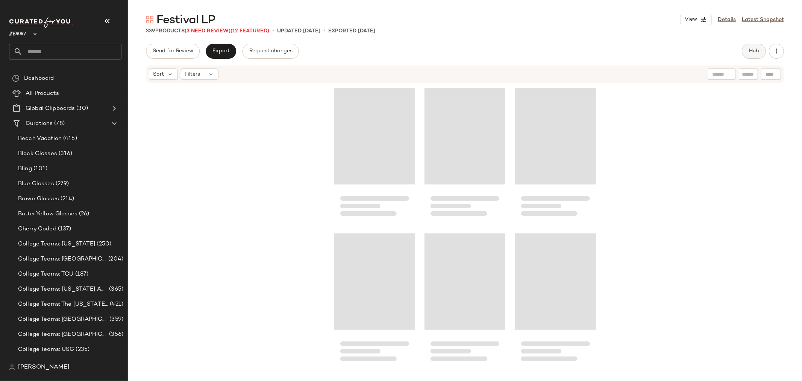
click at [746, 49] on button "Hub" at bounding box center [754, 51] width 24 height 15
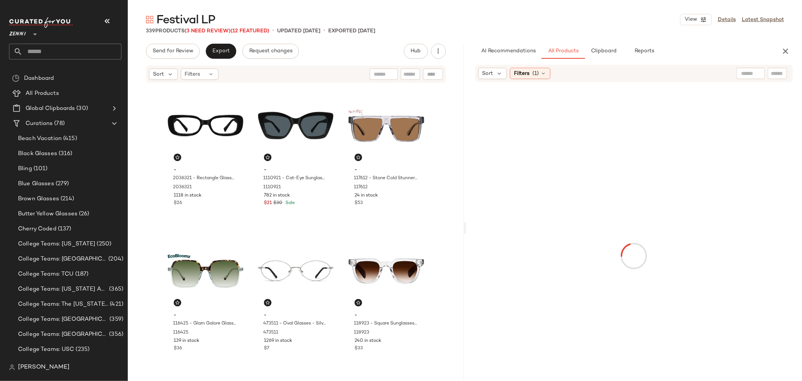
click at [773, 74] on input "text" at bounding box center [777, 74] width 13 height 8
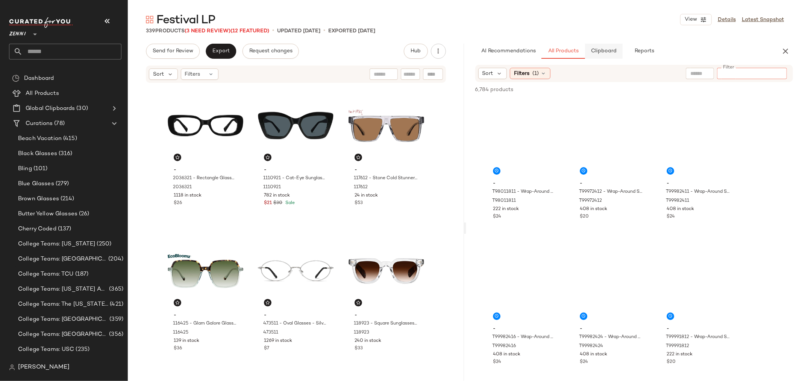
click at [604, 54] on span "Clipboard" at bounding box center [604, 51] width 26 height 6
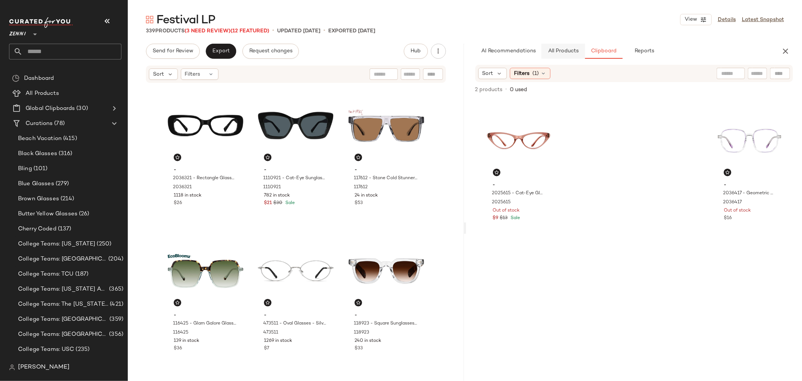
click at [564, 53] on span "All Products" at bounding box center [562, 51] width 31 height 6
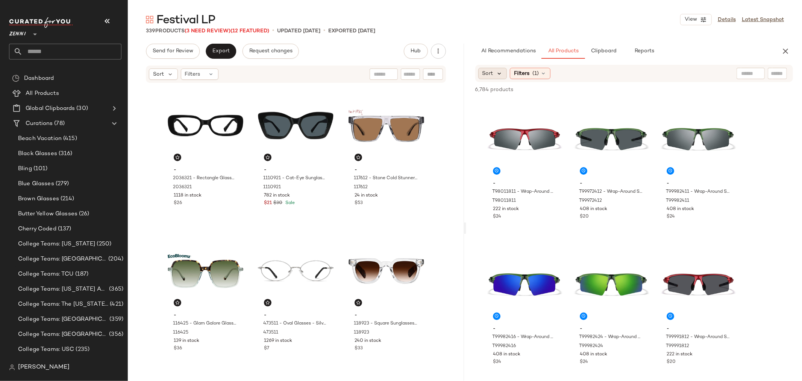
click at [497, 73] on icon at bounding box center [499, 73] width 7 height 7
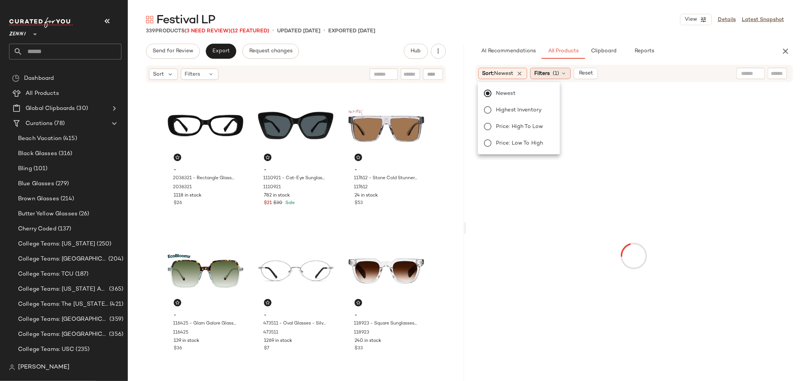
click at [553, 72] on div "Filters (1)" at bounding box center [550, 73] width 41 height 11
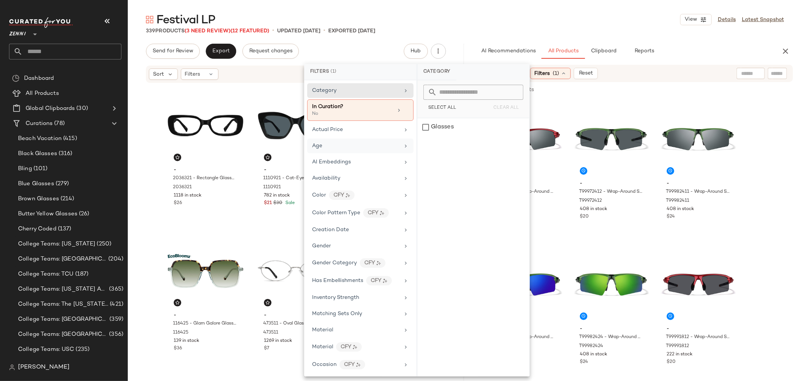
click at [384, 148] on div "Age" at bounding box center [356, 146] width 88 height 8
click at [426, 126] on div "adult" at bounding box center [473, 127] width 112 height 18
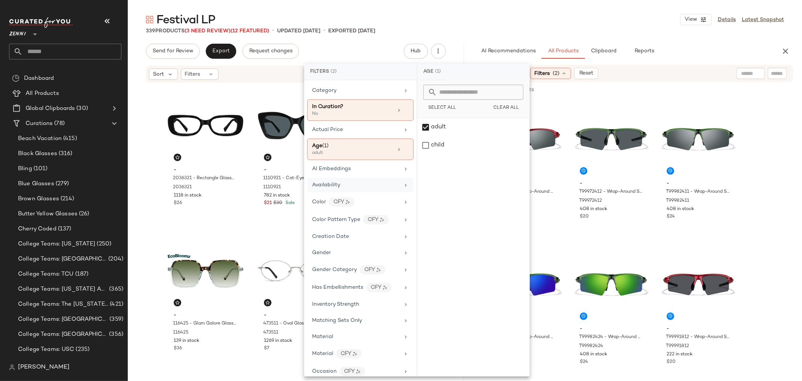
click at [389, 192] on div "Availability" at bounding box center [360, 184] width 106 height 15
click at [426, 125] on div "in_stock" at bounding box center [473, 127] width 112 height 18
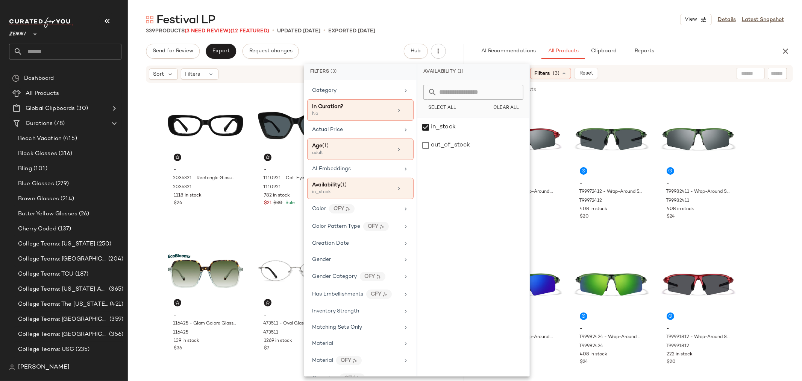
click at [769, 73] on div at bounding box center [777, 73] width 19 height 11
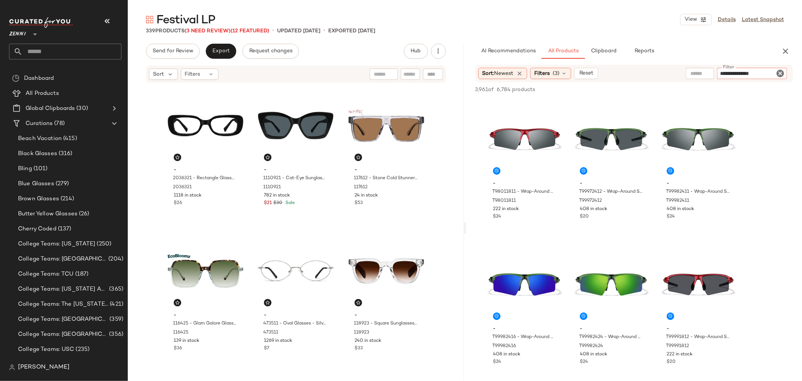
type input "**********"
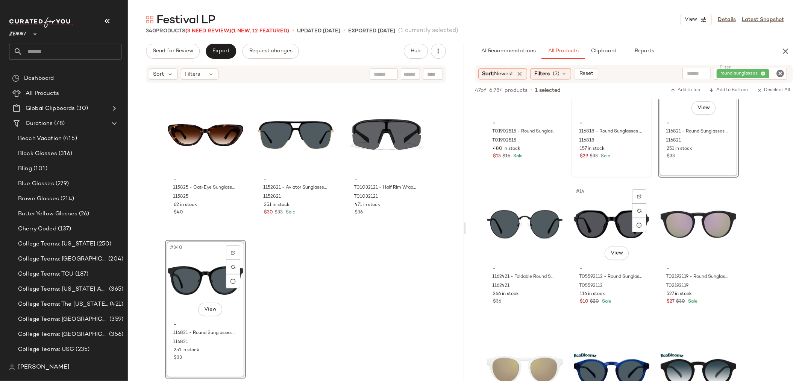
scroll to position [501, 0]
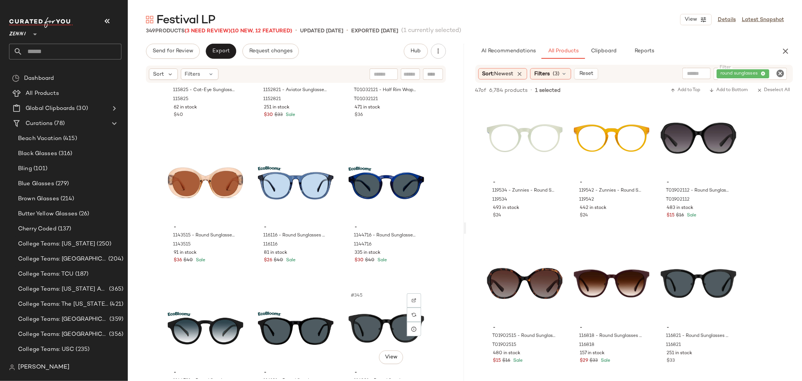
scroll to position [16333, 0]
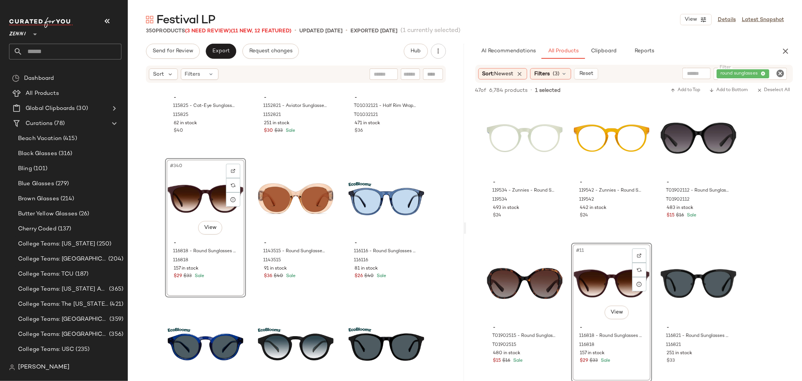
click at [781, 73] on icon "Clear Filter" at bounding box center [780, 73] width 9 height 9
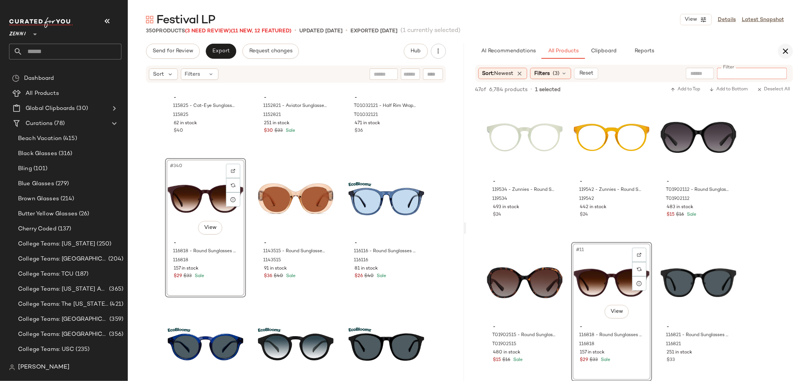
click at [784, 51] on icon "button" at bounding box center [785, 51] width 9 height 9
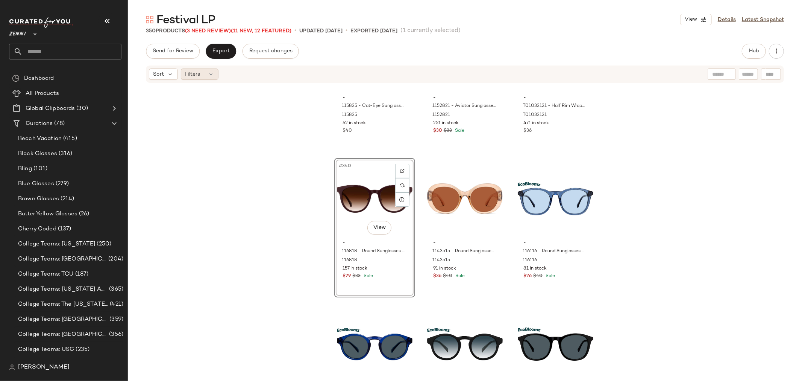
click at [189, 72] on span "Filters" at bounding box center [192, 74] width 15 height 8
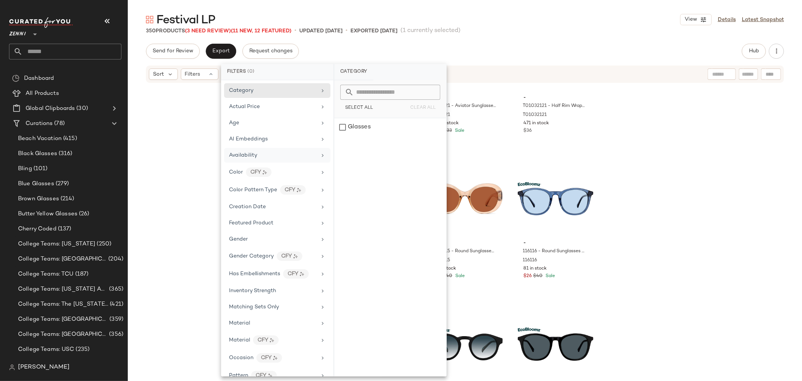
click at [265, 156] on div "Availability" at bounding box center [273, 155] width 88 height 8
click at [341, 144] on div "out_of_stock" at bounding box center [390, 145] width 112 height 18
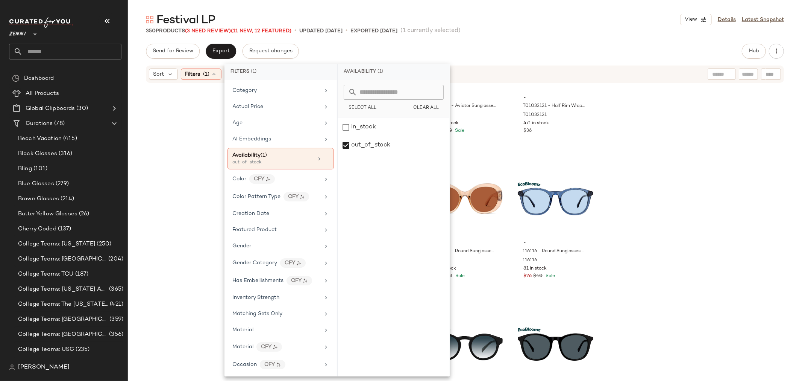
click at [150, 160] on div "- 115825 - Cat-Eye Sunglasses - Tortoiseshell - Acetate 115825 62 in stock $40 …" at bounding box center [465, 230] width 674 height 295
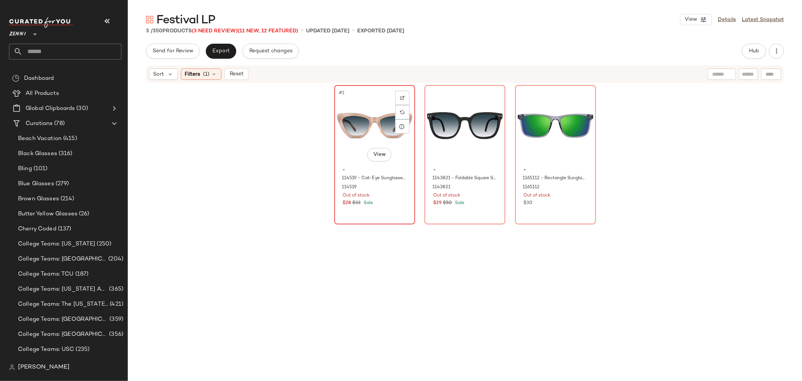
click at [367, 130] on div "#1 View" at bounding box center [375, 126] width 76 height 76
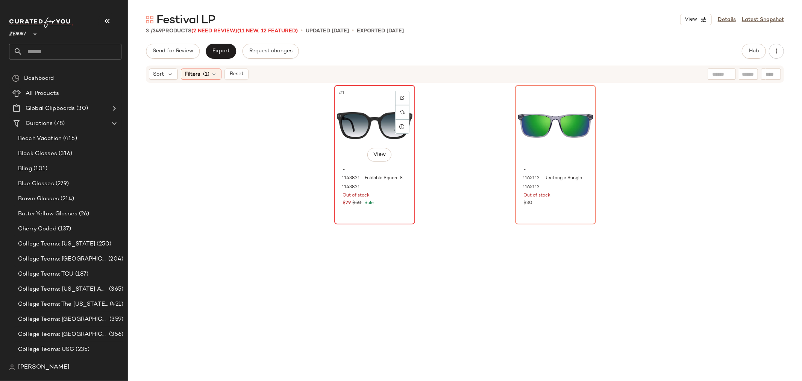
click at [355, 127] on div "#1 View" at bounding box center [375, 126] width 76 height 76
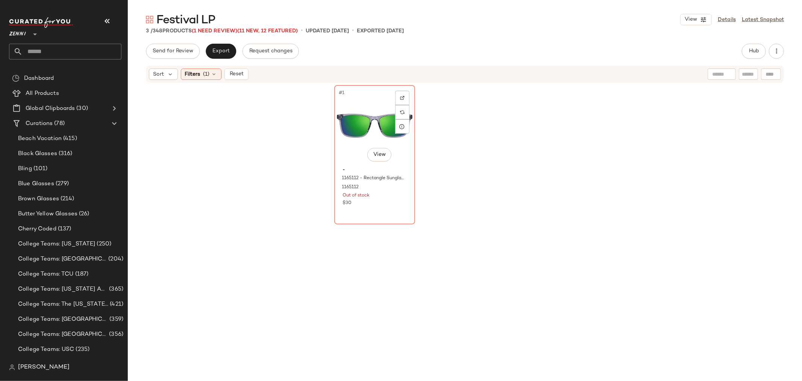
click at [355, 127] on div "#1 View" at bounding box center [375, 126] width 76 height 76
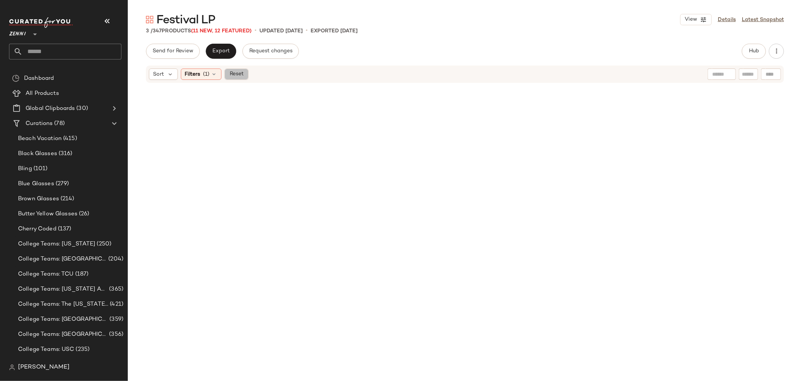
click at [238, 74] on span "Reset" at bounding box center [236, 74] width 14 height 6
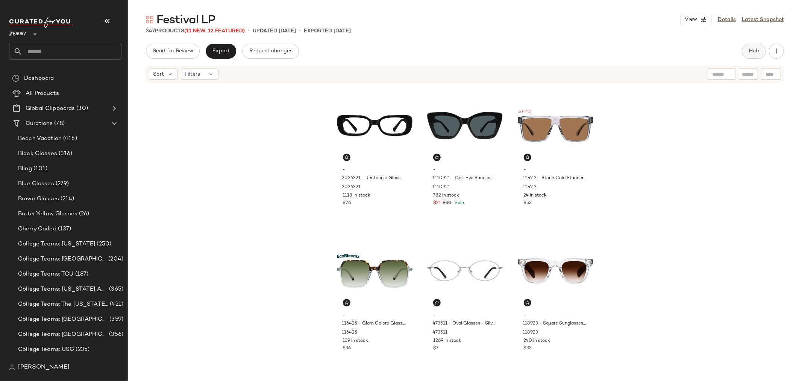
click at [751, 48] on span "Hub" at bounding box center [754, 51] width 11 height 6
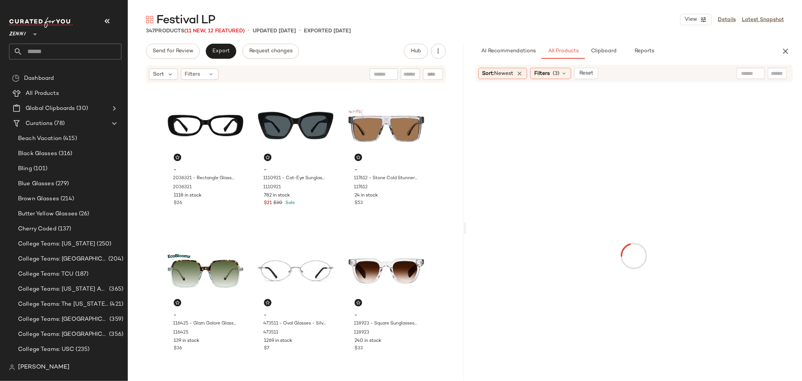
click at [775, 74] on input "text" at bounding box center [777, 74] width 13 height 8
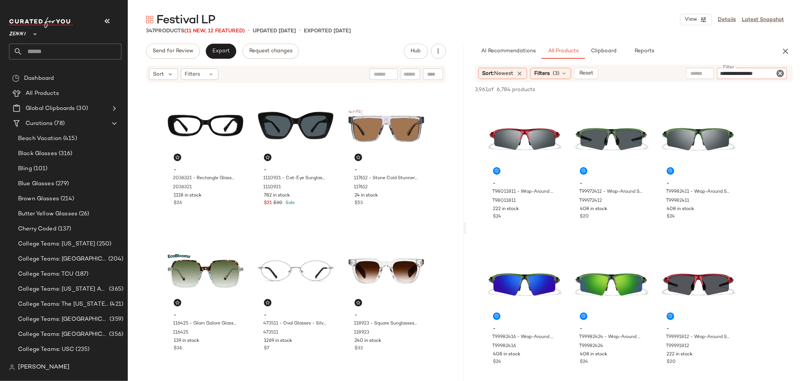
type input "**********"
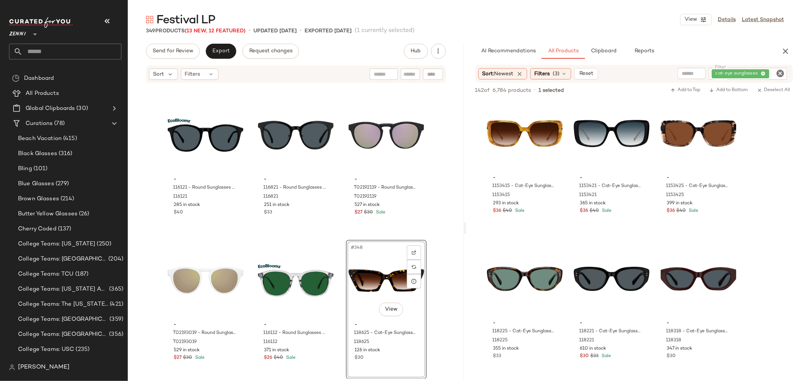
scroll to position [626, 0]
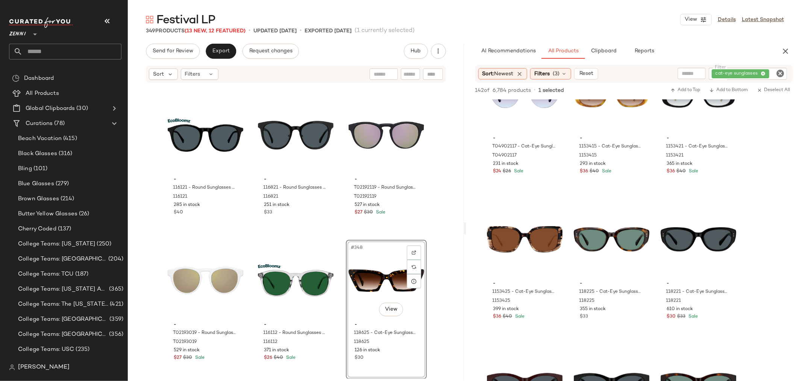
click at [781, 70] on icon "Clear Filter" at bounding box center [780, 73] width 9 height 9
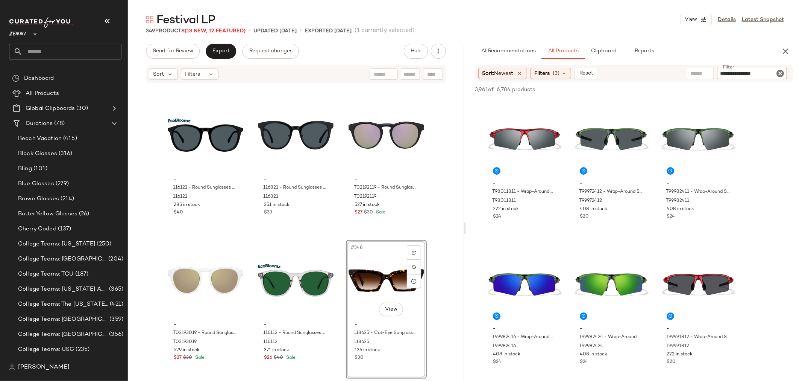
type input "**********"
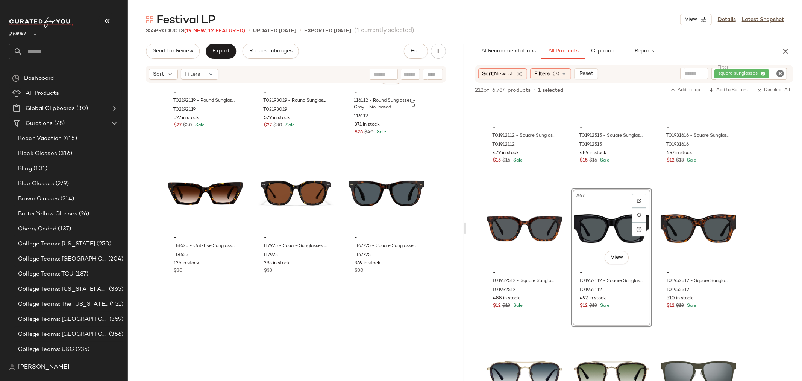
scroll to position [16974, 0]
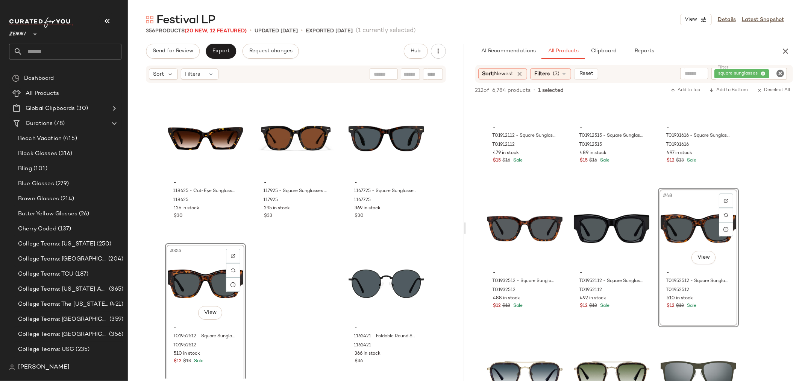
click at [780, 72] on icon "Clear Filter" at bounding box center [780, 73] width 9 height 9
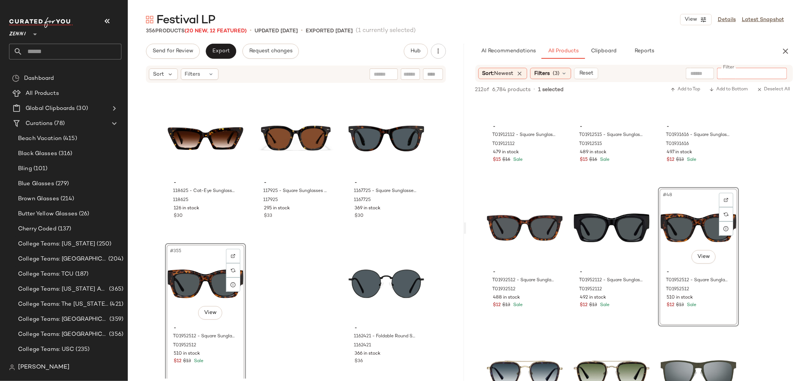
click at [760, 74] on input "Filter" at bounding box center [752, 74] width 64 height 8
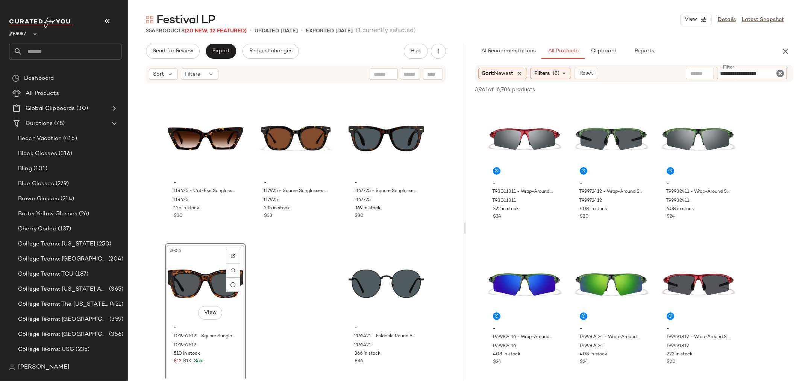
type input "**********"
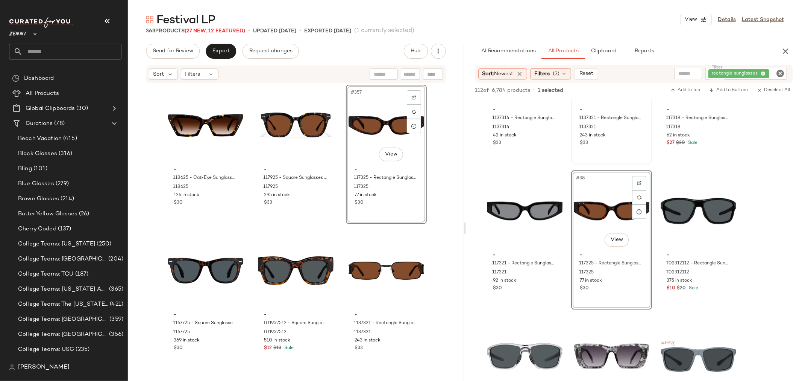
scroll to position [1713, 0]
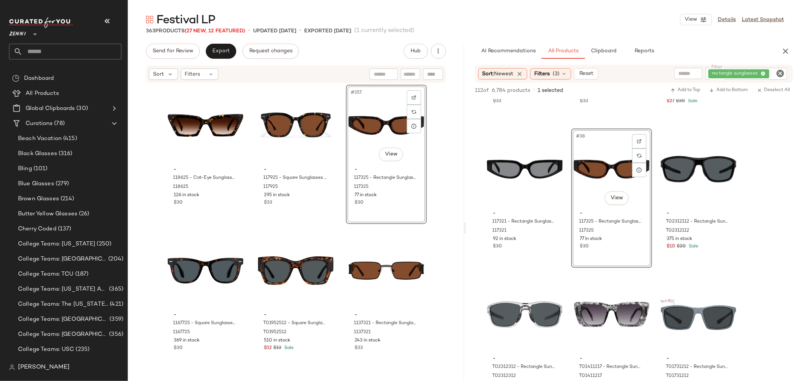
drag, startPoint x: 780, startPoint y: 73, endPoint x: 780, endPoint y: 59, distance: 13.5
click at [780, 73] on icon "Clear Filter" at bounding box center [780, 73] width 9 height 9
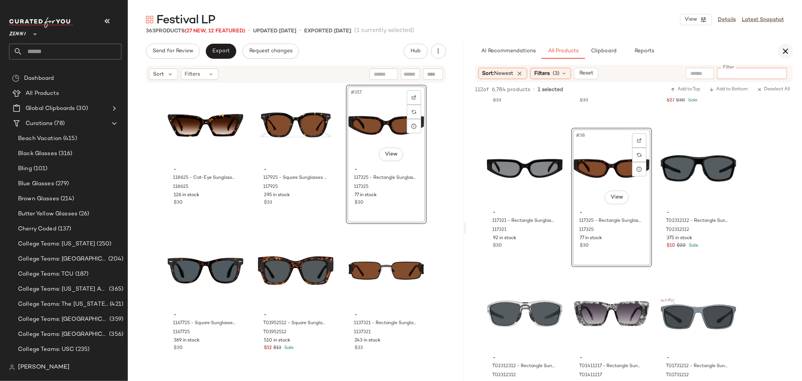
click at [782, 45] on button "button" at bounding box center [785, 51] width 15 height 15
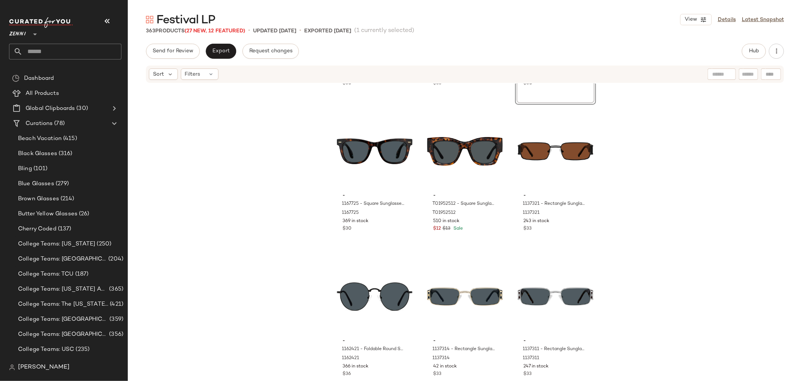
scroll to position [17268, 0]
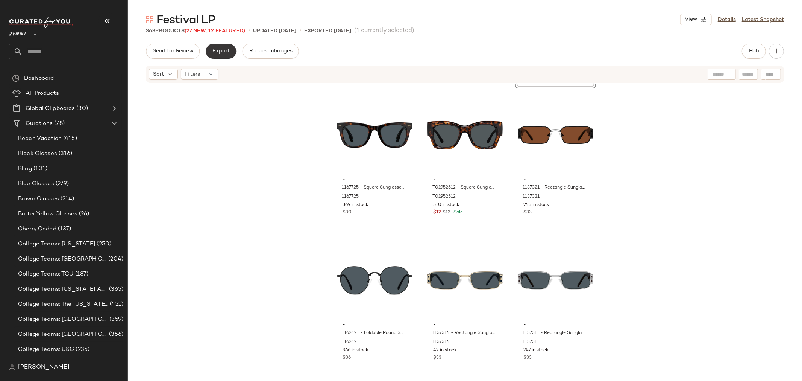
click at [213, 49] on span "Export" at bounding box center [221, 51] width 18 height 6
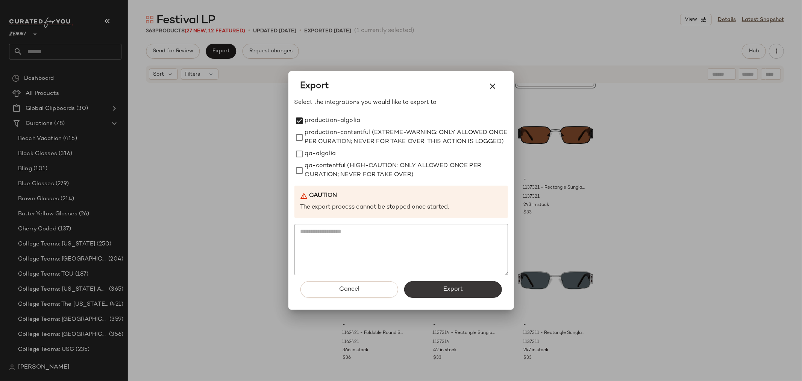
click at [438, 296] on button "Export" at bounding box center [453, 289] width 98 height 17
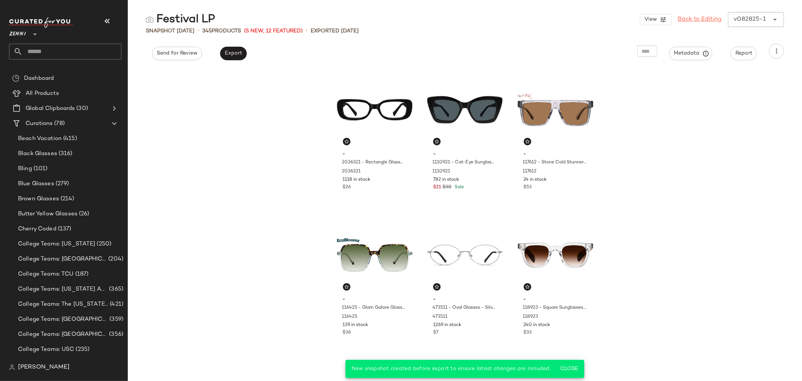
click at [698, 20] on link "Back to Editing" at bounding box center [700, 19] width 44 height 9
